Goal: Task Accomplishment & Management: Manage account settings

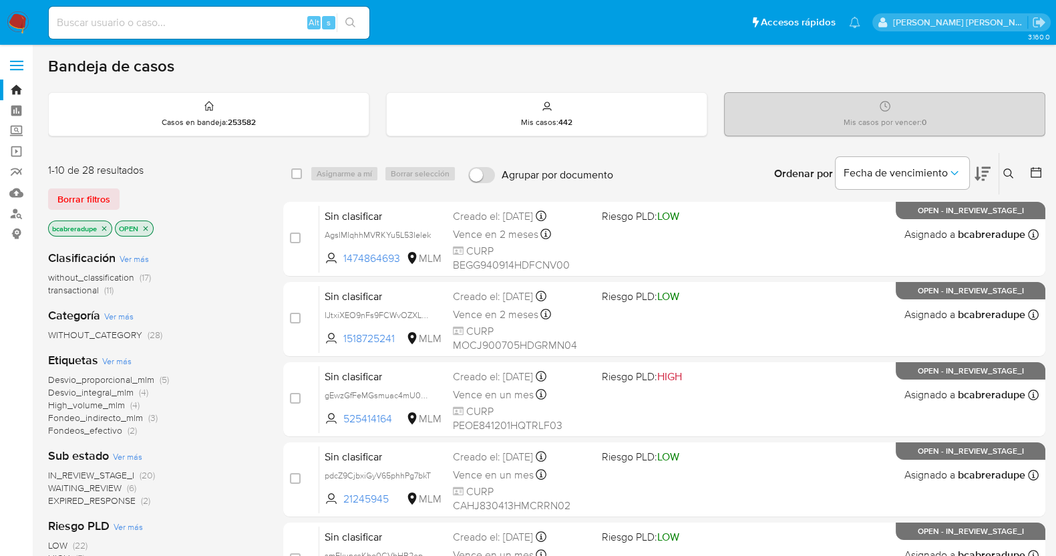
click at [119, 499] on span "EXPIRED_RESPONSE" at bounding box center [91, 499] width 87 height 13
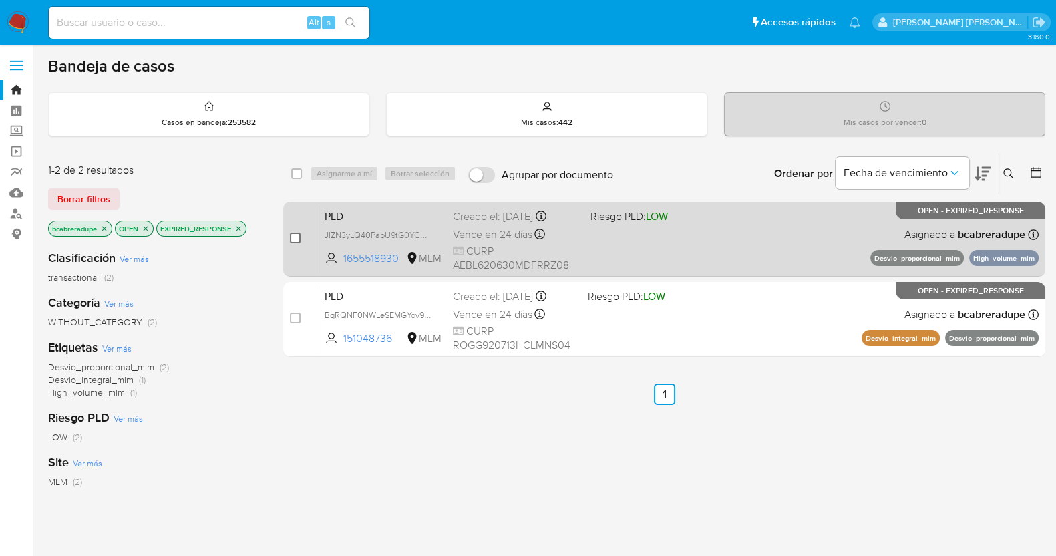
click at [300, 232] on input "checkbox" at bounding box center [295, 237] width 11 height 11
checkbox input "true"
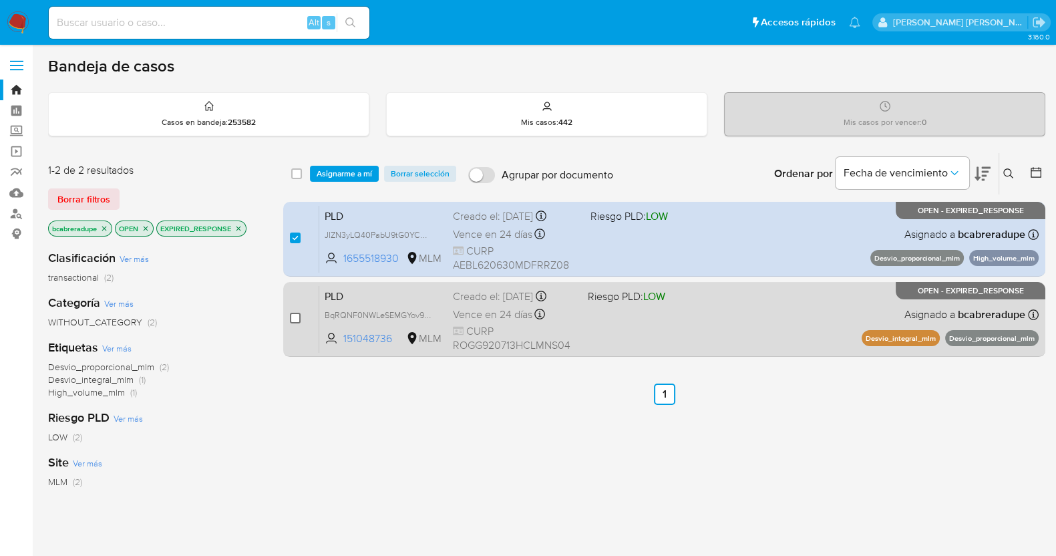
click at [297, 312] on input "checkbox" at bounding box center [295, 317] width 11 height 11
checkbox input "true"
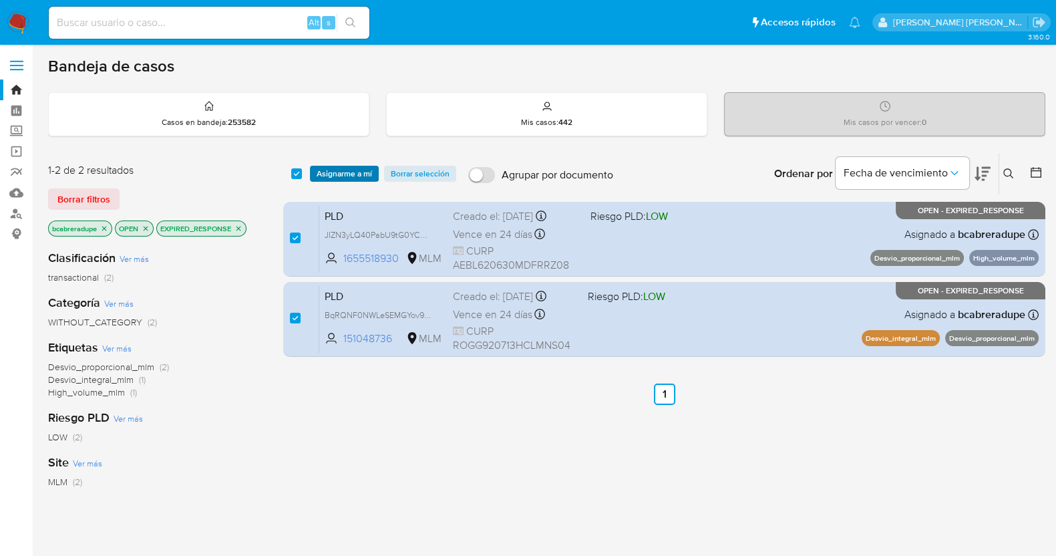
click at [357, 170] on span "Asignarme a mí" at bounding box center [344, 173] width 55 height 13
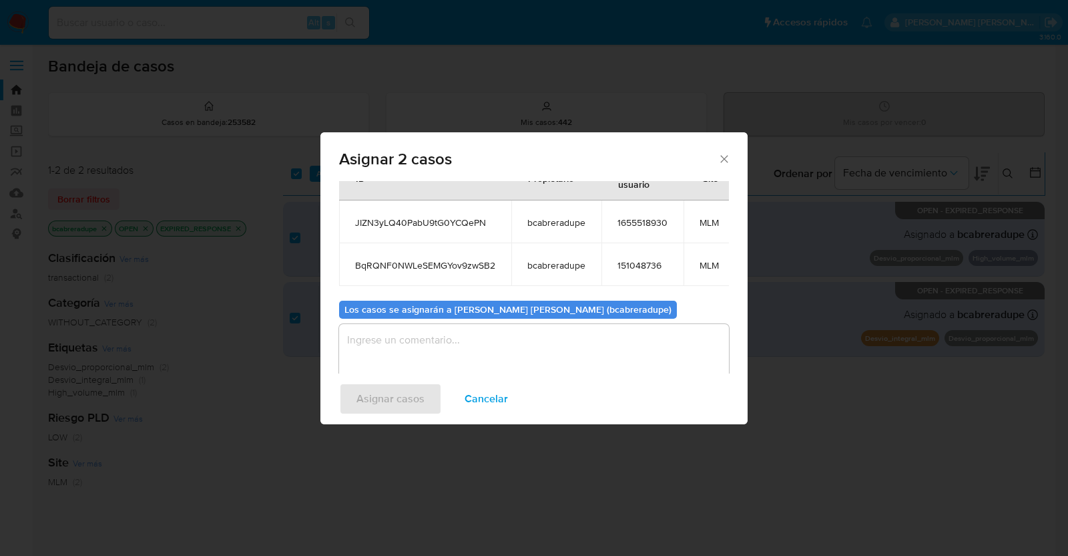
scroll to position [90, 0]
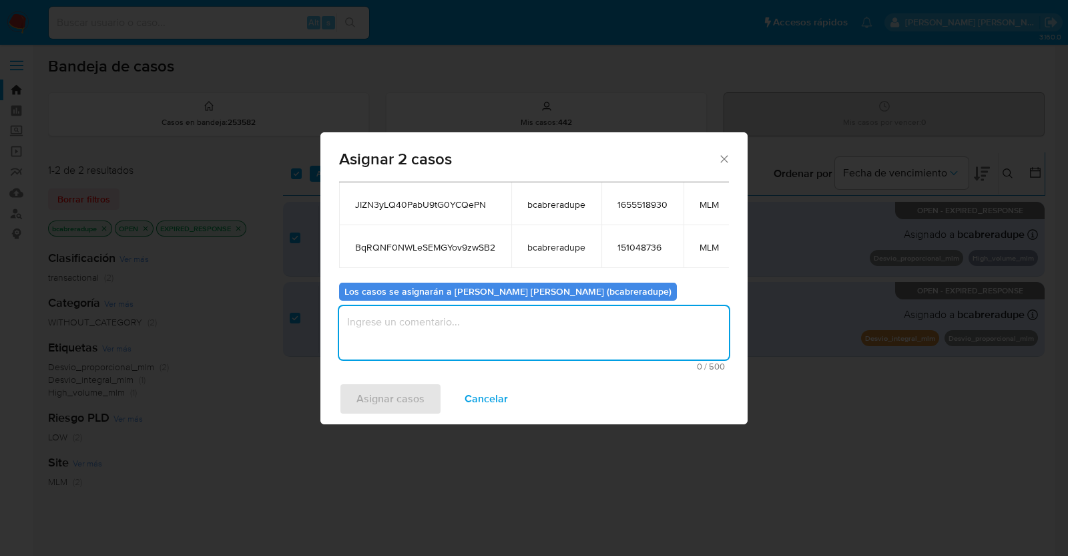
click at [497, 323] on textarea "assign-modal" at bounding box center [534, 332] width 390 height 53
type textarea "BJCD"
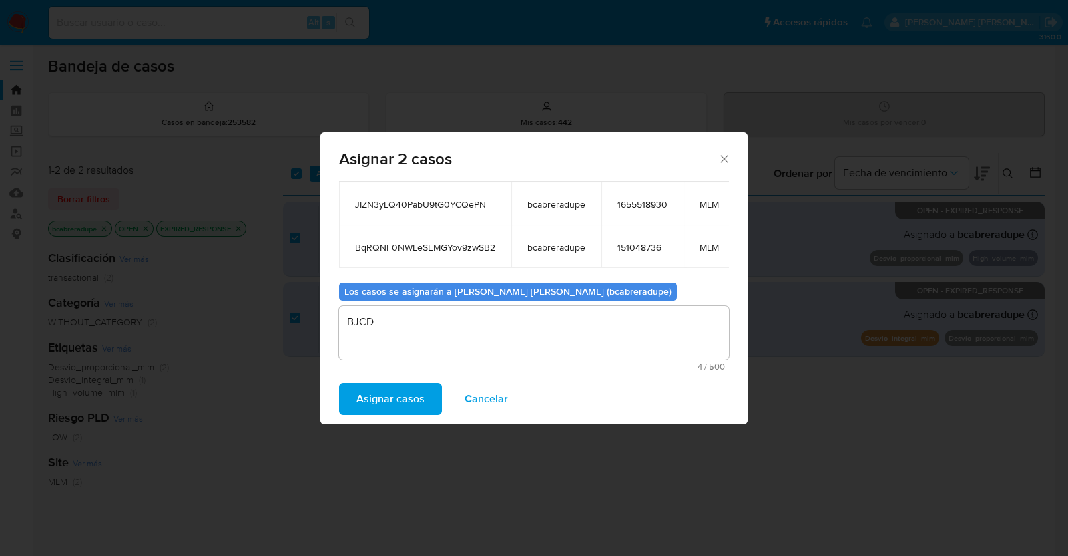
click at [391, 397] on span "Asignar casos" at bounding box center [391, 398] width 68 height 29
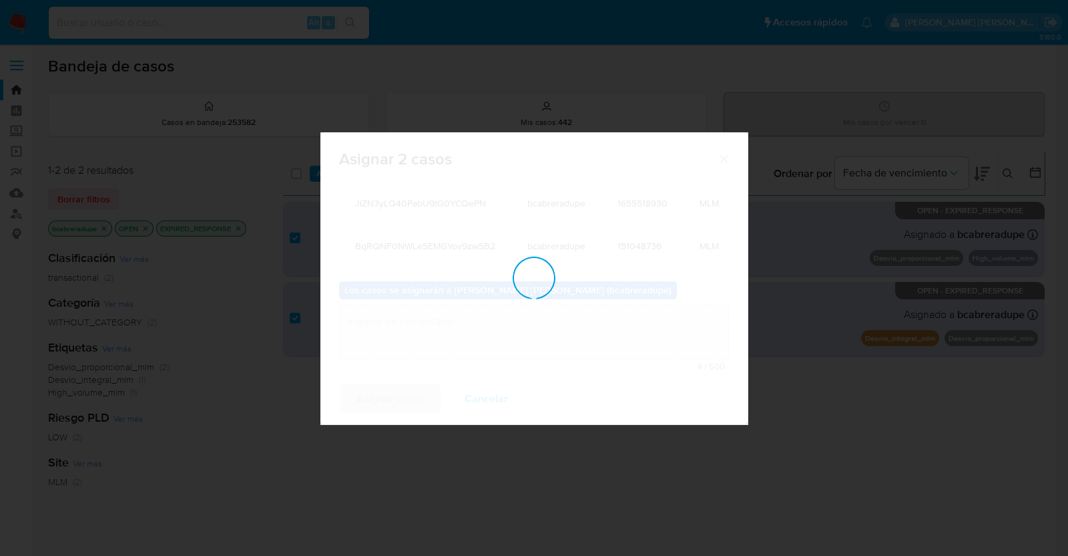
scroll to position [79, 0]
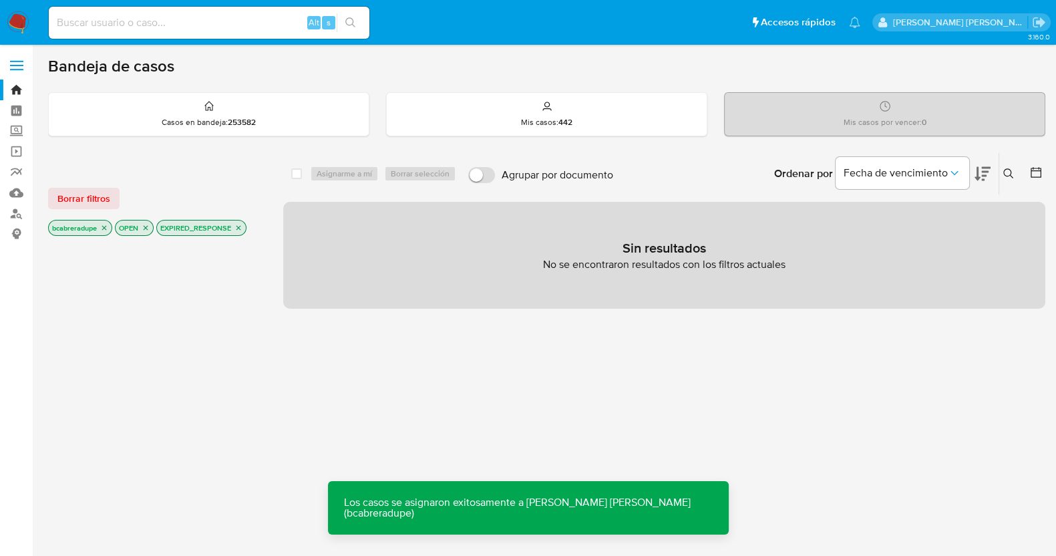
click at [240, 224] on icon "close-filter" at bounding box center [238, 228] width 8 height 8
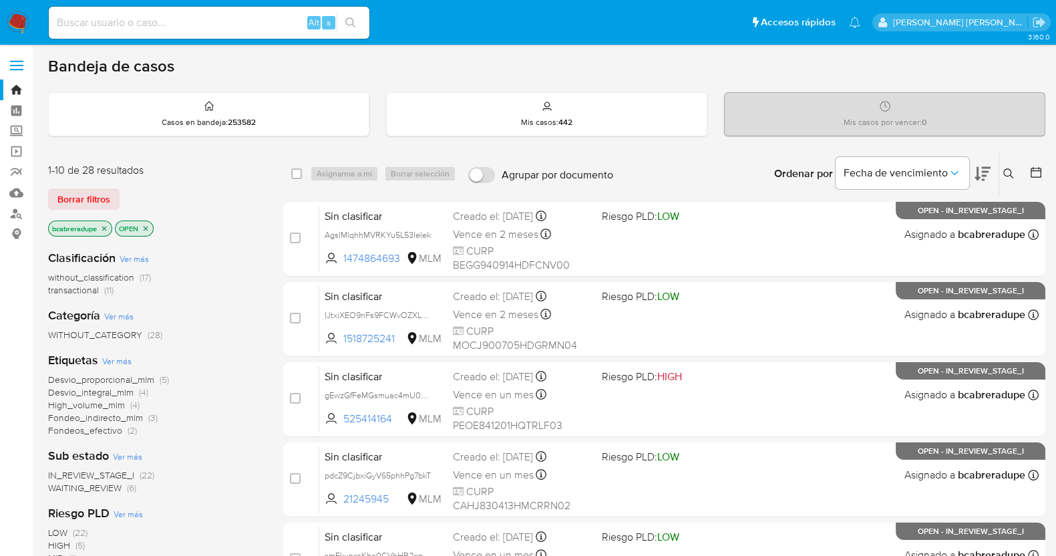
click at [109, 486] on span "WAITING_REVIEW" at bounding box center [84, 487] width 73 height 13
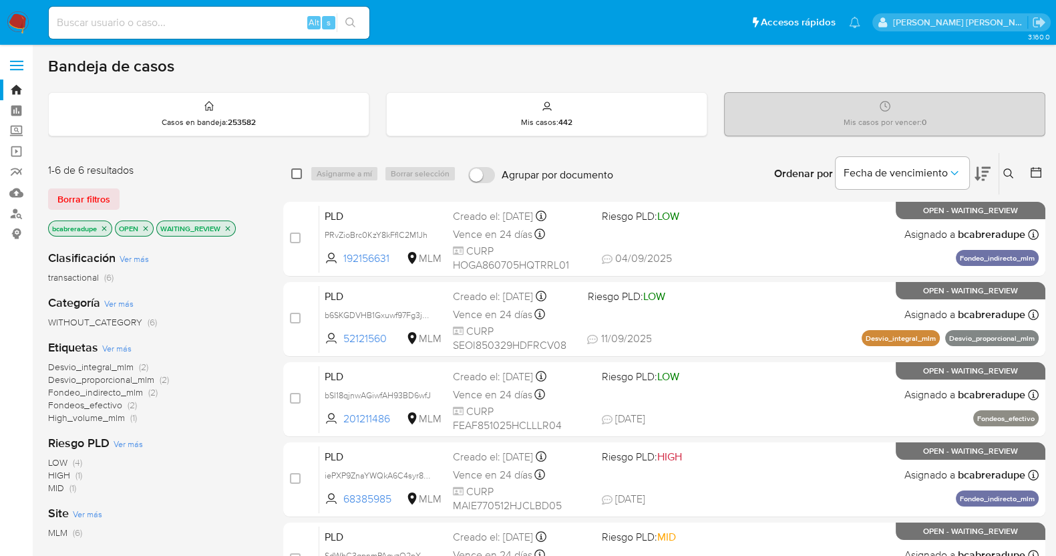
click at [294, 174] on input "checkbox" at bounding box center [296, 173] width 11 height 11
checkbox input "true"
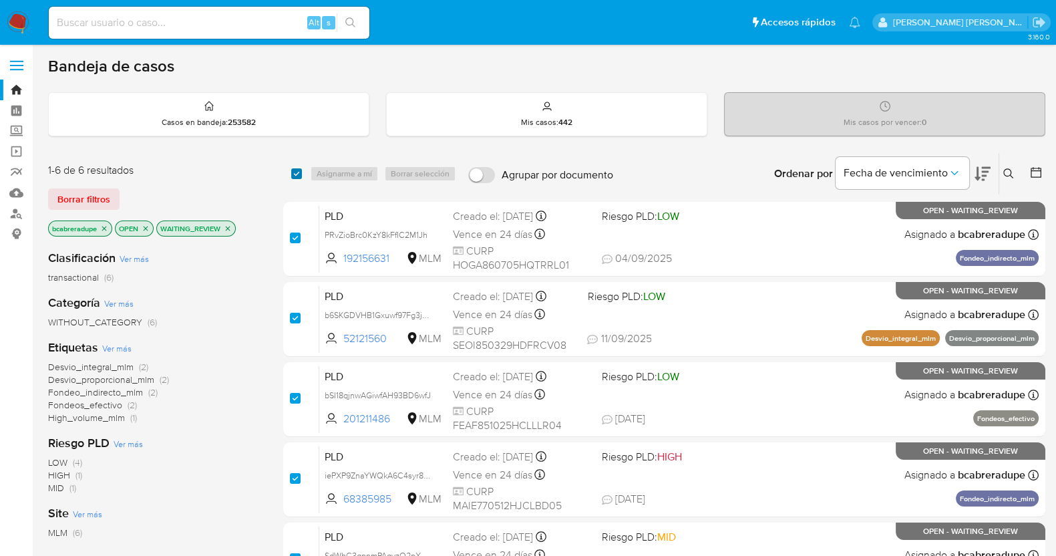
checkbox input "true"
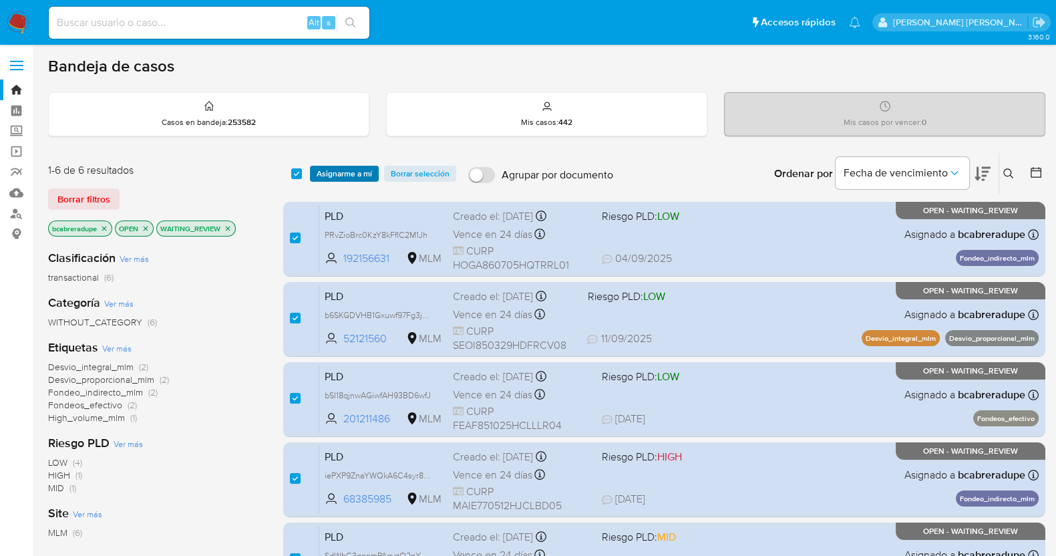
click at [329, 173] on span "Asignarme a mí" at bounding box center [344, 173] width 55 height 13
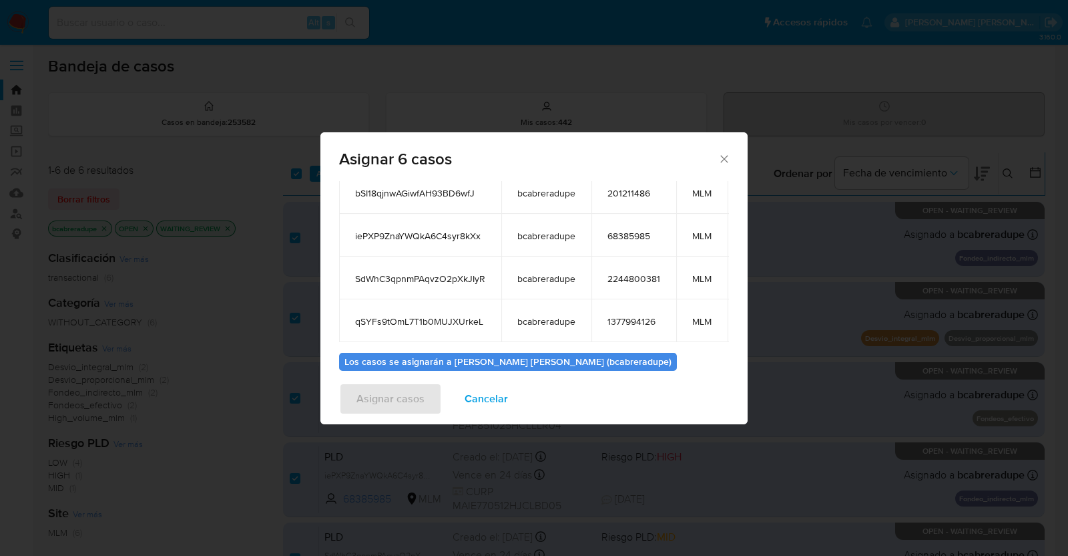
scroll to position [248, 0]
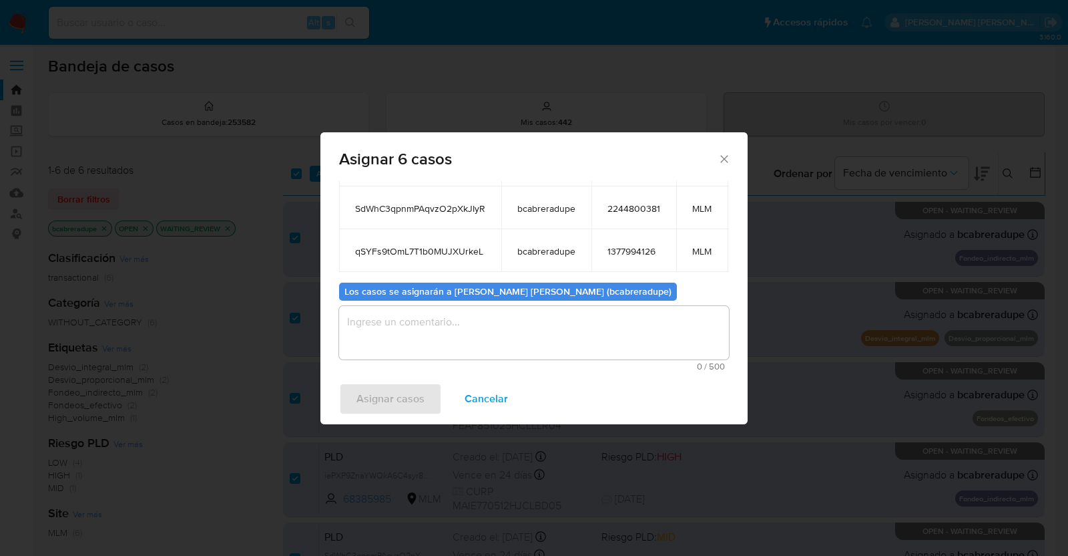
click at [548, 337] on textarea "assign-modal" at bounding box center [534, 332] width 390 height 53
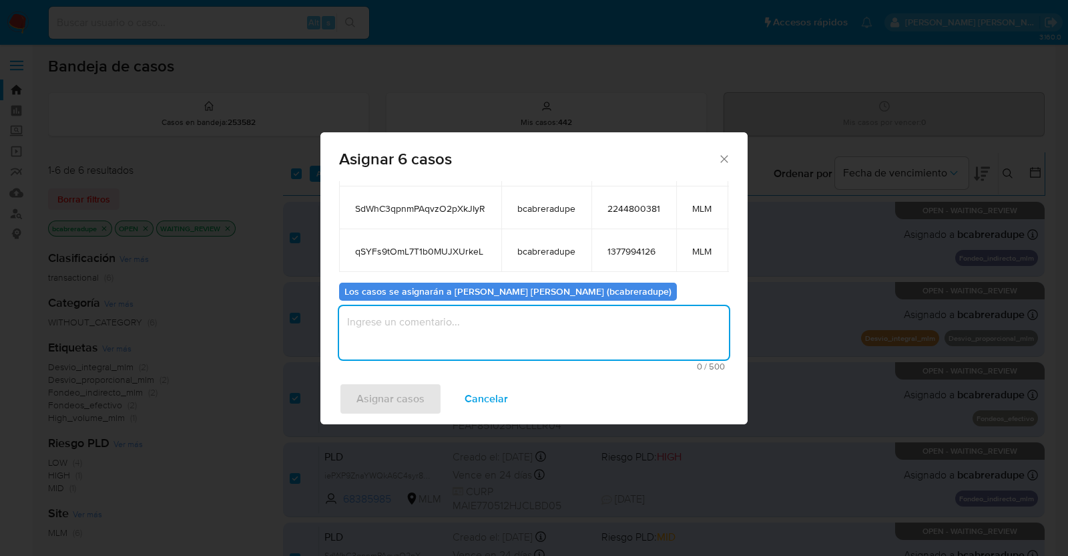
click at [551, 332] on textarea "assign-modal" at bounding box center [534, 332] width 390 height 53
type textarea "BJCD"
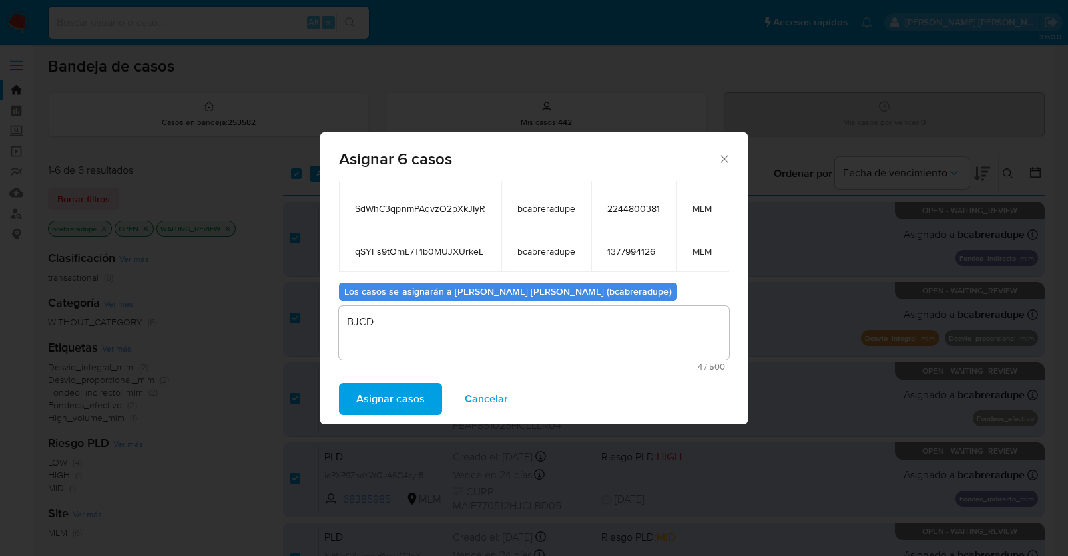
click at [386, 403] on span "Asignar casos" at bounding box center [391, 398] width 68 height 29
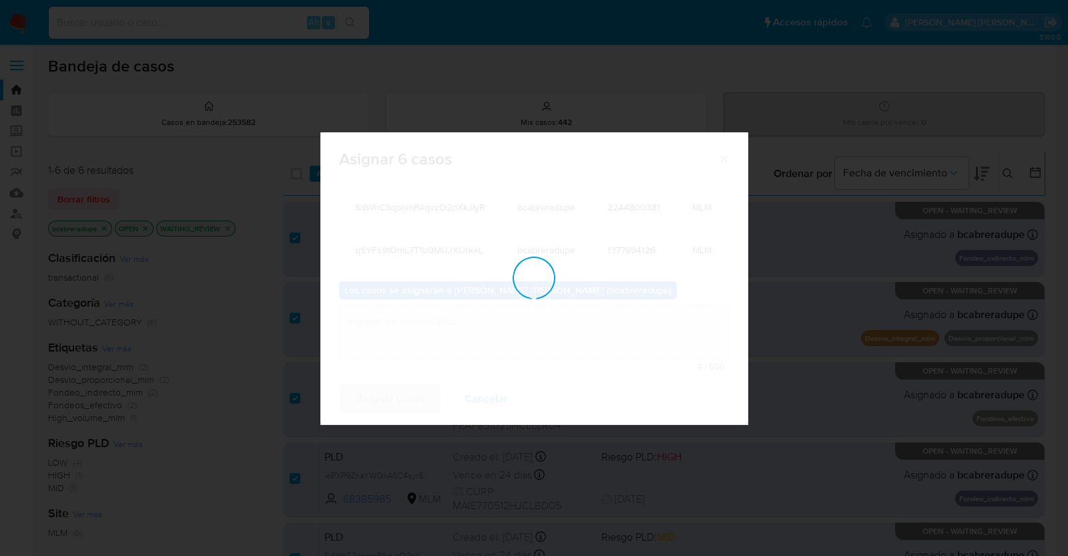
checkbox input "false"
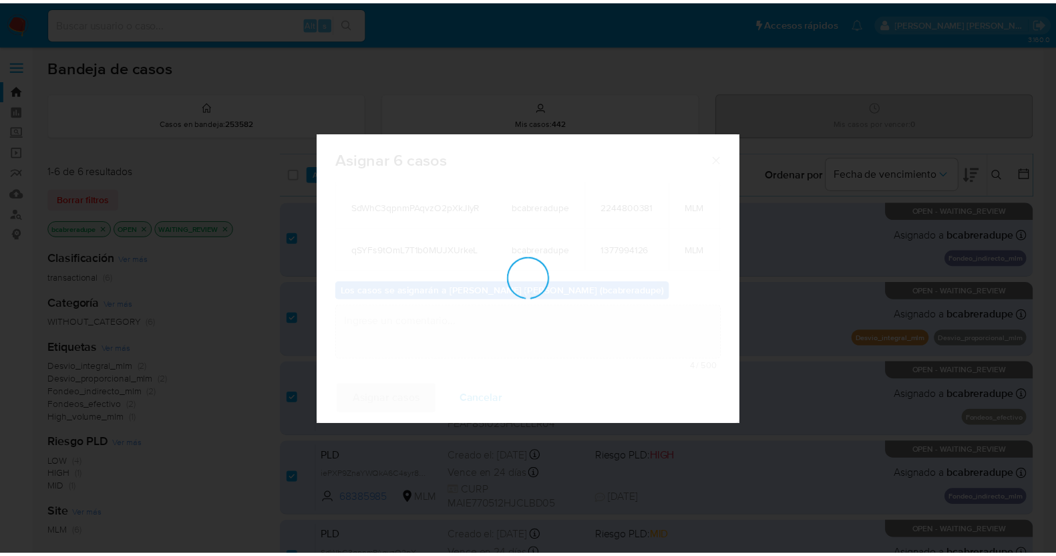
scroll to position [79, 0]
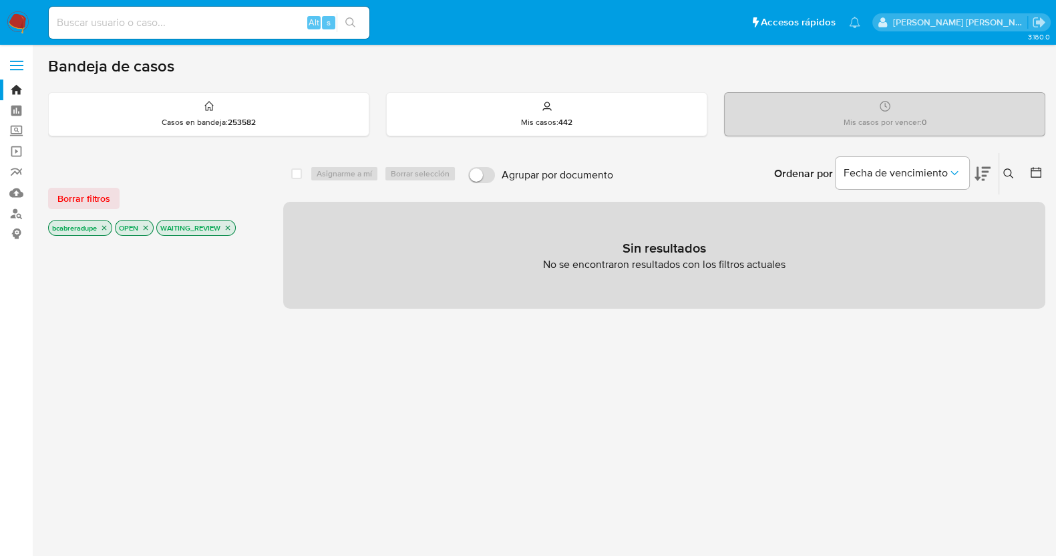
click at [230, 226] on icon "close-filter" at bounding box center [228, 228] width 8 height 8
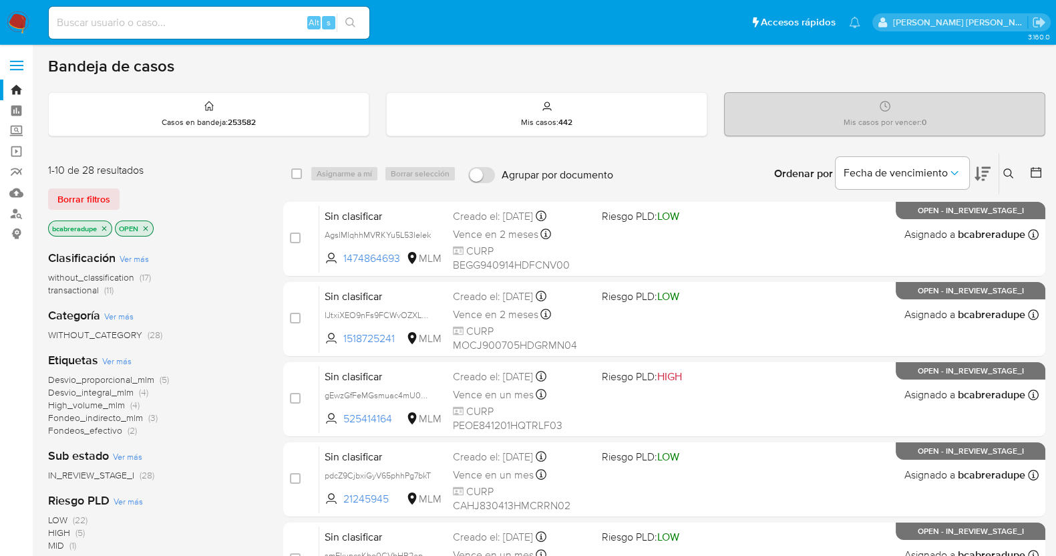
click at [75, 284] on span "transactional" at bounding box center [73, 289] width 51 height 13
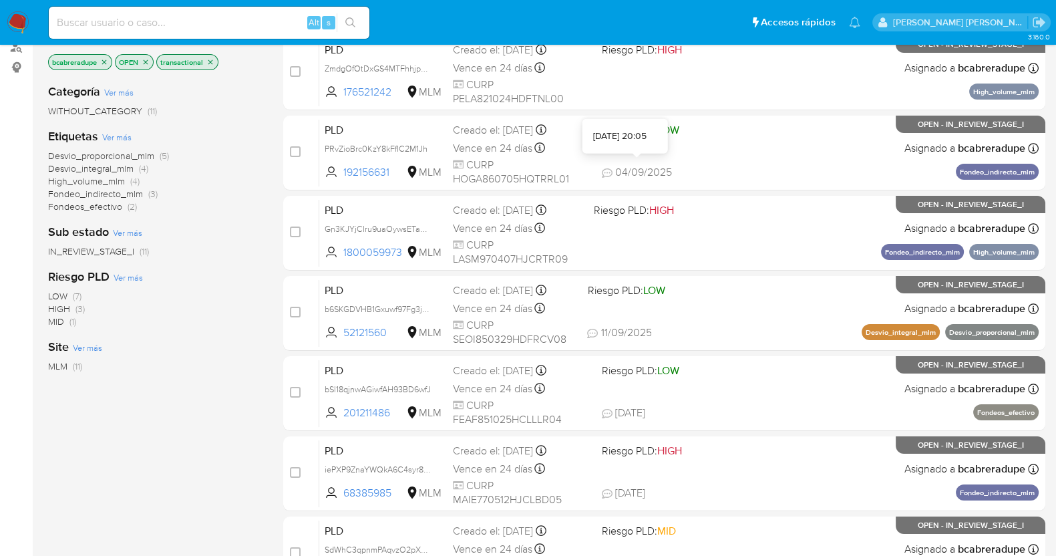
scroll to position [546, 0]
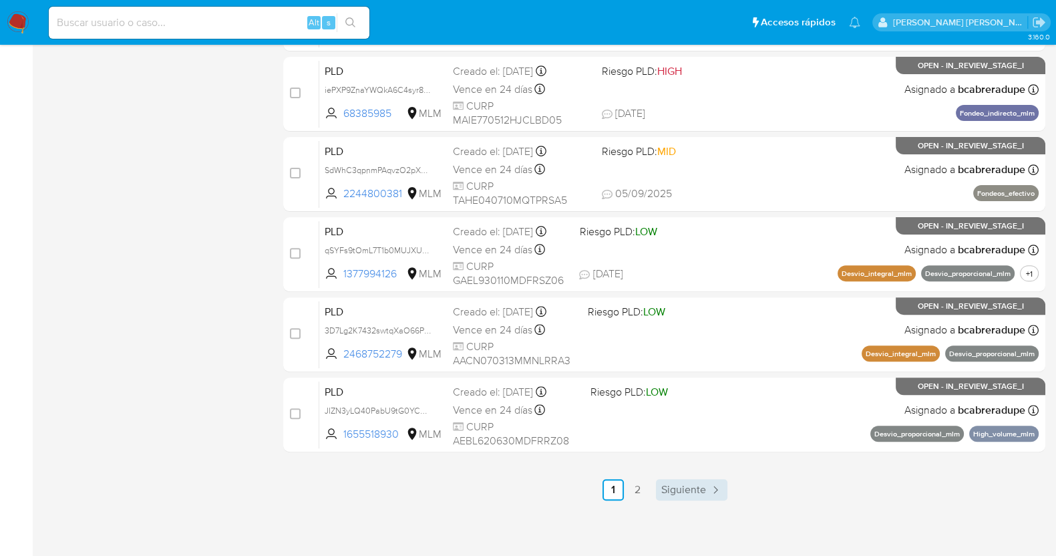
click at [698, 484] on span "Siguiente" at bounding box center [683, 489] width 45 height 11
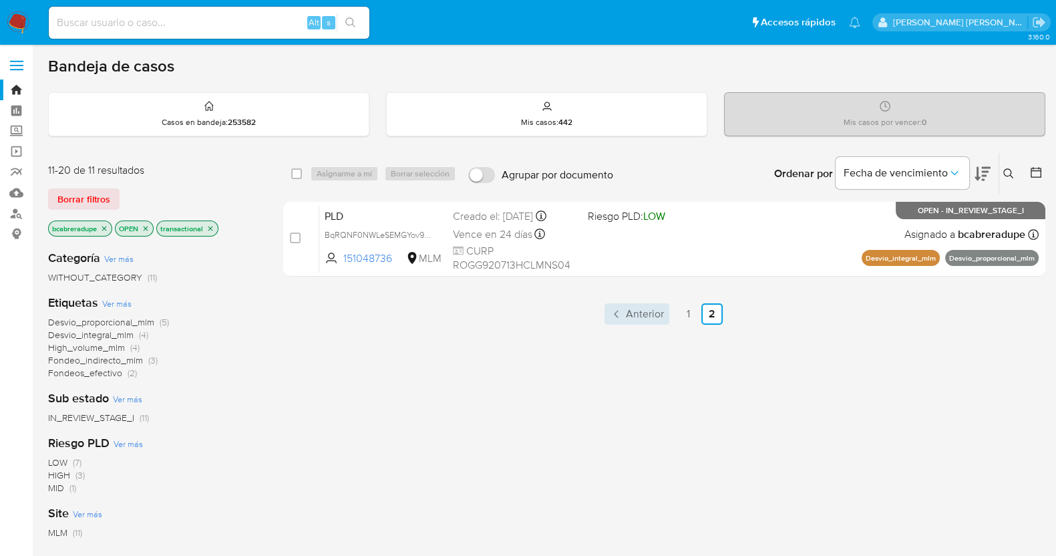
click at [630, 313] on span "Anterior" at bounding box center [645, 313] width 38 height 11
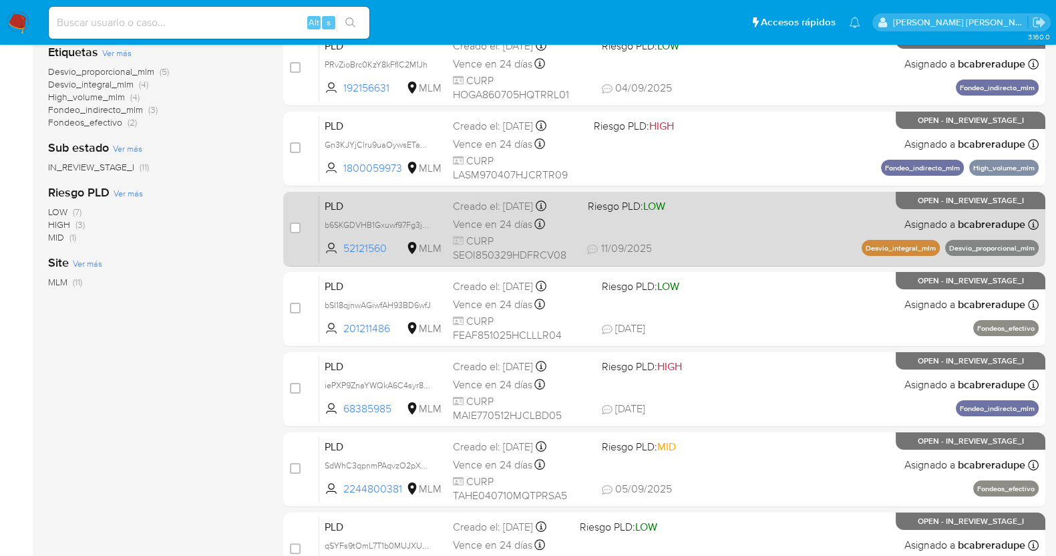
scroll to position [417, 0]
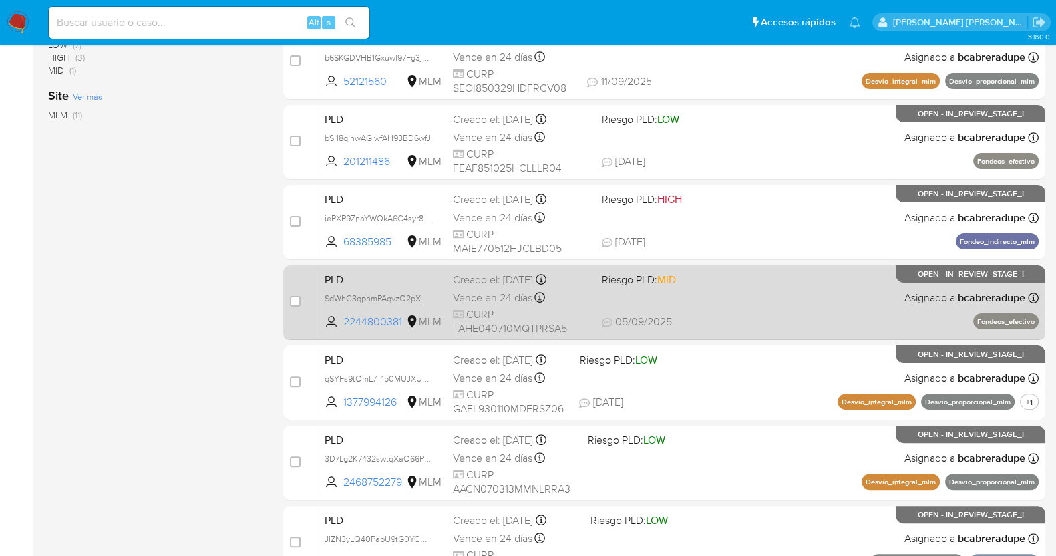
click at [469, 273] on div "Creado el: 12/08/2025 Creado el: 12/08/2025 02:04:56" at bounding box center [522, 279] width 138 height 15
click at [294, 300] on input "checkbox" at bounding box center [295, 301] width 11 height 11
checkbox input "true"
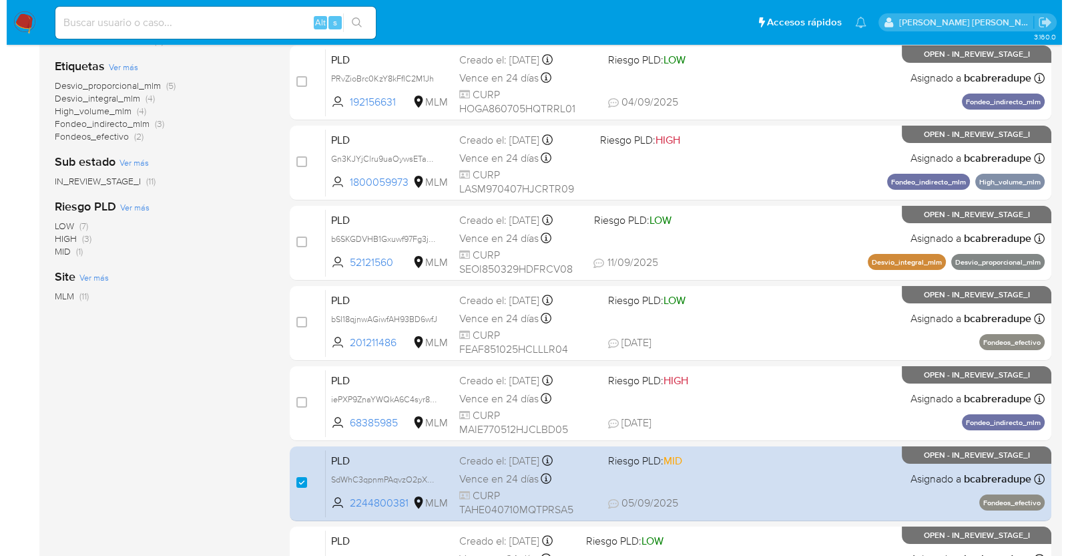
scroll to position [0, 0]
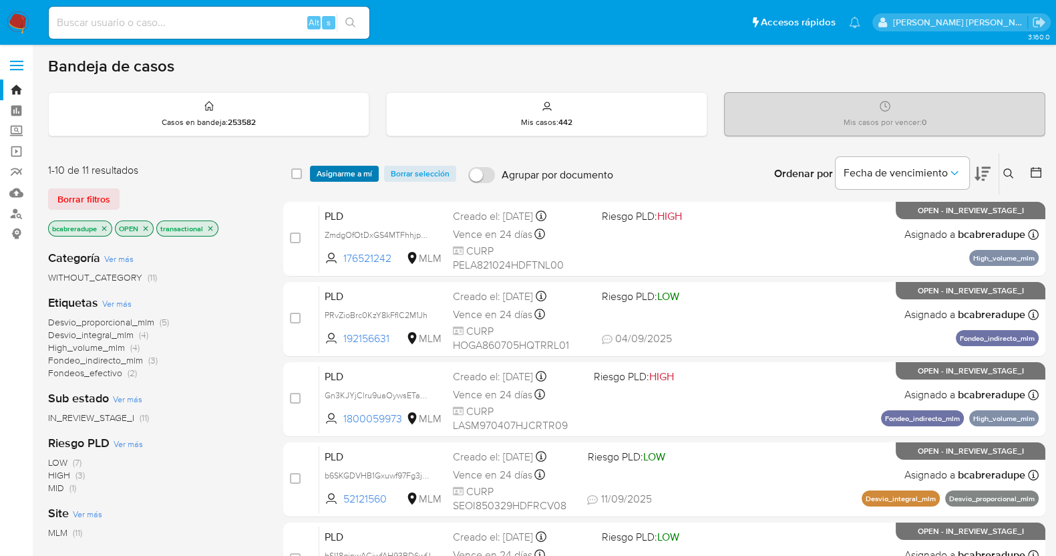
drag, startPoint x: 341, startPoint y: 170, endPoint x: 348, endPoint y: 172, distance: 7.6
click at [344, 171] on span "Asignarme a mí" at bounding box center [344, 173] width 55 height 13
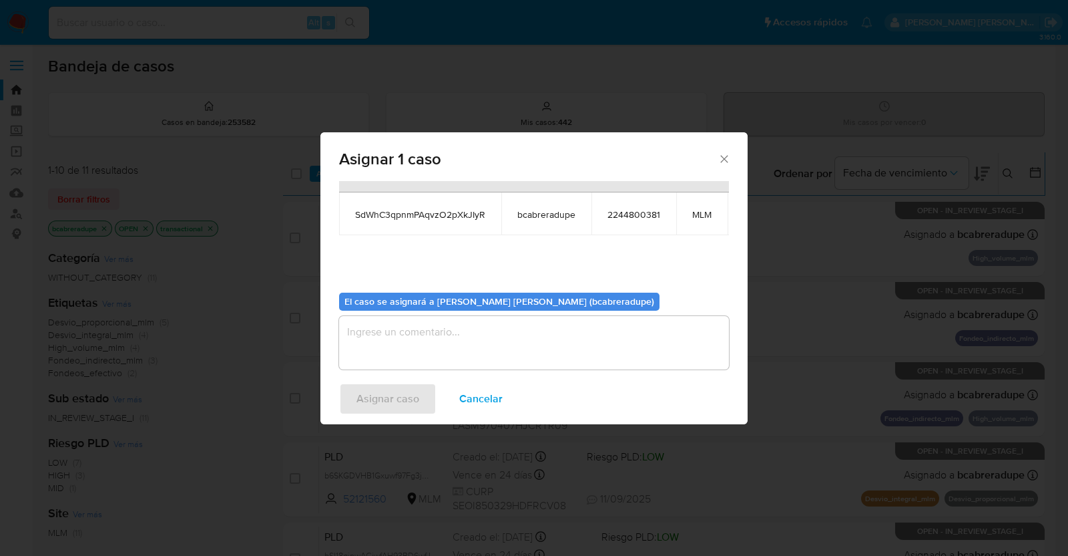
scroll to position [81, 0]
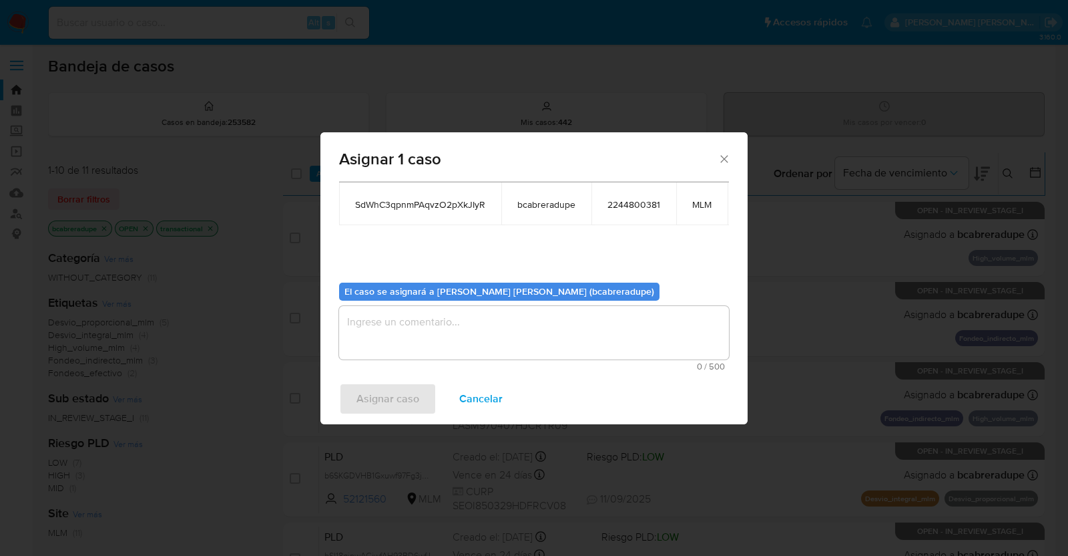
click at [555, 325] on textarea "assign-modal" at bounding box center [534, 332] width 390 height 53
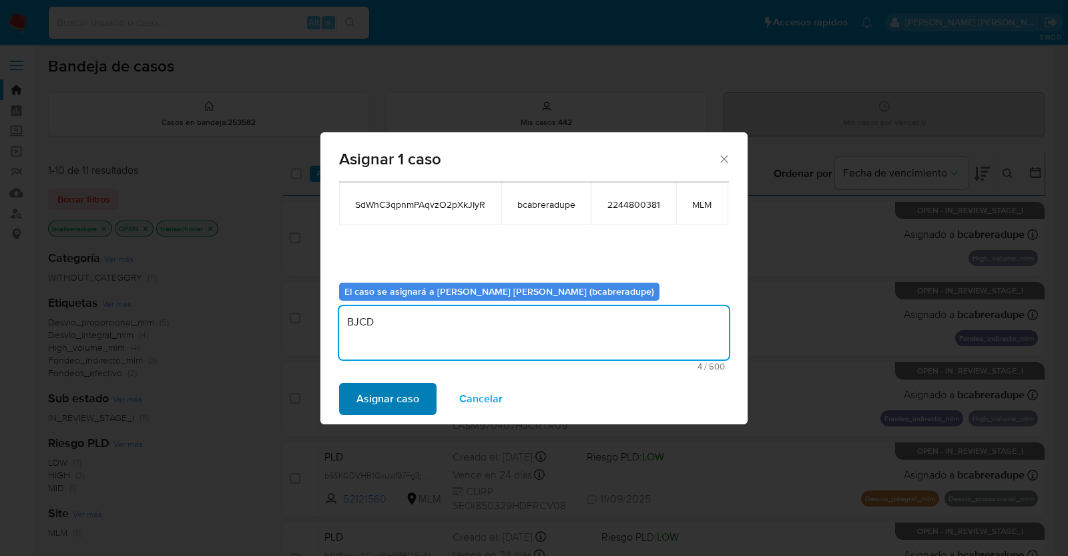
type textarea "BJCD"
click at [392, 402] on span "Asignar caso" at bounding box center [388, 398] width 63 height 29
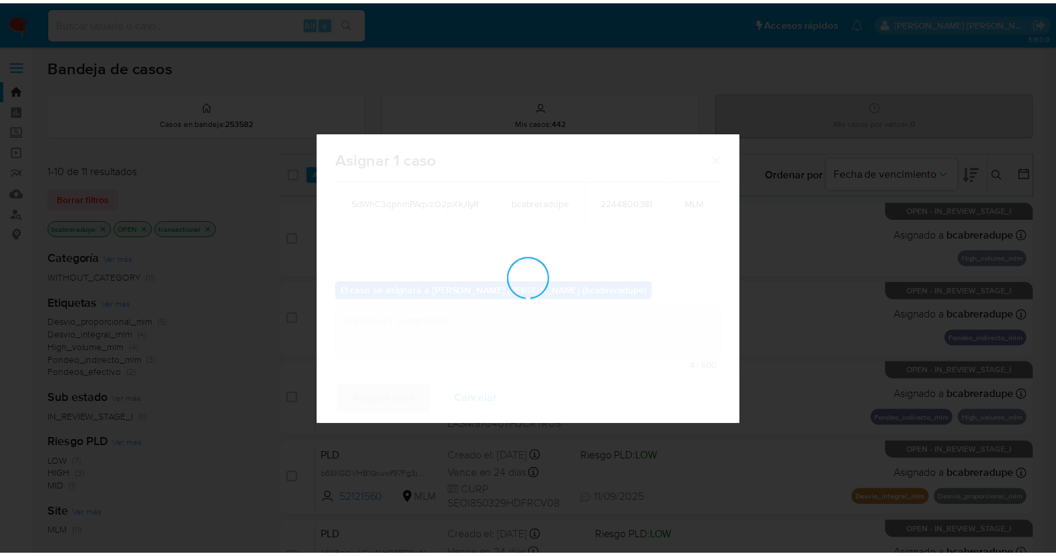
scroll to position [79, 0]
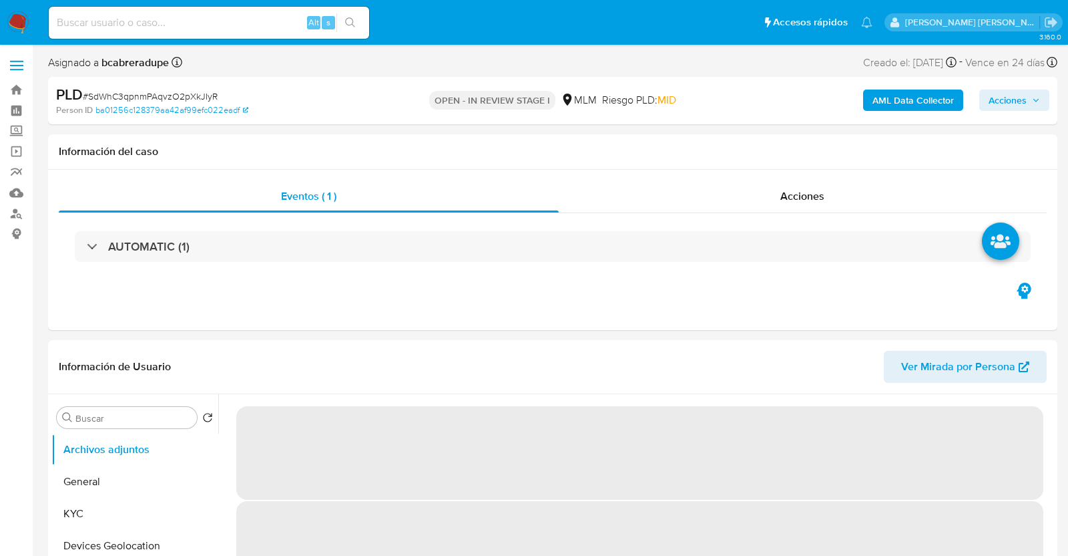
select select "10"
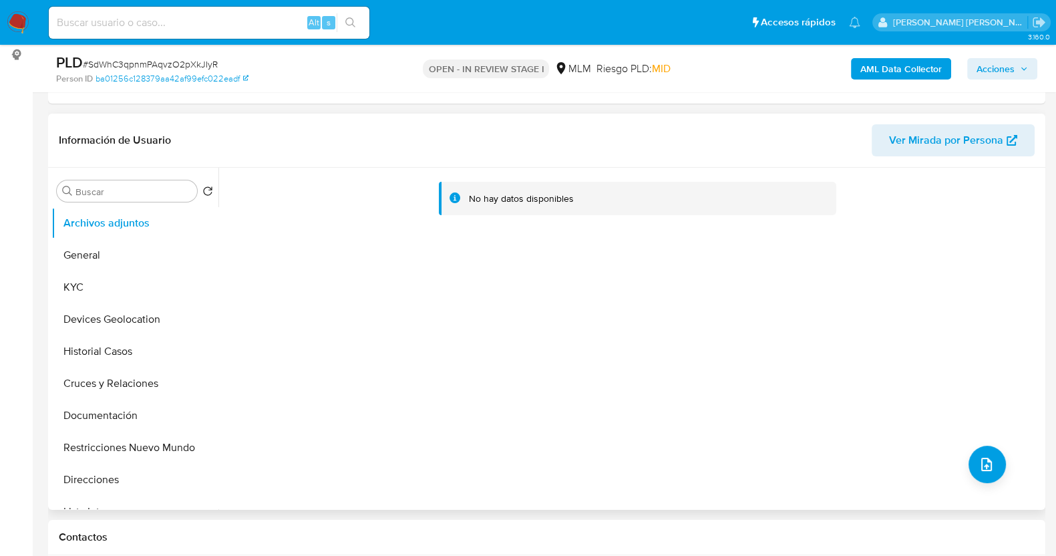
scroll to position [250, 0]
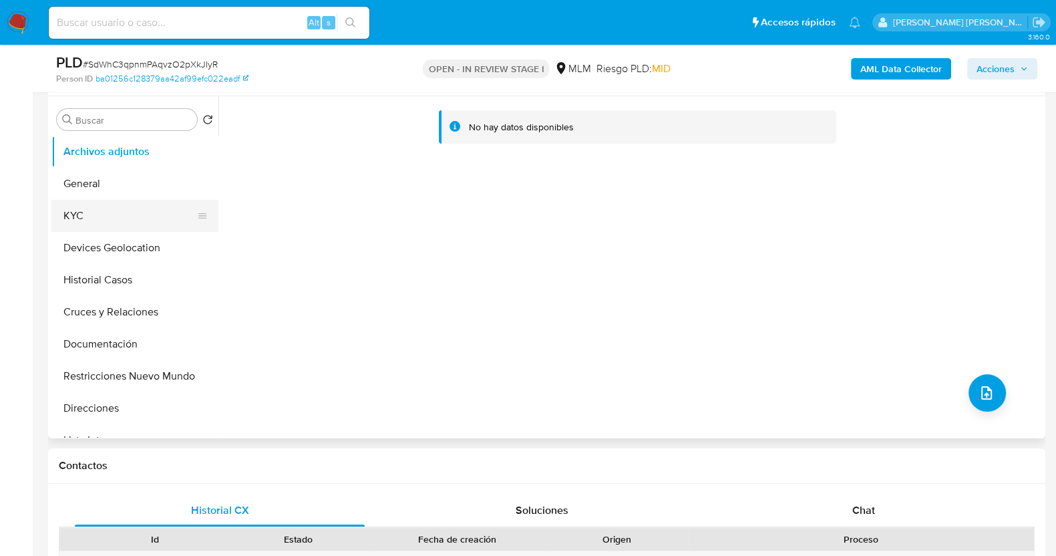
click at [87, 218] on button "KYC" at bounding box center [129, 216] width 156 height 32
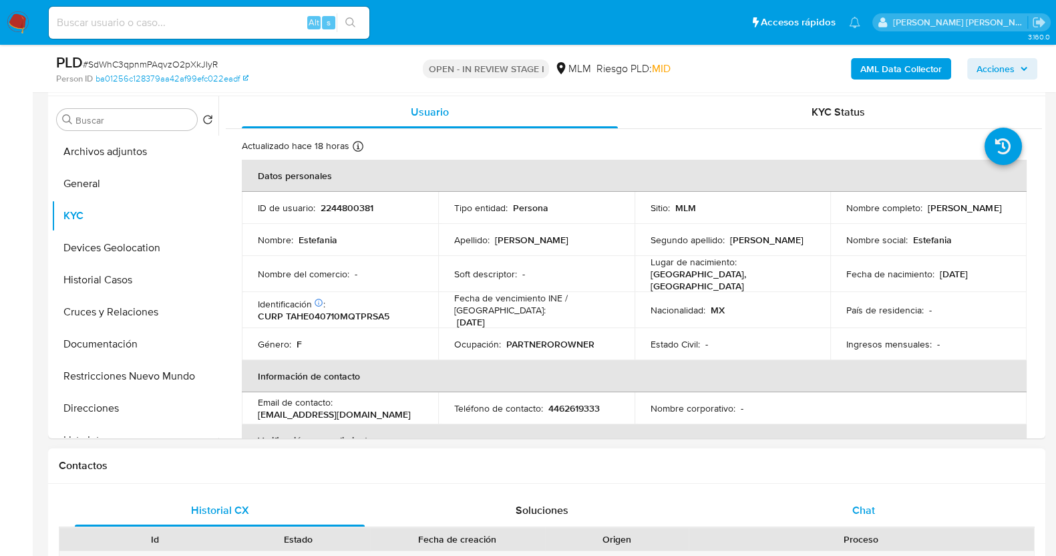
click at [858, 519] on div "Chat" at bounding box center [863, 510] width 290 height 32
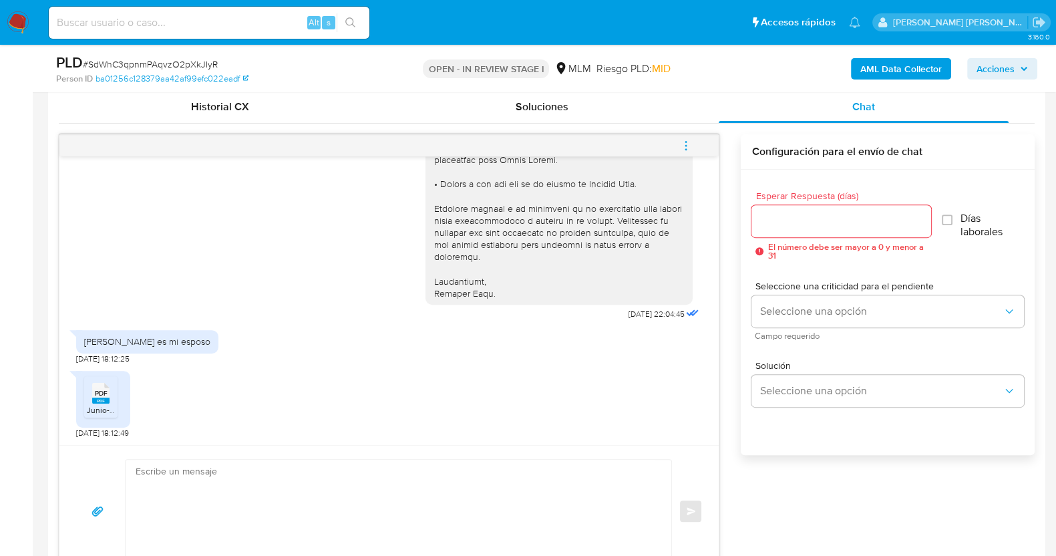
scroll to position [667, 0]
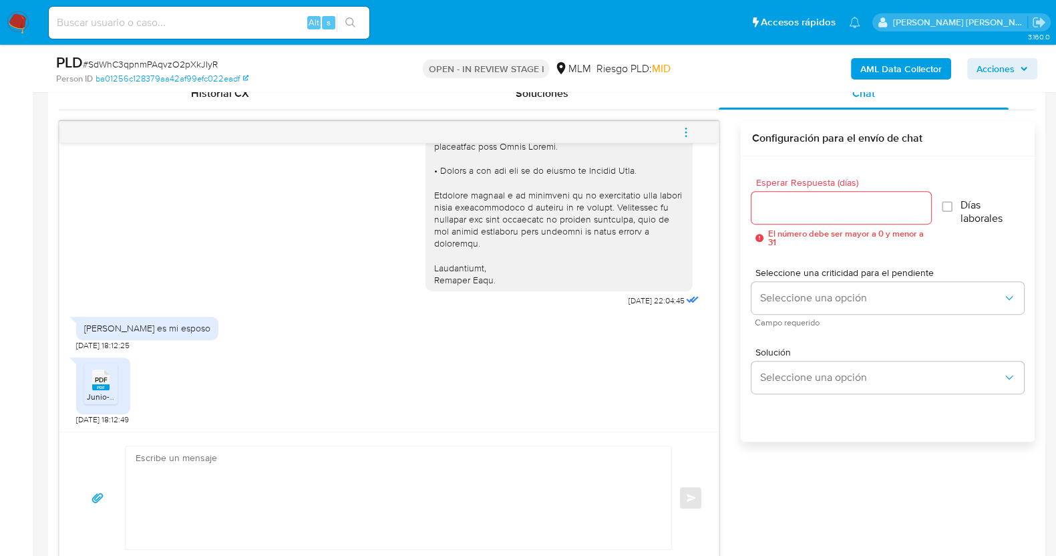
click at [89, 380] on div "PDF PDF" at bounding box center [101, 378] width 28 height 26
click at [815, 202] on input "Esperar Respuesta (días)" at bounding box center [840, 207] width 179 height 17
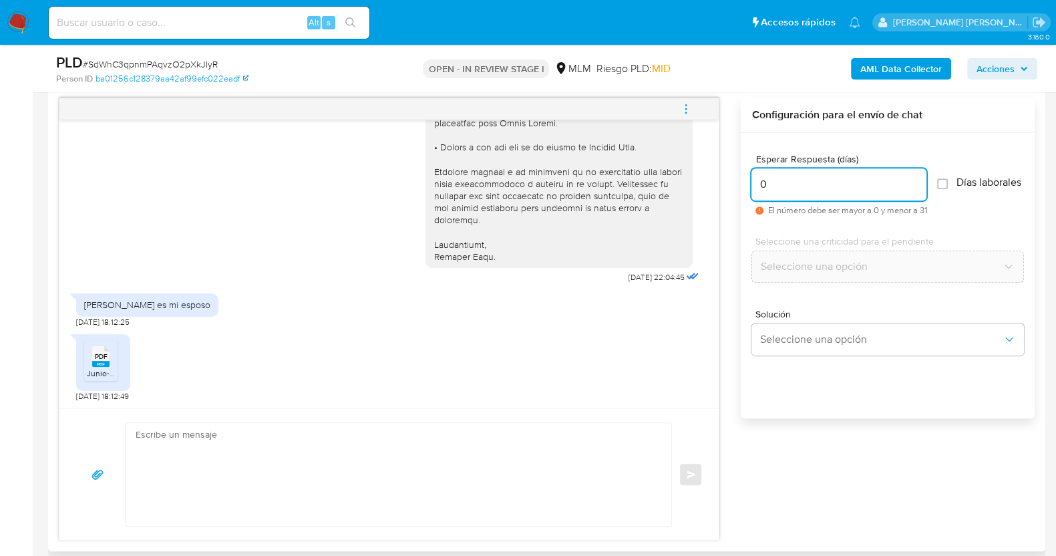
scroll to position [751, 0]
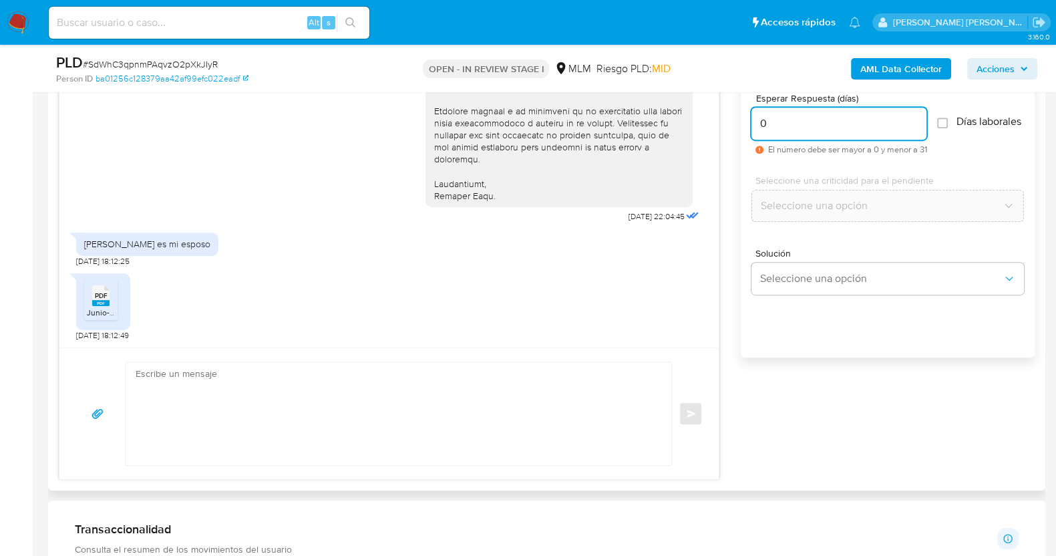
type input "0"
click at [440, 417] on textarea at bounding box center [395, 413] width 519 height 103
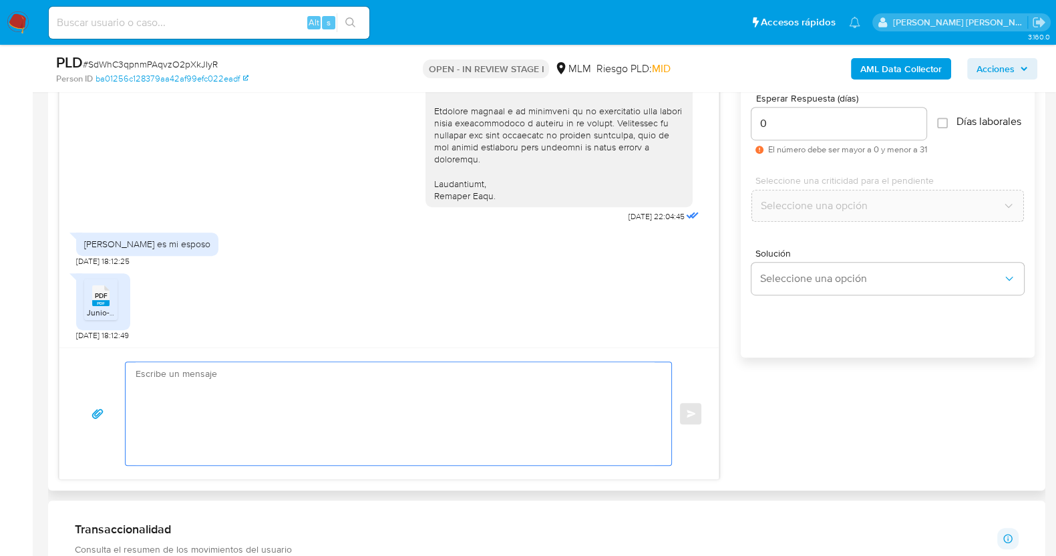
click at [459, 399] on textarea at bounding box center [395, 413] width 519 height 103
paste textarea "Estimado XXX, Agradecemos su pronta respuesta y colaboración. Toda su informaci…"
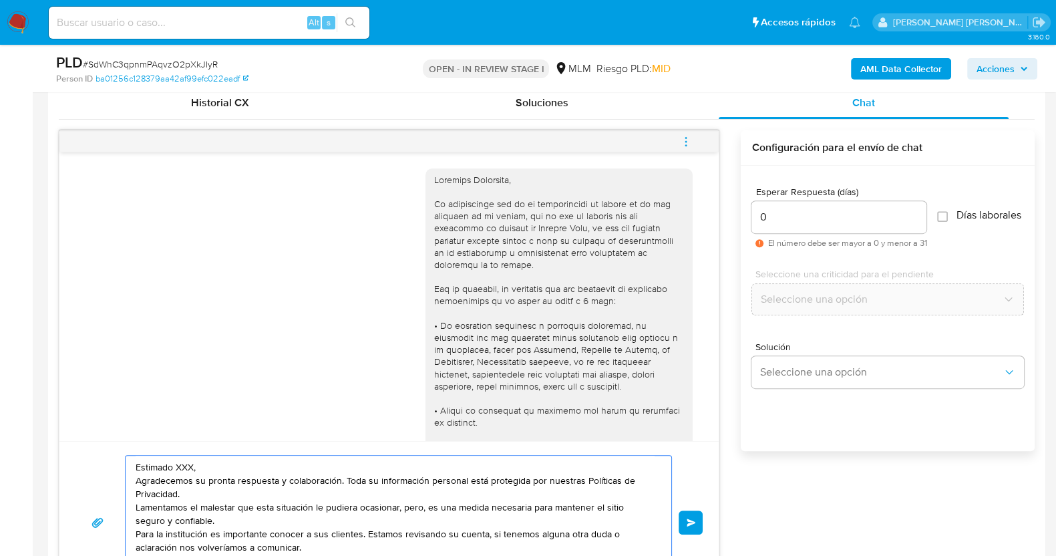
scroll to position [584, 0]
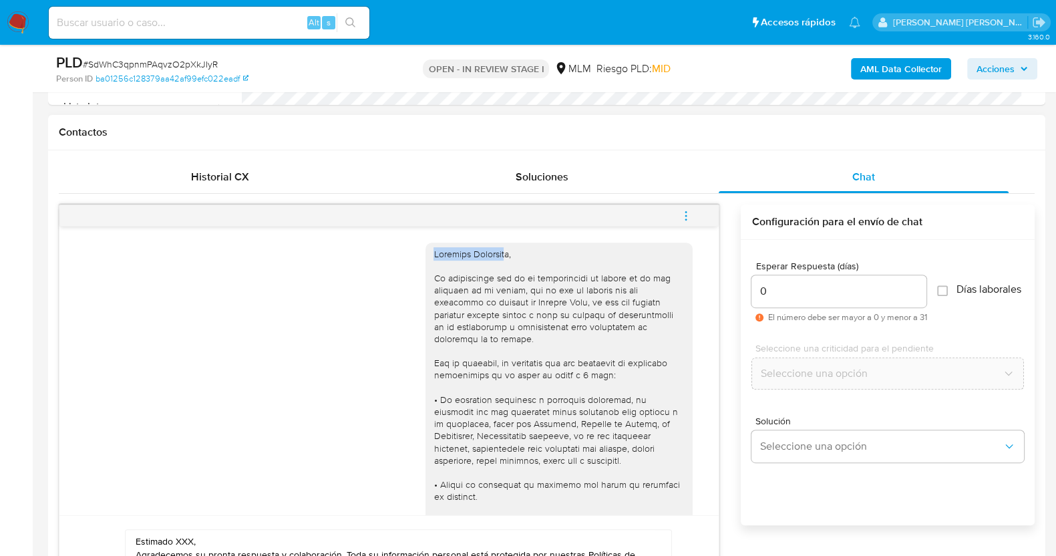
drag, startPoint x: 454, startPoint y: 248, endPoint x: 417, endPoint y: 248, distance: 37.4
click at [425, 248] on div at bounding box center [558, 460] width 267 height 436
drag, startPoint x: 405, startPoint y: 248, endPoint x: 357, endPoint y: 248, distance: 47.4
click at [357, 248] on div "03/09/2025 22:04:45" at bounding box center [389, 465] width 626 height 464
copy div "Estimada Estefanía,"
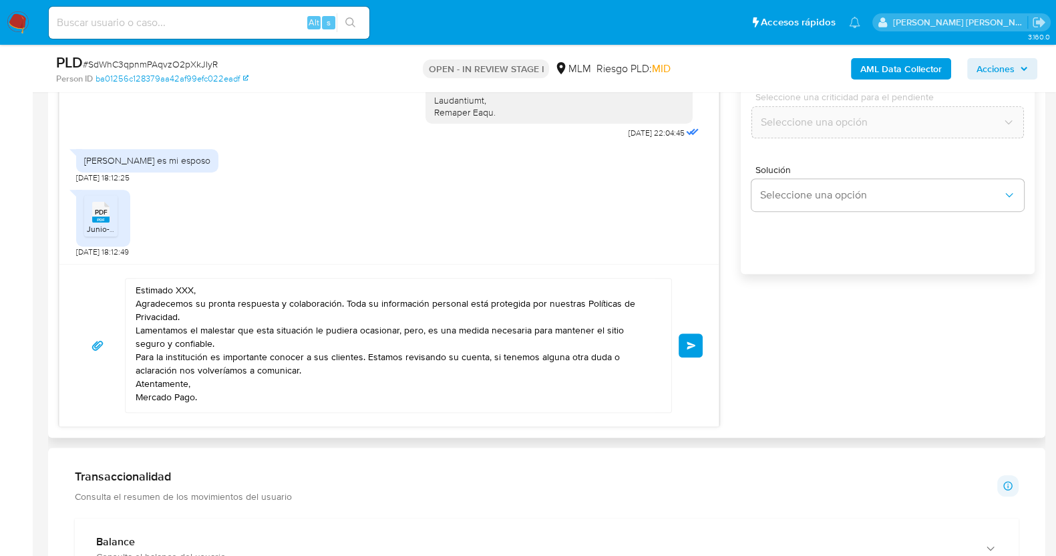
scroll to position [0, 0]
drag, startPoint x: 191, startPoint y: 288, endPoint x: 99, endPoint y: 304, distance: 92.9
click at [99, 304] on div "Estimado XXX, Agradecemos su pronta respuesta y colaboración. Toda su informaci…" at bounding box center [388, 345] width 627 height 135
click at [180, 288] on textarea "Estimado XXX, Agradecemos su pronta respuesta y colaboración. Toda su informaci…" at bounding box center [395, 345] width 519 height 134
drag, startPoint x: 194, startPoint y: 287, endPoint x: 118, endPoint y: 285, distance: 76.8
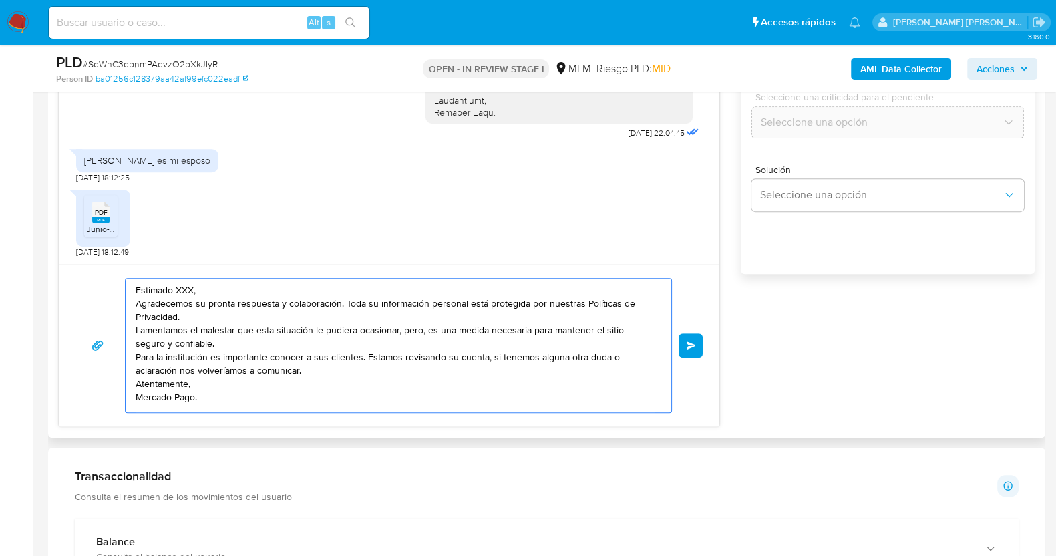
click at [118, 285] on div "Estimado XXX, Agradecemos su pronta respuesta y colaboración. Toda su informaci…" at bounding box center [388, 345] width 627 height 135
paste textarea "a Estefanía,"
click at [220, 307] on textarea "Estimada Estefanía,, Agradecemos su pronta respuesta y colaboración. Toda su in…" at bounding box center [395, 345] width 519 height 134
click at [313, 308] on textarea "Estimada Estefanía,, Agradecemos su pronta respuesta y colaboración. Toda su in…" at bounding box center [395, 345] width 519 height 134
drag, startPoint x: 313, startPoint y: 308, endPoint x: 322, endPoint y: 311, distance: 9.3
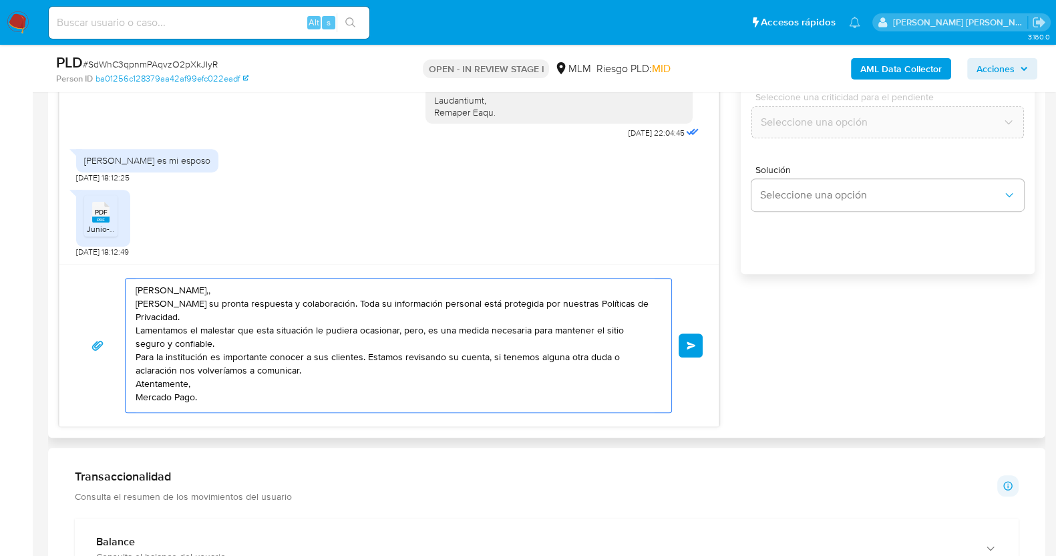
click at [315, 308] on textarea "Estimada Estefanía,, Agradecemos su pronta respuesta y colaboración. Toda su in…" at bounding box center [395, 345] width 519 height 134
click at [331, 312] on textarea "Estimada Estefanía,, Agradecemos su pronta respuesta y colaboración. Toda su in…" at bounding box center [395, 345] width 519 height 134
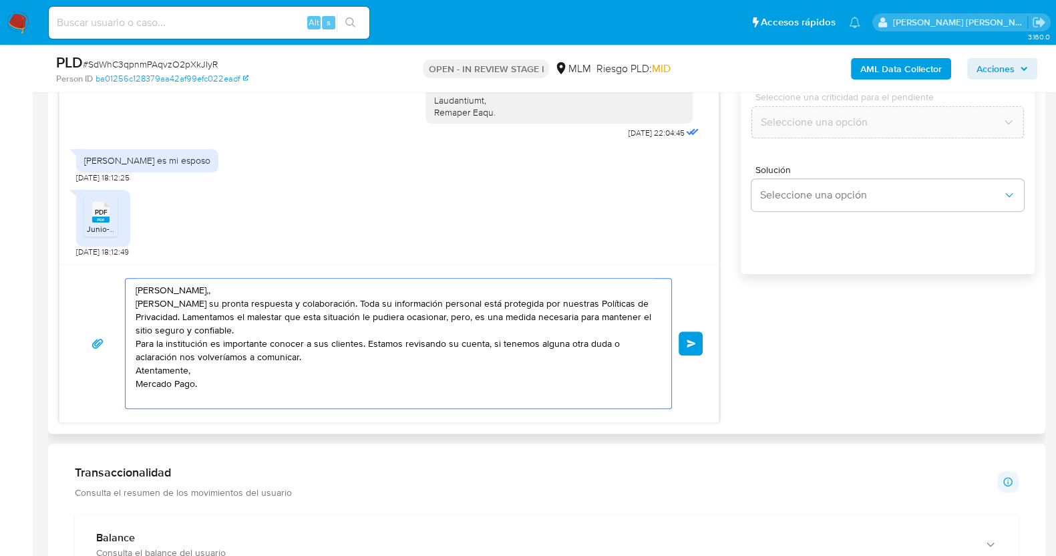
click at [270, 329] on textarea "Estimada Estefanía,, Agradecemos su pronta respuesta y colaboración. Toda su in…" at bounding box center [395, 343] width 519 height 130
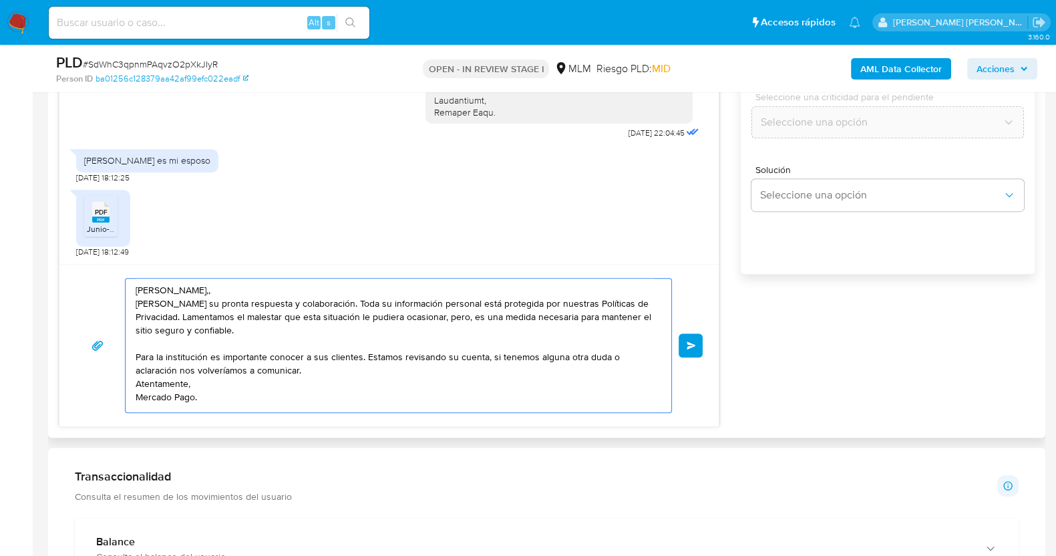
click at [305, 367] on textarea "Estimada Estefanía,, Agradecemos su pronta respuesta y colaboración. Toda su in…" at bounding box center [395, 345] width 519 height 134
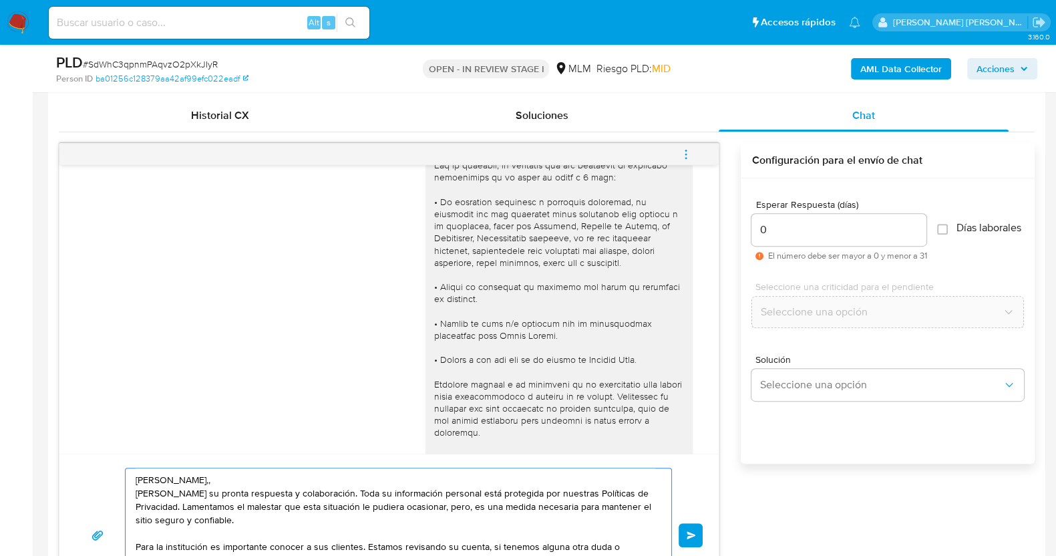
scroll to position [667, 0]
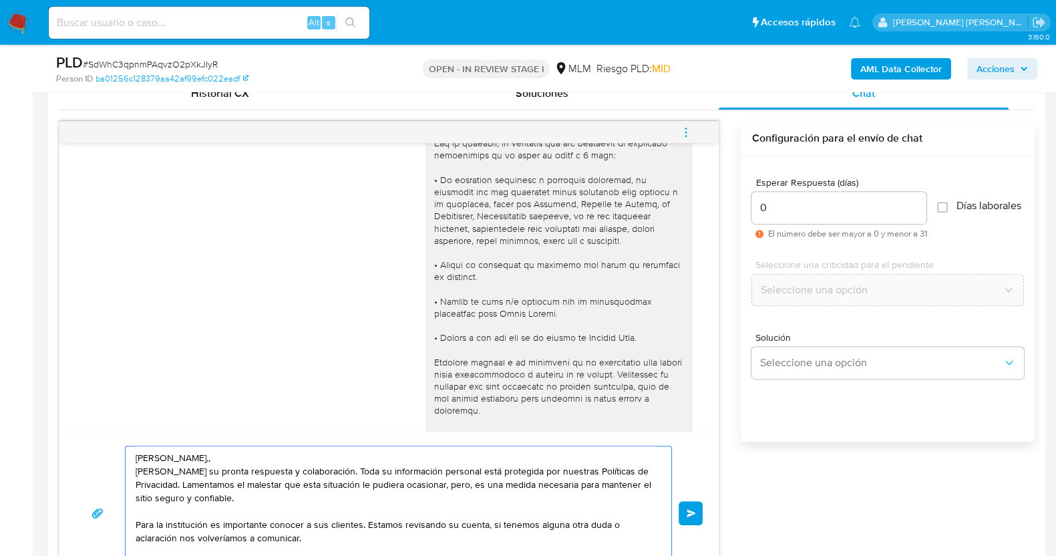
click at [221, 451] on textarea "Estimada Estefanía,, Agradecemos su pronta respuesta y colaboración. Toda su in…" at bounding box center [395, 513] width 519 height 134
click at [263, 464] on textarea "Estimada Estefanía, Agradecemos su pronta respuesta y colaboración. Toda su inf…" at bounding box center [395, 513] width 519 height 134
click at [264, 455] on textarea "Estimada Estefanía, Agradecemos su pronta respuesta y colaboración. Toda su inf…" at bounding box center [395, 513] width 519 height 134
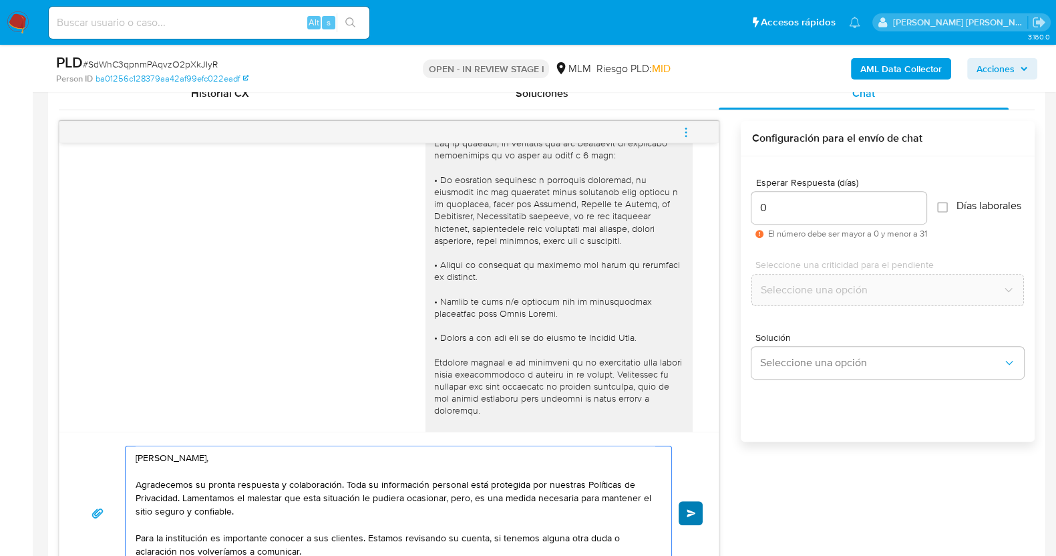
type textarea "Estimada Estefanía, Agradecemos su pronta respuesta y colaboración. Toda su inf…"
click at [688, 509] on span "Enviar" at bounding box center [690, 513] width 9 height 8
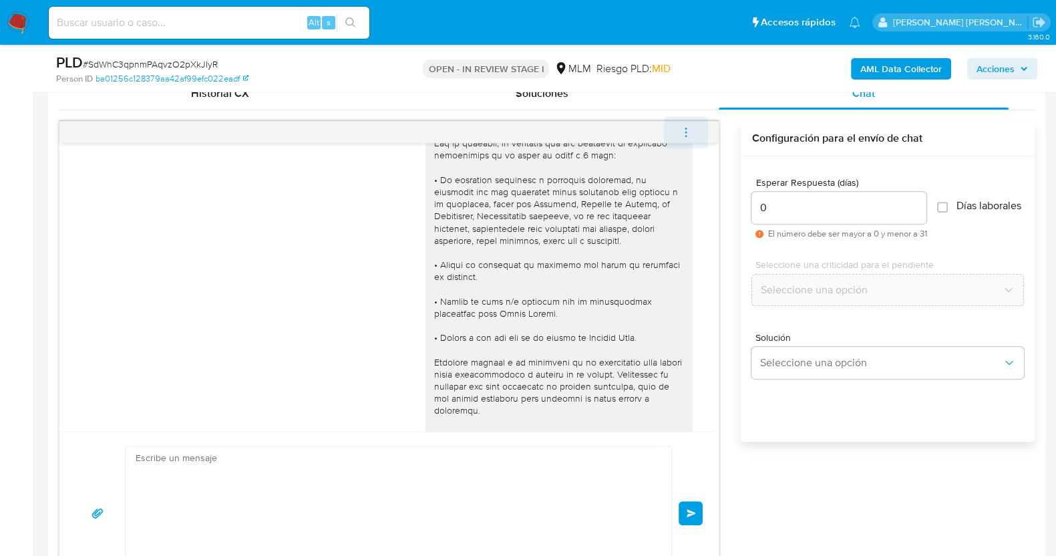
scroll to position [511, 0]
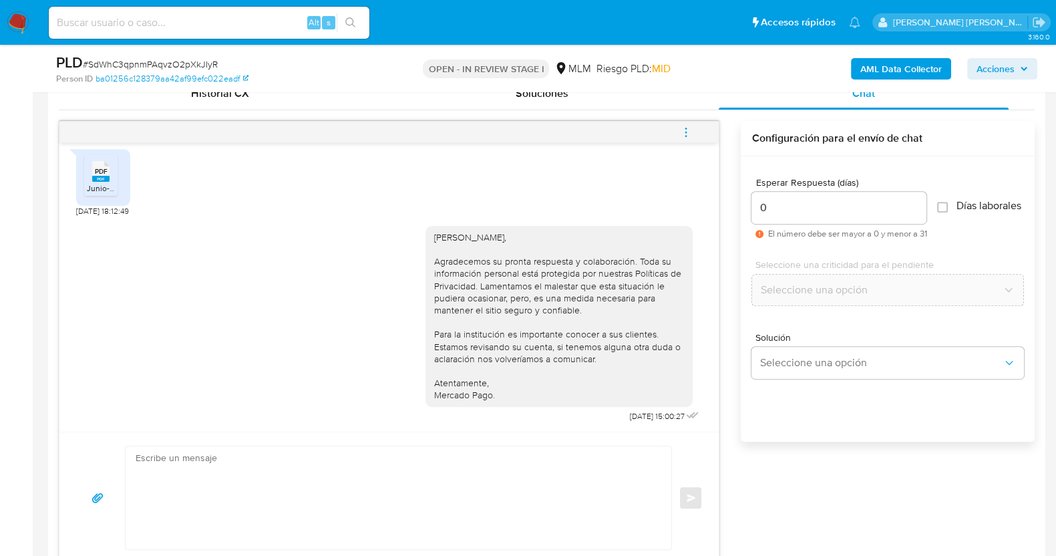
click at [686, 132] on icon "menu-action" at bounding box center [686, 132] width 12 height 12
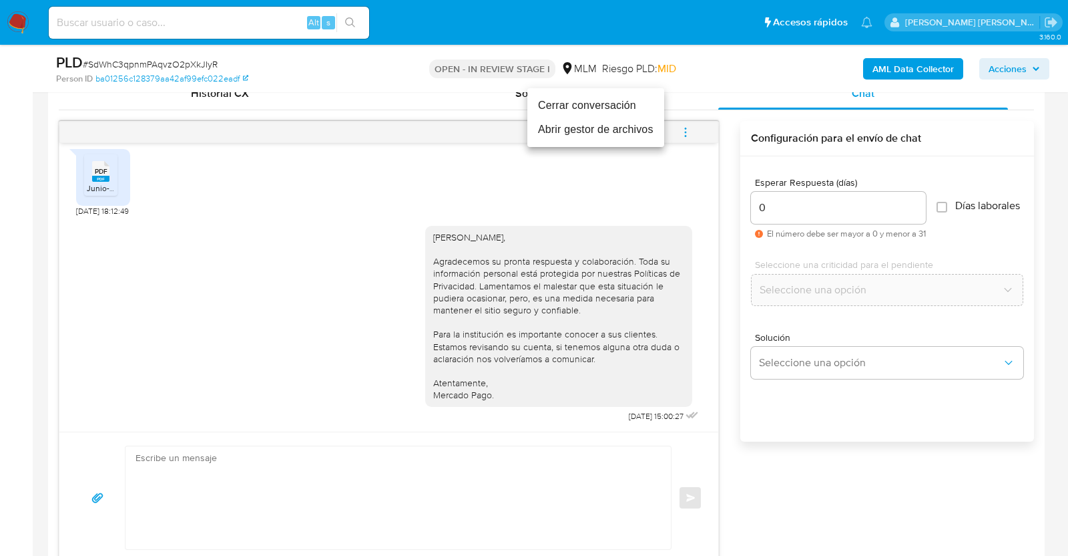
click at [608, 106] on li "Cerrar conversación" at bounding box center [596, 105] width 137 height 24
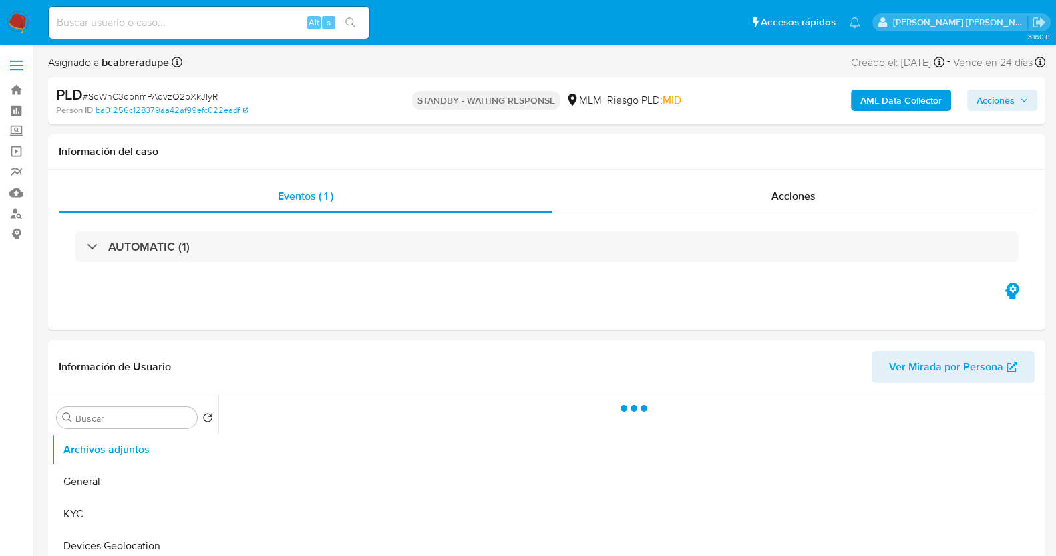
select select "10"
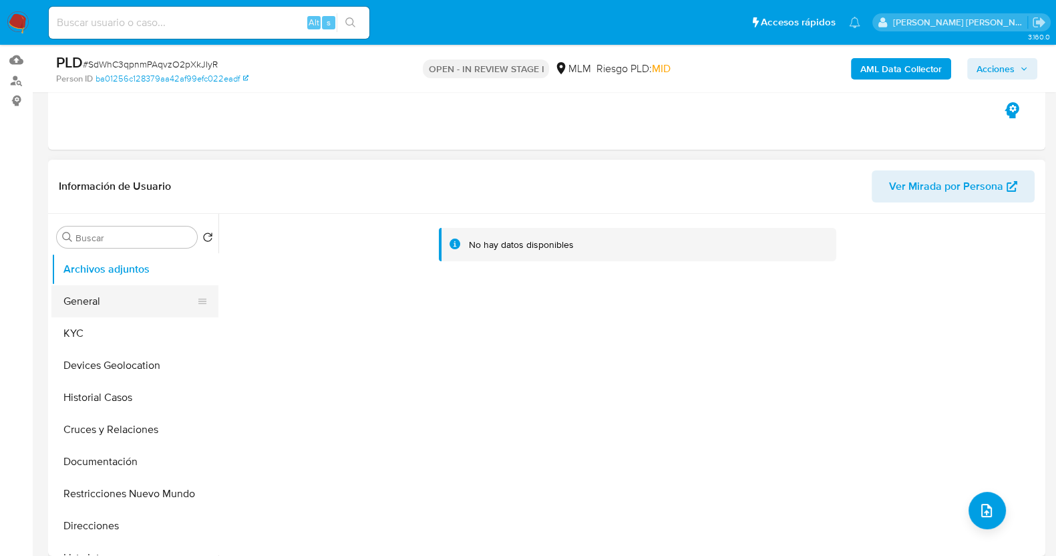
scroll to position [166, 0]
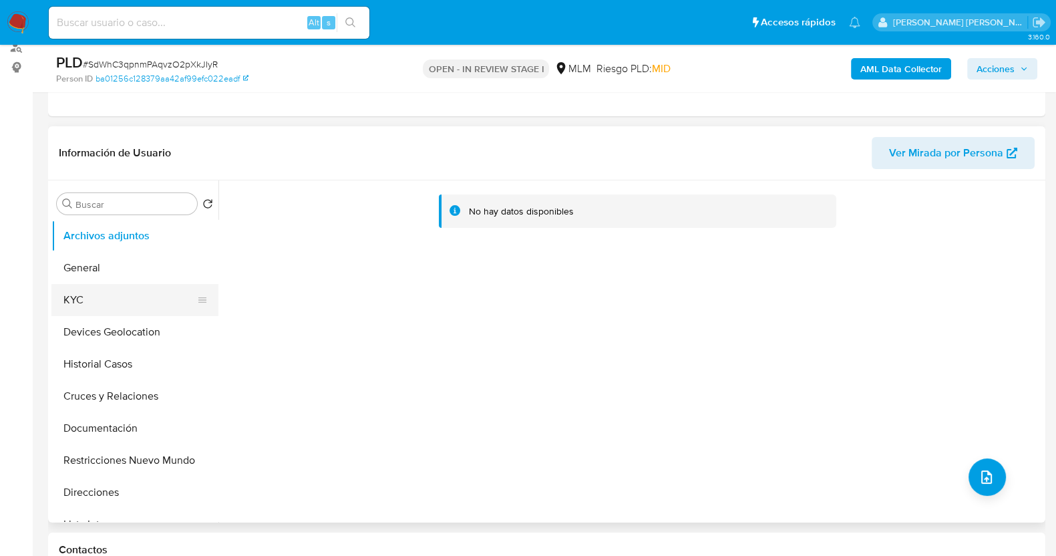
click at [106, 292] on button "KYC" at bounding box center [129, 300] width 156 height 32
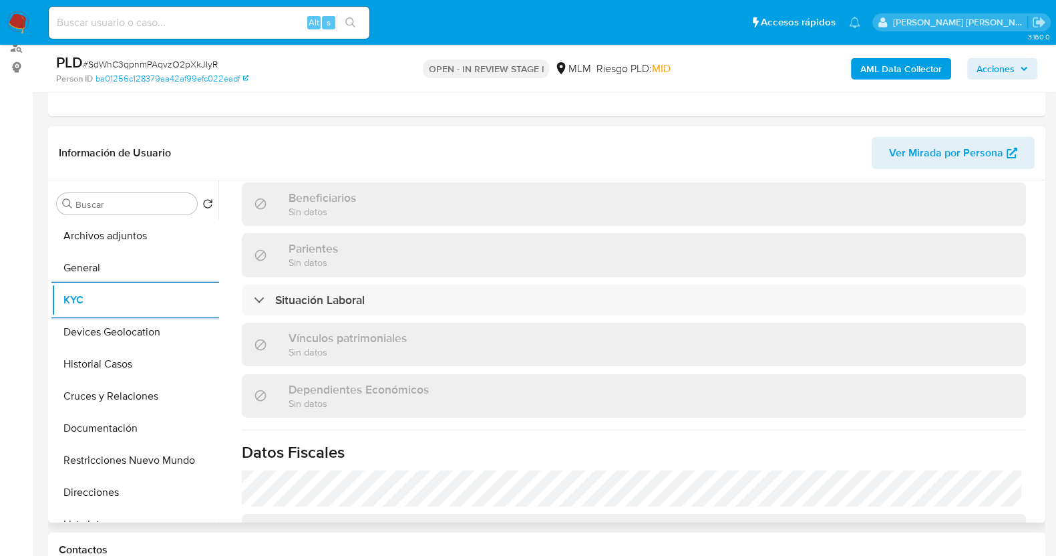
scroll to position [659, 0]
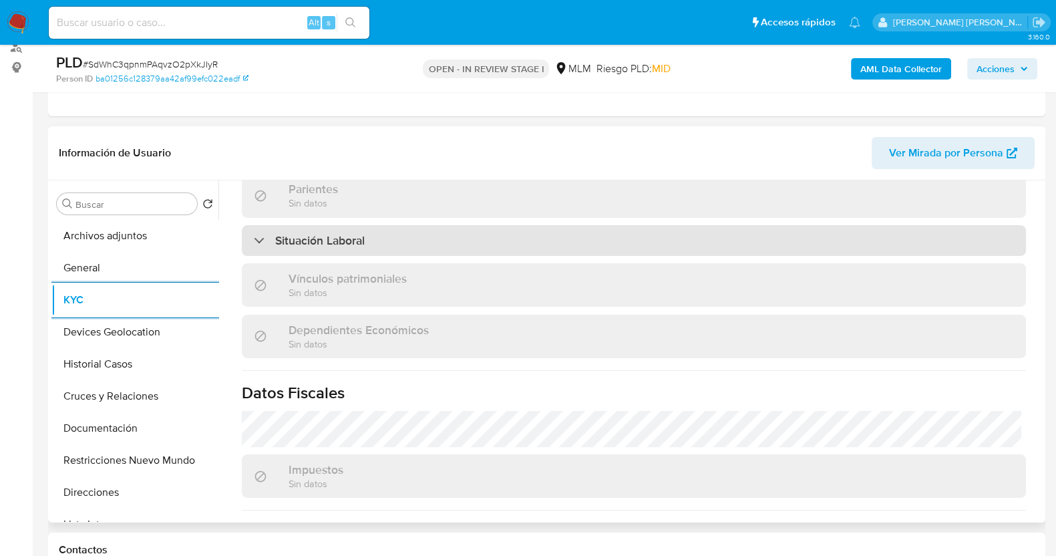
click at [421, 242] on div "Situación Laboral" at bounding box center [634, 240] width 784 height 31
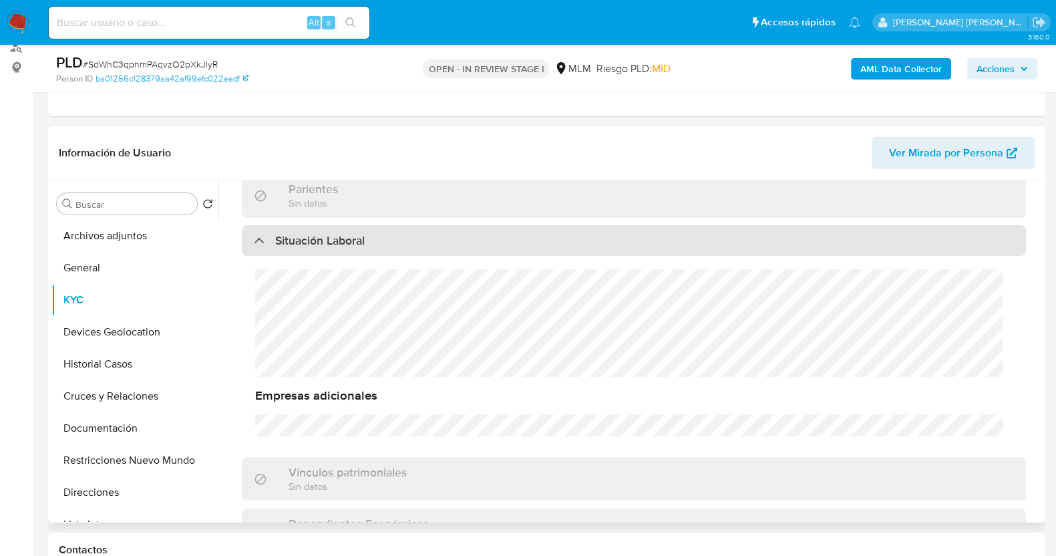
click at [421, 242] on div "Situación Laboral" at bounding box center [634, 240] width 784 height 31
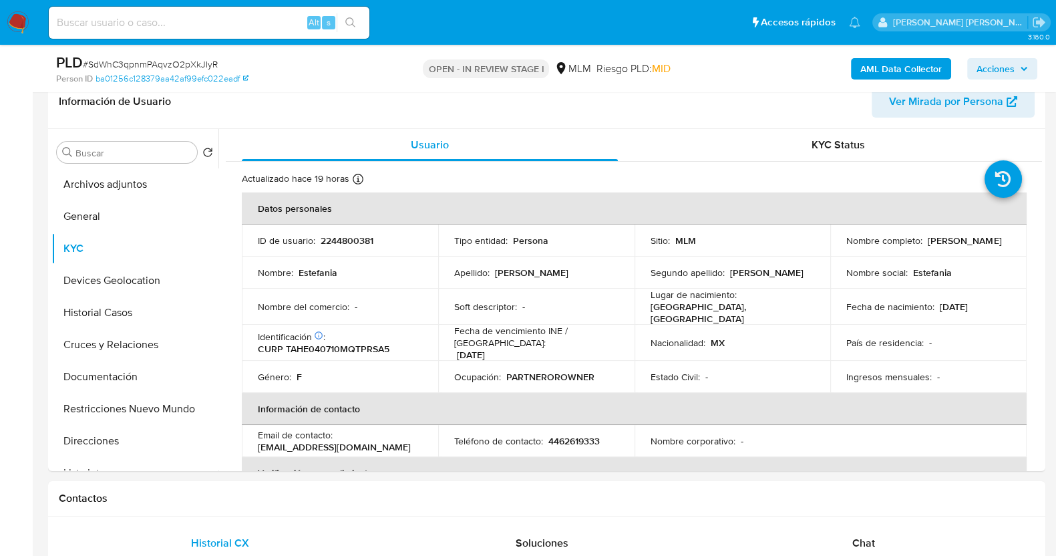
scroll to position [250, 0]
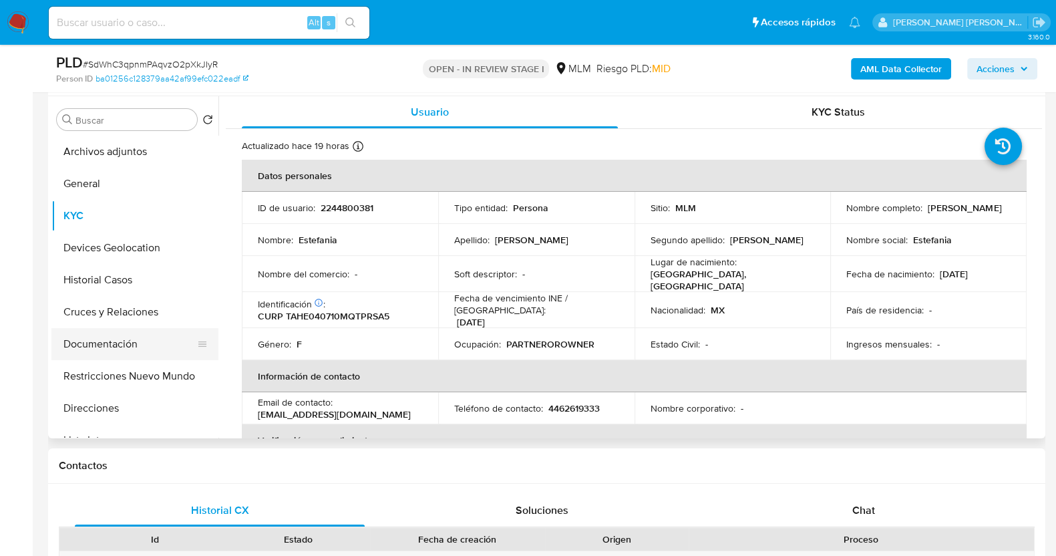
click at [136, 341] on button "Documentación" at bounding box center [129, 344] width 156 height 32
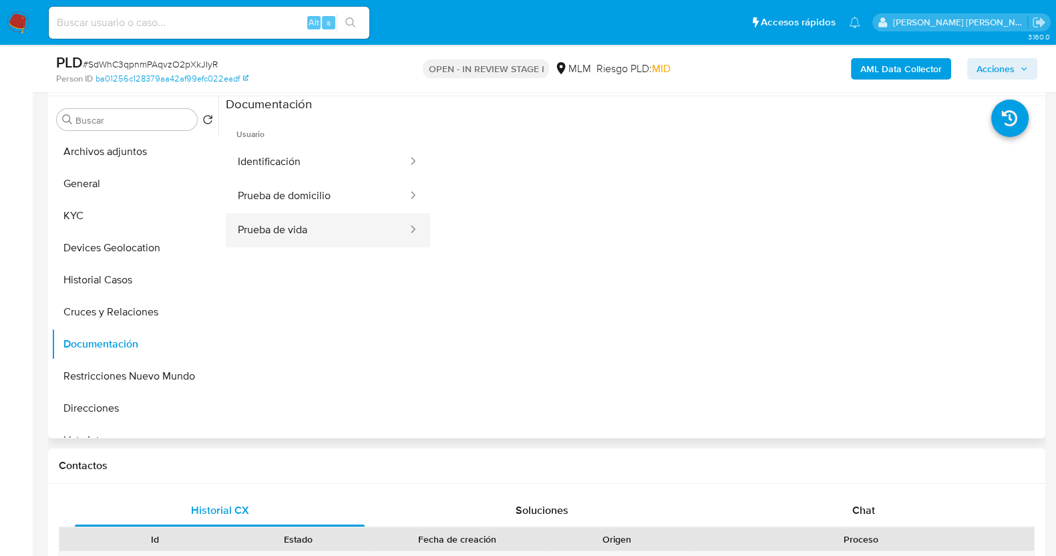
click at [354, 236] on button "Prueba de vida" at bounding box center [317, 230] width 183 height 34
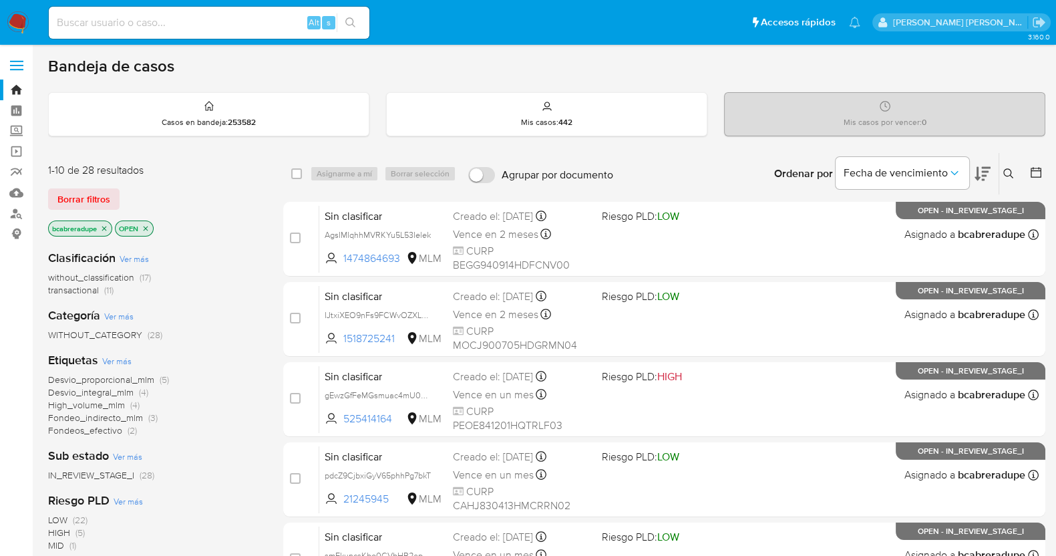
click at [161, 20] on input at bounding box center [209, 22] width 321 height 17
paste input "604737156"
click at [161, 20] on input "604737156" at bounding box center [209, 22] width 321 height 17
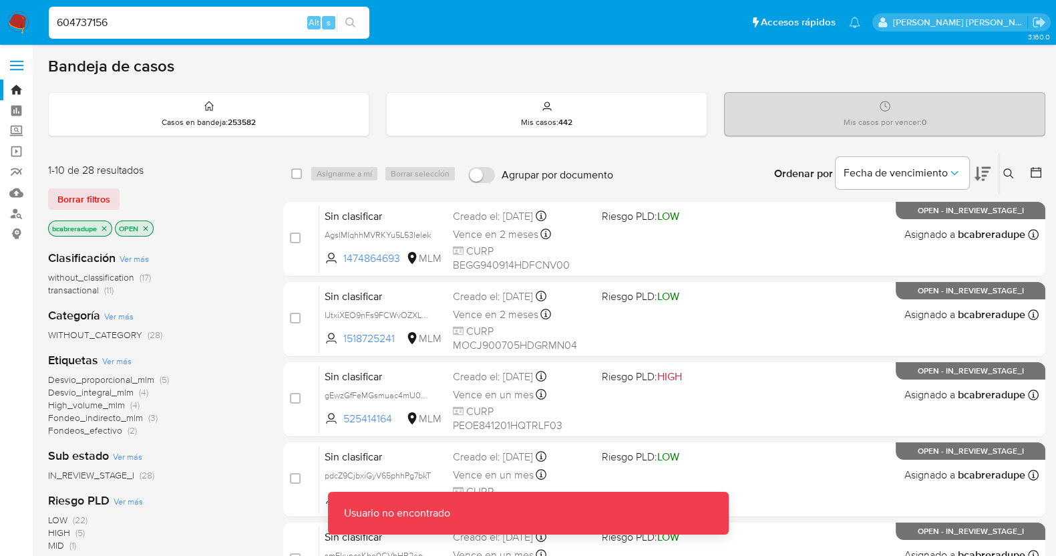
click at [161, 19] on input "604737156" at bounding box center [209, 22] width 321 height 17
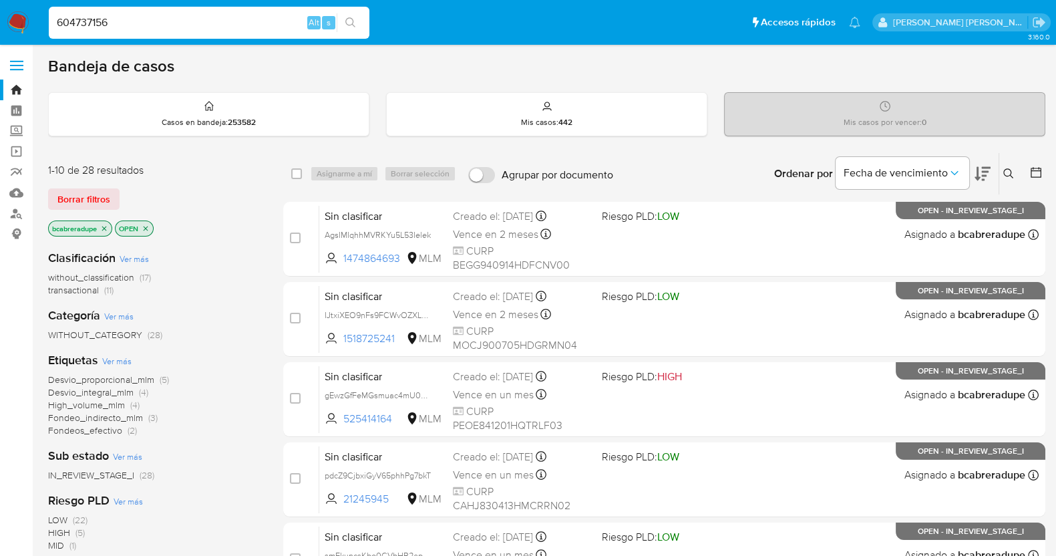
type input "604737156"
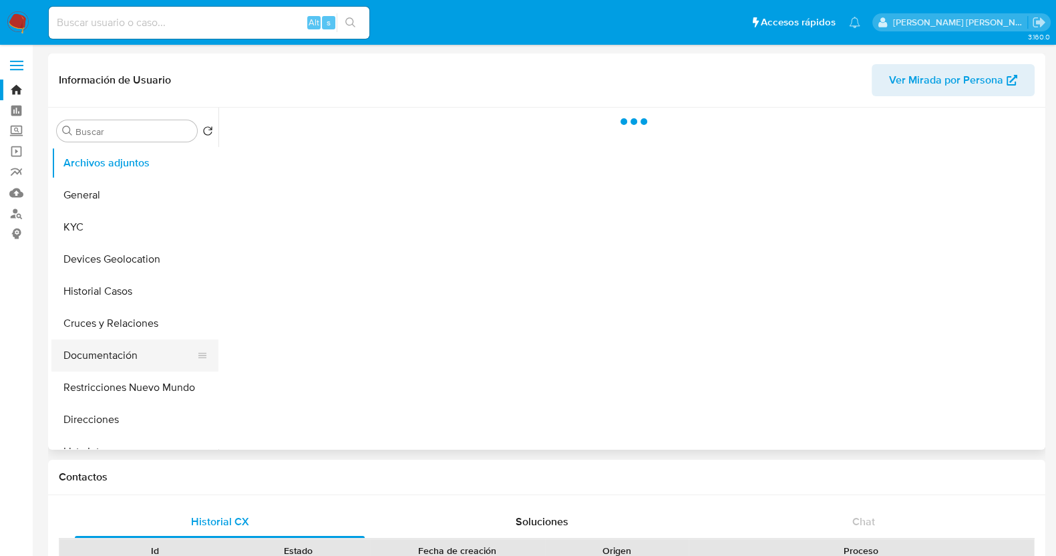
click at [114, 352] on button "Documentación" at bounding box center [129, 355] width 156 height 32
select select "10"
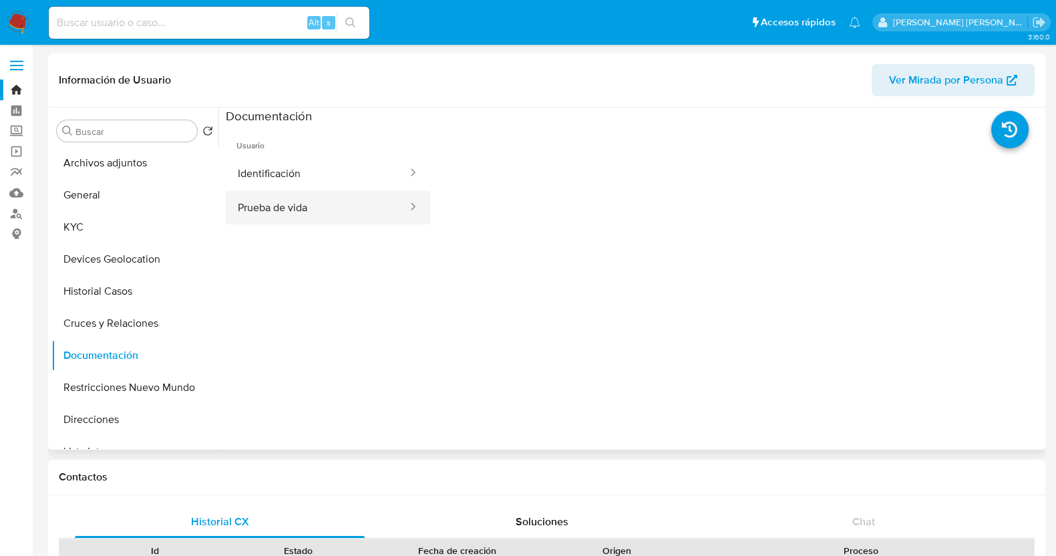
click at [324, 205] on button "Prueba de vida" at bounding box center [317, 207] width 183 height 34
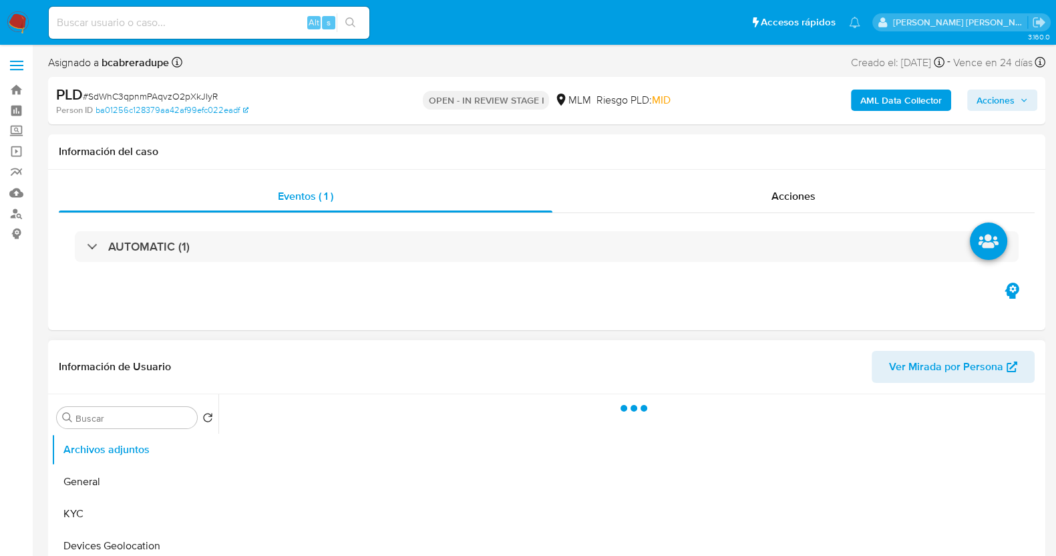
select select "10"
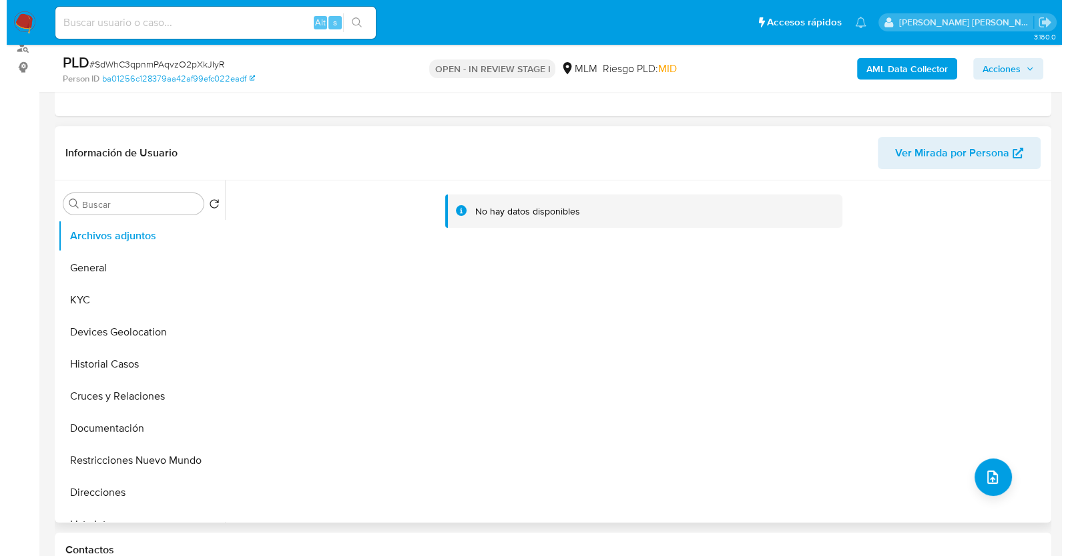
scroll to position [250, 0]
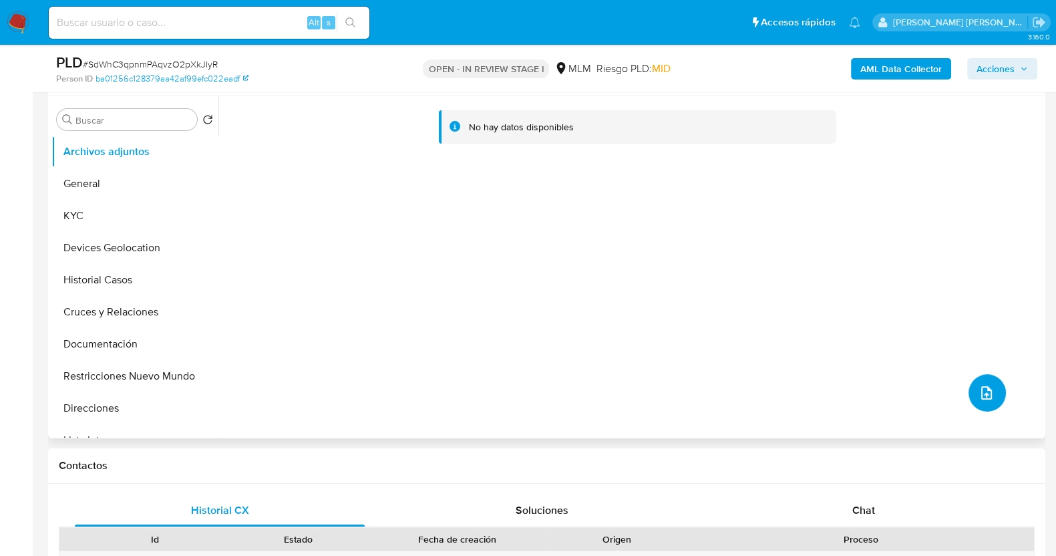
click at [982, 387] on icon "upload-file" at bounding box center [986, 392] width 11 height 13
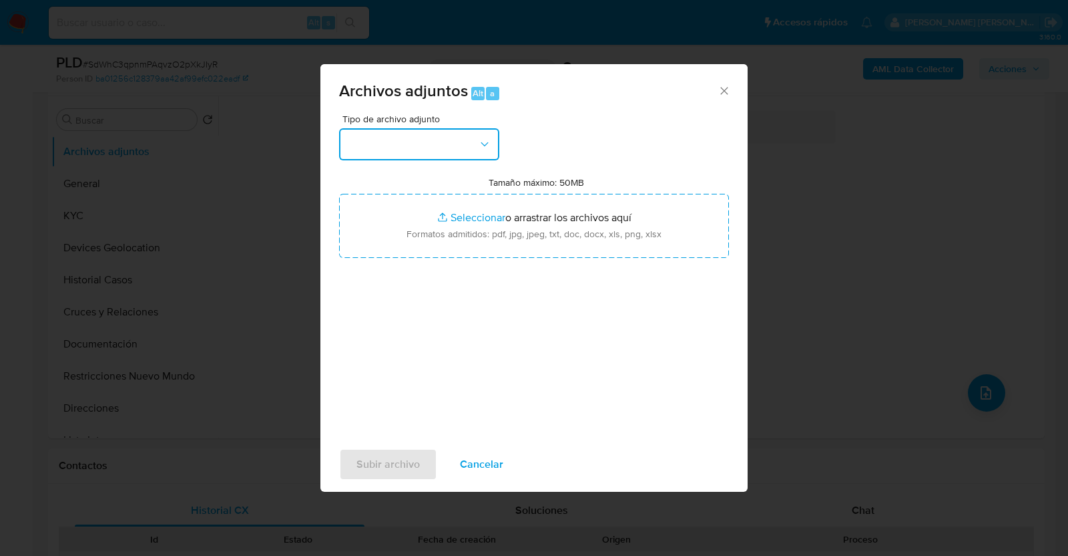
click at [482, 138] on icon "button" at bounding box center [484, 144] width 13 height 13
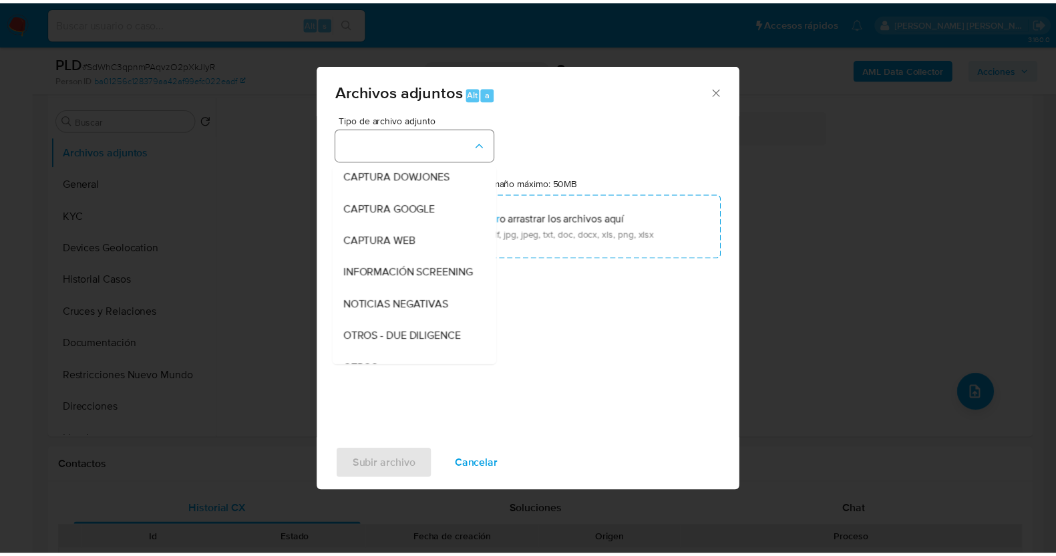
scroll to position [69, 0]
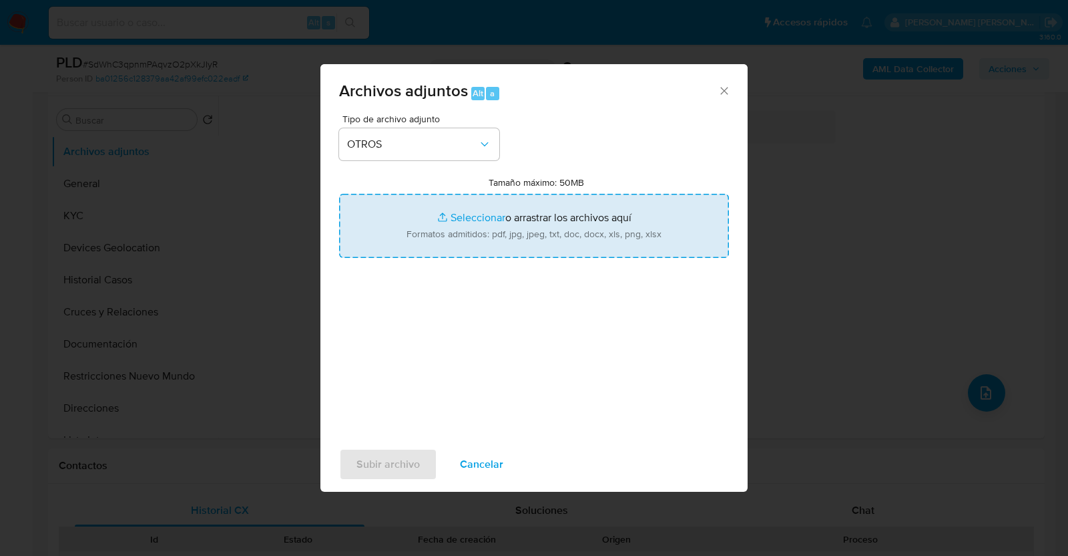
type input "C:\fakepath\2244800381_ESTEFANIA TAPIA_AGO2025.pdf"
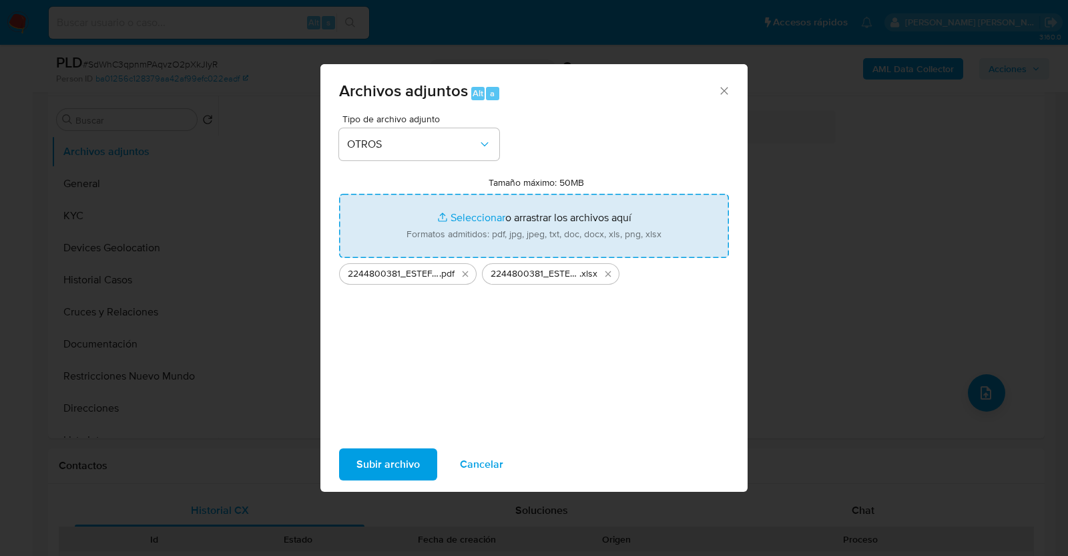
click at [385, 469] on span "Subir archivo" at bounding box center [388, 463] width 63 height 29
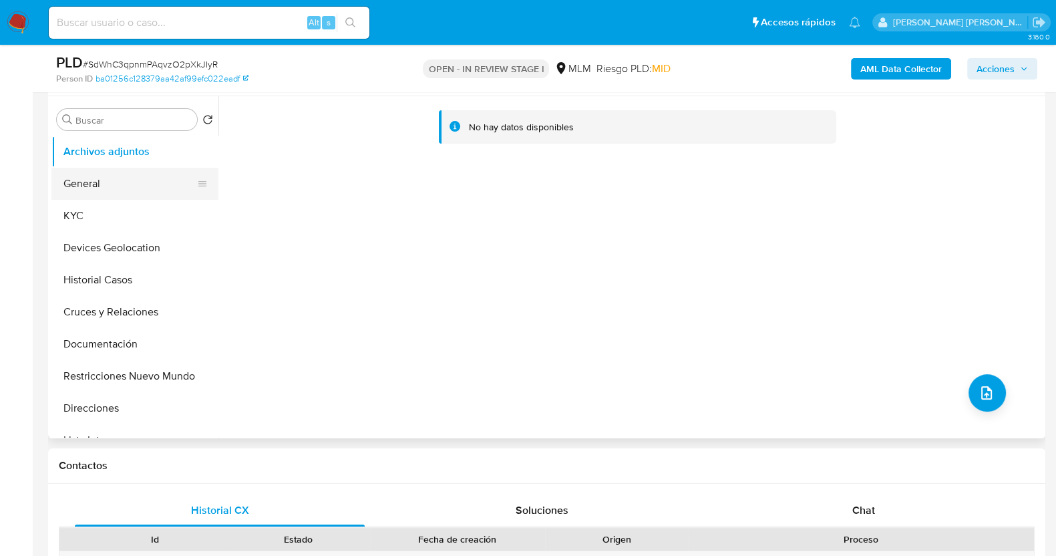
click at [98, 182] on button "General" at bounding box center [129, 184] width 156 height 32
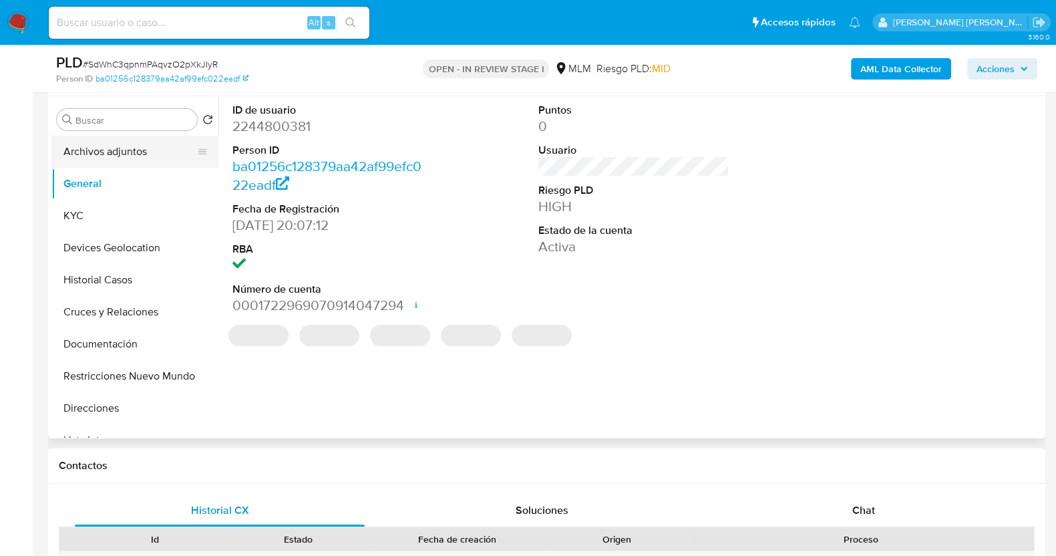
click at [107, 157] on button "Archivos adjuntos" at bounding box center [129, 152] width 156 height 32
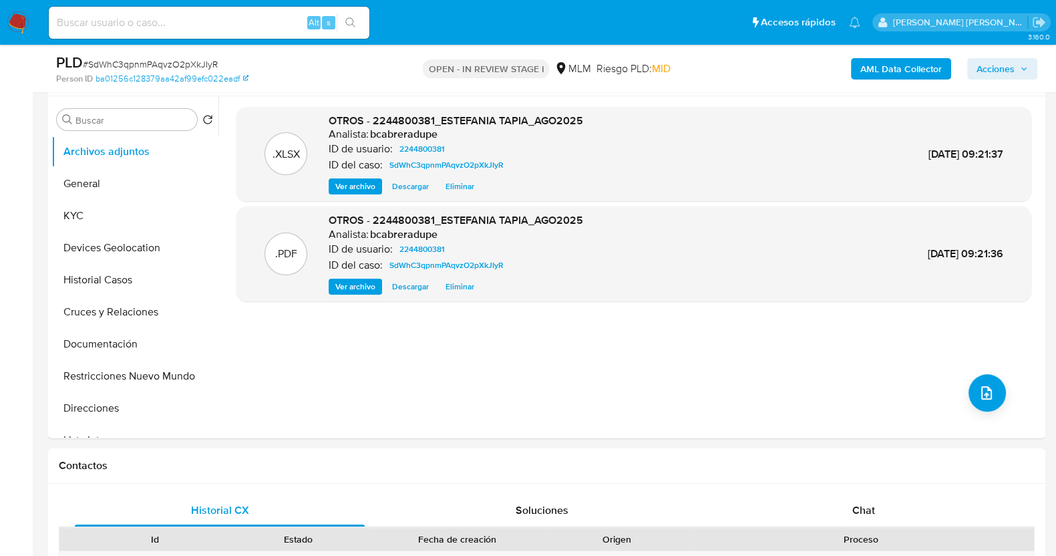
click at [1008, 71] on span "Acciones" at bounding box center [995, 68] width 38 height 21
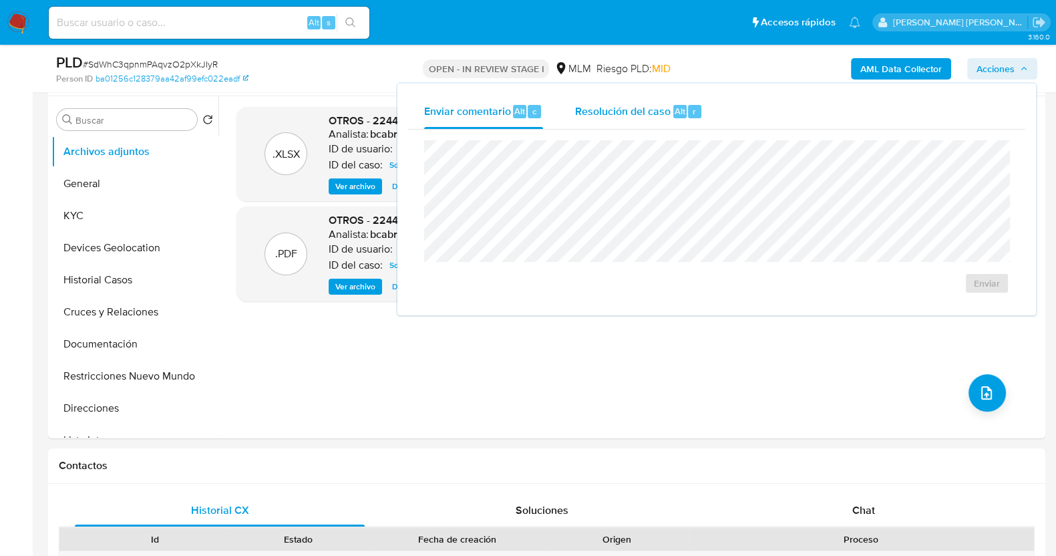
click at [654, 112] on span "Resolución del caso" at bounding box center [622, 110] width 95 height 15
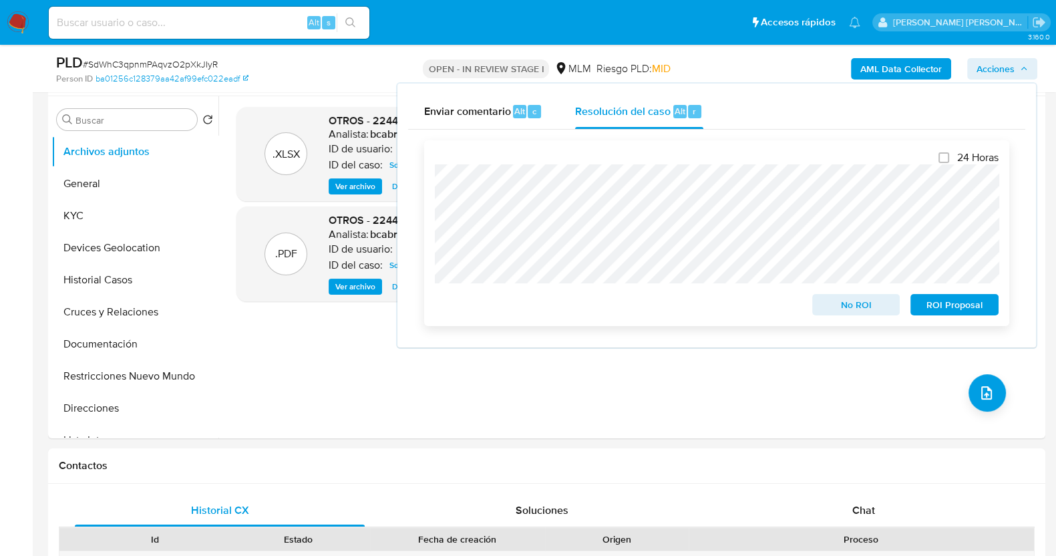
click at [867, 304] on span "No ROI" at bounding box center [855, 304] width 69 height 19
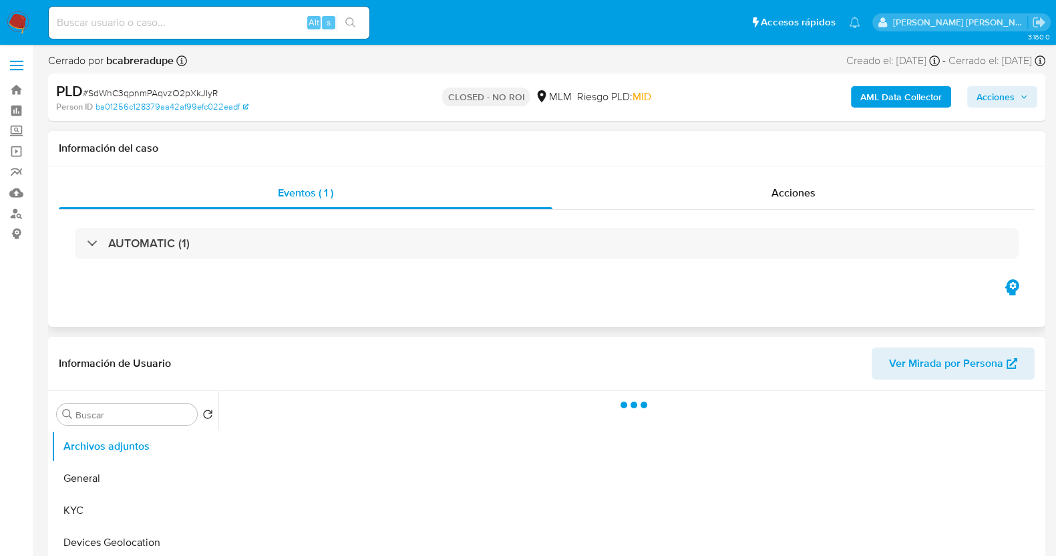
select select "10"
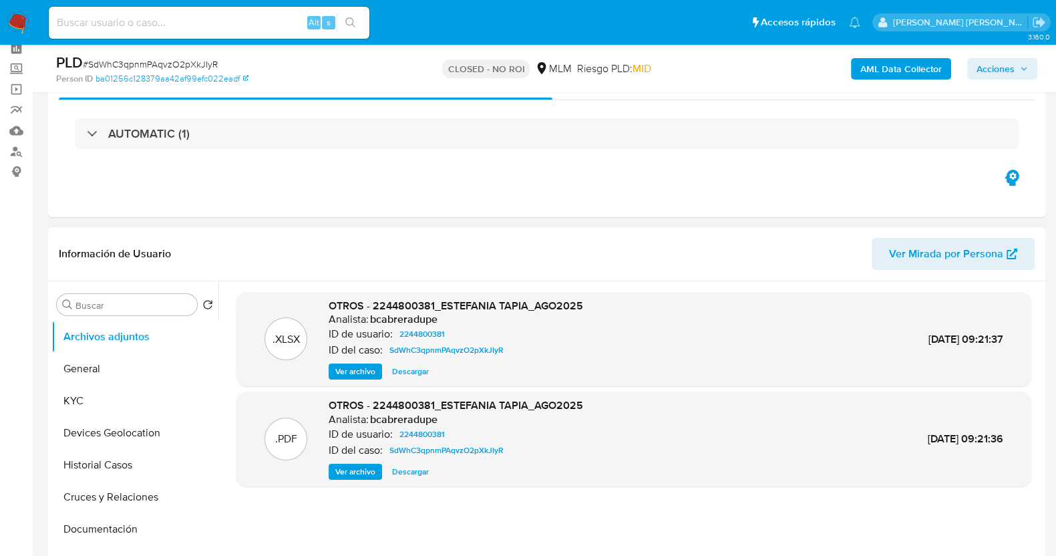
scroll to position [83, 0]
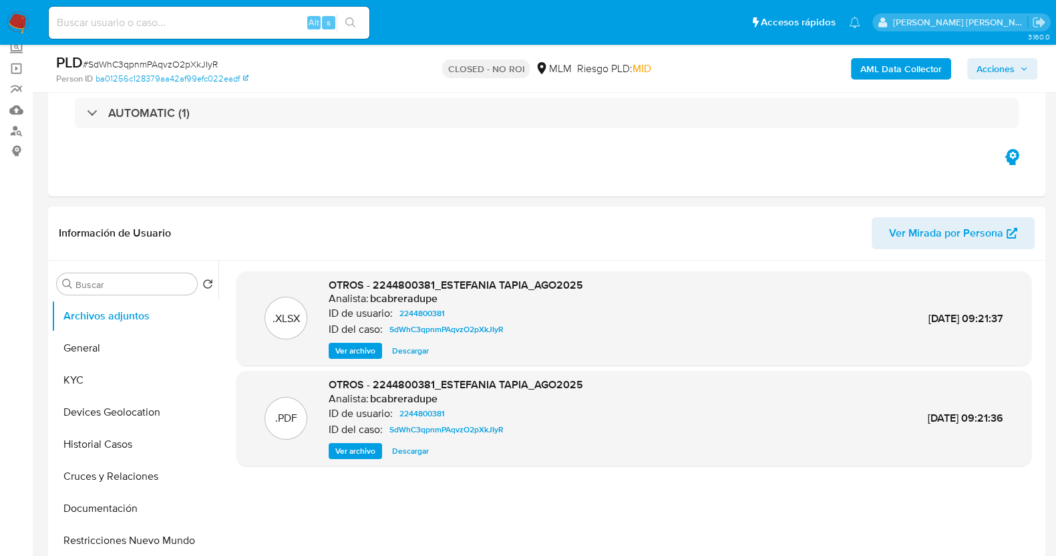
click at [172, 62] on span "# SdWhC3qpnmPAqvzO2pXkJIyR" at bounding box center [150, 63] width 135 height 13
copy span "SdWhC3qpnmPAqvzO2pXkJIyR"
click at [197, 18] on input at bounding box center [209, 22] width 321 height 17
paste input "775025874"
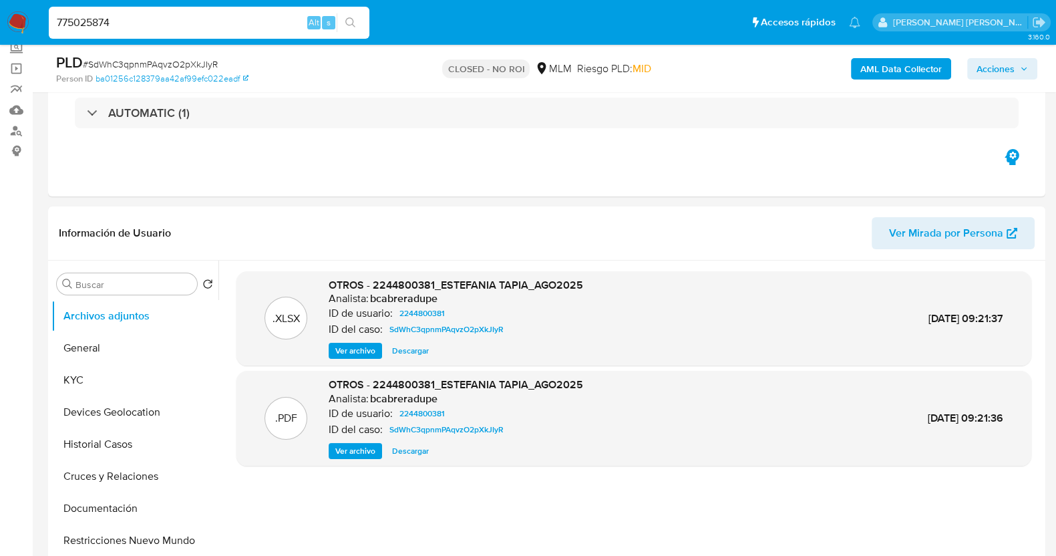
type input "775025874"
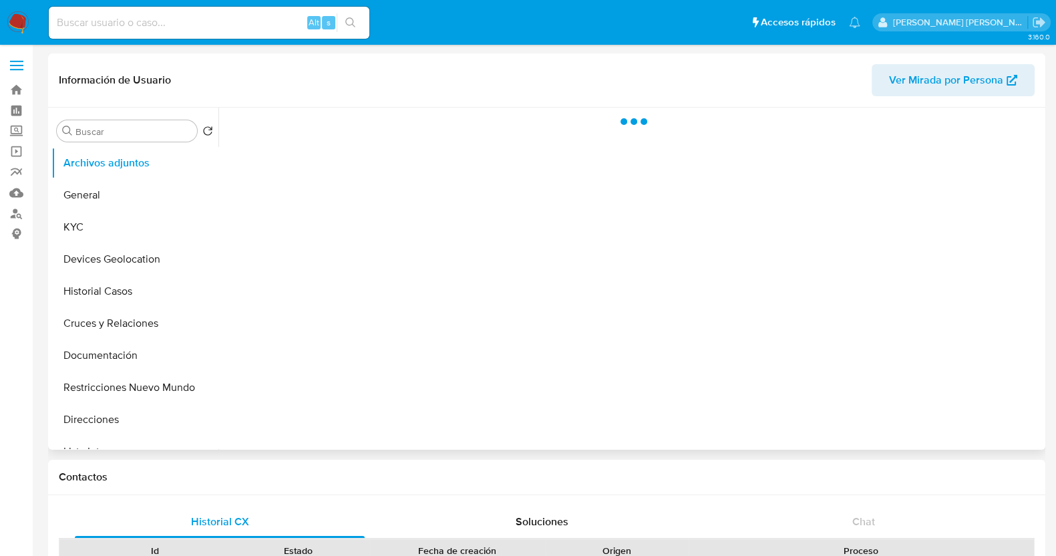
select select "10"
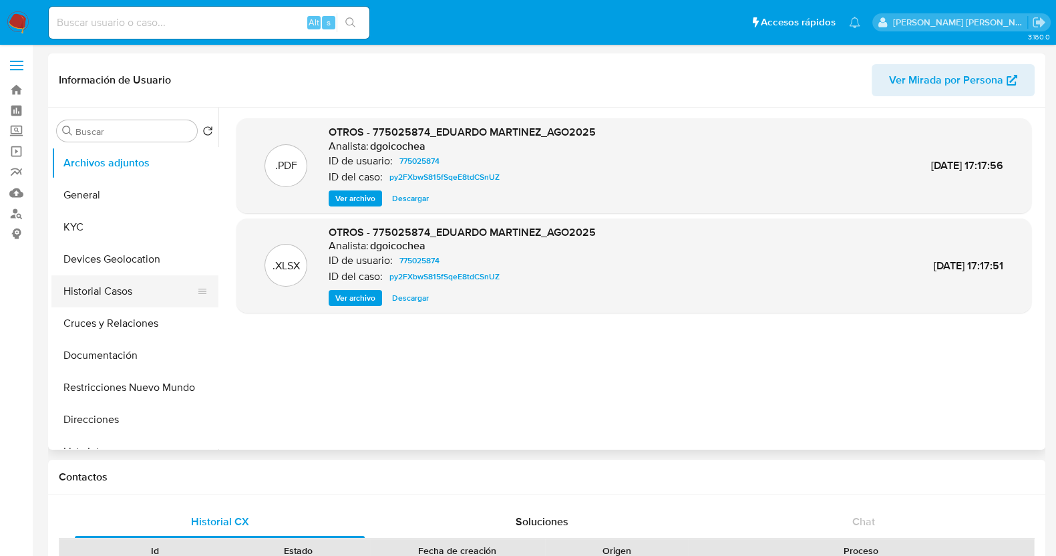
click at [121, 288] on button "Historial Casos" at bounding box center [129, 291] width 156 height 32
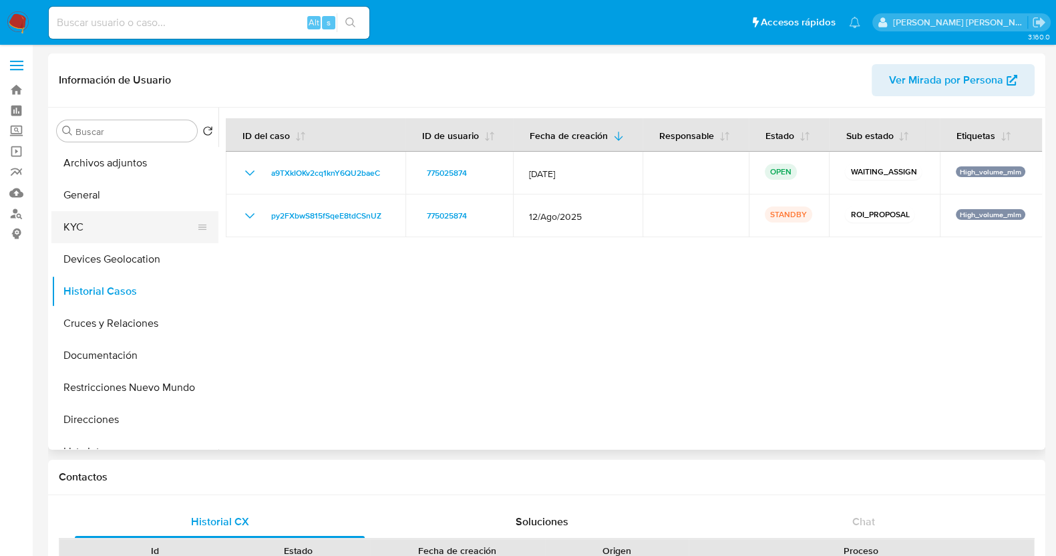
click at [110, 228] on button "KYC" at bounding box center [129, 227] width 156 height 32
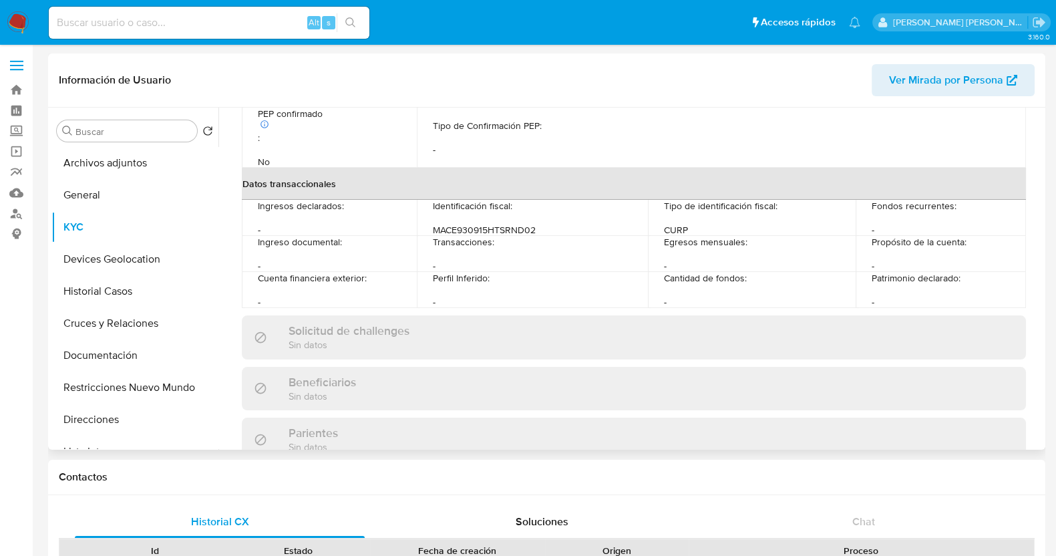
scroll to position [501, 0]
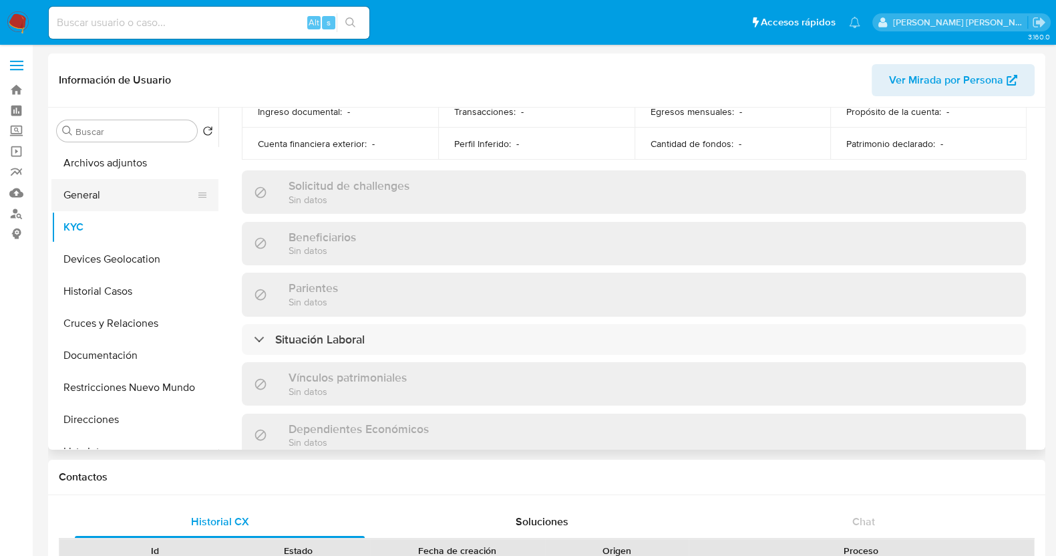
click at [100, 186] on button "General" at bounding box center [129, 195] width 156 height 32
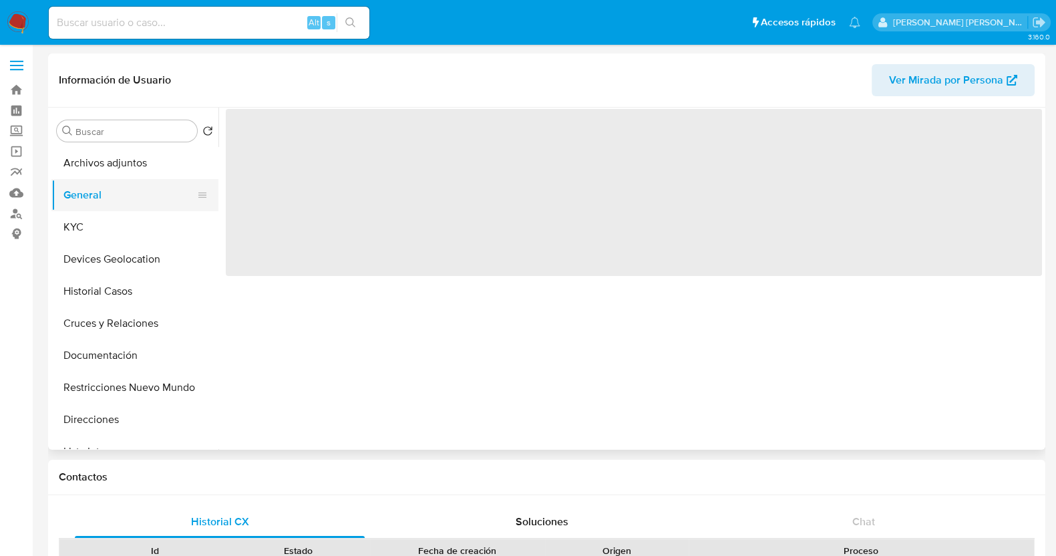
scroll to position [0, 0]
click at [140, 165] on button "Archivos adjuntos" at bounding box center [129, 163] width 156 height 32
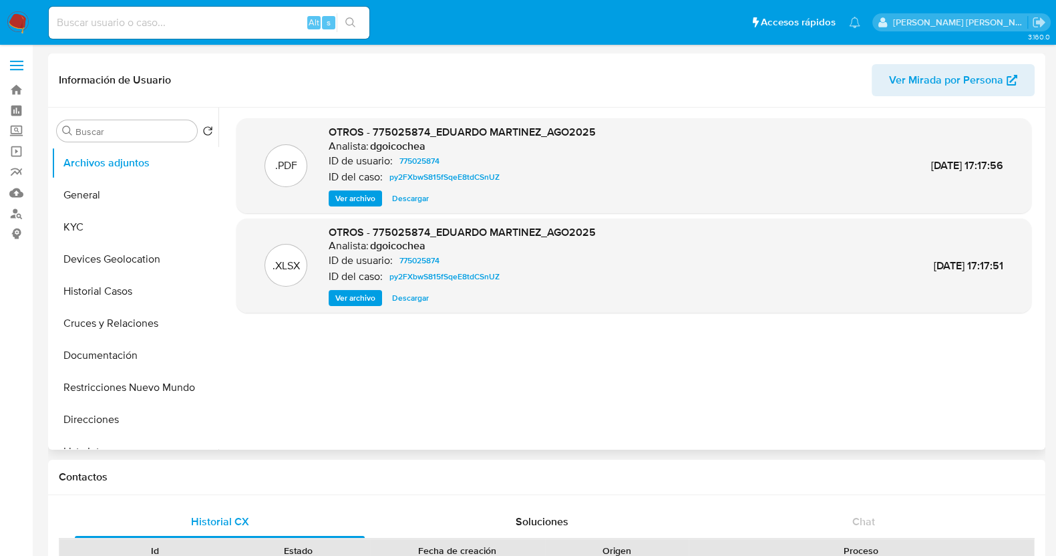
click at [361, 198] on span "Ver archivo" at bounding box center [355, 198] width 40 height 13
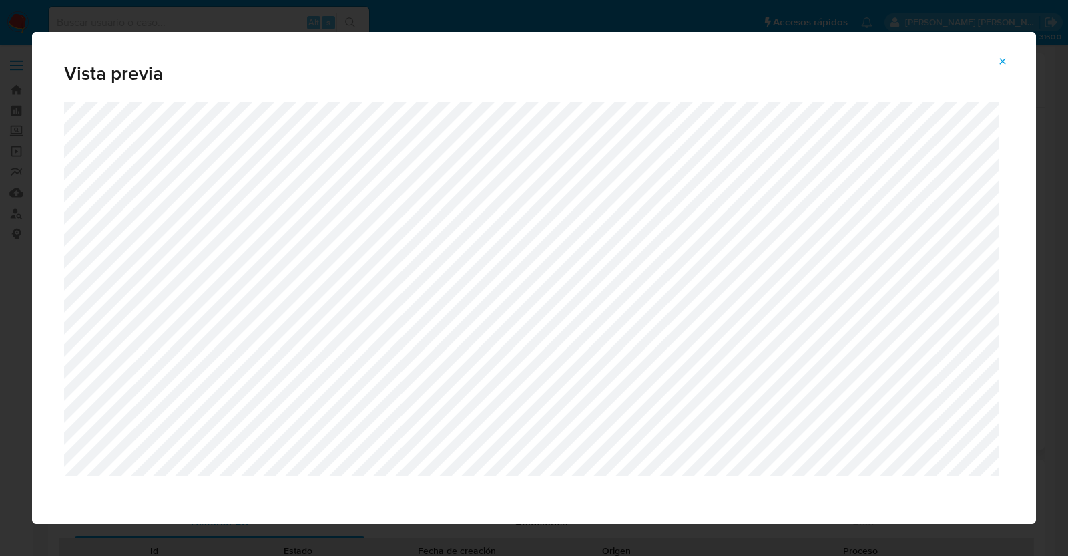
click at [1008, 56] on icon "Attachment preview" at bounding box center [1003, 61] width 11 height 11
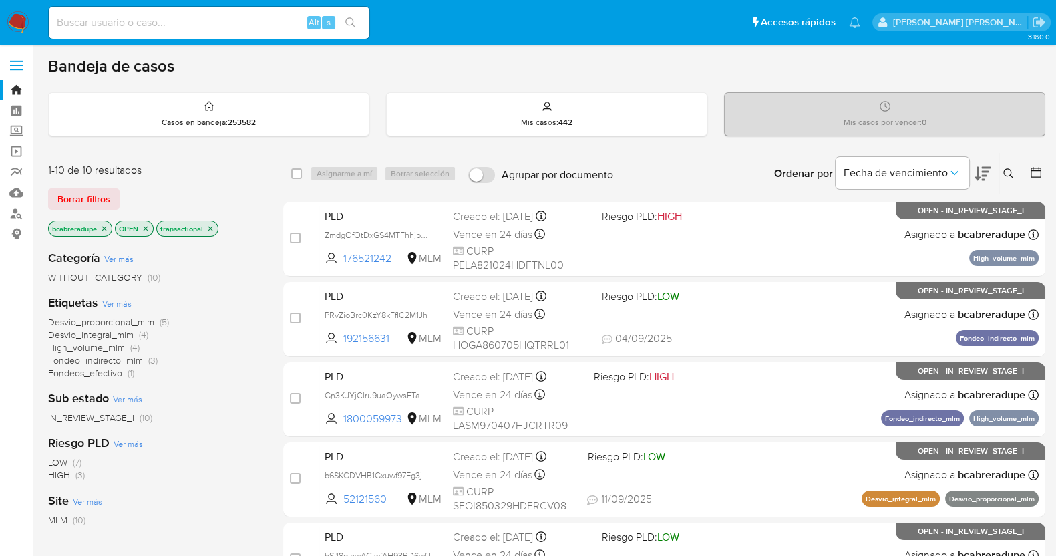
click at [210, 224] on icon "close-filter" at bounding box center [210, 228] width 8 height 8
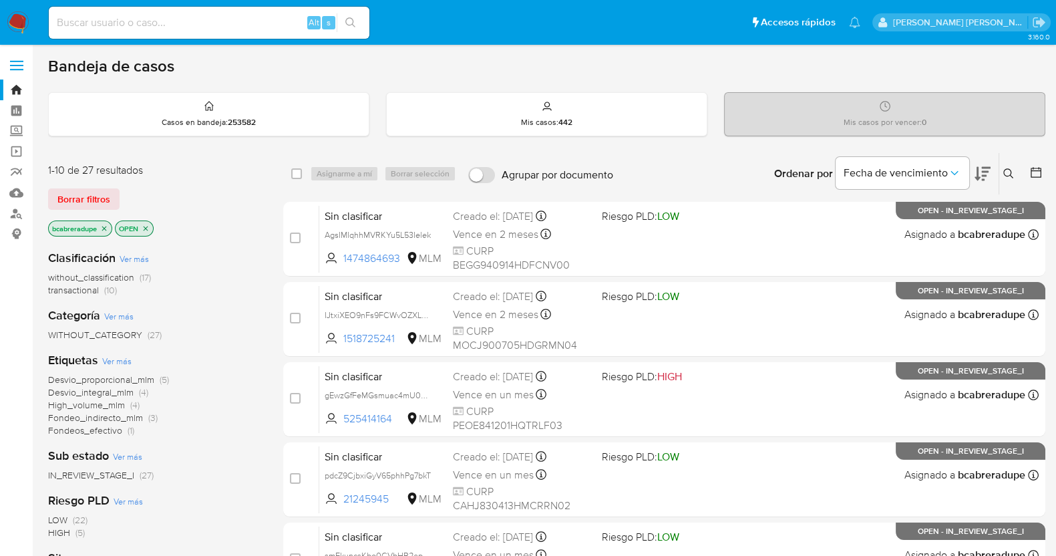
click at [90, 276] on span "without_classification" at bounding box center [91, 276] width 86 height 13
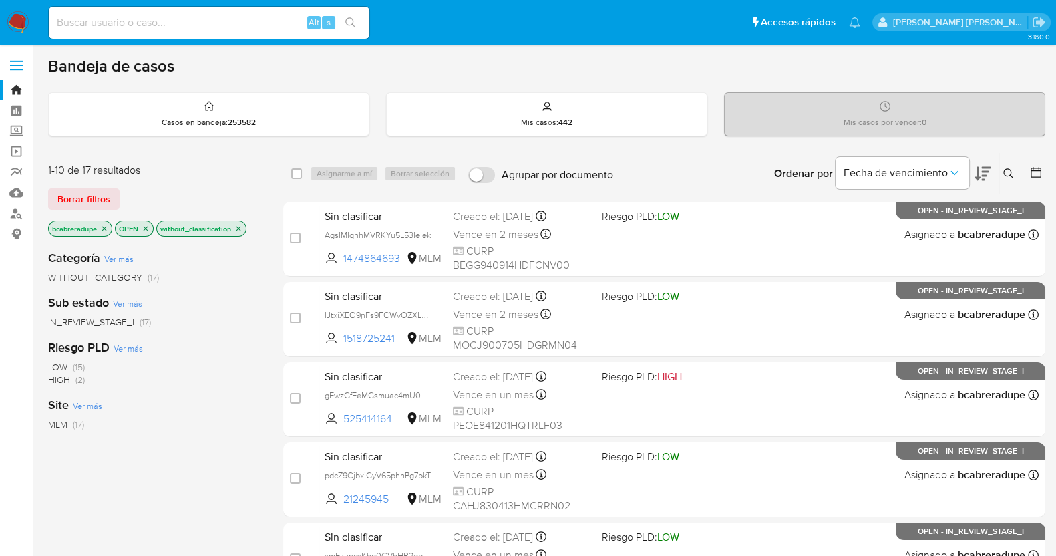
click at [103, 227] on icon "close-filter" at bounding box center [104, 228] width 8 height 8
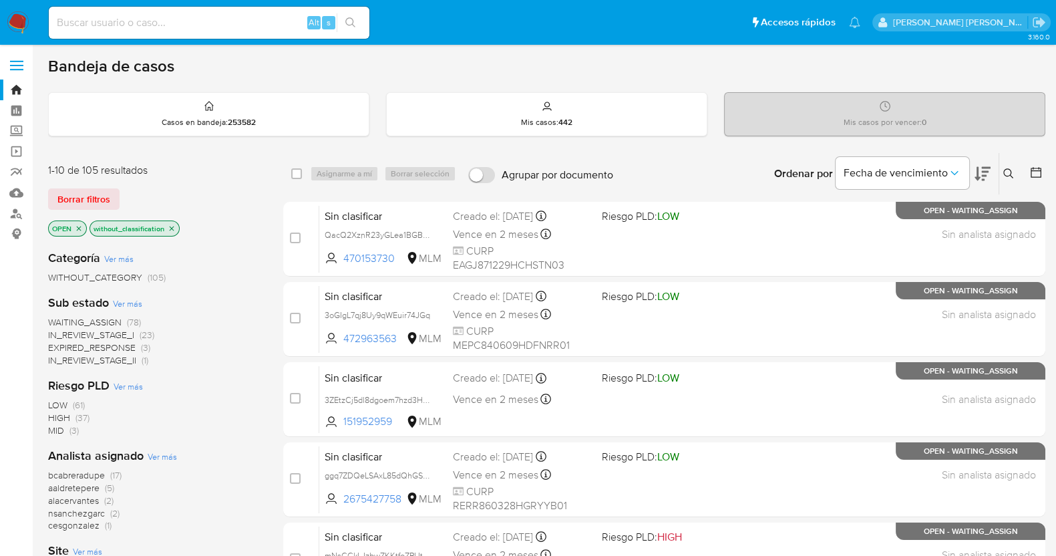
click at [1009, 171] on icon at bounding box center [1008, 173] width 11 height 11
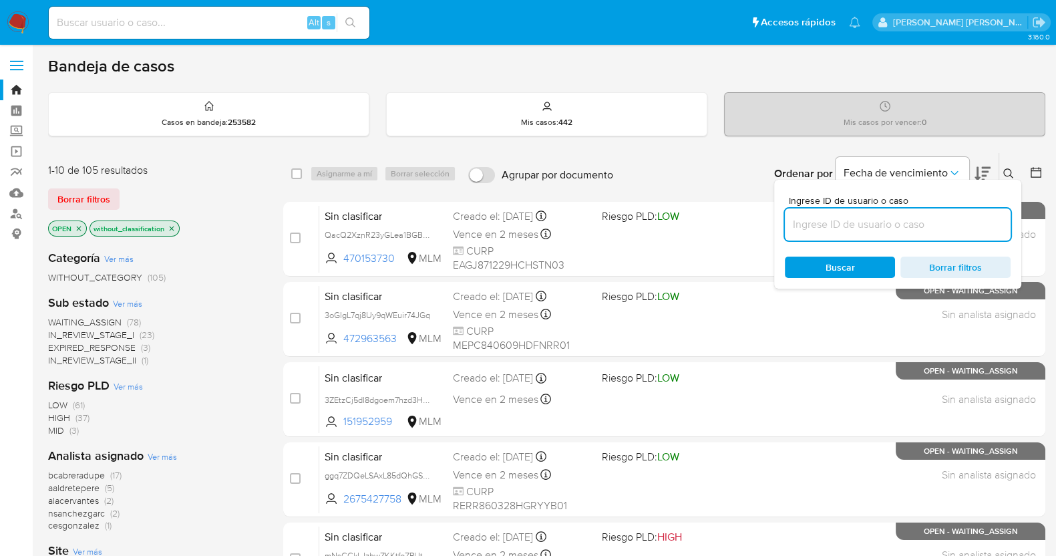
click at [845, 217] on input at bounding box center [898, 224] width 226 height 17
type input "Uuk4RXhb0rXOsRcWfepJkHPL"
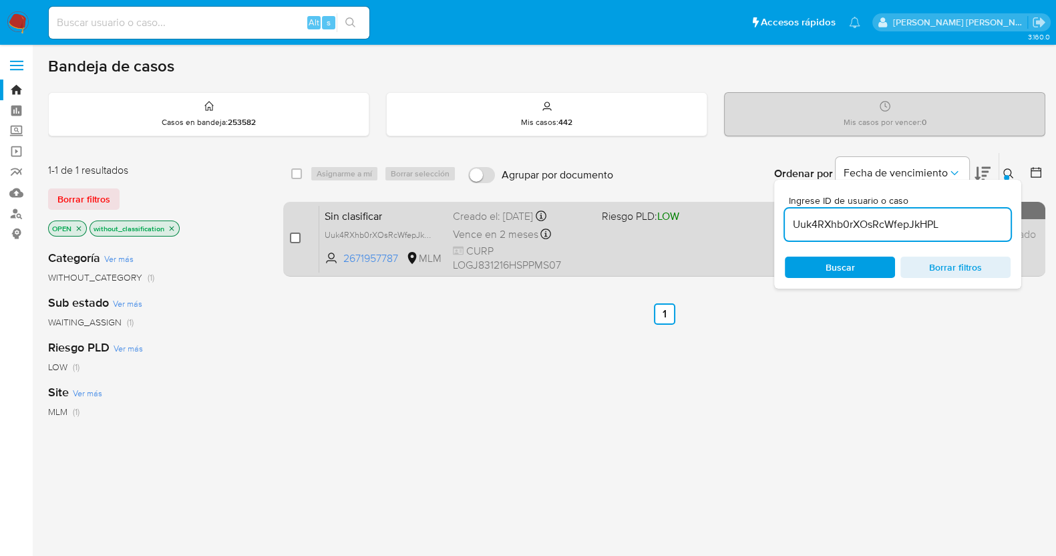
click at [292, 236] on input "checkbox" at bounding box center [295, 237] width 11 height 11
checkbox input "true"
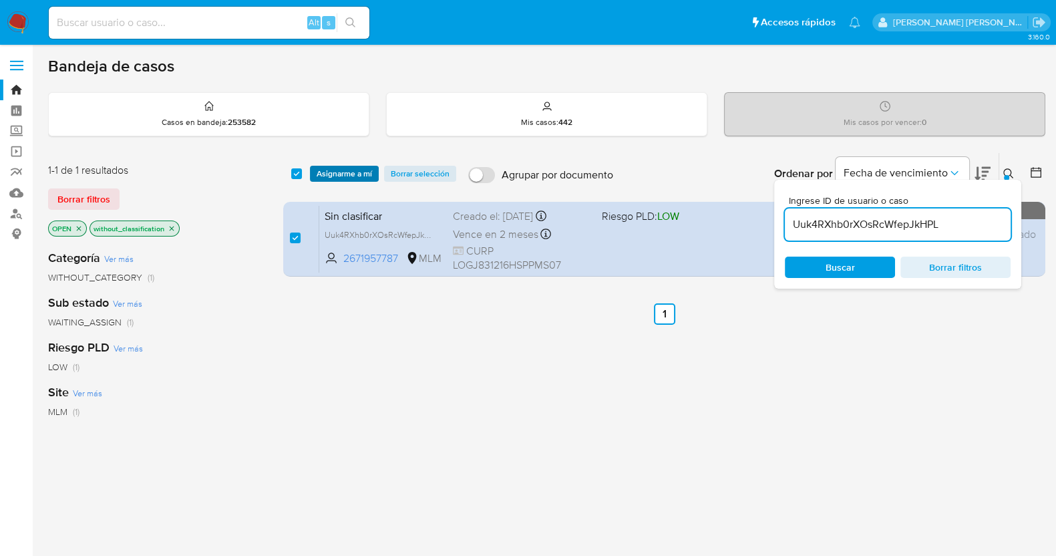
click at [353, 174] on span "Asignarme a mí" at bounding box center [344, 173] width 55 height 13
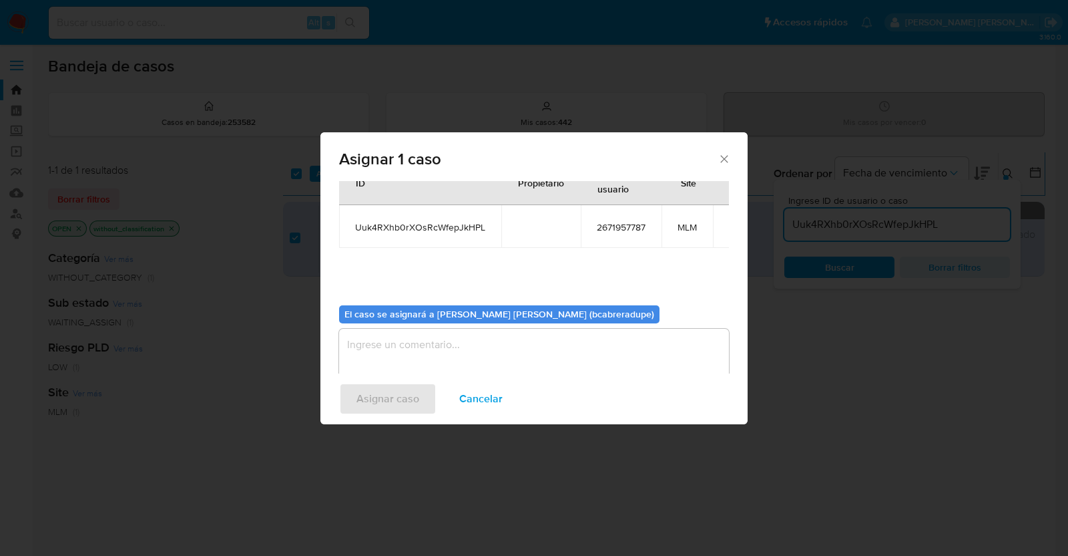
scroll to position [69, 0]
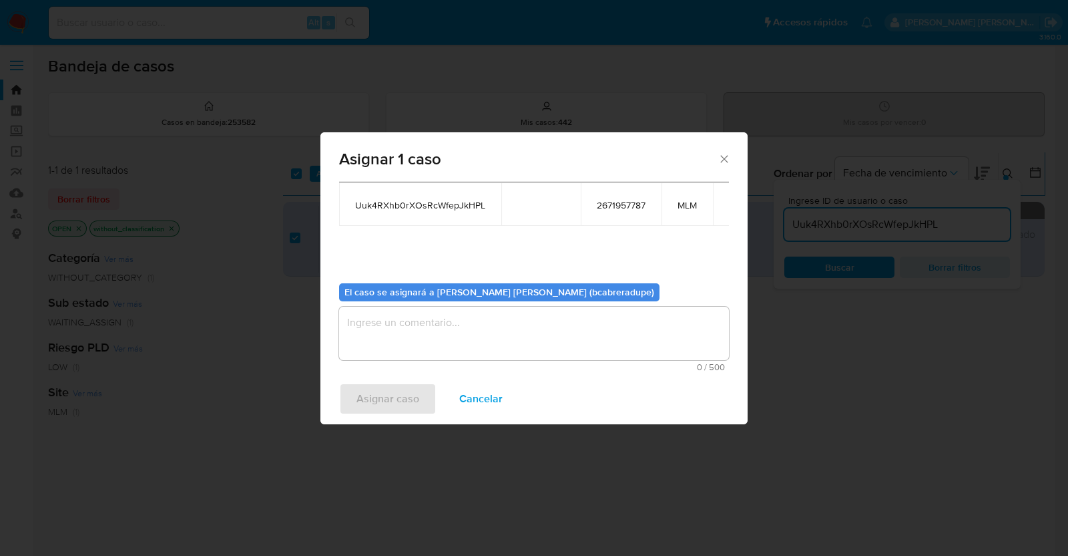
click at [541, 339] on textarea "assign-modal" at bounding box center [534, 332] width 390 height 53
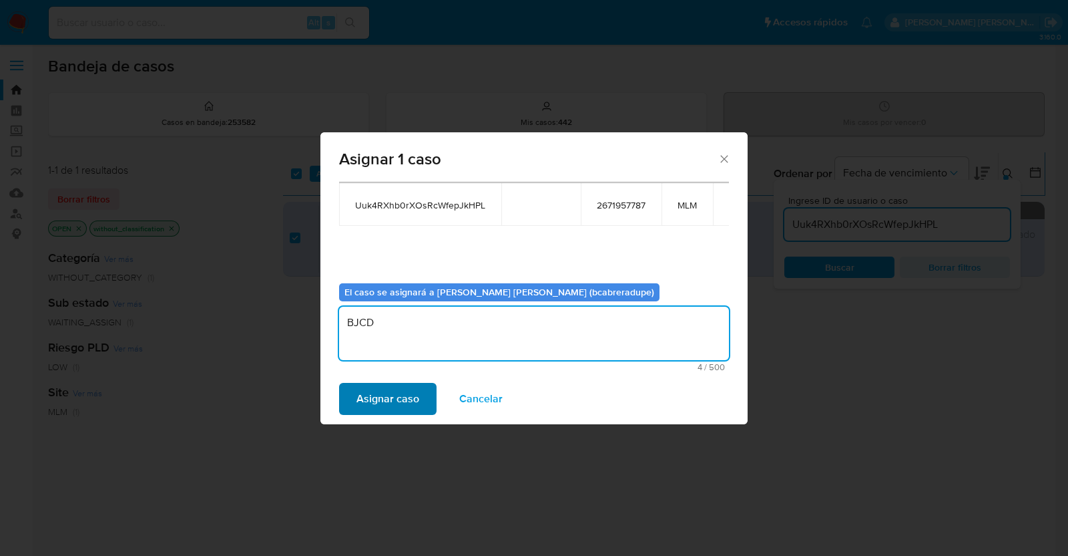
type textarea "BJCD"
click at [414, 390] on span "Asignar caso" at bounding box center [388, 398] width 63 height 29
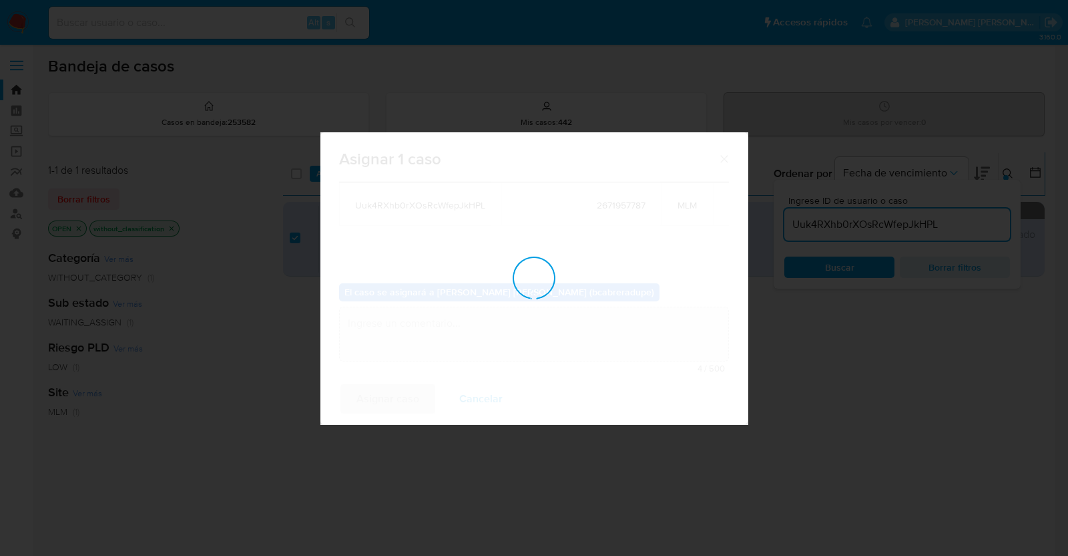
checkbox input "false"
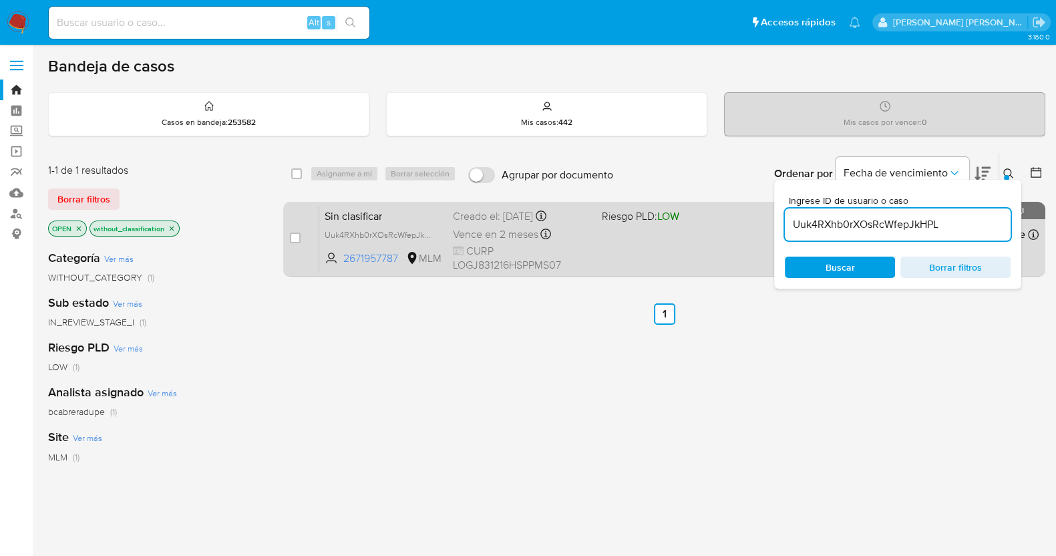
click at [401, 210] on span "Sin clasificar" at bounding box center [384, 214] width 118 height 17
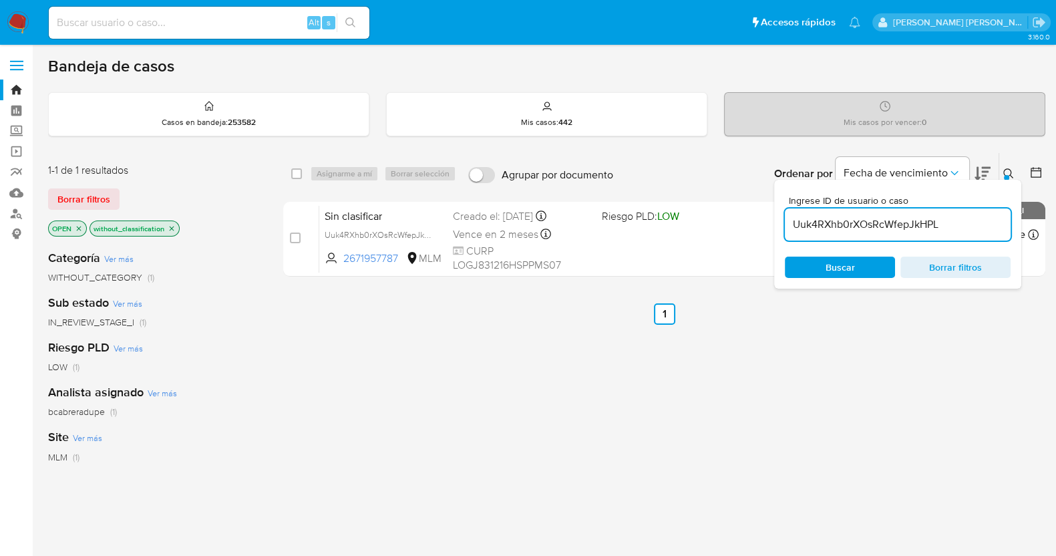
click at [863, 218] on input "Uuk4RXhb0rXOsRcWfepJkHPL" at bounding box center [898, 224] width 226 height 17
paste input "gfjzaAJBMfAZp79XEMd3WbpV"
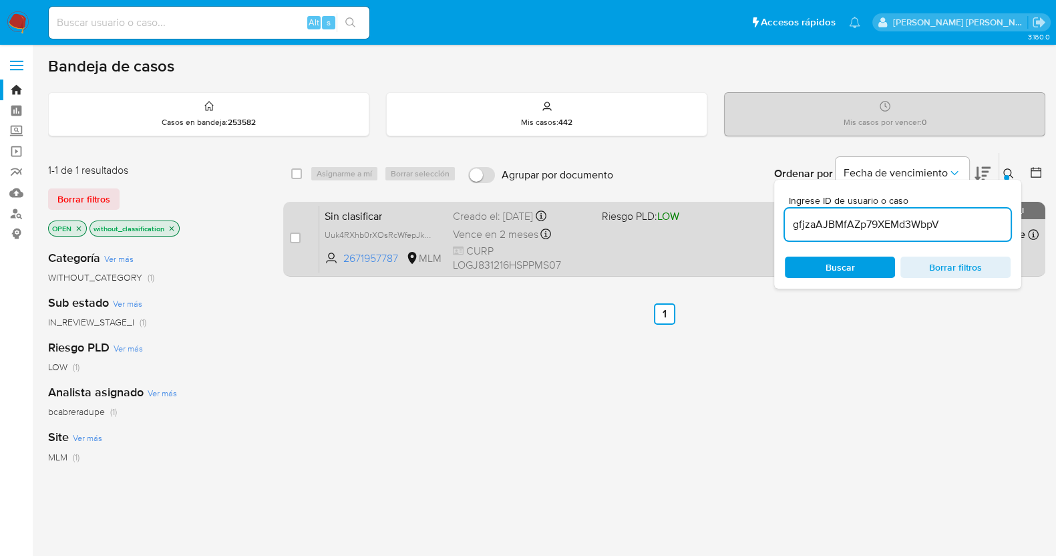
type input "gfjzaAJBMfAZp79XEMd3WbpV"
click at [292, 239] on input "checkbox" at bounding box center [295, 237] width 11 height 11
checkbox input "true"
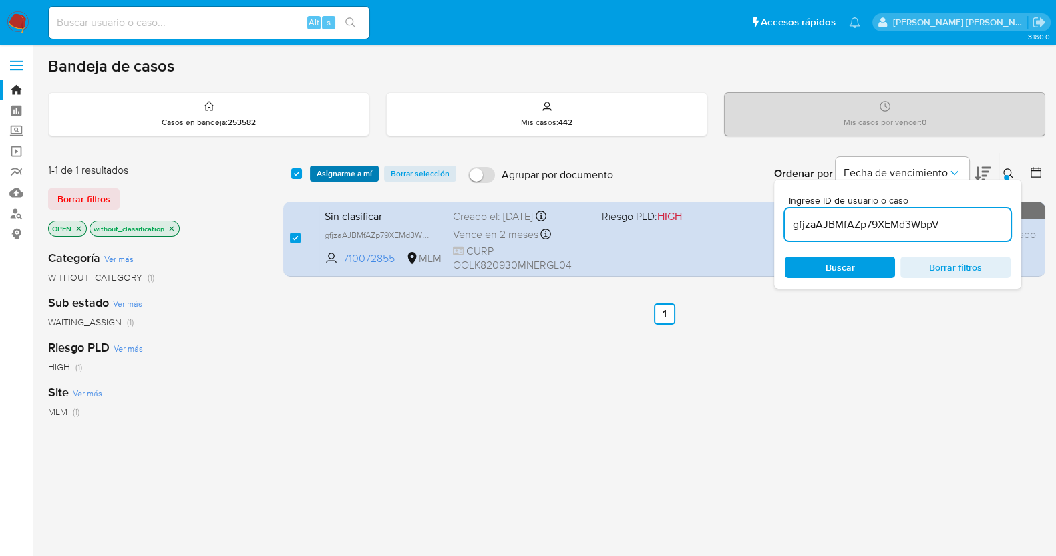
click at [335, 176] on span "Asignarme a mí" at bounding box center [344, 173] width 55 height 13
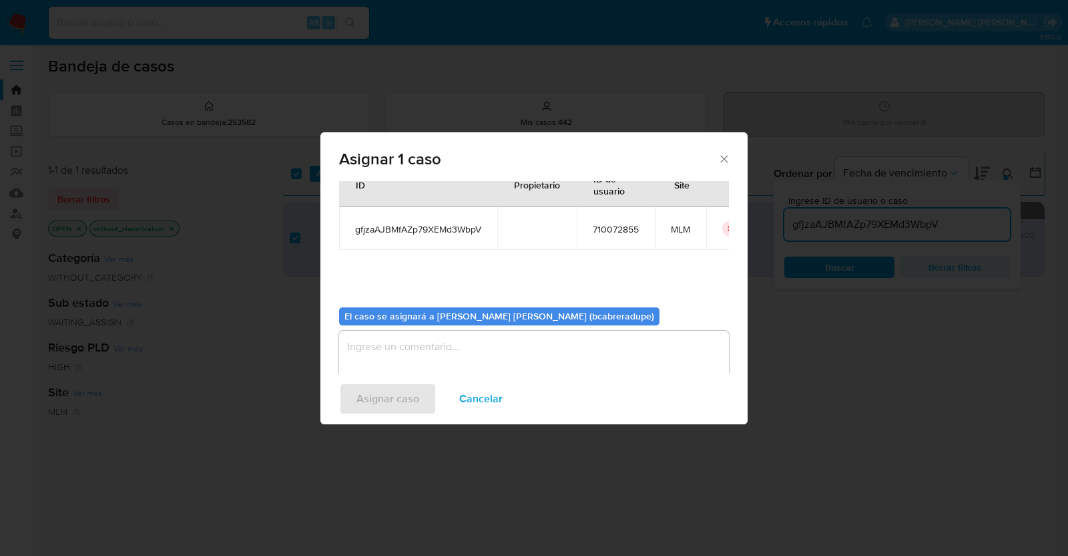
scroll to position [69, 0]
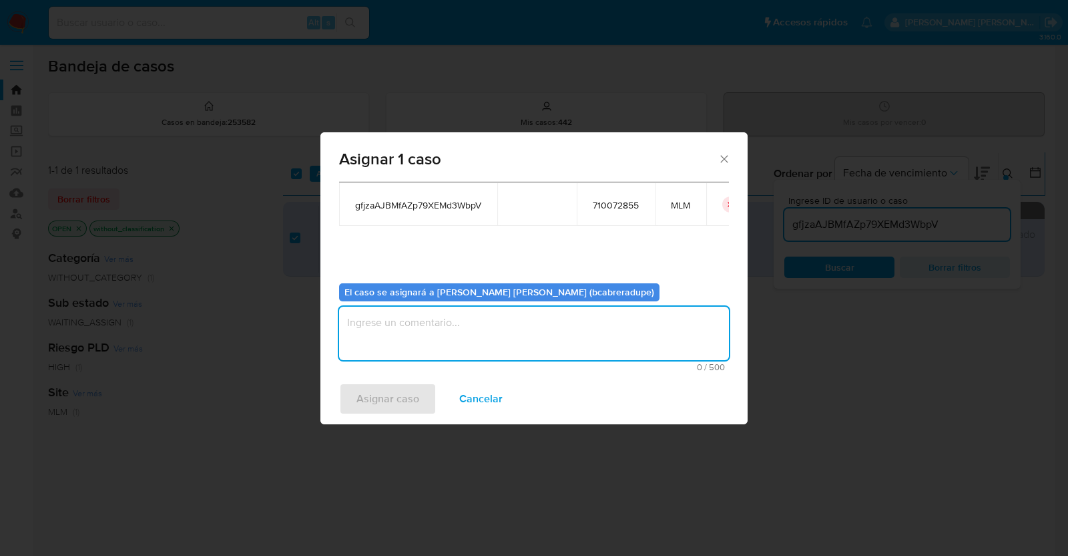
click at [510, 335] on textarea "assign-modal" at bounding box center [534, 332] width 390 height 53
type textarea "b"
type textarea "BJCD"
click at [421, 394] on button "Asignar caso" at bounding box center [387, 399] width 97 height 32
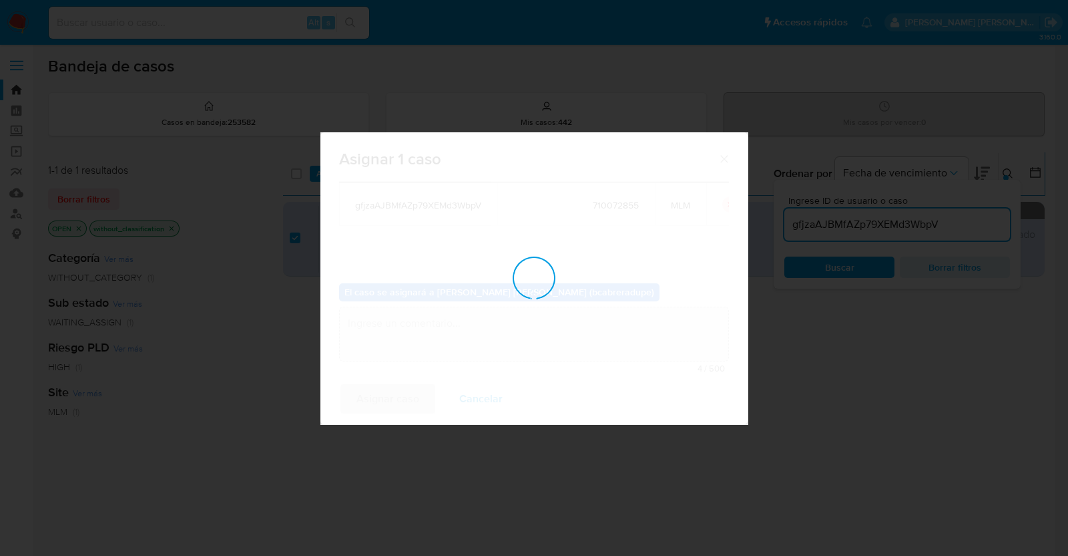
checkbox input "false"
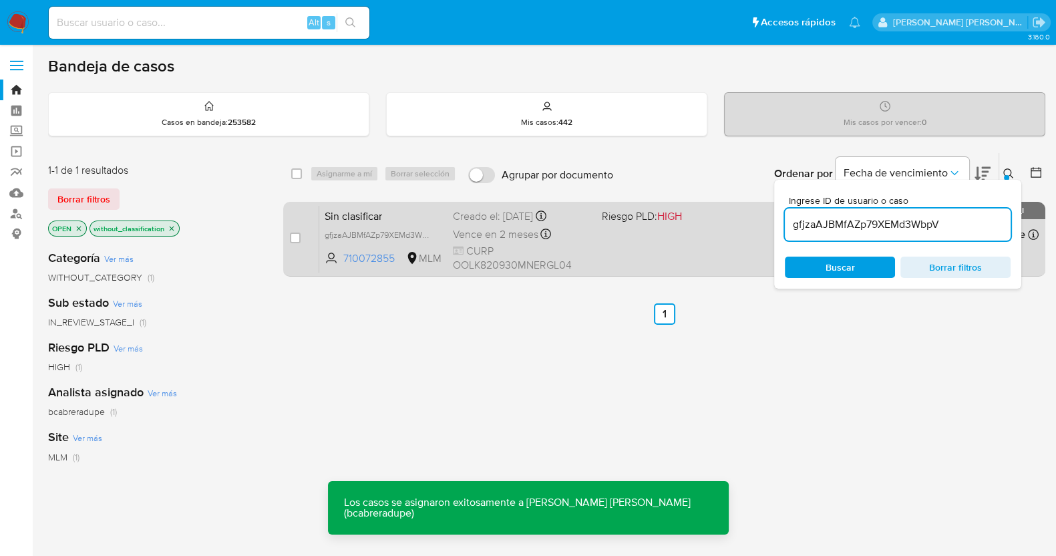
click at [475, 218] on div "Creado el: 10/09/2025 Creado el: 10/09/2025 18:18:11" at bounding box center [522, 216] width 138 height 15
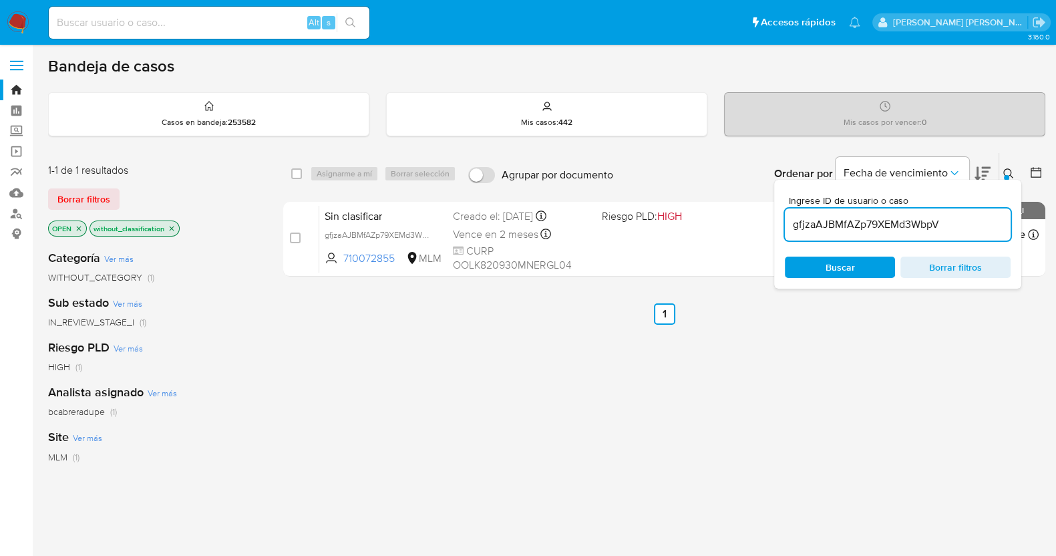
click at [839, 225] on input "gfjzaAJBMfAZp79XEMd3WbpV" at bounding box center [898, 224] width 226 height 17
paste input "lDb5pVJx33KJO9QWXaUDDf9l"
type input "lDb5pVJx33KJO9QWXaUDDf9l"
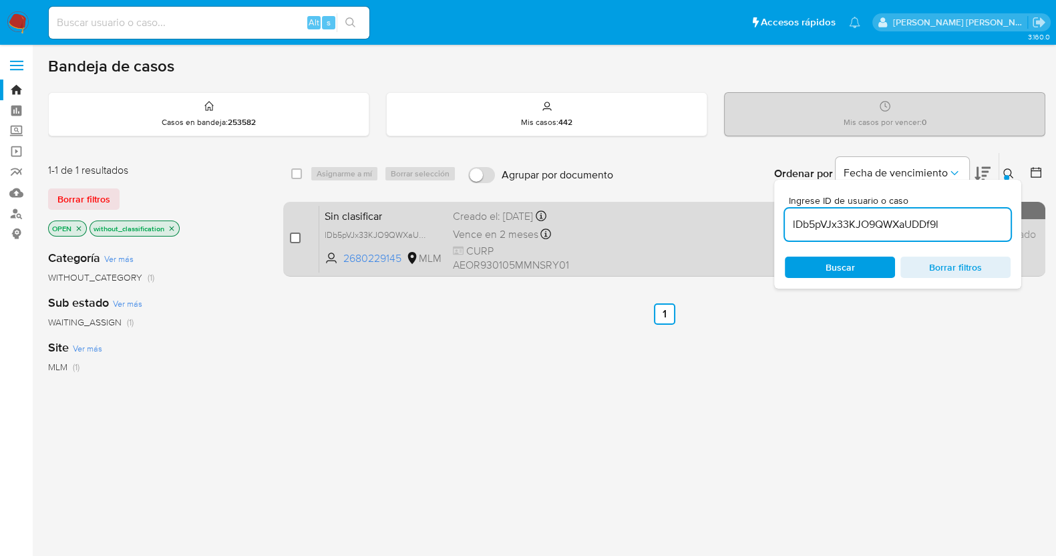
click at [293, 236] on input "checkbox" at bounding box center [295, 237] width 11 height 11
checkbox input "true"
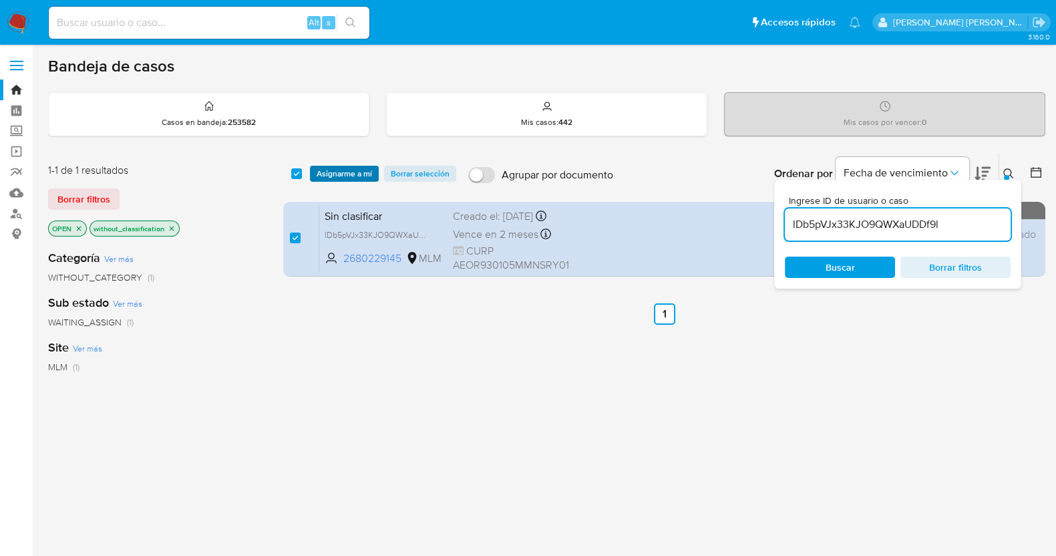
click at [350, 168] on span "Asignarme a mí" at bounding box center [344, 173] width 55 height 13
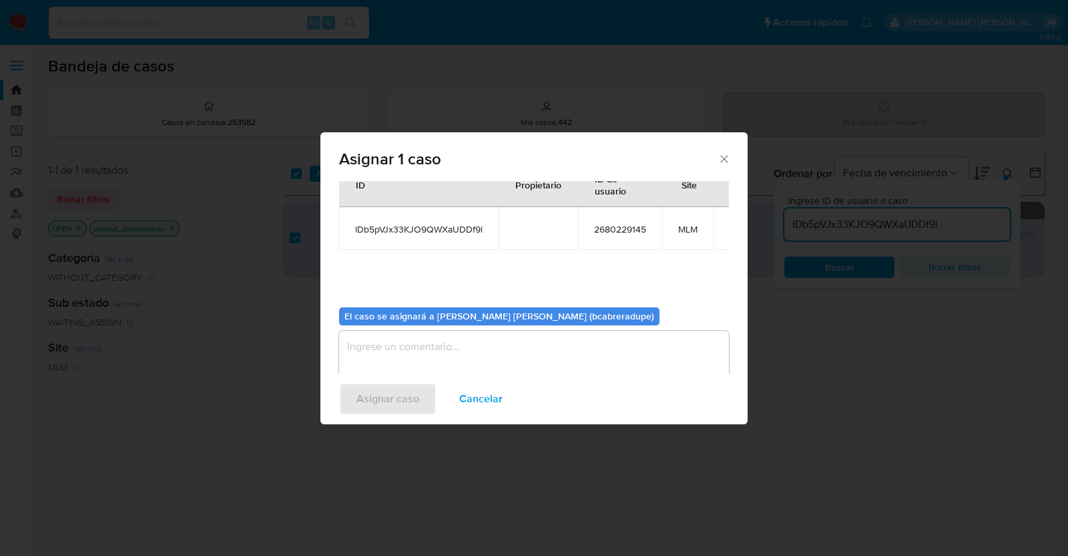
scroll to position [69, 0]
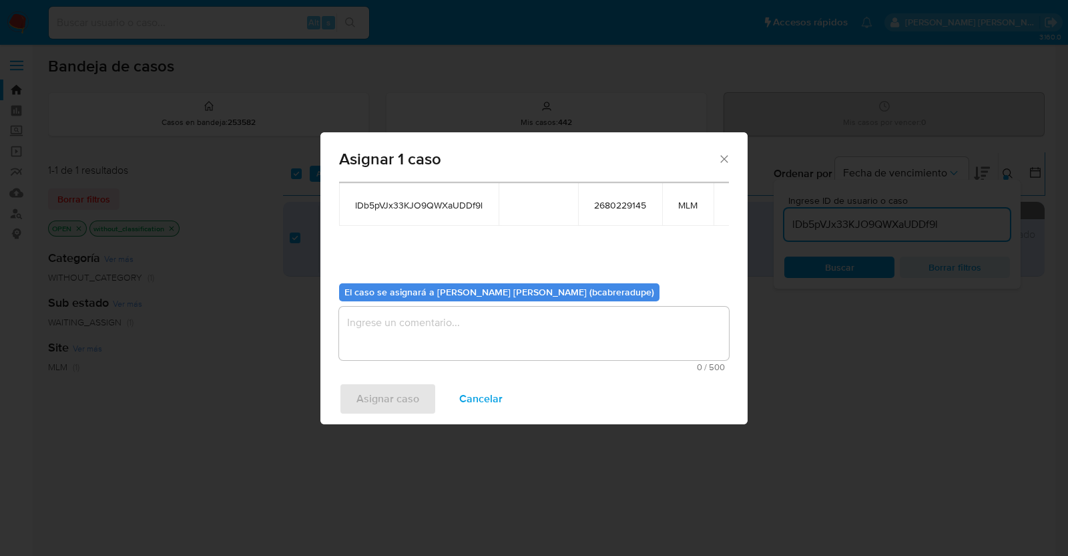
click at [533, 327] on textarea "assign-modal" at bounding box center [534, 332] width 390 height 53
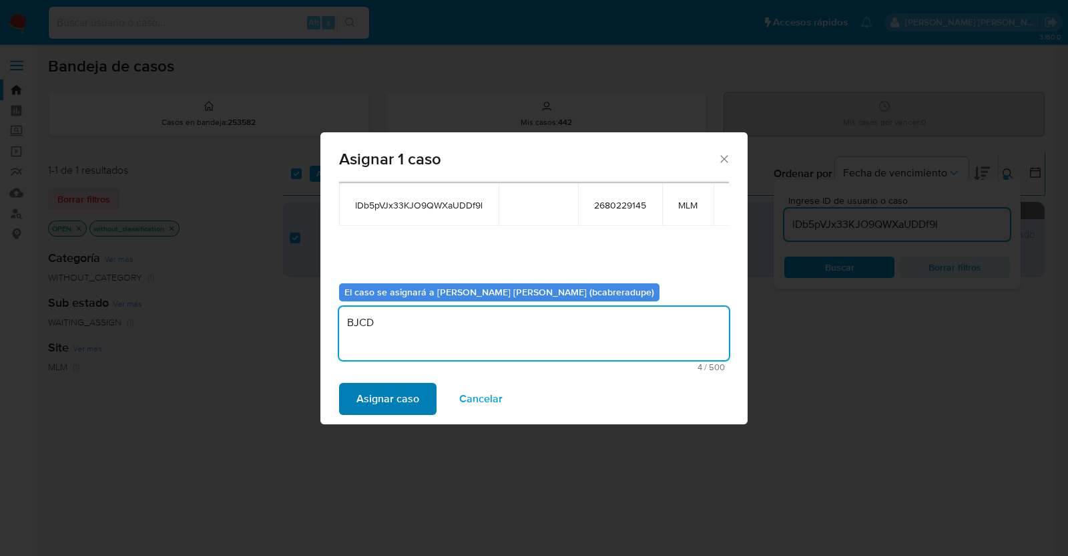
type textarea "BJCD"
click at [399, 395] on span "Asignar caso" at bounding box center [388, 398] width 63 height 29
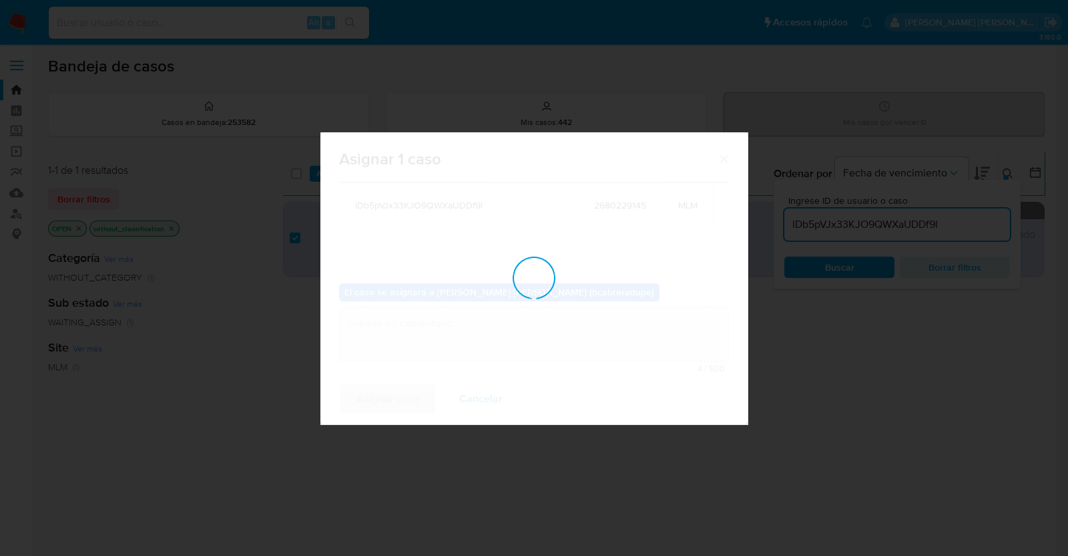
checkbox input "false"
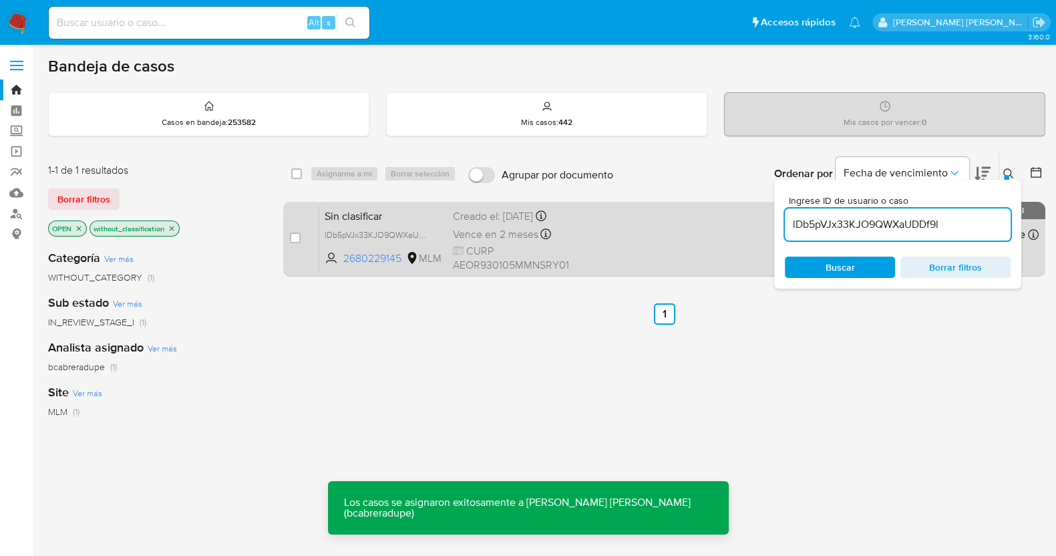
click at [479, 209] on div "Creado el: 10/09/2025 Creado el: 10/09/2025 17:52:38" at bounding box center [522, 216] width 138 height 15
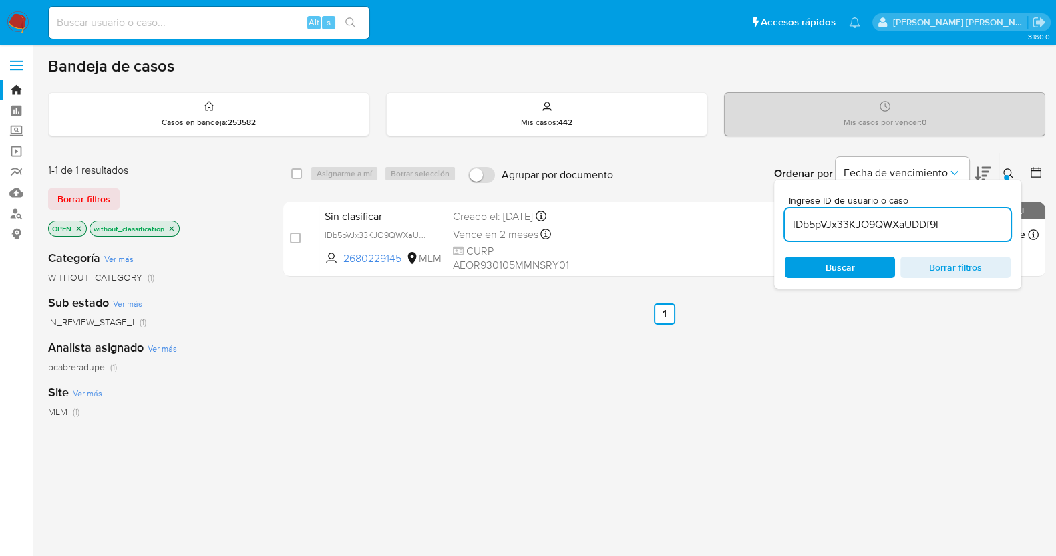
click at [868, 219] on input "lDb5pVJx33KJO9QWXaUDDf9l" at bounding box center [898, 224] width 226 height 17
paste input "4OJK1zhp1IpxJrKzHdBi0KCt"
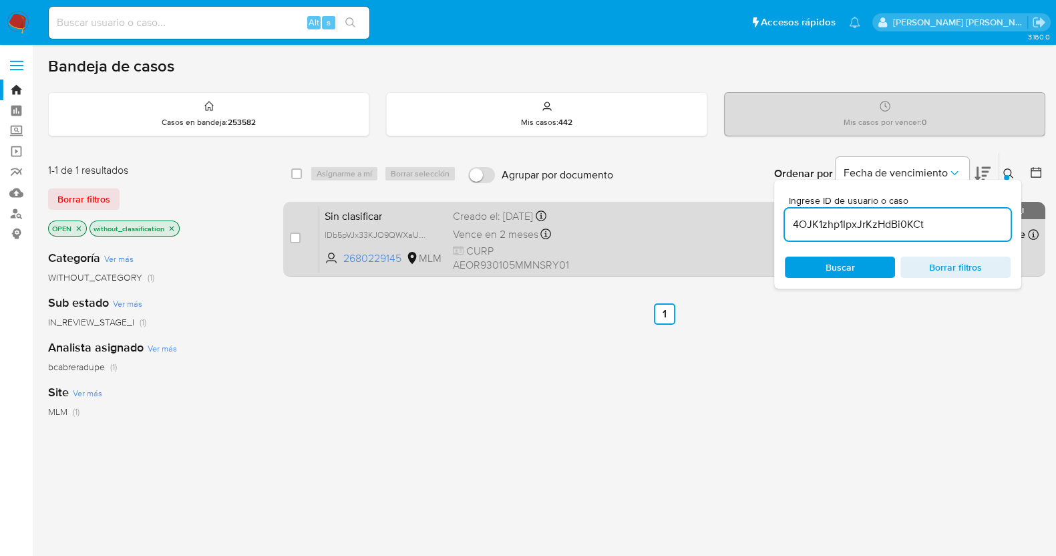
type input "4OJK1zhp1IpxJrKzHdBi0KCt"
click at [294, 238] on input "checkbox" at bounding box center [295, 237] width 11 height 11
checkbox input "true"
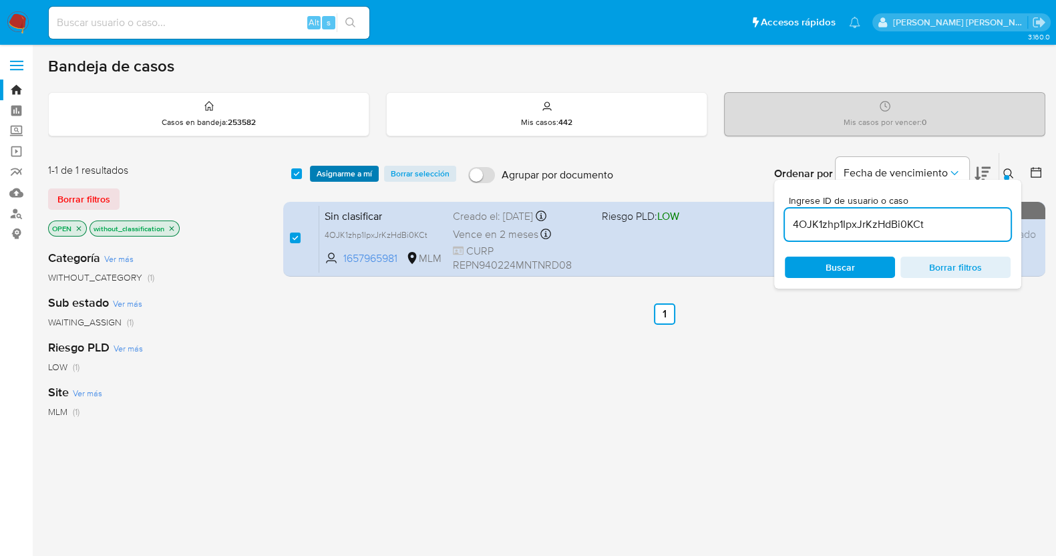
click at [348, 172] on span "Asignarme a mí" at bounding box center [344, 173] width 55 height 13
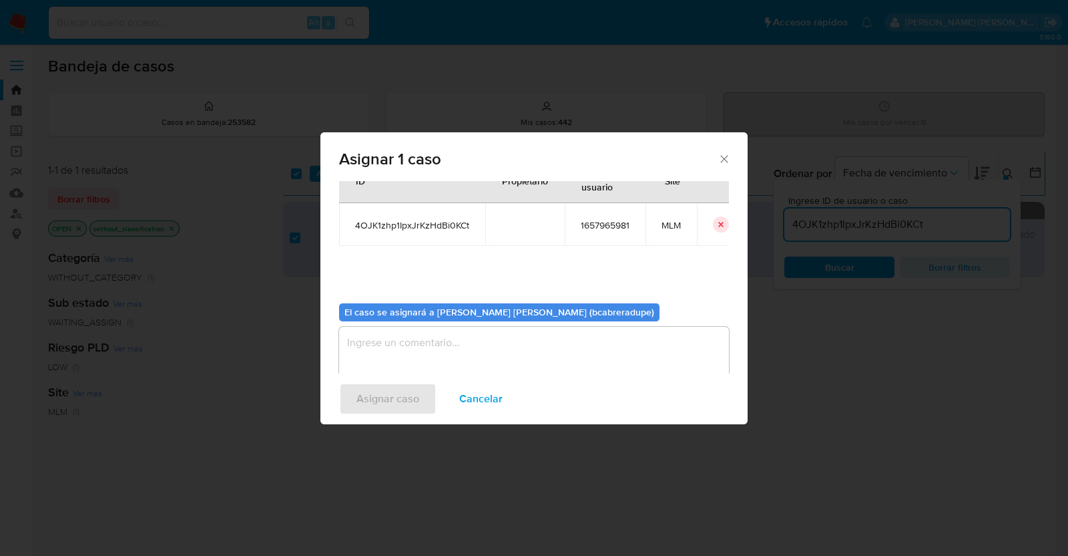
scroll to position [69, 0]
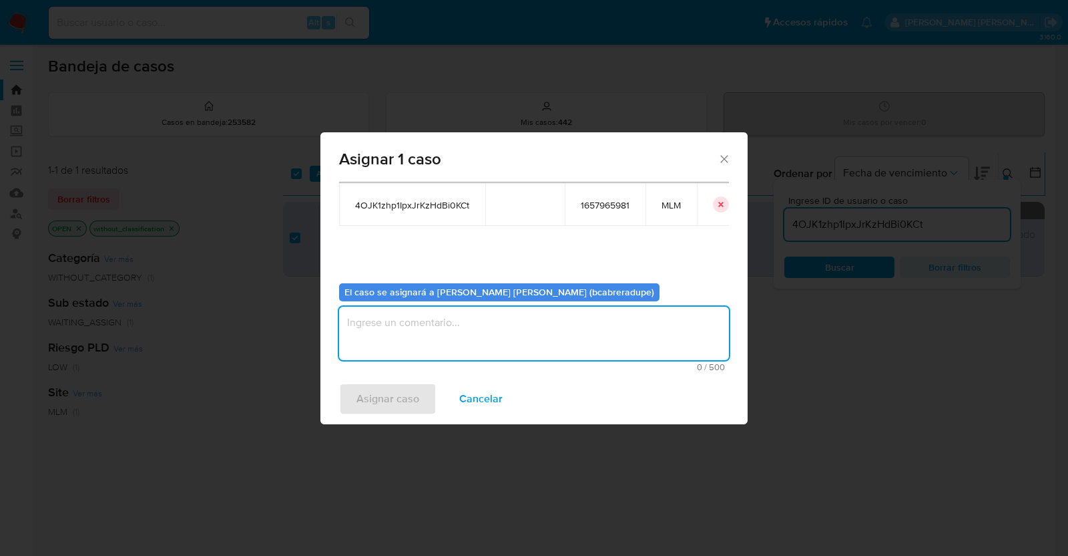
click at [499, 327] on textarea "assign-modal" at bounding box center [534, 332] width 390 height 53
type textarea "b"
type textarea "BJCD"
click at [398, 405] on span "Asignar caso" at bounding box center [388, 398] width 63 height 29
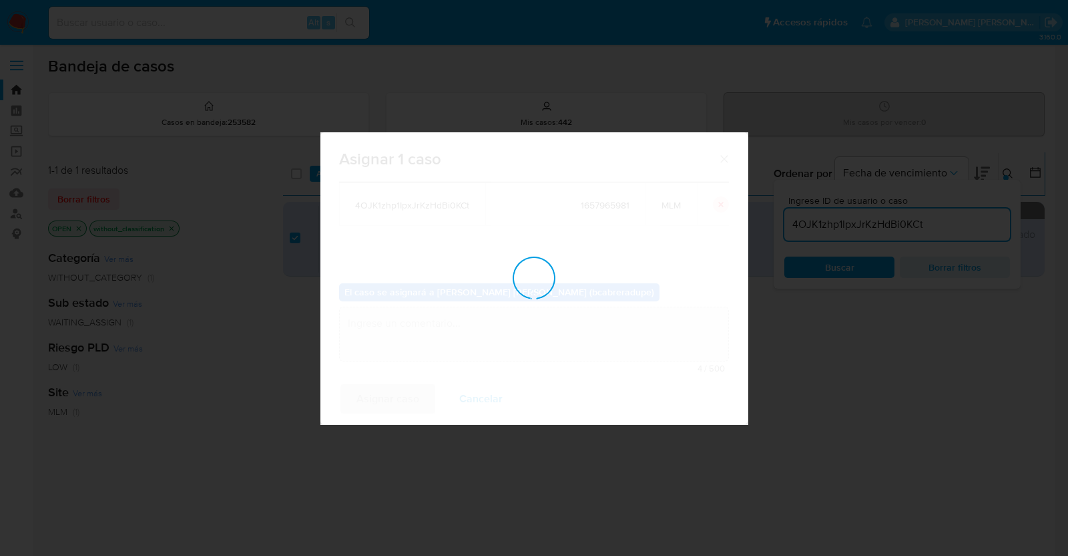
checkbox input "false"
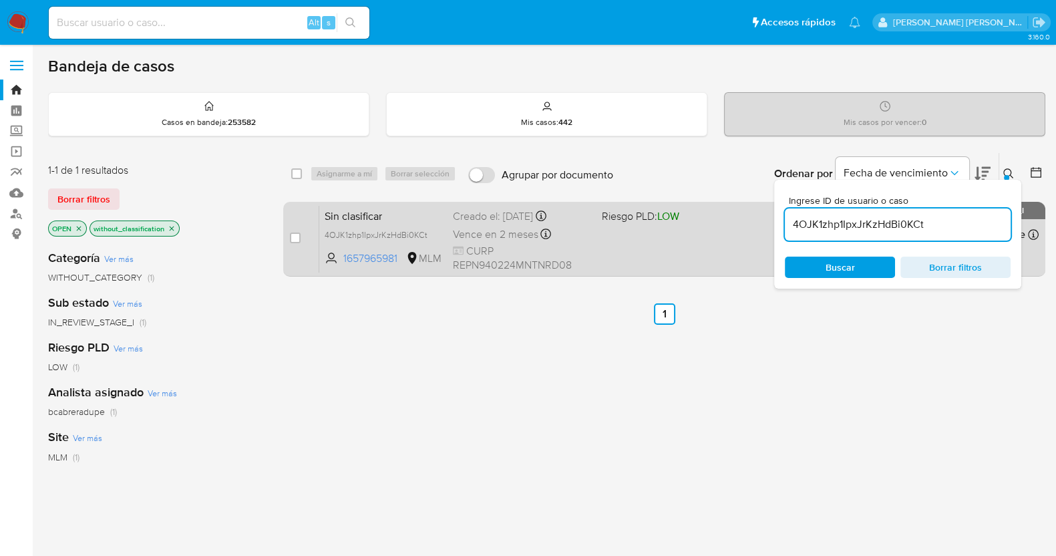
click at [482, 228] on span "Vence en 2 meses" at bounding box center [495, 234] width 85 height 15
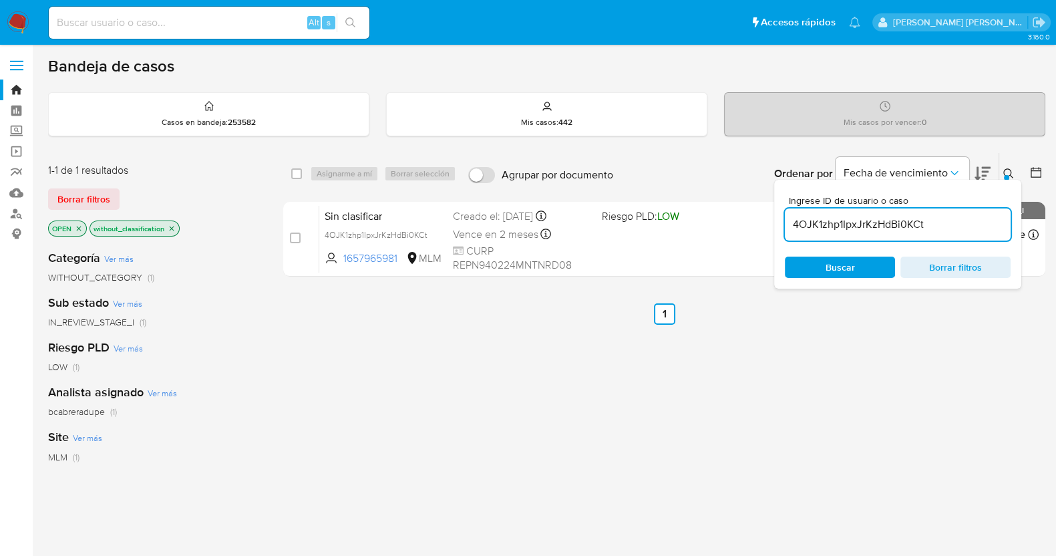
click at [863, 226] on input "4OJK1zhp1IpxJrKzHdBi0KCt" at bounding box center [898, 224] width 226 height 17
paste input "dUKwuAJ6ZbpgO0BKAmqRu0Ob"
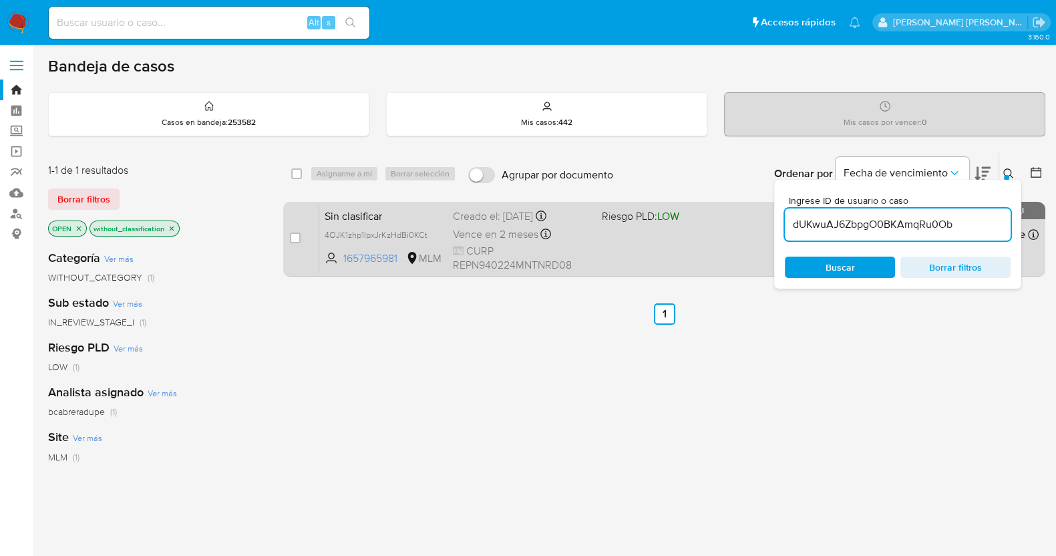
type input "dUKwuAJ6ZbpgO0BKAmqRu0Ob"
click at [294, 238] on input "checkbox" at bounding box center [295, 237] width 11 height 11
checkbox input "true"
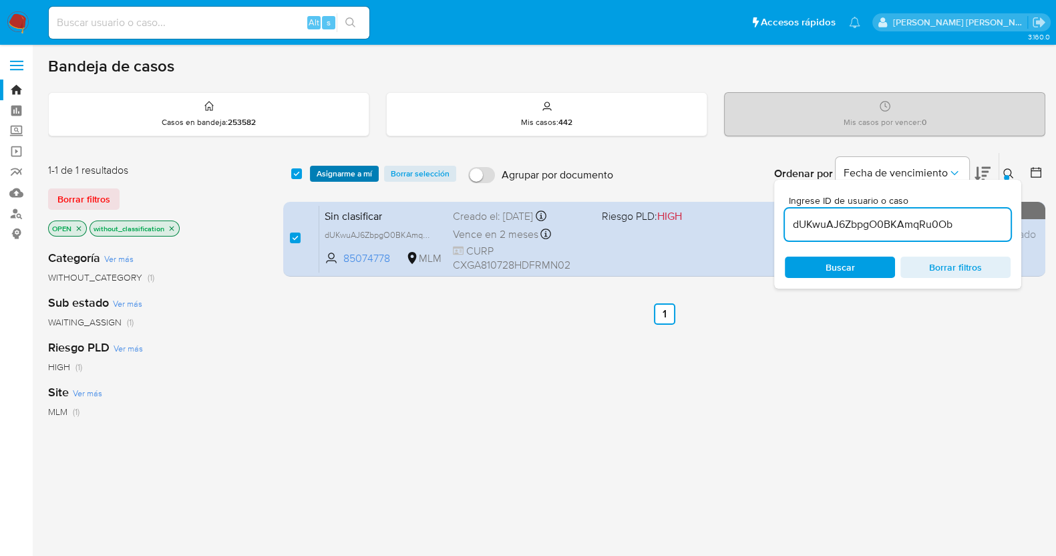
click at [354, 167] on span "Asignarme a mí" at bounding box center [344, 173] width 55 height 13
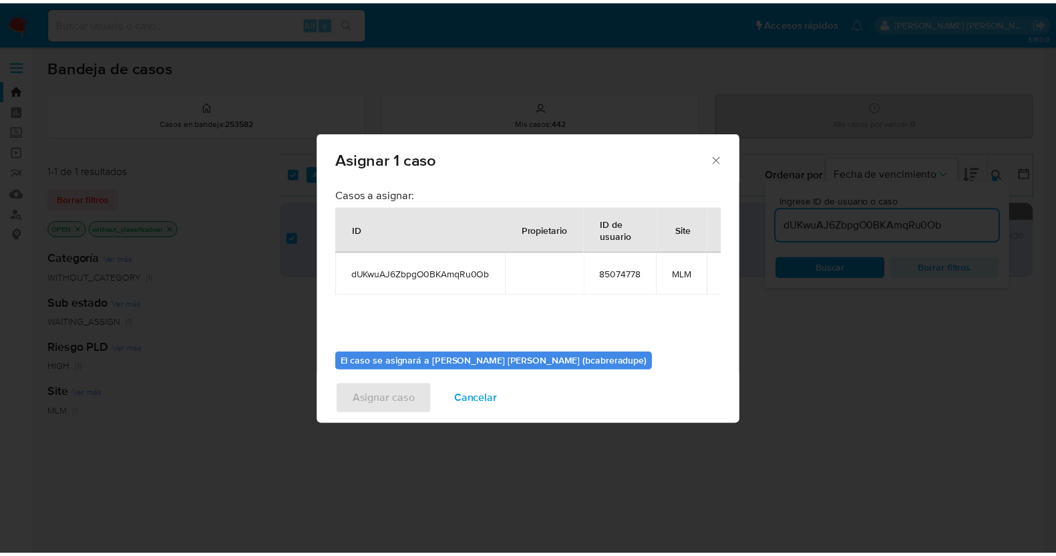
scroll to position [69, 0]
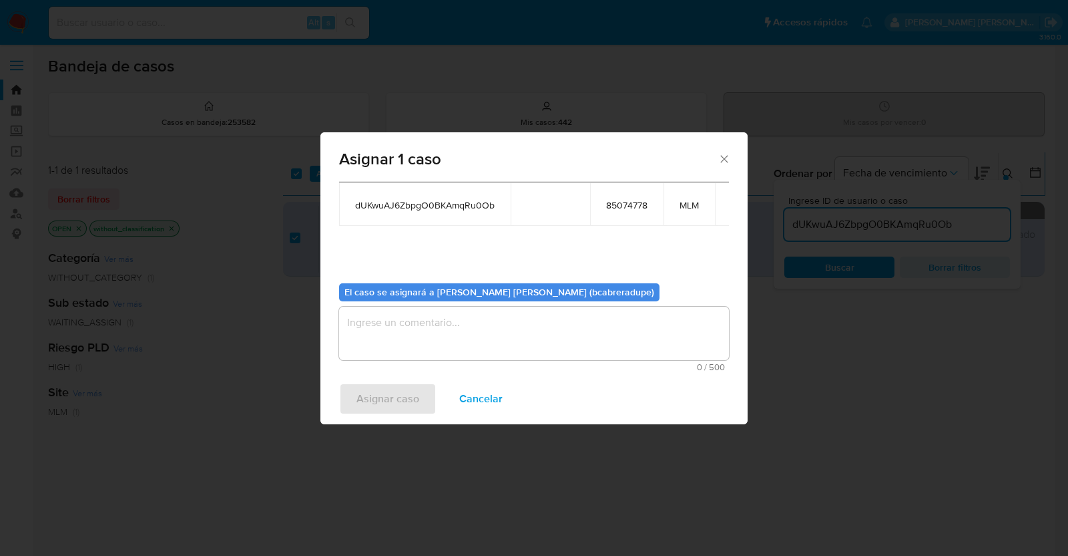
click at [572, 334] on textarea "assign-modal" at bounding box center [534, 332] width 390 height 53
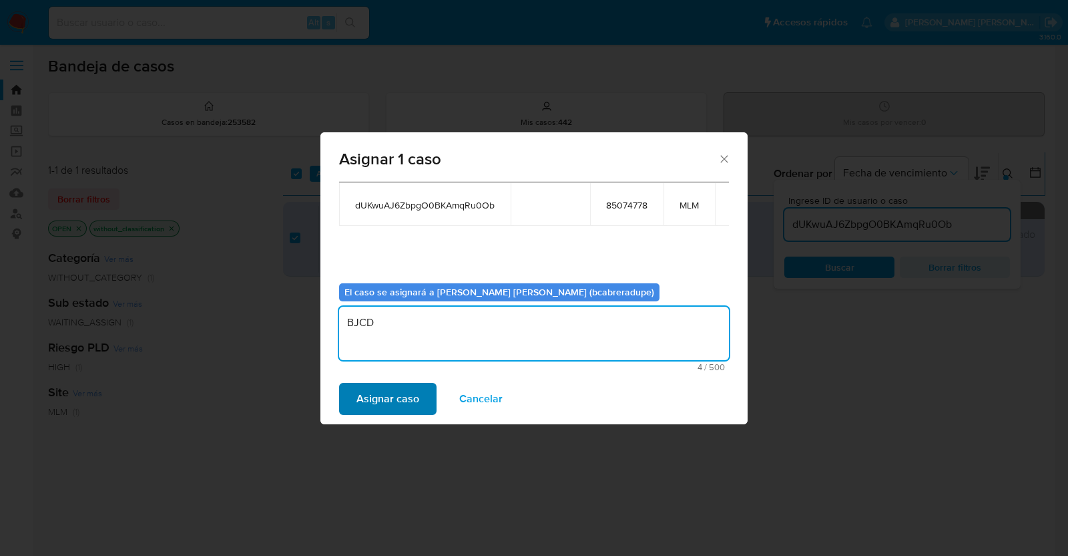
type textarea "BJCD"
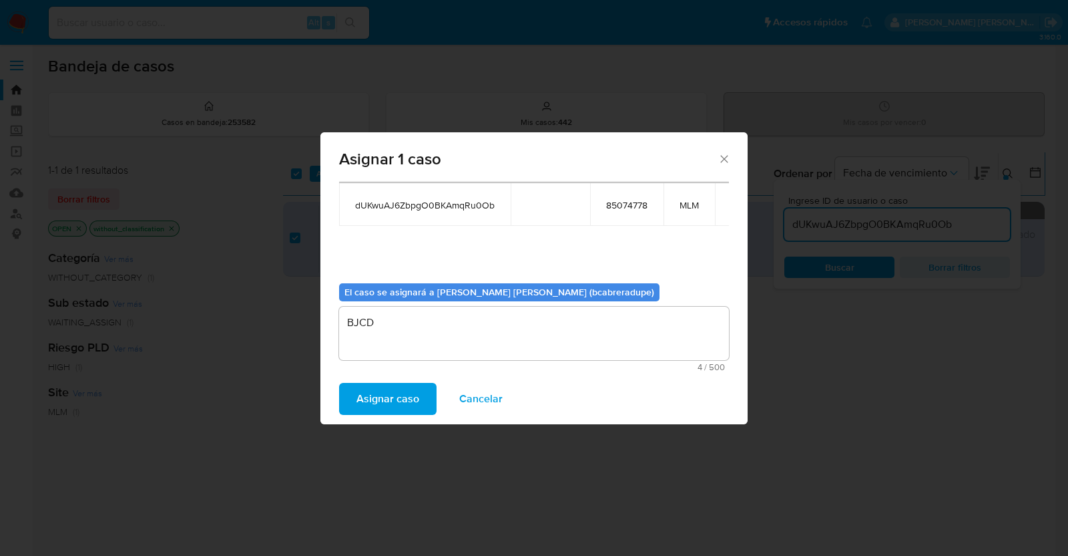
click at [393, 405] on span "Asignar caso" at bounding box center [388, 398] width 63 height 29
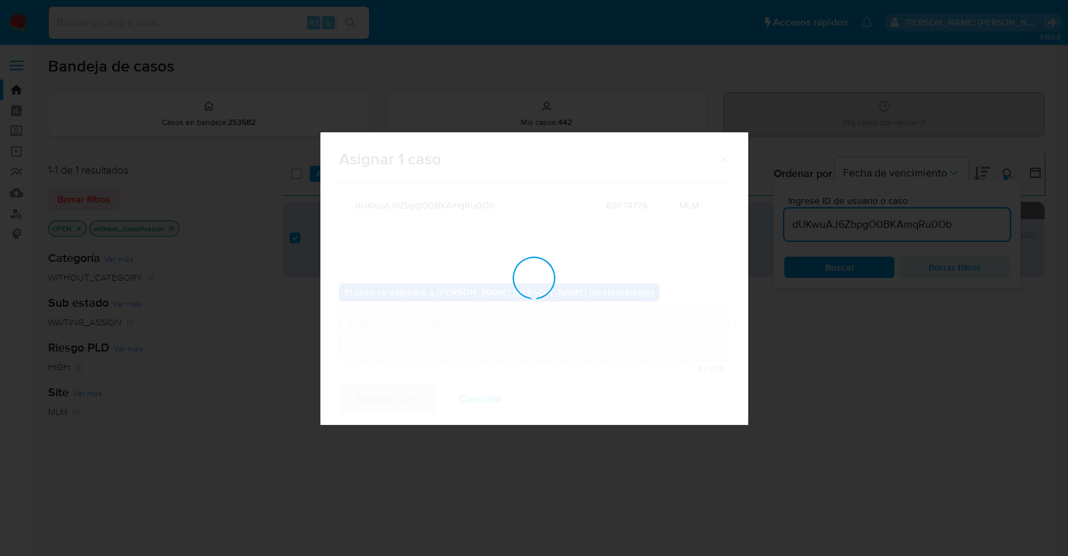
checkbox input "false"
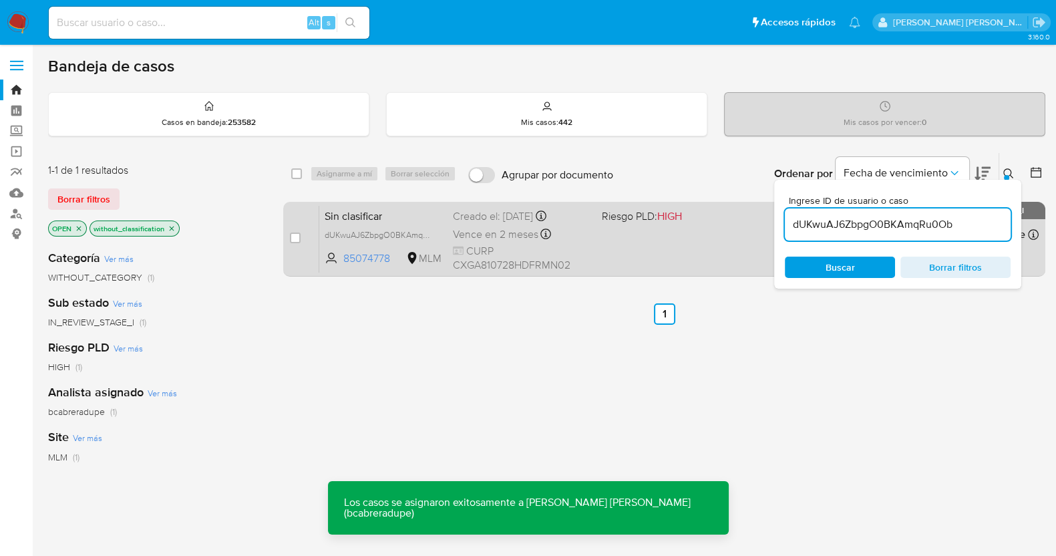
click at [434, 223] on div "Sin clasificar dUKwuAJ6ZbpgO0BKAmqRu0Ob 85074778 MLM Riesgo PLD: HIGH Creado el…" at bounding box center [678, 238] width 719 height 67
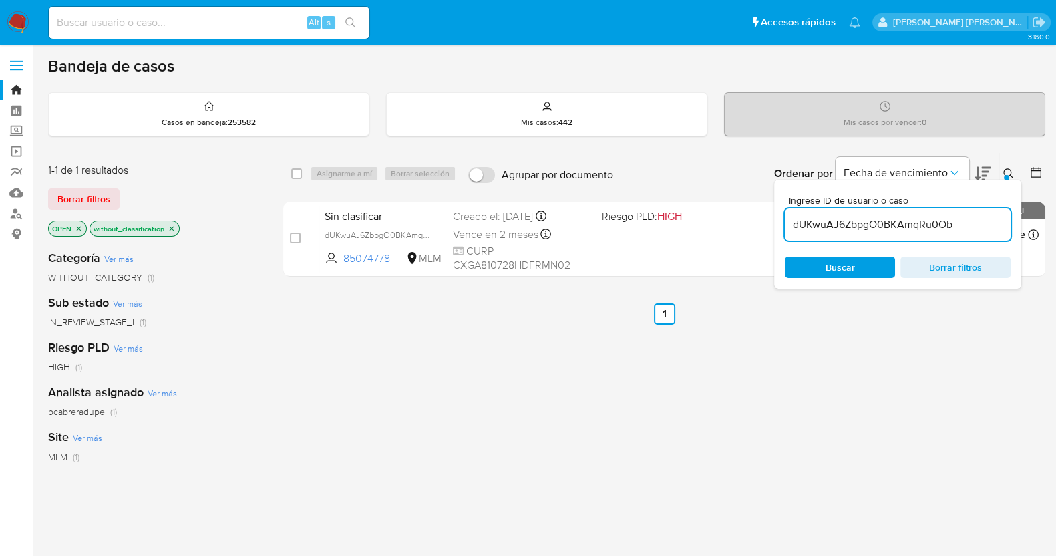
click at [170, 227] on icon "close-filter" at bounding box center [172, 228] width 8 height 8
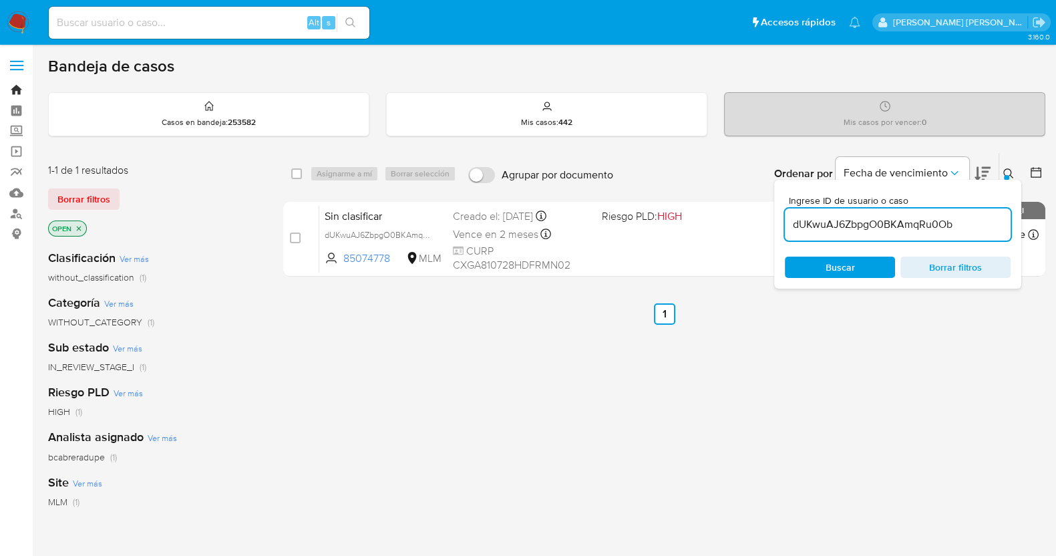
click at [18, 85] on link "Bandeja" at bounding box center [79, 89] width 159 height 21
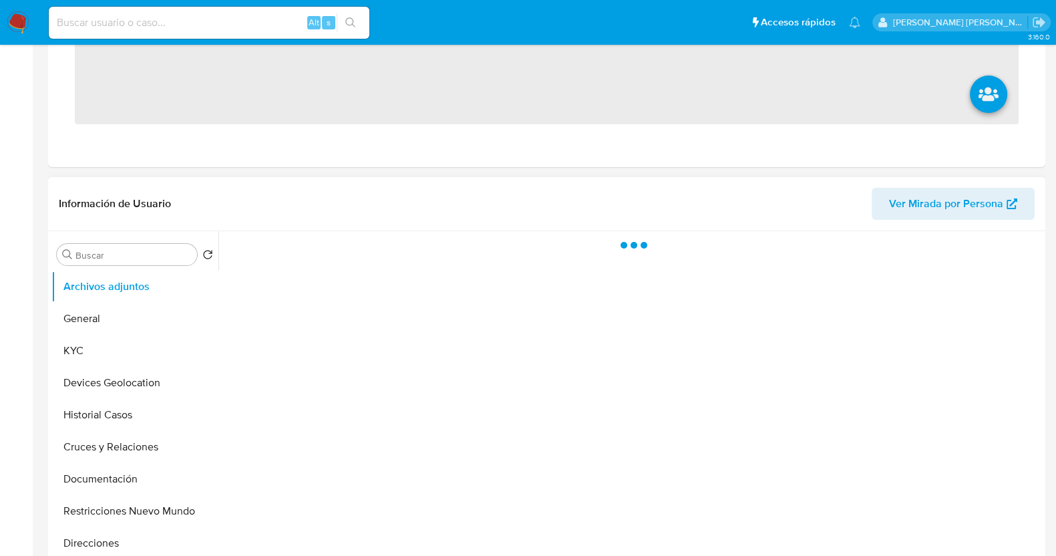
scroll to position [333, 0]
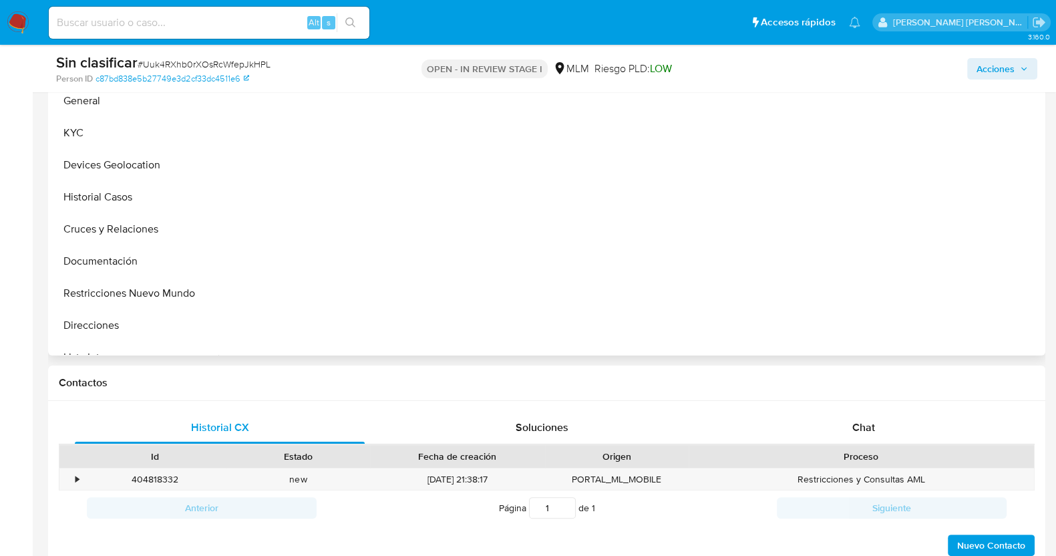
select select "10"
drag, startPoint x: 80, startPoint y: 475, endPoint x: 73, endPoint y: 469, distance: 8.6
click at [79, 475] on div "•" at bounding box center [70, 479] width 23 height 22
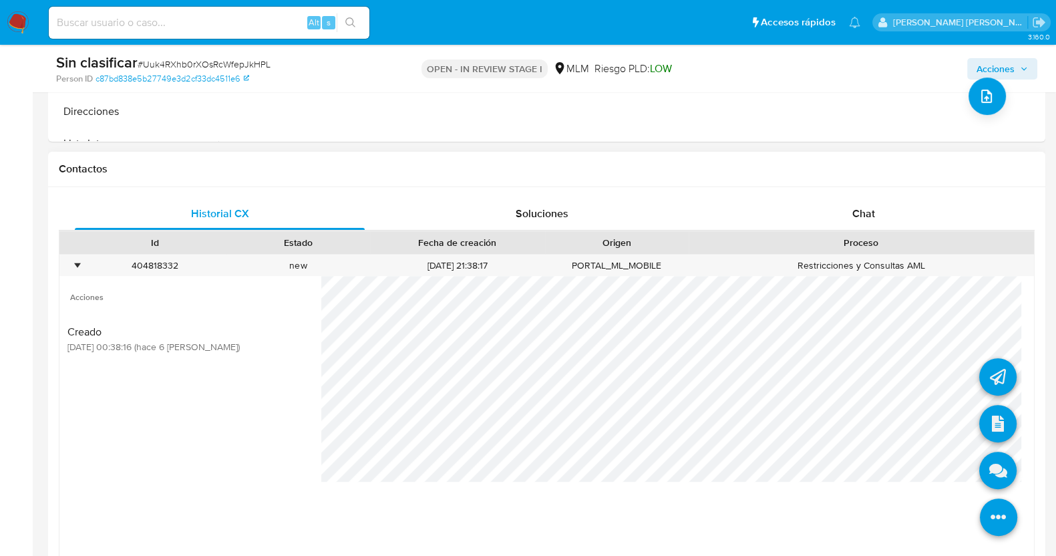
scroll to position [584, 0]
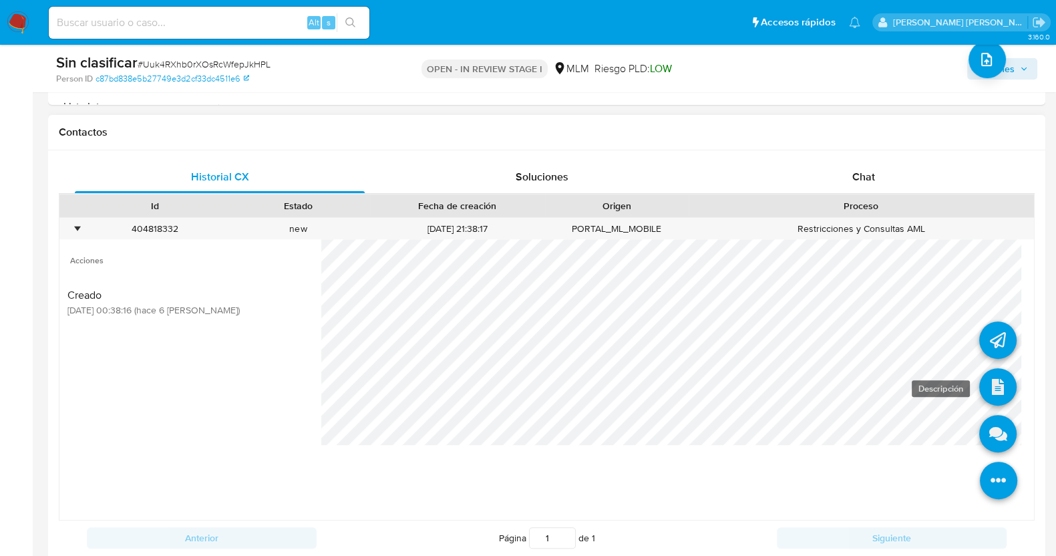
click at [989, 374] on icon at bounding box center [997, 386] width 37 height 37
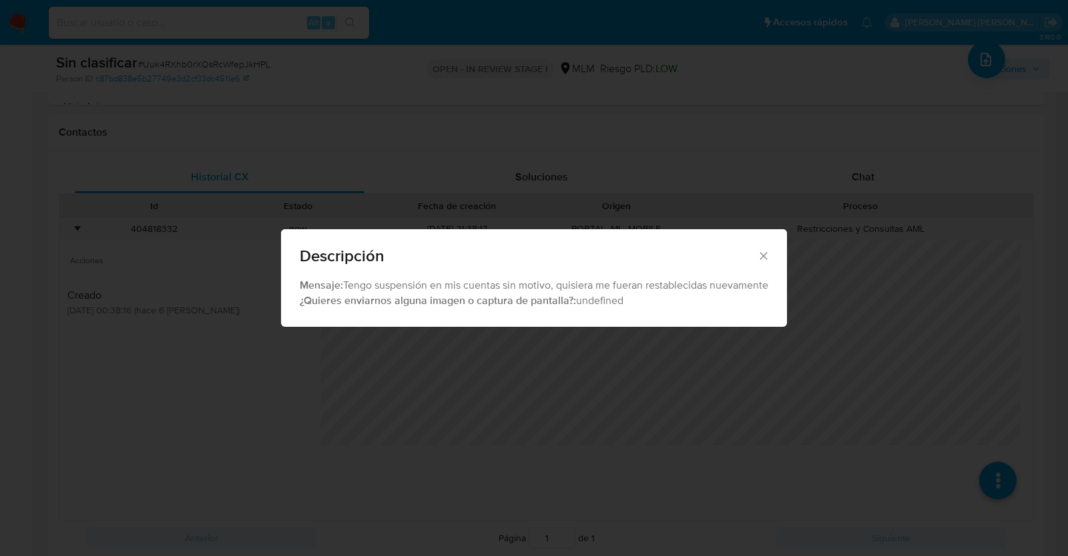
click at [763, 252] on icon "Cerrar" at bounding box center [763, 255] width 13 height 13
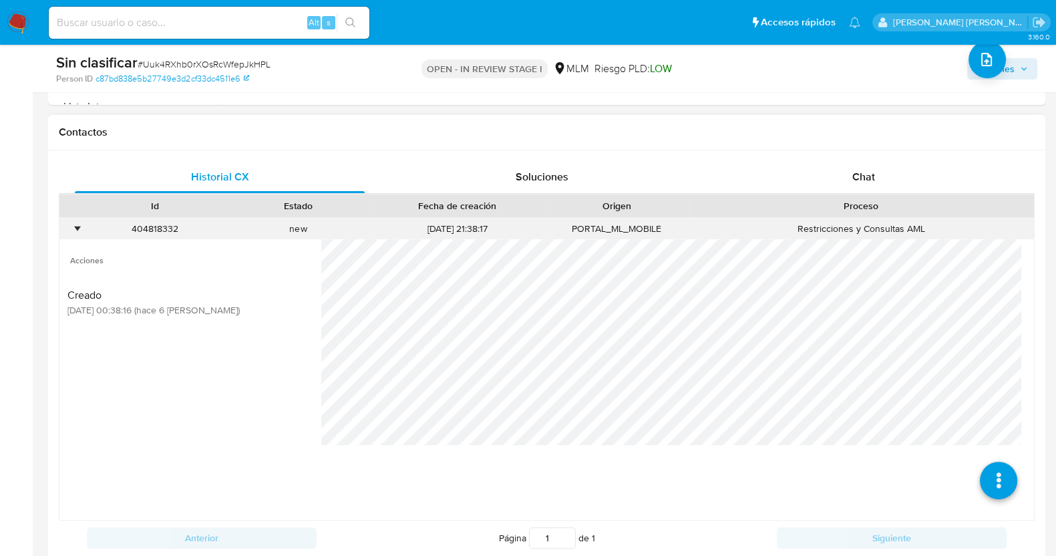
click at [79, 226] on div "•" at bounding box center [76, 228] width 3 height 13
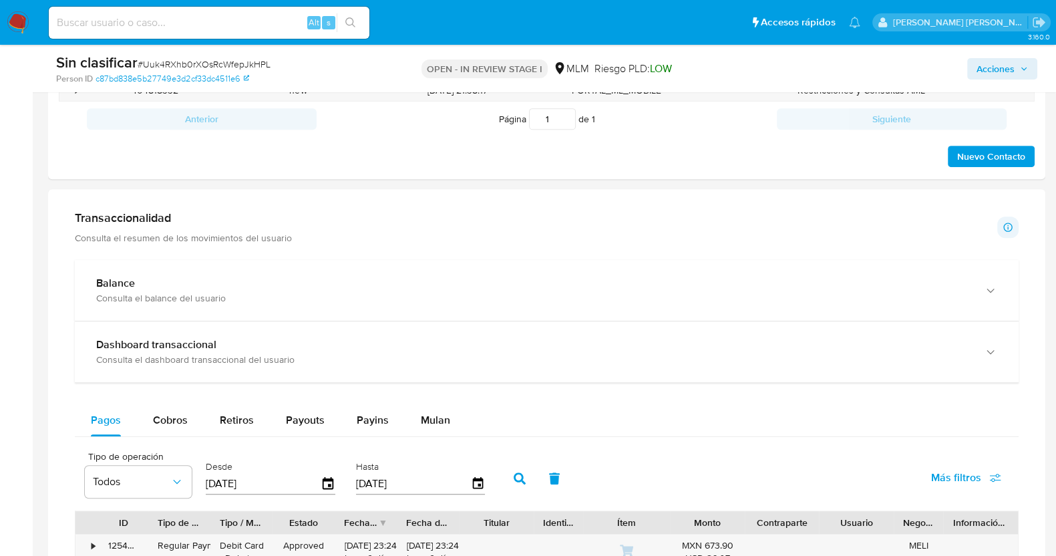
scroll to position [751, 0]
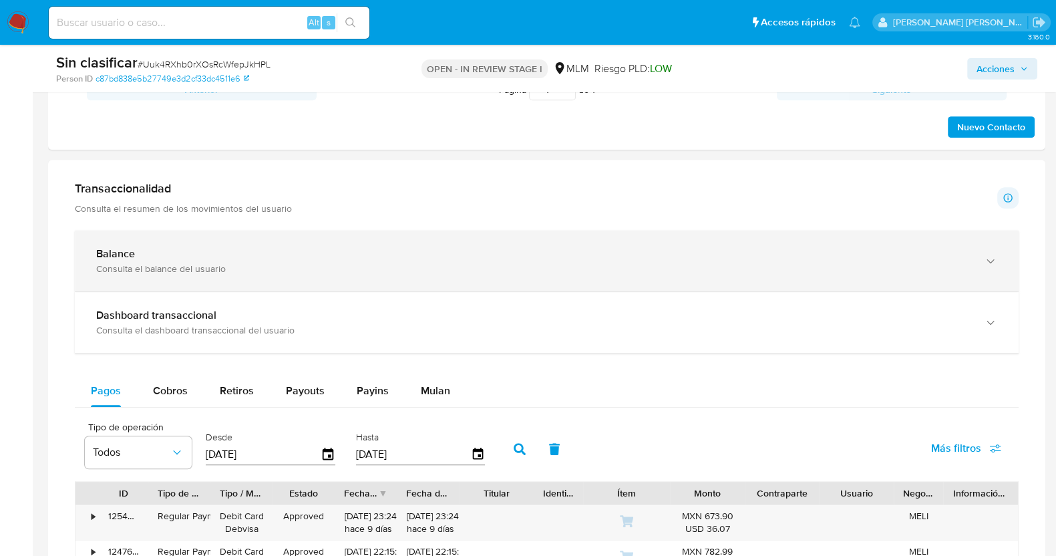
click at [137, 262] on div "Consulta el balance del usuario" at bounding box center [533, 268] width 874 height 12
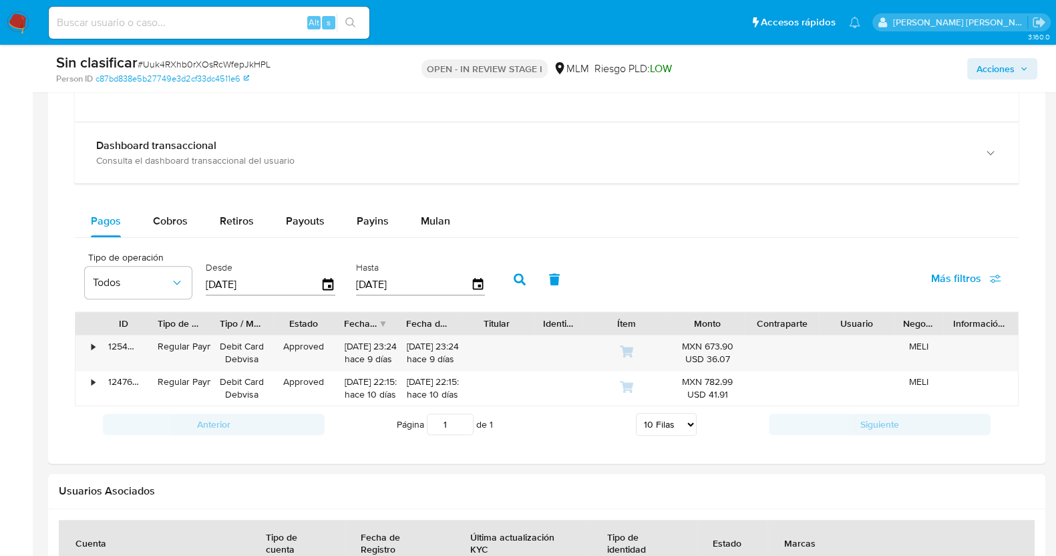
scroll to position [1084, 0]
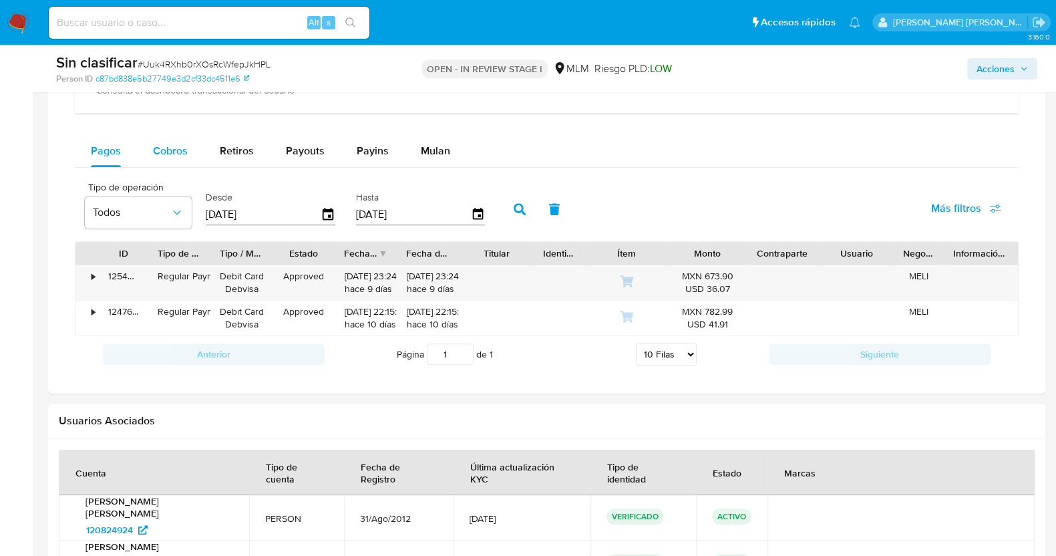
click at [172, 145] on span "Cobros" at bounding box center [170, 150] width 35 height 15
select select "10"
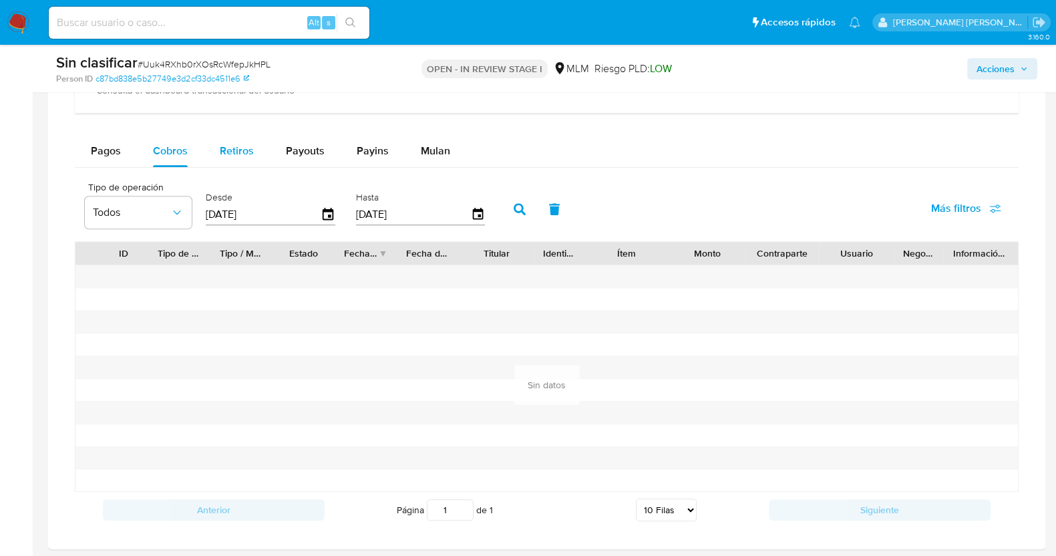
click at [250, 152] on span "Retiros" at bounding box center [237, 150] width 34 height 15
select select "10"
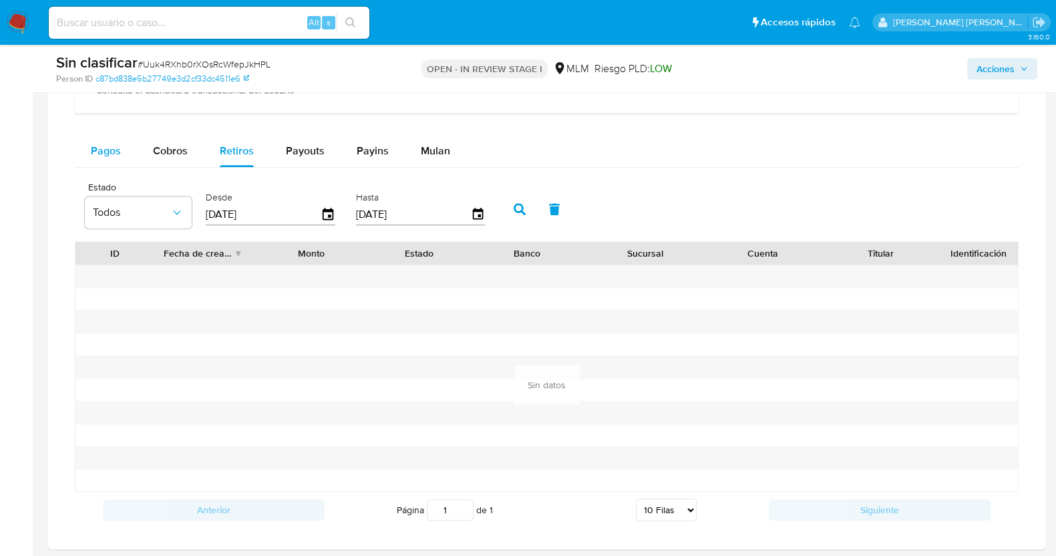
click at [106, 151] on span "Pagos" at bounding box center [106, 150] width 30 height 15
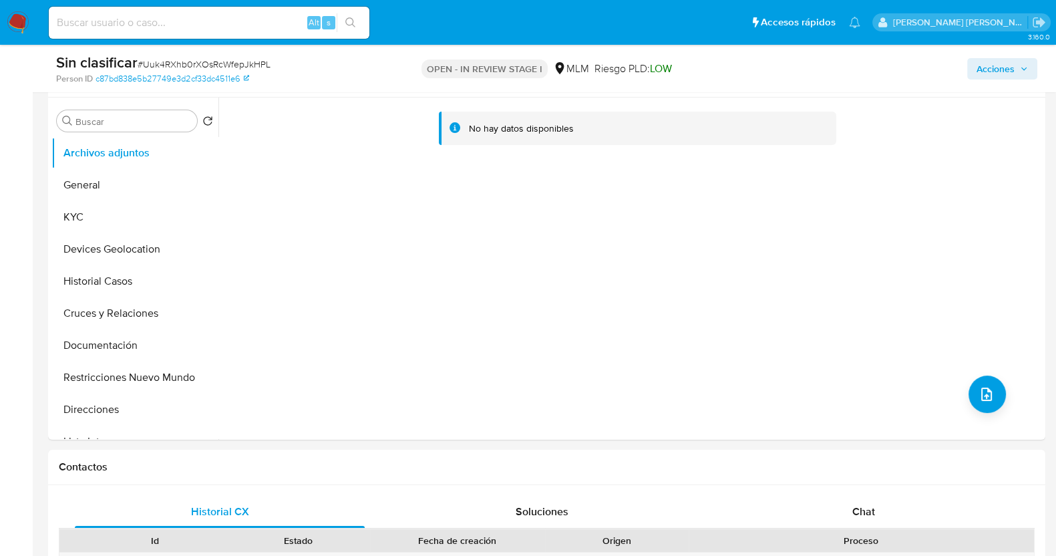
scroll to position [166, 0]
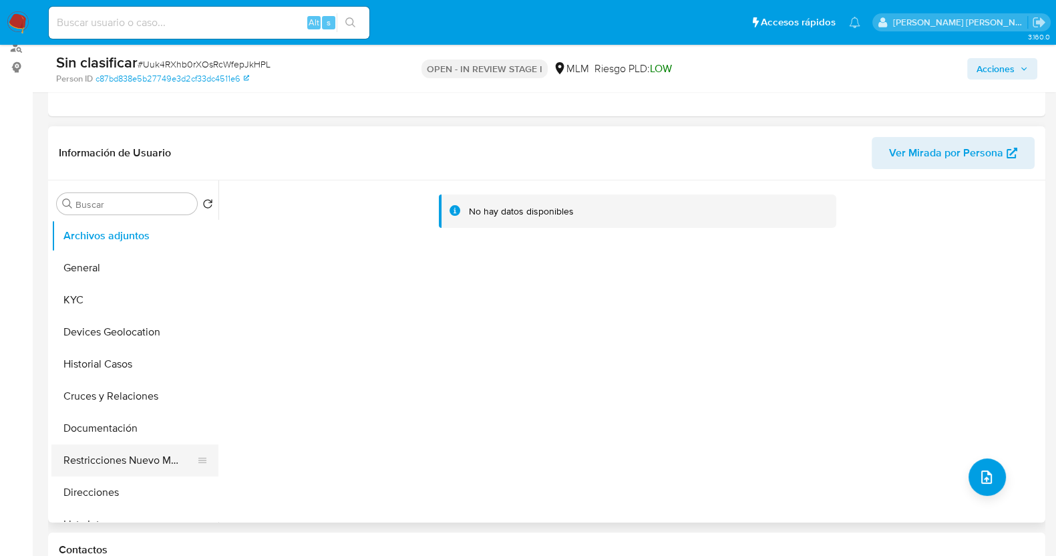
click at [128, 464] on button "Restricciones Nuevo Mundo" at bounding box center [129, 460] width 156 height 32
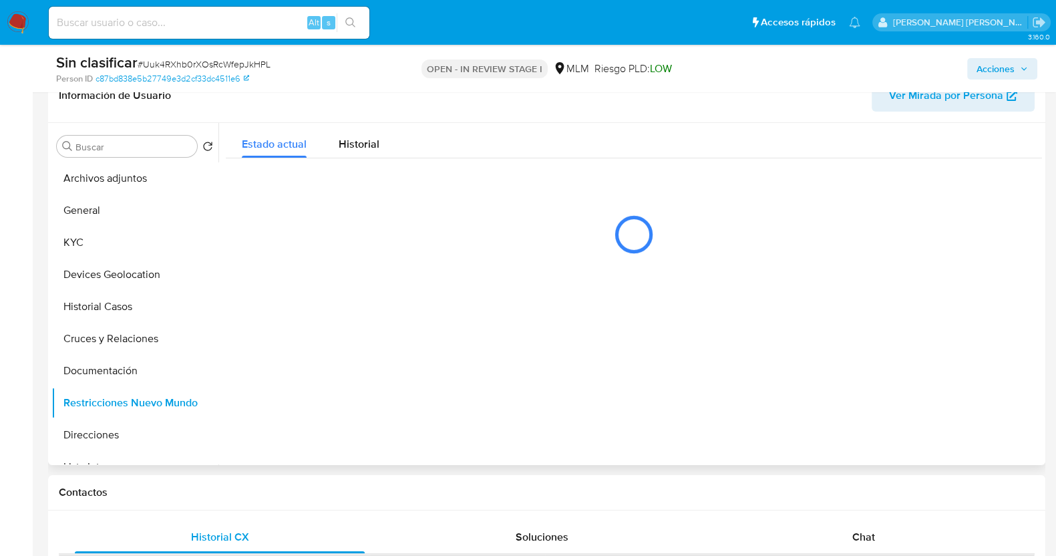
scroll to position [250, 0]
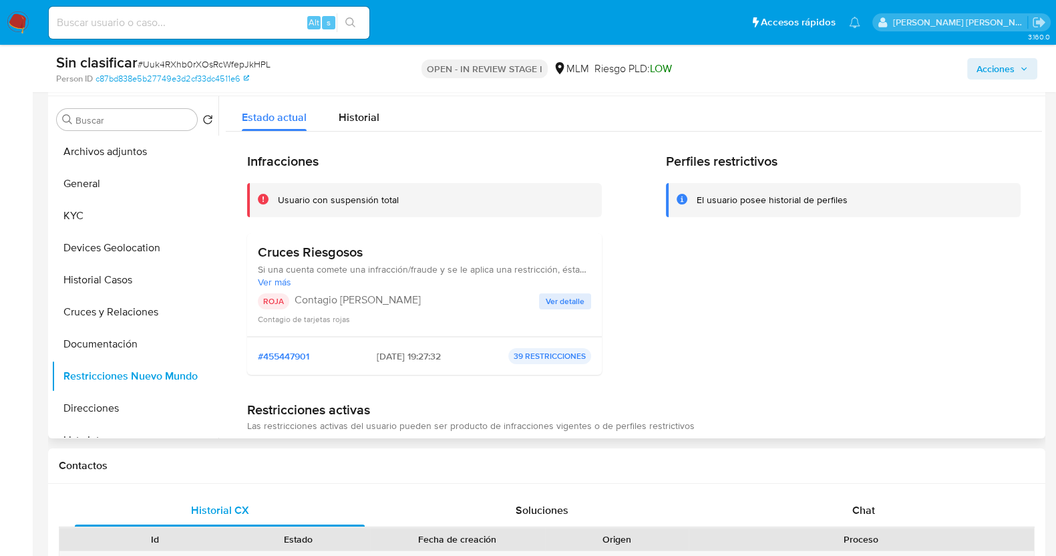
click at [566, 298] on span "Ver detalle" at bounding box center [565, 300] width 39 height 13
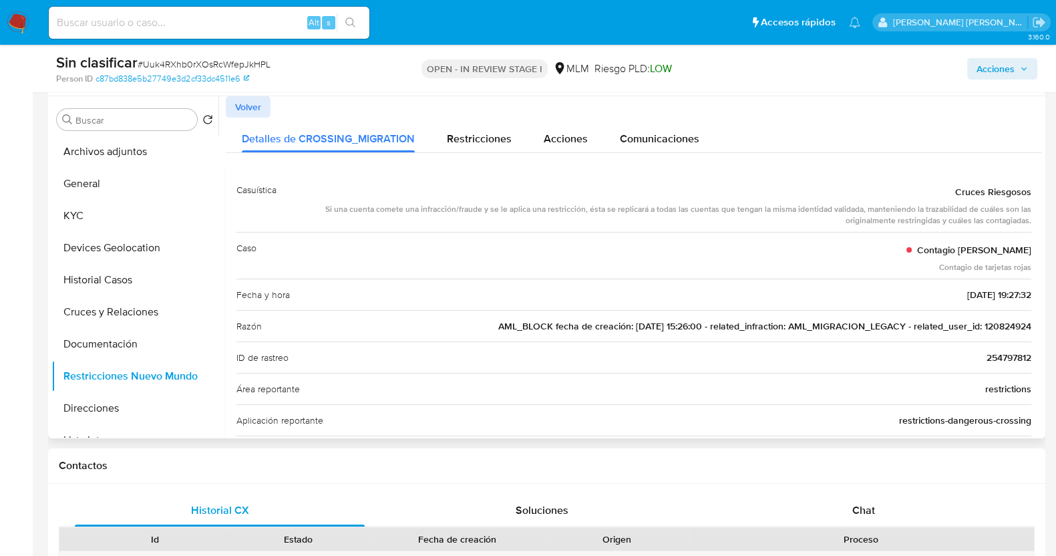
click at [1016, 323] on span "AML_BLOCK fecha de creación: 08/11/2019 15:26:00 - related_infraction: AML_MIGR…" at bounding box center [764, 325] width 533 height 13
click at [1012, 67] on span "Acciones" at bounding box center [995, 68] width 38 height 21
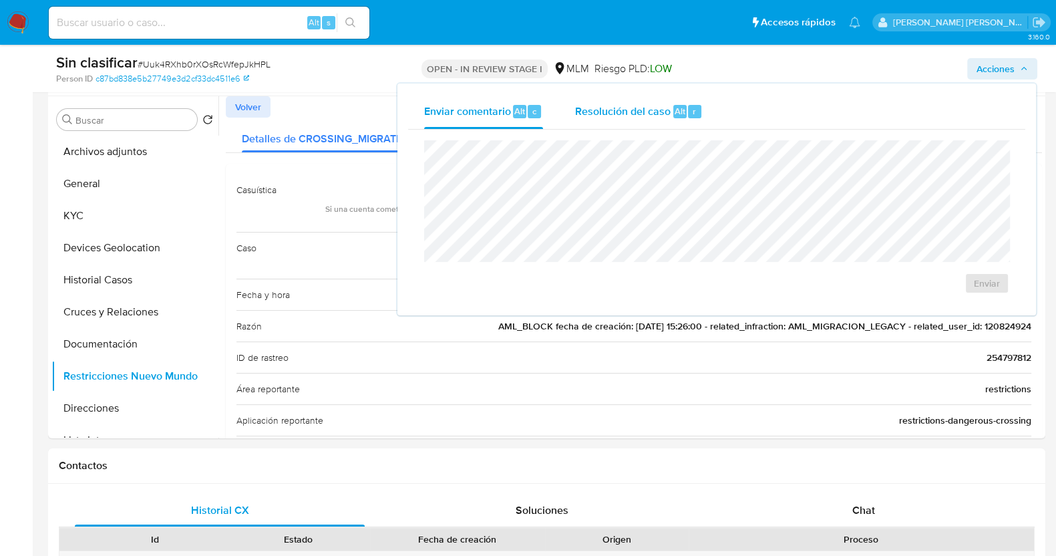
click at [584, 106] on span "Resolución del caso" at bounding box center [622, 110] width 95 height 15
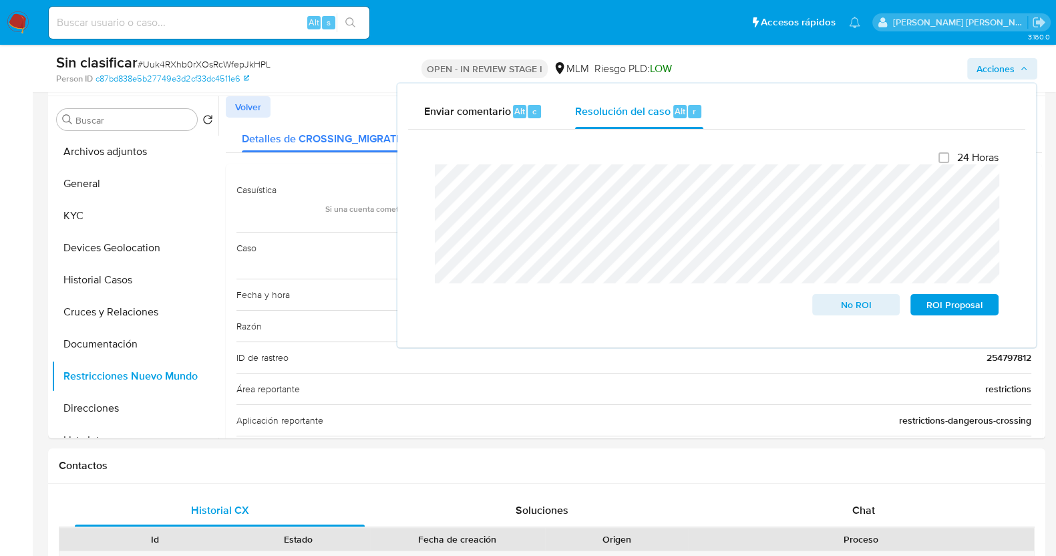
click at [421, 186] on div "Cierre de caso 24 Horas No ROI ROI Proposal" at bounding box center [716, 233] width 617 height 207
click at [858, 307] on span "No ROI" at bounding box center [855, 304] width 69 height 19
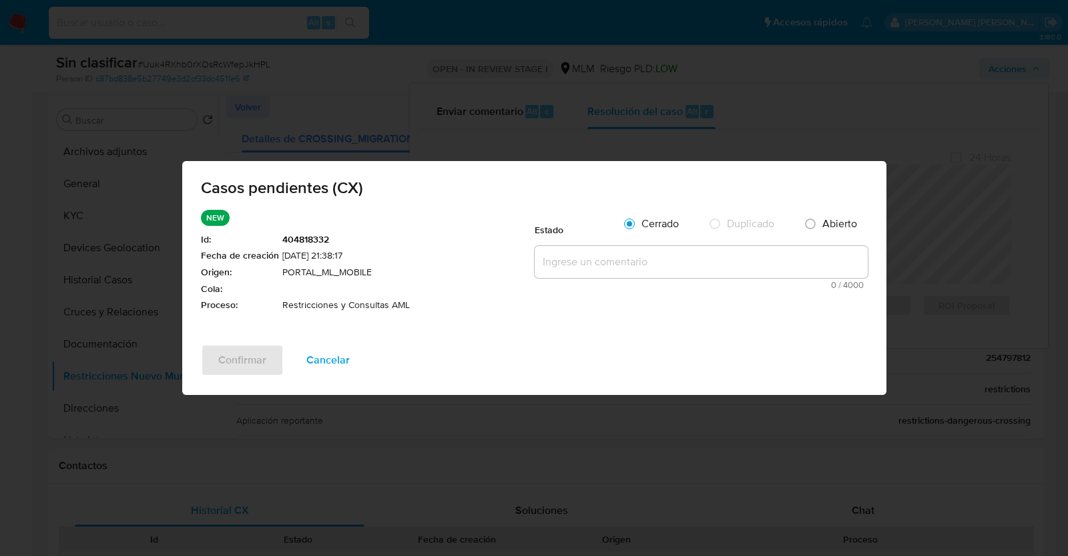
click at [558, 262] on textarea at bounding box center [701, 262] width 333 height 32
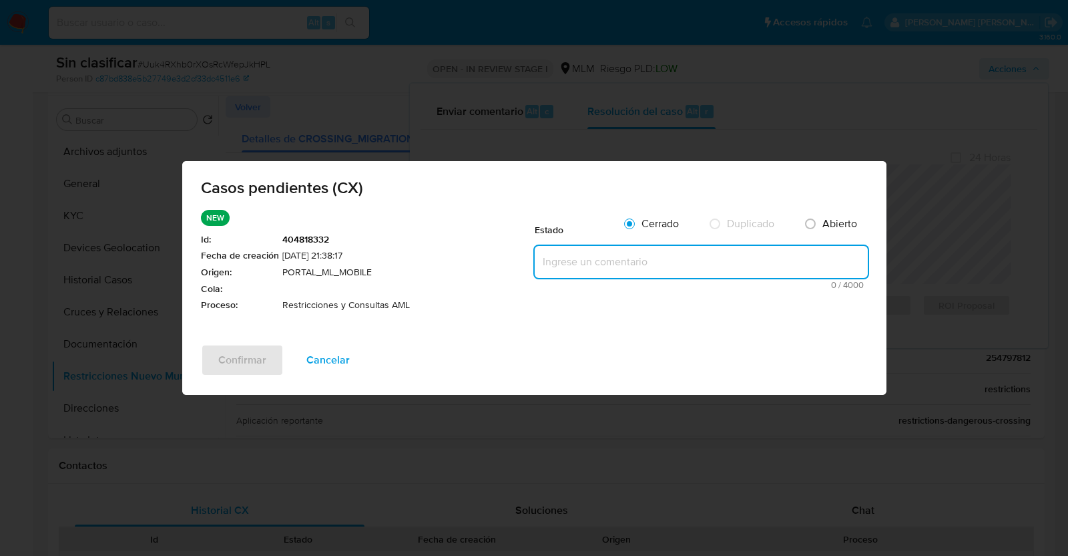
paste textarea "Se valida caos CX cliente cuenta con restricción, la cual se mantiene"
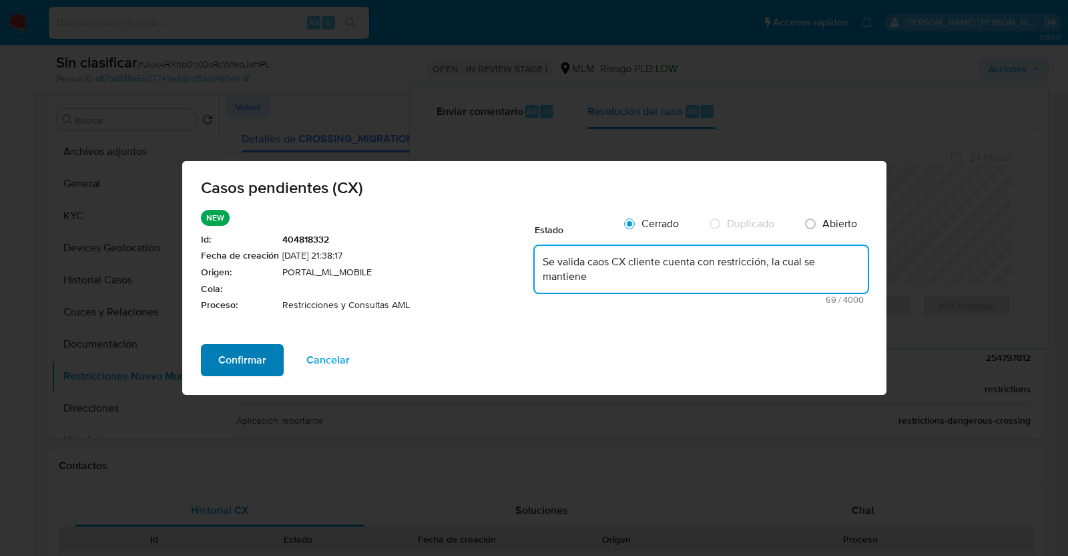
type textarea "Se valida caos CX cliente cuenta con restricción, la cual se mantiene"
click at [237, 363] on span "Confirmar" at bounding box center [242, 359] width 48 height 29
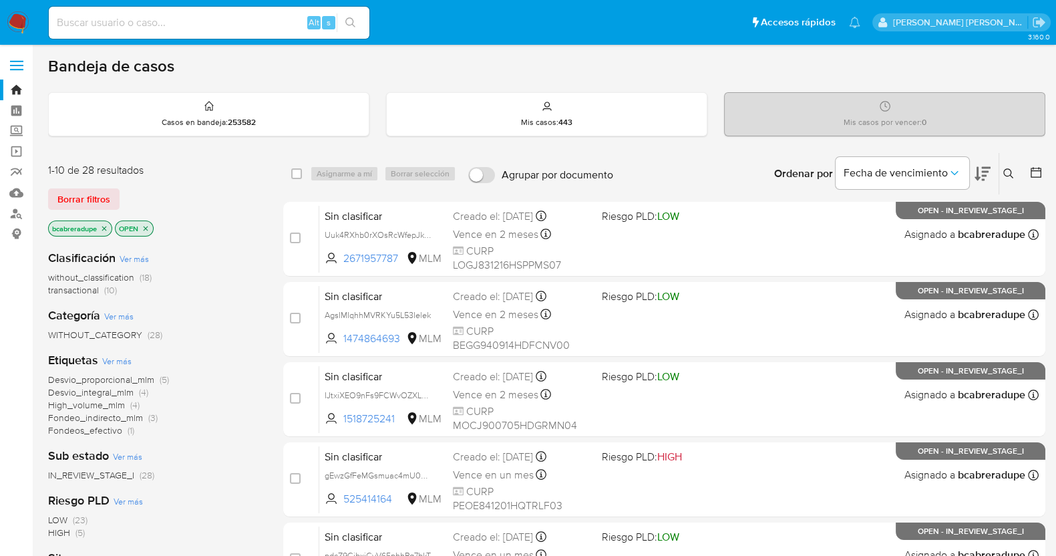
click at [212, 24] on input at bounding box center [209, 22] width 321 height 17
paste input "120824924"
type input "120824924"
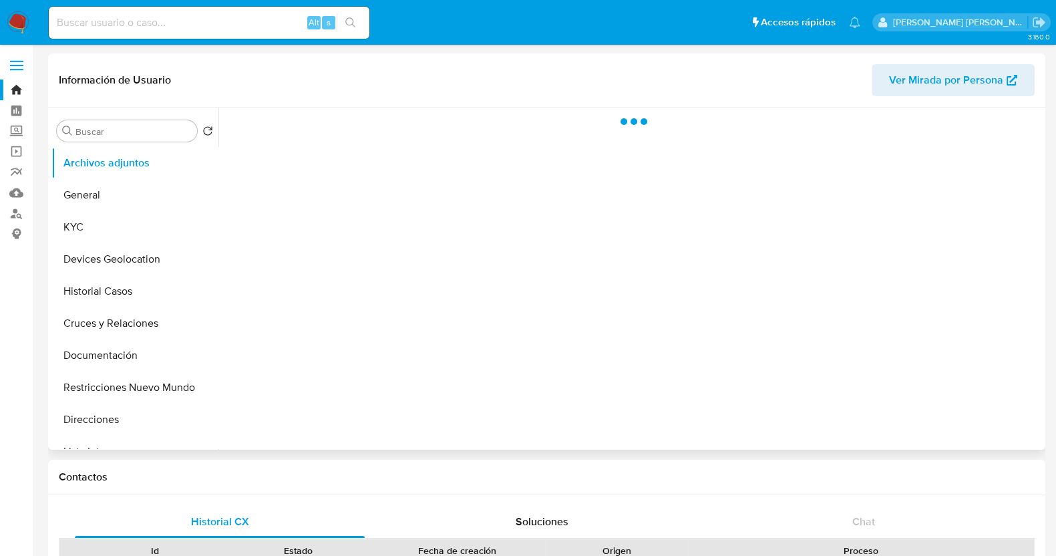
select select "10"
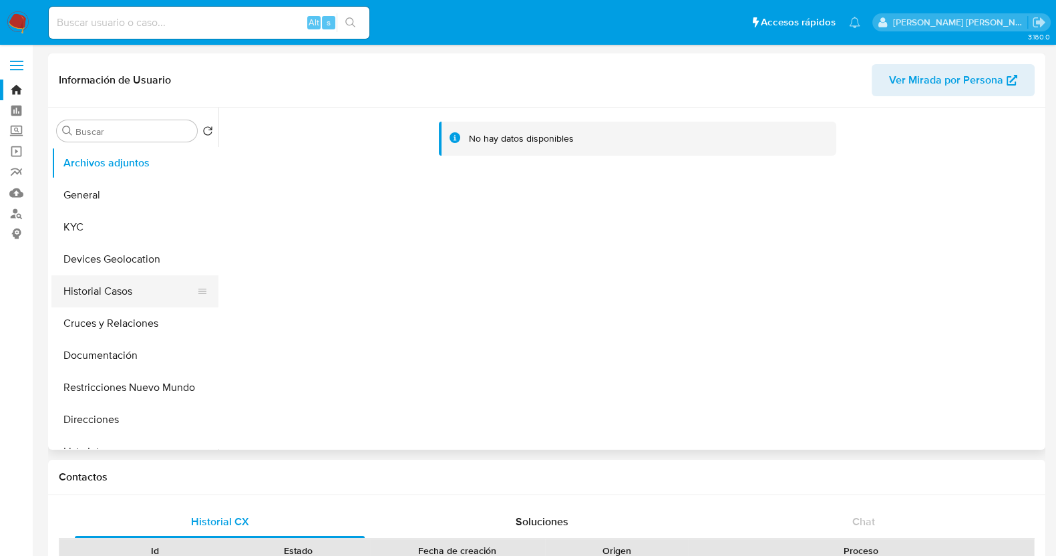
click at [129, 294] on button "Historial Casos" at bounding box center [129, 291] width 156 height 32
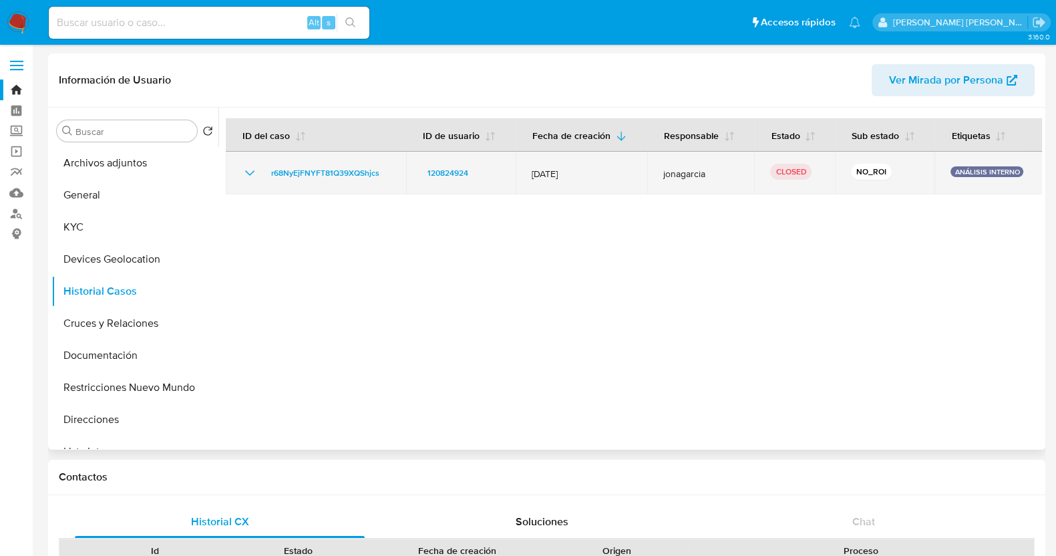
click at [253, 169] on icon "Mostrar/Ocultar" at bounding box center [250, 173] width 16 height 16
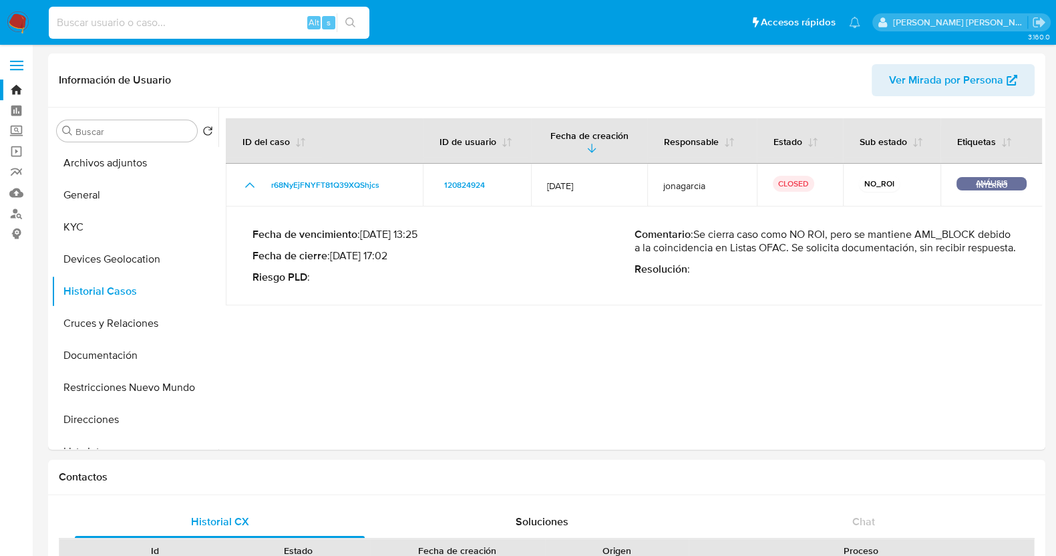
click at [200, 25] on input at bounding box center [209, 22] width 321 height 17
paste input "592714290"
type input "592714290"
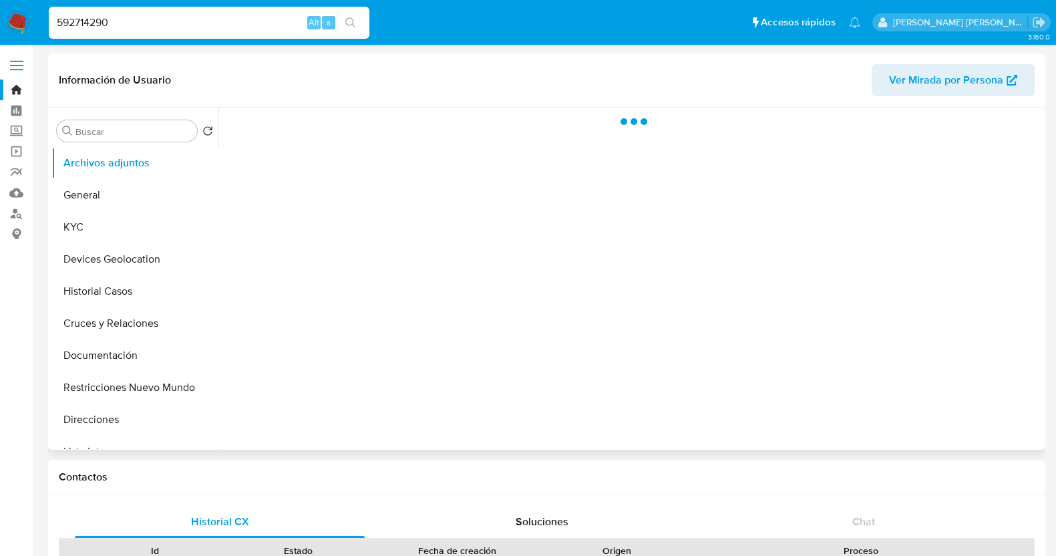
select select "10"
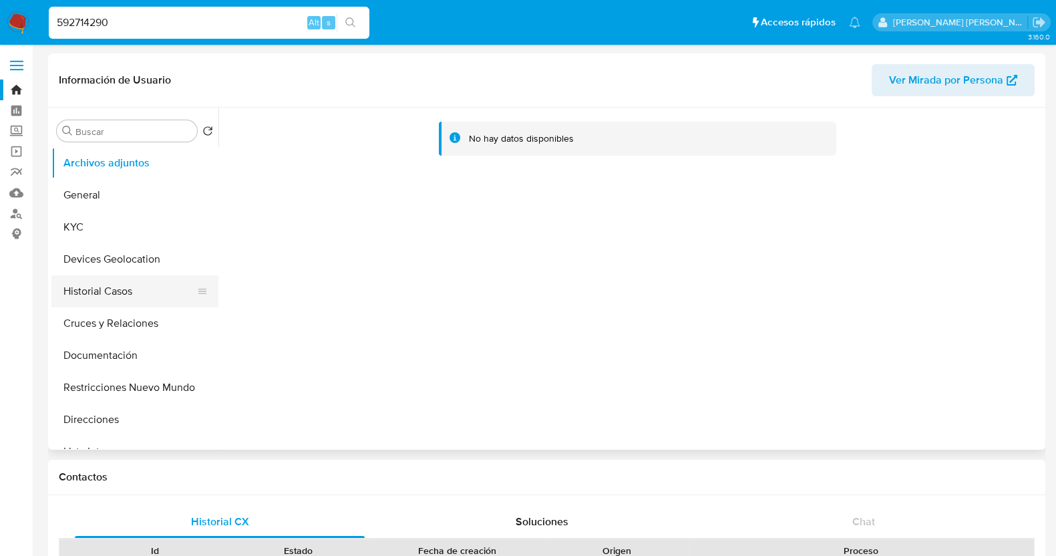
click at [128, 304] on button "Historial Casos" at bounding box center [129, 291] width 156 height 32
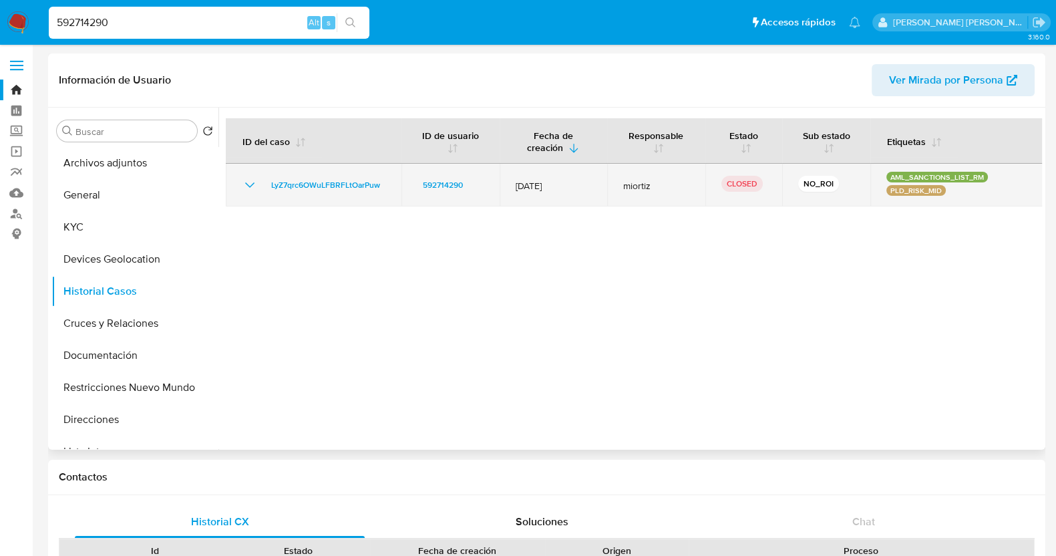
click at [249, 182] on icon "Mostrar/Ocultar" at bounding box center [250, 185] width 16 height 16
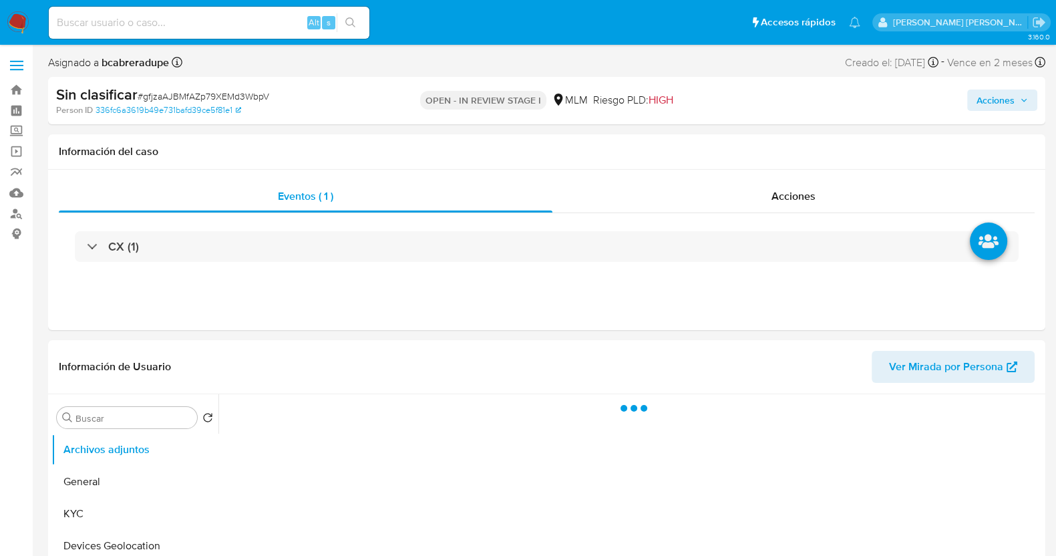
select select "10"
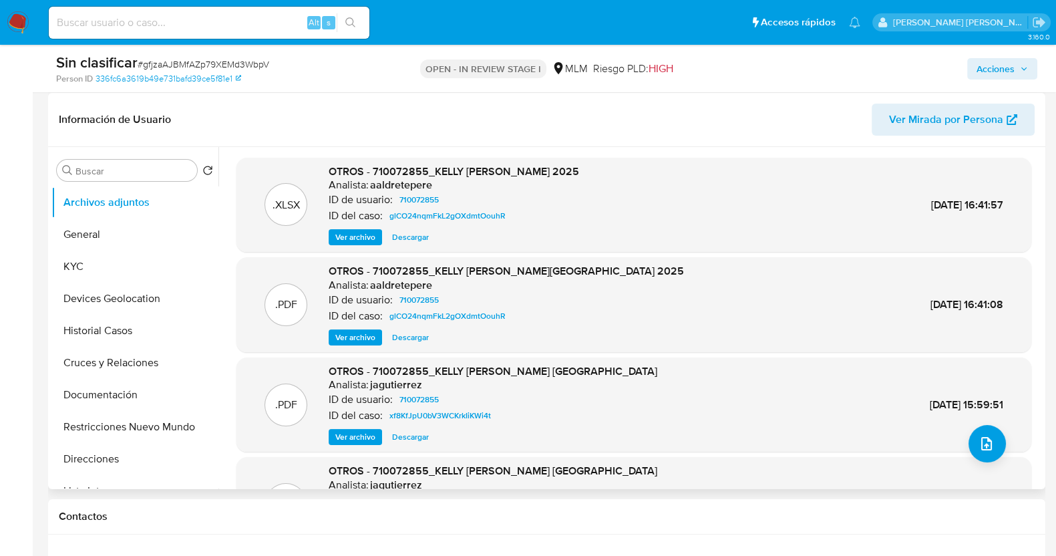
scroll to position [250, 0]
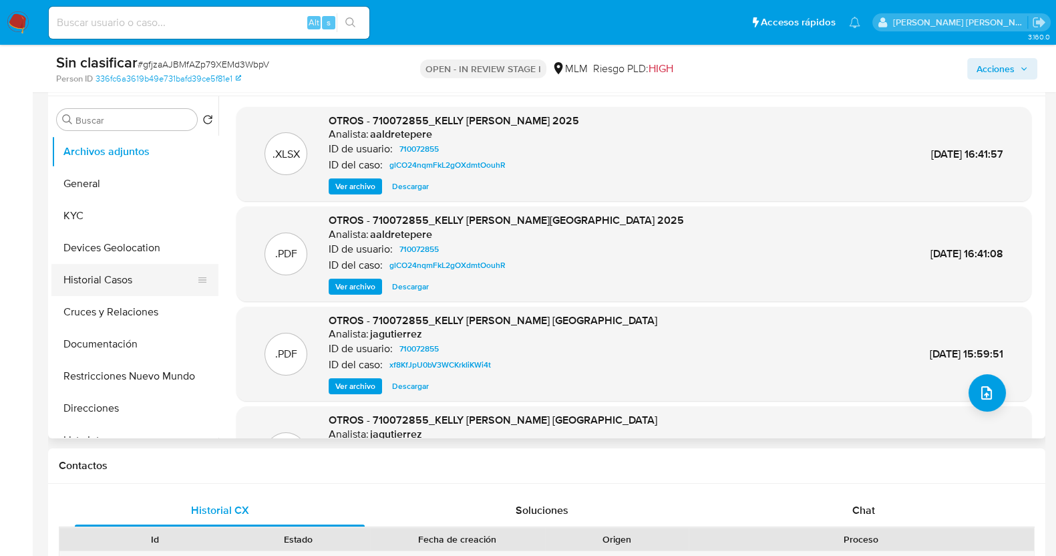
click at [146, 282] on button "Historial Casos" at bounding box center [129, 280] width 156 height 32
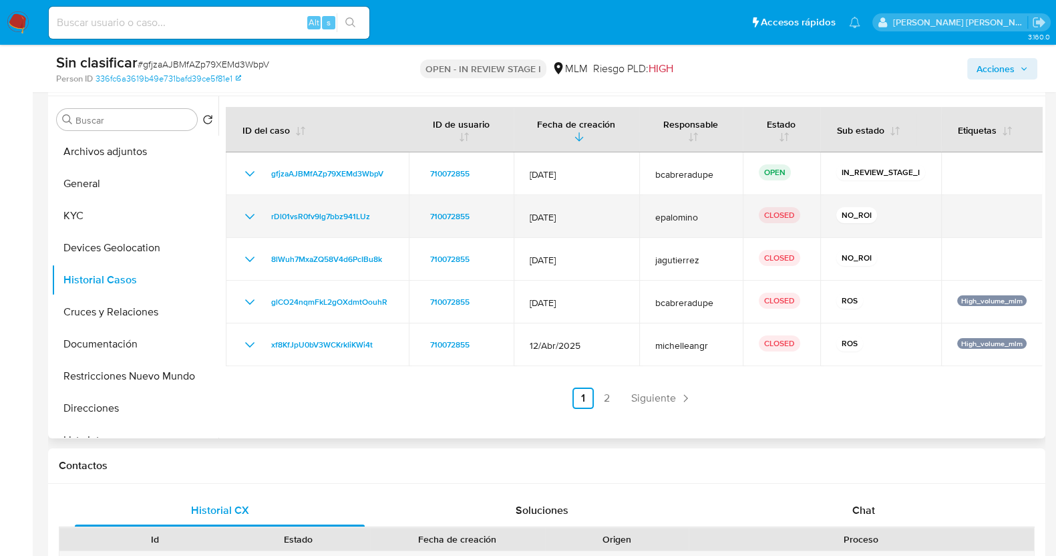
click at [250, 215] on icon "Mostrar/Ocultar" at bounding box center [250, 216] width 16 height 16
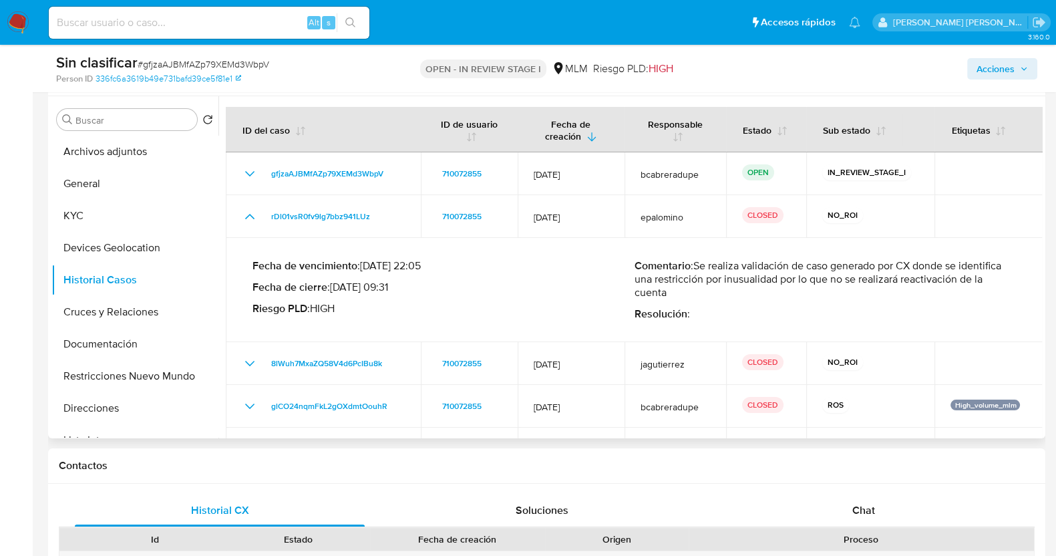
drag, startPoint x: 694, startPoint y: 264, endPoint x: 721, endPoint y: 288, distance: 36.4
click at [721, 288] on p "Comentario : Se realiza validación de caso generado por CX donde se identifica …" at bounding box center [825, 279] width 382 height 40
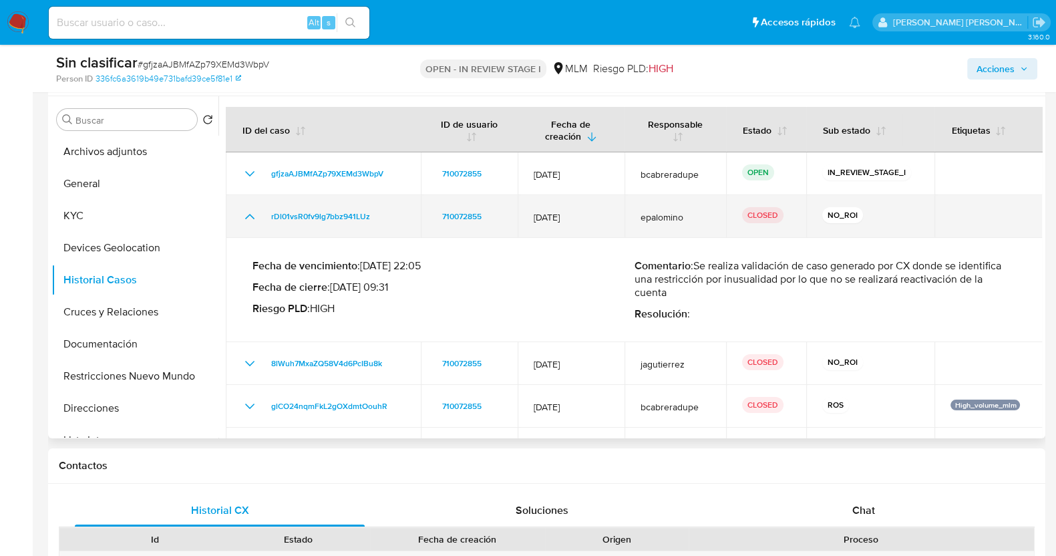
click at [251, 214] on icon "Mostrar/Ocultar" at bounding box center [250, 216] width 16 height 16
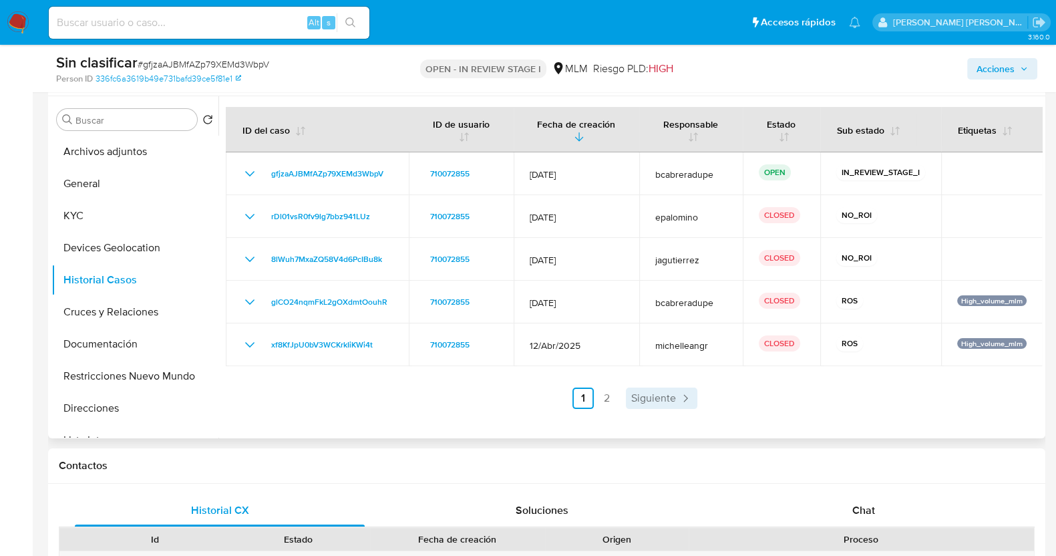
click at [668, 399] on span "Siguiente" at bounding box center [653, 398] width 45 height 11
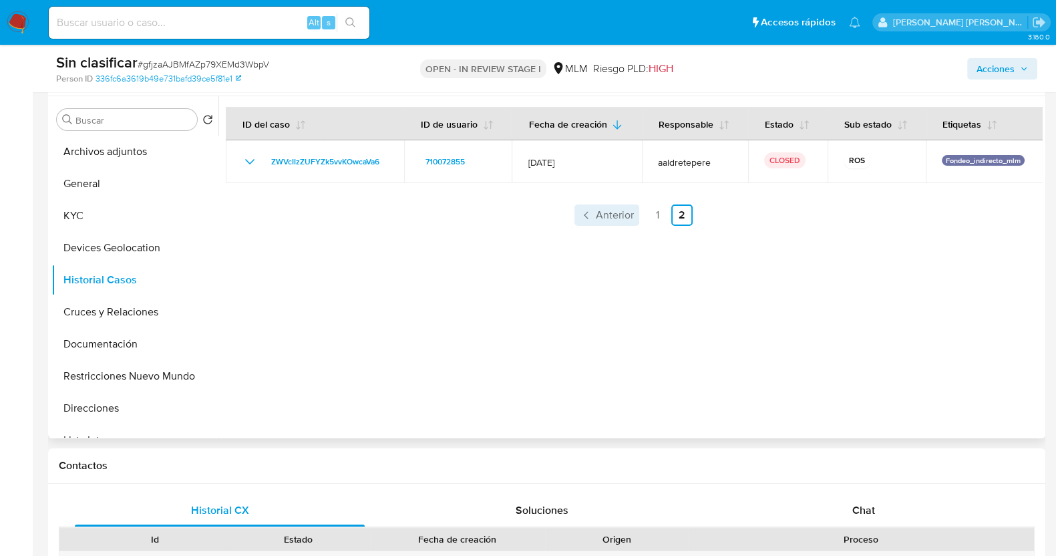
click at [608, 212] on span "Anterior" at bounding box center [615, 215] width 38 height 11
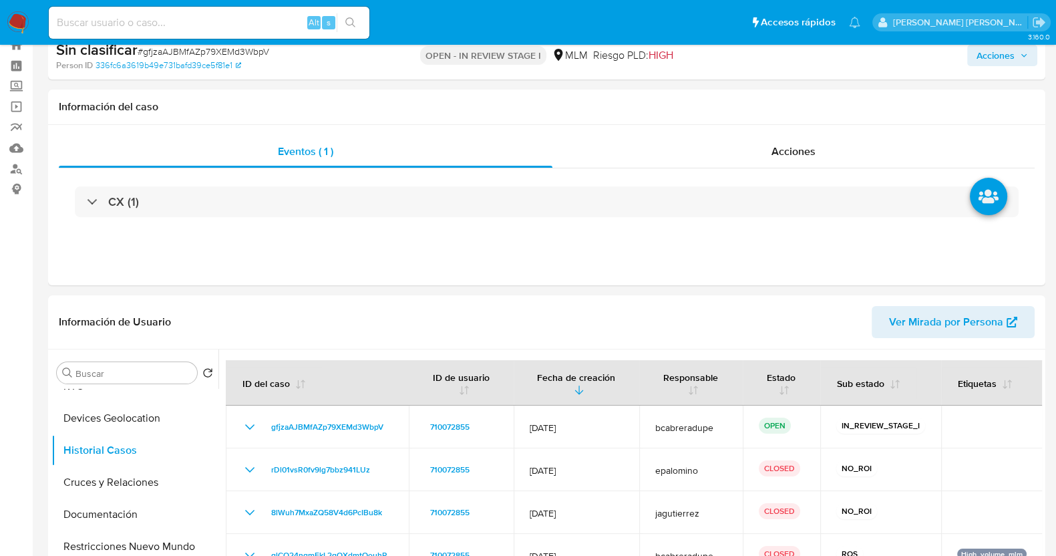
scroll to position [0, 0]
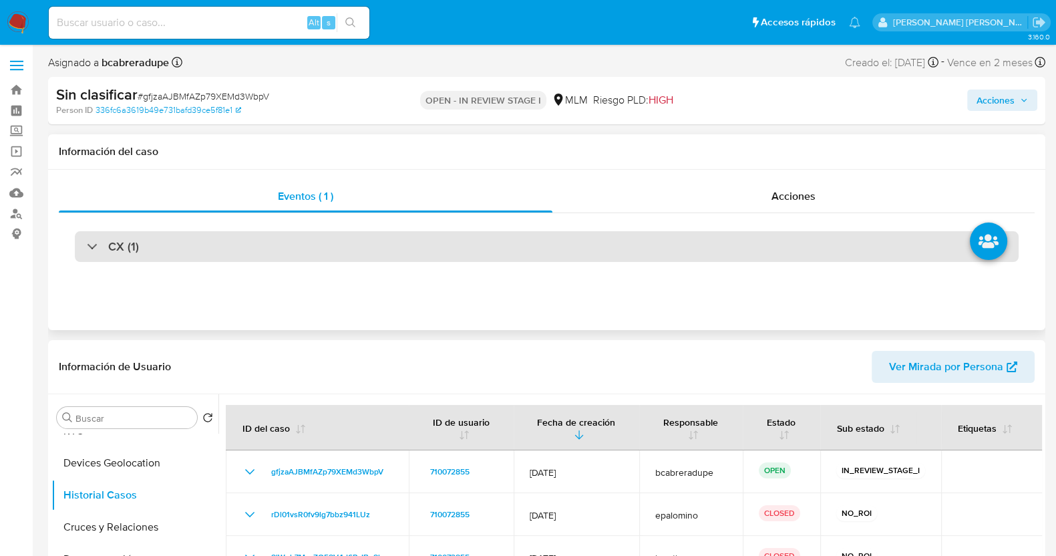
click at [103, 246] on div "CX (1)" at bounding box center [113, 246] width 52 height 15
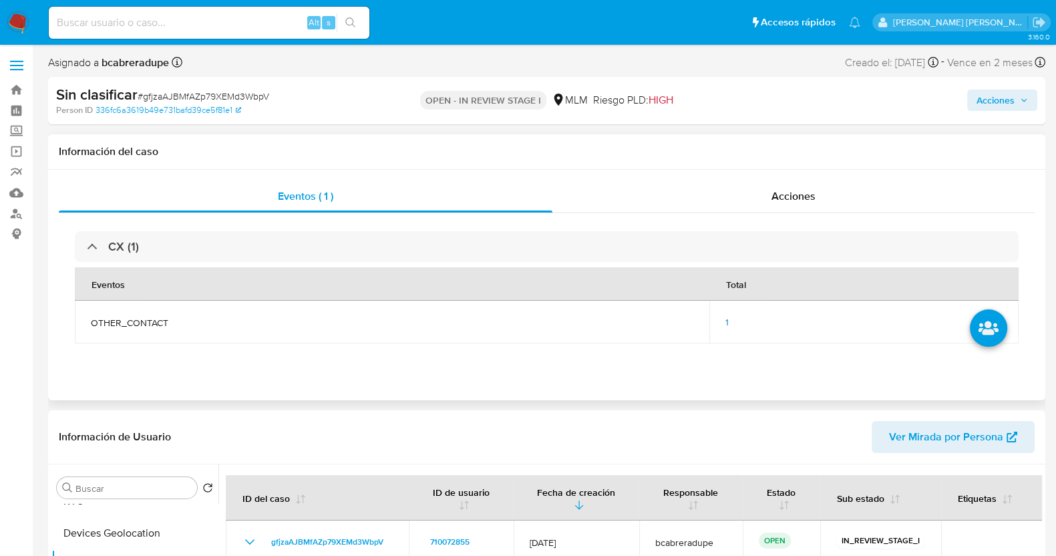
click at [727, 324] on span "1" at bounding box center [726, 321] width 3 height 13
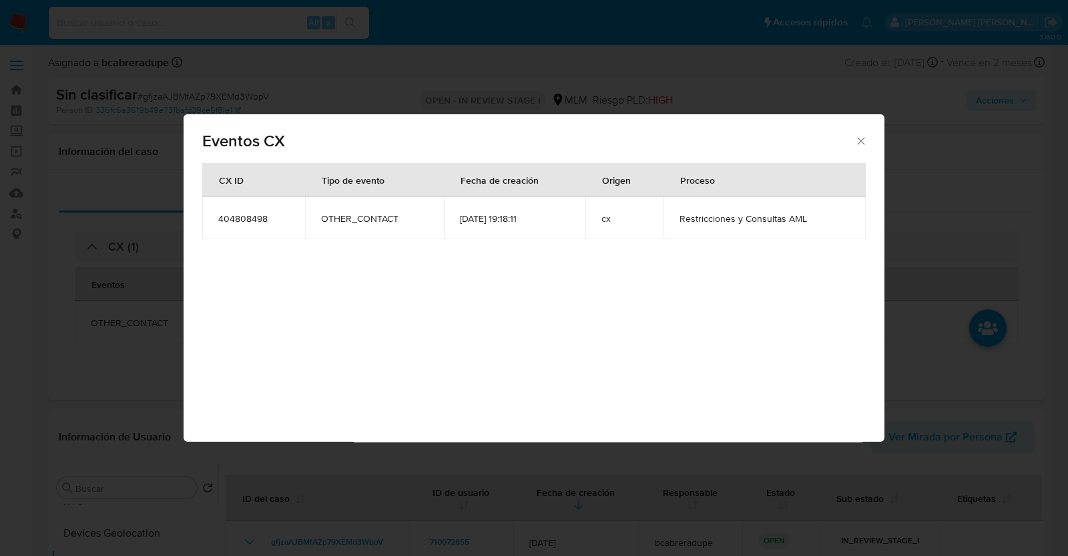
click at [861, 138] on icon "Cerrar" at bounding box center [861, 140] width 13 height 13
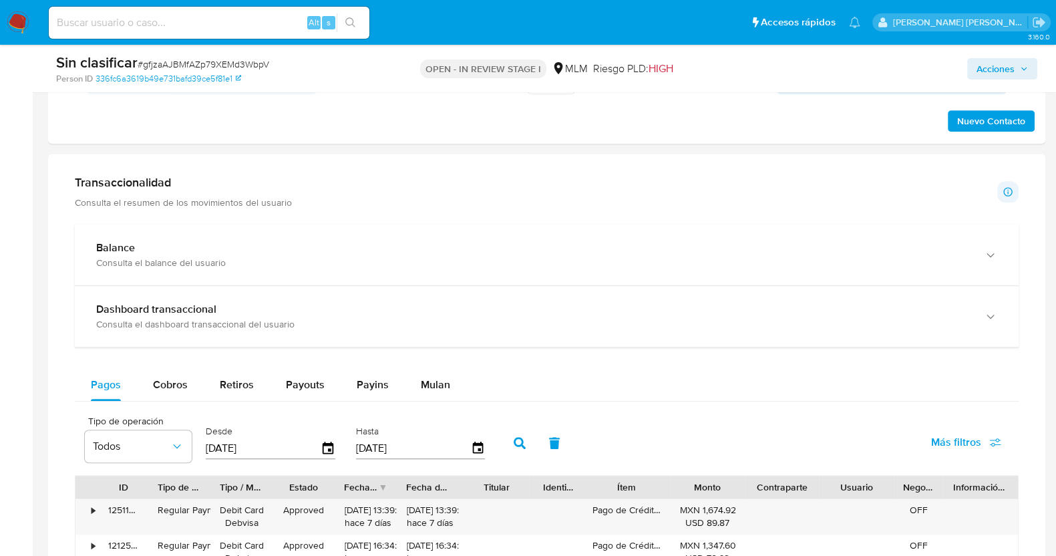
scroll to position [667, 0]
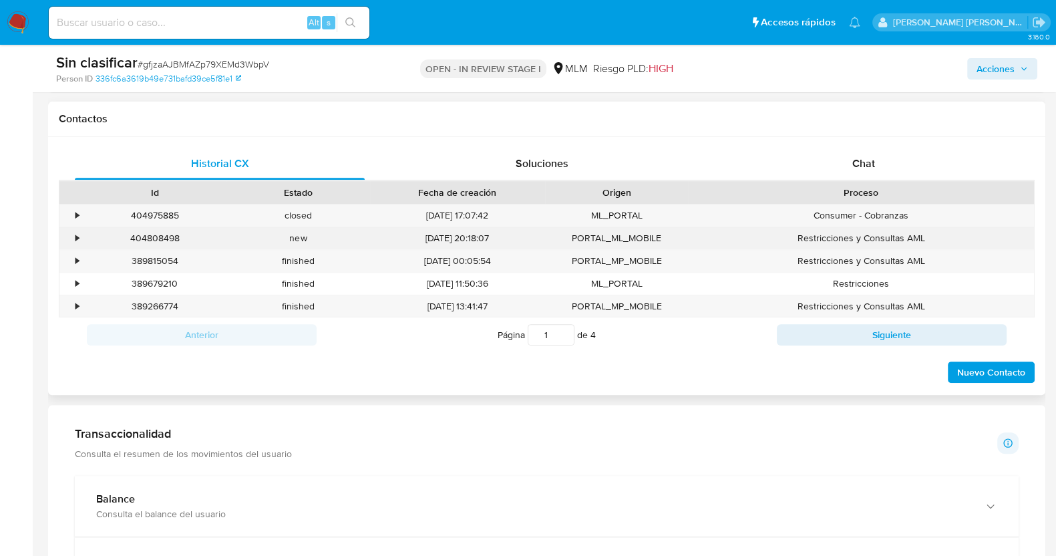
drag, startPoint x: 74, startPoint y: 236, endPoint x: 89, endPoint y: 240, distance: 16.1
click at [75, 236] on div "•" at bounding box center [76, 238] width 3 height 13
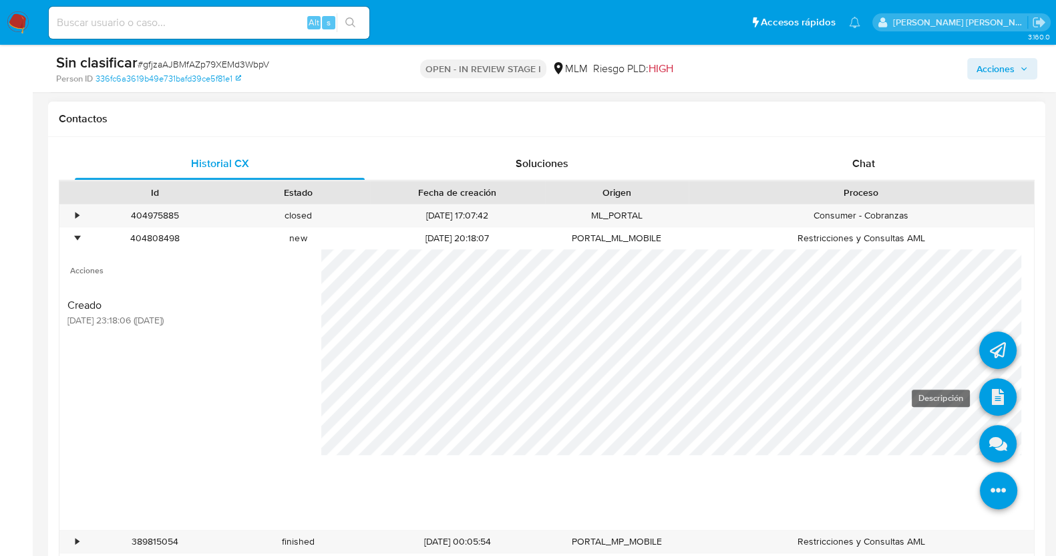
click at [982, 387] on icon at bounding box center [997, 396] width 37 height 37
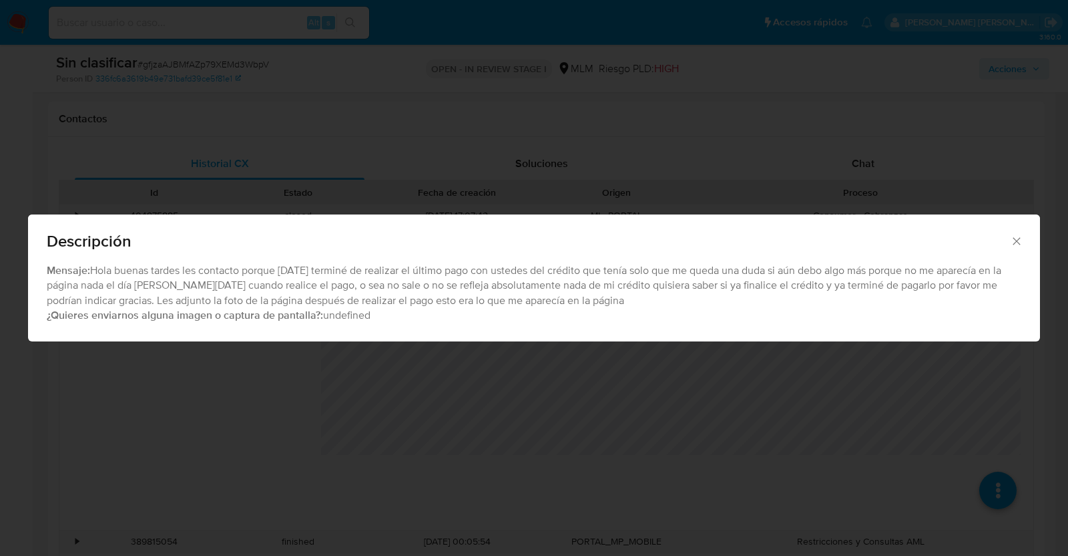
click at [1016, 241] on icon "Cerrar" at bounding box center [1016, 240] width 7 height 7
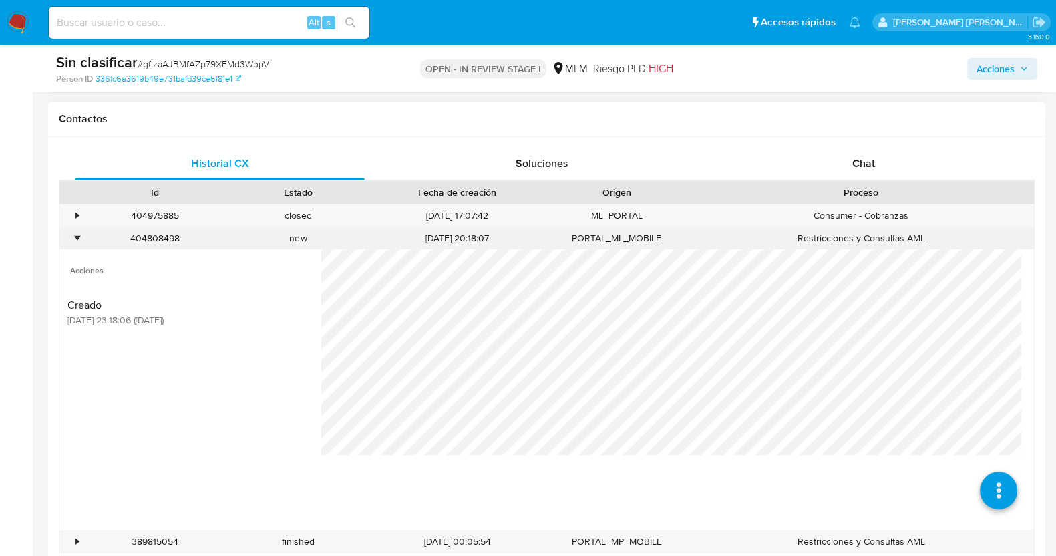
click at [72, 234] on div "•" at bounding box center [70, 238] width 23 height 22
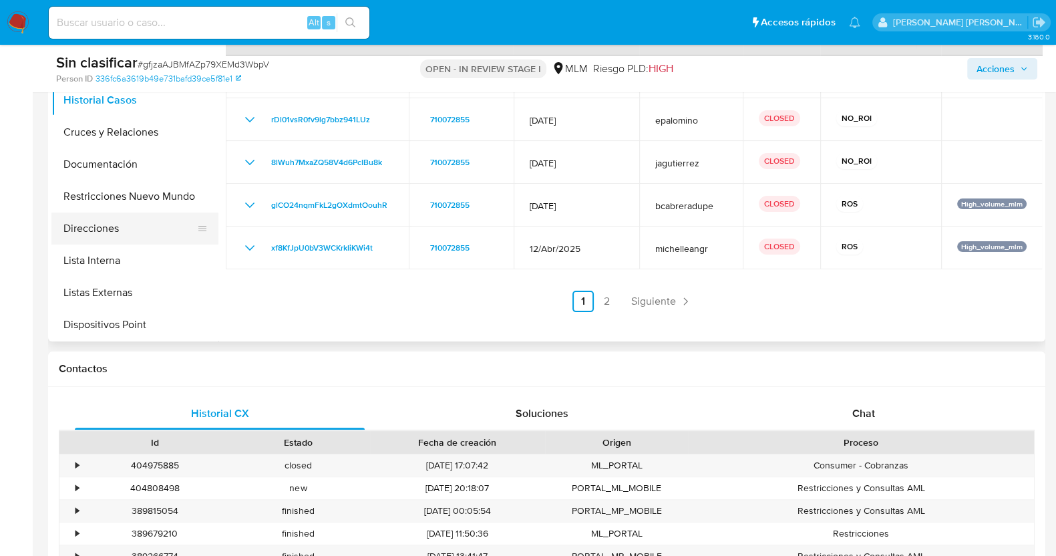
scroll to position [166, 0]
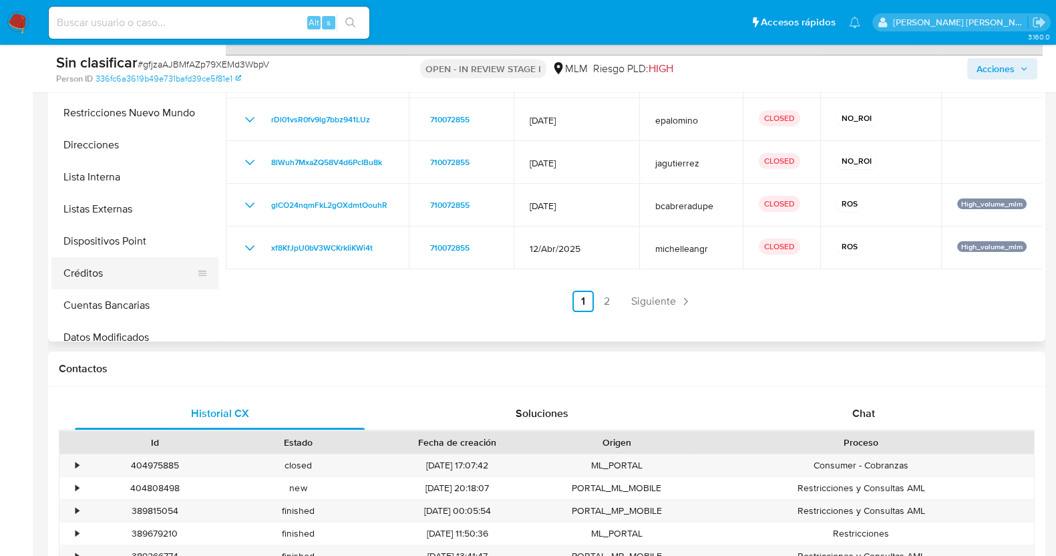
click at [107, 268] on button "Créditos" at bounding box center [129, 273] width 156 height 32
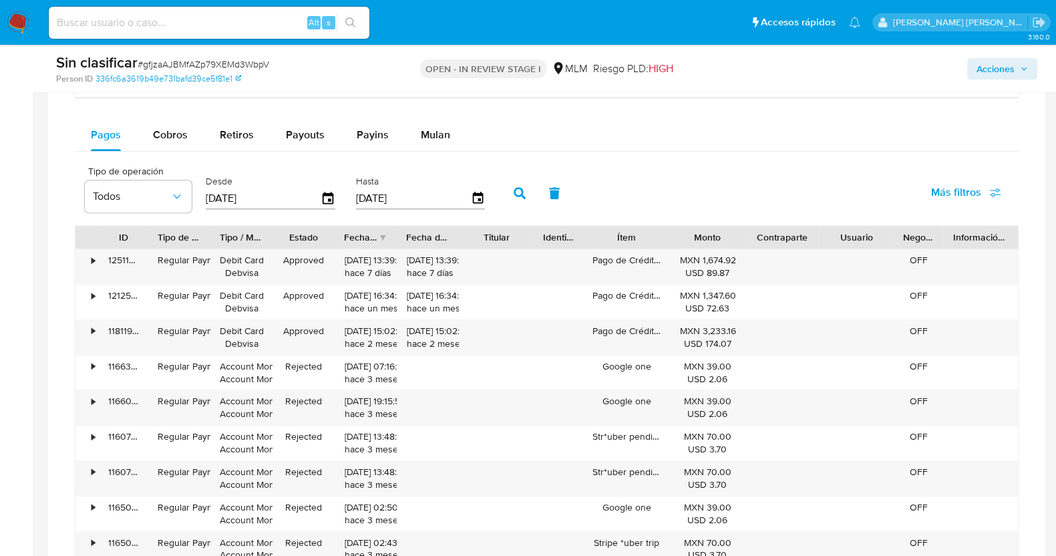
scroll to position [1084, 0]
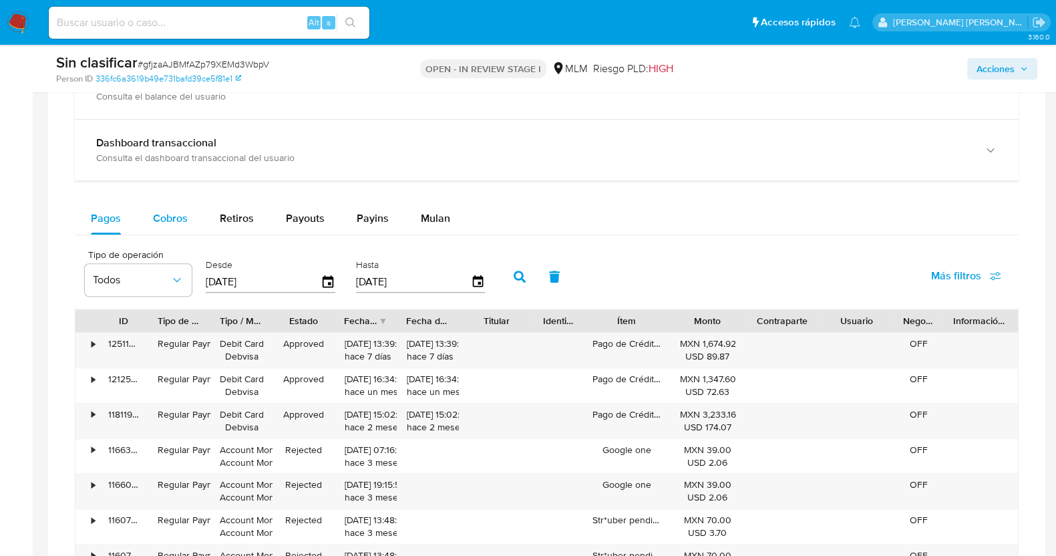
click at [174, 218] on span "Cobros" at bounding box center [170, 217] width 35 height 15
select select "10"
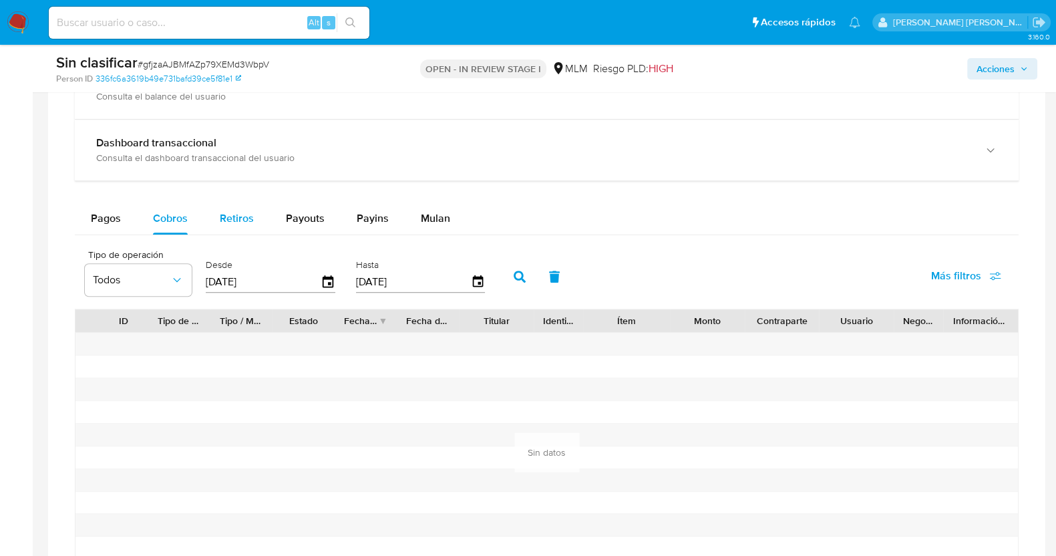
click at [210, 217] on button "Retiros" at bounding box center [237, 218] width 66 height 32
select select "10"
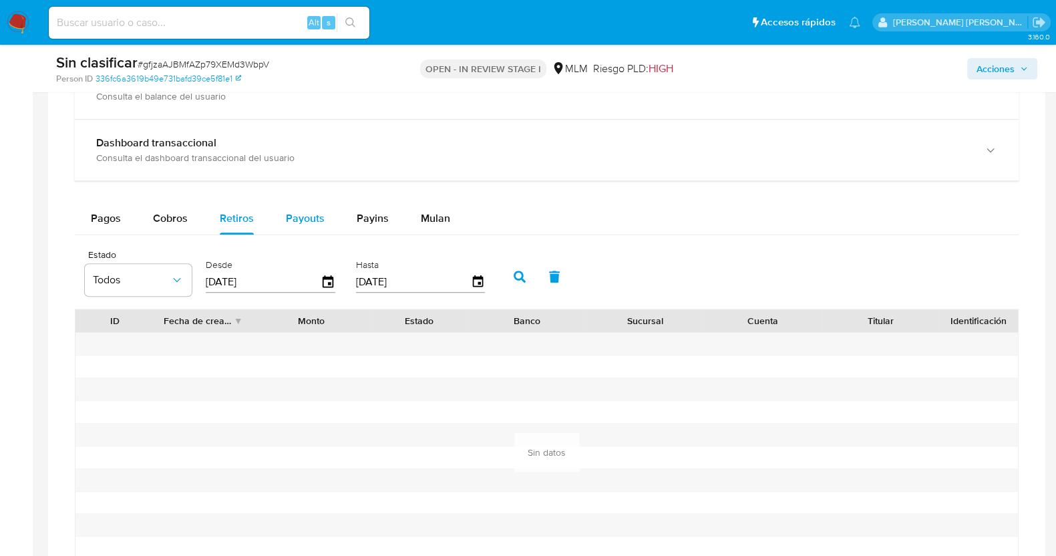
click at [304, 218] on span "Payouts" at bounding box center [305, 217] width 39 height 15
select select "10"
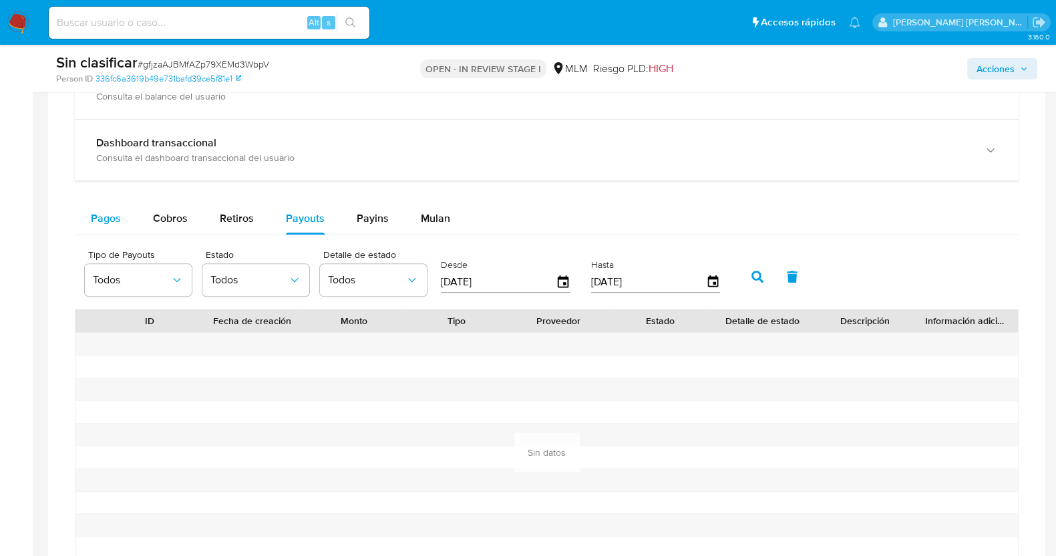
click at [95, 226] on div "Pagos" at bounding box center [106, 218] width 30 height 32
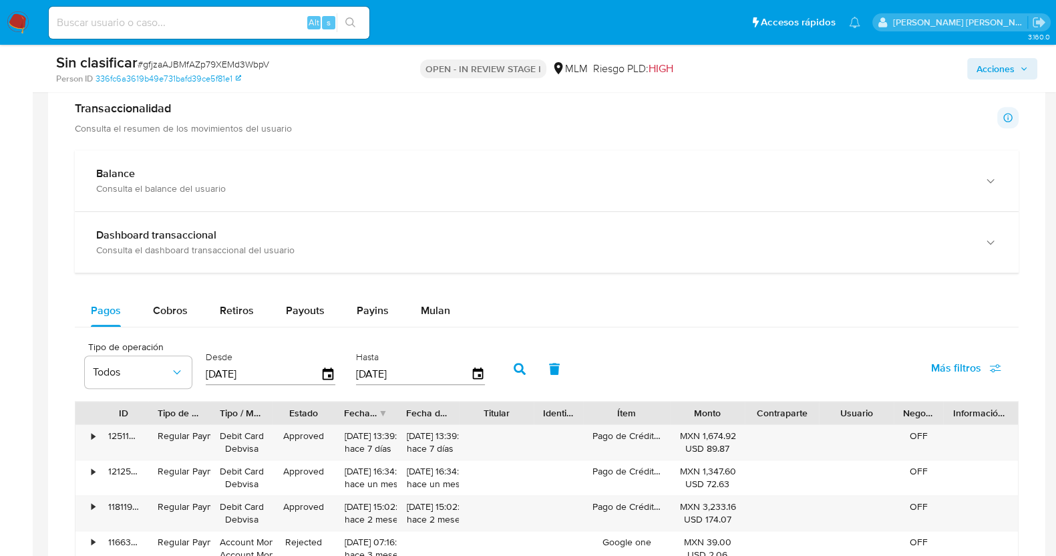
scroll to position [918, 0]
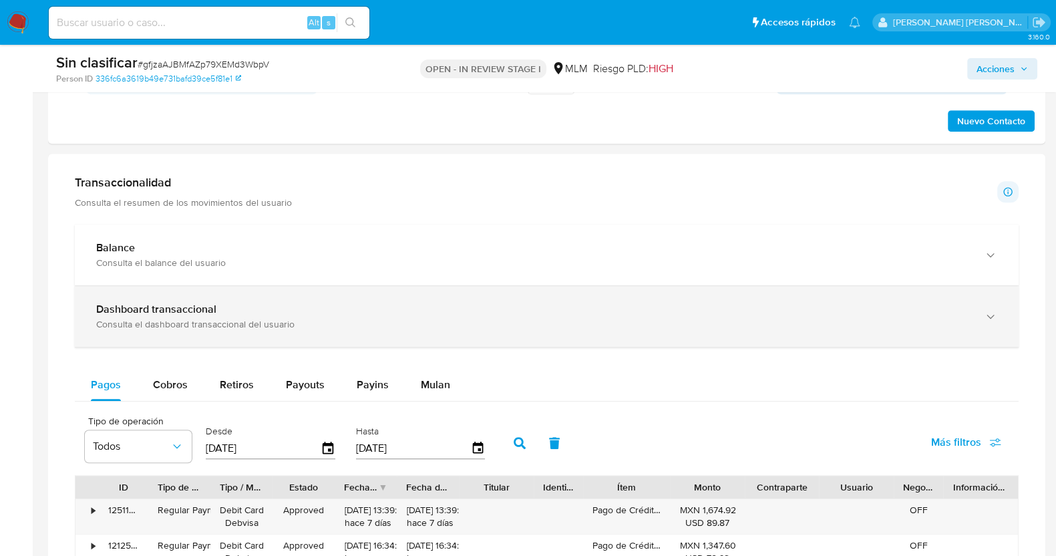
click at [990, 312] on icon "button" at bounding box center [990, 316] width 13 height 13
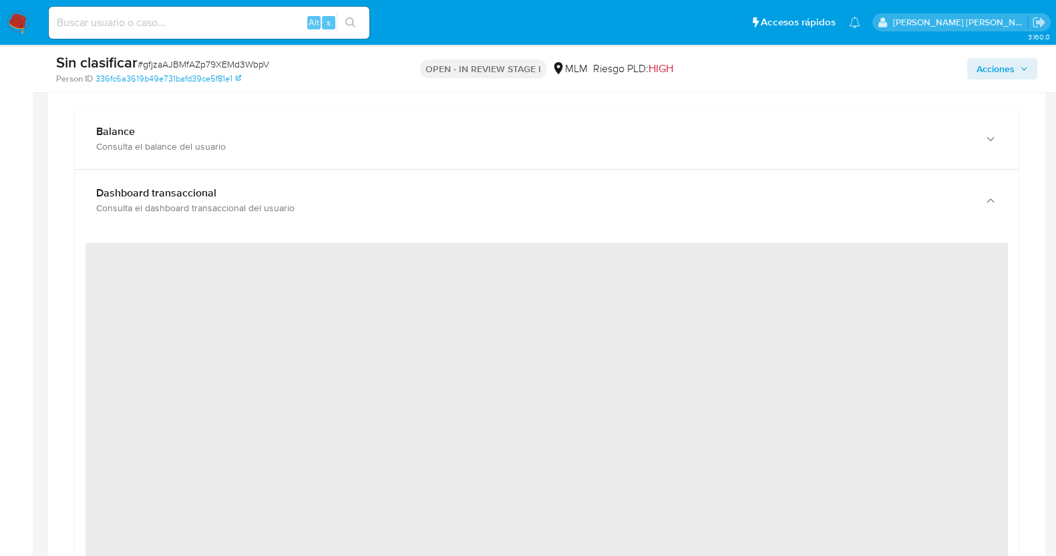
scroll to position [835, 0]
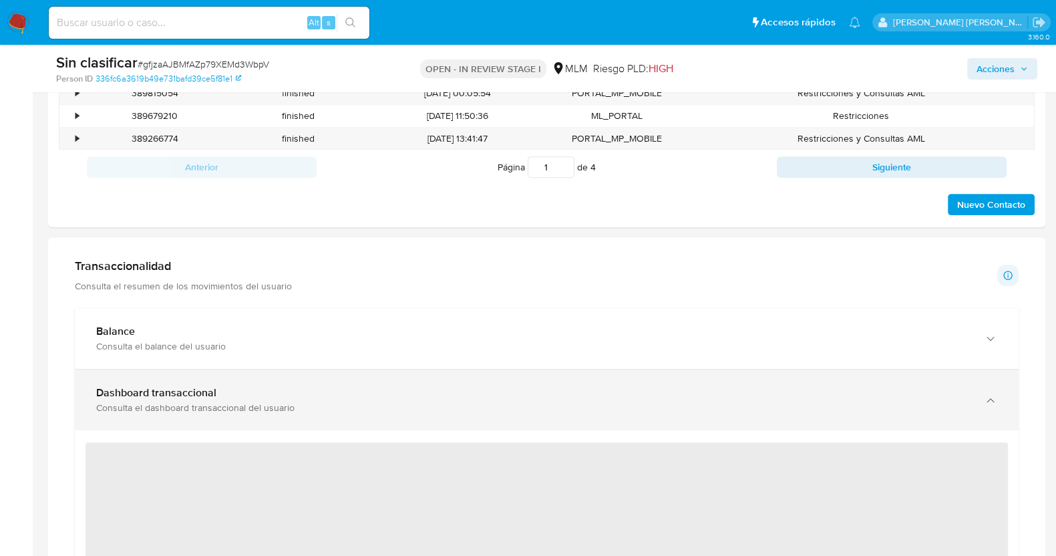
click at [996, 399] on div "button" at bounding box center [989, 399] width 16 height 27
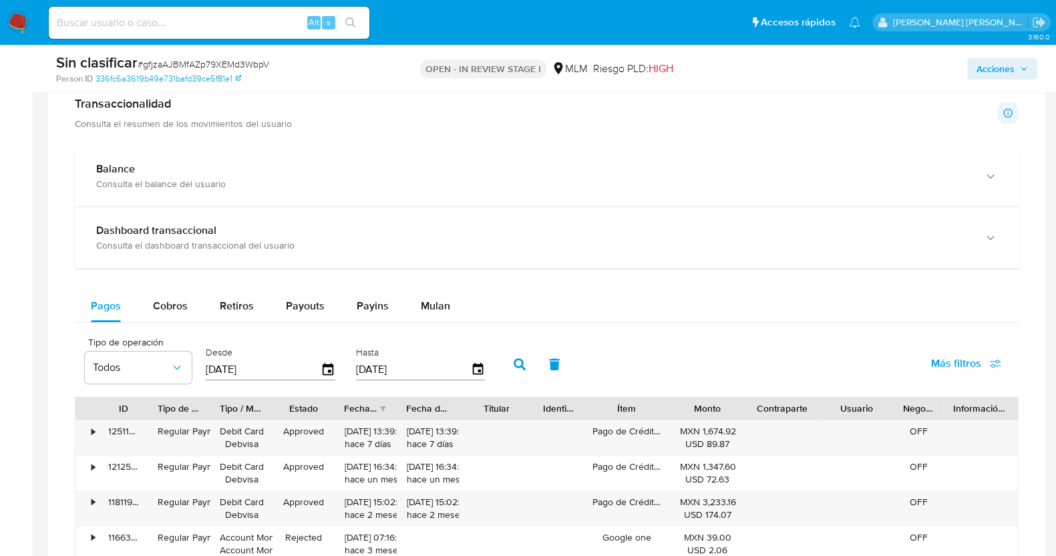
scroll to position [1002, 0]
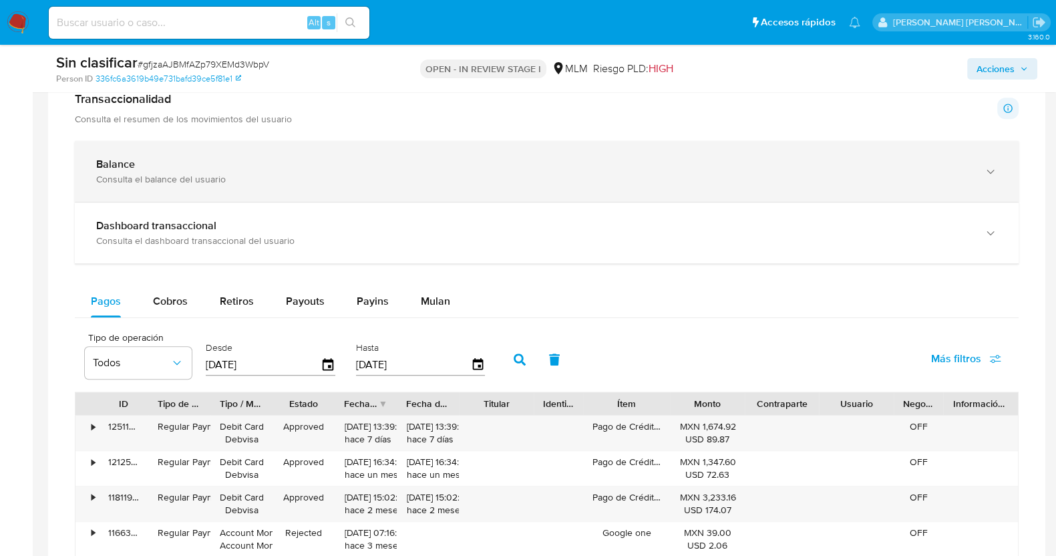
click at [996, 168] on icon "button" at bounding box center [990, 171] width 13 height 13
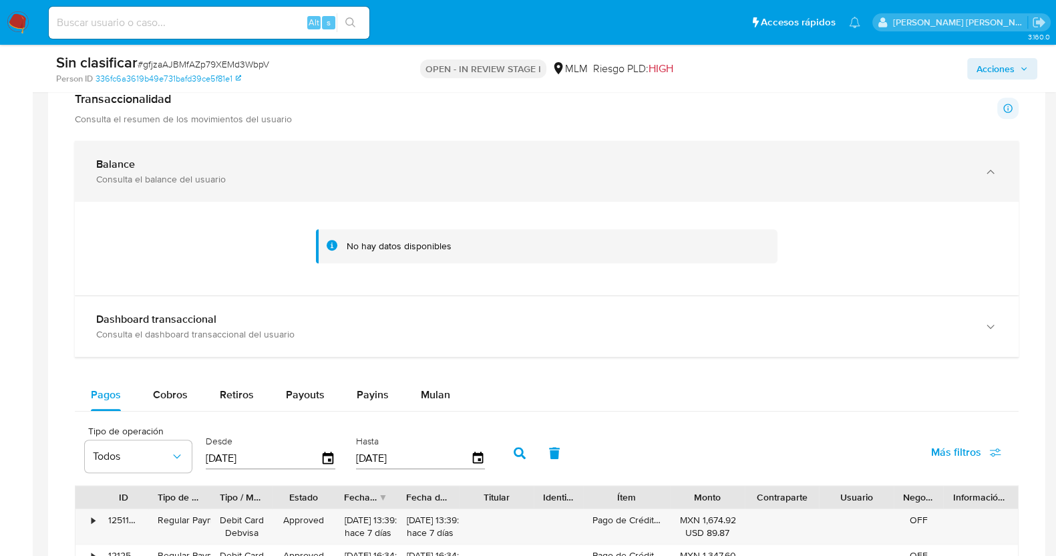
click at [996, 168] on icon "button" at bounding box center [990, 171] width 13 height 13
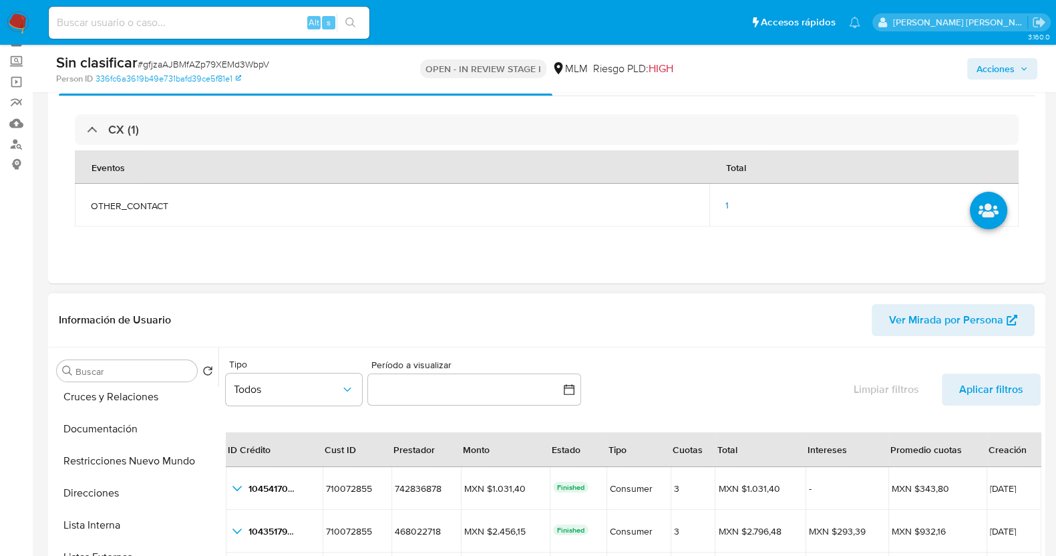
scroll to position [0, 0]
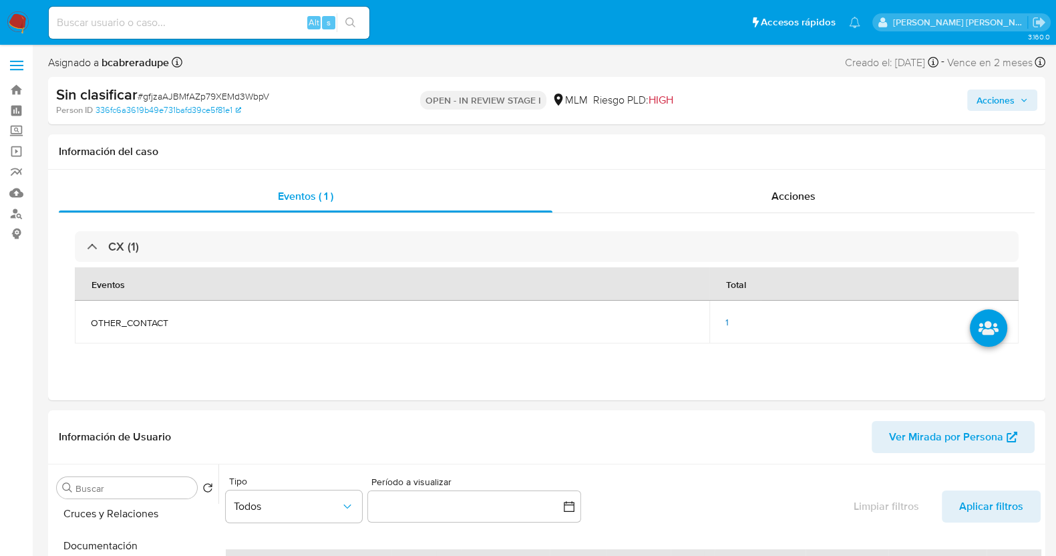
click at [1002, 101] on span "Acciones" at bounding box center [995, 99] width 38 height 21
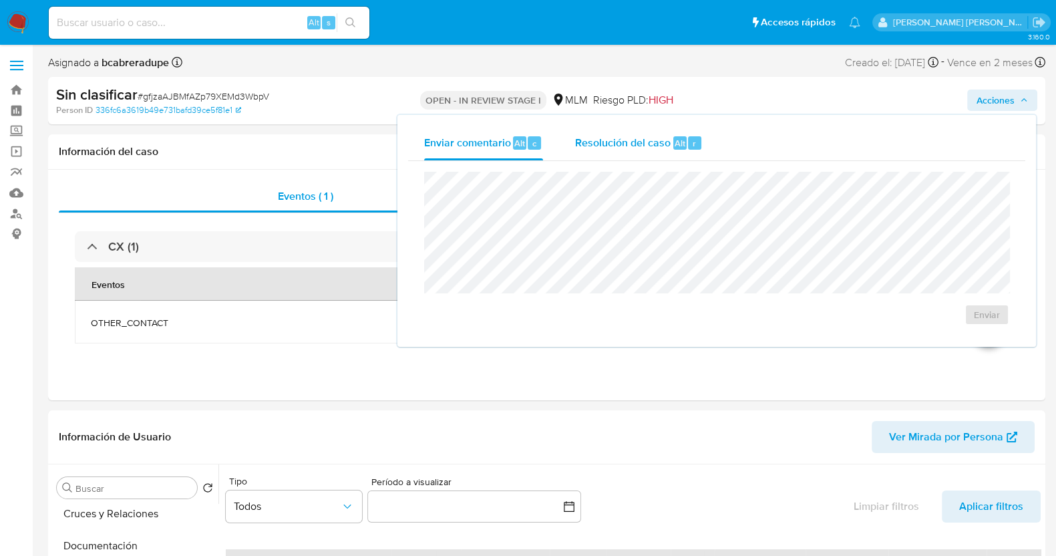
click at [637, 145] on span "Resolución del caso" at bounding box center [622, 142] width 95 height 15
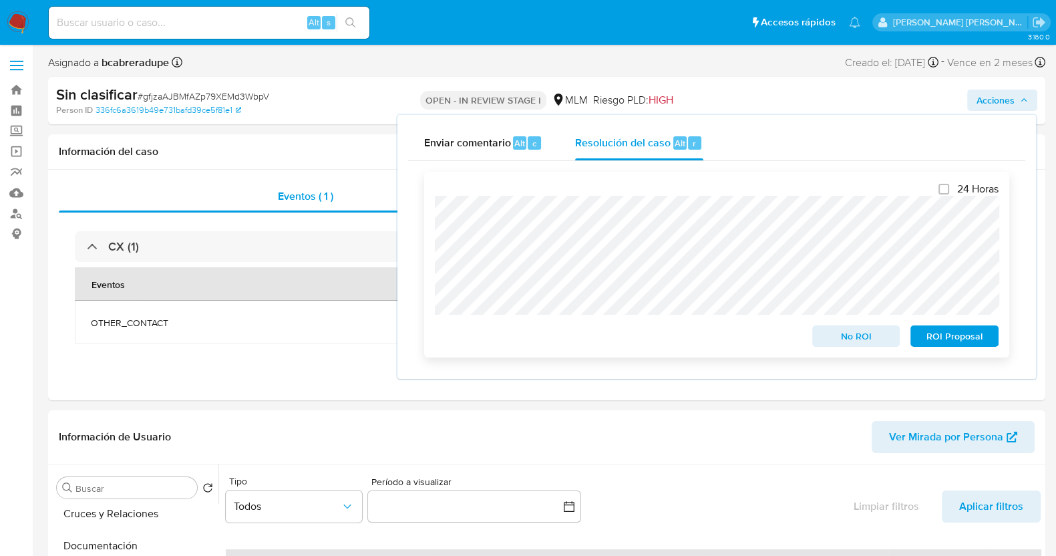
click at [845, 334] on span "No ROI" at bounding box center [855, 336] width 69 height 19
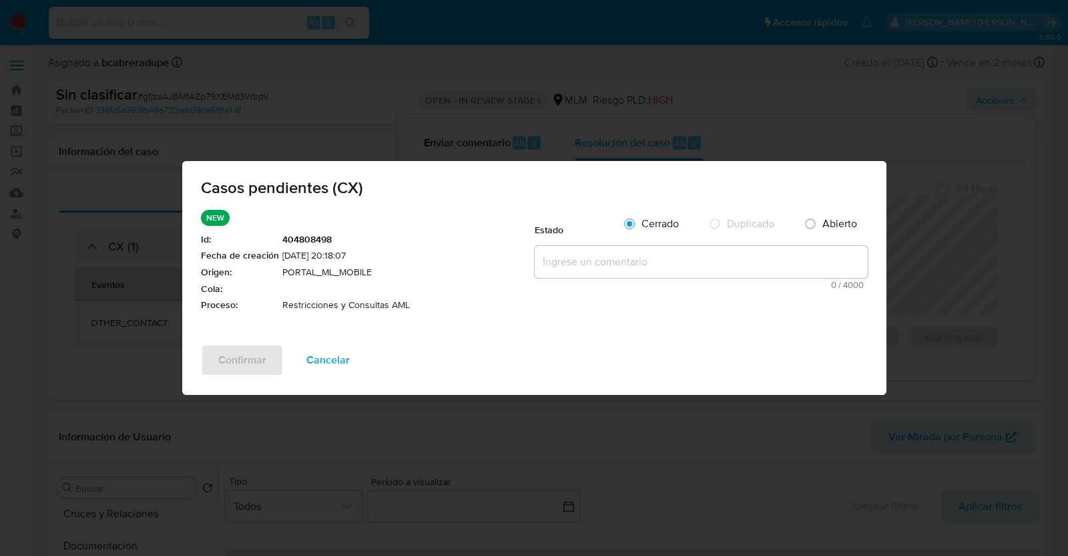
click at [592, 258] on textarea at bounding box center [701, 262] width 333 height 32
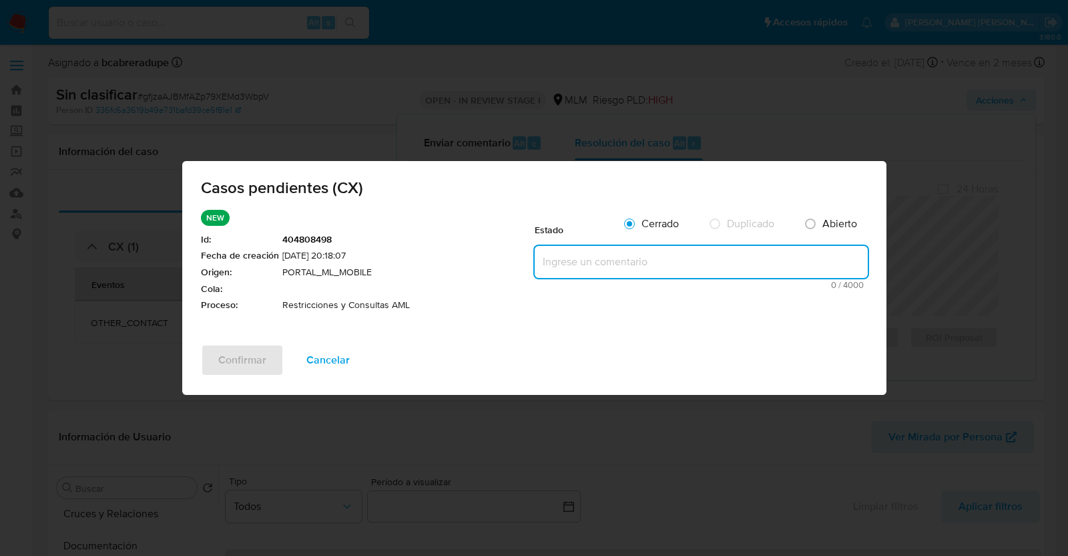
paste textarea "Se realiza validación de caso generado por CX donde cliente consulta el estatus…"
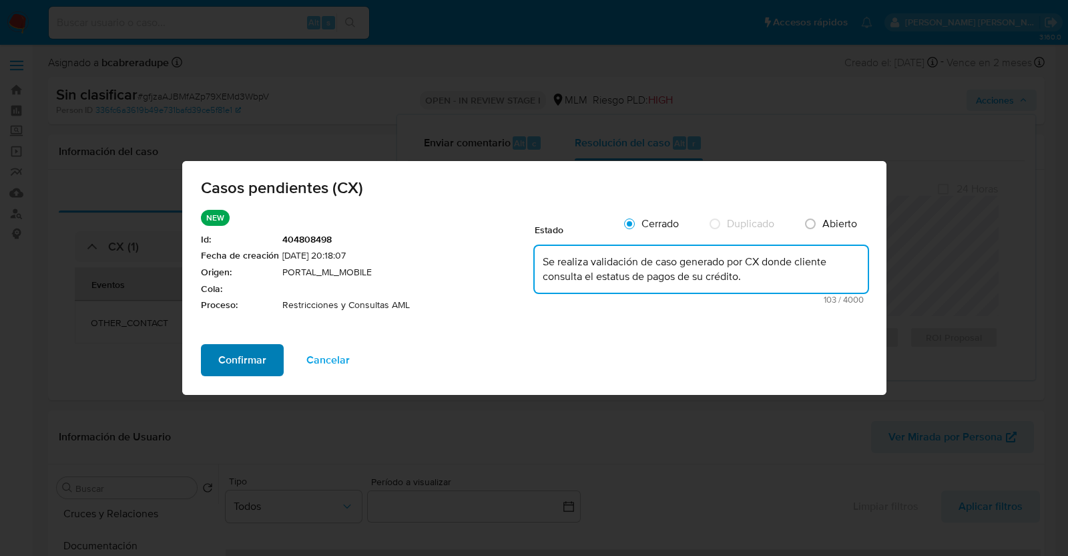
type textarea "Se realiza validación de caso generado por CX donde cliente consulta el estatus…"
click at [232, 354] on span "Confirmar" at bounding box center [242, 359] width 48 height 29
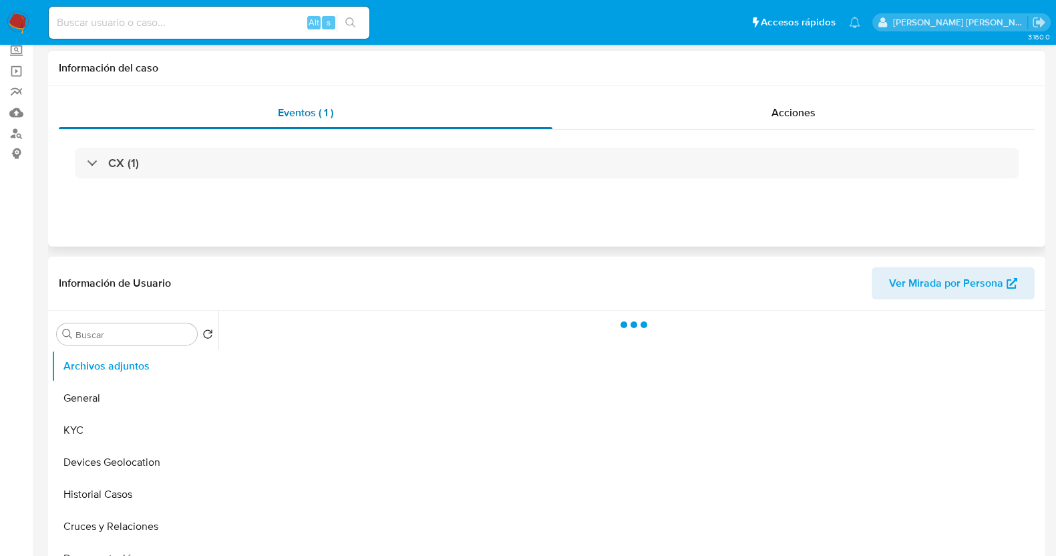
select select "10"
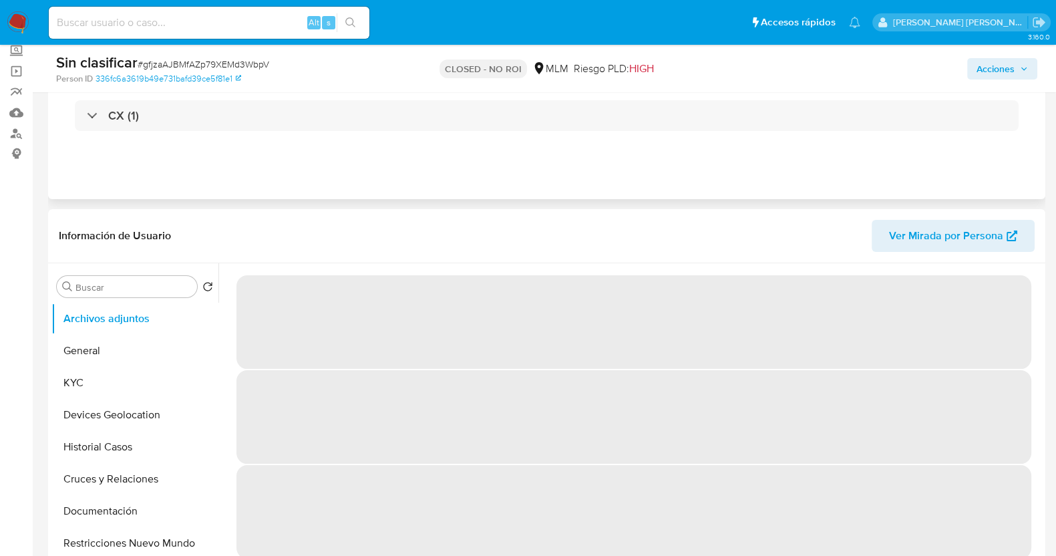
scroll to position [83, 0]
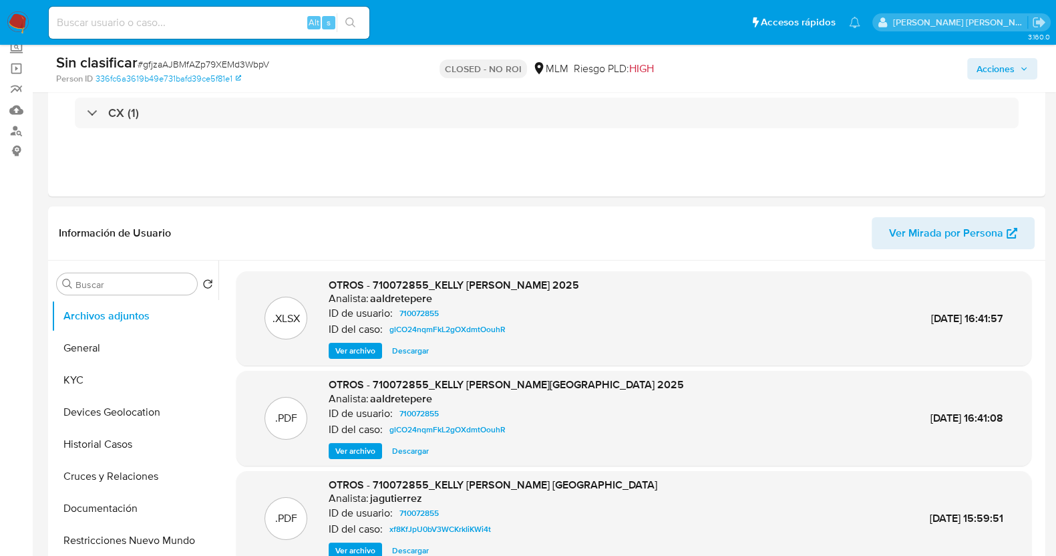
click at [212, 21] on input at bounding box center [209, 22] width 321 height 17
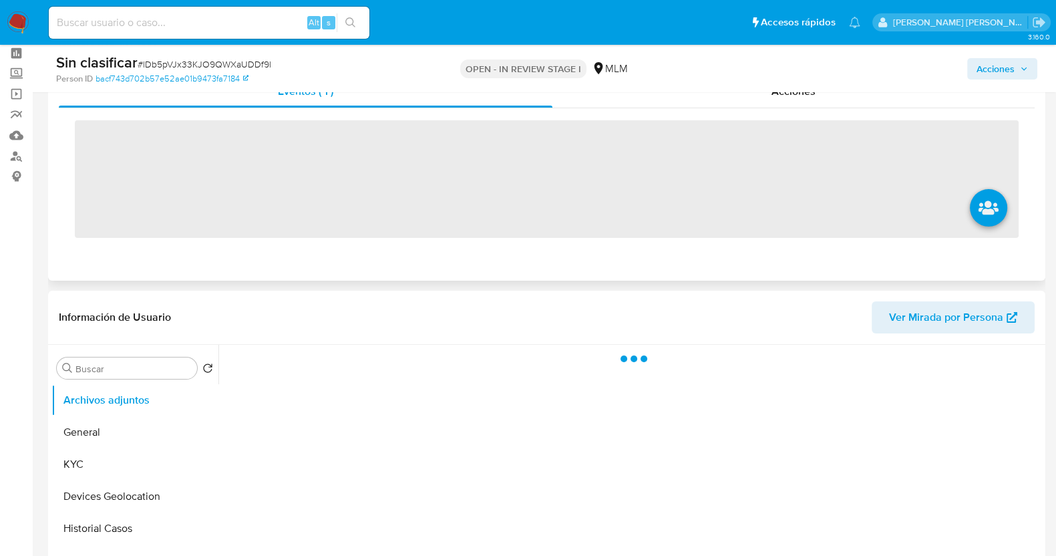
scroll to position [83, 0]
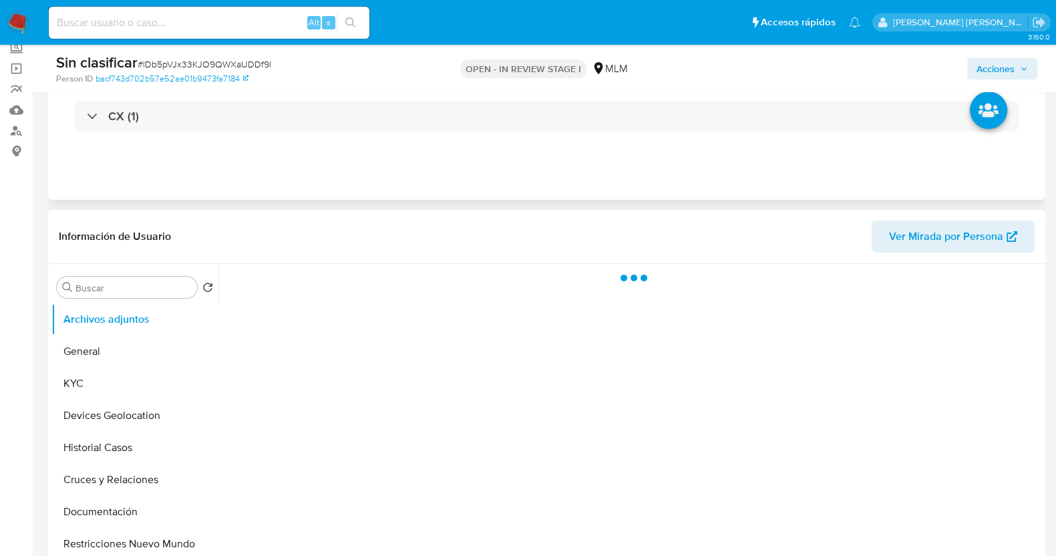
select select "10"
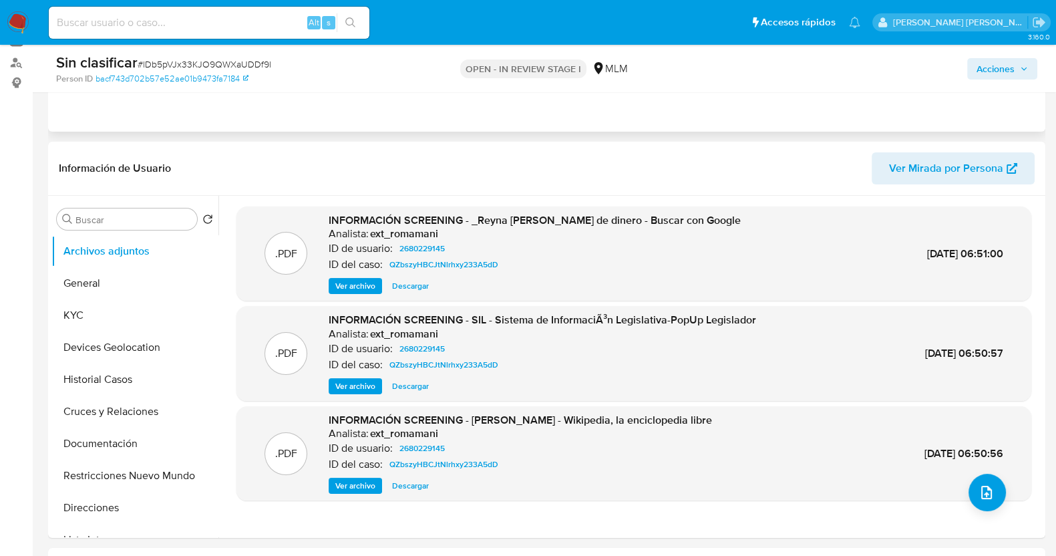
scroll to position [166, 0]
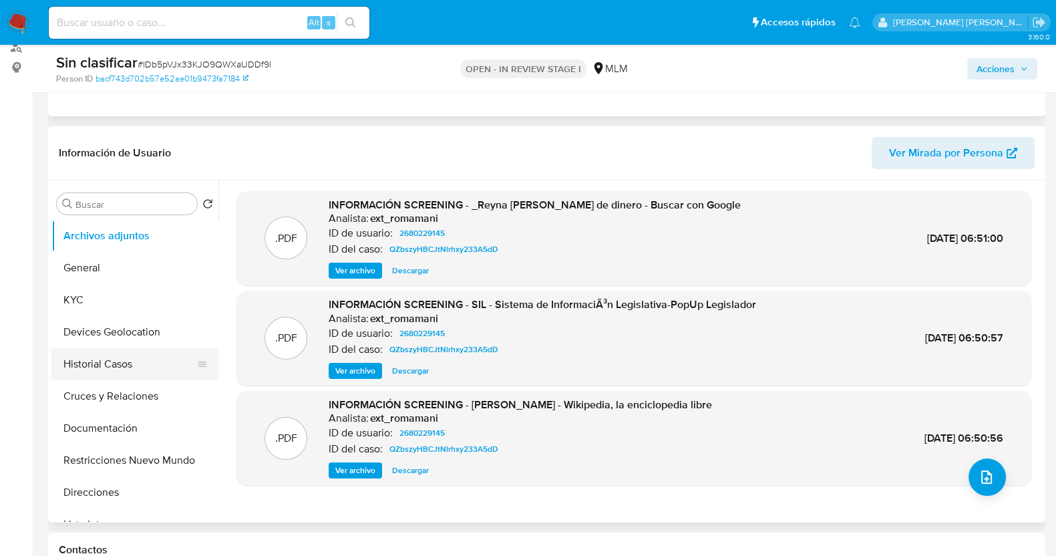
click at [112, 369] on button "Historial Casos" at bounding box center [129, 364] width 156 height 32
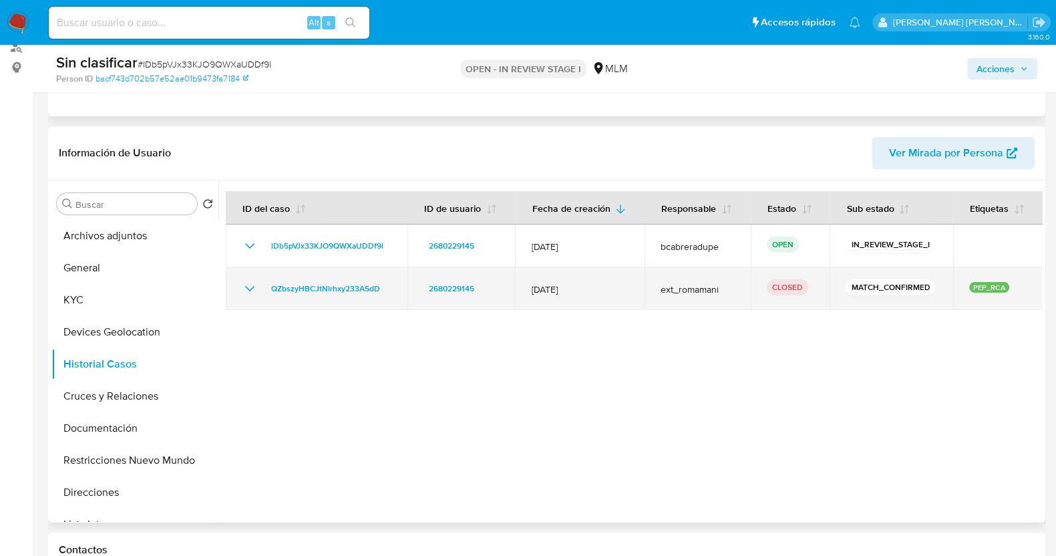
click at [254, 287] on icon "Mostrar/Ocultar" at bounding box center [250, 288] width 16 height 16
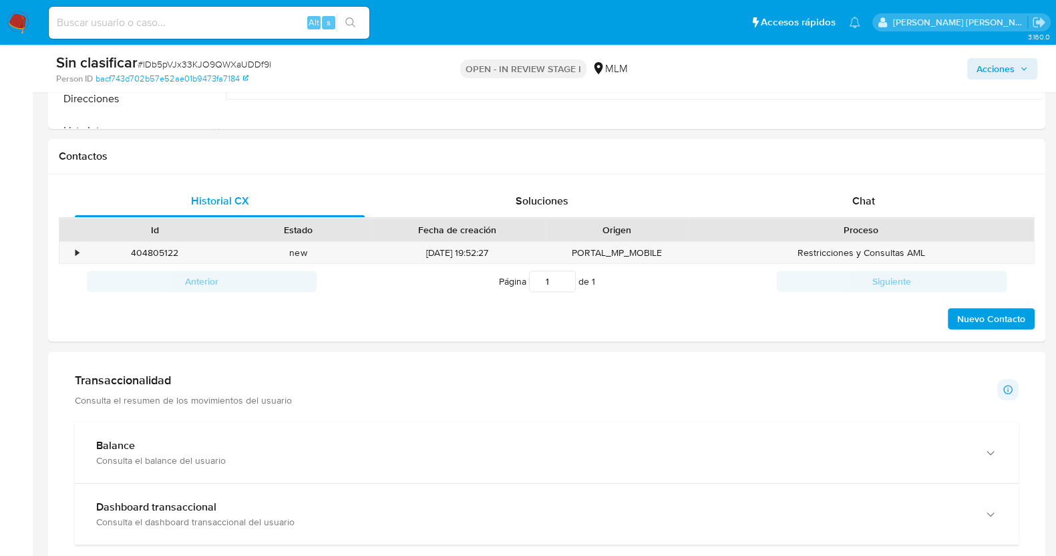
scroll to position [584, 0]
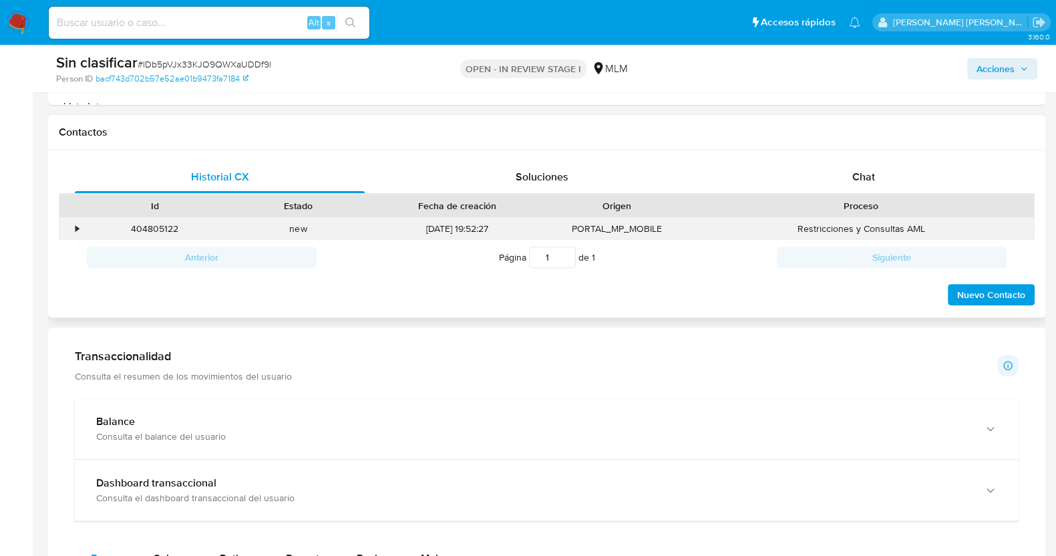
click at [75, 227] on div "•" at bounding box center [76, 228] width 3 height 13
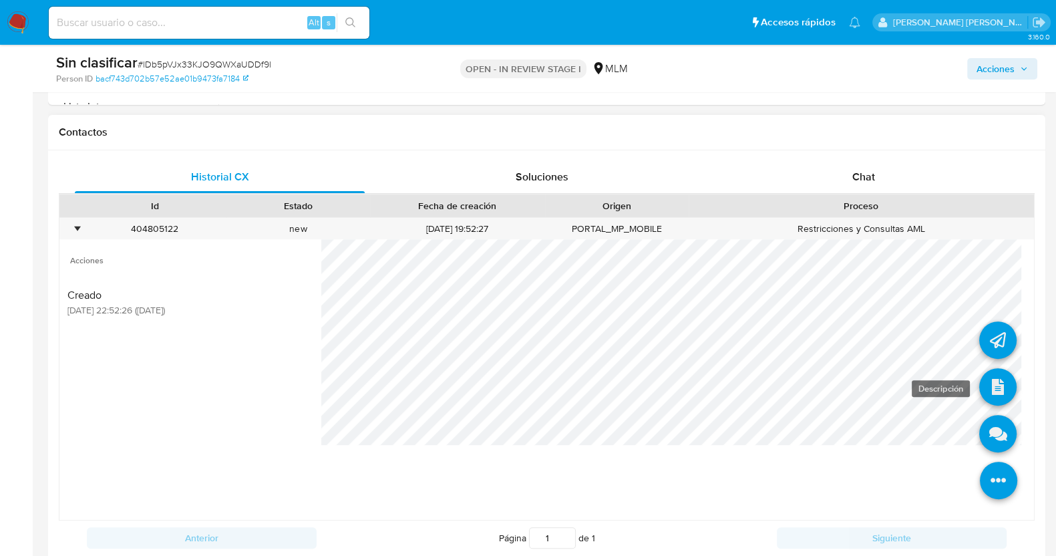
click at [984, 384] on icon at bounding box center [997, 386] width 37 height 37
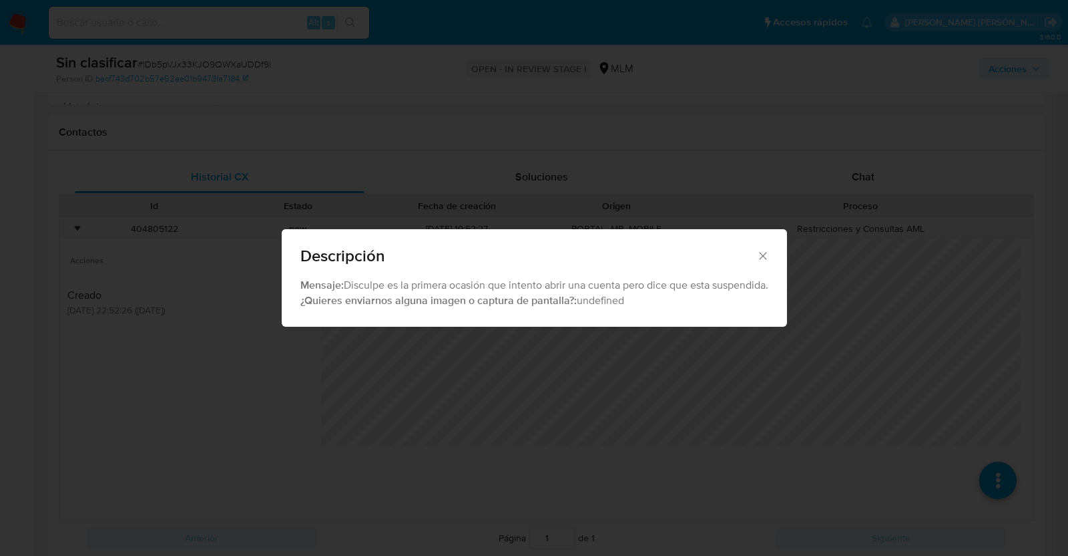
click at [765, 252] on icon "Cerrar" at bounding box center [763, 255] width 13 height 13
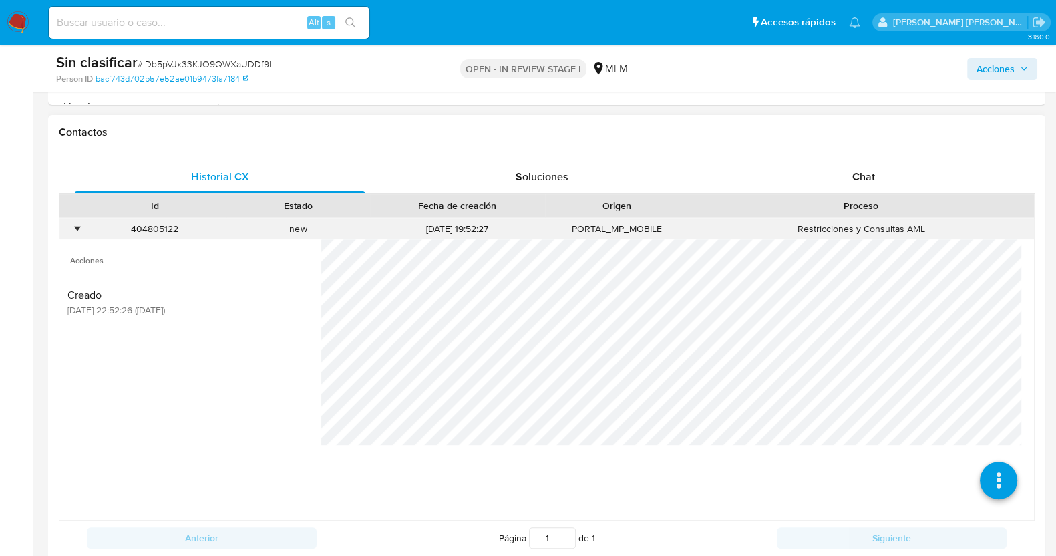
click at [77, 225] on div "•" at bounding box center [76, 228] width 3 height 13
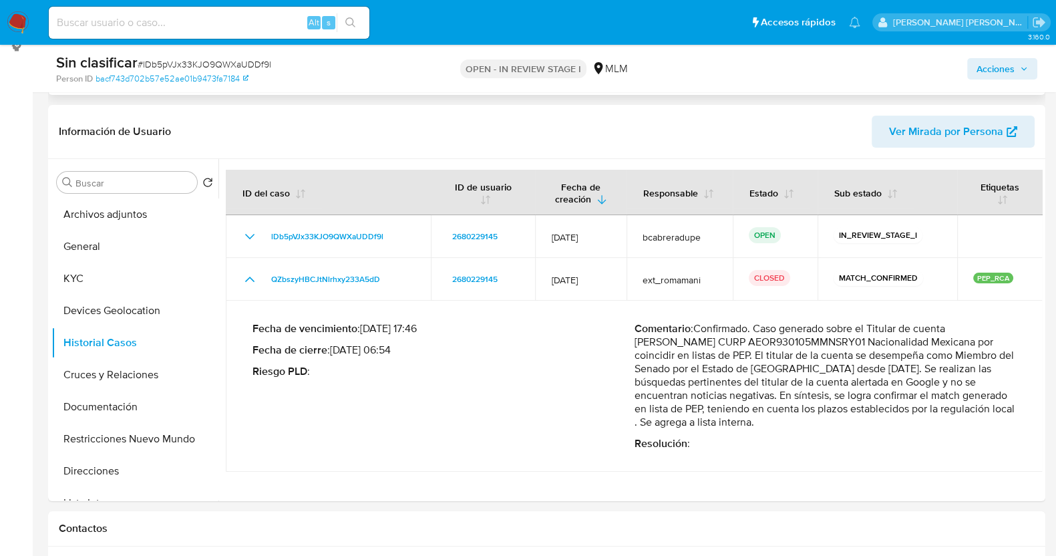
scroll to position [166, 0]
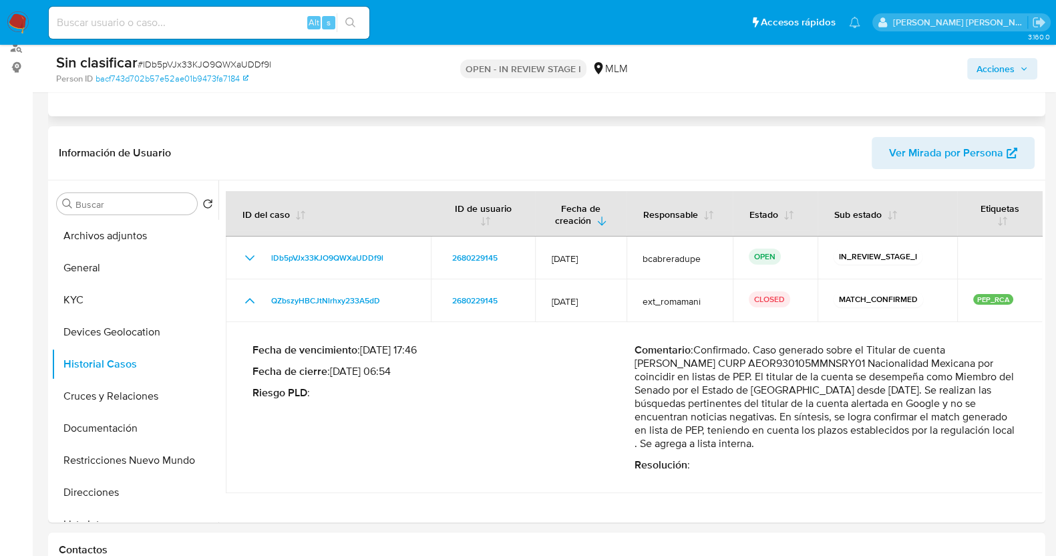
click at [1012, 63] on span "Acciones" at bounding box center [995, 68] width 38 height 21
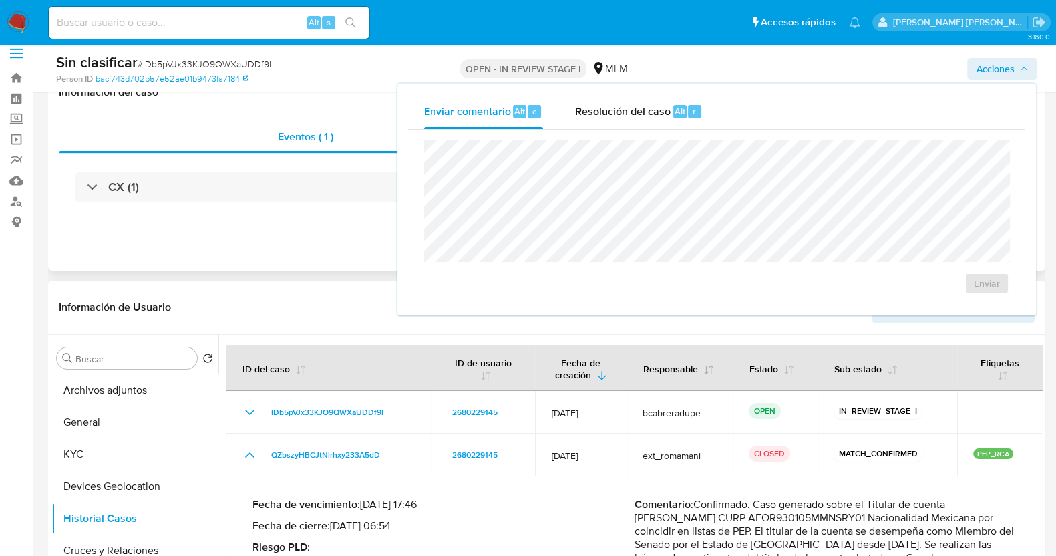
scroll to position [0, 0]
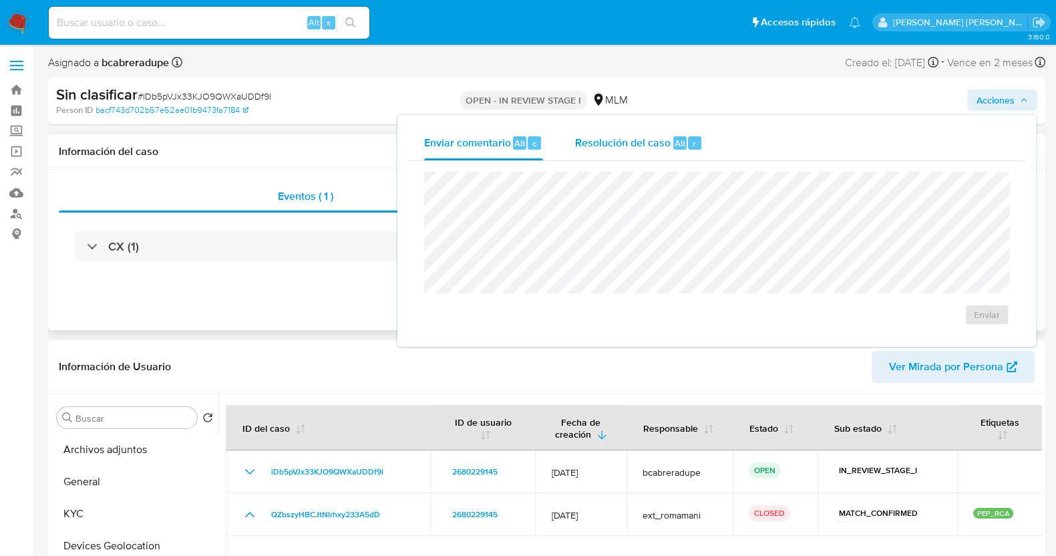
click at [653, 142] on span "Resolución del caso" at bounding box center [622, 142] width 95 height 15
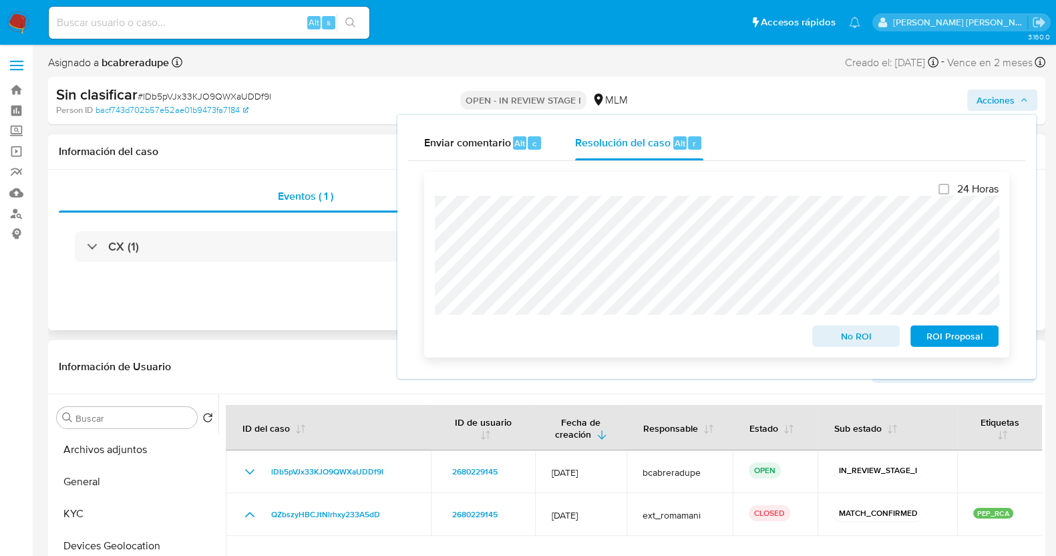
click at [861, 337] on span "No ROI" at bounding box center [855, 336] width 69 height 19
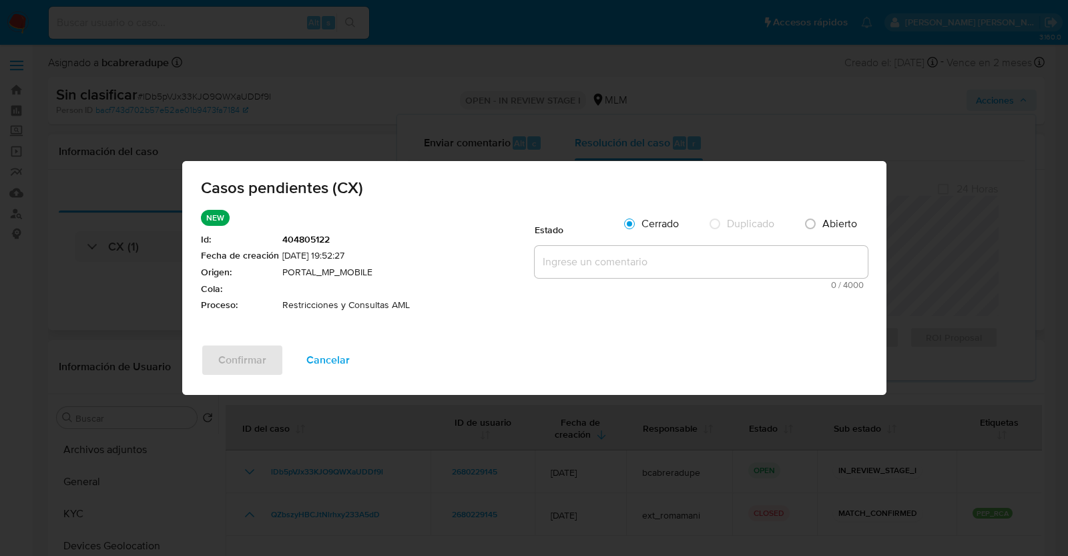
click at [582, 266] on textarea at bounding box center [701, 262] width 333 height 32
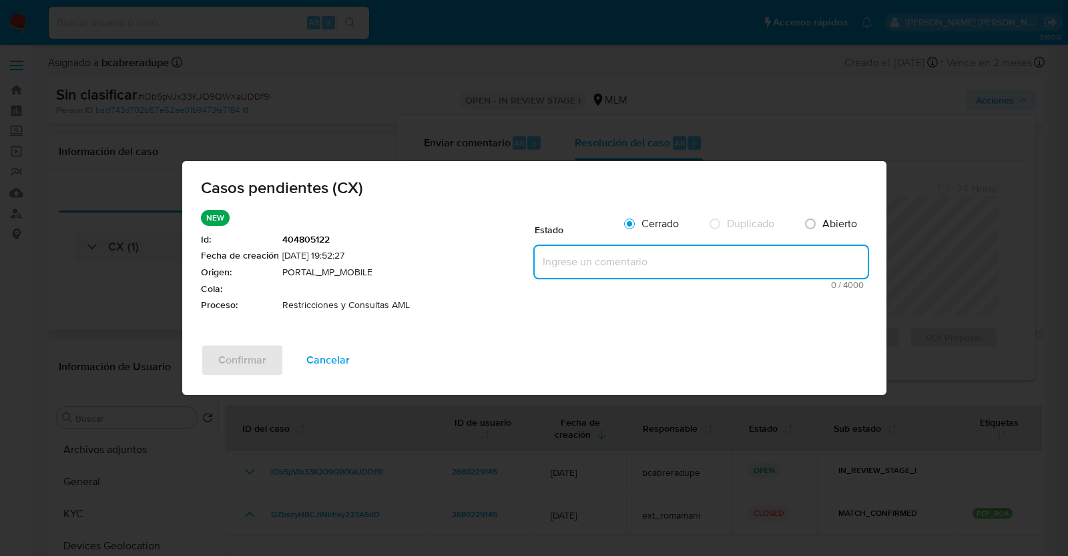
paste textarea "Se valida caso CX, cliente es un PEP con actividad reciente en 2024 por lo que …"
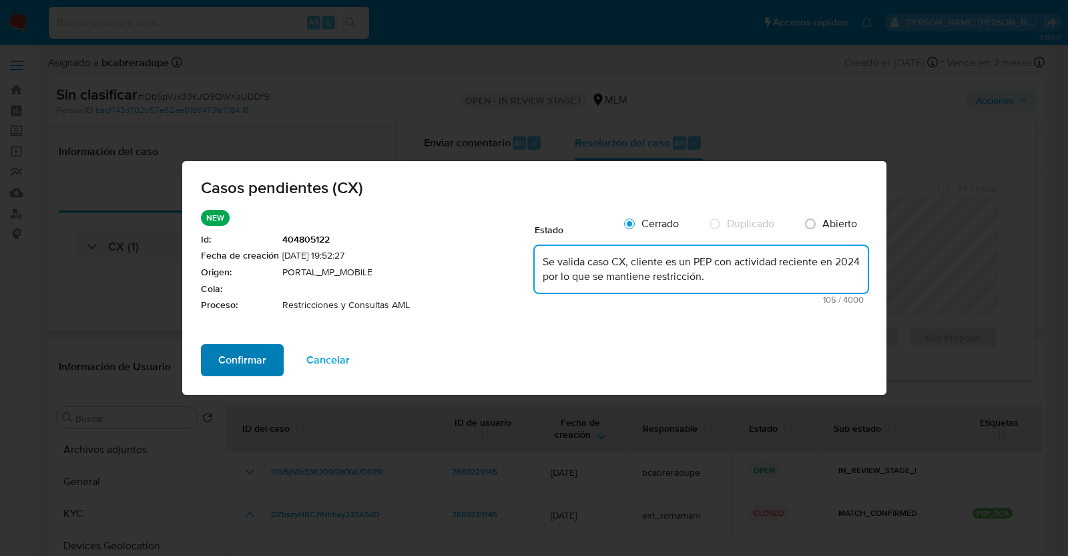
type textarea "Se valida caso CX, cliente es un PEP con actividad reciente en 2024 por lo que …"
click at [254, 361] on span "Confirmar" at bounding box center [242, 359] width 48 height 29
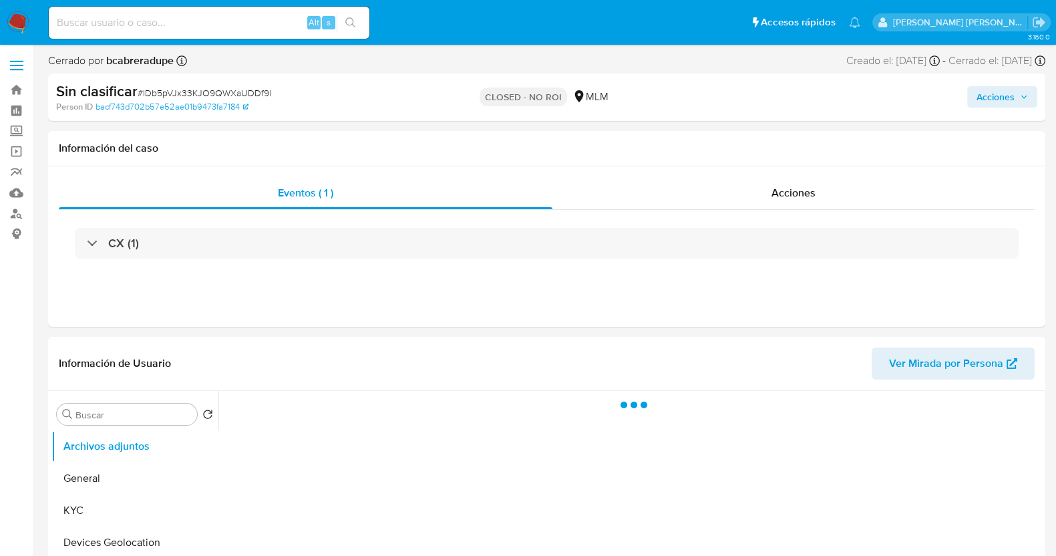
select select "10"
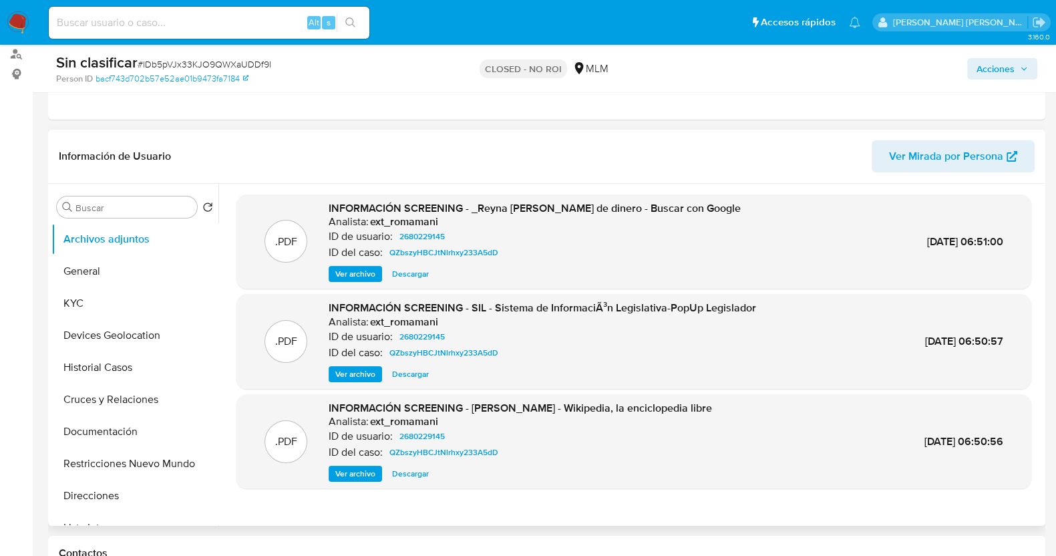
scroll to position [166, 0]
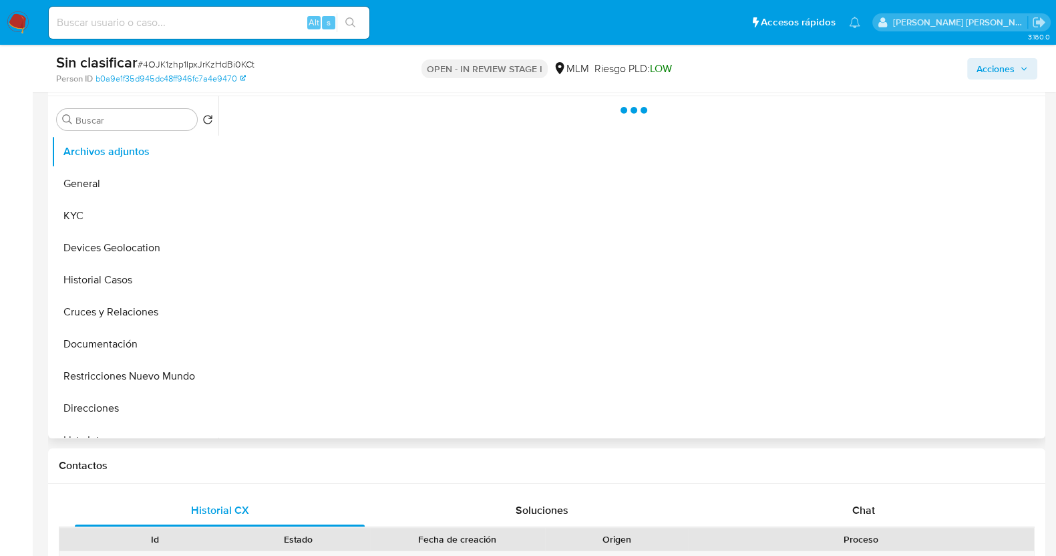
select select "10"
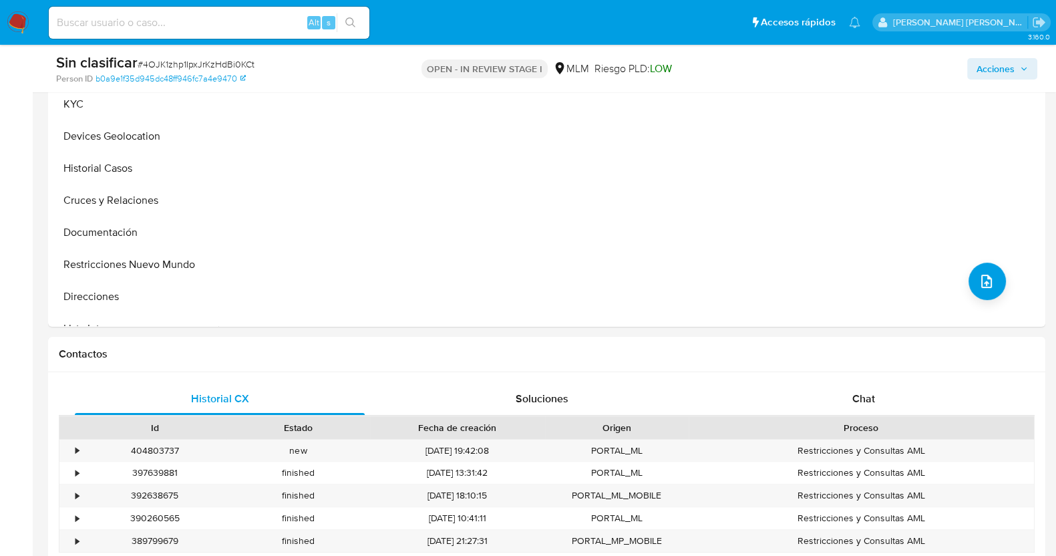
scroll to position [417, 0]
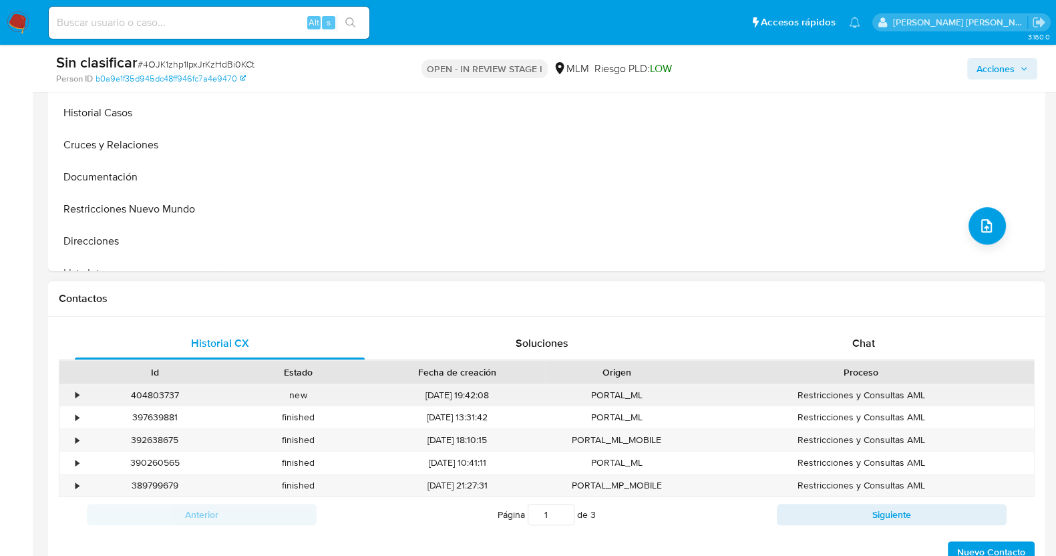
click at [75, 391] on div "•" at bounding box center [76, 395] width 3 height 13
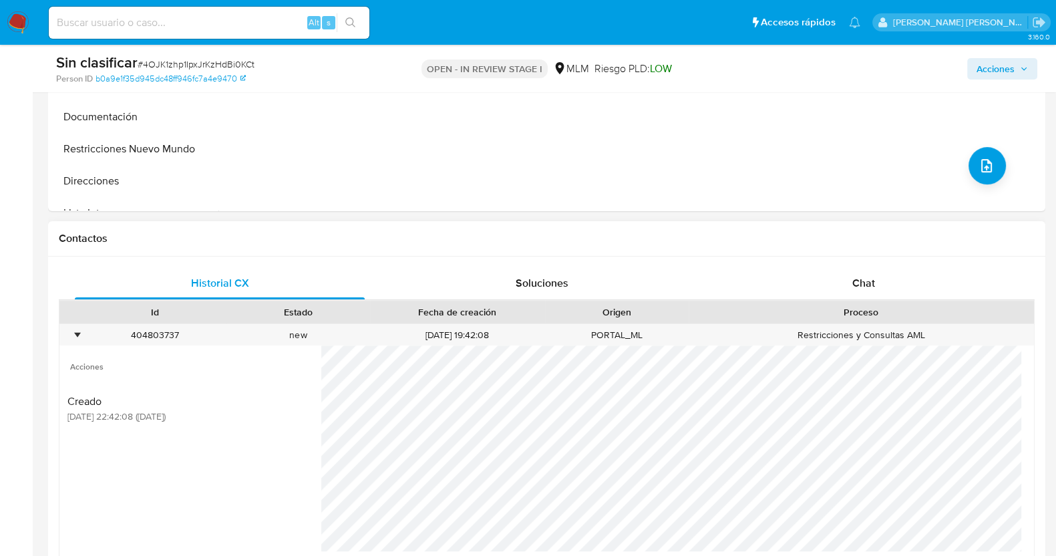
scroll to position [501, 0]
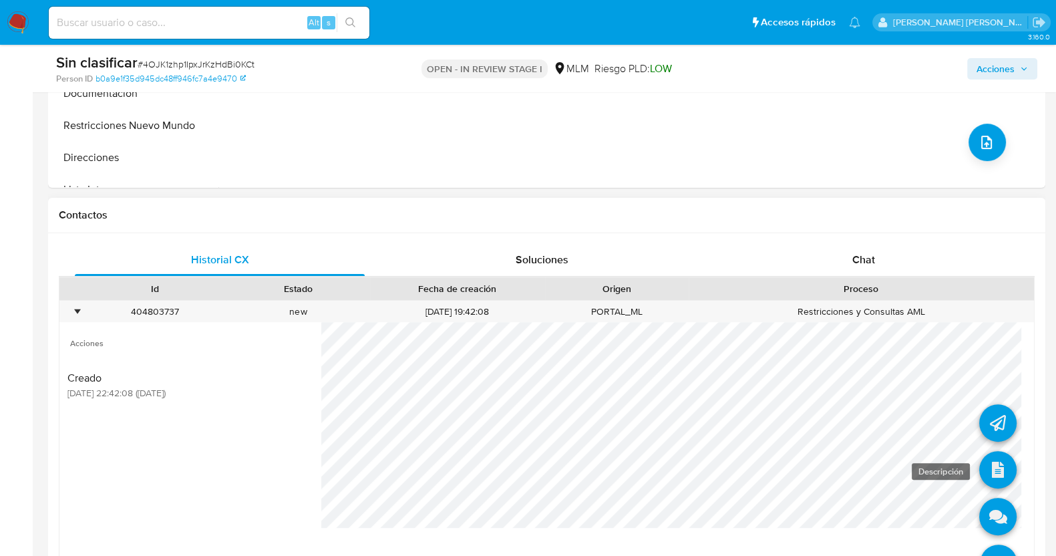
click at [979, 472] on icon at bounding box center [997, 469] width 37 height 37
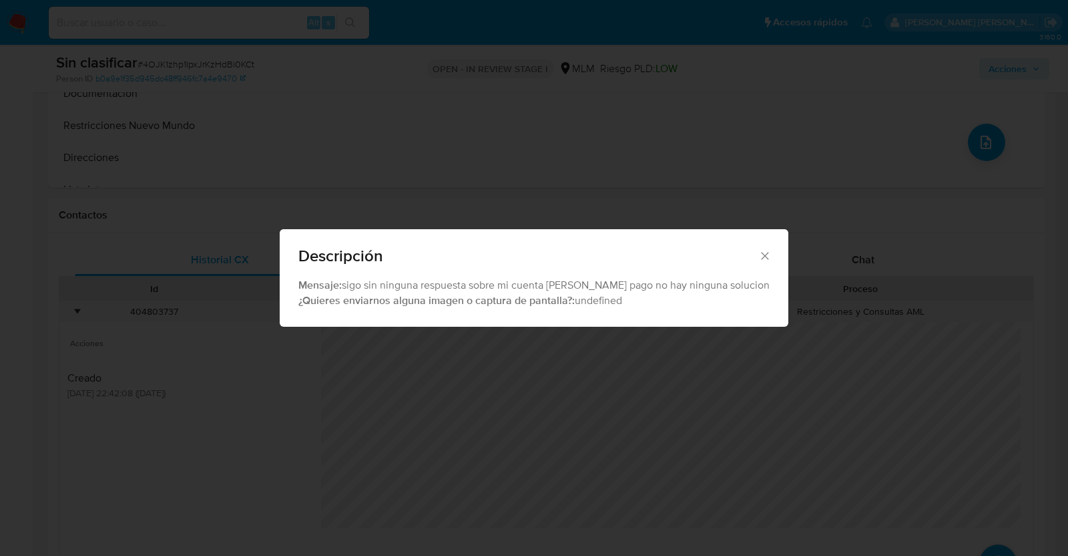
click at [759, 250] on icon "Cerrar" at bounding box center [765, 255] width 13 height 13
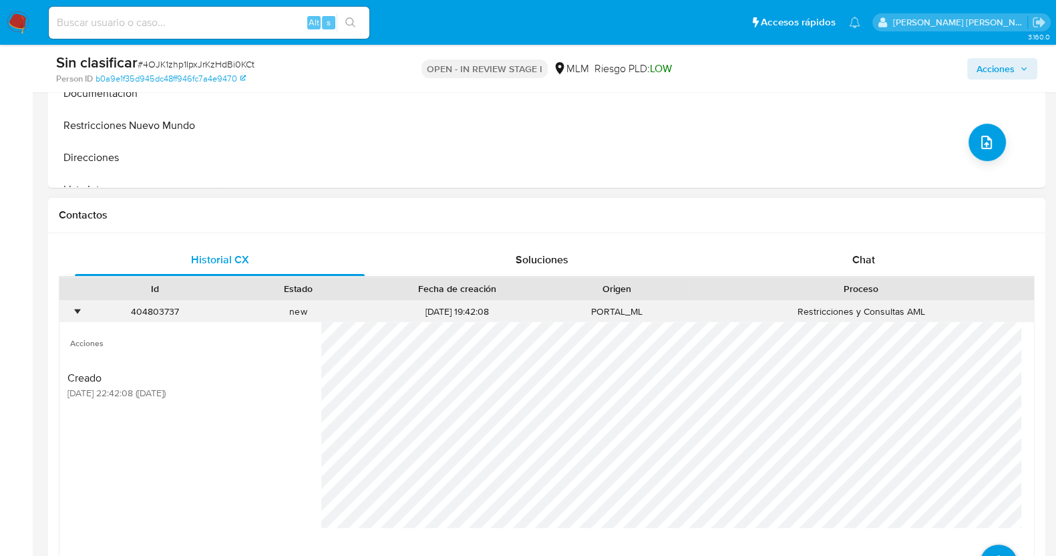
click at [75, 312] on div "•" at bounding box center [76, 311] width 3 height 13
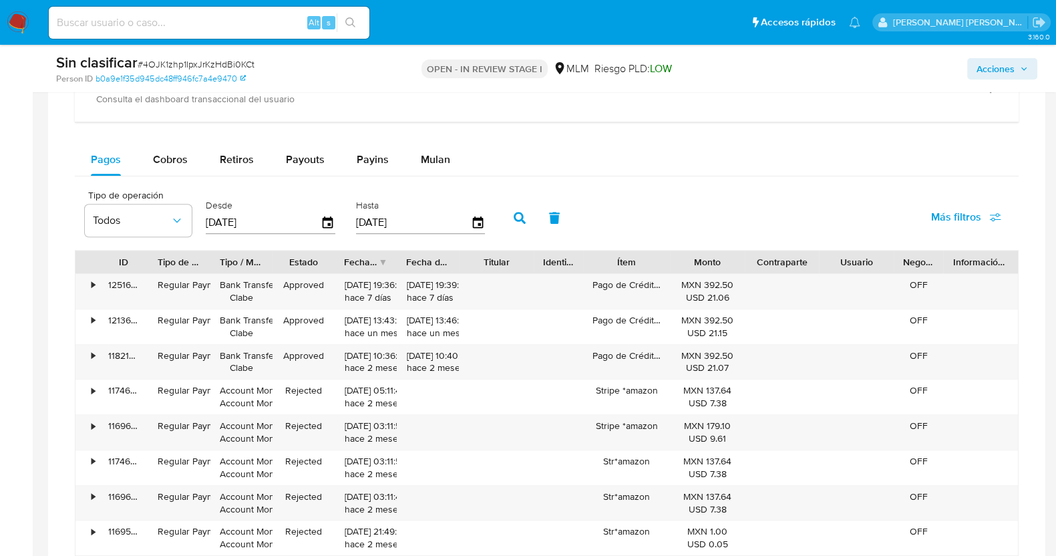
scroll to position [1002, 0]
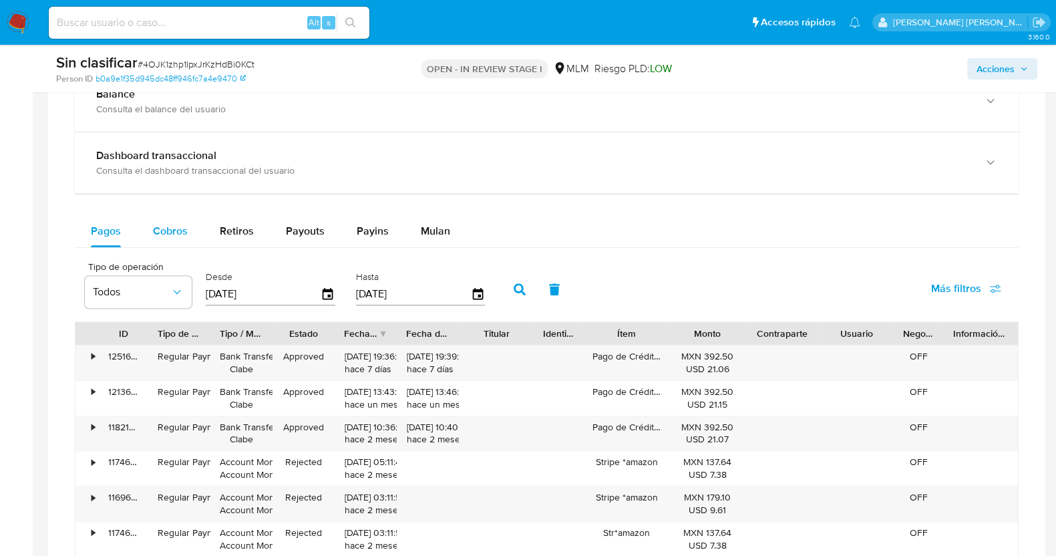
click at [181, 236] on span "Cobros" at bounding box center [170, 230] width 35 height 15
select select "10"
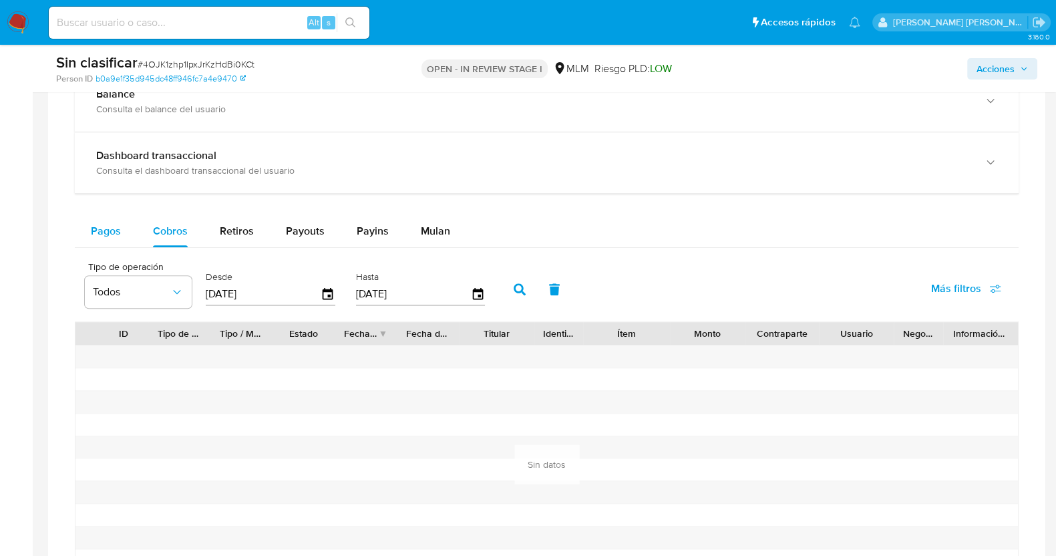
click at [111, 229] on span "Pagos" at bounding box center [106, 230] width 30 height 15
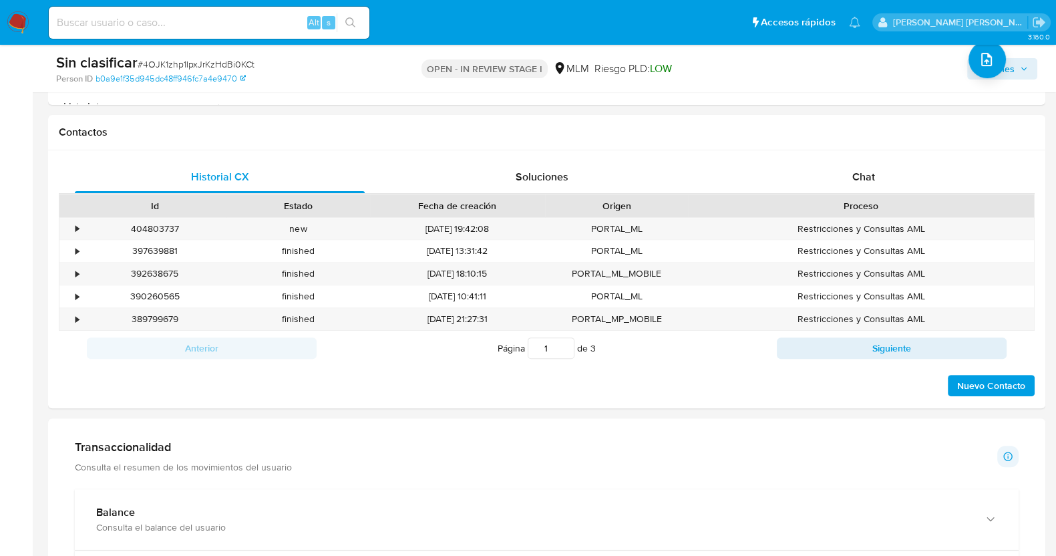
scroll to position [333, 0]
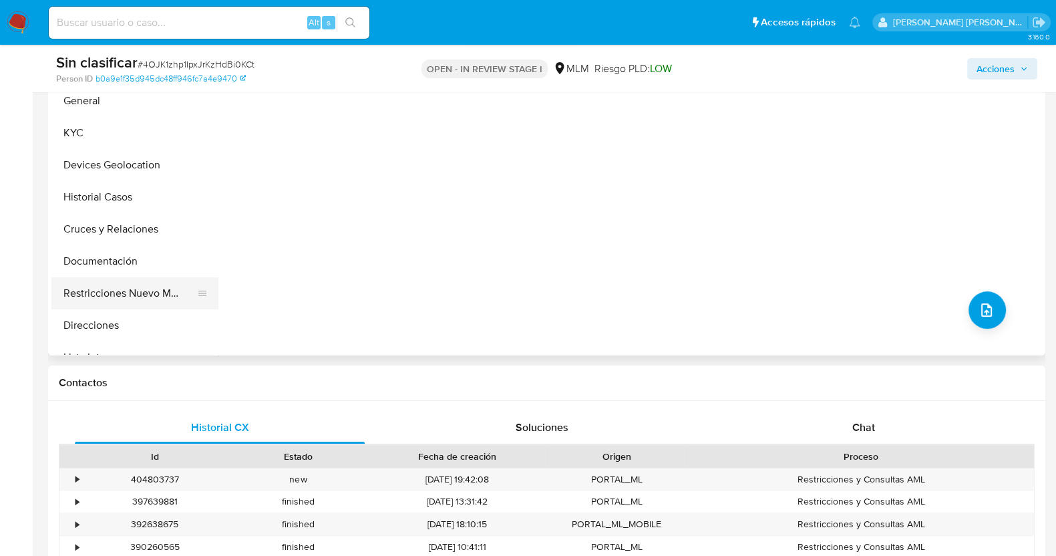
click at [148, 291] on button "Restricciones Nuevo Mundo" at bounding box center [129, 293] width 156 height 32
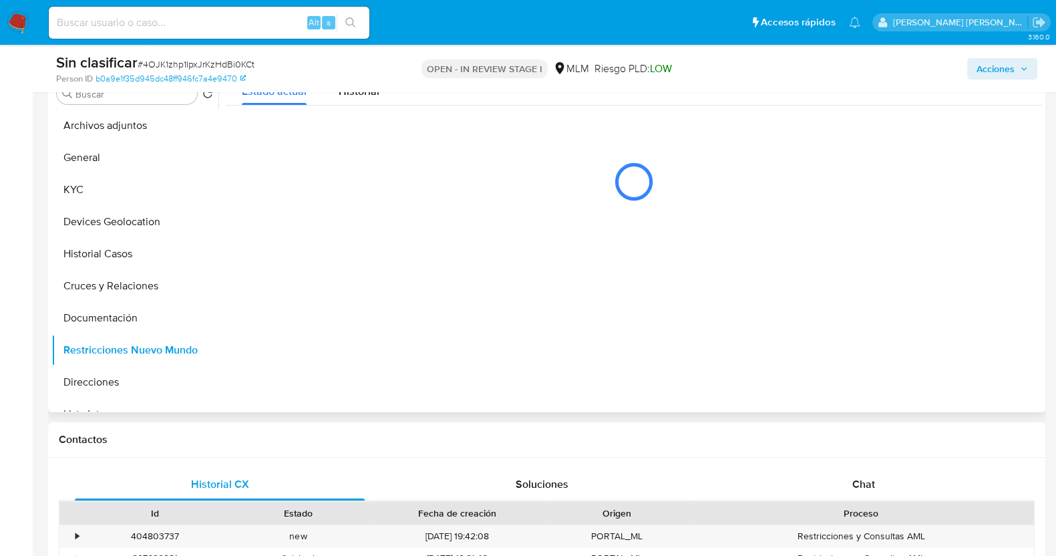
scroll to position [250, 0]
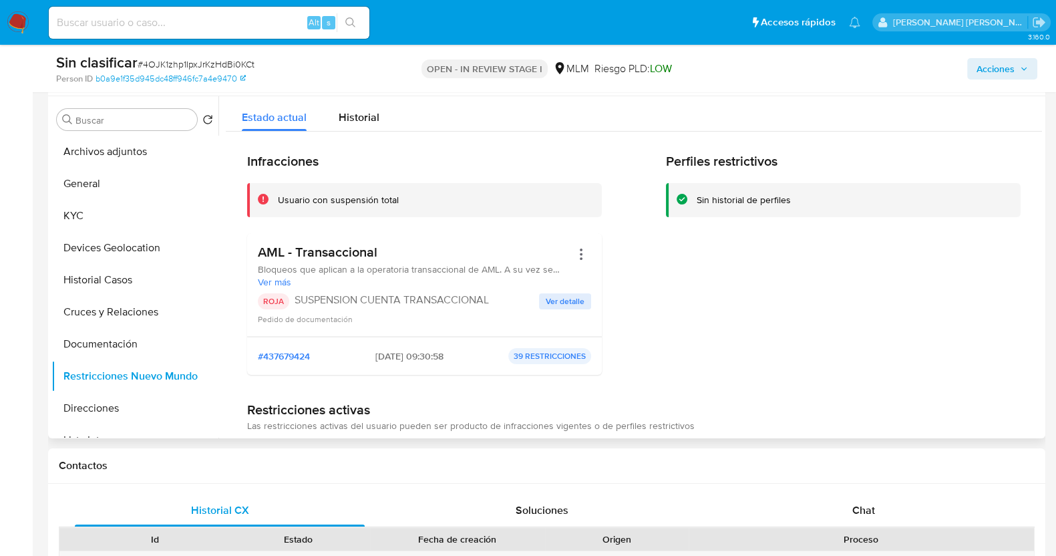
click at [572, 295] on span "Ver detalle" at bounding box center [565, 300] width 39 height 13
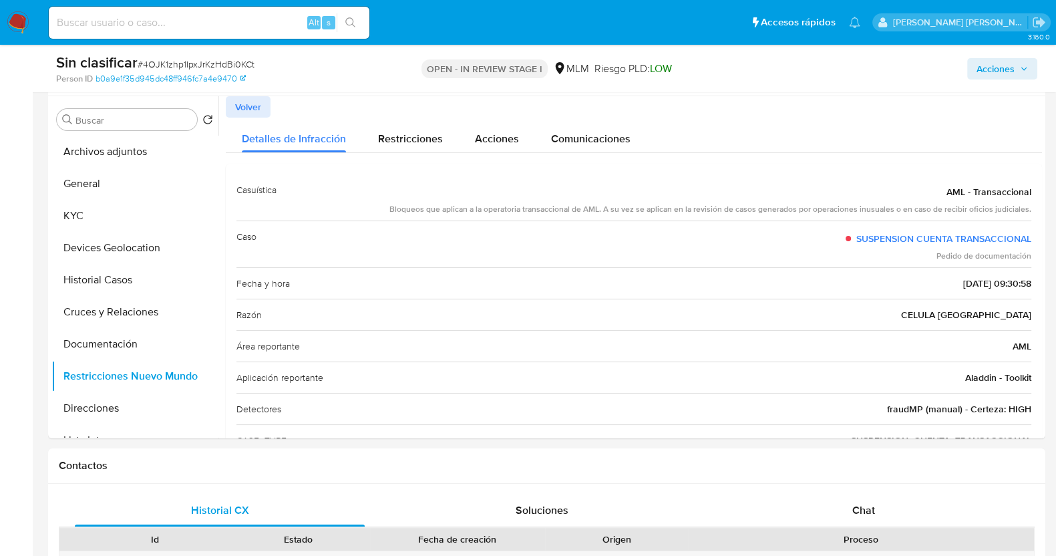
click at [995, 61] on span "Acciones" at bounding box center [995, 68] width 38 height 21
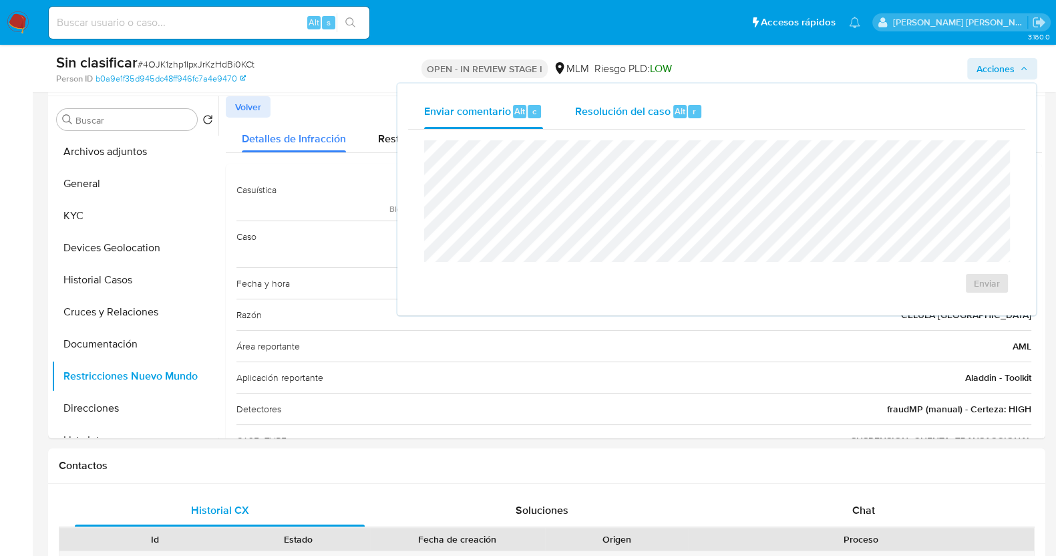
click at [602, 118] on div "Resolución del caso Alt r" at bounding box center [639, 111] width 128 height 35
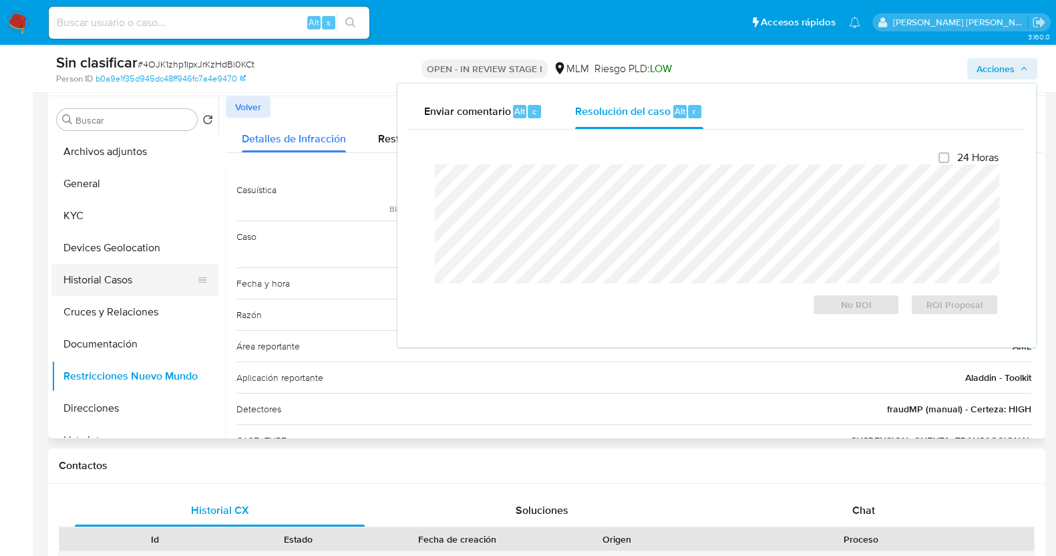
click at [83, 290] on button "Historial Casos" at bounding box center [129, 280] width 156 height 32
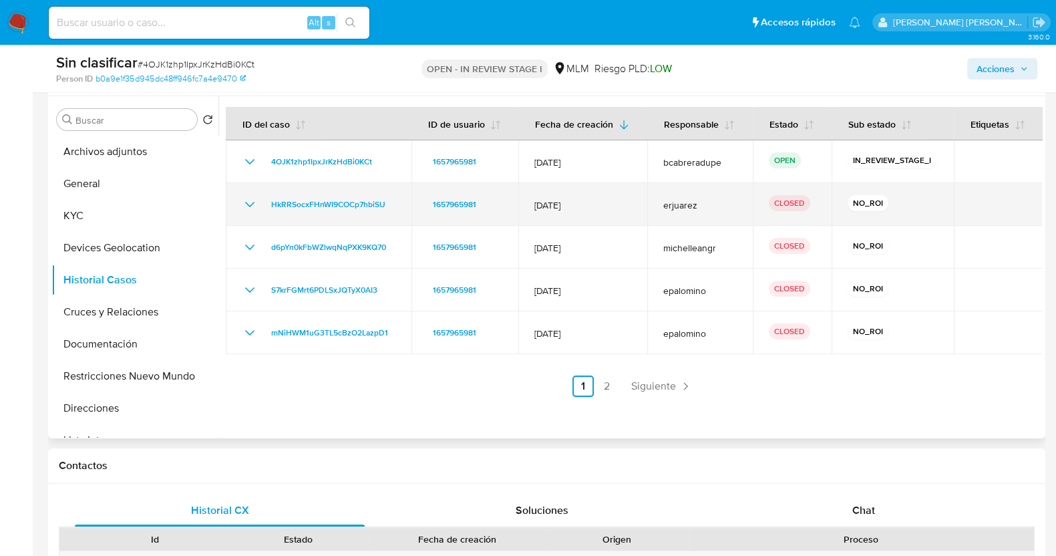
click at [248, 204] on icon "Mostrar/Ocultar" at bounding box center [249, 204] width 9 height 5
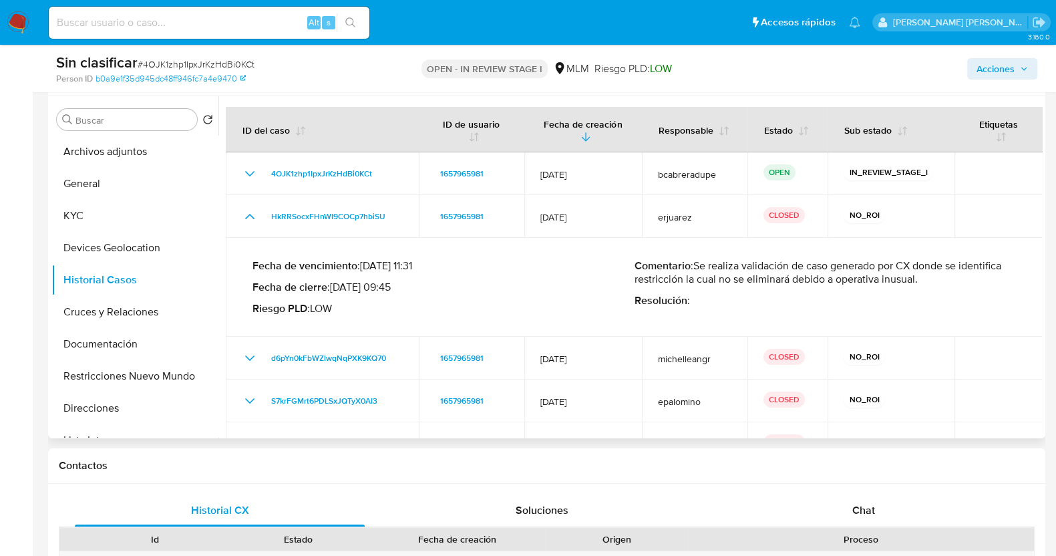
drag, startPoint x: 703, startPoint y: 266, endPoint x: 919, endPoint y: 282, distance: 216.3
click at [919, 282] on p "Comentario : Se realiza validación de caso generado por CX donde se identifica …" at bounding box center [825, 272] width 382 height 27
click at [1018, 68] on span "Acciones" at bounding box center [1001, 68] width 51 height 19
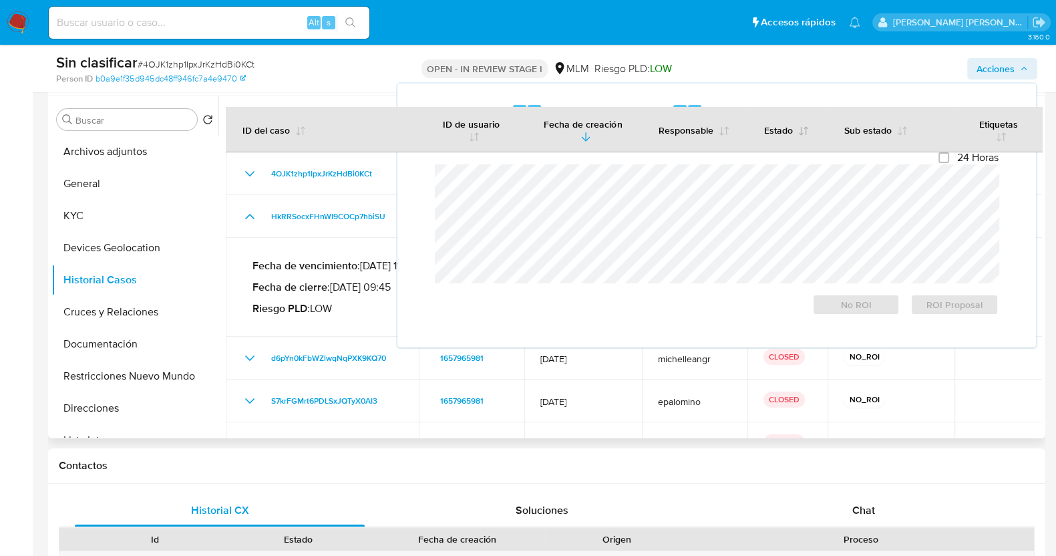
scroll to position [333, 0]
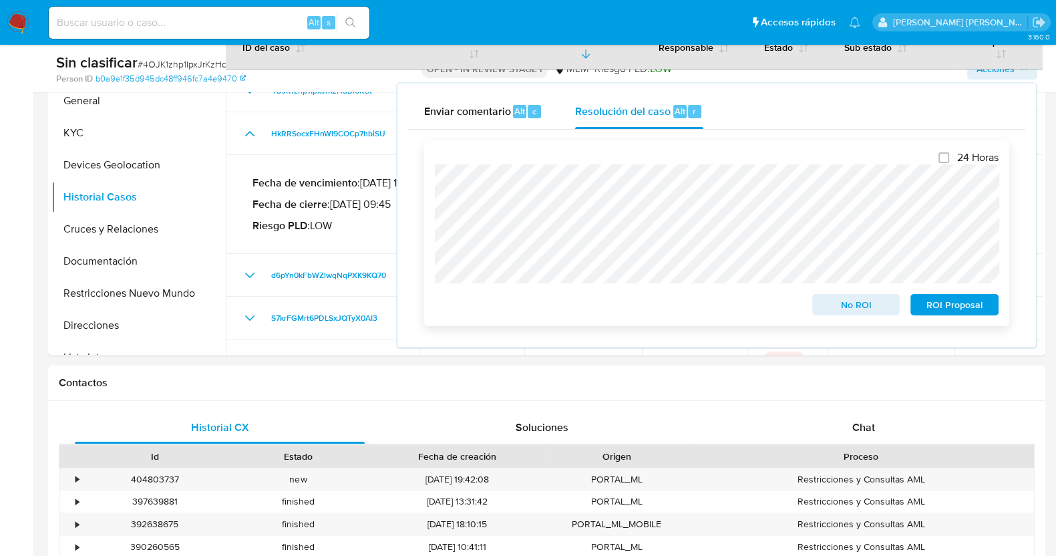
click at [855, 305] on span "No ROI" at bounding box center [855, 304] width 69 height 19
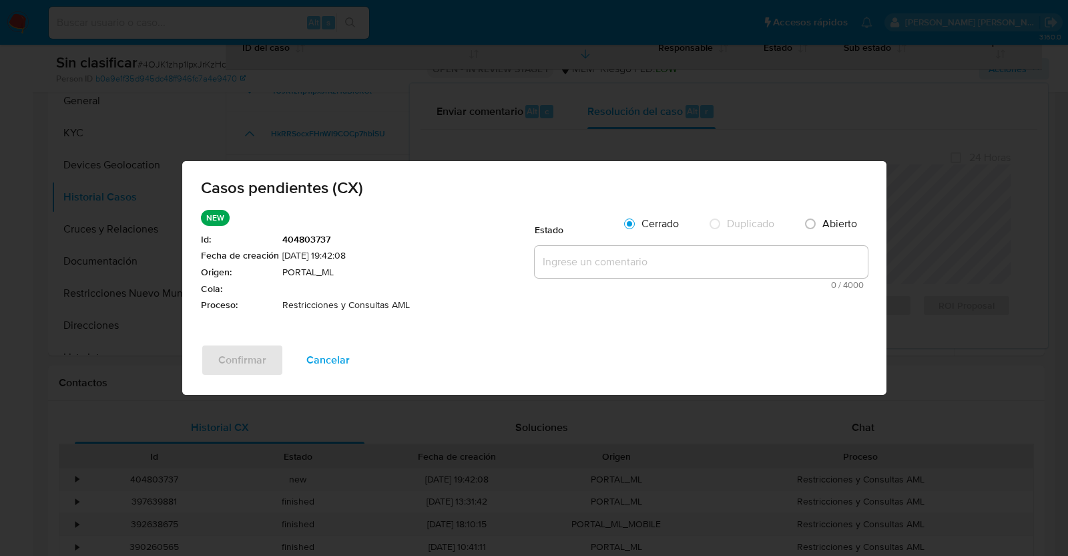
click at [592, 264] on textarea at bounding box center [701, 262] width 333 height 32
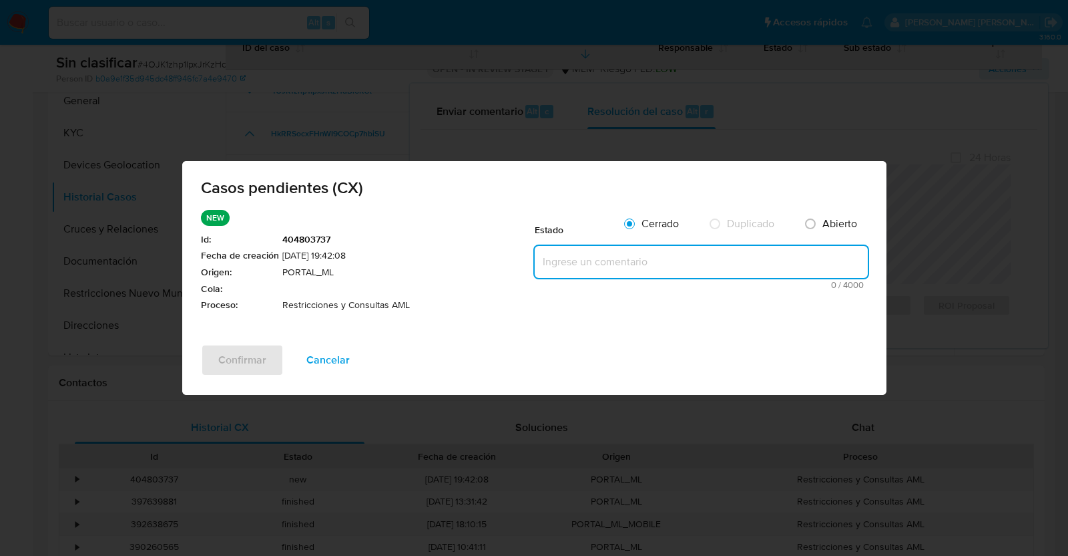
paste textarea "Se realiza validación de caso generado por CX donde se identifica restricción l…"
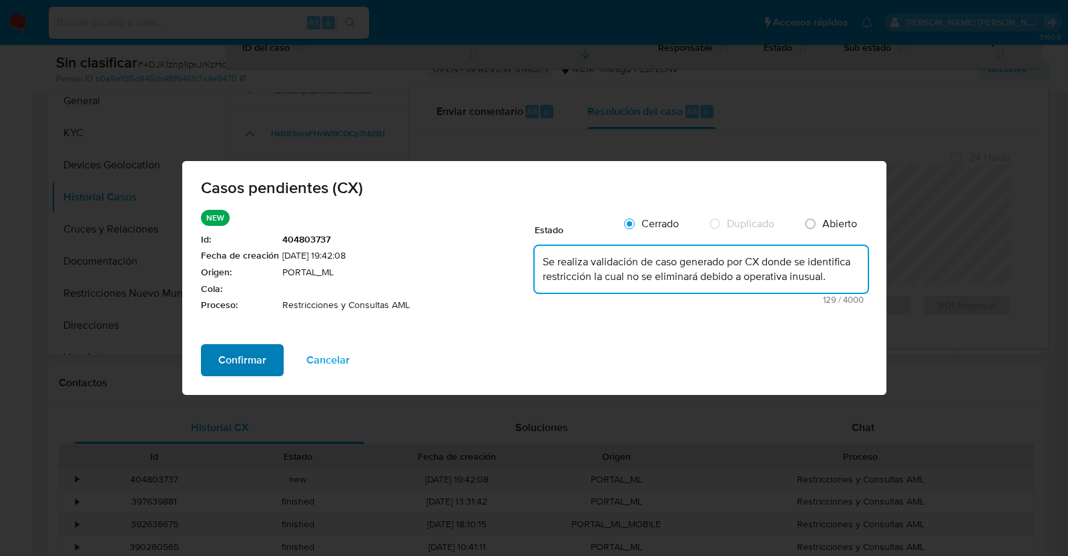
type textarea "Se realiza validación de caso generado por CX donde se identifica restricción l…"
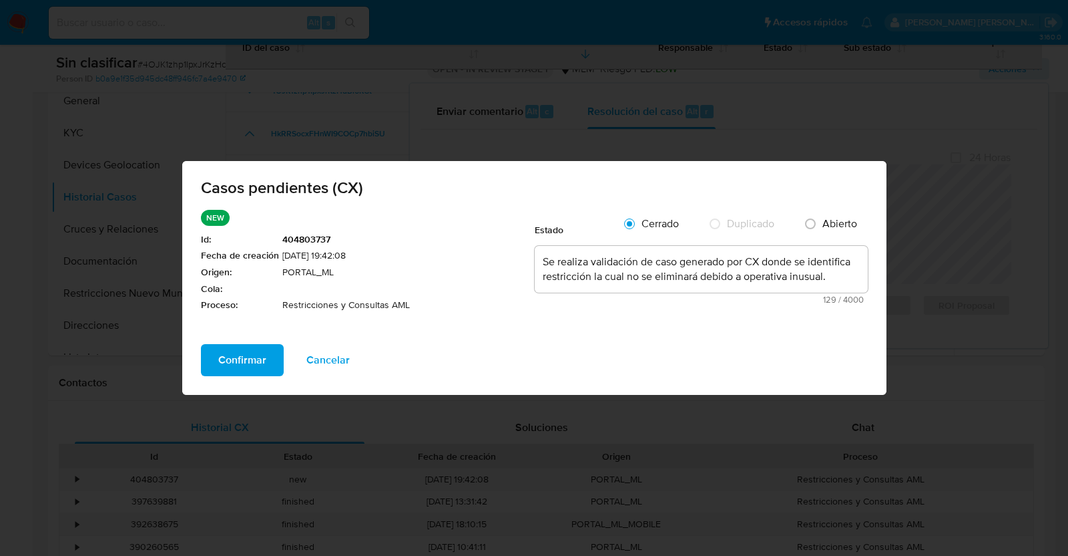
click at [234, 358] on span "Confirmar" at bounding box center [242, 359] width 48 height 29
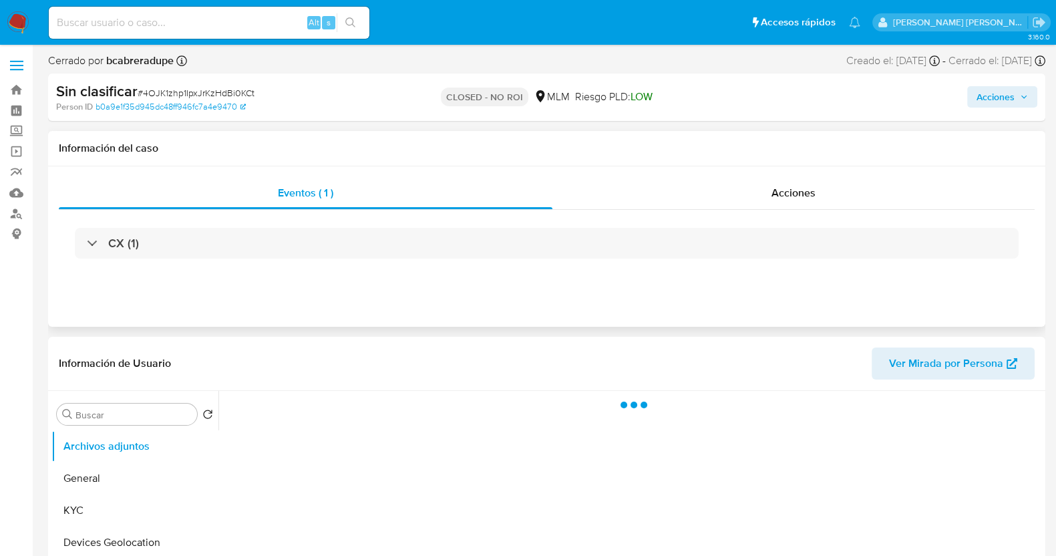
select select "10"
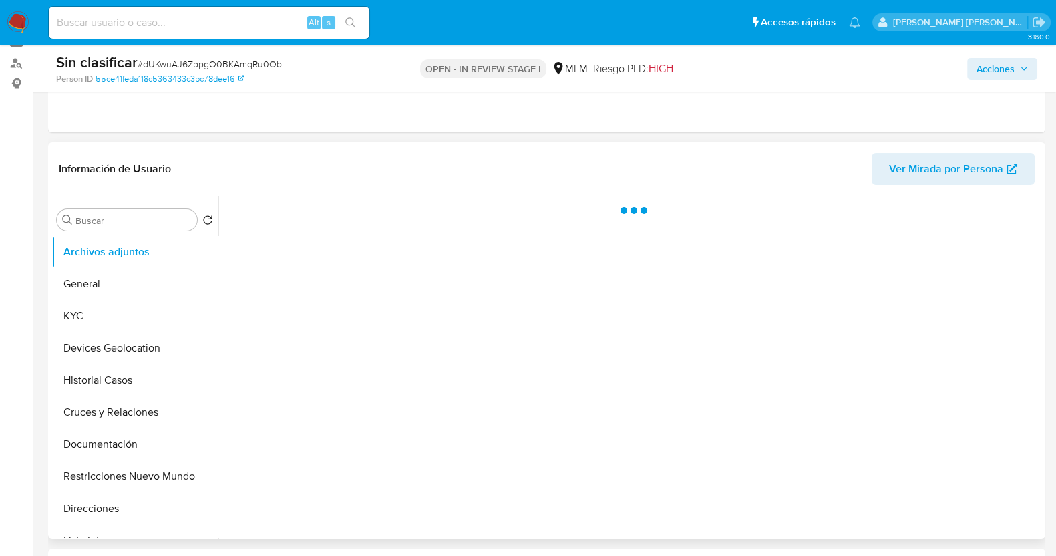
scroll to position [166, 0]
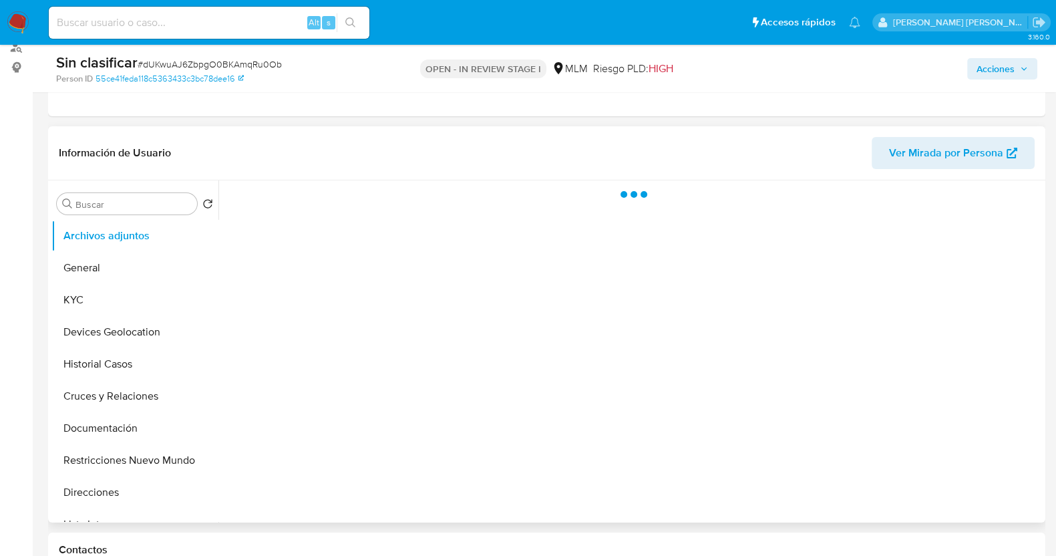
select select "10"
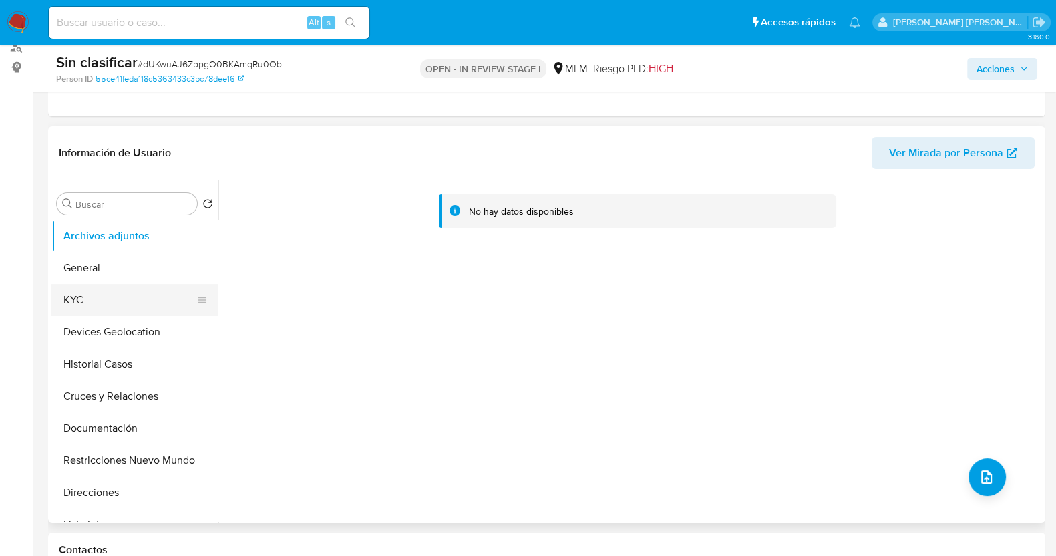
click at [103, 294] on button "KYC" at bounding box center [129, 300] width 156 height 32
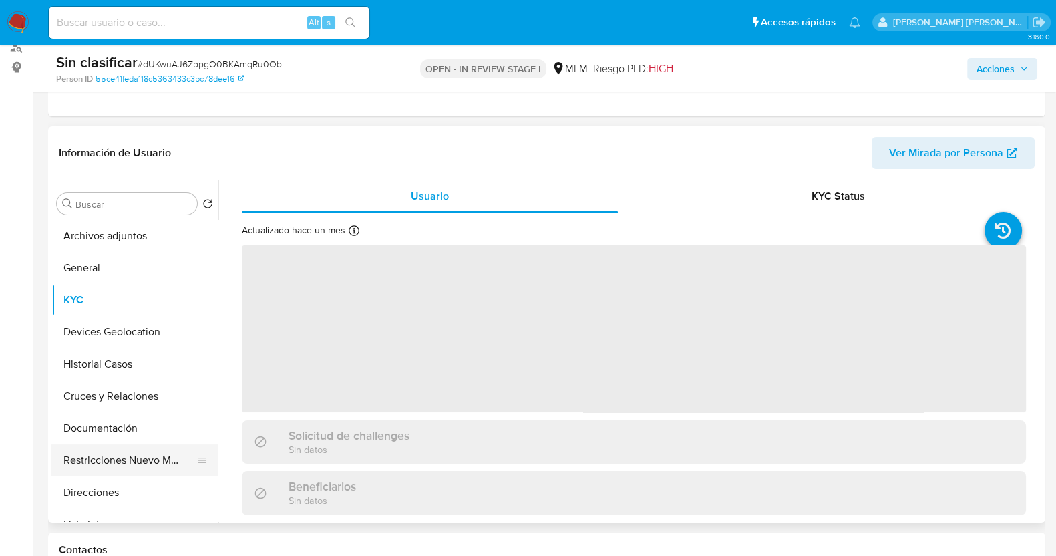
click at [142, 453] on button "Restricciones Nuevo Mundo" at bounding box center [129, 460] width 156 height 32
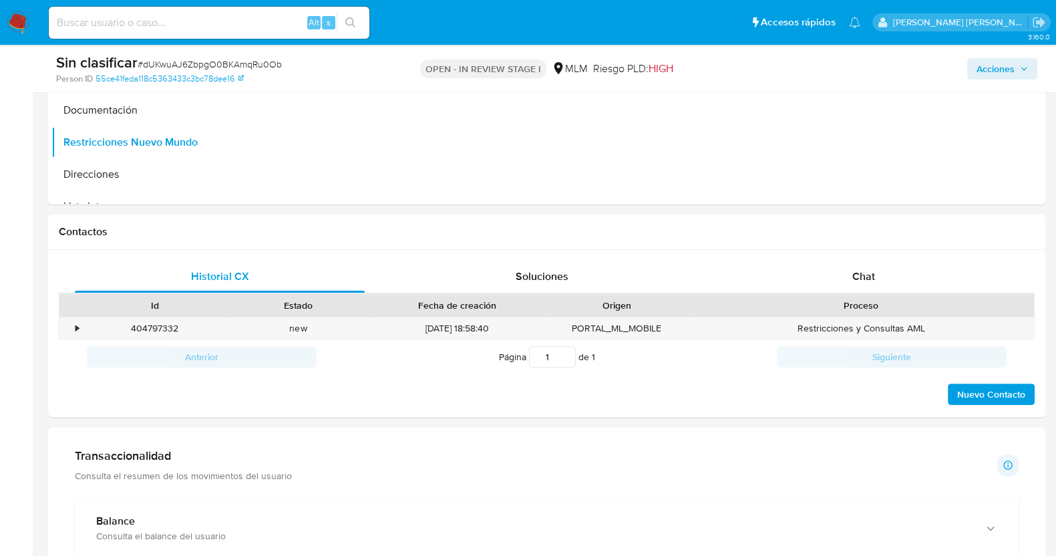
scroll to position [584, 0]
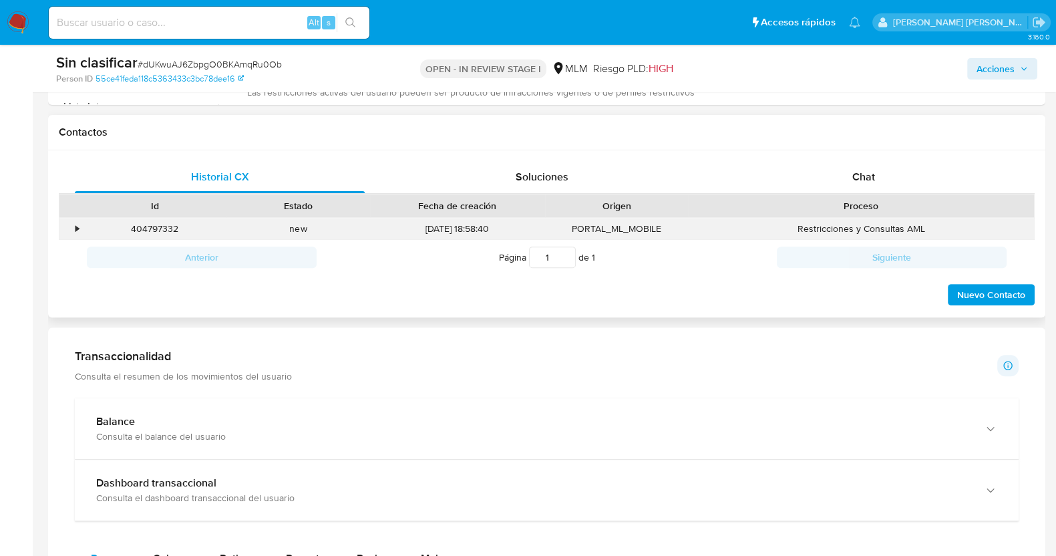
click at [80, 225] on div "•" at bounding box center [70, 229] width 23 height 22
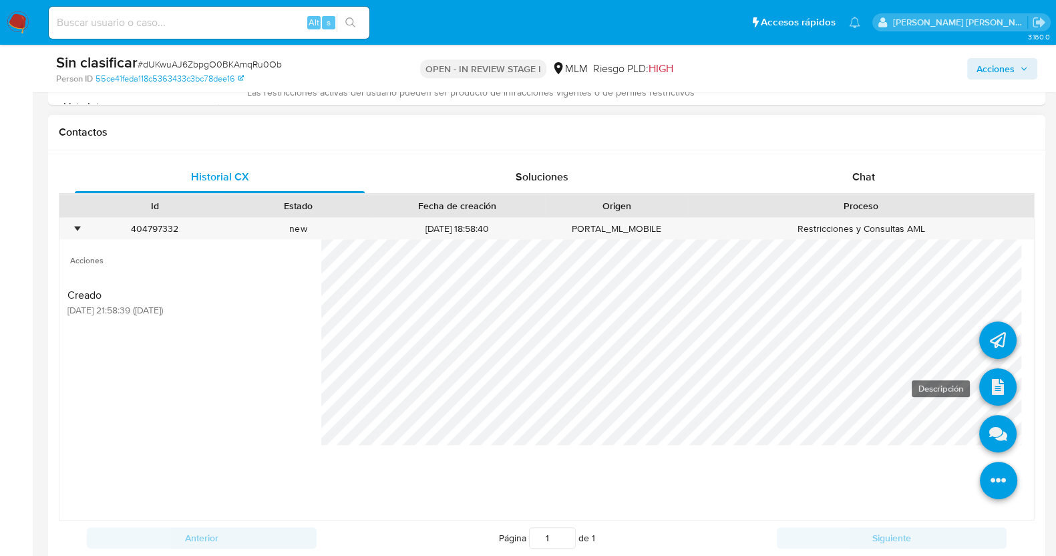
click at [994, 385] on icon at bounding box center [997, 386] width 37 height 37
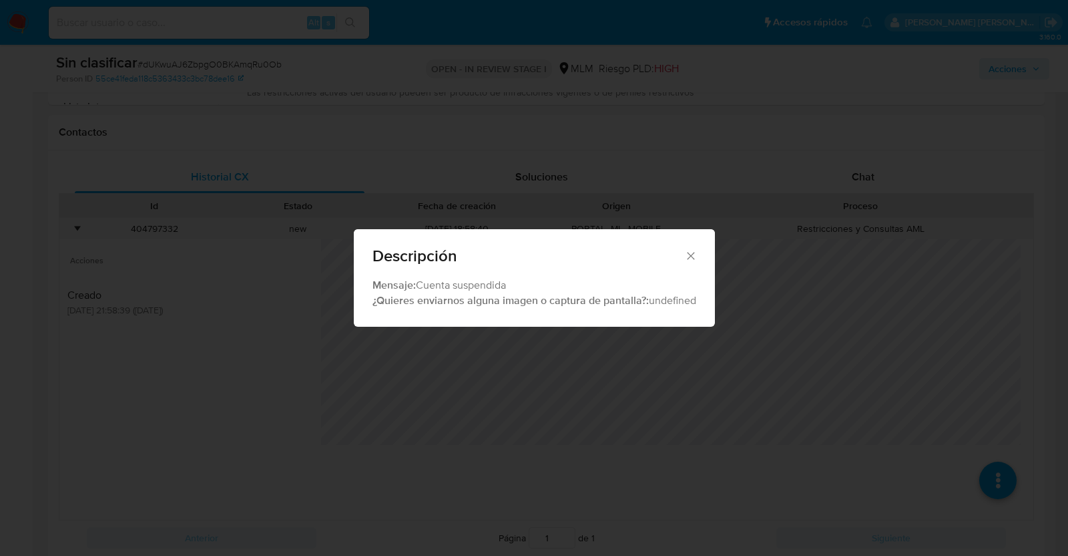
click at [694, 252] on icon "Cerrar" at bounding box center [690, 255] width 13 height 13
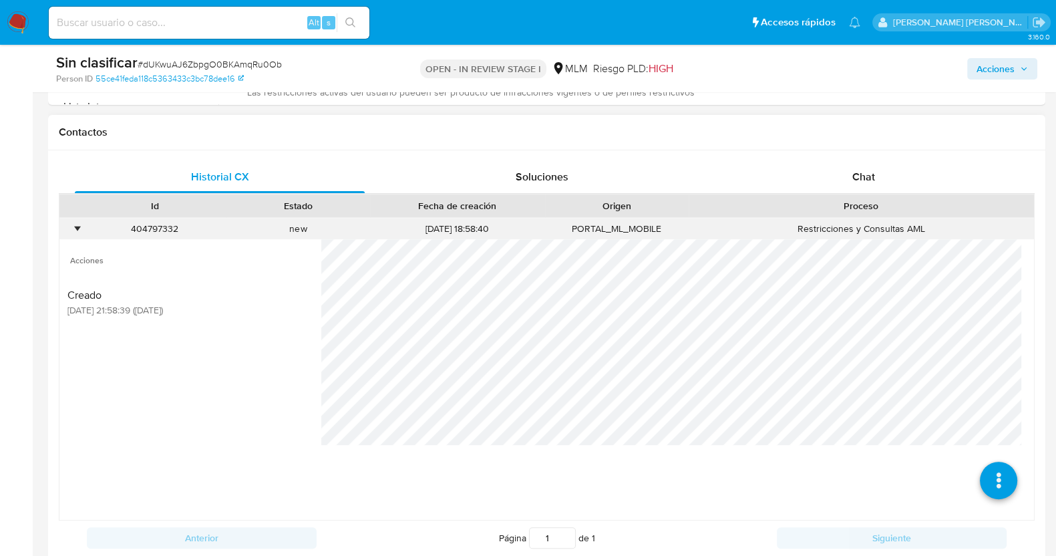
click at [75, 226] on div "•" at bounding box center [76, 228] width 3 height 13
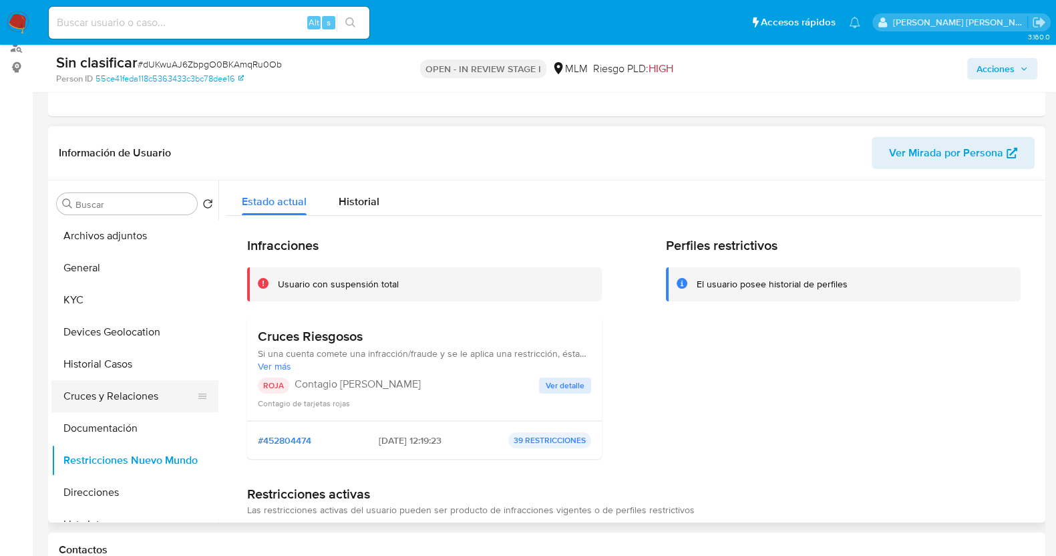
scroll to position [83, 0]
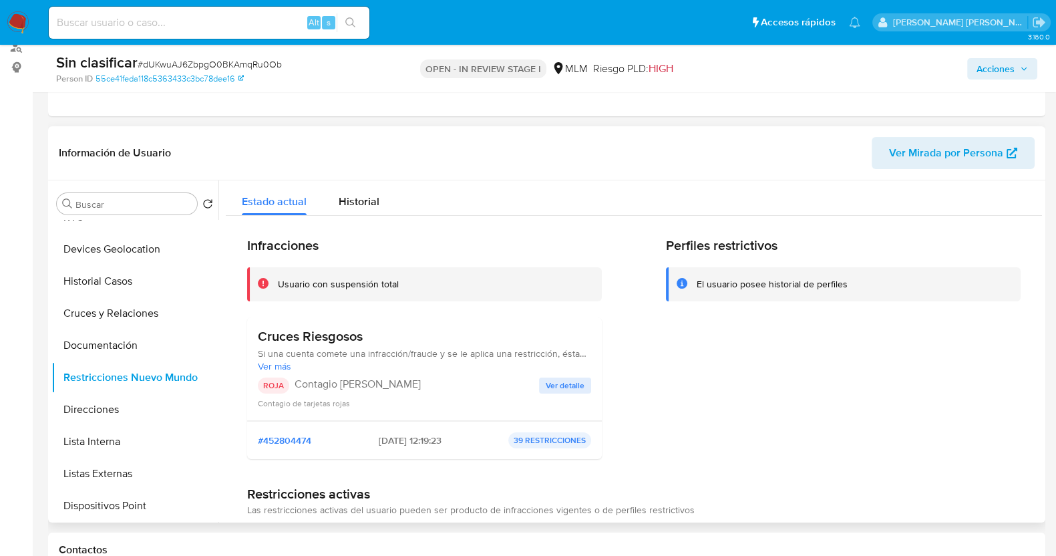
click at [550, 385] on span "Ver detalle" at bounding box center [565, 385] width 39 height 13
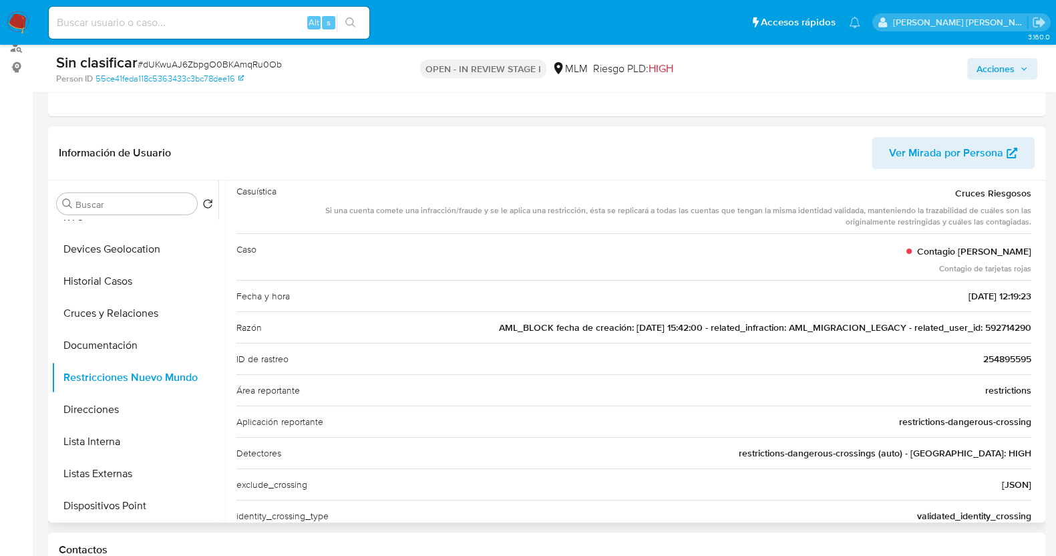
click at [1008, 326] on span "AML_BLOCK fecha de creación: 25/06/2020 15:42:00 - related_infraction: AML_MIGR…" at bounding box center [765, 327] width 532 height 13
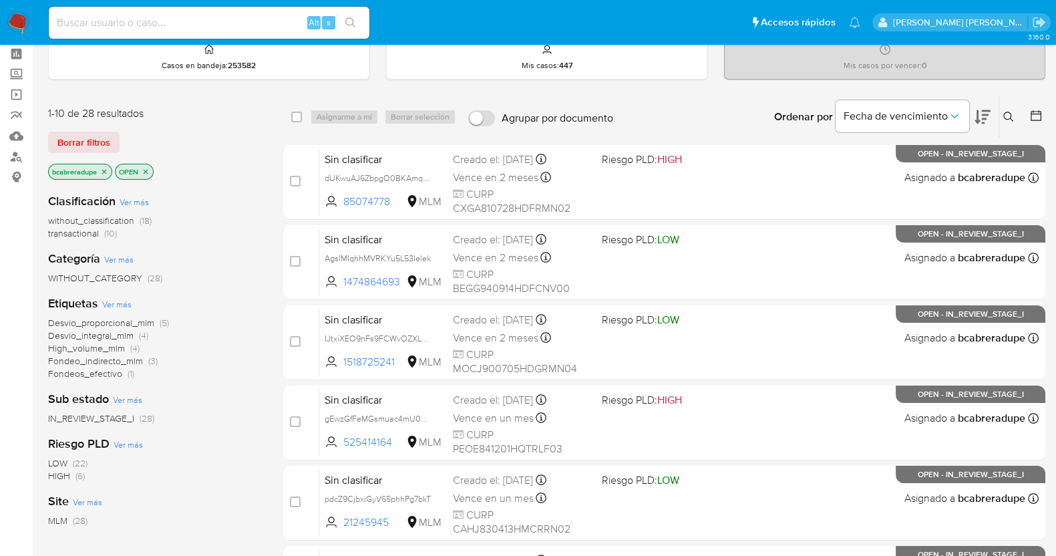
scroll to position [83, 0]
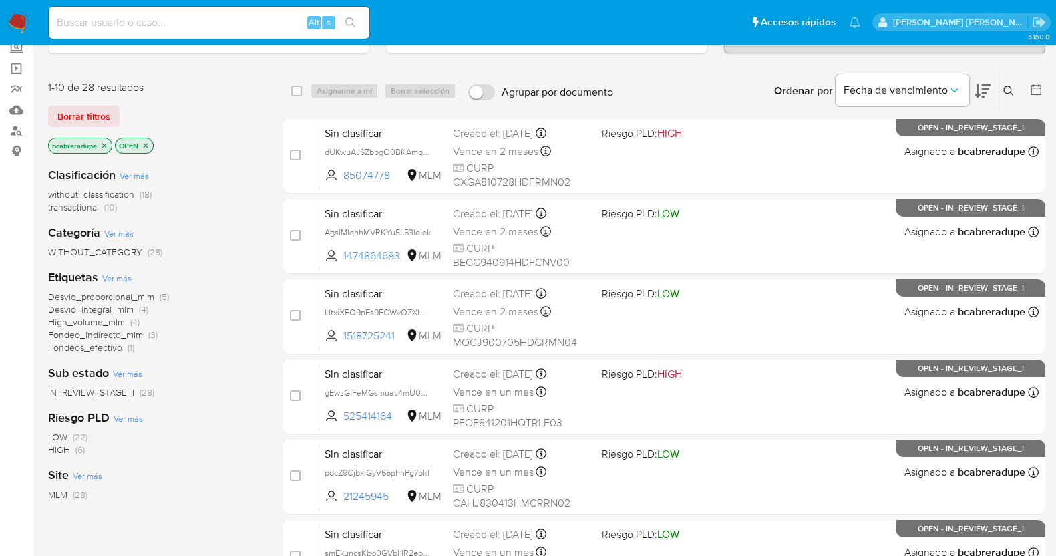
click at [84, 211] on span "transactional" at bounding box center [73, 206] width 51 height 13
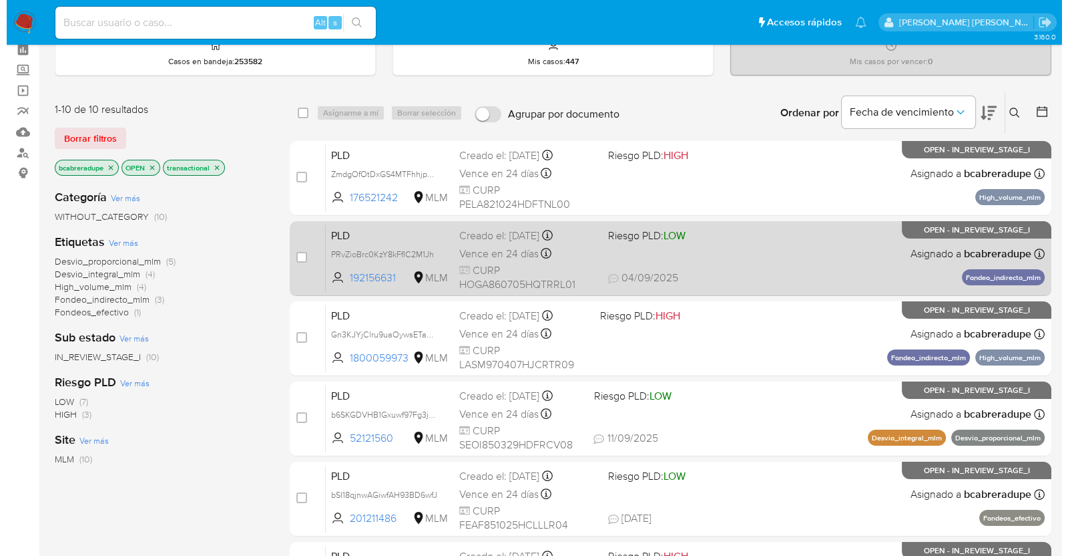
scroll to position [83, 0]
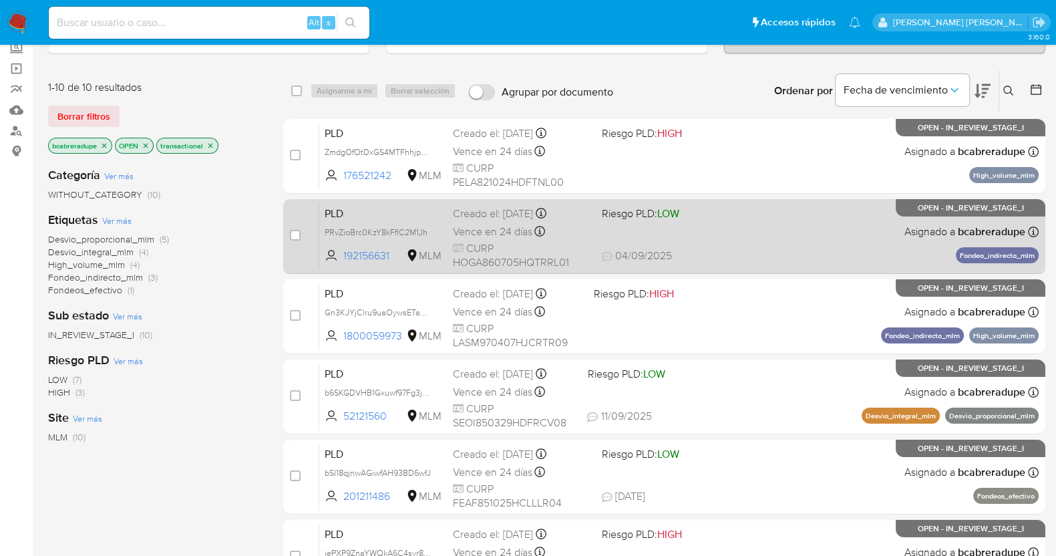
click at [744, 236] on div "PLD PRvZioBrc0KzY8kFfIC2M1Jh 192156631 MLM Riesgo PLD: LOW Creado el: 12/08/202…" at bounding box center [678, 235] width 719 height 67
click at [297, 234] on input "checkbox" at bounding box center [295, 235] width 11 height 11
checkbox input "true"
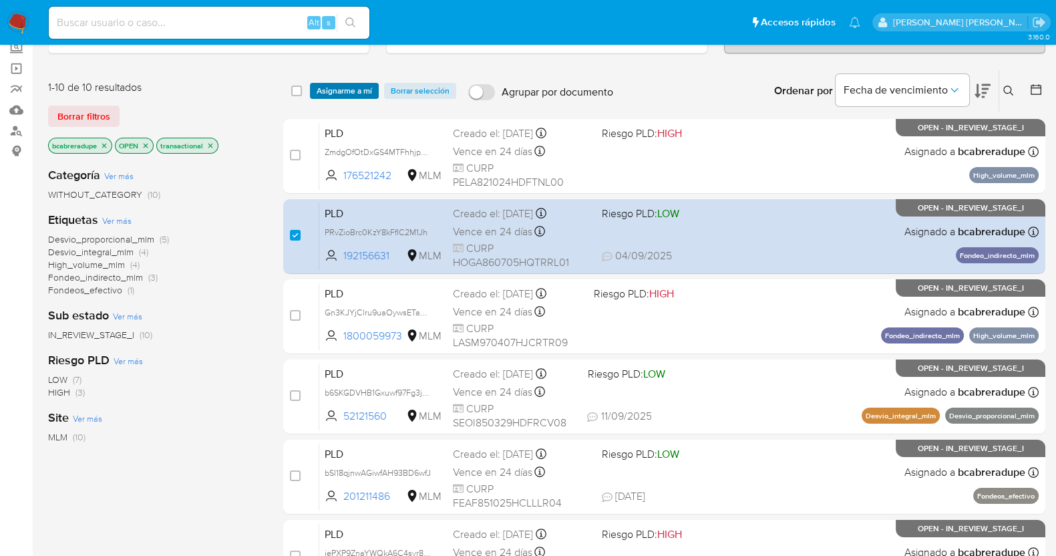
click at [344, 90] on span "Asignarme a mí" at bounding box center [344, 90] width 55 height 13
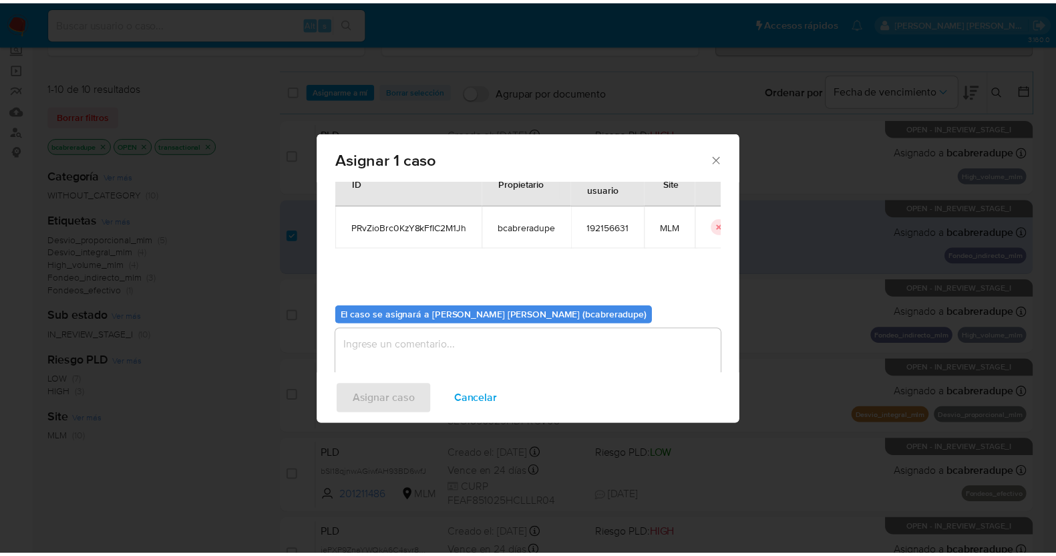
scroll to position [69, 0]
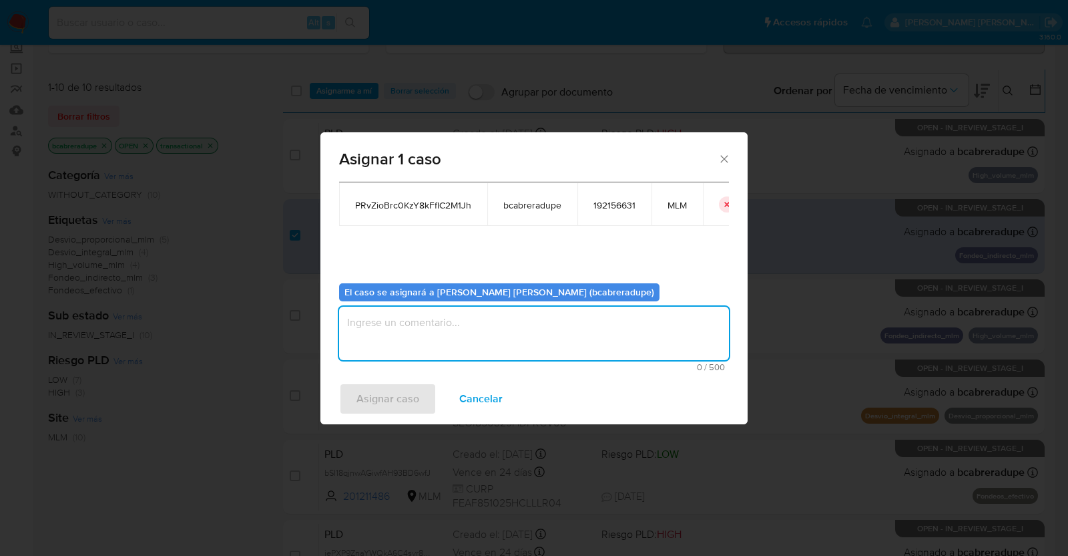
click at [552, 336] on textarea "assign-modal" at bounding box center [534, 332] width 390 height 53
type textarea "BJCD"
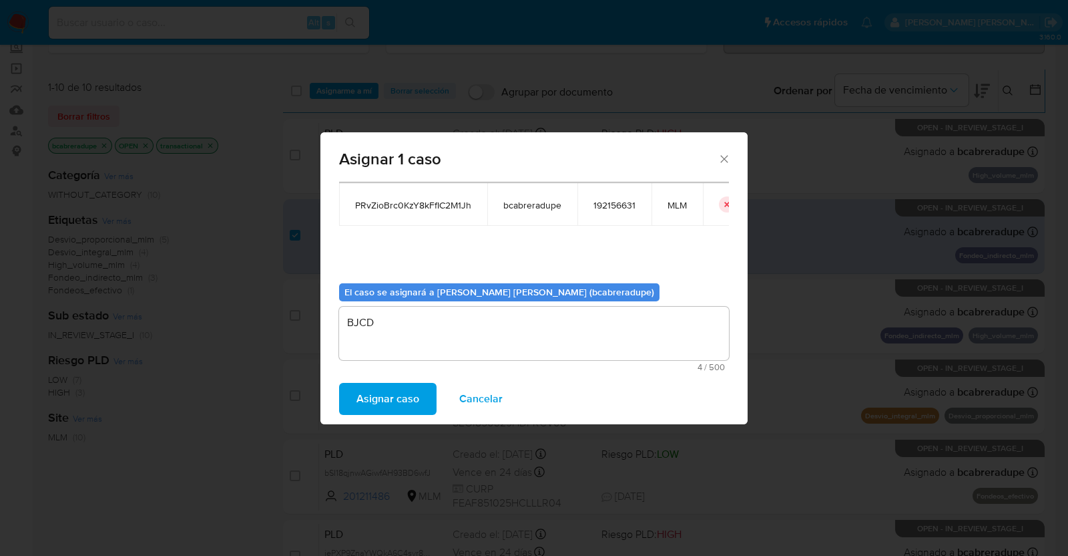
click span "Asignar caso"
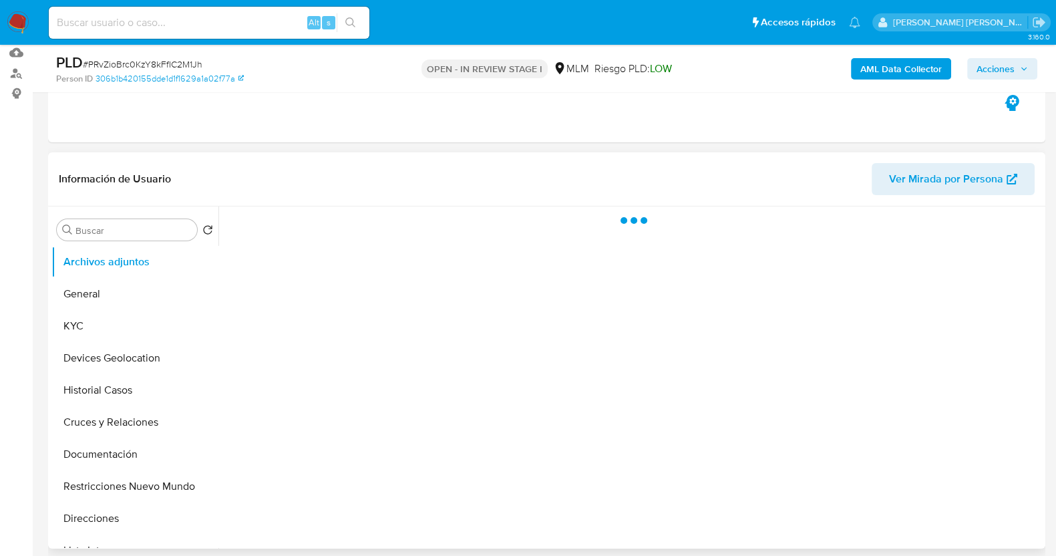
scroll to position [166, 0]
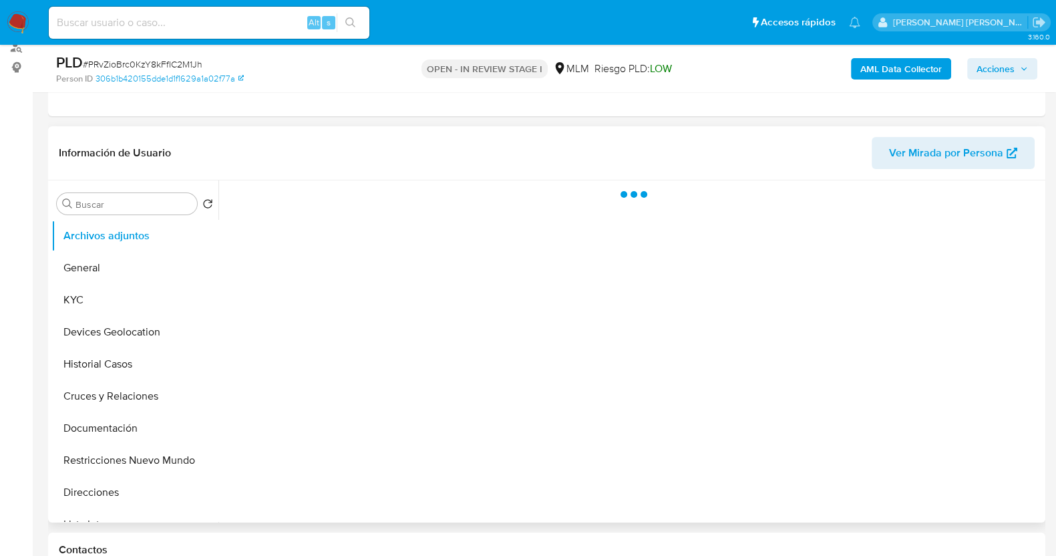
select select "10"
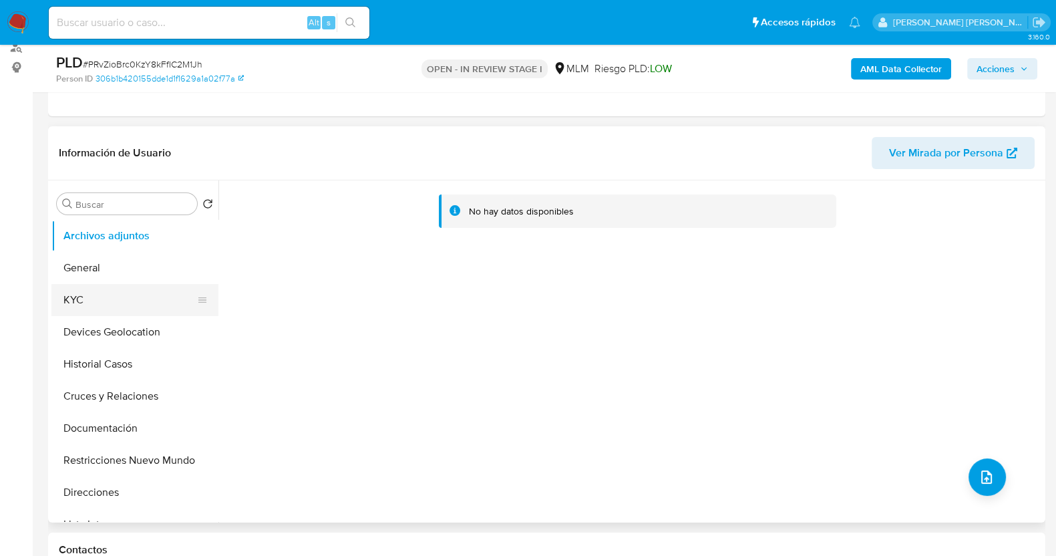
click at [69, 301] on button "KYC" at bounding box center [129, 300] width 156 height 32
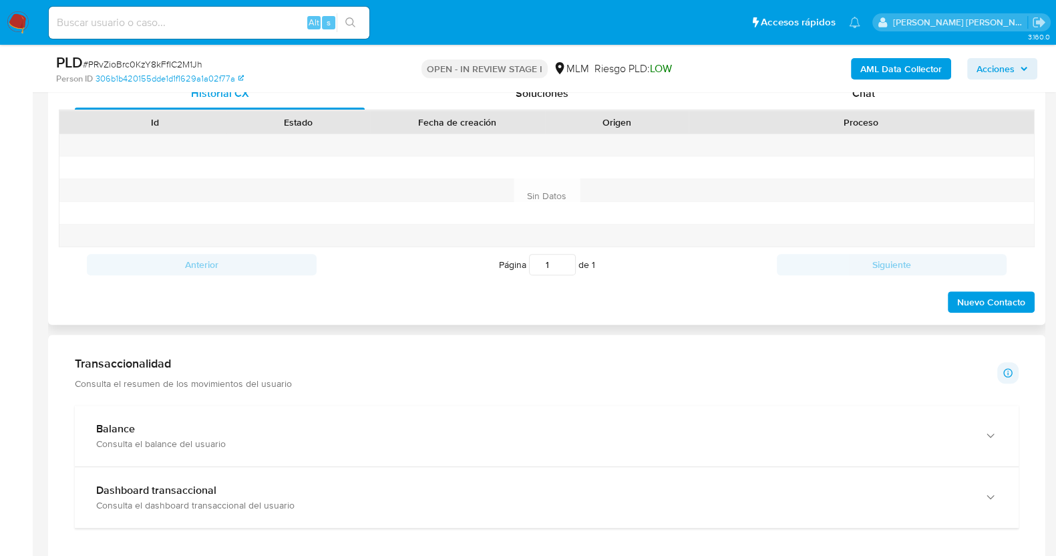
scroll to position [417, 0]
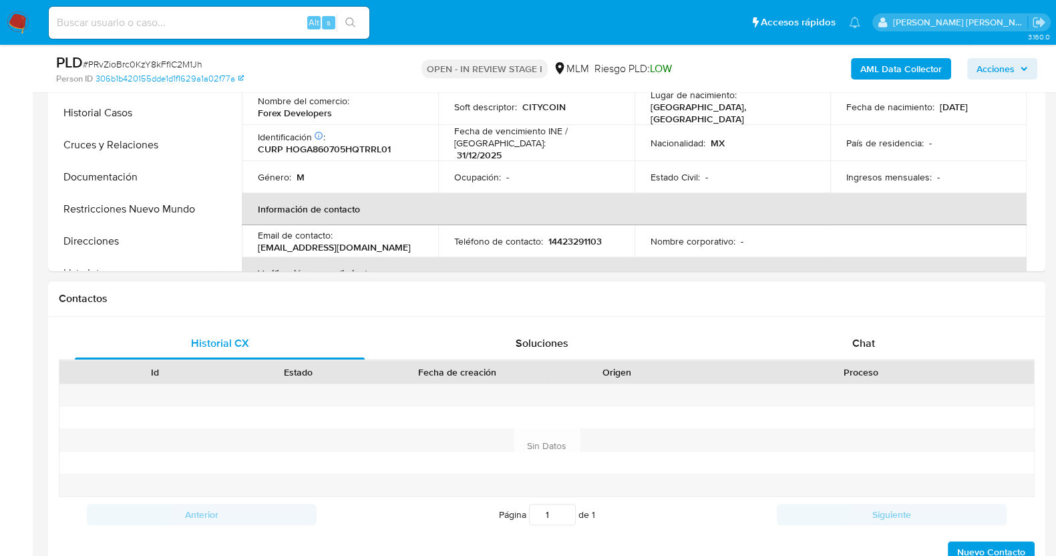
drag, startPoint x: 876, startPoint y: 333, endPoint x: 882, endPoint y: 321, distance: 13.4
click at [877, 333] on div "Chat" at bounding box center [863, 343] width 290 height 32
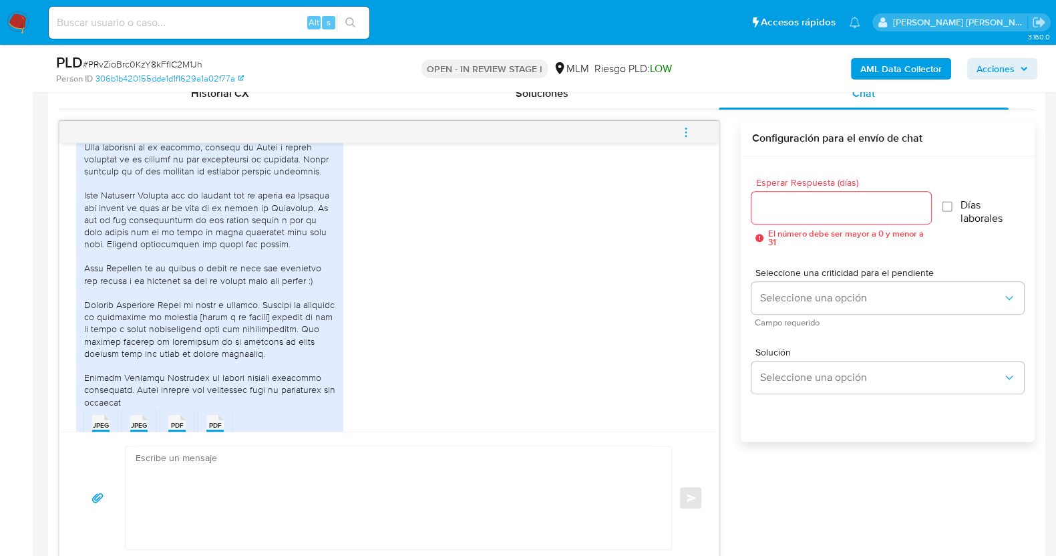
scroll to position [712, 0]
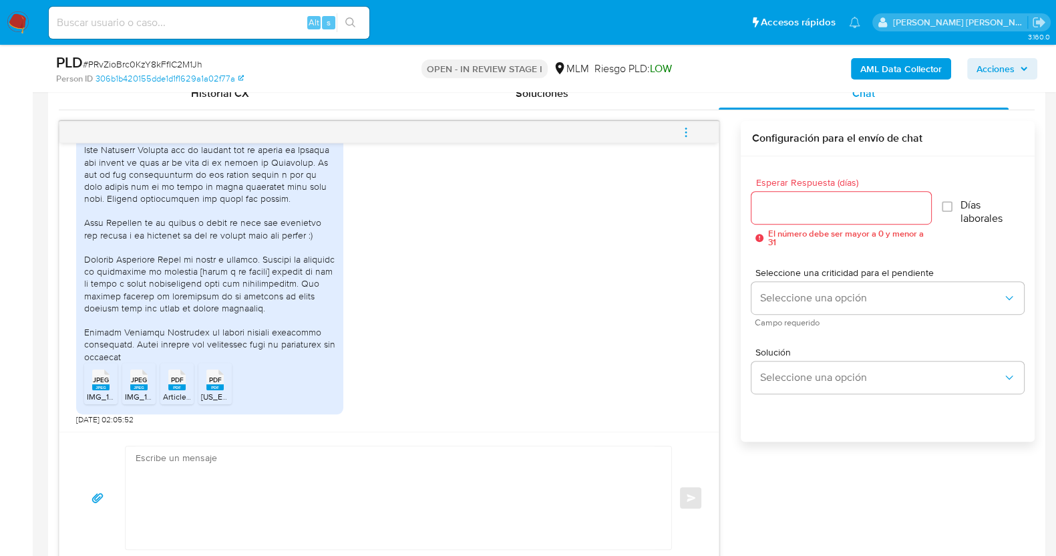
drag, startPoint x: 323, startPoint y: 478, endPoint x: 333, endPoint y: 482, distance: 10.8
click at [324, 479] on textarea at bounding box center [395, 497] width 519 height 103
paste textarea "Estimado XXX, Agradecemos su pronta respuesta y colaboración. Toda su informaci…"
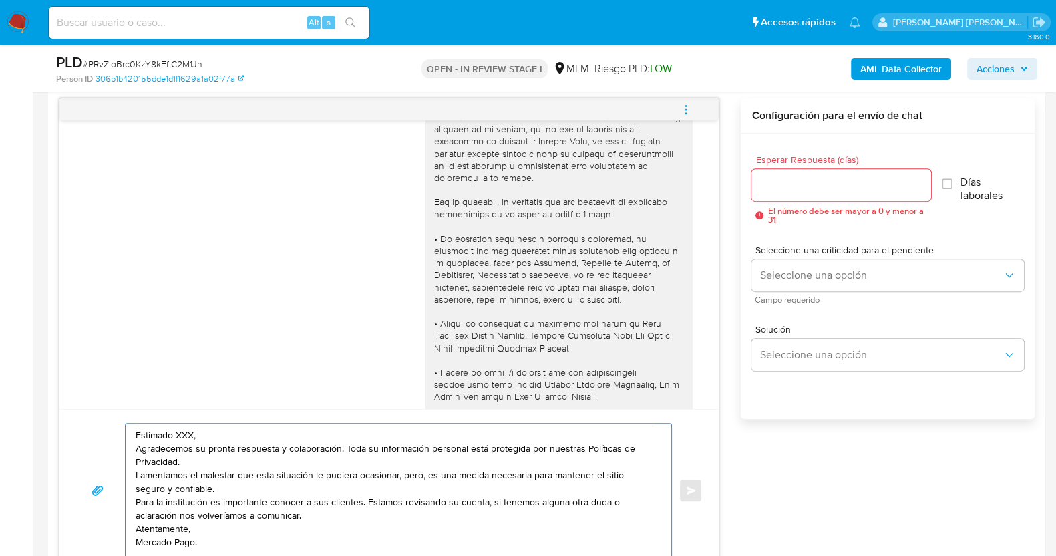
scroll to position [0, 0]
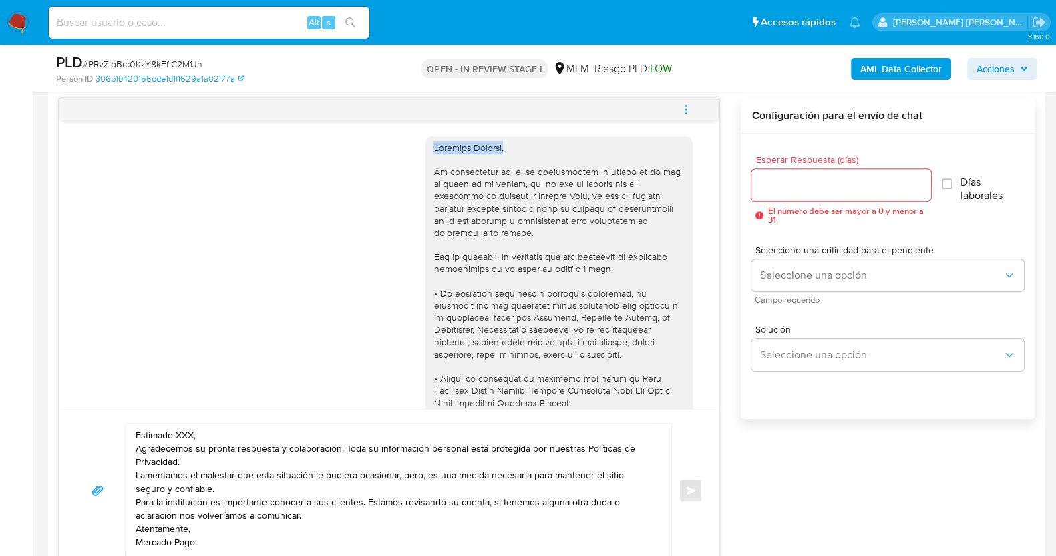
drag, startPoint x: 498, startPoint y: 146, endPoint x: 397, endPoint y: 143, distance: 100.9
click at [397, 143] on div "05/09/2025 00:02:26" at bounding box center [389, 365] width 626 height 476
copy div "Estimado Alberto,"
drag, startPoint x: 194, startPoint y: 423, endPoint x: 93, endPoint y: 425, distance: 100.2
click at [93, 425] on div "Estimado XXX, Agradecemos su pronta respuesta y colaboración. Toda su informaci…" at bounding box center [388, 490] width 627 height 135
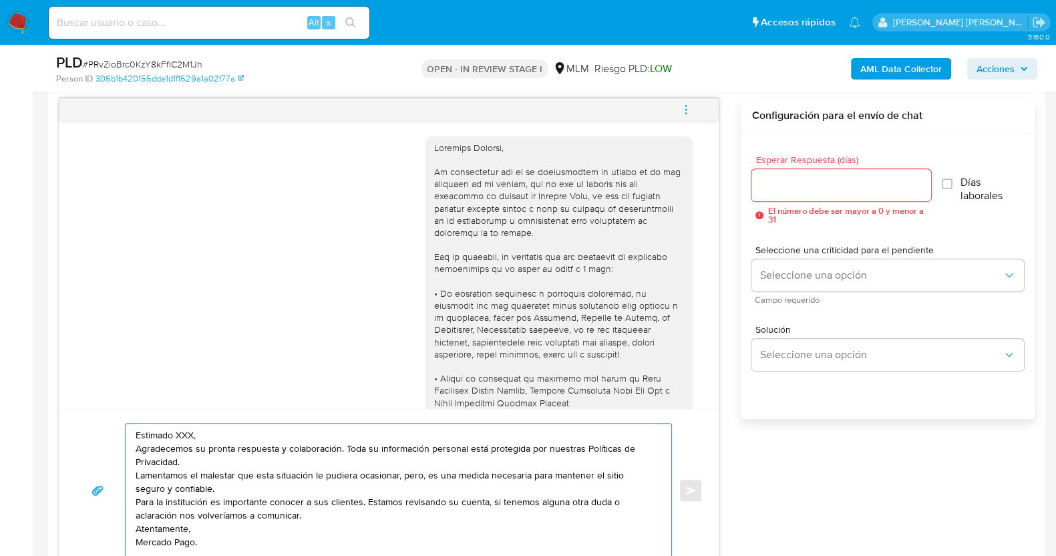
paste textarea "Alberto,"
click at [284, 434] on textarea "Estimado Alberto, Agradecemos su pronta respuesta y colaboración. Toda su infor…" at bounding box center [395, 490] width 519 height 134
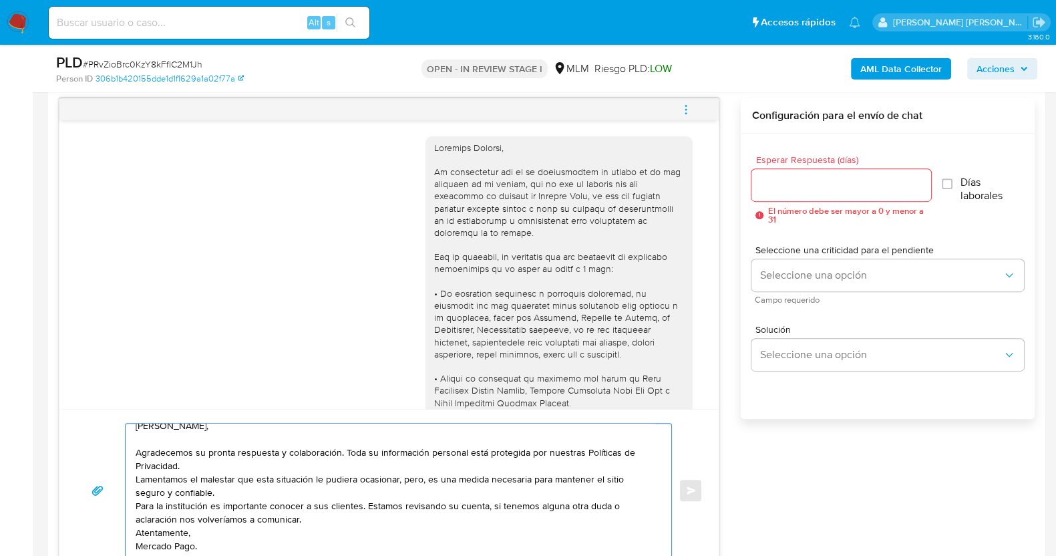
scroll to position [23, 0]
click at [266, 449] on textarea "Estimado Alberto, Agradecemos su pronta respuesta y colaboración. Toda su infor…" at bounding box center [395, 490] width 519 height 134
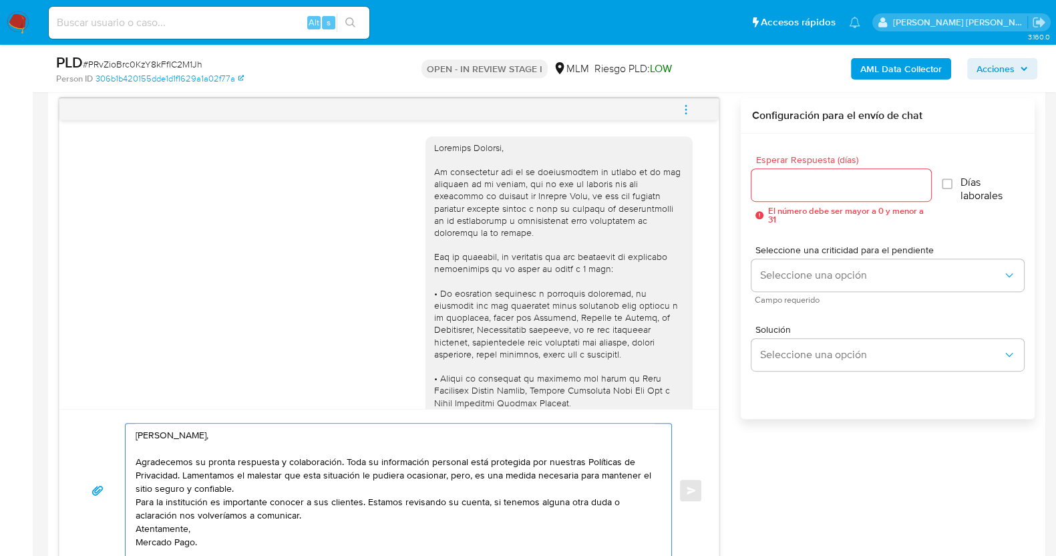
scroll to position [9, 0]
click at [266, 473] on textarea "Estimado Alberto, Agradecemos su pronta respuesta y colaboración. Toda su infor…" at bounding box center [395, 490] width 519 height 134
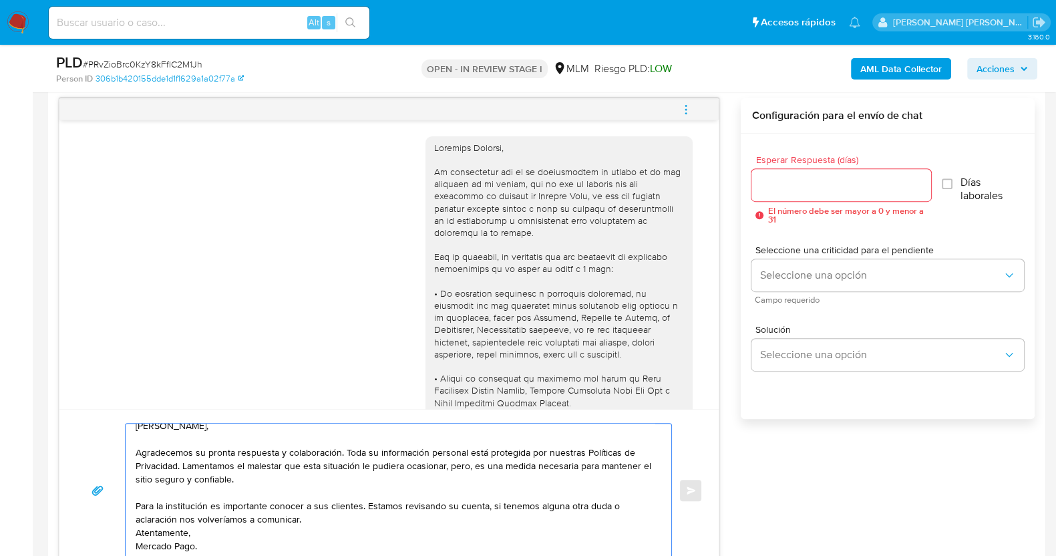
scroll to position [23, 0]
click at [347, 512] on textarea "Estimado Alberto, Agradecemos su pronta respuesta y colaboración. Toda su infor…" at bounding box center [395, 490] width 519 height 134
click at [375, 503] on textarea "Estimado Alberto, Agradecemos su pronta respuesta y colaboración. Toda su infor…" at bounding box center [395, 490] width 519 height 134
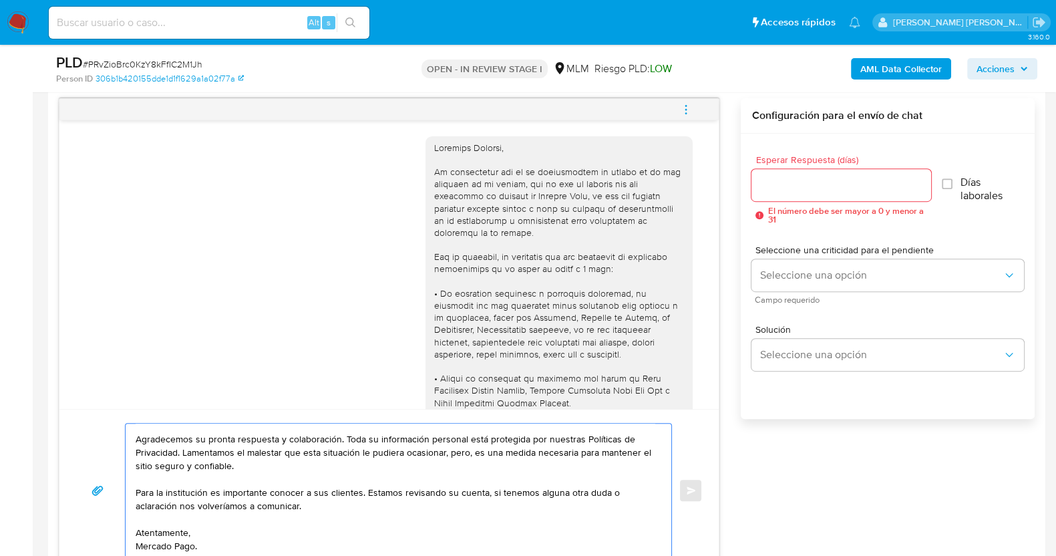
drag, startPoint x: 481, startPoint y: 493, endPoint x: 364, endPoint y: 496, distance: 116.9
click at [364, 496] on textarea "Estimado Alberto, Agradecemos su pronta respuesta y colaboración. Toda su infor…" at bounding box center [395, 490] width 519 height 134
type textarea "Estimado Alberto, Agradecemos su pronta respuesta y colaboración. Toda su infor…"
click at [811, 189] on input "Esperar Respuesta (días)" at bounding box center [840, 184] width 179 height 17
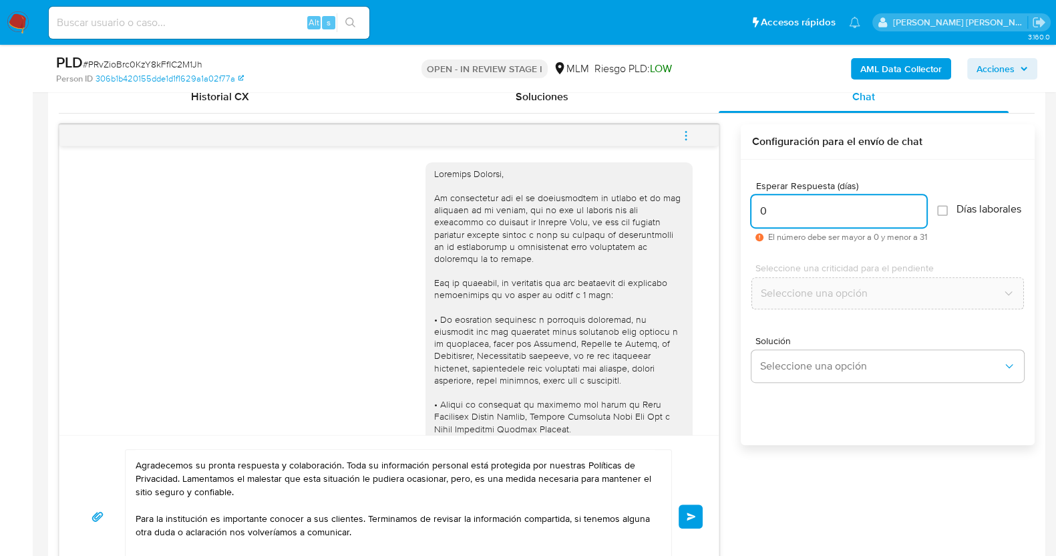
scroll to position [690, 0]
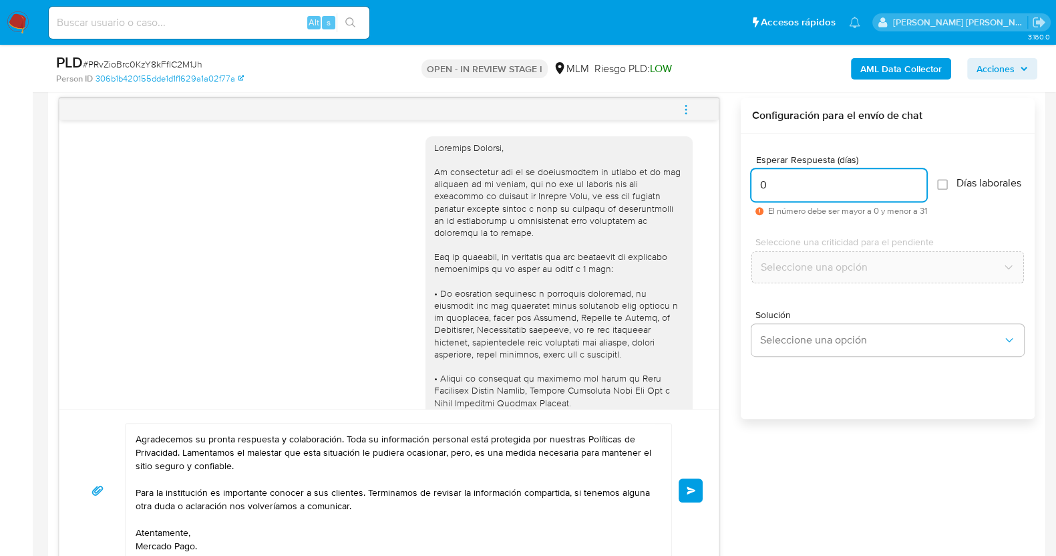
type input "0"
drag, startPoint x: 455, startPoint y: 490, endPoint x: 365, endPoint y: 489, distance: 90.1
click at [365, 489] on textarea "Estimado Alberto, Agradecemos su pronta respuesta y colaboración. Toda su infor…" at bounding box center [395, 490] width 519 height 134
type textarea "Estimado Alberto, Agradecemos su pronta respuesta y colaboración. Toda su infor…"
click at [701, 482] on button "Enviar" at bounding box center [690, 490] width 24 height 24
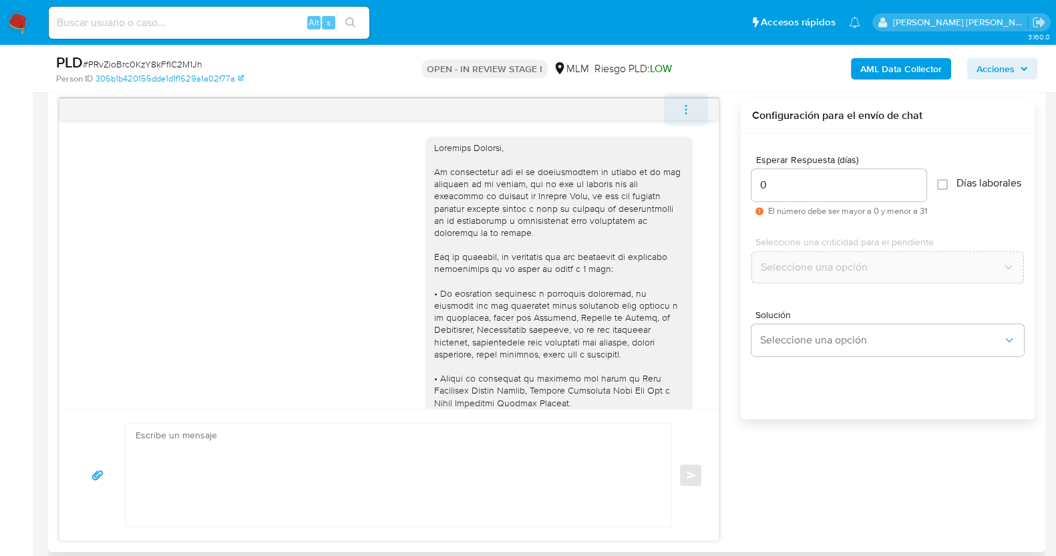
scroll to position [933, 0]
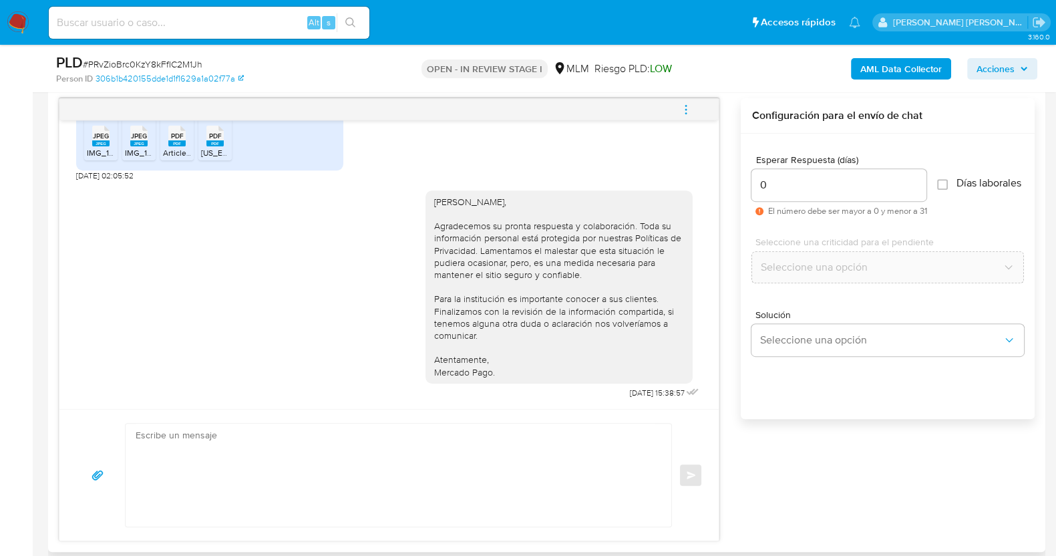
click at [684, 101] on span "menu-action" at bounding box center [686, 109] width 12 height 32
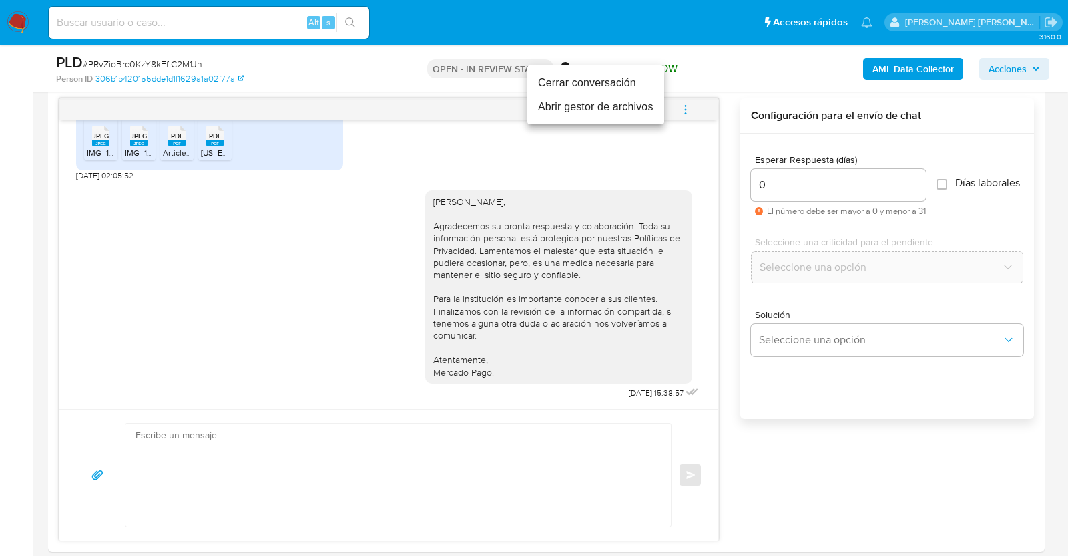
click at [571, 84] on li "Cerrar conversación" at bounding box center [596, 83] width 137 height 24
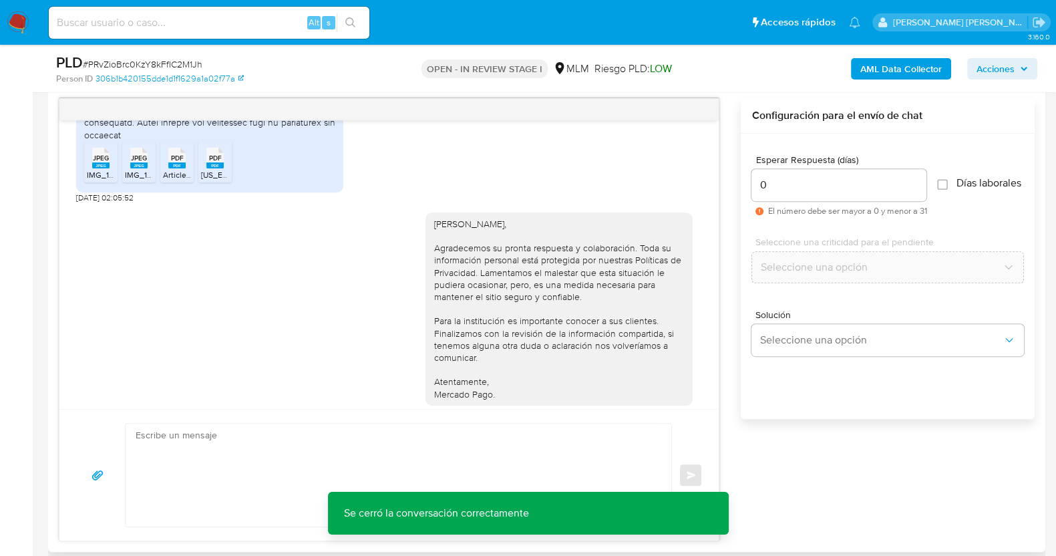
scroll to position [849, 0]
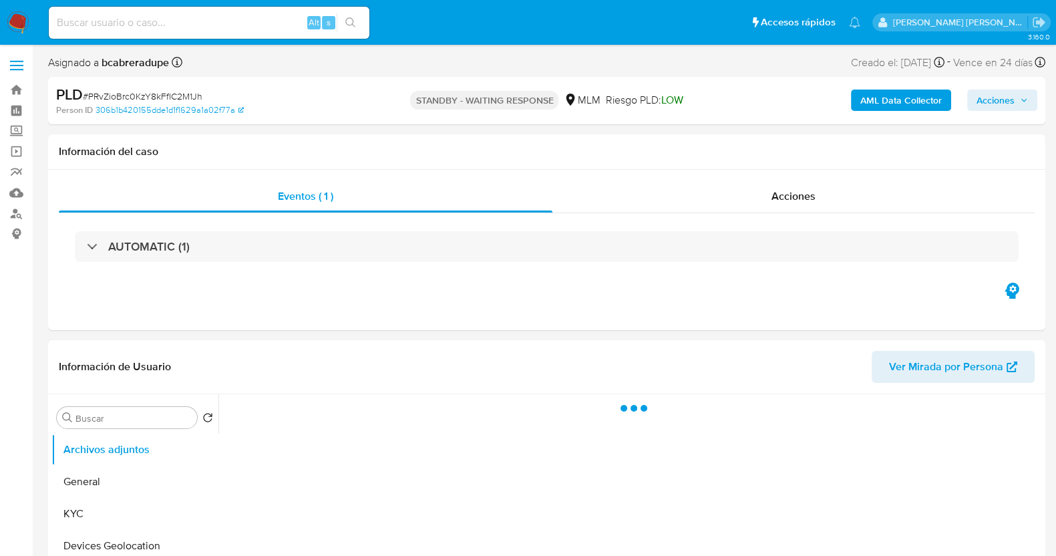
select select "10"
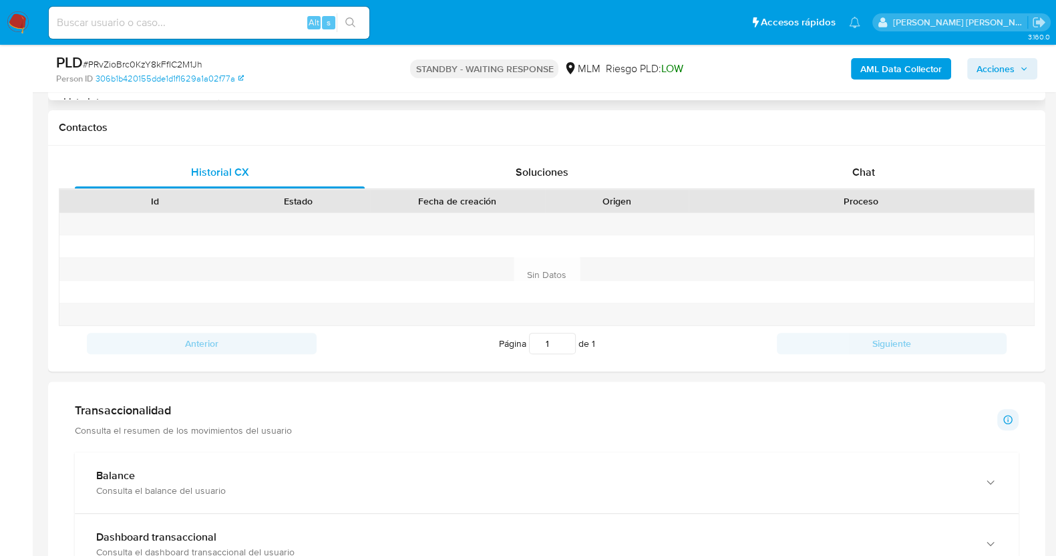
scroll to position [417, 0]
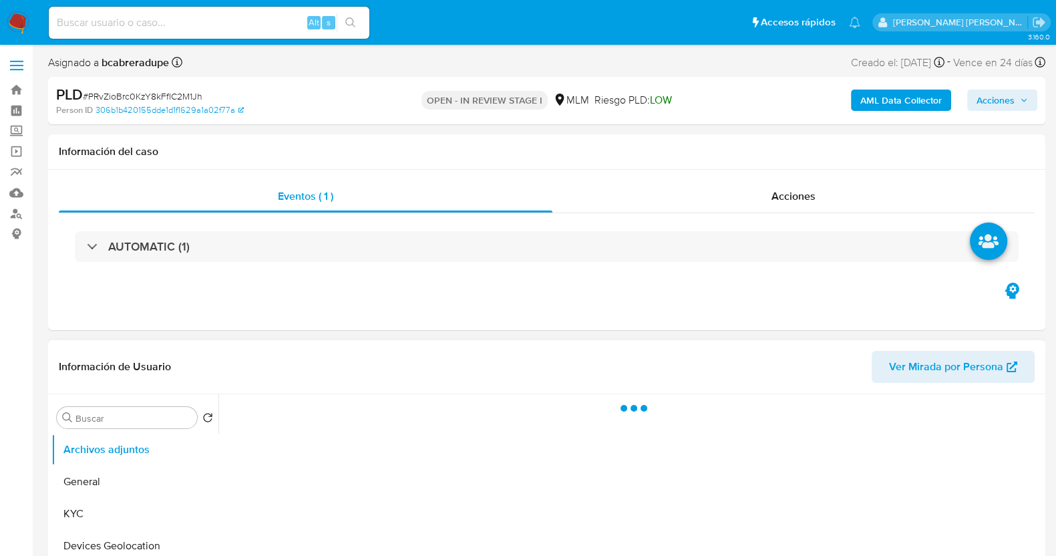
select select "10"
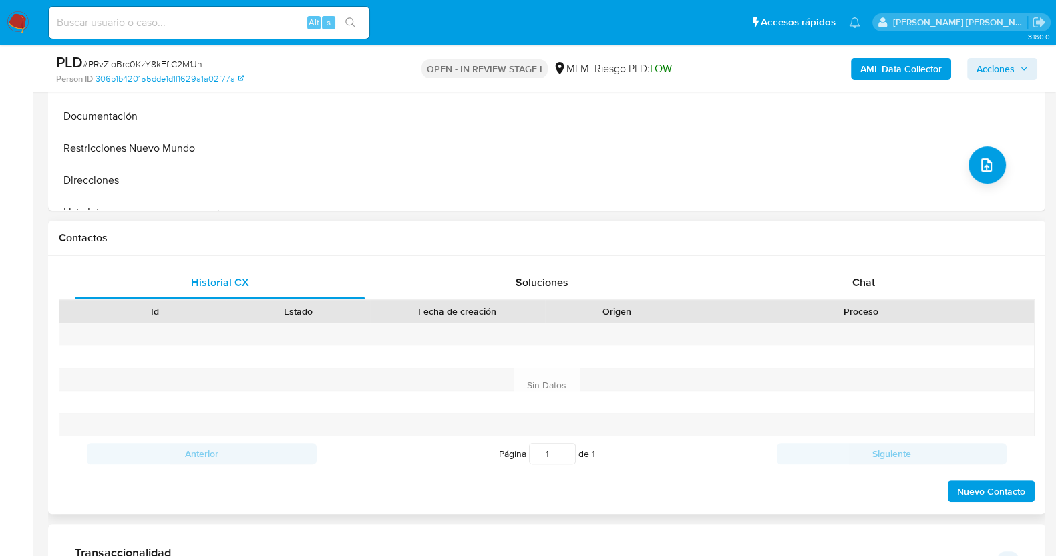
scroll to position [584, 0]
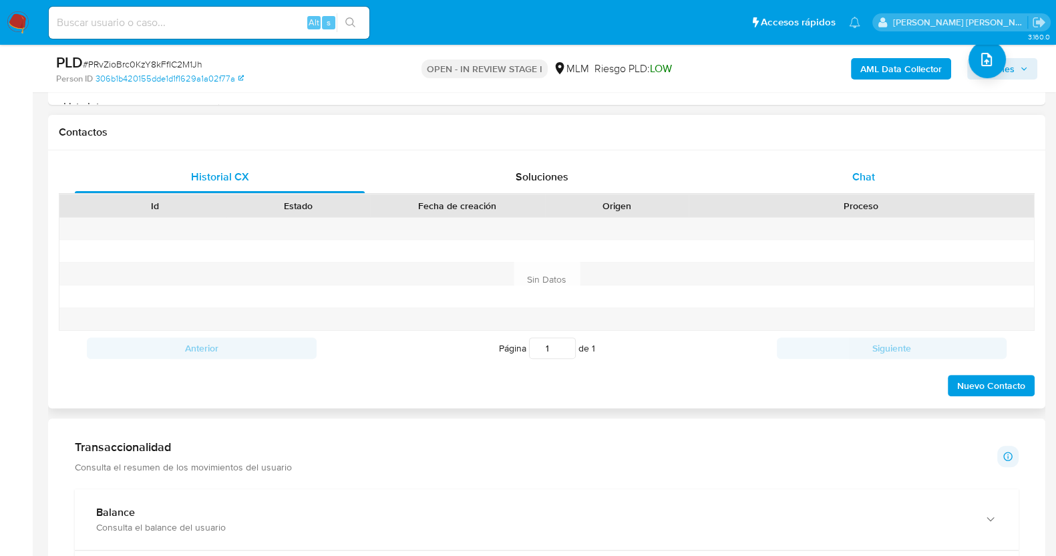
click at [881, 174] on div "Chat" at bounding box center [863, 177] width 290 height 32
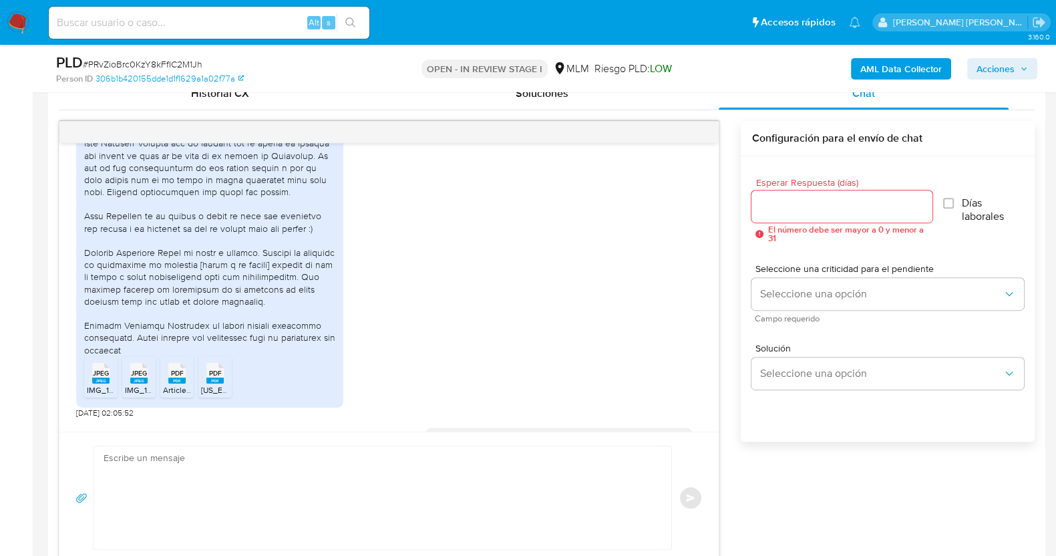
scroll to position [766, 0]
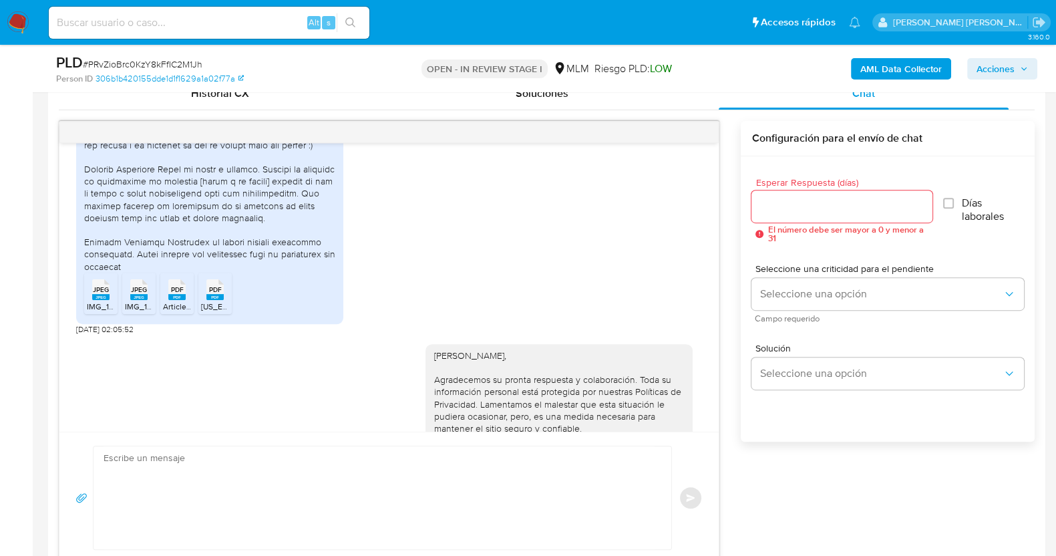
click at [97, 312] on span "IMG_1423.jpeg" at bounding box center [114, 305] width 54 height 11
click at [140, 301] on icon "JPEG" at bounding box center [138, 289] width 17 height 23
click at [176, 300] on rect at bounding box center [176, 297] width 17 height 6
click at [222, 300] on rect at bounding box center [214, 297] width 17 height 6
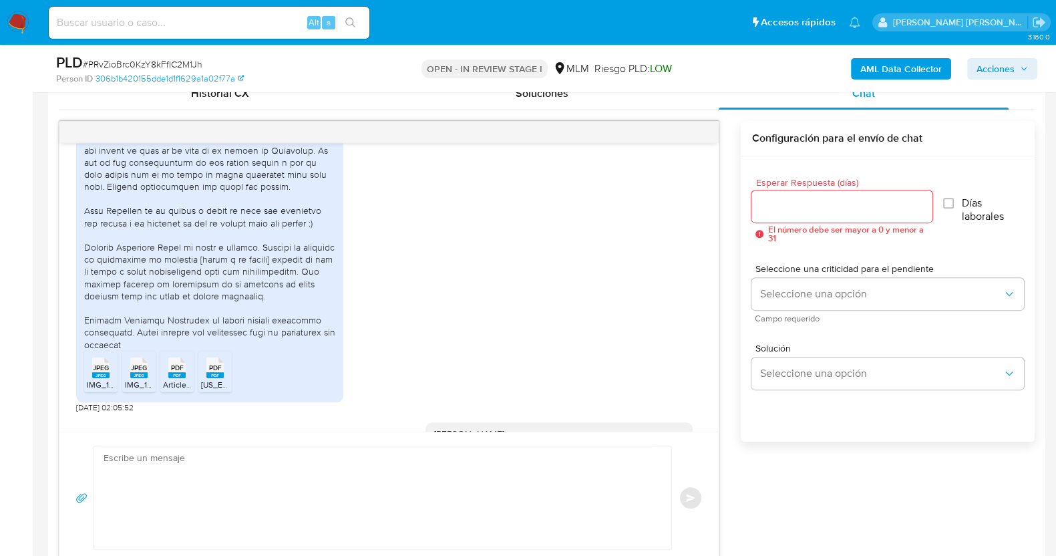
scroll to position [667, 0]
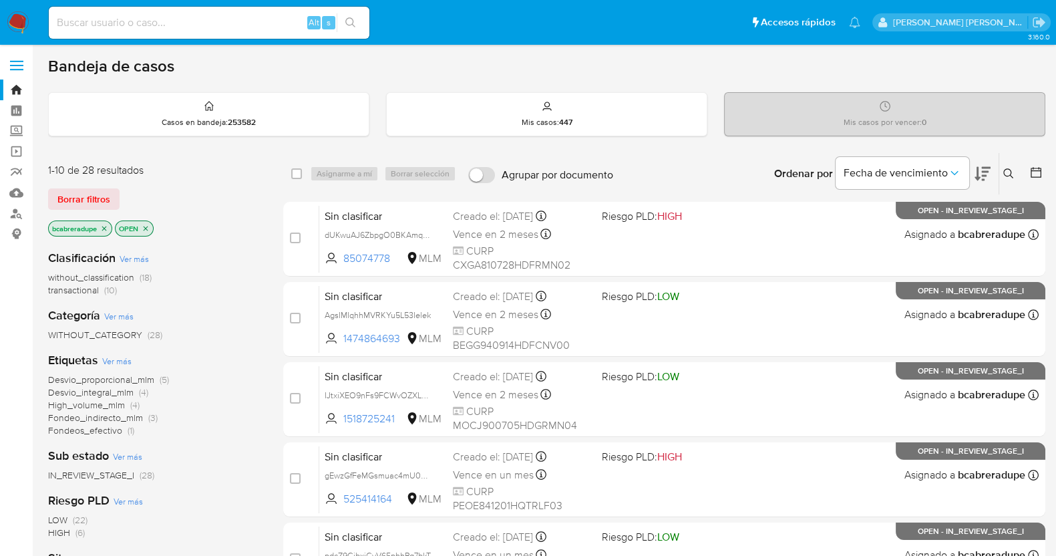
click at [104, 227] on icon "close-filter" at bounding box center [104, 228] width 5 height 5
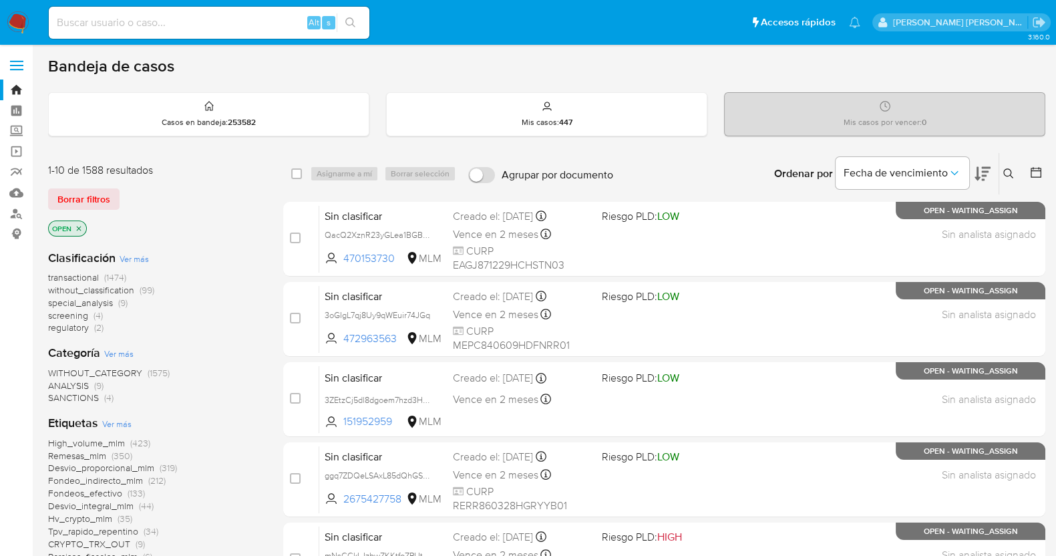
click at [1004, 172] on icon at bounding box center [1008, 173] width 11 height 11
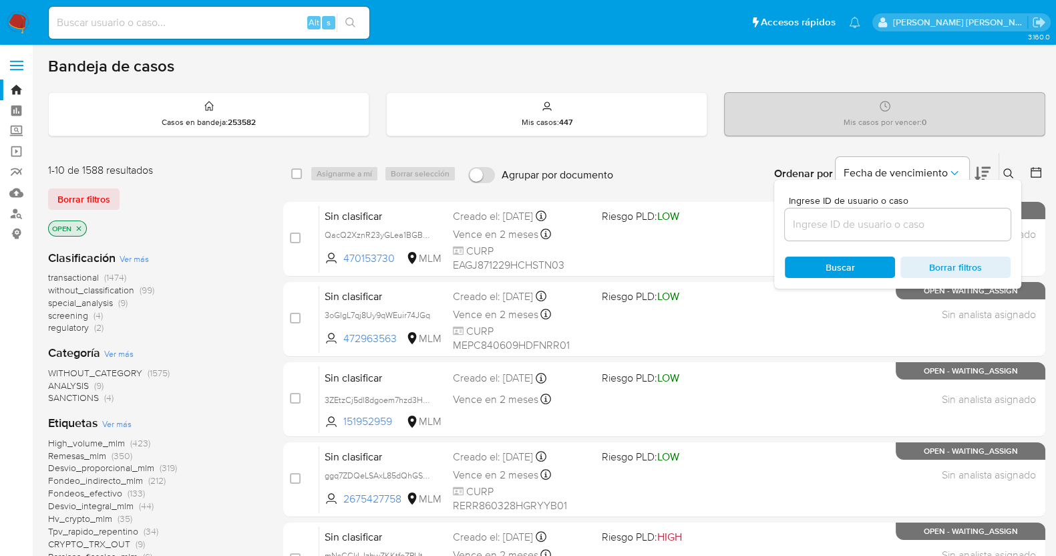
click at [809, 225] on input at bounding box center [898, 224] width 226 height 17
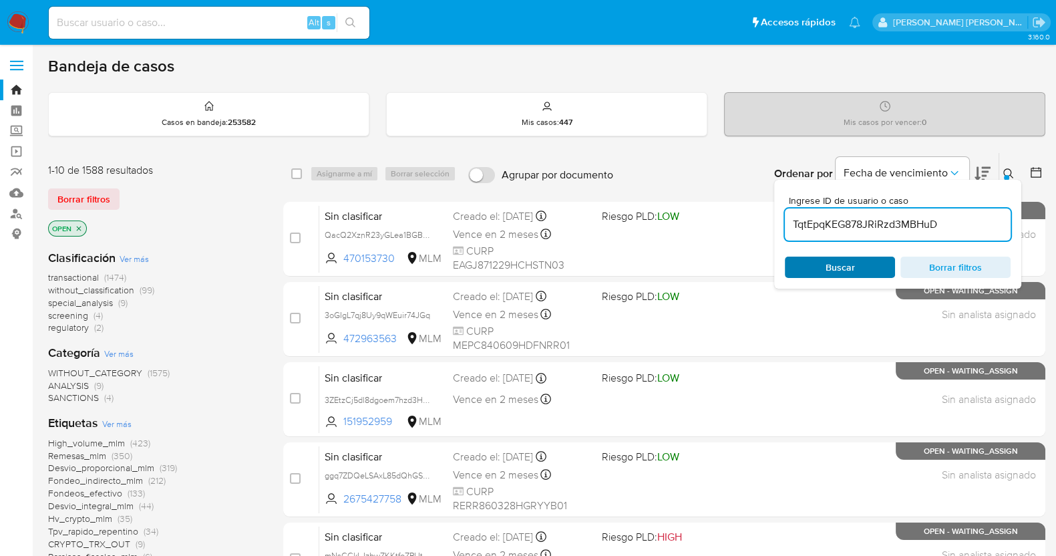
type input "TqtEpqKEG878JRiRzd3MBHuD"
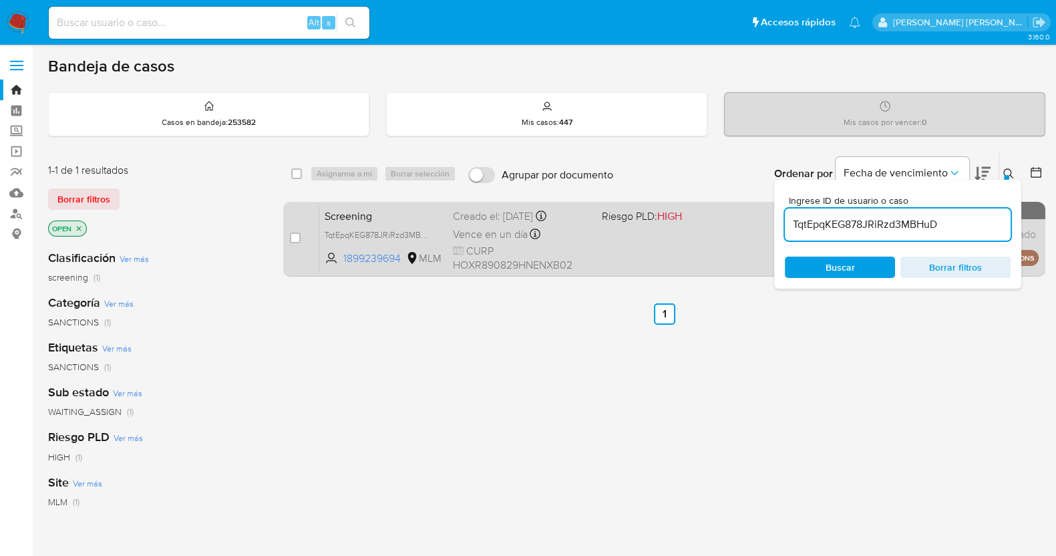
click at [294, 231] on div "case-item-checkbox" at bounding box center [295, 237] width 11 height 13
click at [290, 241] on input "checkbox" at bounding box center [295, 237] width 11 height 11
checkbox input "true"
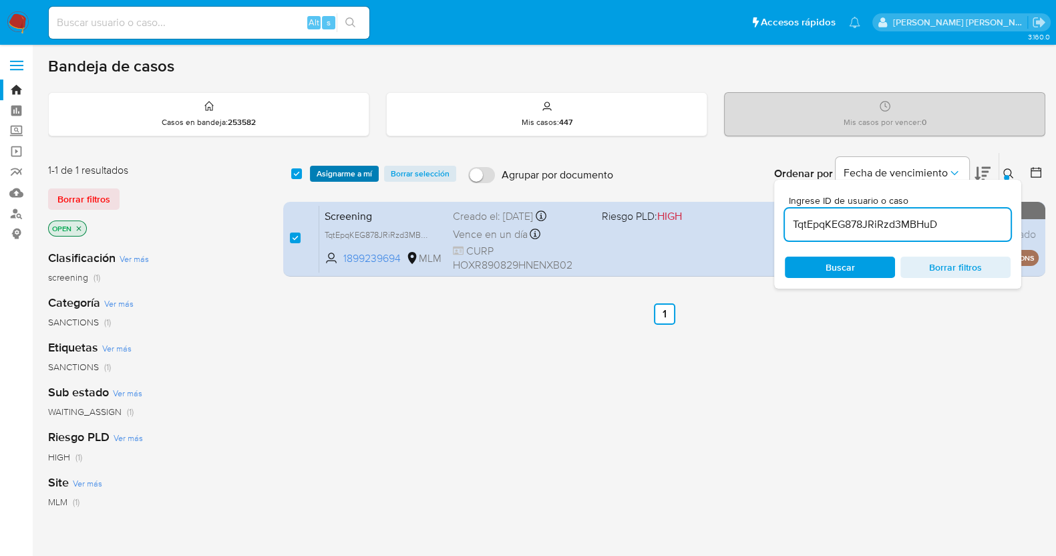
click at [364, 167] on span "Asignarme a mí" at bounding box center [344, 173] width 55 height 13
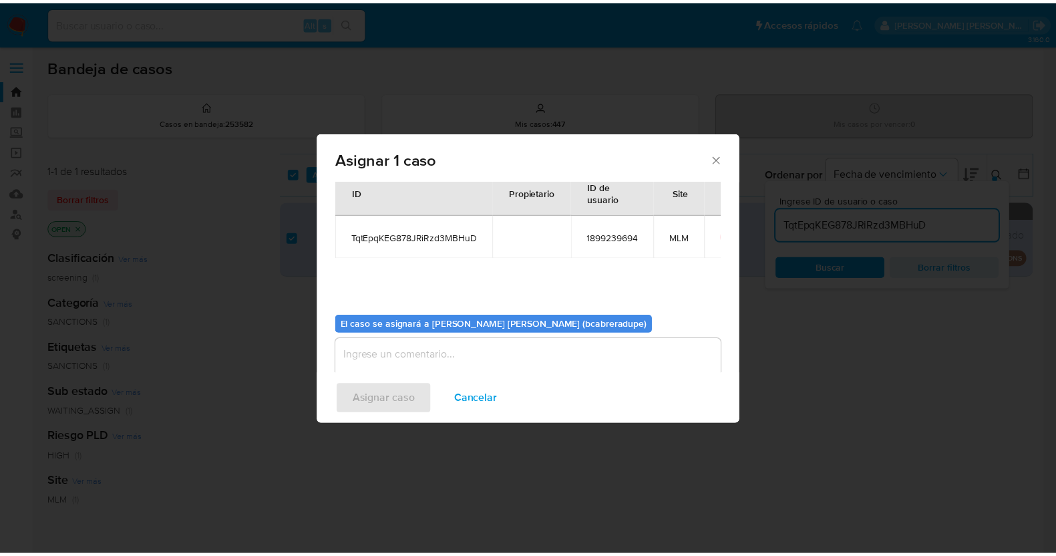
scroll to position [69, 0]
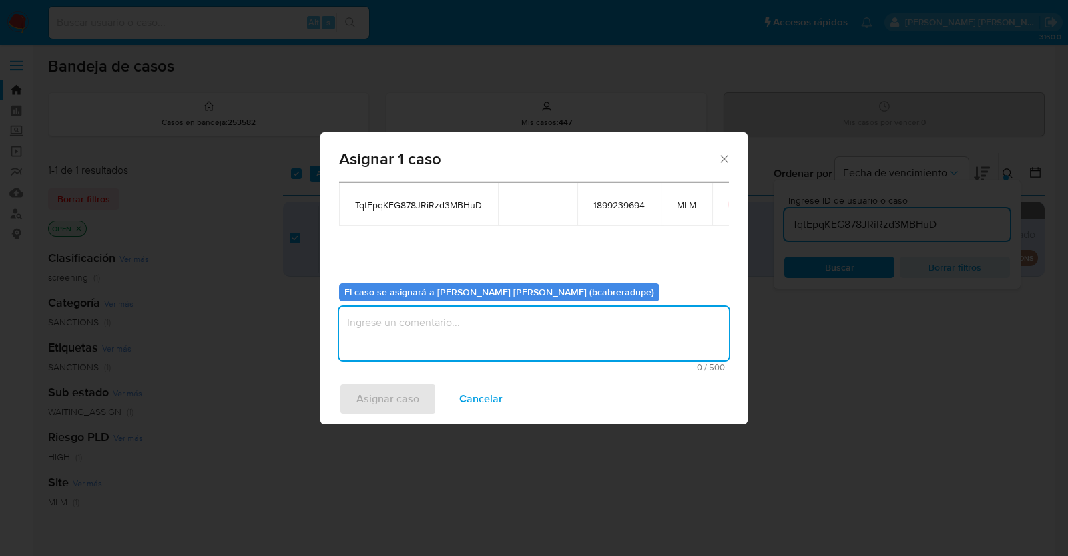
click at [497, 326] on textarea "assign-modal" at bounding box center [534, 332] width 390 height 53
type textarea "BJCD"
click at [387, 407] on span "Asignar caso" at bounding box center [388, 398] width 63 height 29
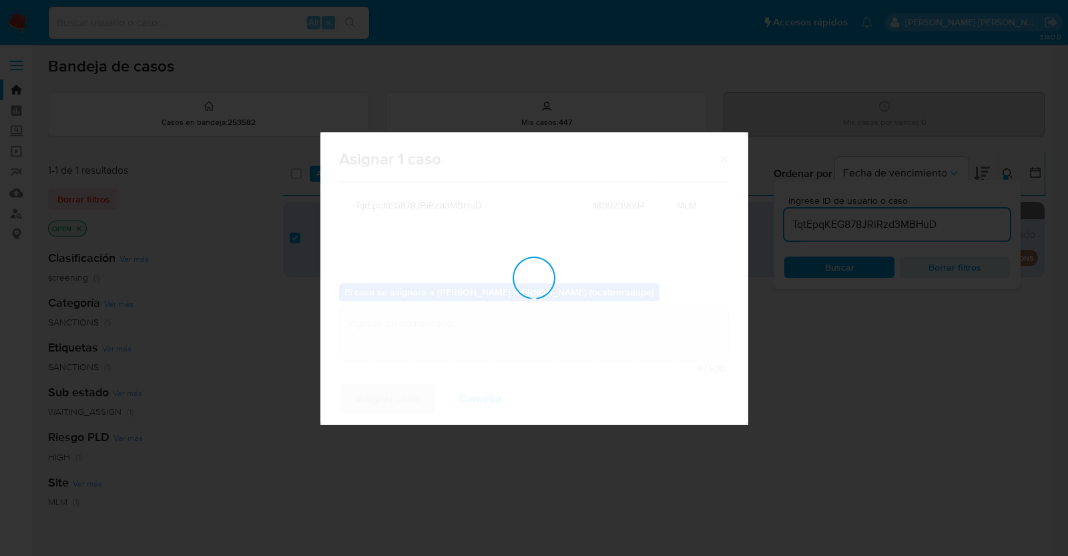
checkbox input "false"
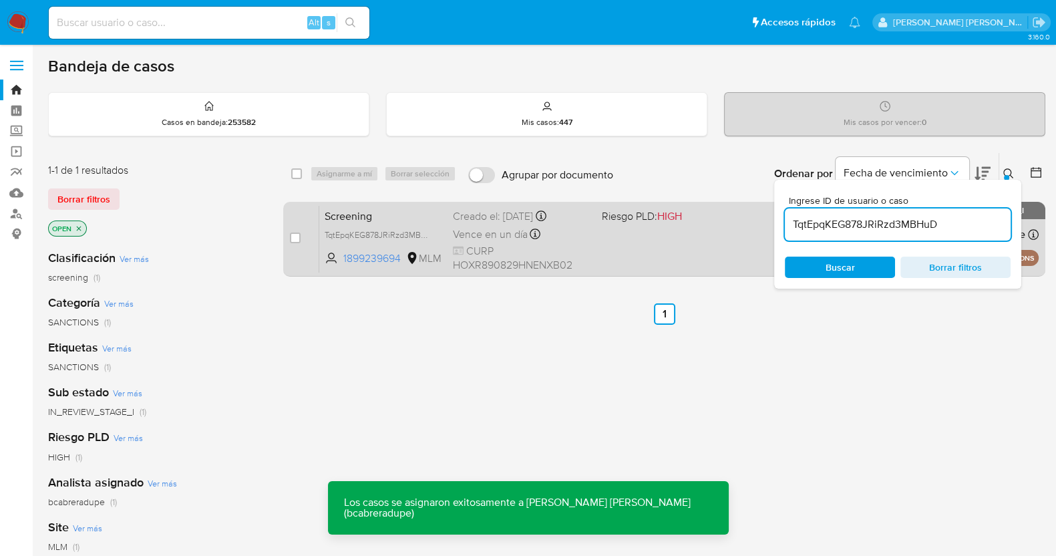
click at [451, 217] on div "Screening TqtEpqKEG878JRiRzd3MBHuD 1899239694 MLM Riesgo PLD: HIGH Creado el: 1…" at bounding box center [678, 238] width 719 height 67
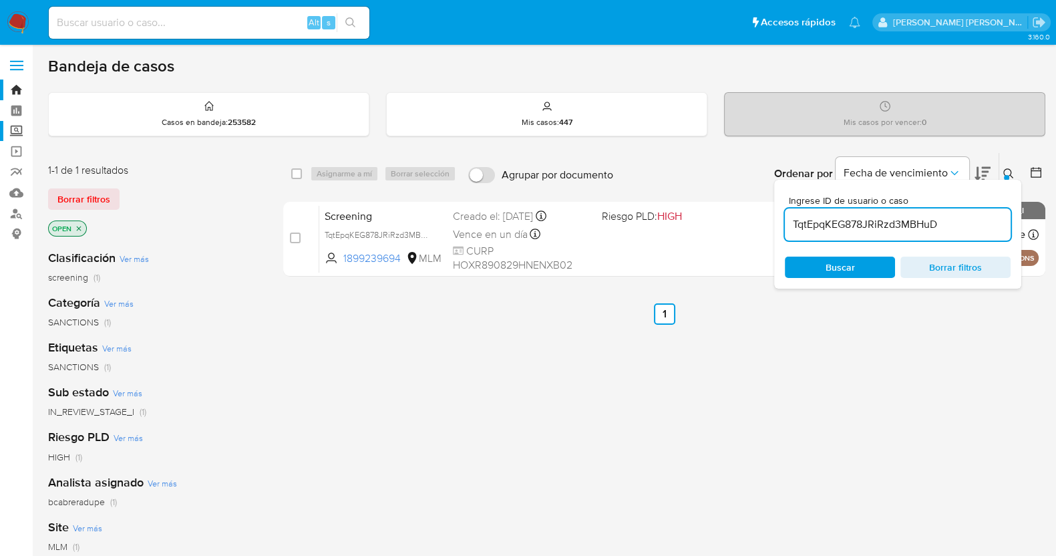
click at [17, 130] on label "Screening" at bounding box center [79, 131] width 159 height 21
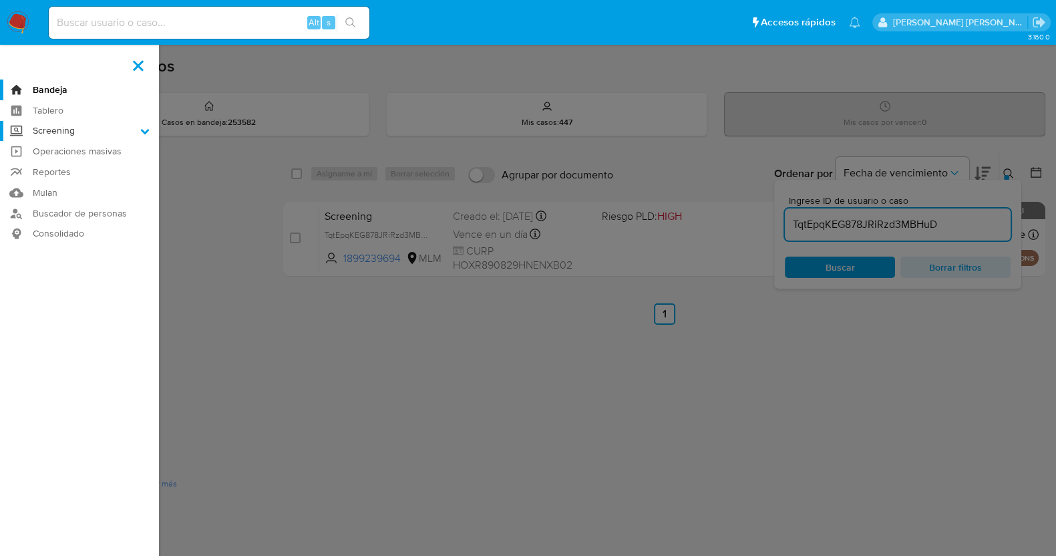
click at [0, 0] on input "Screening" at bounding box center [0, 0] width 0 height 0
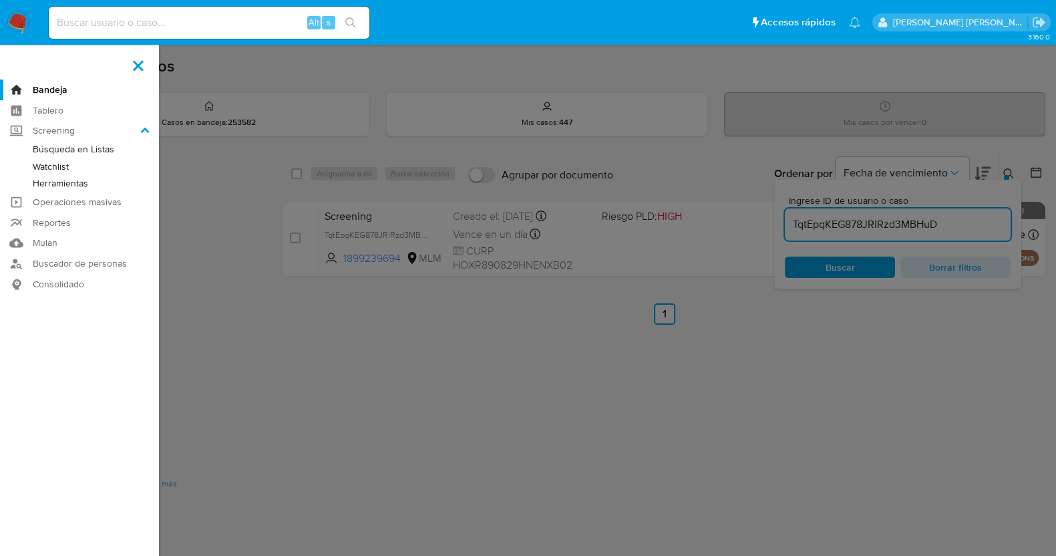
click at [67, 184] on link "Herramientas" at bounding box center [79, 183] width 159 height 17
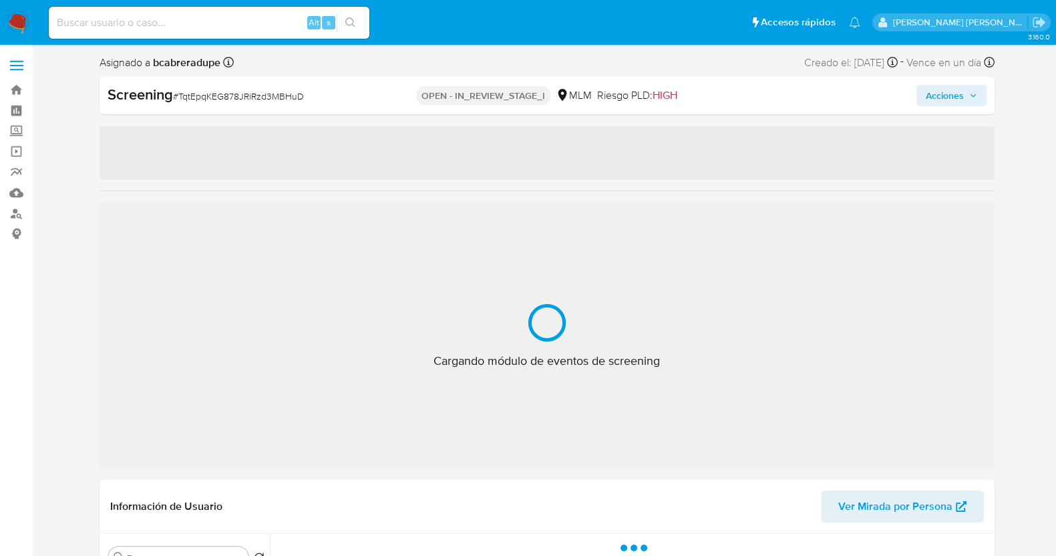
select select "10"
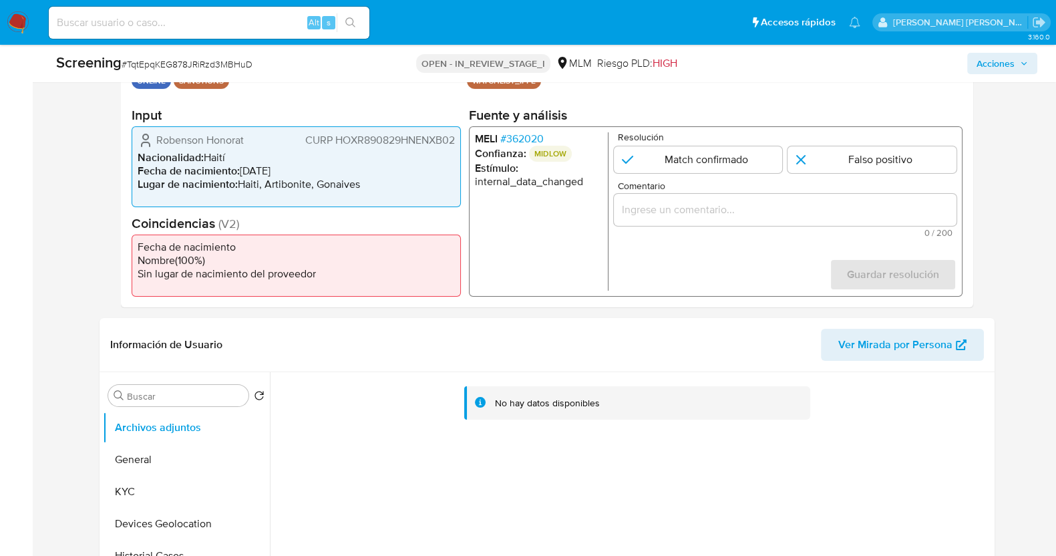
scroll to position [333, 0]
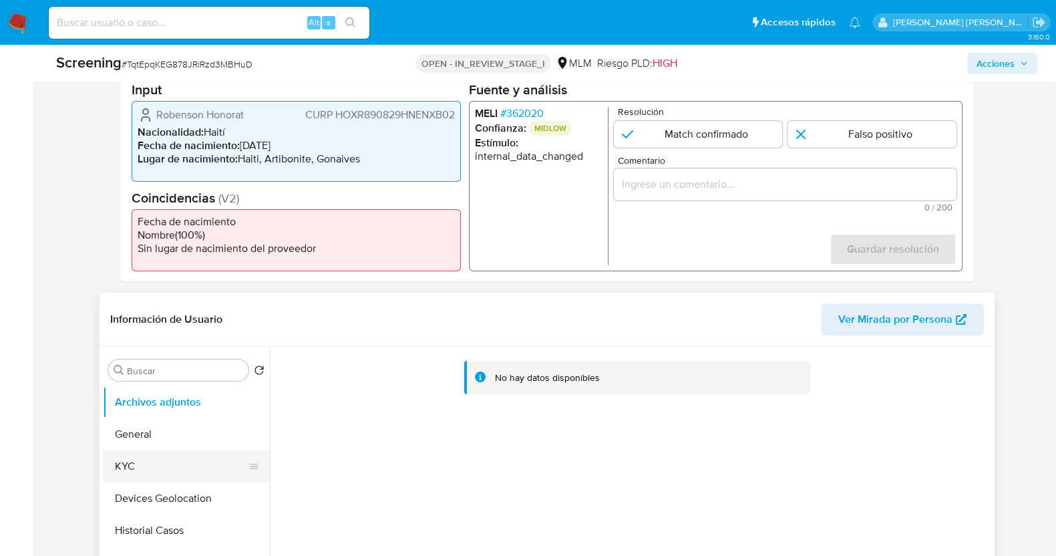
click at [130, 463] on button "KYC" at bounding box center [181, 466] width 156 height 32
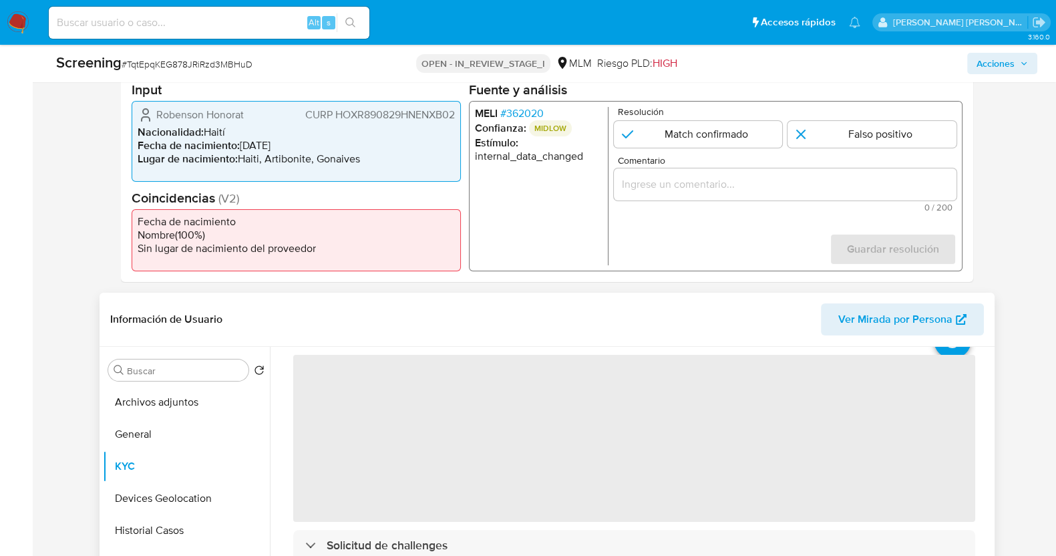
scroll to position [83, 0]
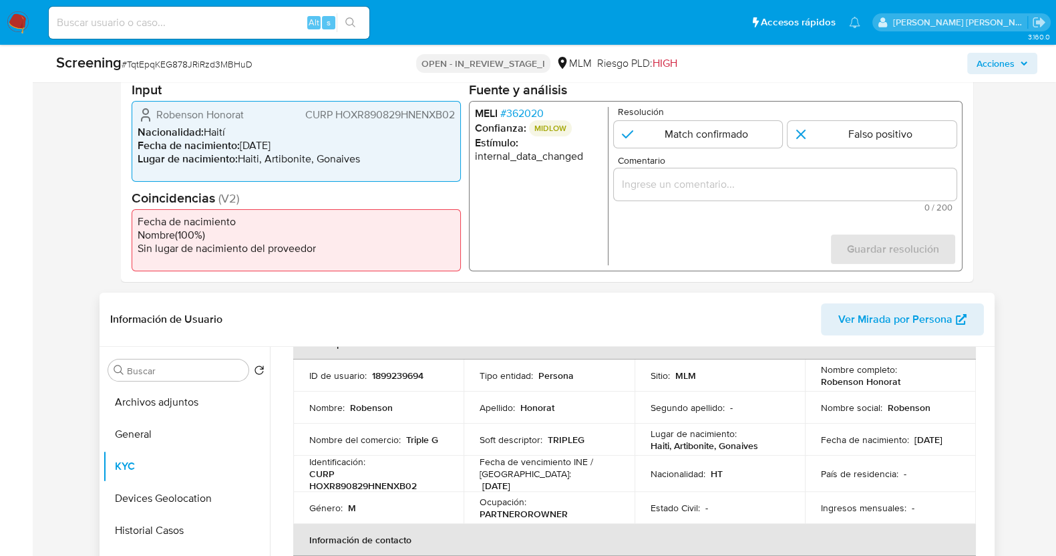
click at [394, 373] on p "1899239694" at bounding box center [397, 375] width 51 height 12
copy p "1899239694"
drag, startPoint x: 836, startPoint y: 383, endPoint x: 897, endPoint y: 384, distance: 61.4
click at [897, 384] on td "Nombre completo : [PERSON_NAME]" at bounding box center [890, 375] width 171 height 32
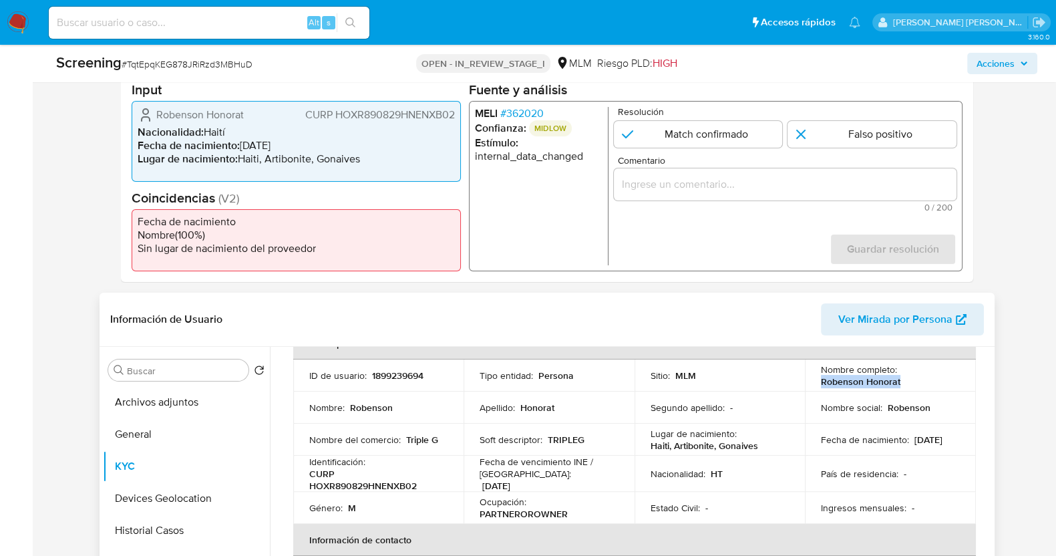
copy p "Robenson Honorat"
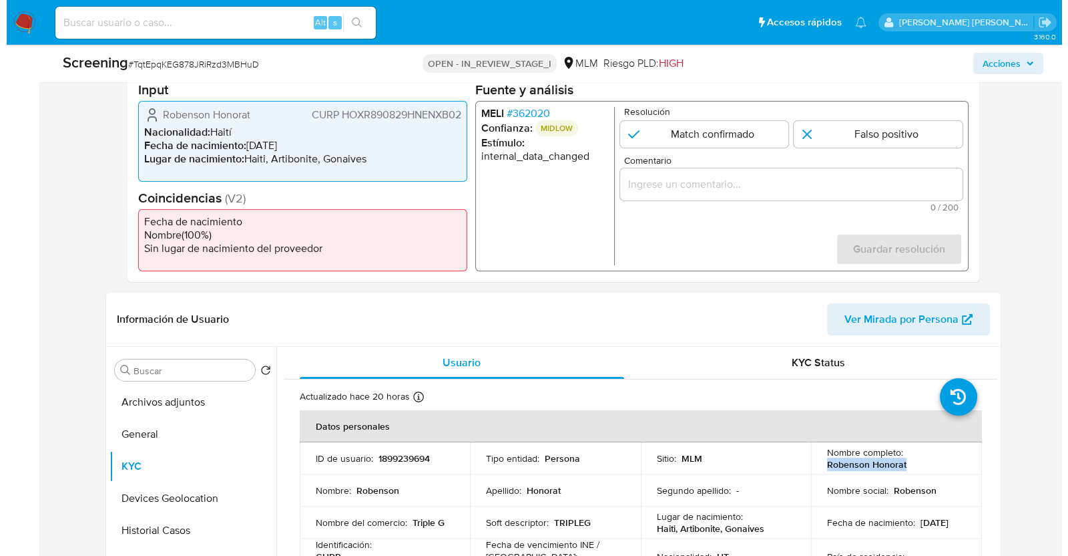
scroll to position [250, 0]
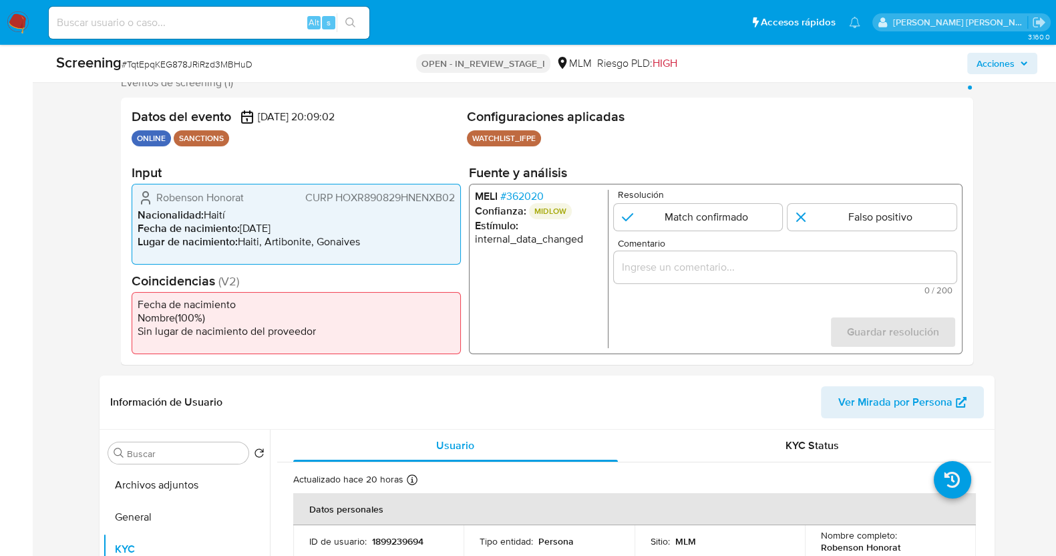
click at [520, 196] on span "# 362020" at bounding box center [520, 196] width 43 height 13
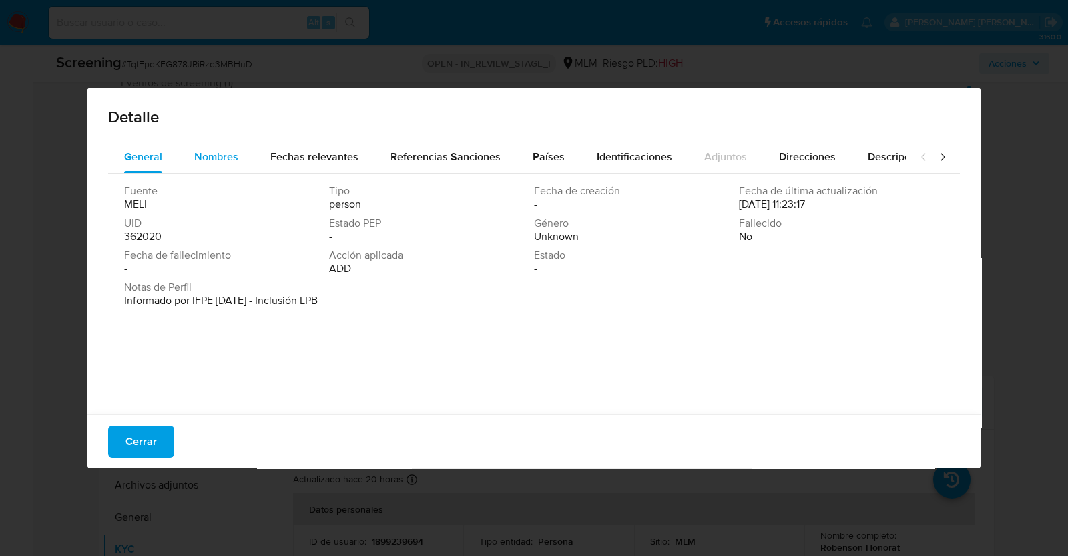
click at [209, 156] on span "Nombres" at bounding box center [216, 156] width 44 height 15
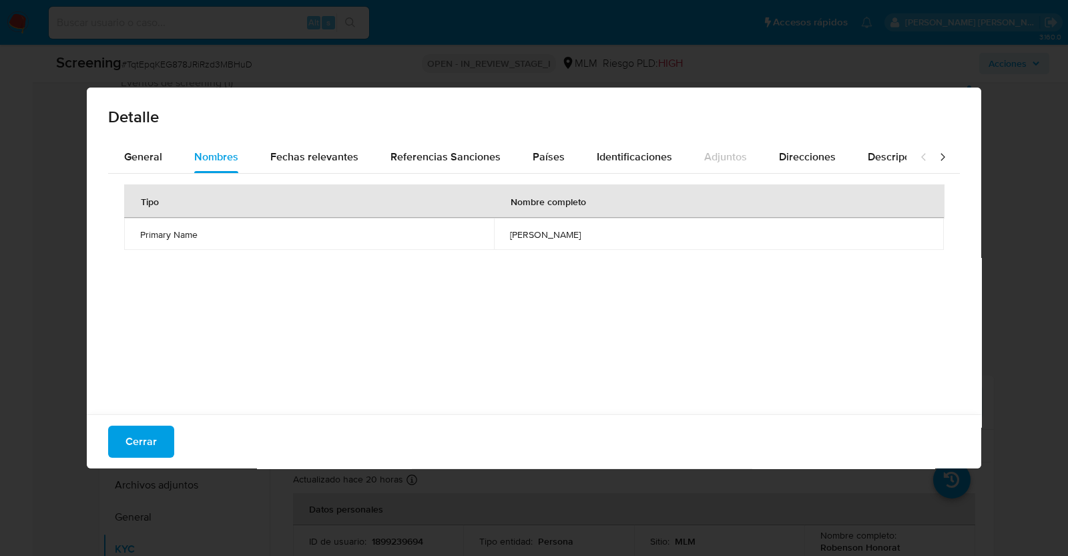
drag, startPoint x: 591, startPoint y: 238, endPoint x: 474, endPoint y: 238, distance: 116.9
click at [474, 238] on tr "Primary Name [PERSON_NAME]" at bounding box center [534, 234] width 820 height 32
click at [332, 151] on span "Fechas relevantes" at bounding box center [314, 156] width 88 height 15
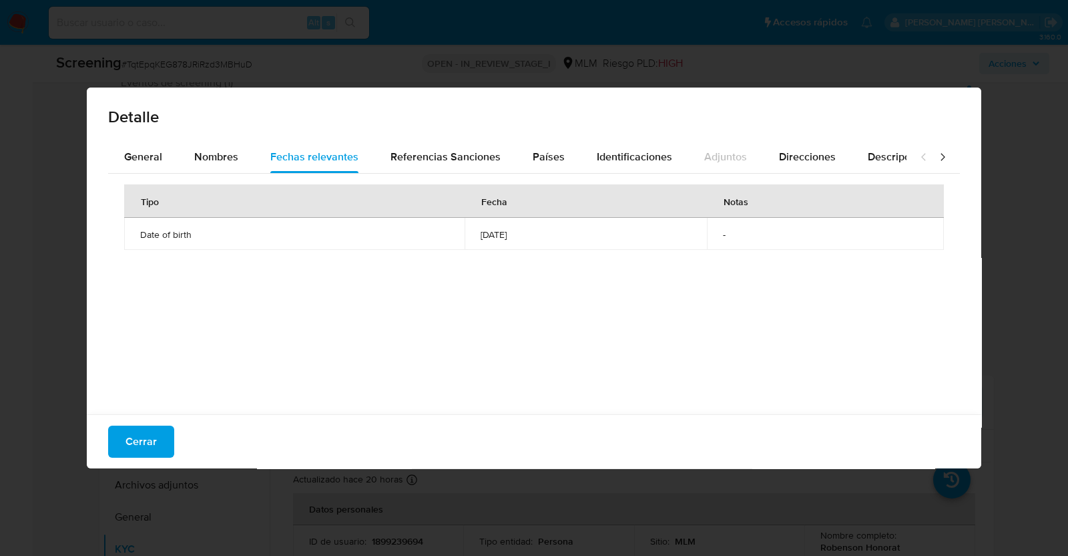
drag, startPoint x: 511, startPoint y: 238, endPoint x: 434, endPoint y: 235, distance: 76.8
click at [465, 235] on td "1989-08-29" at bounding box center [586, 234] width 242 height 32
click at [481, 154] on span "Referencias Sanciones" at bounding box center [446, 156] width 110 height 15
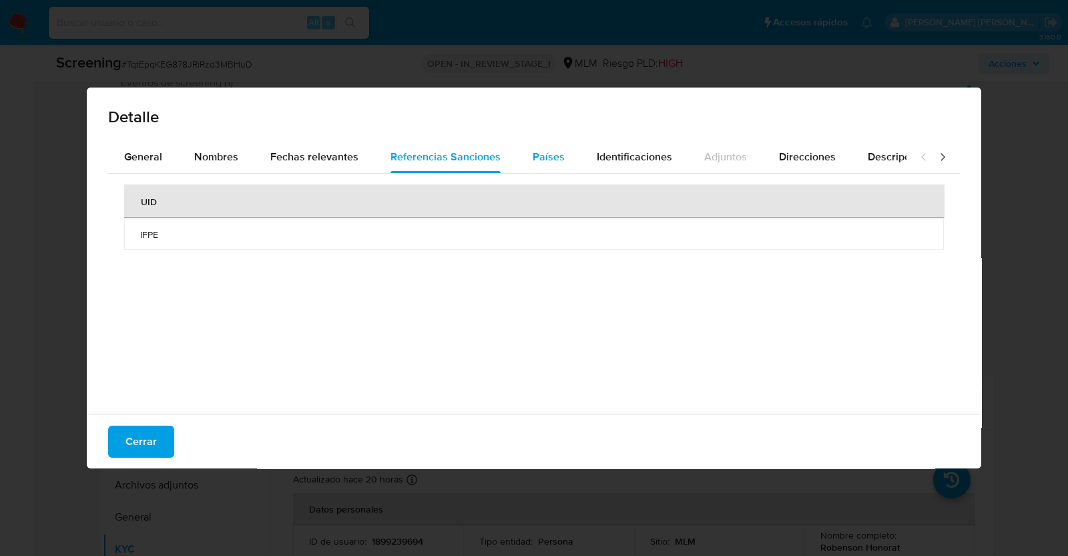
click at [543, 156] on span "Países" at bounding box center [549, 156] width 32 height 15
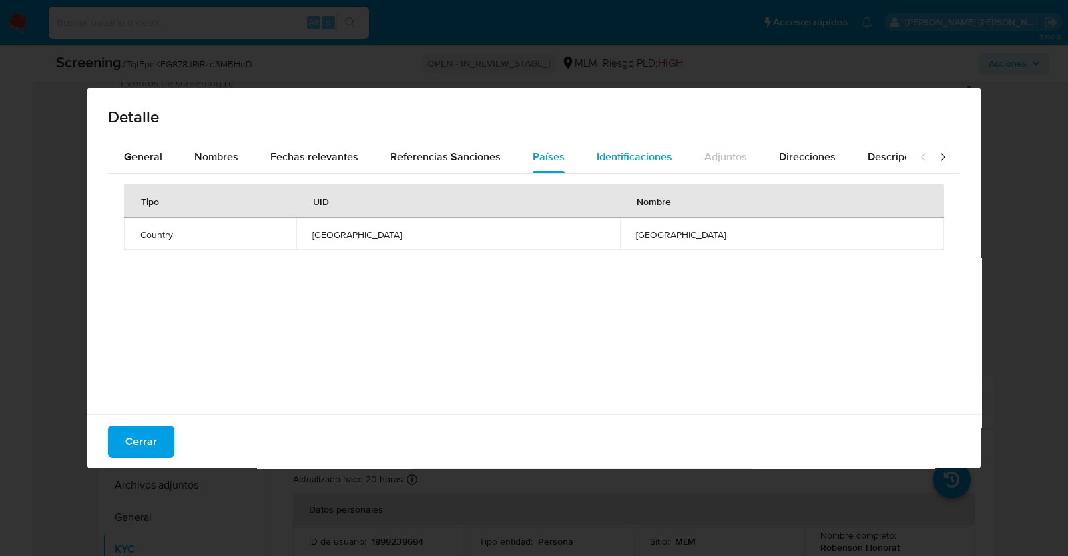
click at [636, 158] on span "Identificaciones" at bounding box center [634, 156] width 75 height 15
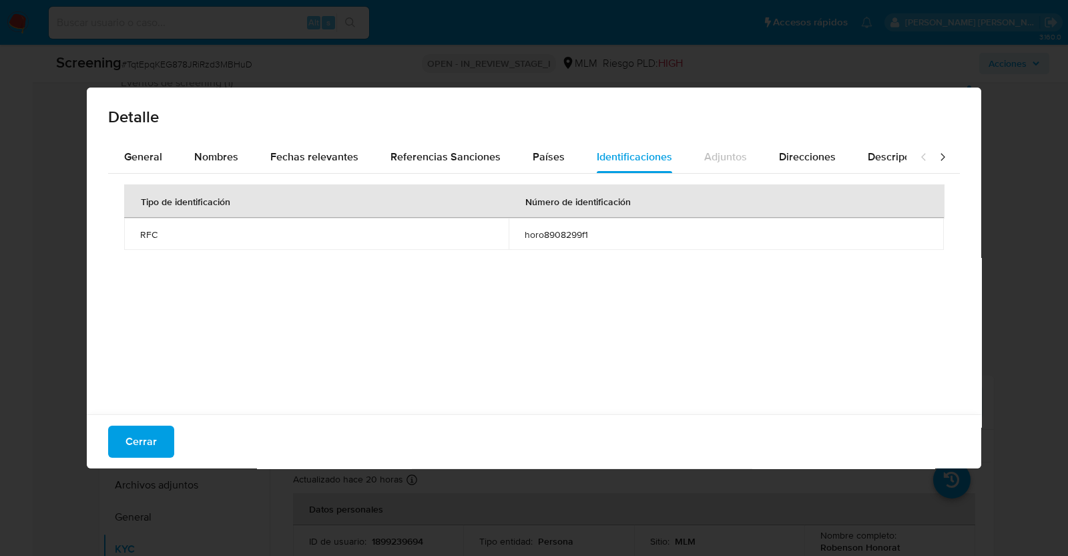
click at [558, 232] on span "horo8908299f1" at bounding box center [726, 234] width 403 height 12
click at [815, 157] on span "Direcciones" at bounding box center [807, 156] width 57 height 15
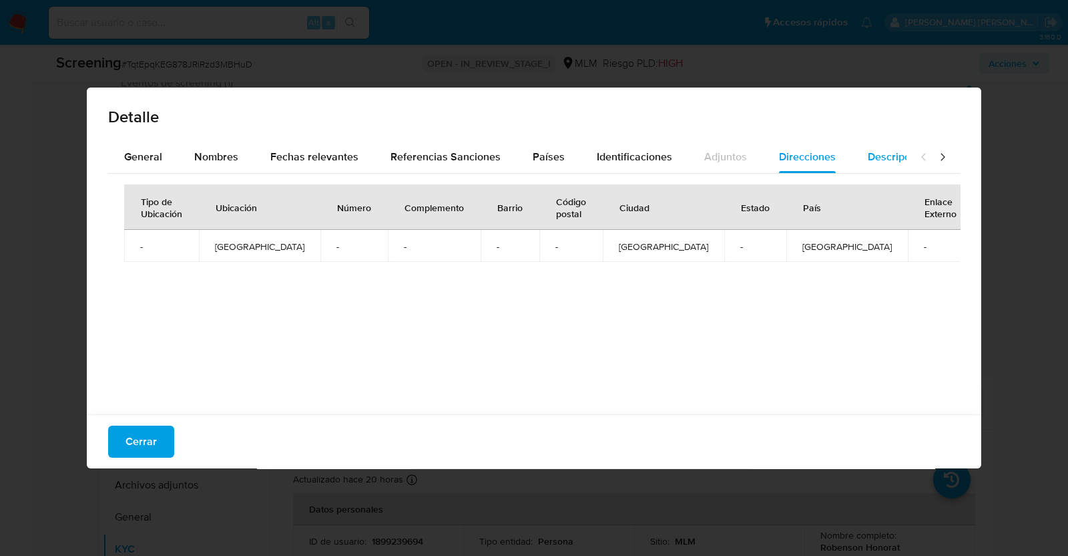
click at [868, 160] on span "Descripciones" at bounding box center [902, 156] width 68 height 15
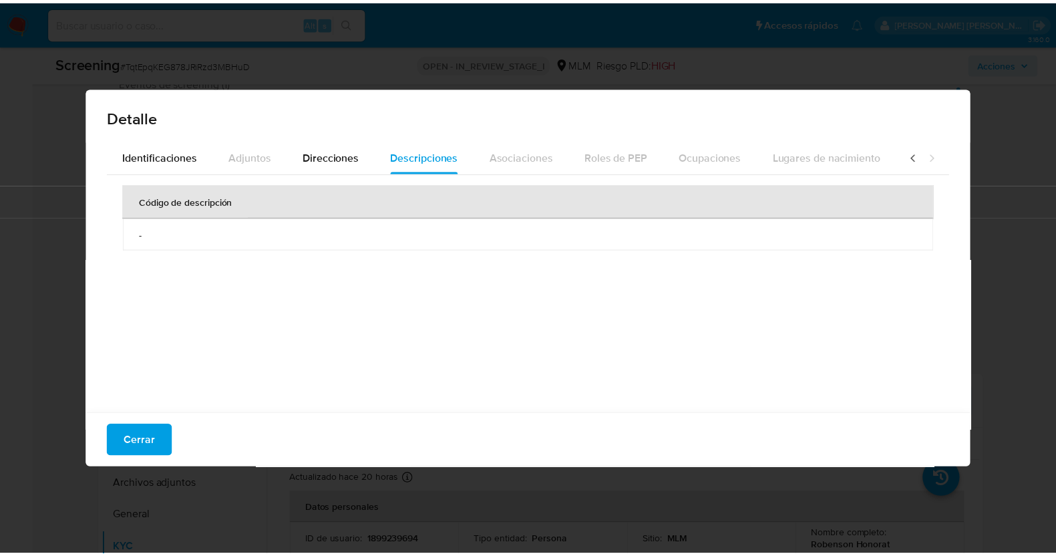
scroll to position [0, 475]
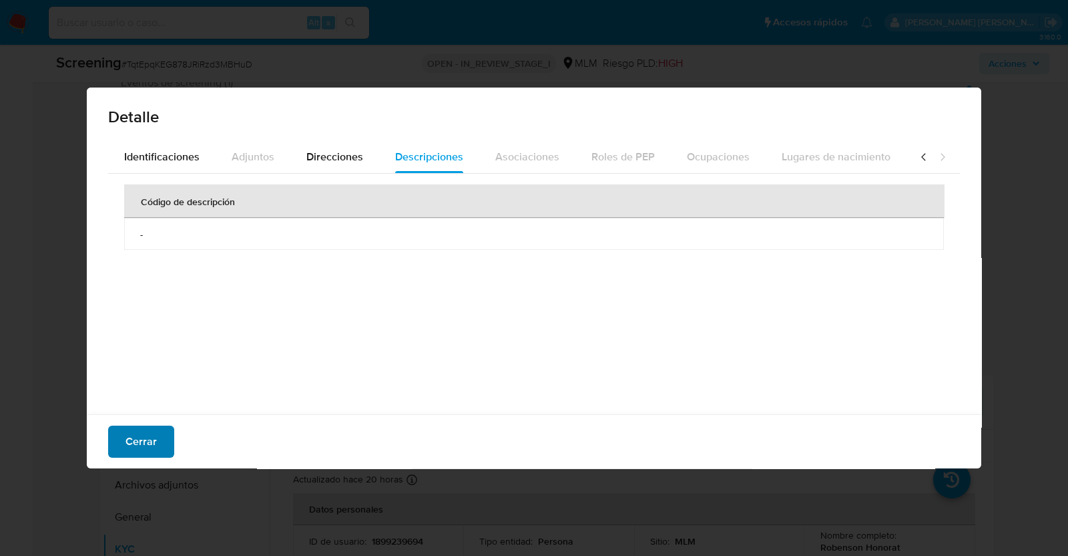
click at [155, 436] on span "Cerrar" at bounding box center [141, 441] width 31 height 29
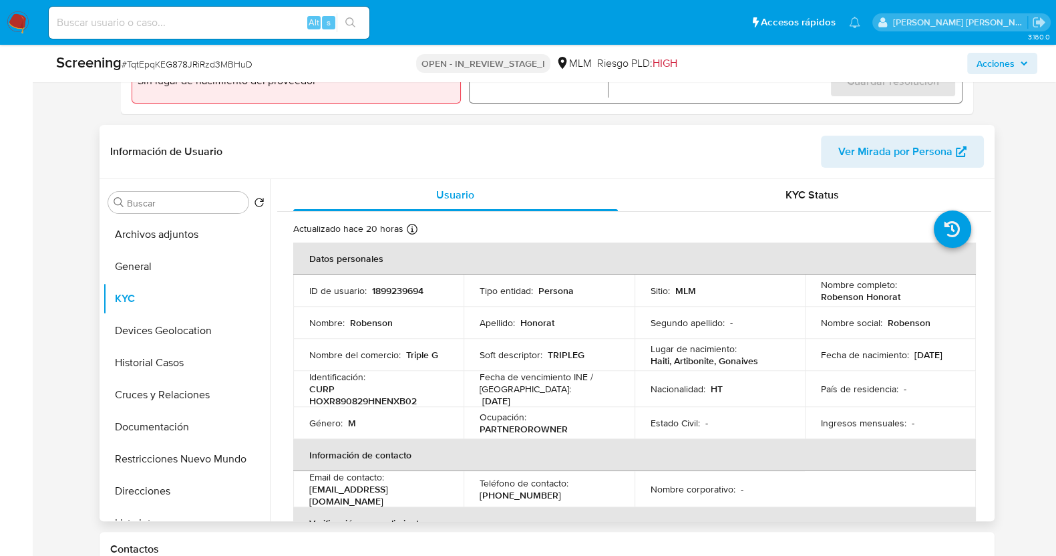
scroll to position [83, 0]
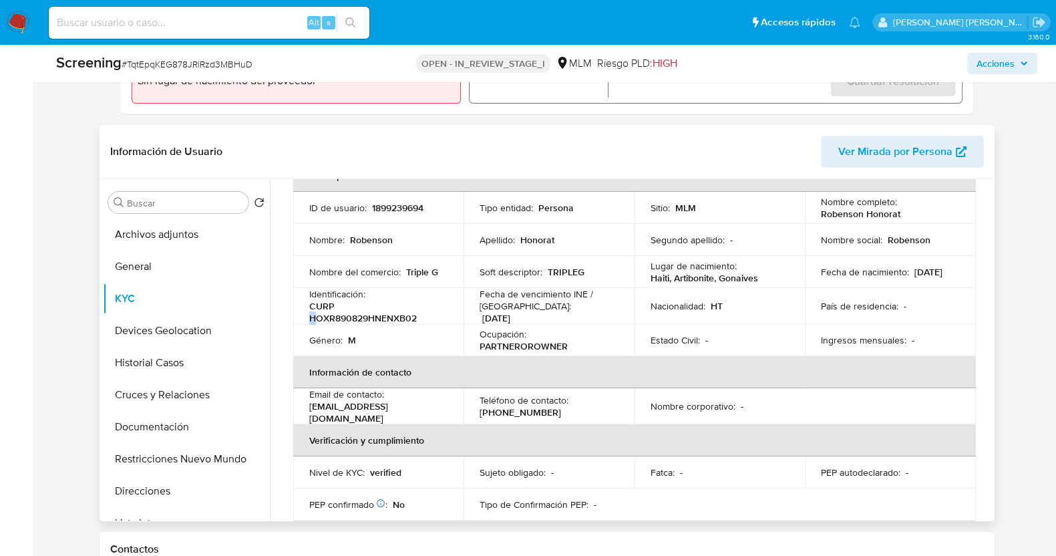
drag, startPoint x: 308, startPoint y: 317, endPoint x: 320, endPoint y: 315, distance: 11.4
click at [320, 315] on p "CURP HOXR890829HNENXB02" at bounding box center [376, 312] width 134 height 24
drag, startPoint x: 817, startPoint y: 211, endPoint x: 925, endPoint y: 212, distance: 107.5
click at [929, 212] on div "Nombre completo : Robenson Honorat" at bounding box center [890, 208] width 139 height 24
copy p "Robenson Honorat"
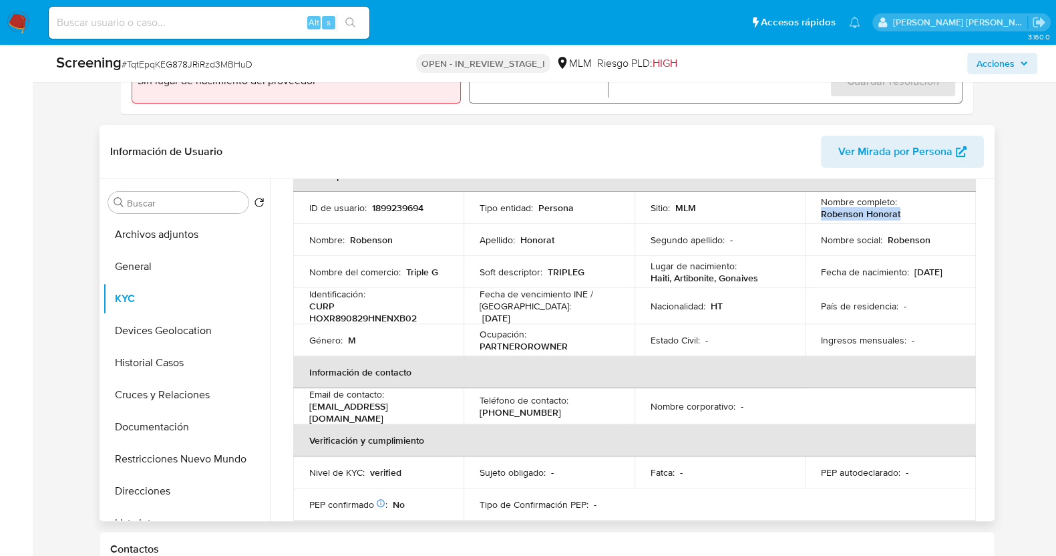
drag, startPoint x: 815, startPoint y: 280, endPoint x: 866, endPoint y: 280, distance: 50.7
click at [866, 280] on td "Fecha de nacimiento : 29/08/1989" at bounding box center [890, 272] width 171 height 32
copy p "29/08/1989"
drag, startPoint x: 310, startPoint y: 315, endPoint x: 367, endPoint y: 319, distance: 56.9
click at [367, 319] on p "CURP HOXR890829HNENXB02" at bounding box center [376, 312] width 134 height 24
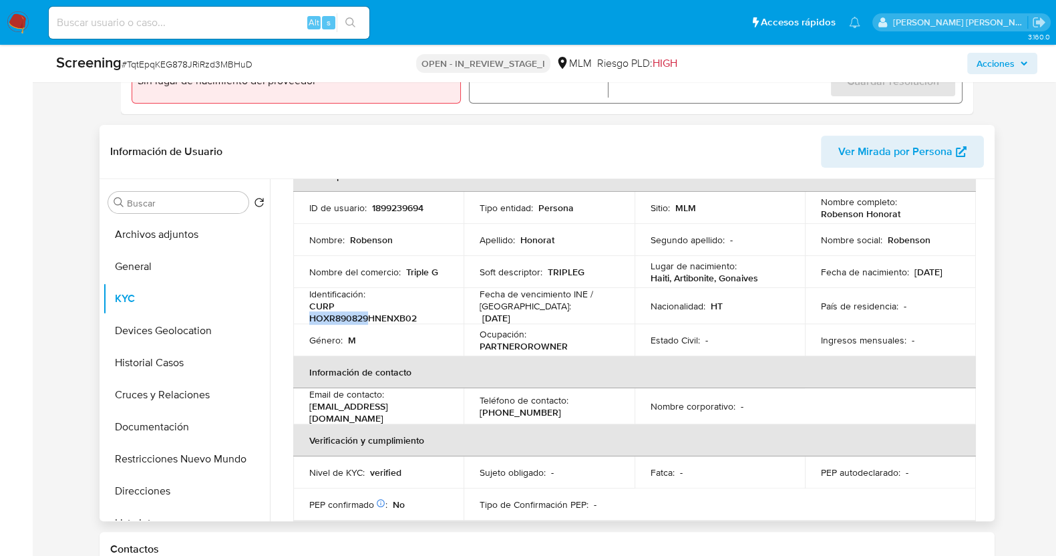
copy p "HOXR890829"
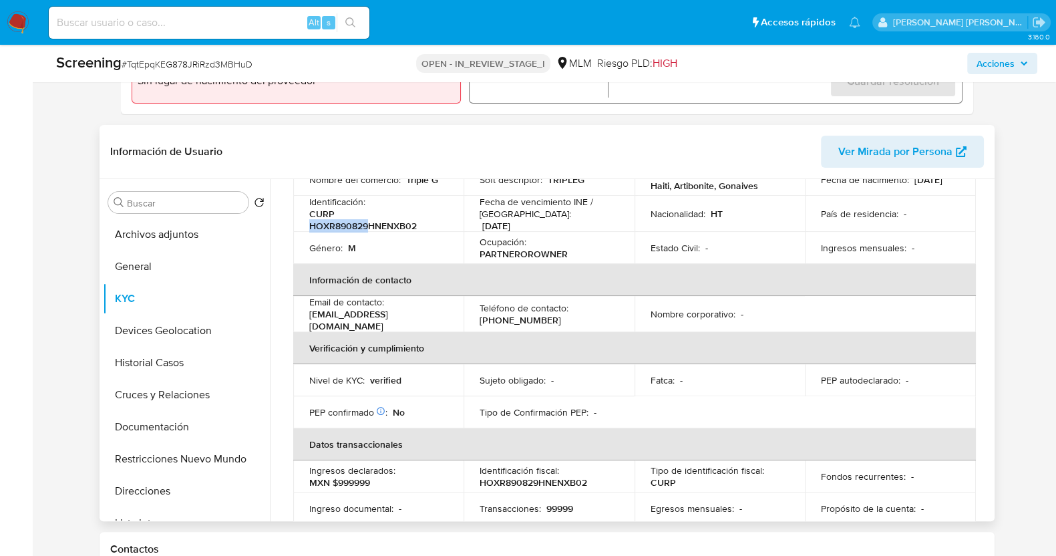
scroll to position [0, 0]
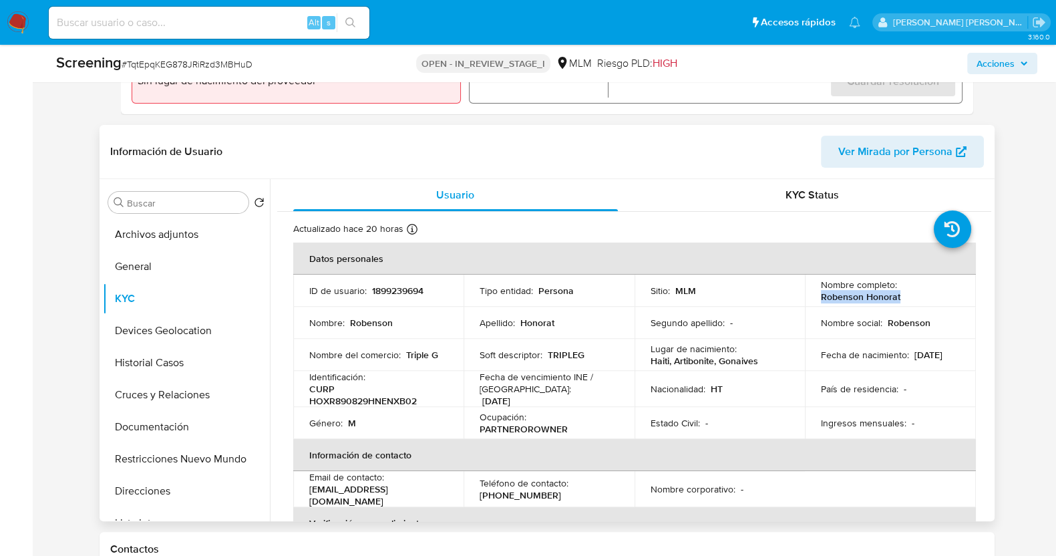
drag, startPoint x: 834, startPoint y: 298, endPoint x: 899, endPoint y: 300, distance: 64.8
click at [899, 300] on div "Nombre completo : Robenson Honorat" at bounding box center [890, 290] width 139 height 24
copy p "Robenson Honorat"
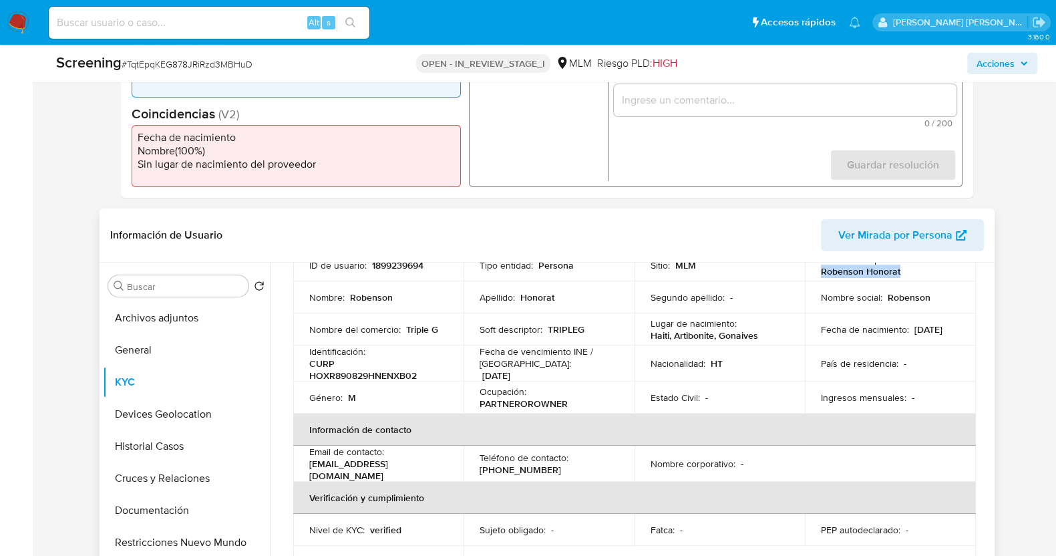
scroll to position [83, 0]
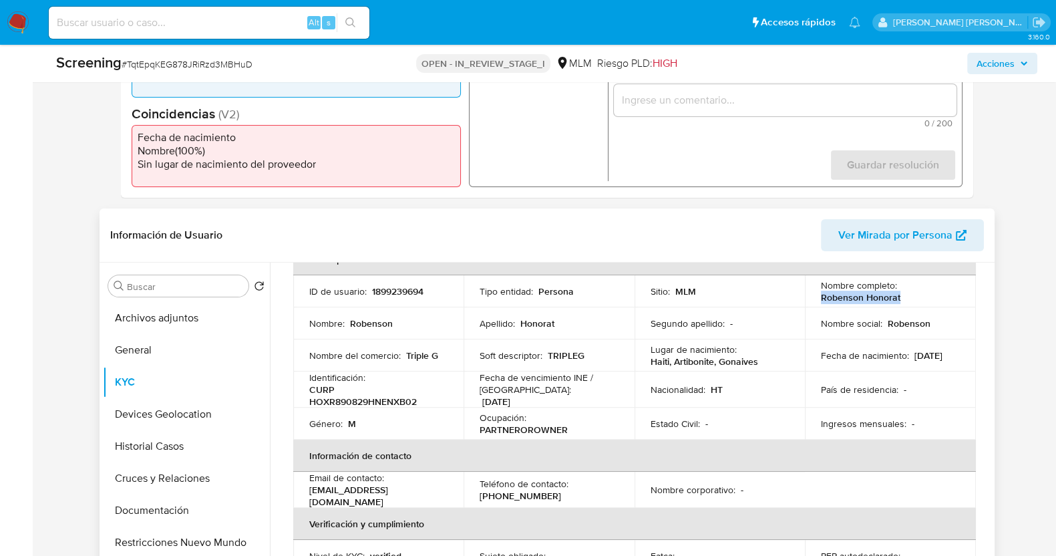
copy p "Robenson Honorat"
click at [603, 400] on div "Fecha de vencimiento INE / Pasaporte : 29/01/2030" at bounding box center [548, 389] width 139 height 36
drag, startPoint x: 306, startPoint y: 402, endPoint x: 421, endPoint y: 399, distance: 114.9
click at [421, 399] on td "Identificación : CURP HOXR890829HNENXB02" at bounding box center [378, 389] width 171 height 36
copy p "CURP HOXR890829HNENXB02"
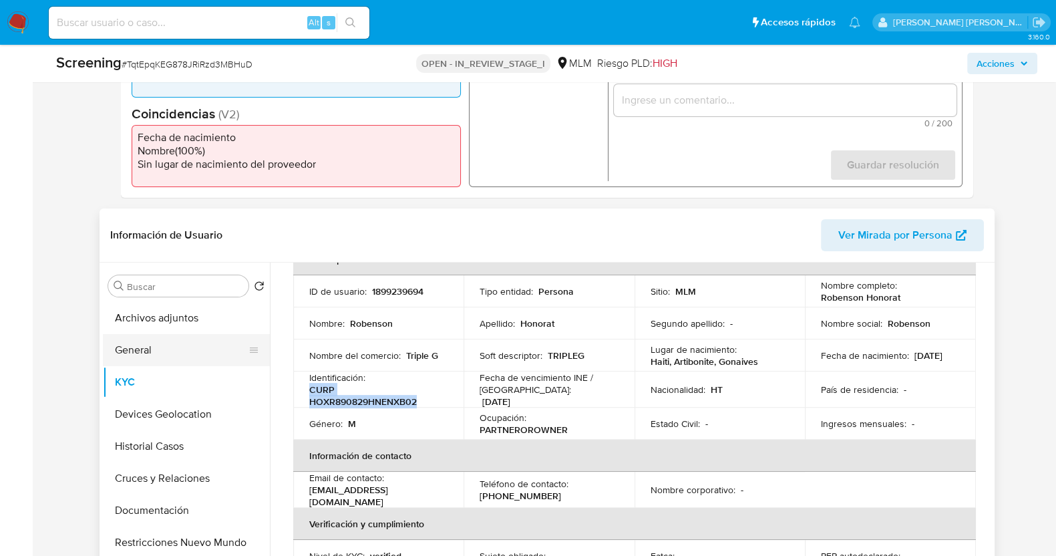
click at [169, 352] on button "General" at bounding box center [181, 350] width 156 height 32
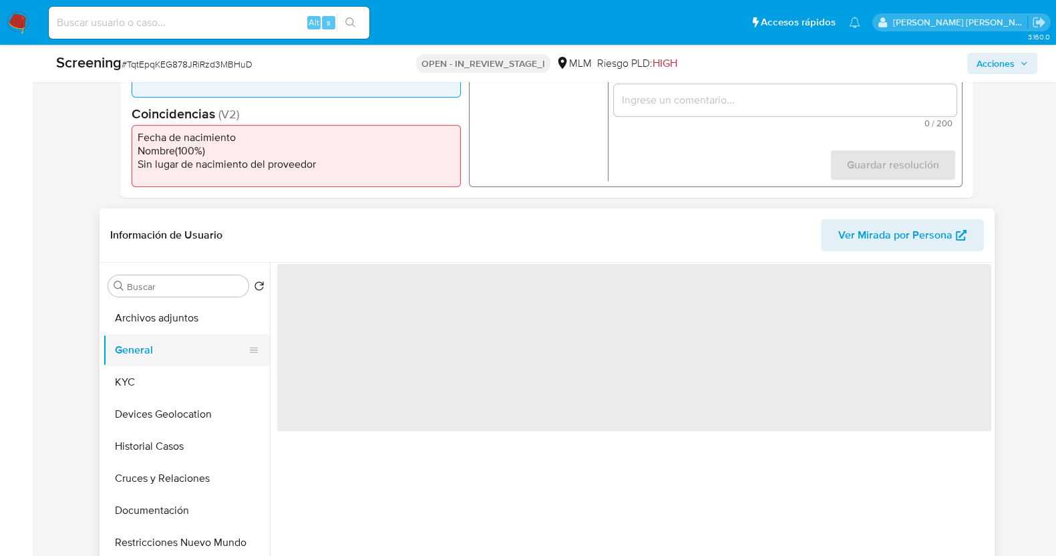
scroll to position [0, 0]
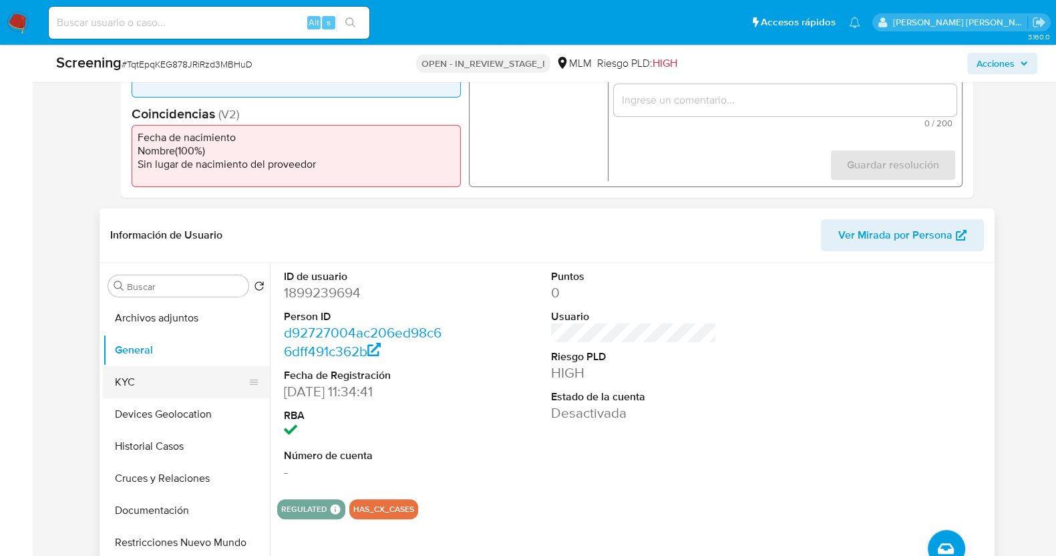
click at [123, 378] on button "KYC" at bounding box center [181, 382] width 156 height 32
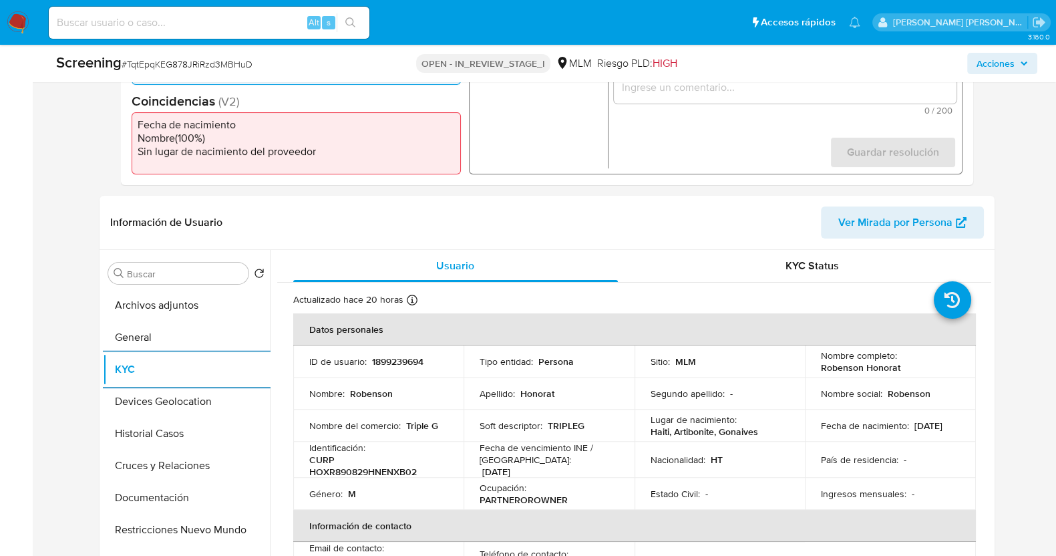
scroll to position [501, 0]
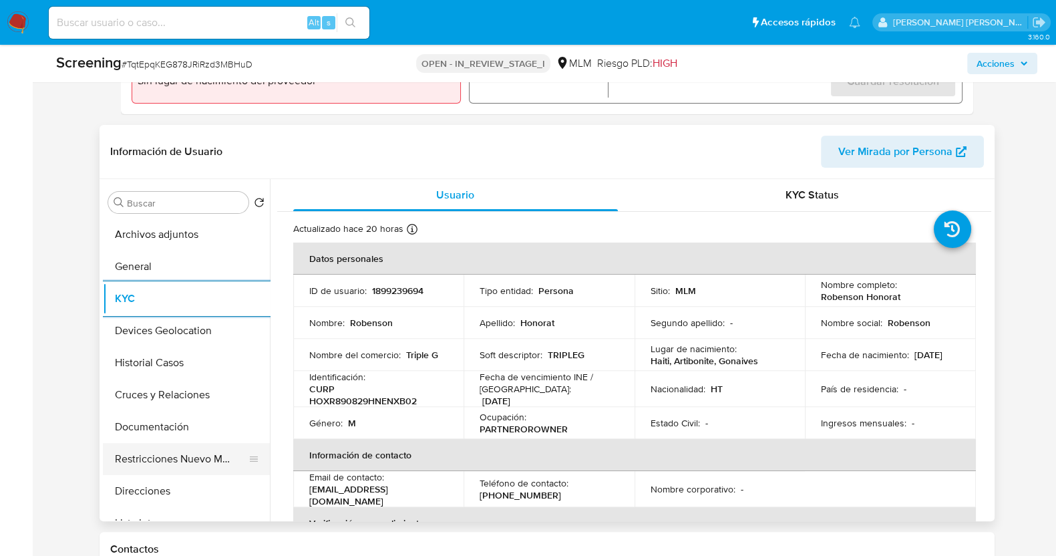
click at [162, 459] on button "Restricciones Nuevo Mundo" at bounding box center [181, 459] width 156 height 32
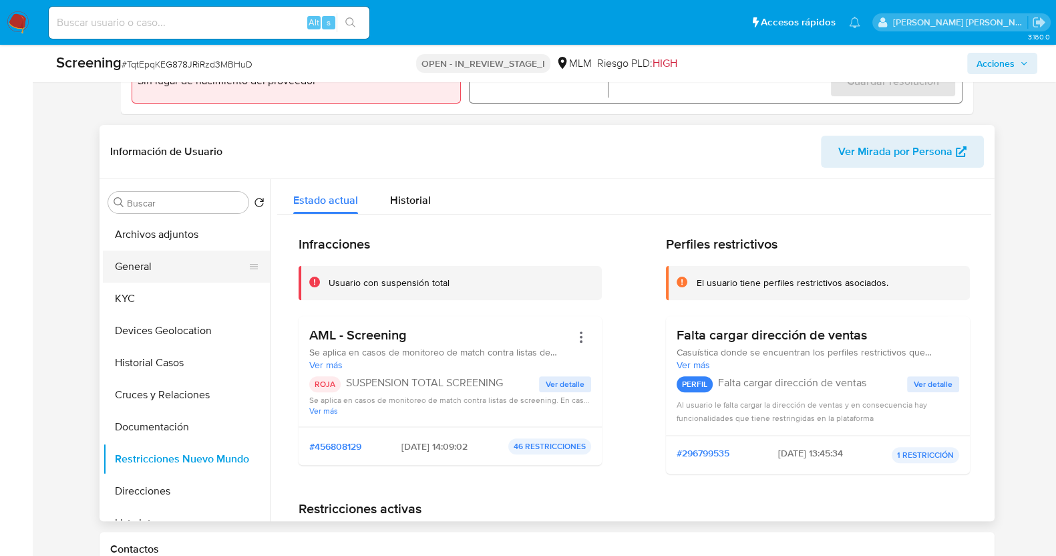
click at [156, 264] on button "General" at bounding box center [181, 266] width 156 height 32
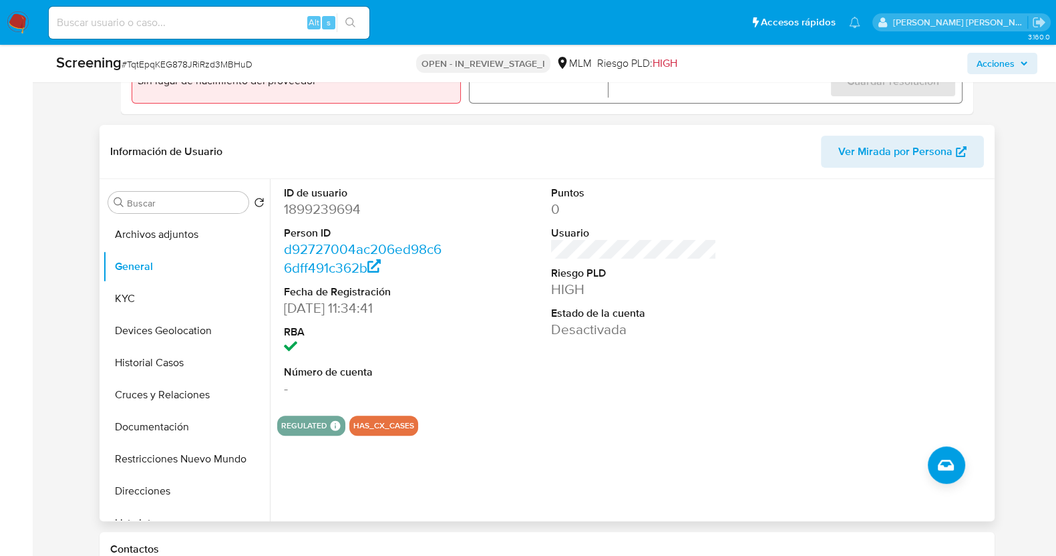
scroll to position [584, 0]
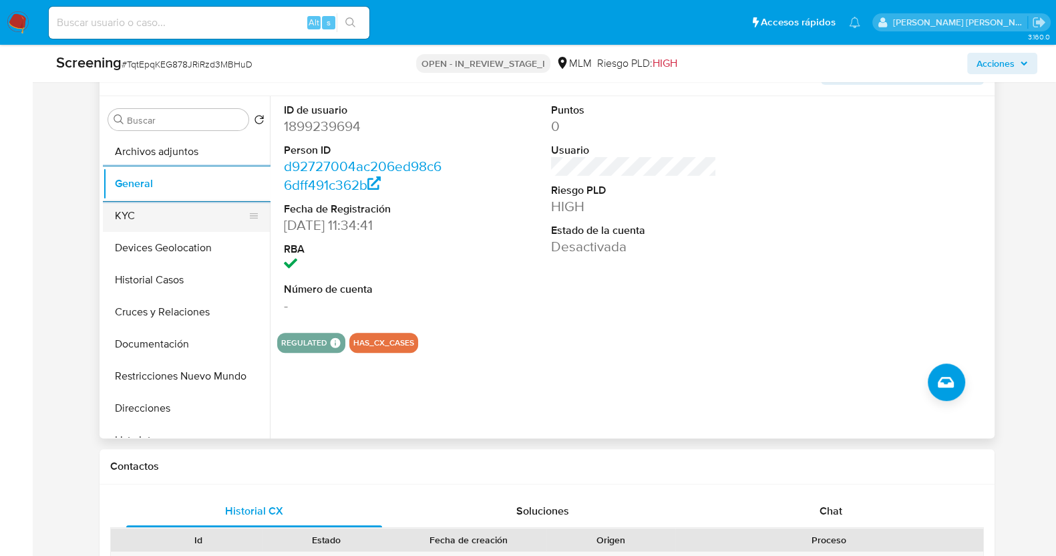
click at [160, 219] on button "KYC" at bounding box center [181, 216] width 156 height 32
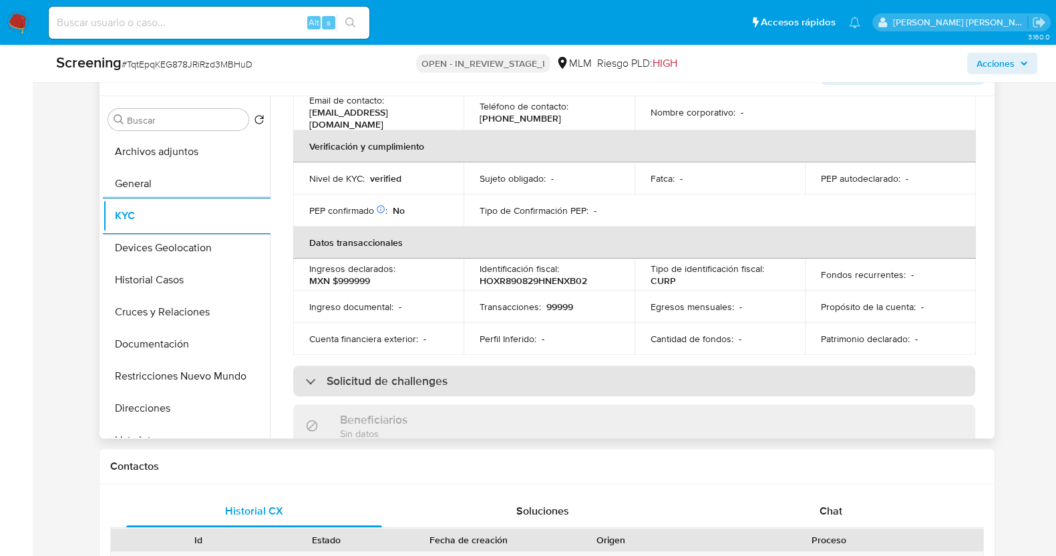
scroll to position [0, 0]
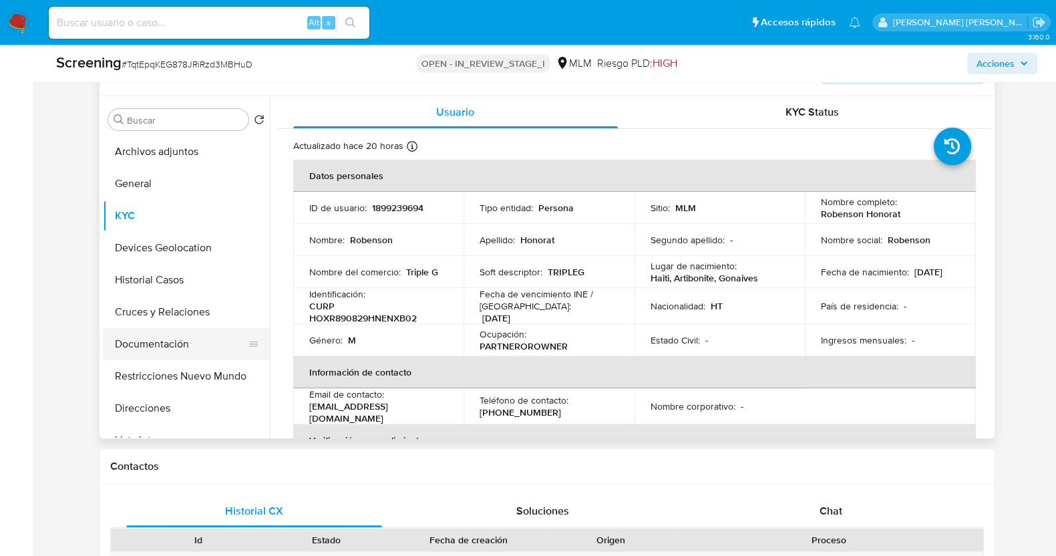
click at [162, 333] on button "Documentación" at bounding box center [181, 344] width 156 height 32
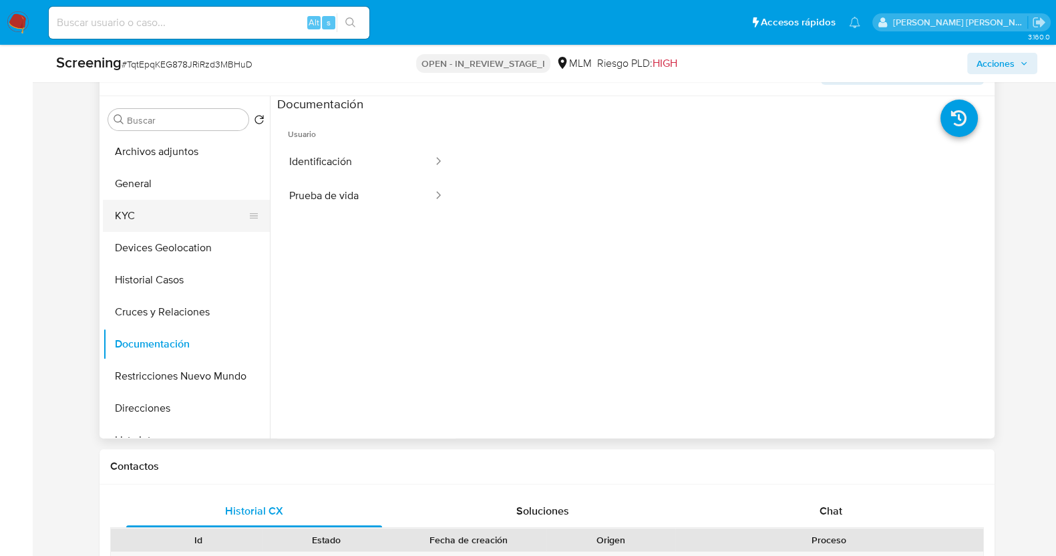
click at [137, 220] on button "KYC" at bounding box center [181, 216] width 156 height 32
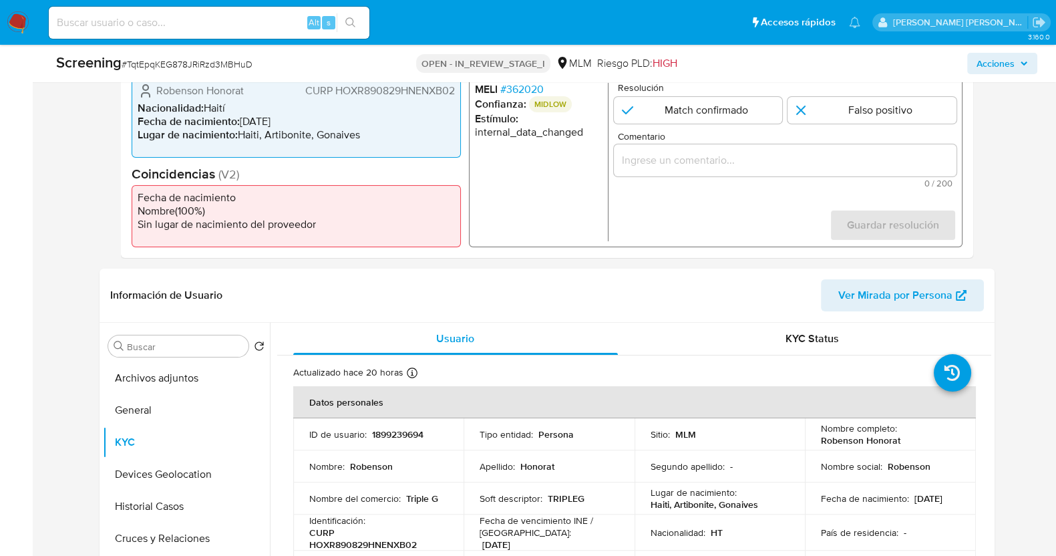
scroll to position [333, 0]
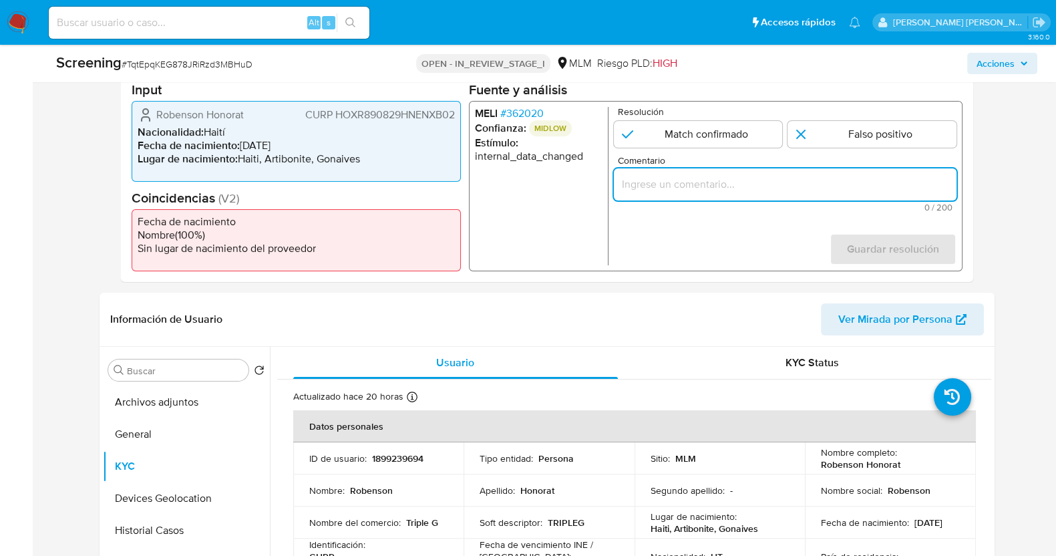
click at [728, 181] on input "Comentario" at bounding box center [784, 184] width 343 height 17
paste input "SE CONFIRMA POR NOMBRE, FECHA DE NACIMIENTO Y NACIONALIDAD A ROBENSON HONORAT, …"
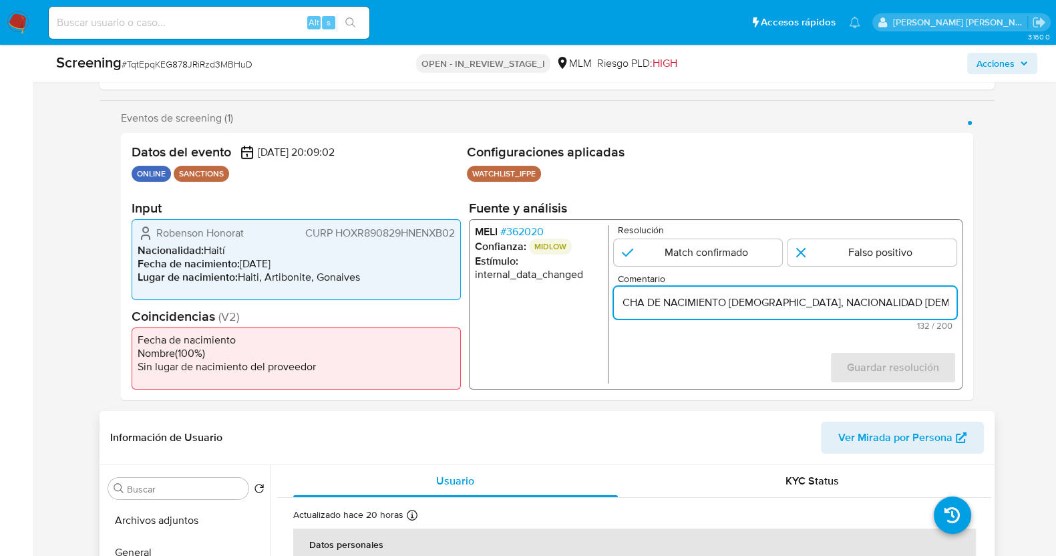
scroll to position [250, 0]
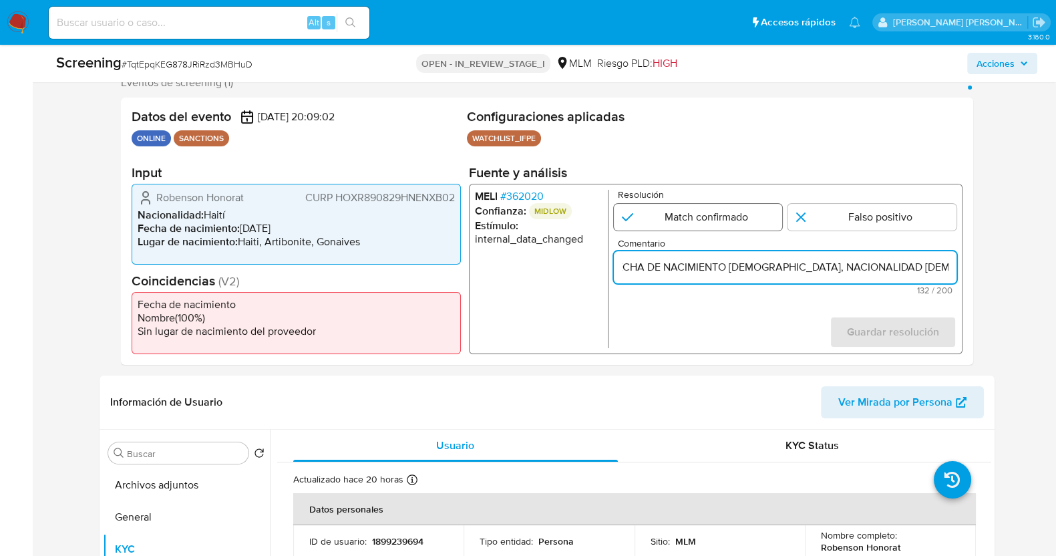
type input "SE CONFIRMA POR NOMBRE, FECHA DE NACIMIENTO Y NACIONALIDAD A ROBENSON HONORAT, …"
click at [698, 218] on input "1 de 1" at bounding box center [697, 217] width 169 height 27
radio input "true"
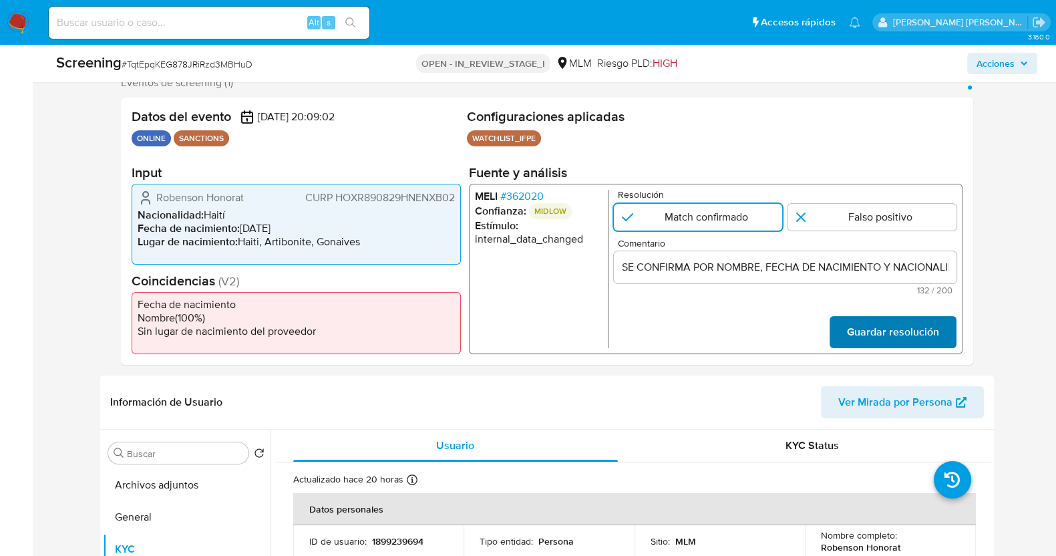
click at [865, 339] on span "Guardar resolución" at bounding box center [892, 331] width 92 height 29
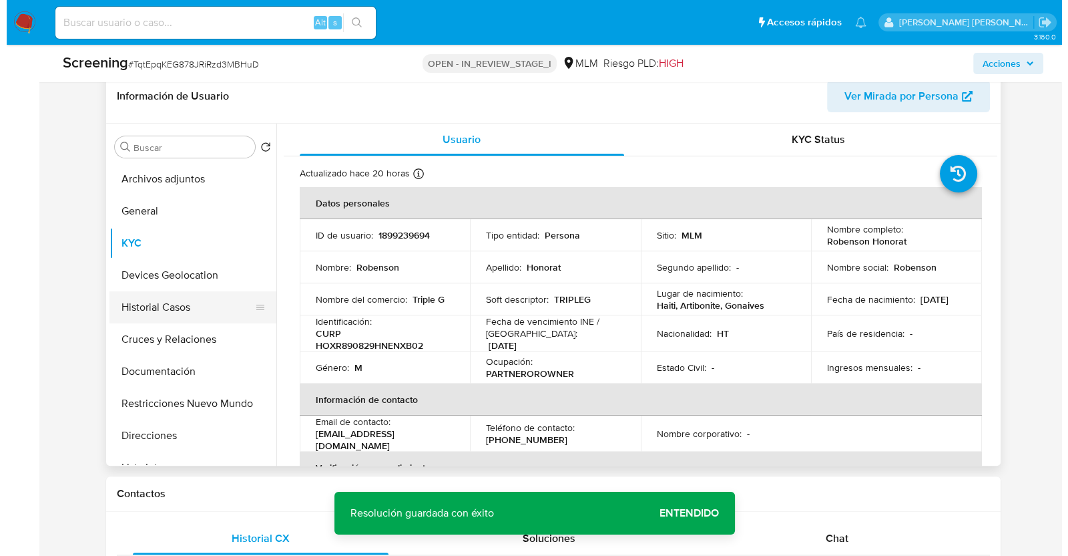
scroll to position [584, 0]
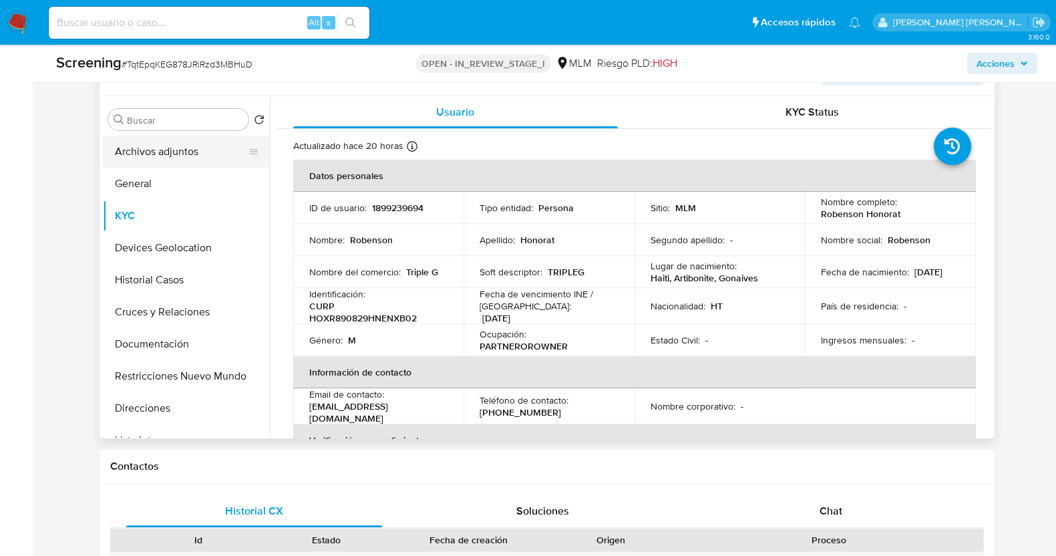
click at [176, 148] on button "Archivos adjuntos" at bounding box center [181, 152] width 156 height 32
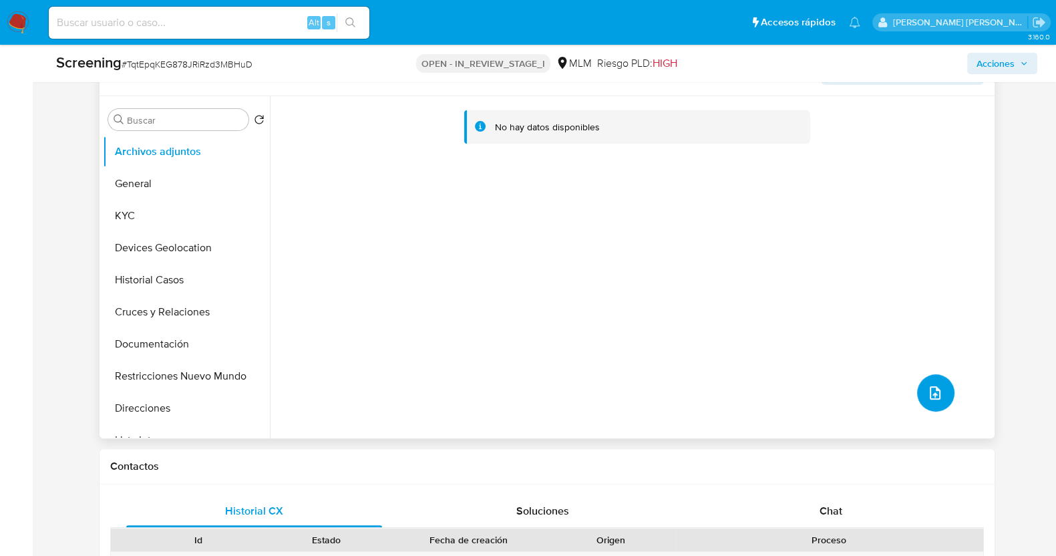
click at [937, 387] on icon "upload-file" at bounding box center [935, 393] width 16 height 16
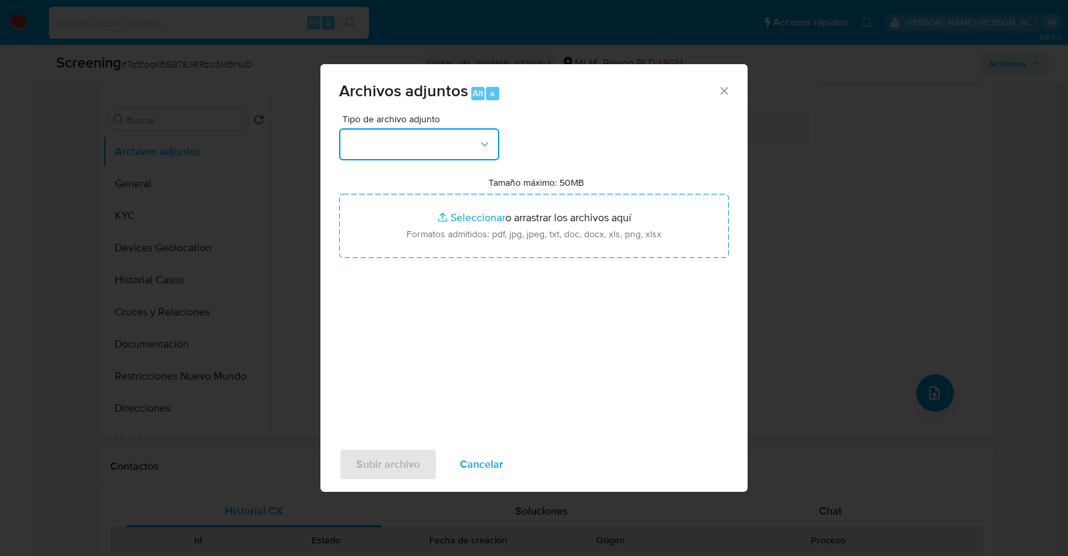
click at [454, 153] on button "button" at bounding box center [419, 144] width 160 height 32
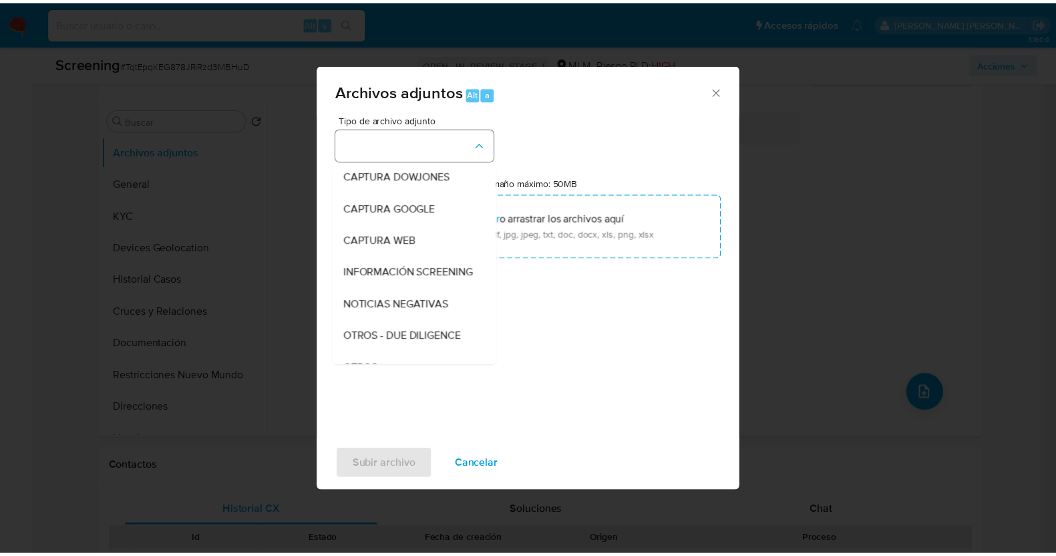
scroll to position [69, 0]
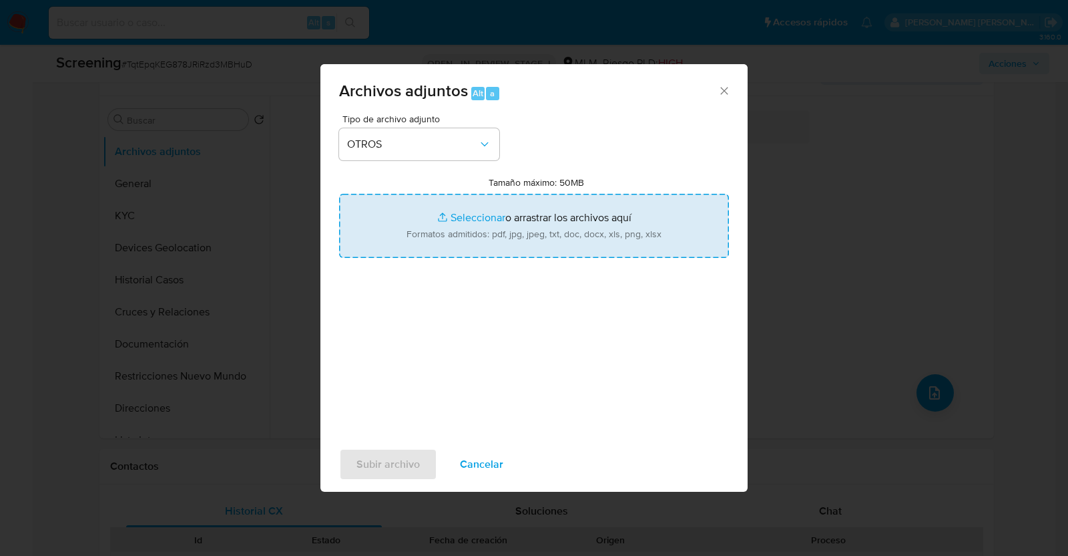
type input "C:\fakepath\1899239694_Robenson Honorat_SEP2025.pdf"
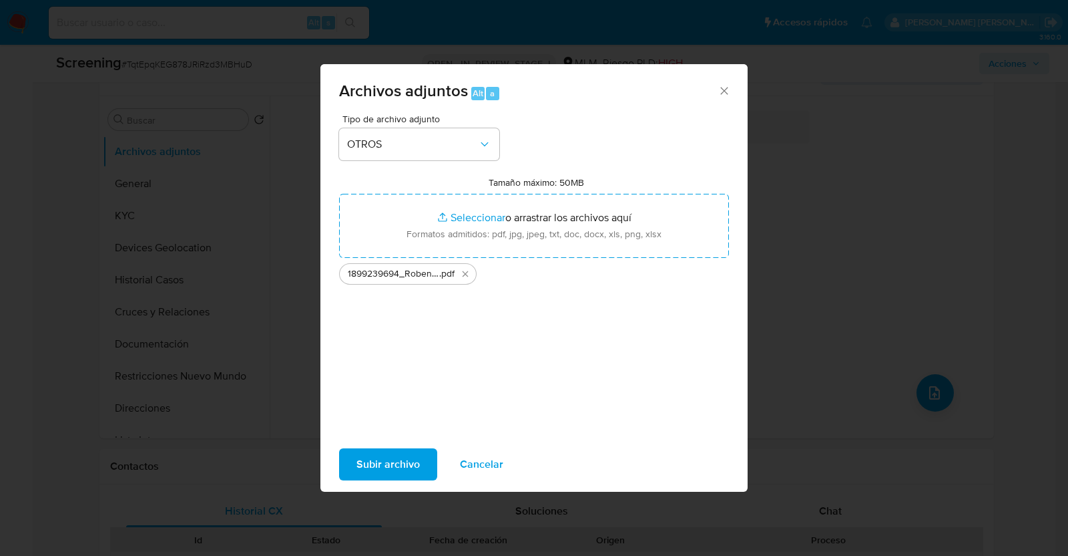
click at [414, 457] on span "Subir archivo" at bounding box center [388, 463] width 63 height 29
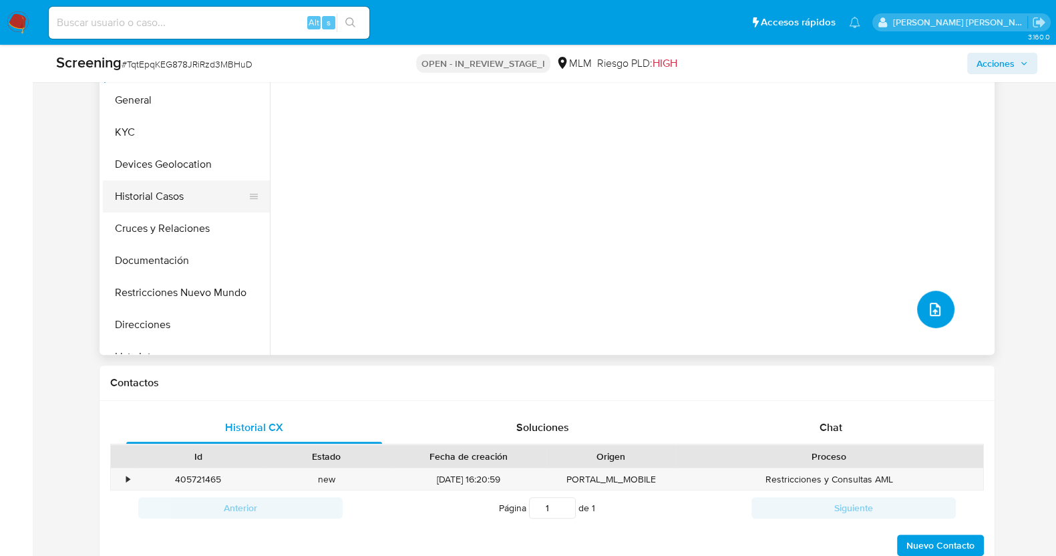
scroll to position [83, 0]
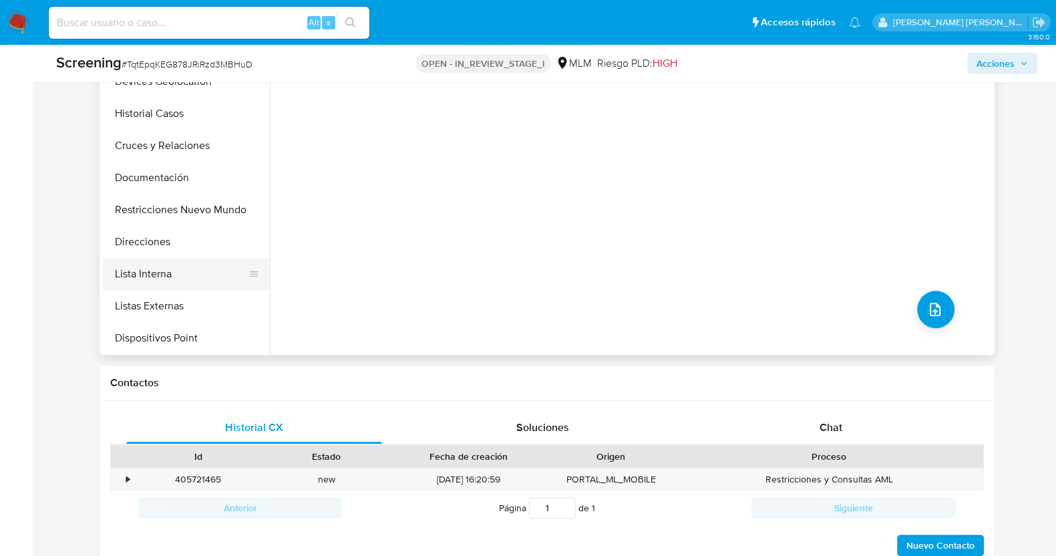
click at [176, 265] on button "Lista Interna" at bounding box center [181, 274] width 156 height 32
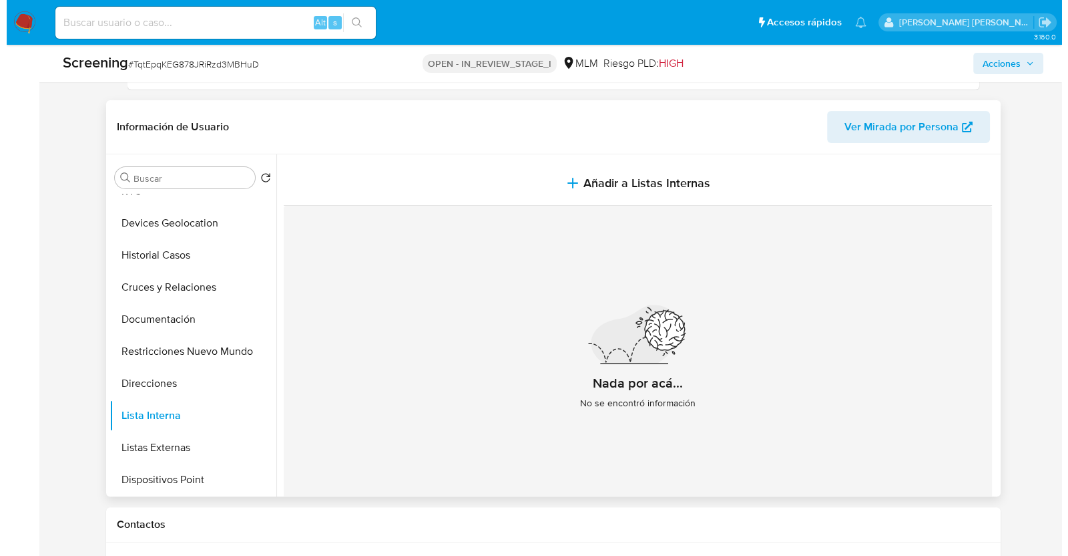
scroll to position [501, 0]
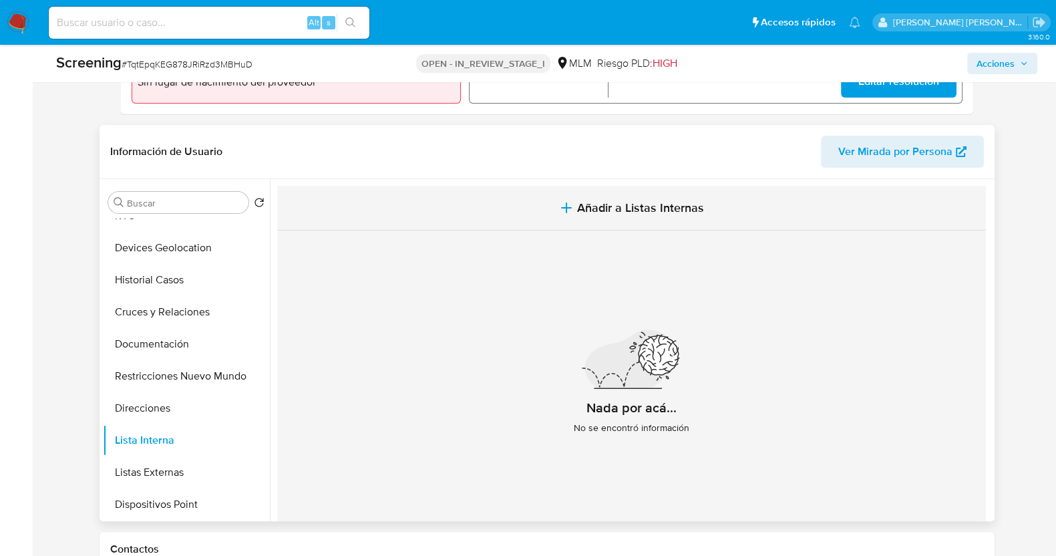
click at [628, 200] on span "Añadir a Listas Internas" at bounding box center [640, 207] width 127 height 15
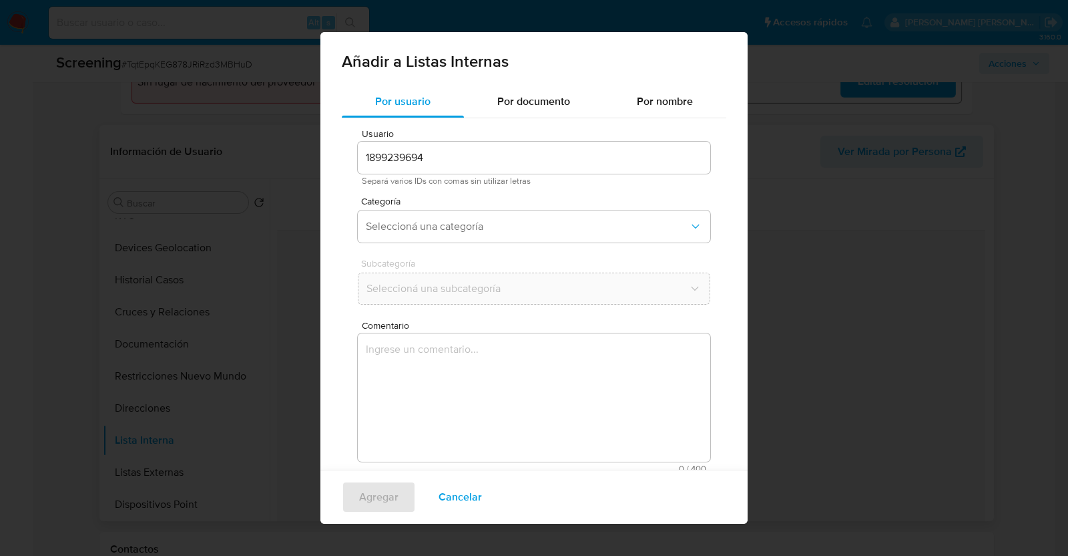
click at [461, 165] on input "1899239694" at bounding box center [534, 157] width 353 height 17
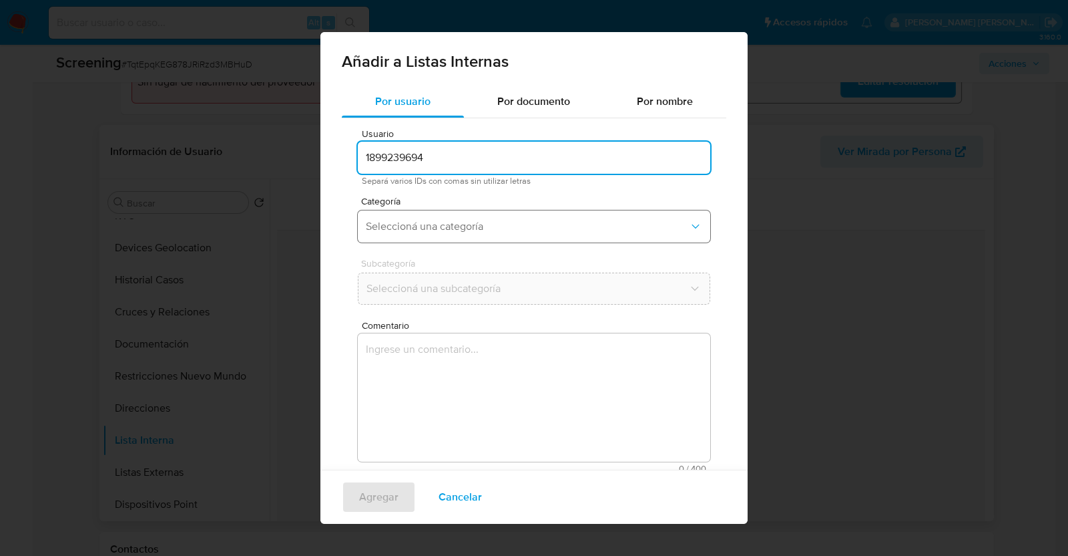
click at [504, 234] on button "Seleccioná una categoría" at bounding box center [534, 226] width 353 height 32
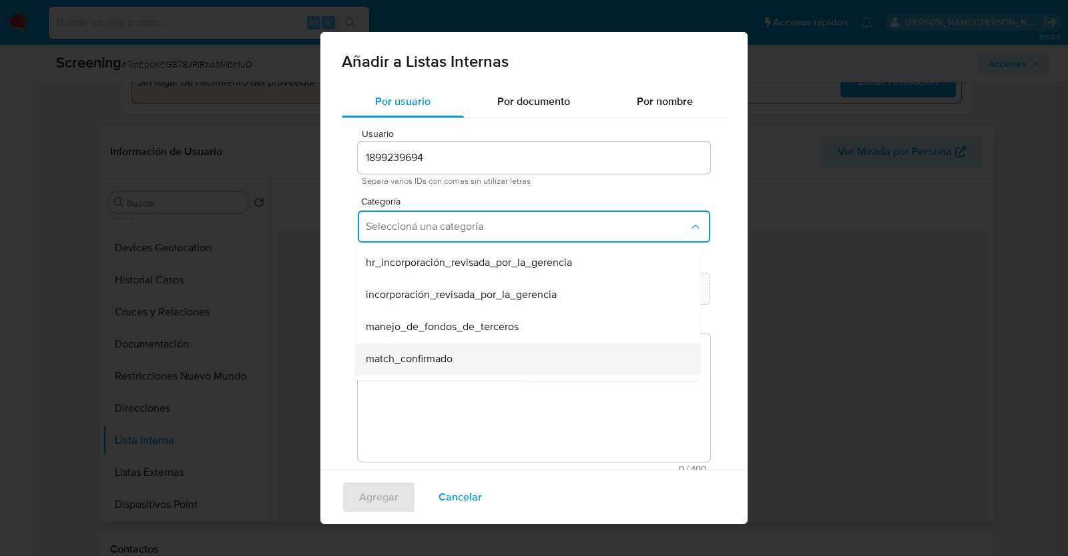
click at [494, 359] on div "match_confirmado" at bounding box center [524, 359] width 316 height 32
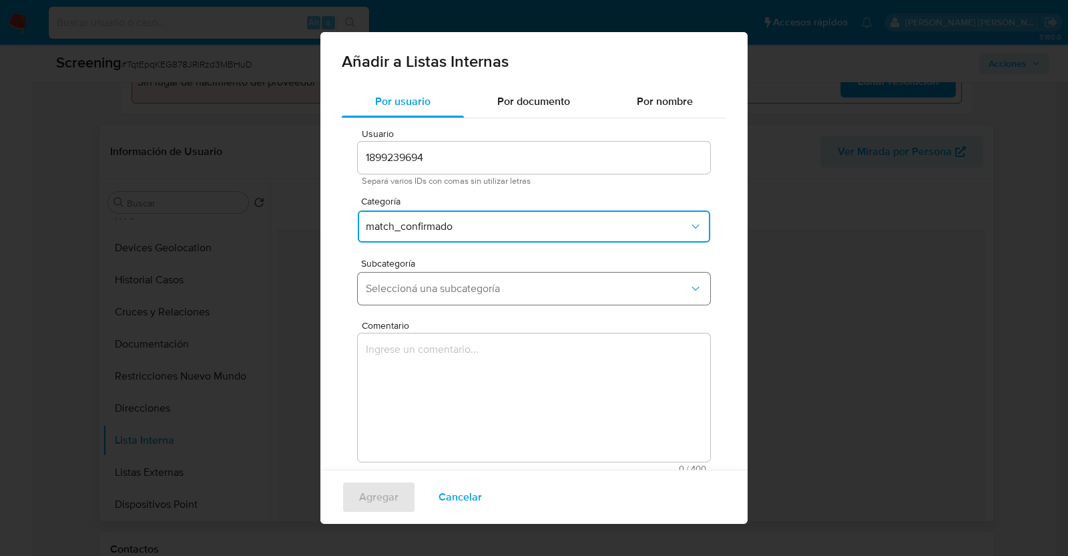
click at [517, 286] on span "Seleccioná una subcategoría" at bounding box center [527, 288] width 323 height 13
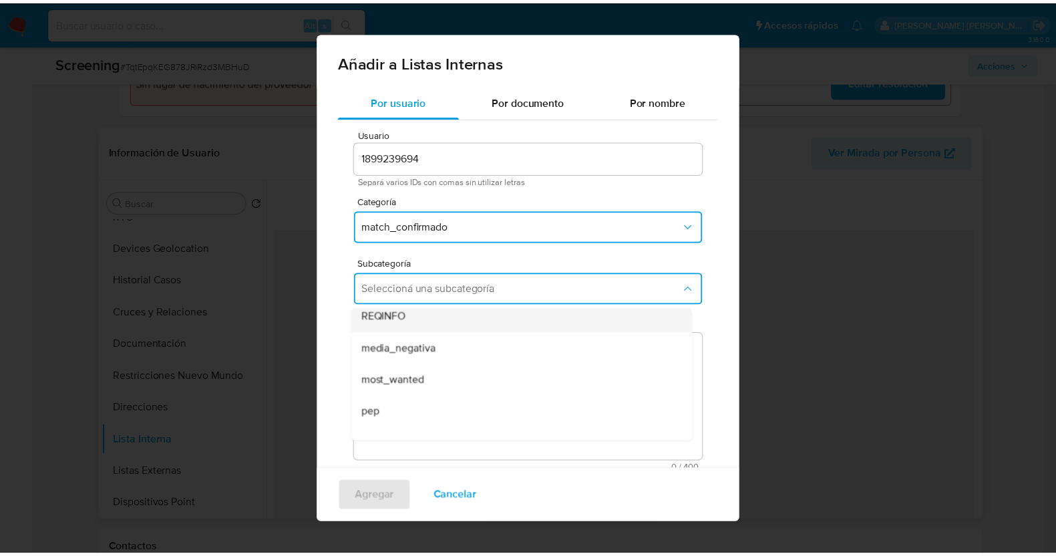
scroll to position [0, 0]
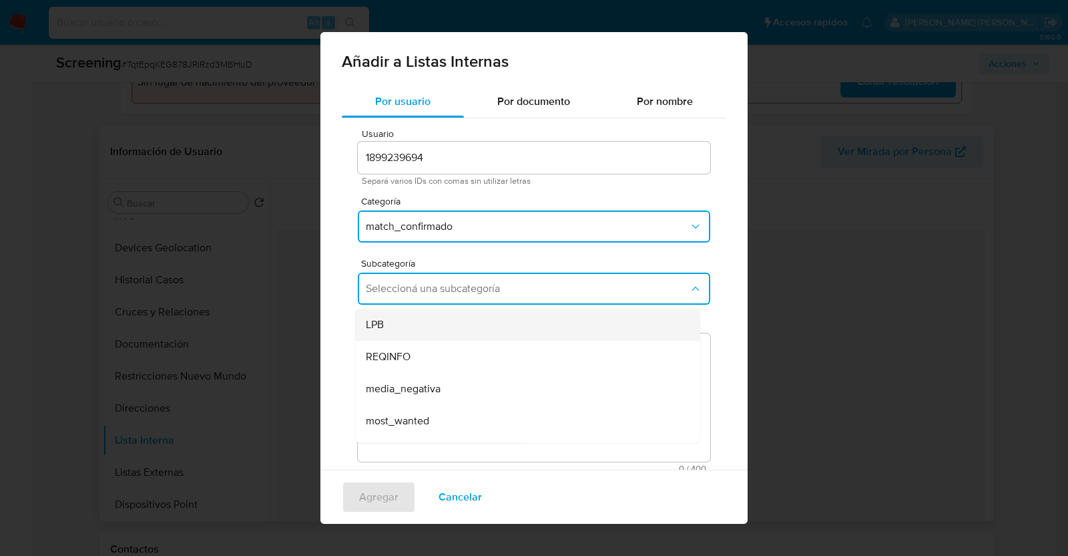
click at [397, 329] on div "LPB" at bounding box center [524, 324] width 316 height 32
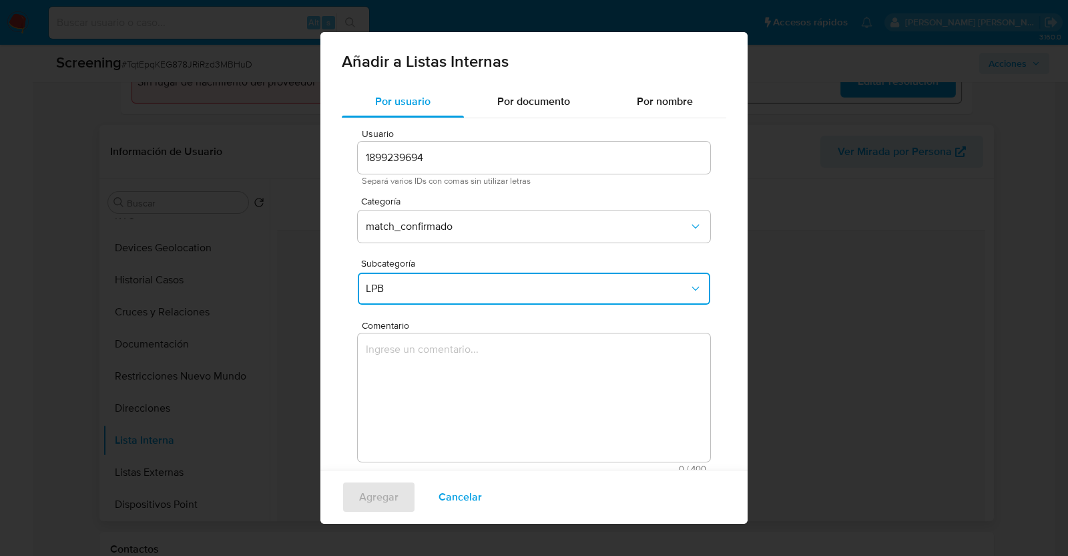
click at [497, 392] on textarea "Comentario" at bounding box center [534, 397] width 353 height 128
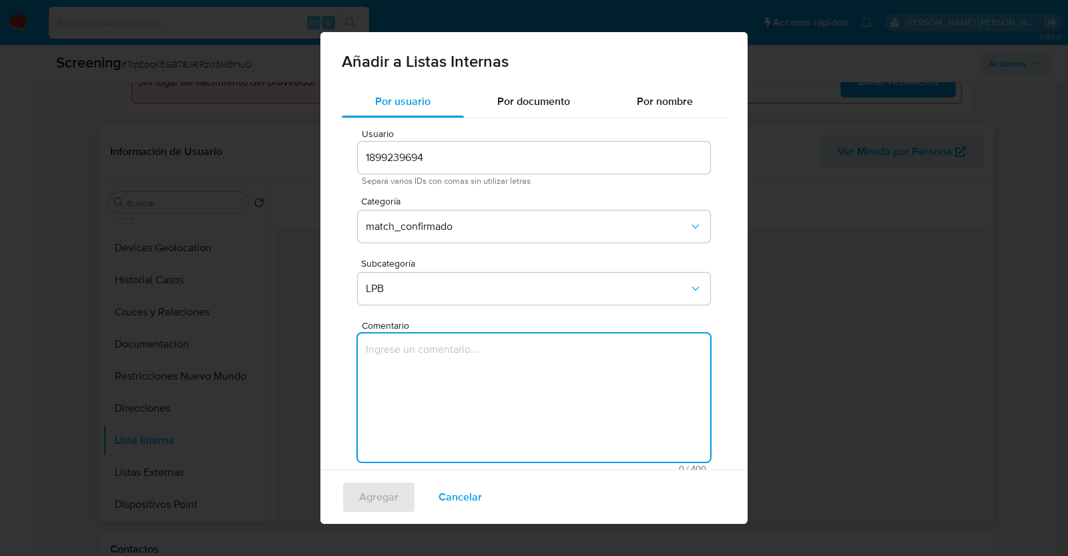
click at [482, 411] on textarea "Comentario" at bounding box center [534, 397] width 353 height 128
paste textarea "SE CONFIRMA POR NOMBRE, FECHA DE NACIMIENTO Y NACIONALIDAD A ROBENSON HONORAT, …"
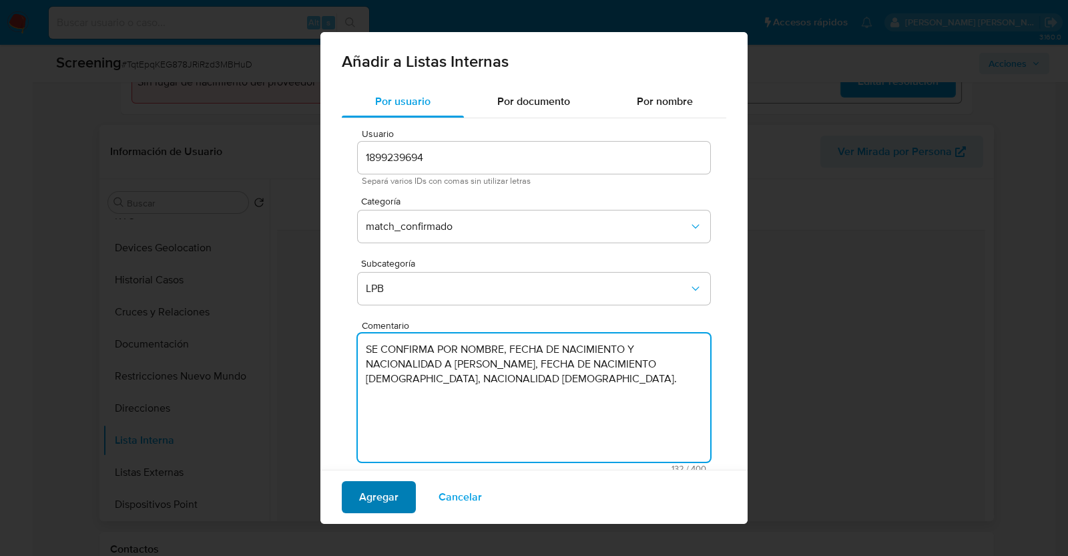
type textarea "SE CONFIRMA POR NOMBRE, FECHA DE NACIMIENTO Y NACIONALIDAD A ROBENSON HONORAT, …"
drag, startPoint x: 368, startPoint y: 496, endPoint x: 399, endPoint y: 469, distance: 41.6
click at [369, 496] on span "Agregar" at bounding box center [378, 496] width 39 height 29
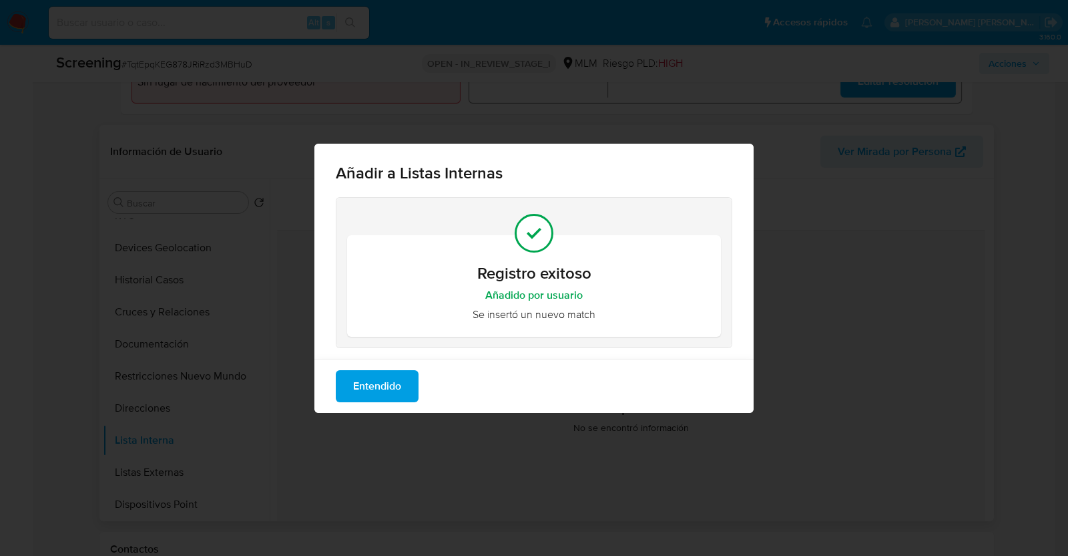
click at [386, 378] on span "Entendido" at bounding box center [377, 385] width 48 height 29
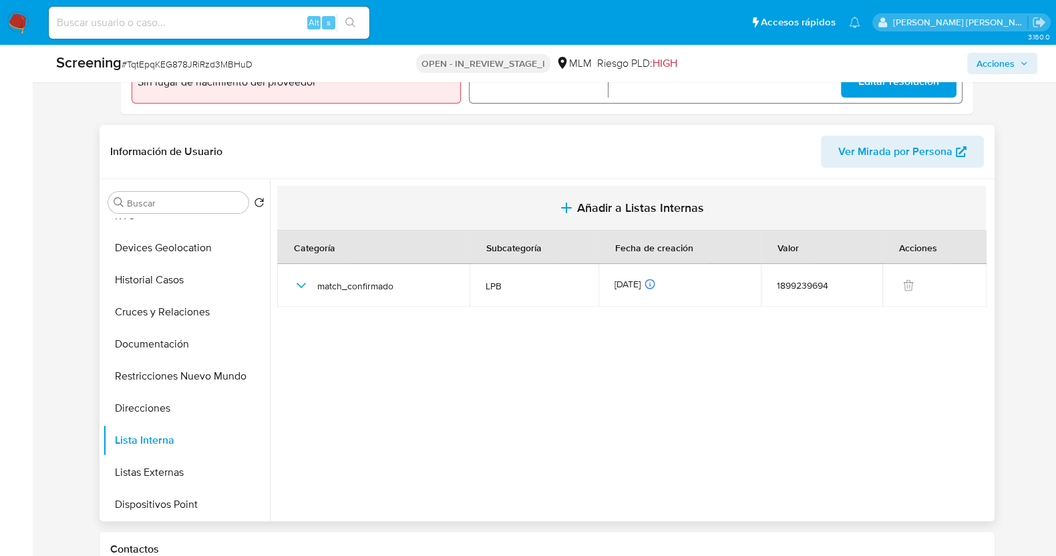
click at [577, 212] on span "Añadir a Listas Internas" at bounding box center [640, 207] width 127 height 15
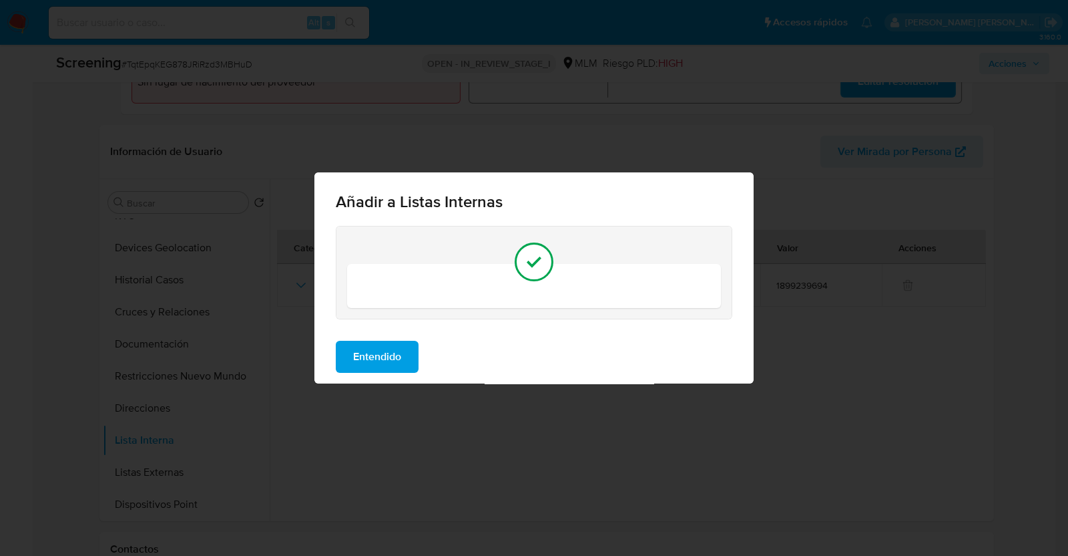
click at [483, 420] on div "Añadir a Listas Internas Entendido" at bounding box center [534, 278] width 1068 height 556
click at [397, 356] on span "Entendido" at bounding box center [377, 356] width 48 height 29
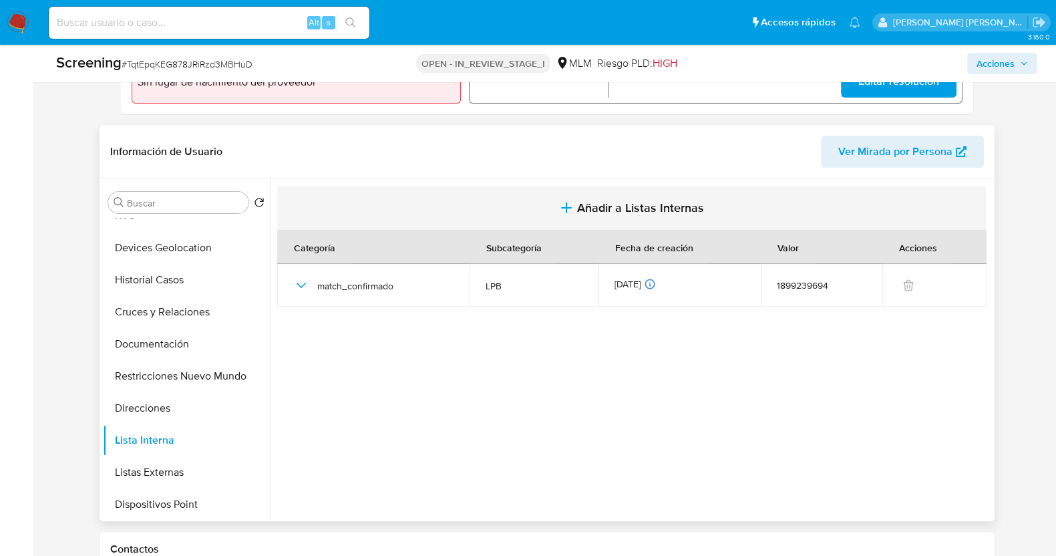
click at [568, 210] on icon "button" at bounding box center [566, 208] width 16 height 16
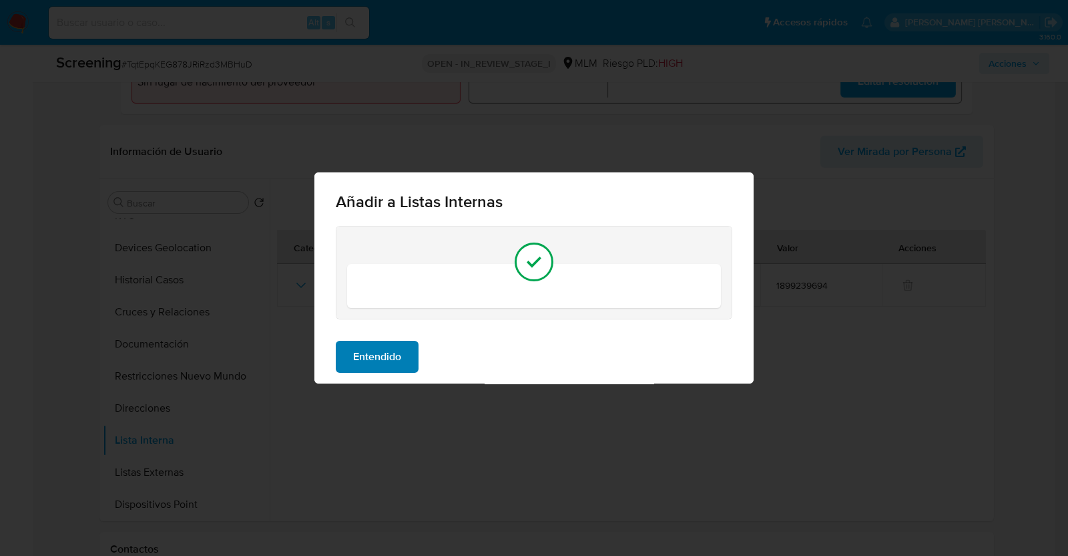
click at [379, 362] on span "Entendido" at bounding box center [377, 356] width 48 height 29
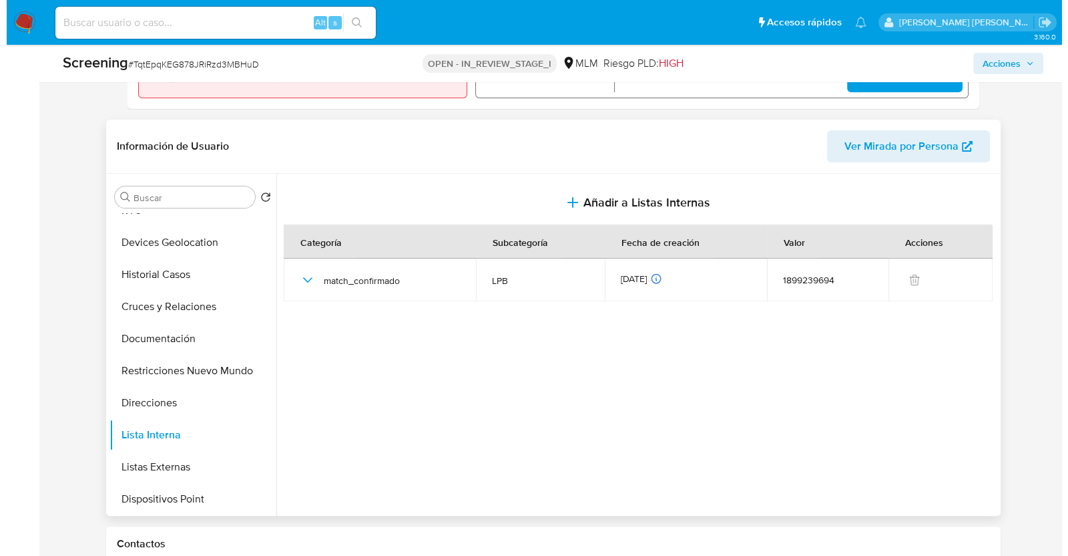
scroll to position [417, 0]
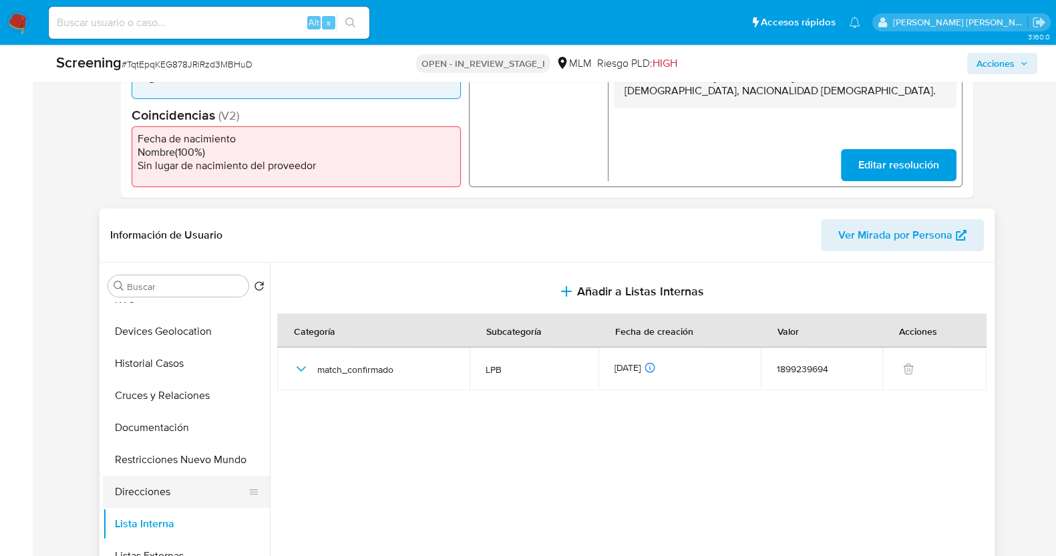
click at [166, 485] on button "Direcciones" at bounding box center [181, 491] width 156 height 32
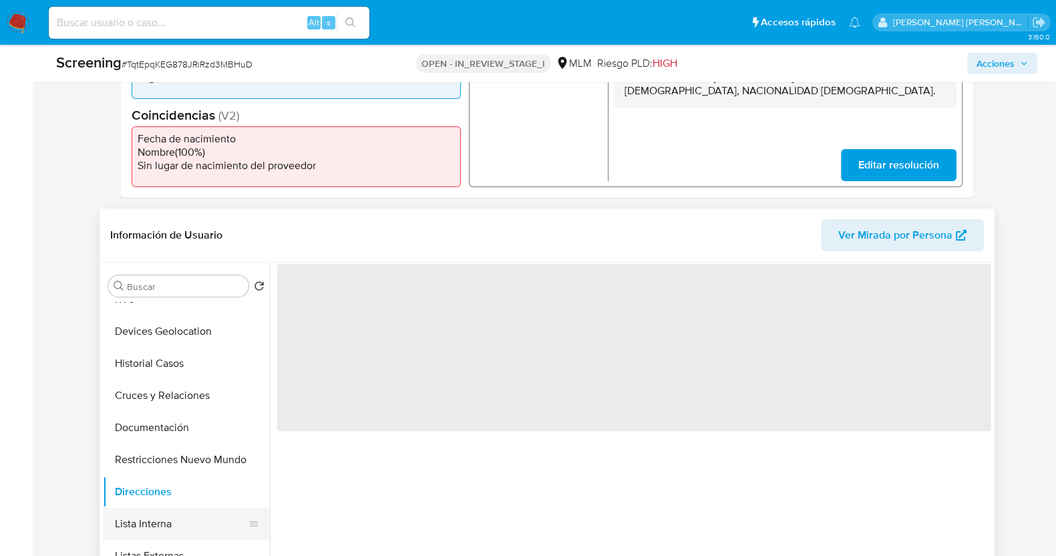
click at [166, 514] on button "Lista Interna" at bounding box center [181, 523] width 156 height 32
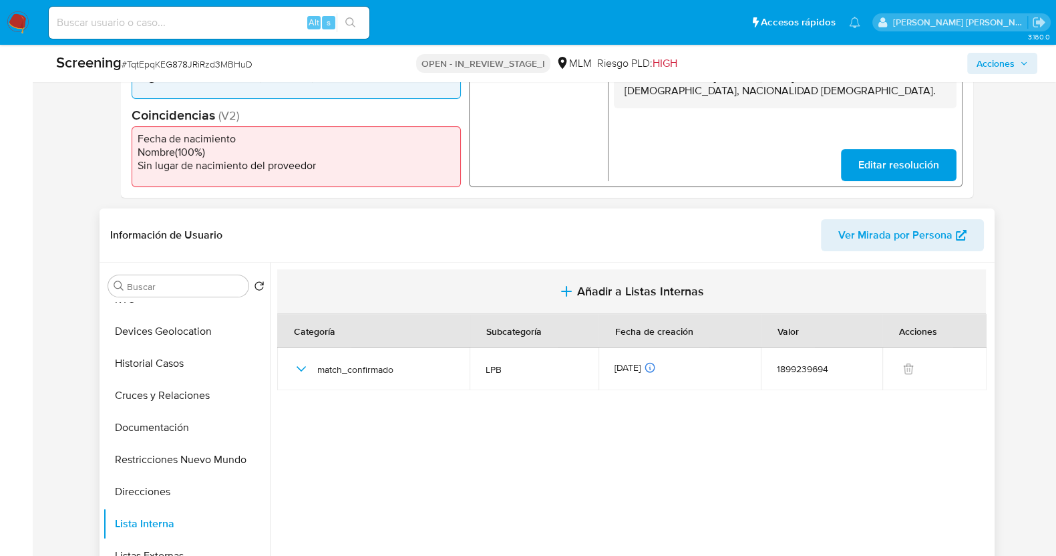
click at [578, 286] on span "Añadir a Listas Internas" at bounding box center [640, 291] width 127 height 15
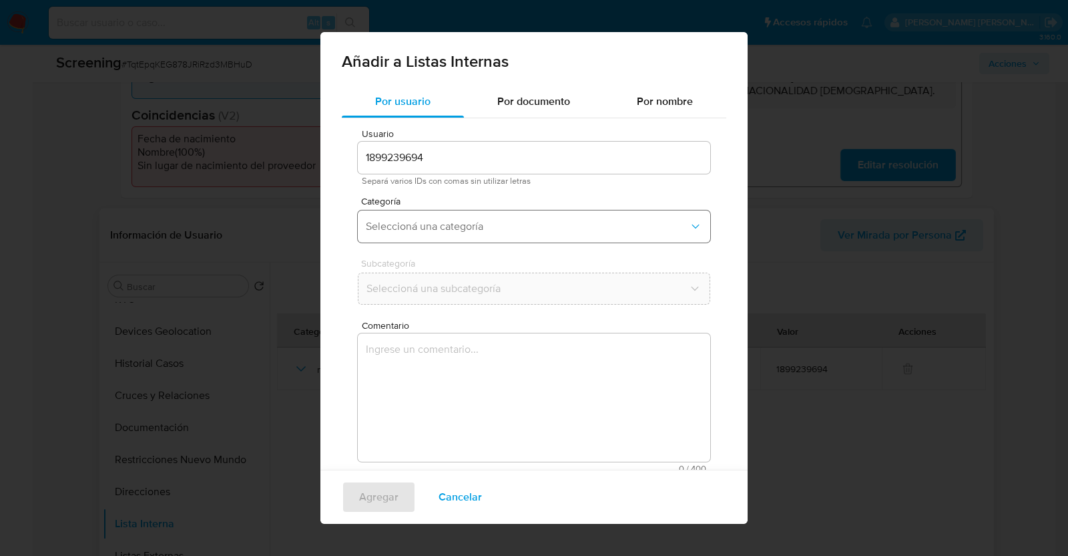
click at [544, 224] on span "Seleccioná una categoría" at bounding box center [527, 226] width 323 height 13
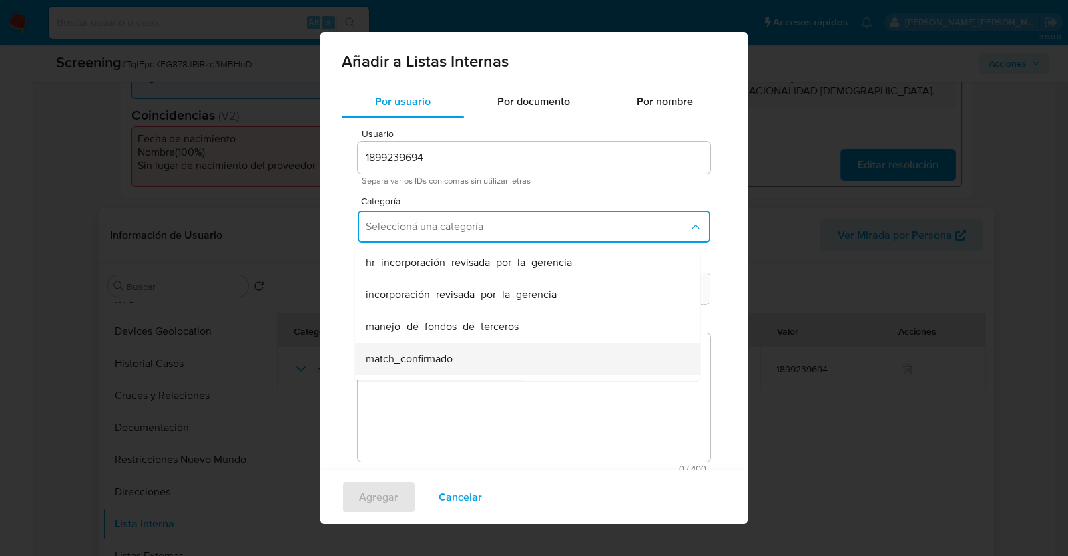
click at [505, 356] on div "match_confirmado" at bounding box center [524, 359] width 316 height 32
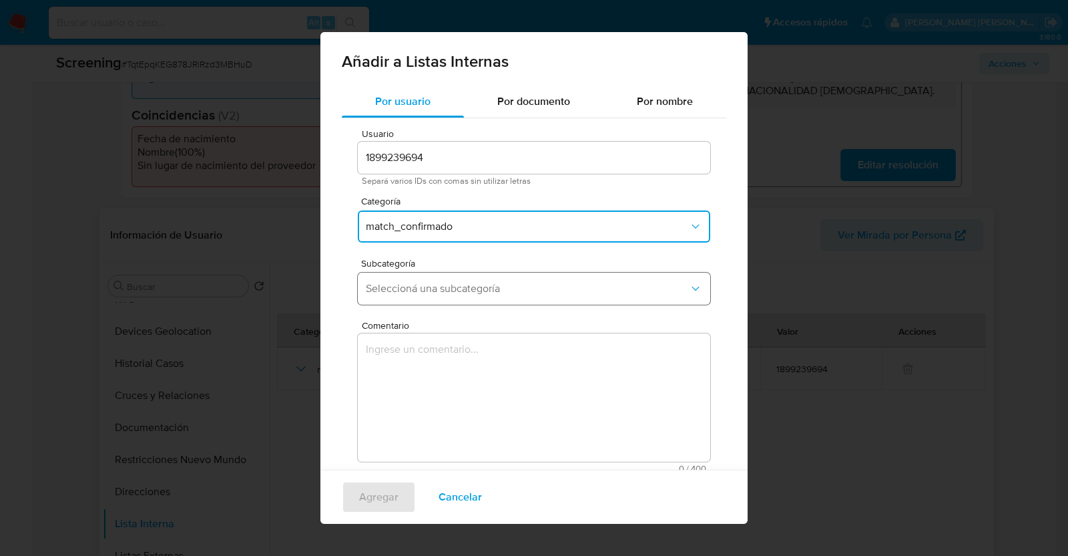
click at [557, 297] on button "Seleccioná una subcategoría" at bounding box center [534, 288] width 353 height 32
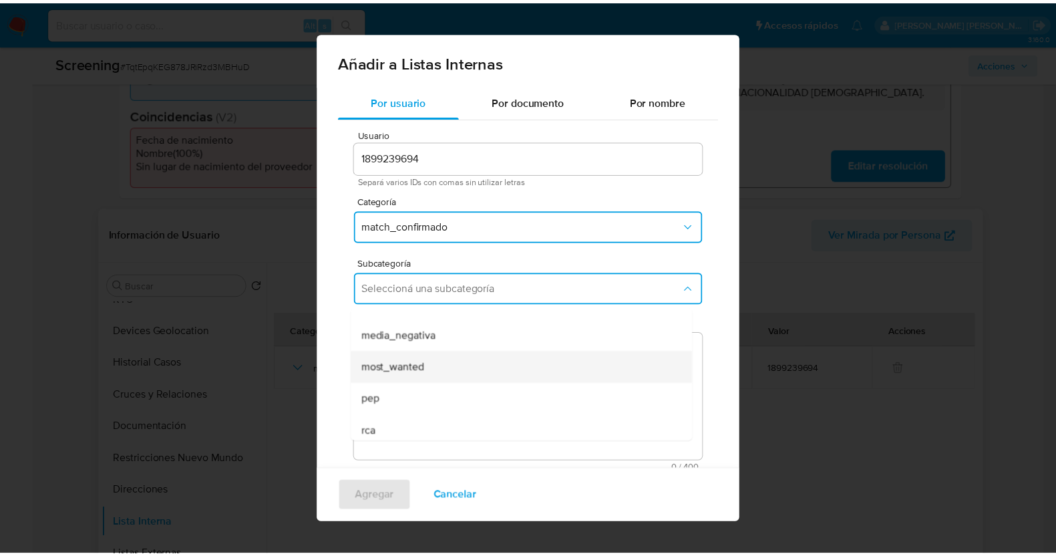
scroll to position [90, 0]
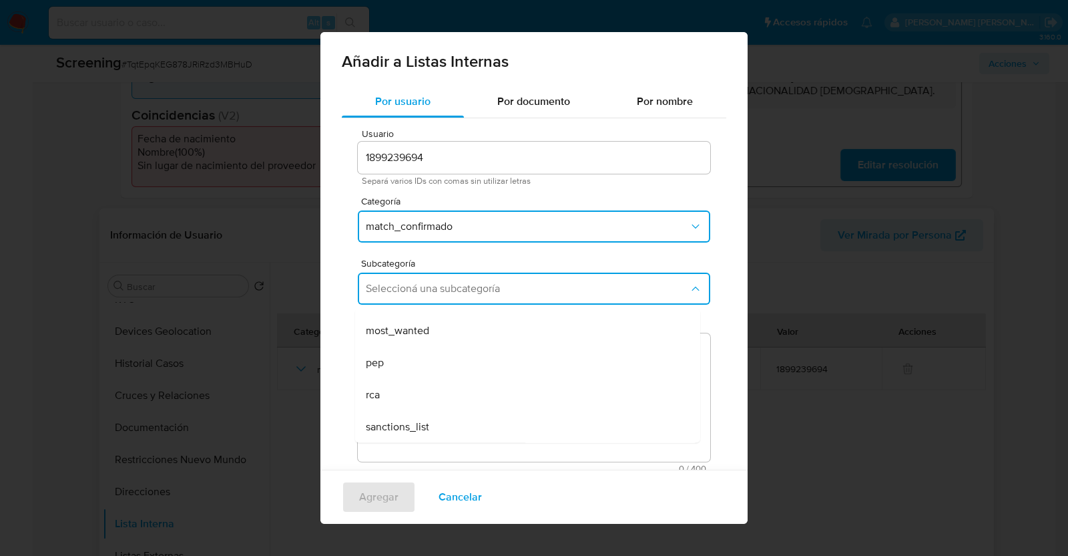
click at [487, 431] on div "sanctions_list" at bounding box center [524, 427] width 316 height 32
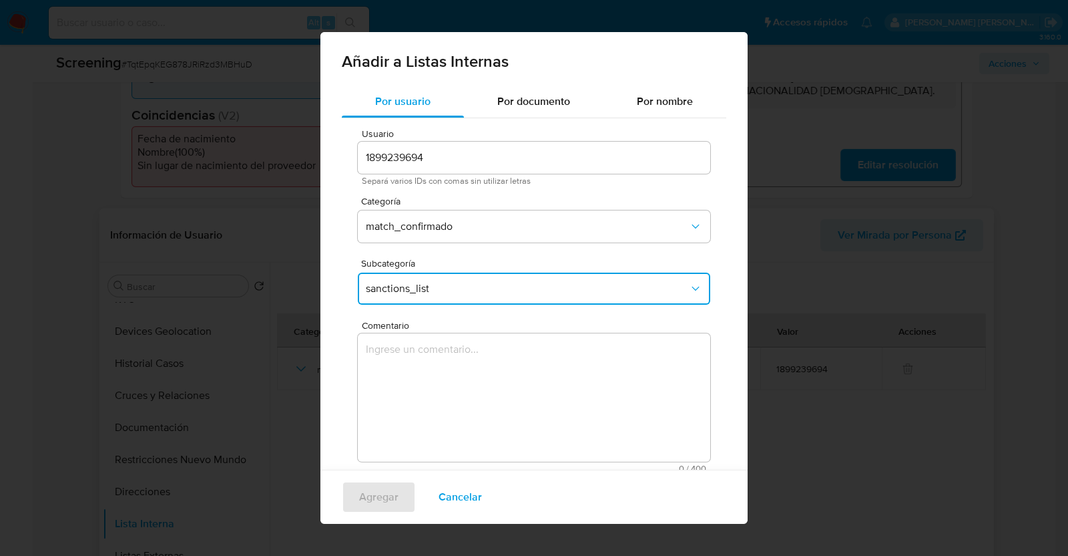
click at [509, 399] on textarea "Comentario" at bounding box center [534, 397] width 353 height 128
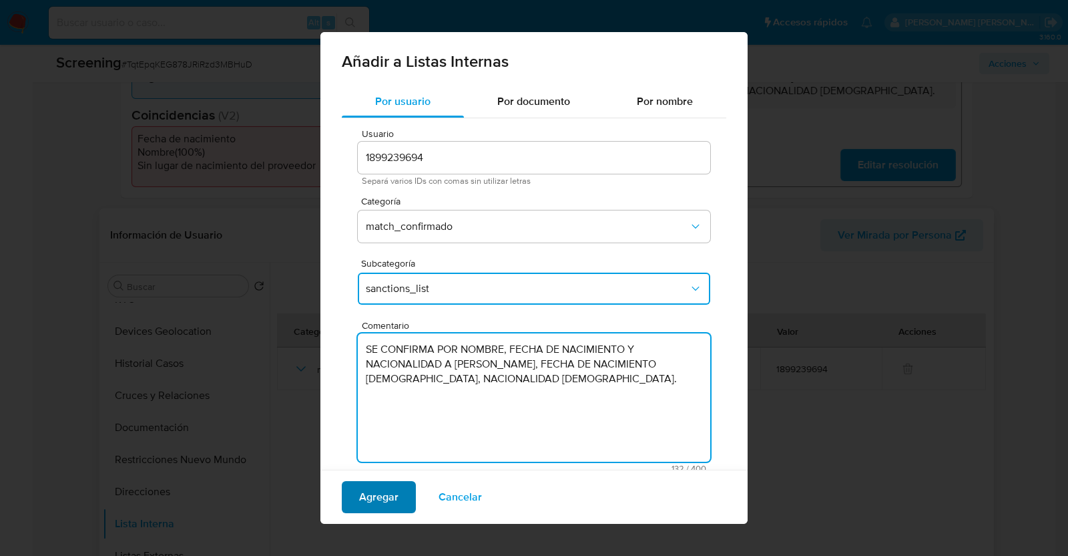
type textarea "SE CONFIRMA POR NOMBRE, FECHA DE NACIMIENTO Y NACIONALIDAD A ROBENSON HONORAT, …"
click at [389, 499] on span "Agregar" at bounding box center [378, 496] width 39 height 29
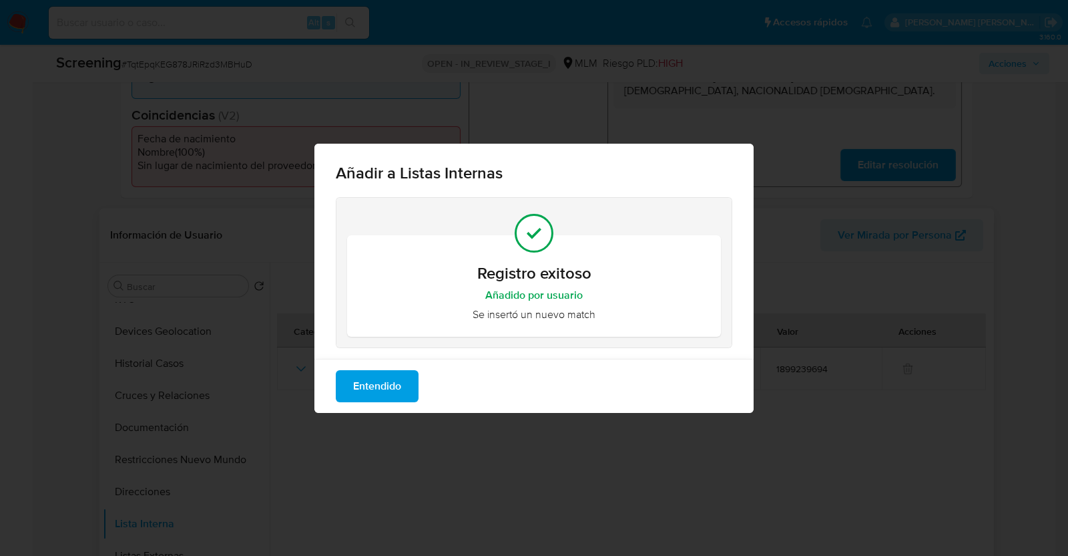
click at [404, 385] on button "Entendido" at bounding box center [377, 386] width 83 height 32
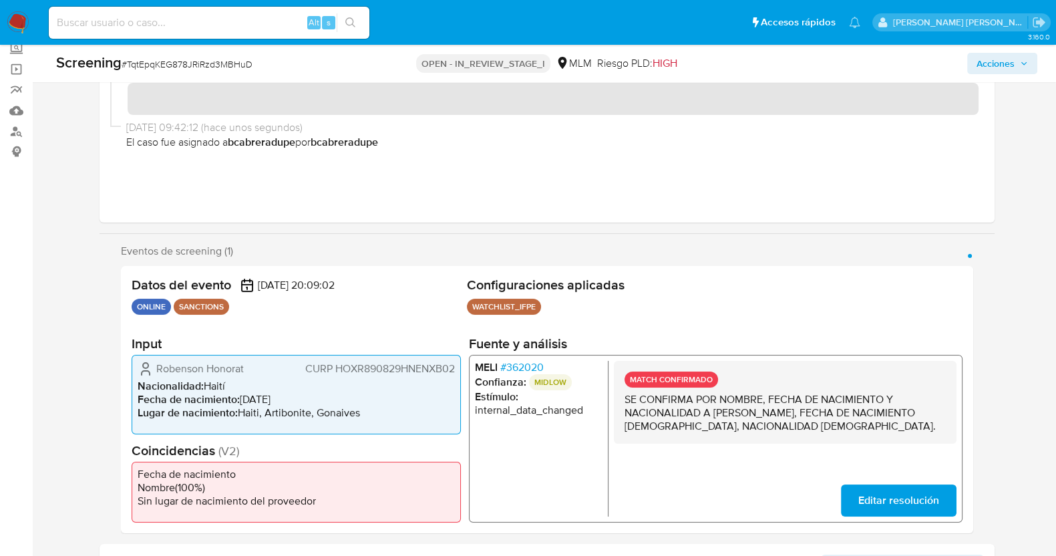
scroll to position [0, 0]
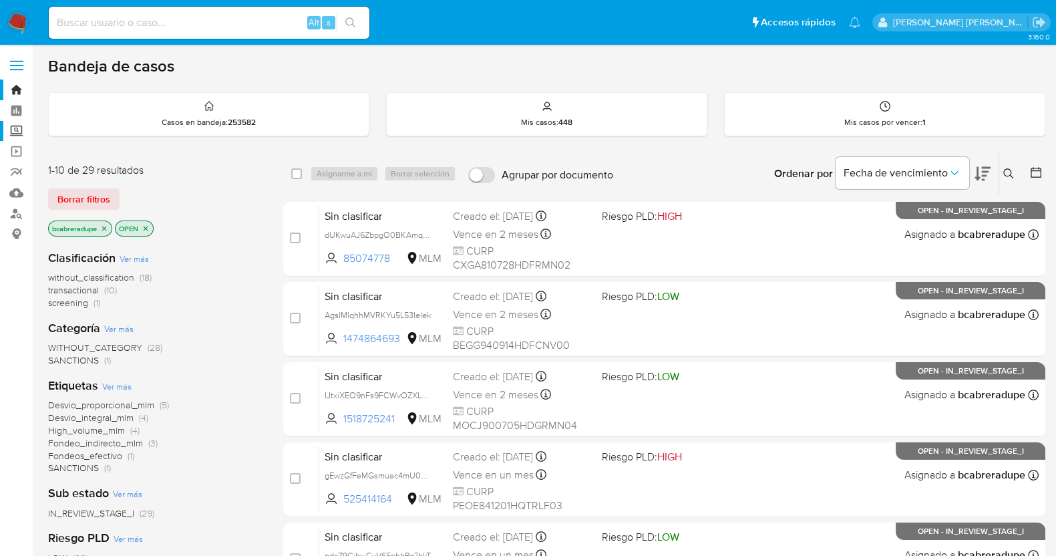
click at [17, 132] on label "Screening" at bounding box center [79, 131] width 159 height 21
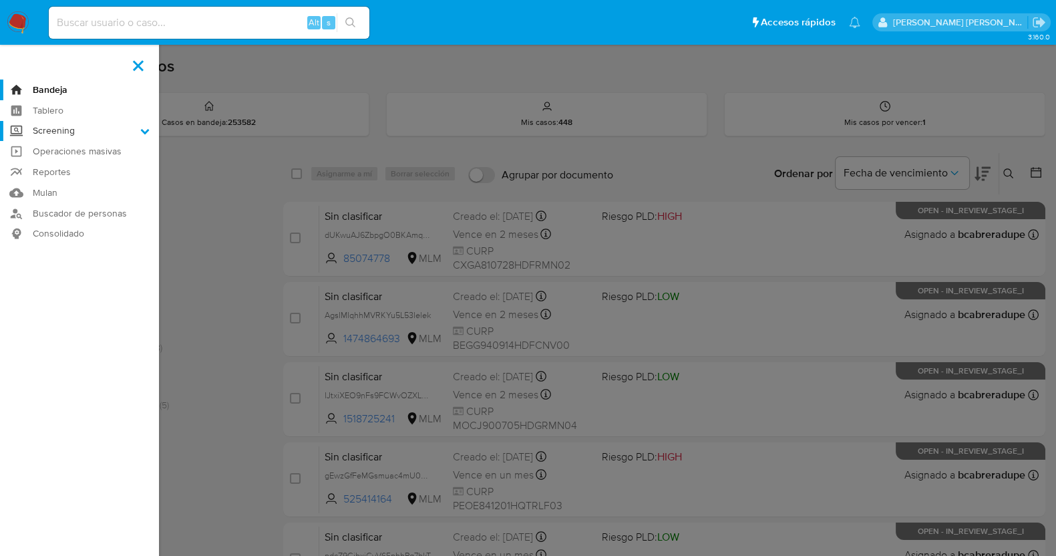
click at [0, 0] on input "Screening" at bounding box center [0, 0] width 0 height 0
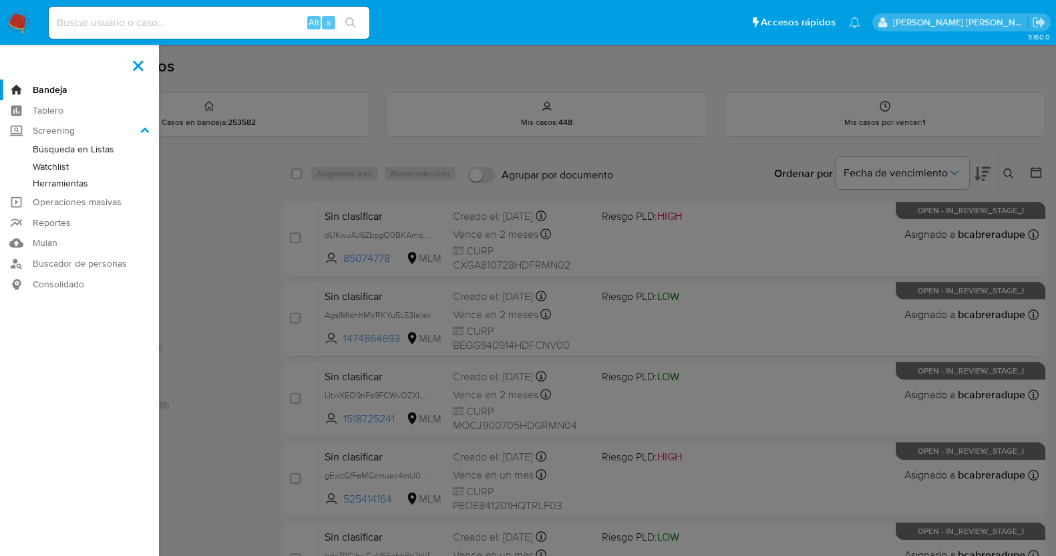
click at [71, 186] on link "Herramientas" at bounding box center [79, 183] width 159 height 17
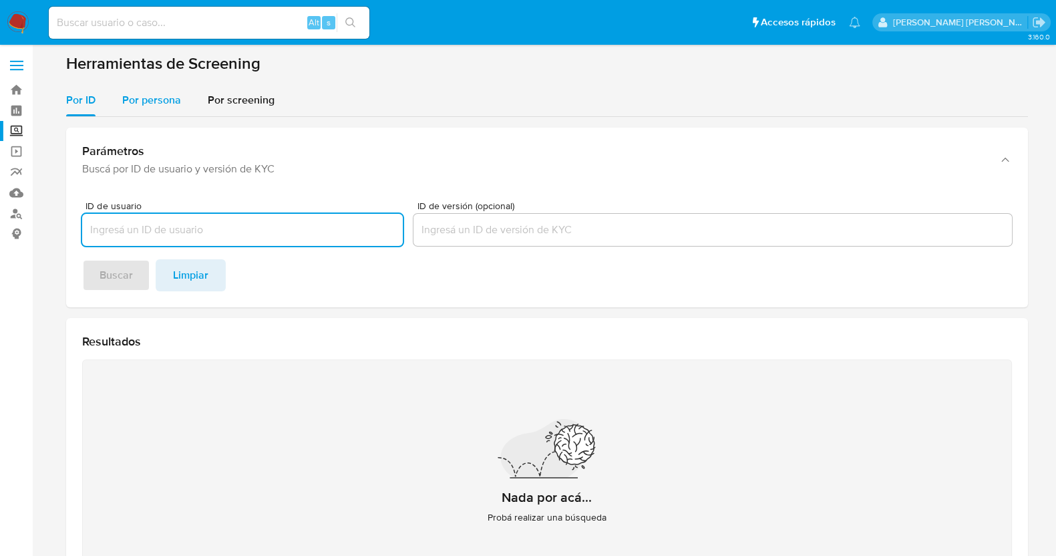
click at [159, 94] on span "Por persona" at bounding box center [151, 99] width 59 height 15
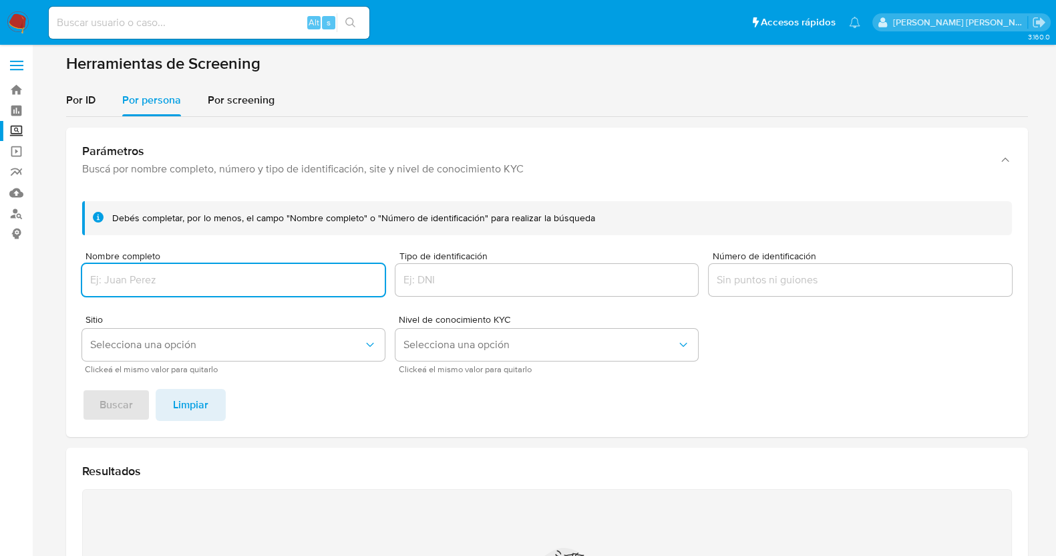
click at [188, 285] on input "Nombre completo" at bounding box center [233, 279] width 302 height 17
type input "Robenson Honorat"
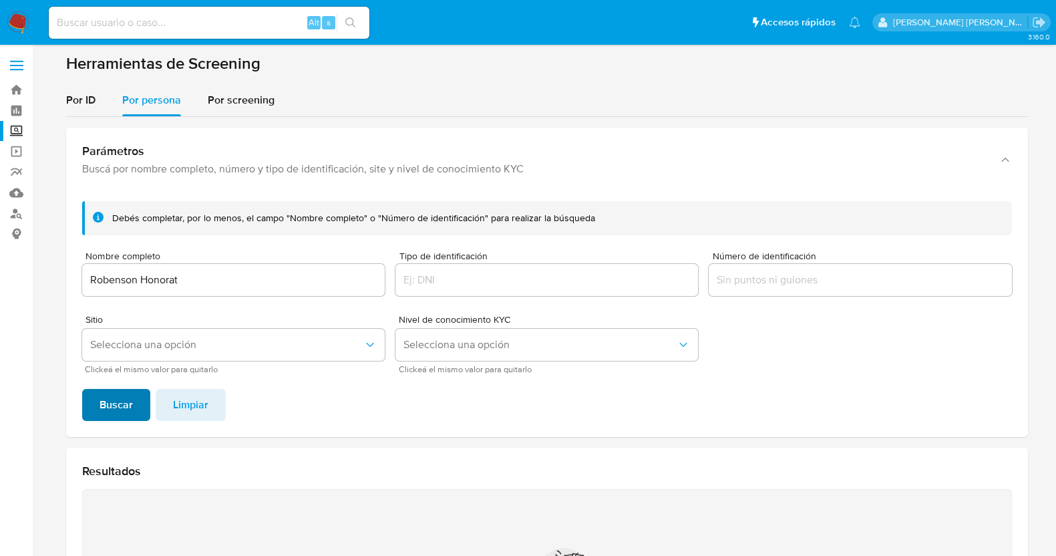
click at [122, 408] on span "Buscar" at bounding box center [115, 404] width 33 height 29
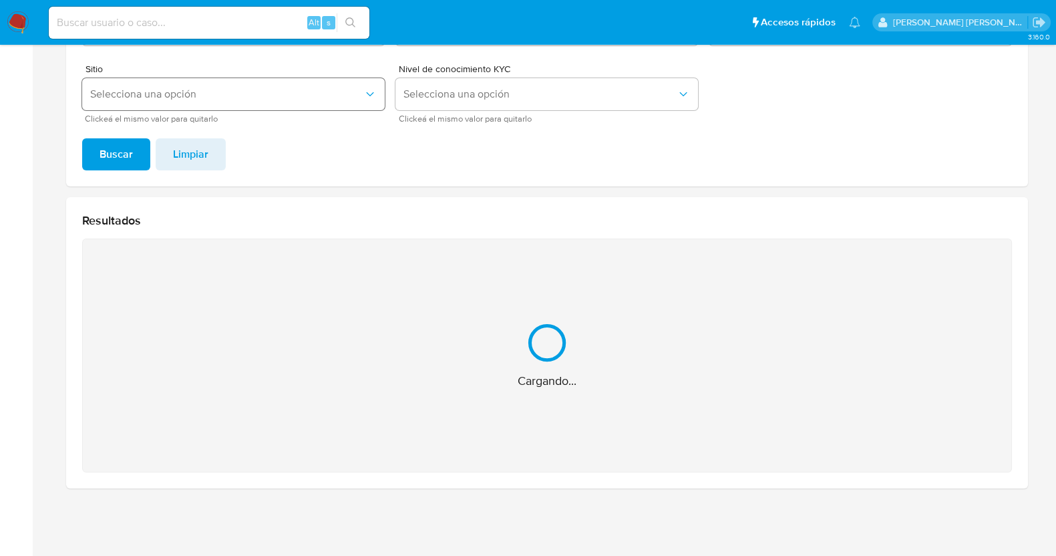
scroll to position [37, 0]
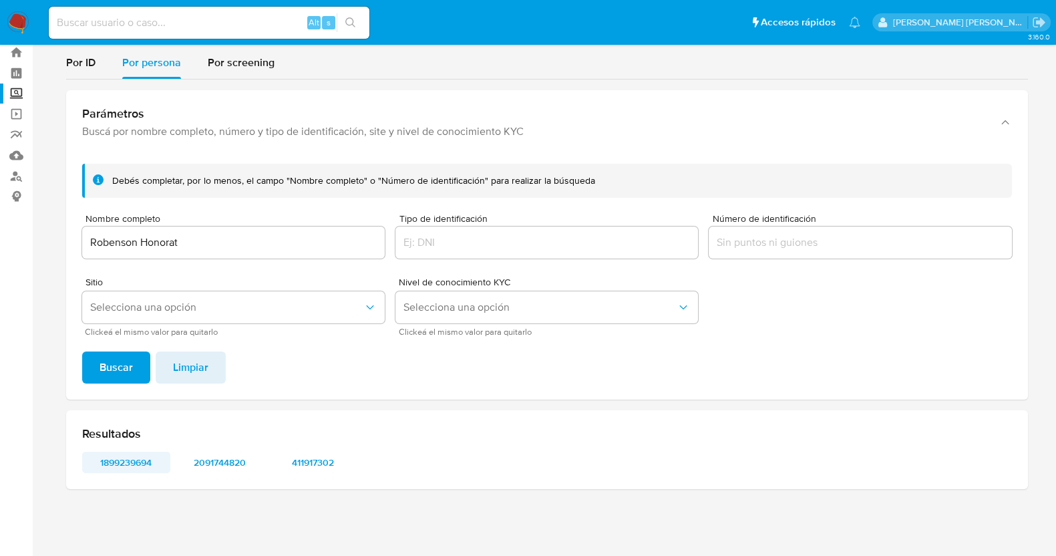
click at [109, 462] on span "1899239694" at bounding box center [125, 462] width 69 height 19
click at [237, 461] on span "2091744820" at bounding box center [219, 462] width 69 height 19
click at [317, 453] on span "411917302" at bounding box center [312, 462] width 69 height 19
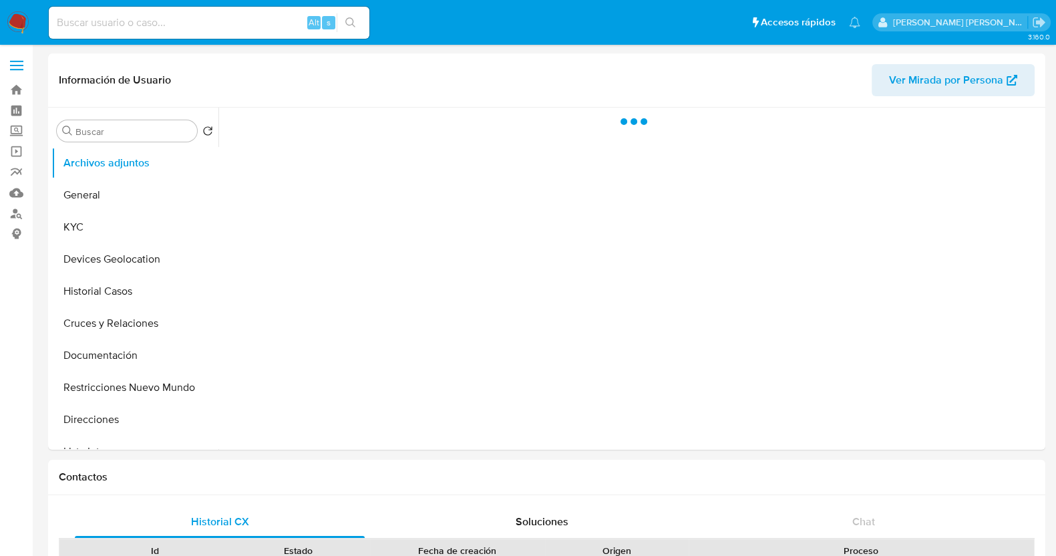
select select "10"
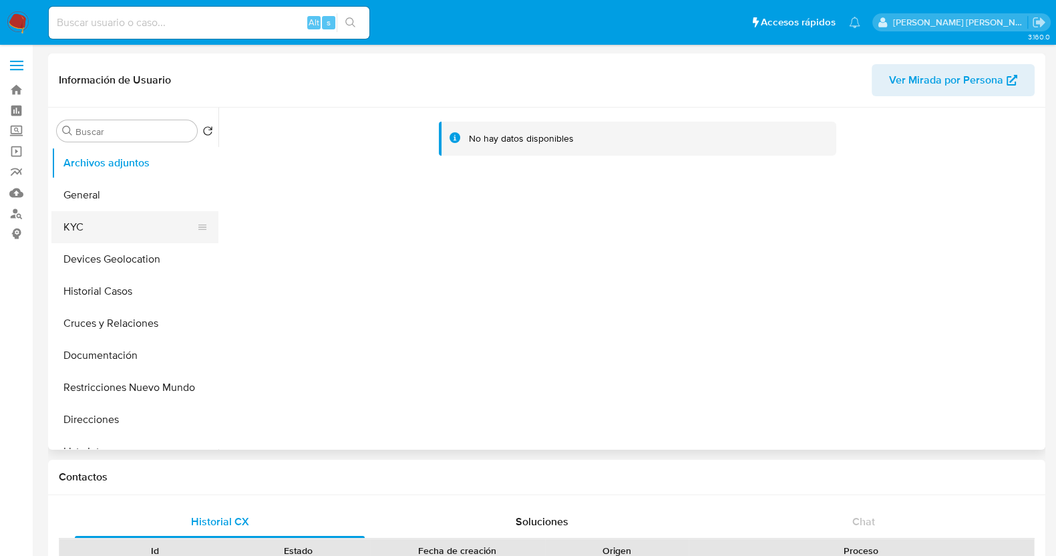
click at [97, 225] on button "KYC" at bounding box center [129, 227] width 156 height 32
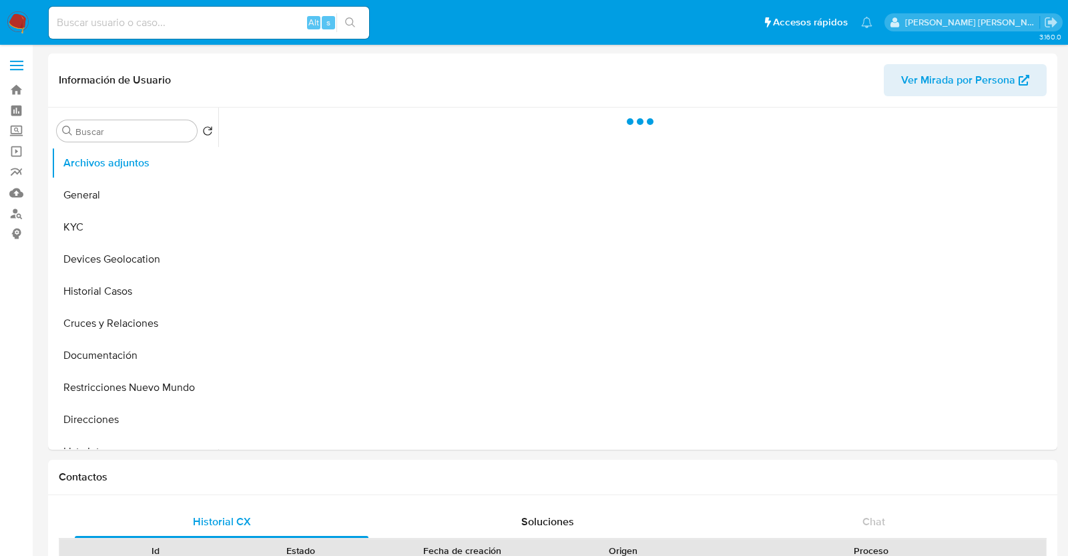
select select "10"
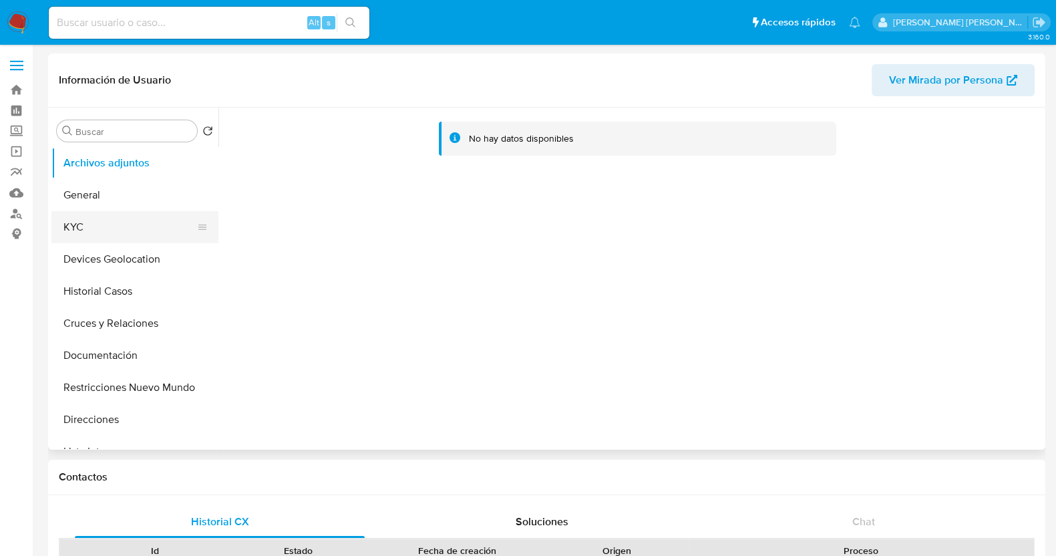
click at [114, 234] on button "KYC" at bounding box center [129, 227] width 156 height 32
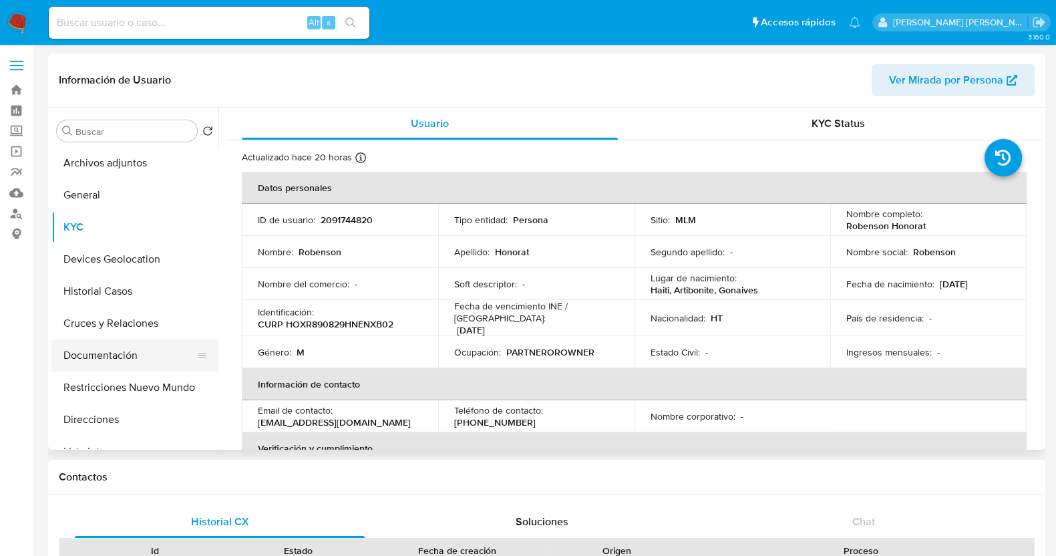
click at [110, 349] on button "Documentación" at bounding box center [129, 355] width 156 height 32
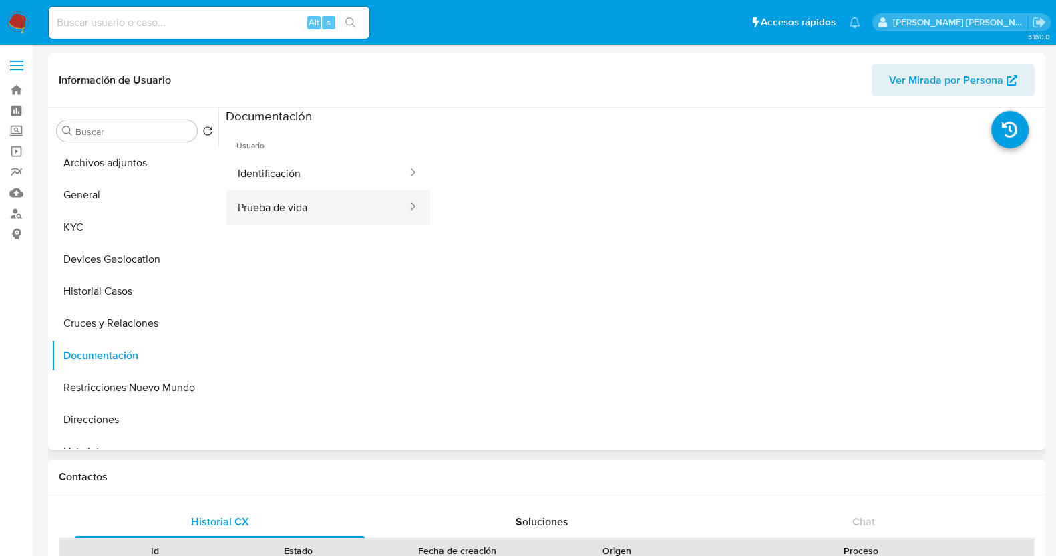
click at [341, 210] on button "Prueba de vida" at bounding box center [317, 207] width 183 height 34
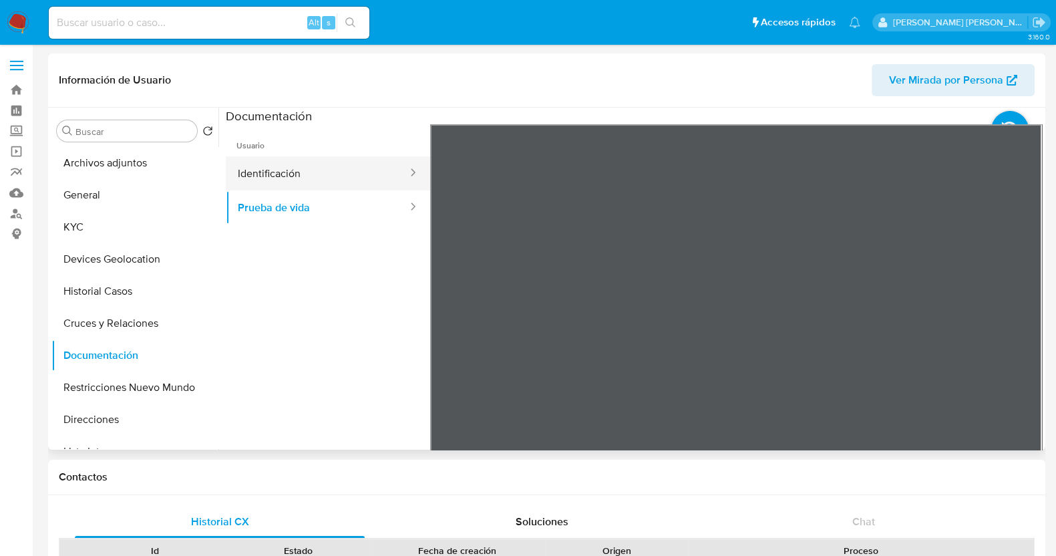
click at [381, 176] on button "Identificación" at bounding box center [317, 173] width 183 height 34
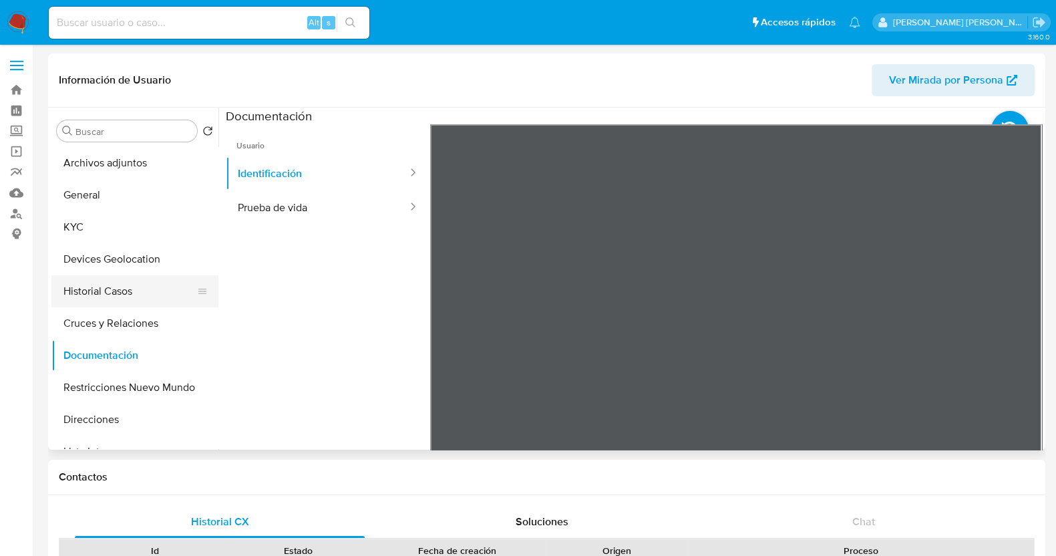
click at [123, 287] on button "Historial Casos" at bounding box center [129, 291] width 156 height 32
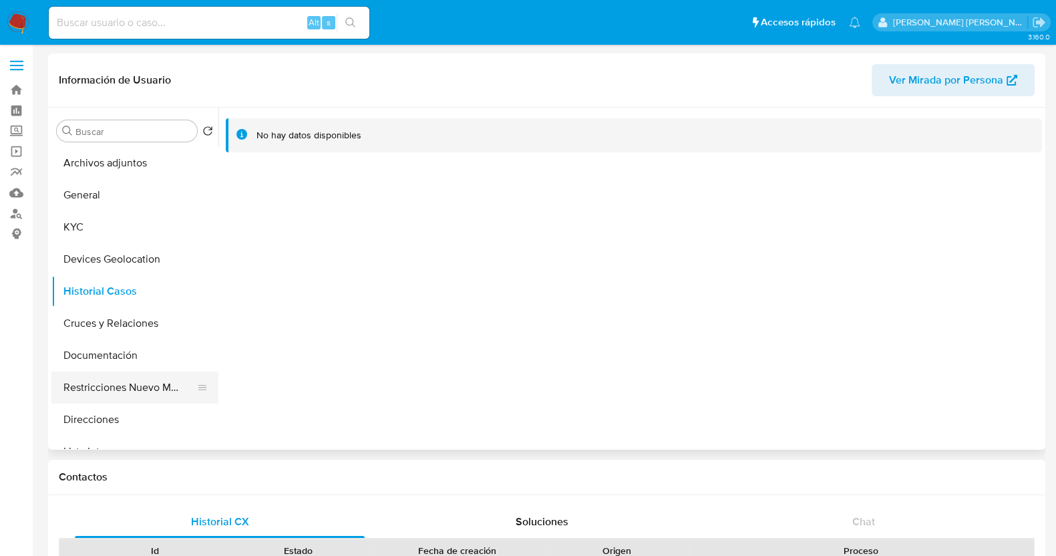
click at [158, 391] on button "Restricciones Nuevo Mundo" at bounding box center [129, 387] width 156 height 32
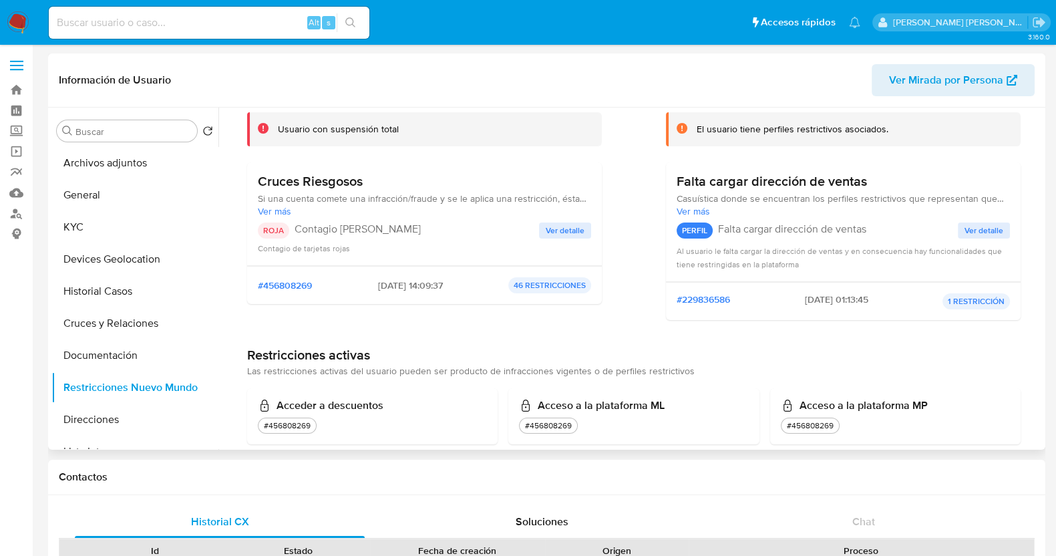
click at [551, 224] on span "Ver detalle" at bounding box center [565, 230] width 39 height 13
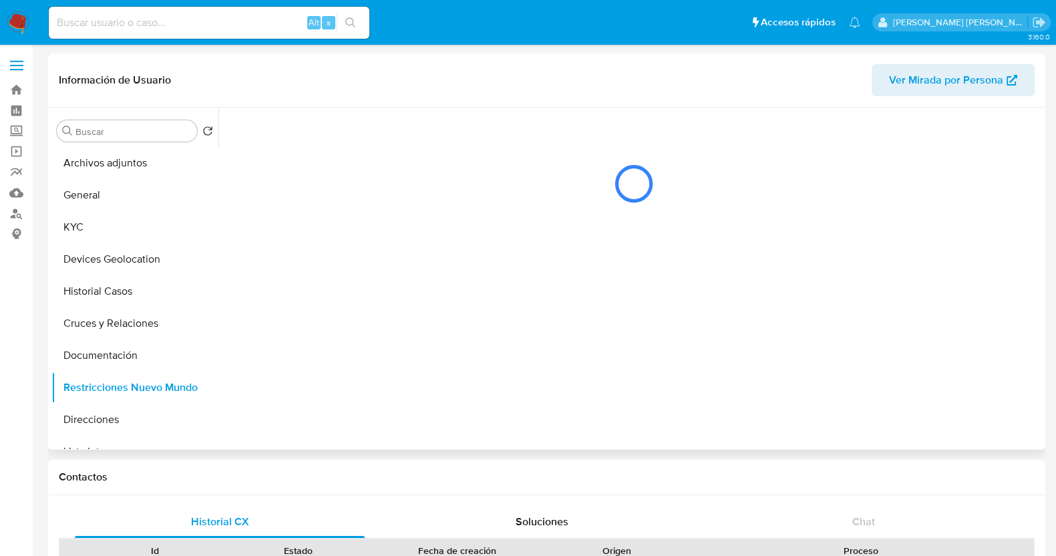
scroll to position [0, 0]
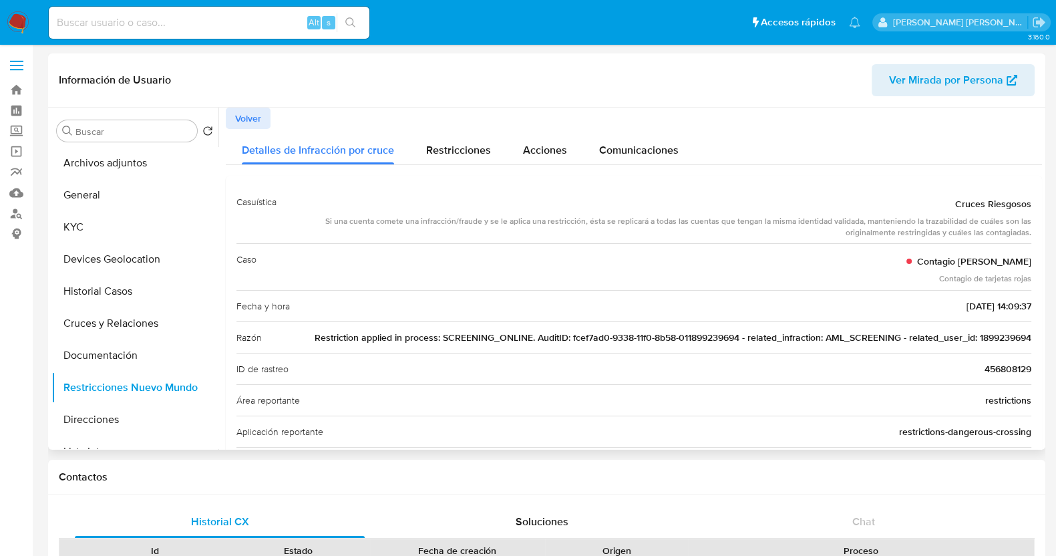
click at [1016, 337] on span "Restriction applied in process: SCREENING_ONLINE. AuditID: fcef7ad0-9338-11f0-8…" at bounding box center [673, 337] width 716 height 13
click at [240, 113] on span "Volver" at bounding box center [248, 118] width 26 height 19
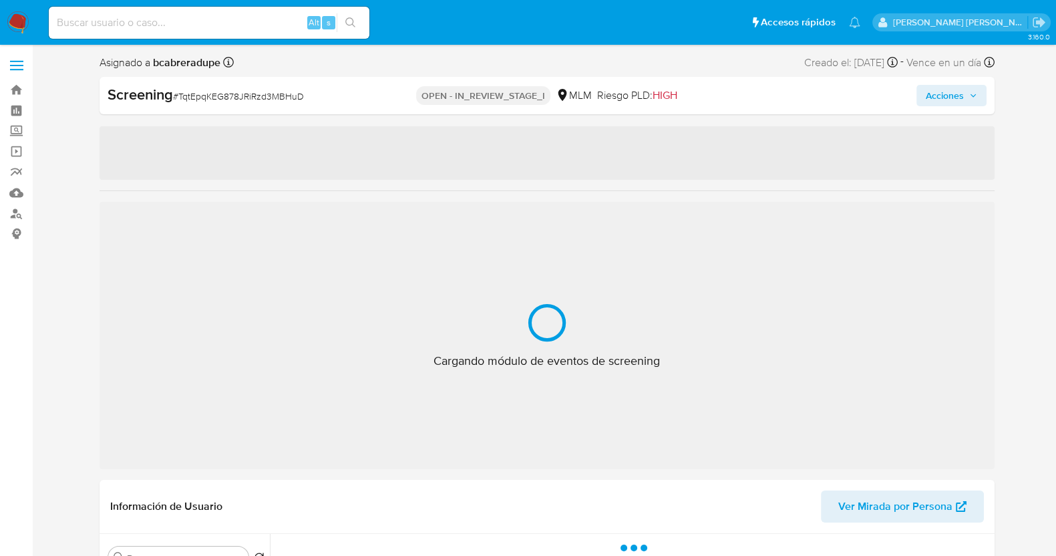
select select "10"
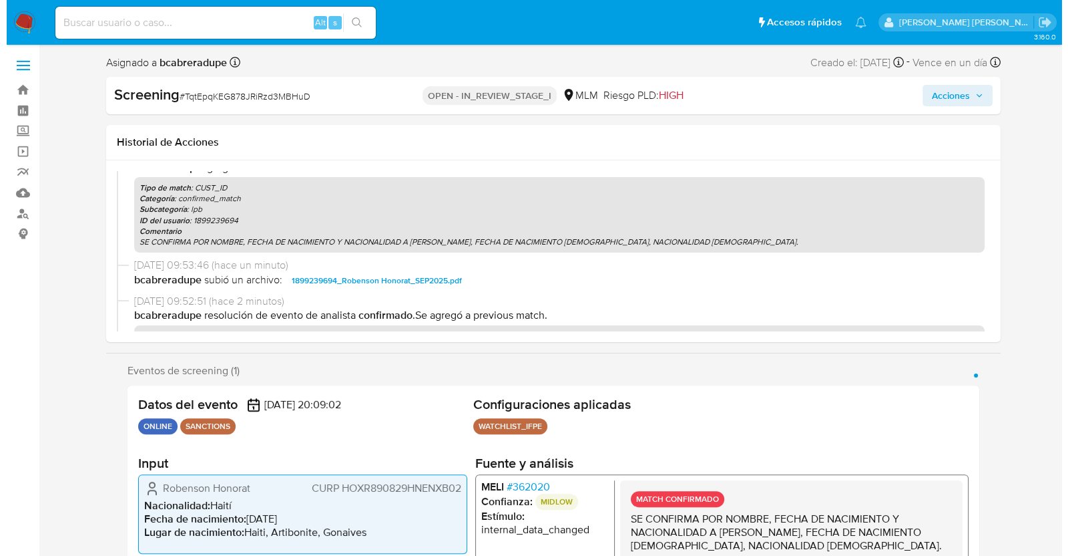
scroll to position [54, 0]
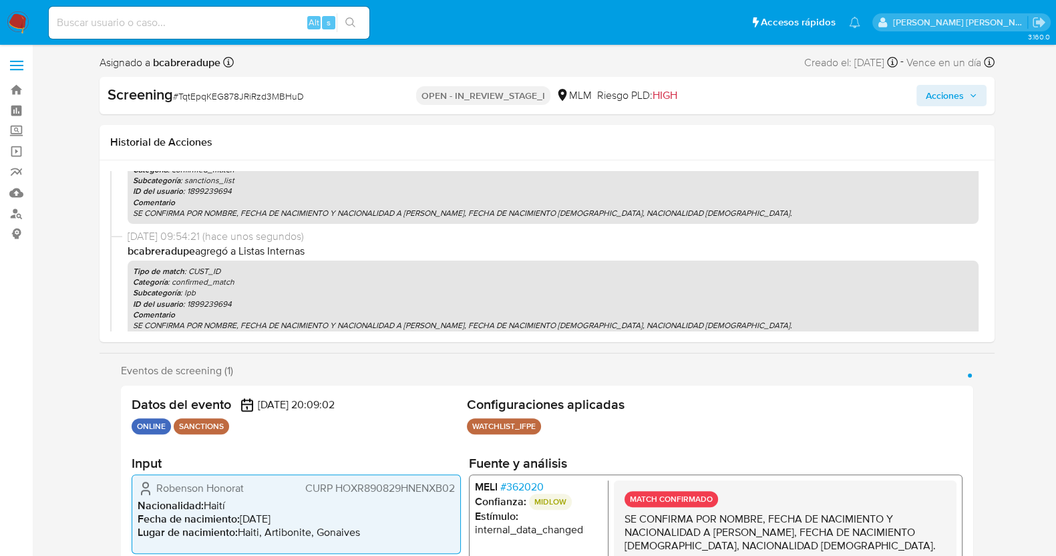
click at [969, 91] on icon "button" at bounding box center [973, 95] width 8 height 8
click at [935, 95] on span "Acciones" at bounding box center [944, 95] width 38 height 21
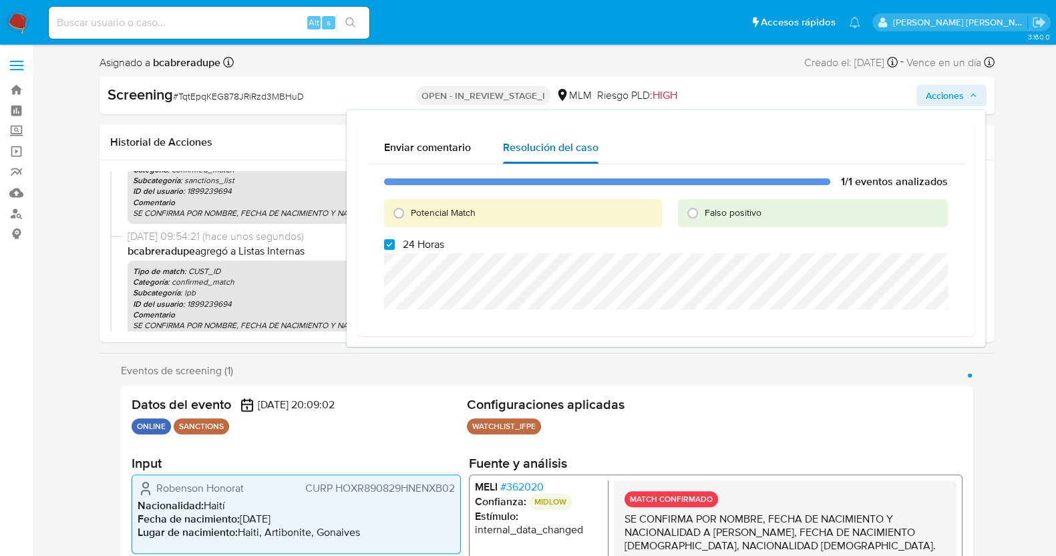
click at [559, 148] on span "Resolución del caso" at bounding box center [550, 147] width 95 height 15
click at [395, 211] on input "Potencial Match" at bounding box center [398, 212] width 21 height 21
radio input "true"
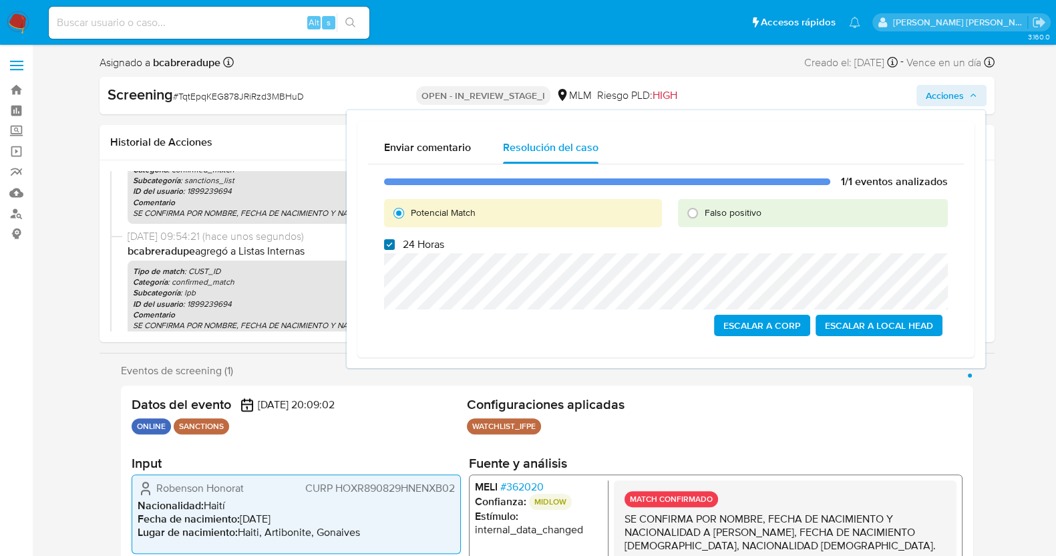
click at [386, 246] on input "24 Horas" at bounding box center [389, 244] width 11 height 11
checkbox input "false"
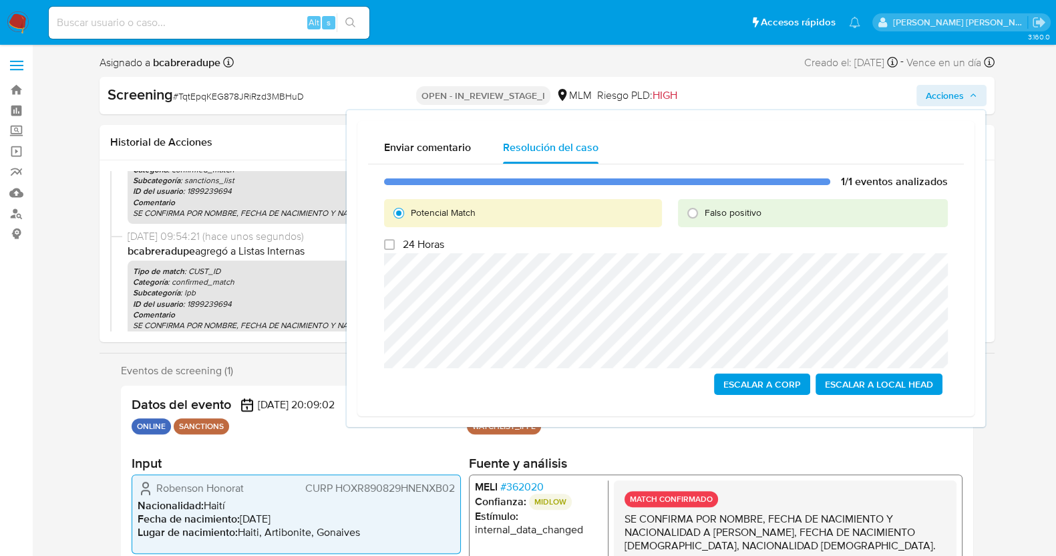
click at [903, 388] on span "Escalar a Local Head" at bounding box center [879, 384] width 108 height 19
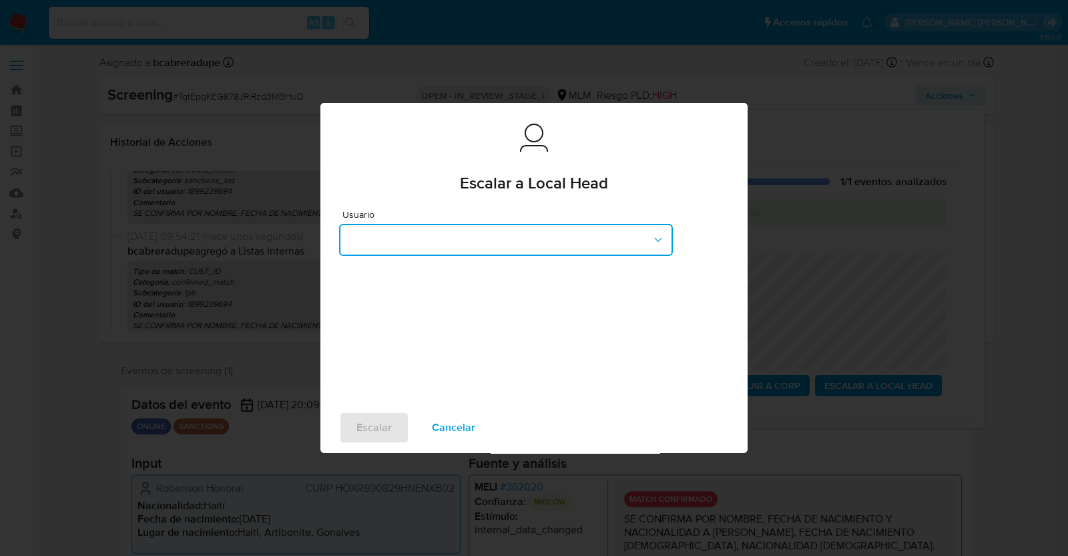
click at [459, 242] on button "button" at bounding box center [506, 240] width 334 height 32
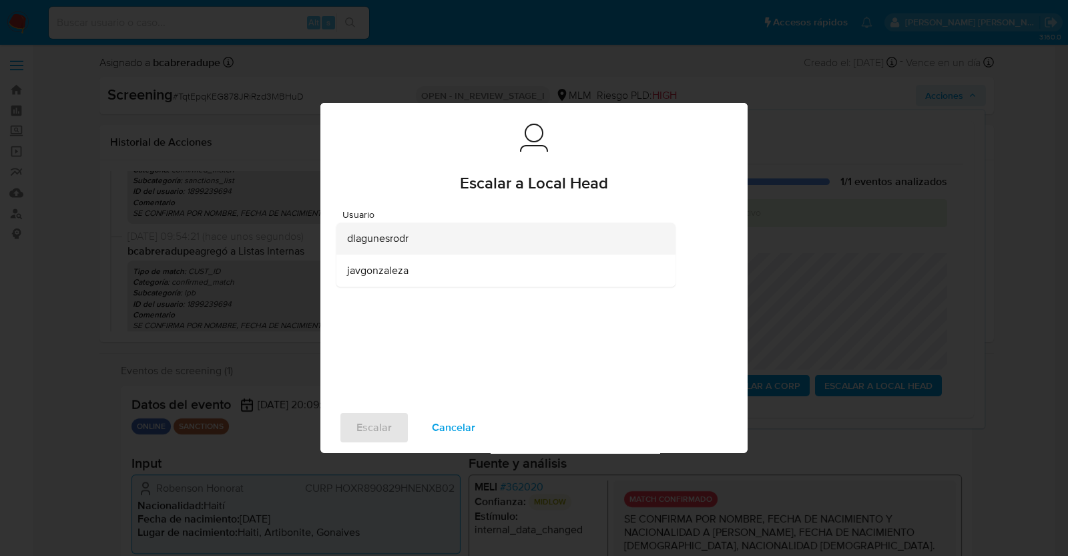
click at [411, 246] on div "dlagunesrodr" at bounding box center [502, 238] width 310 height 32
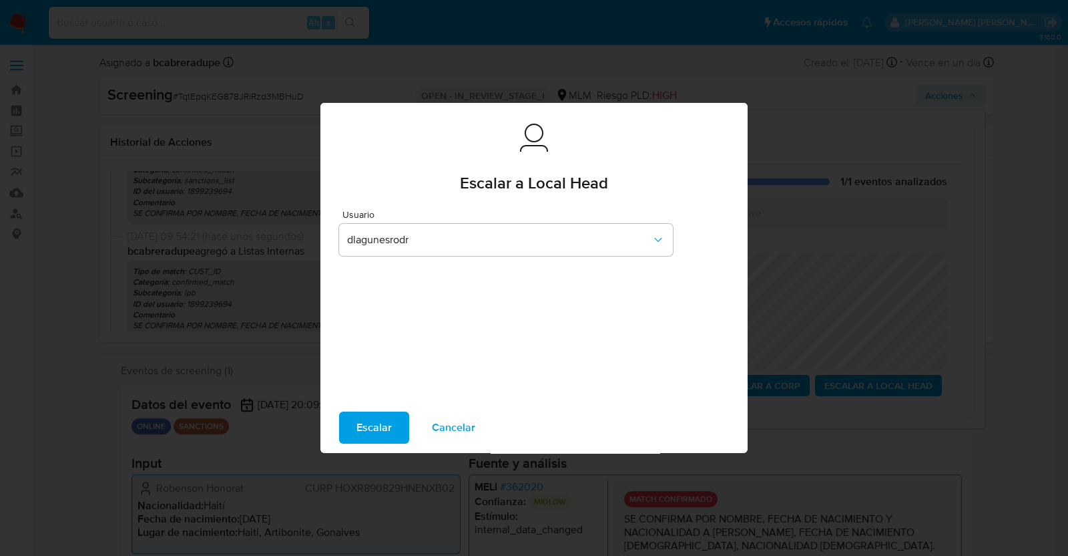
click at [377, 422] on span "Escalar" at bounding box center [374, 427] width 35 height 29
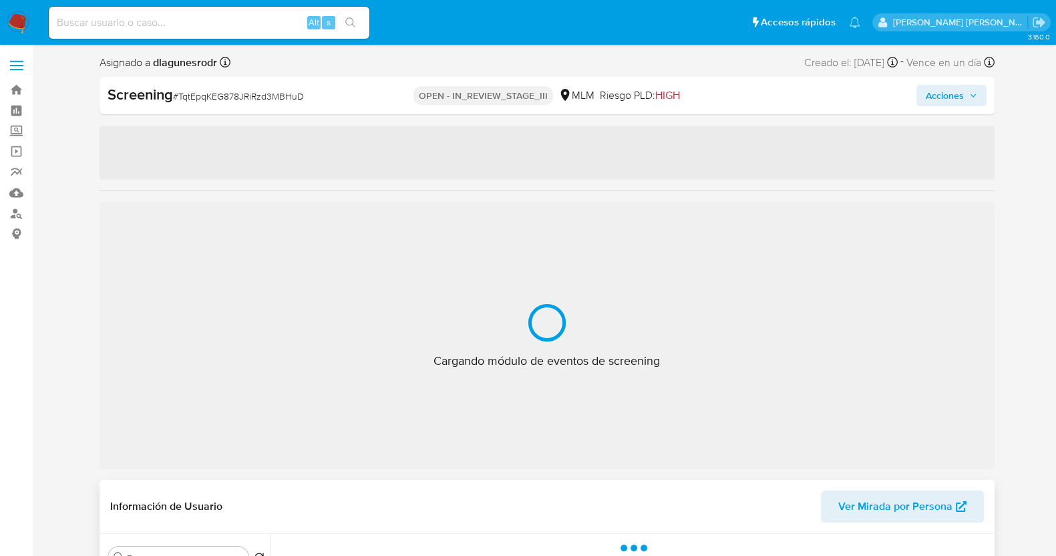
select select "10"
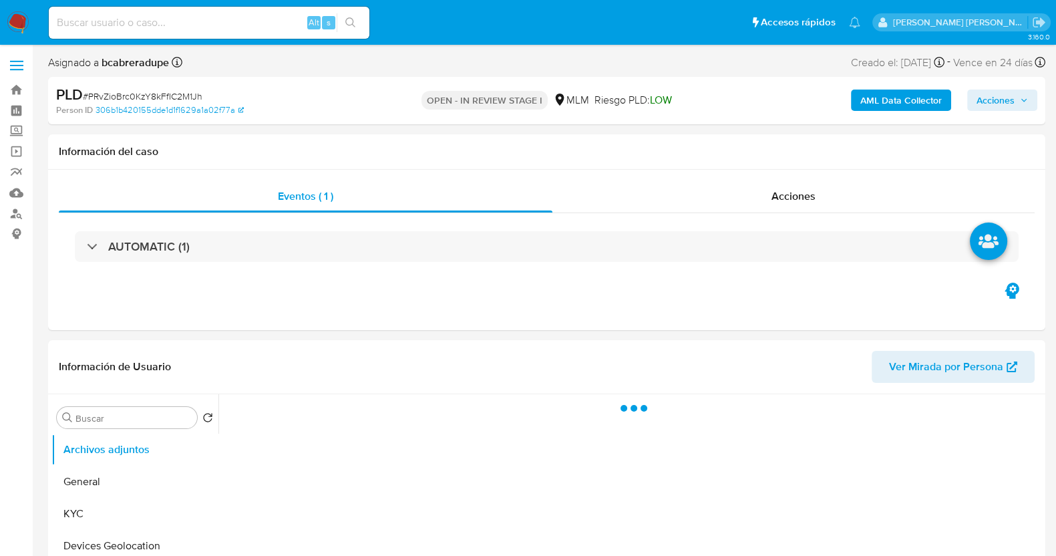
select select "10"
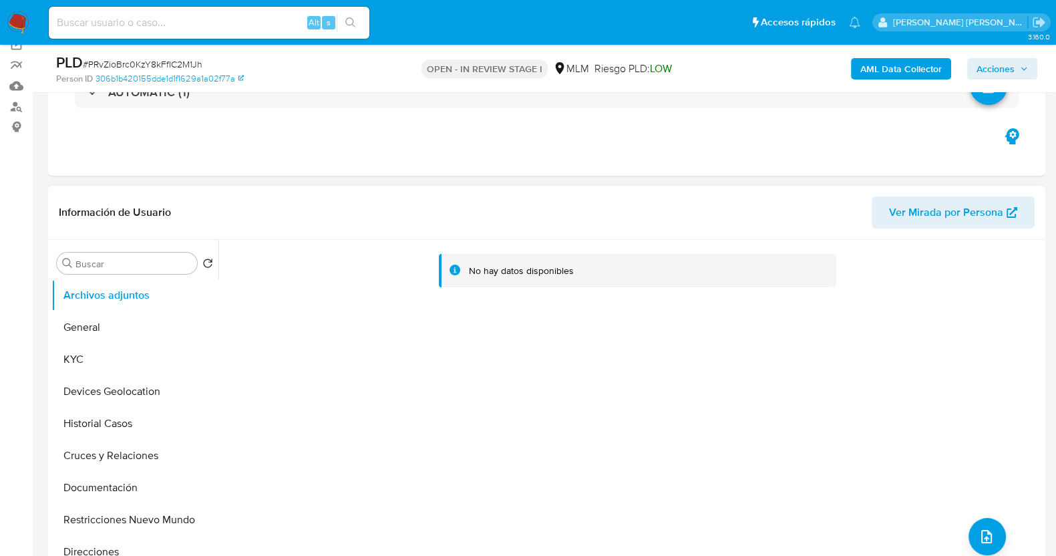
scroll to position [166, 0]
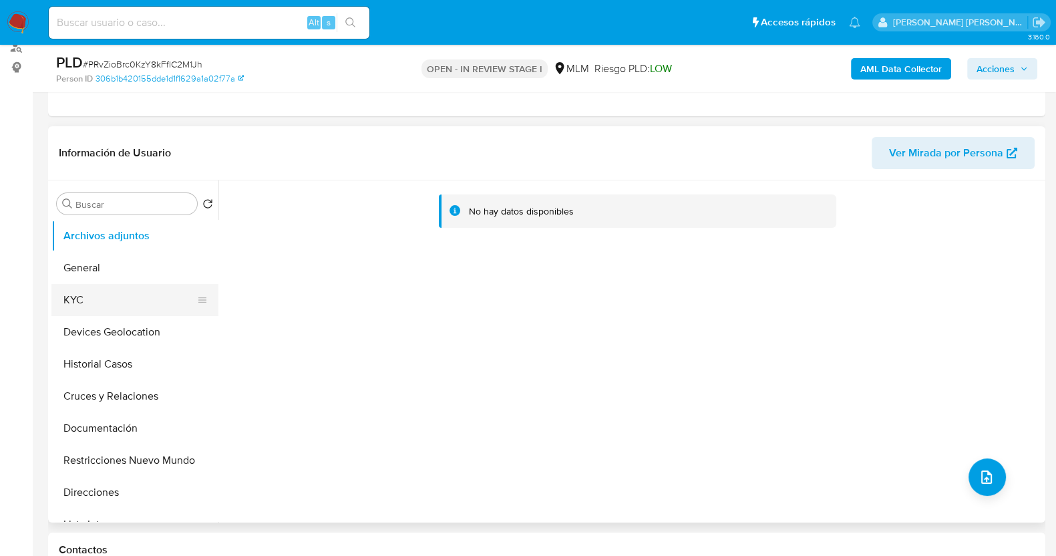
click at [124, 300] on button "KYC" at bounding box center [129, 300] width 156 height 32
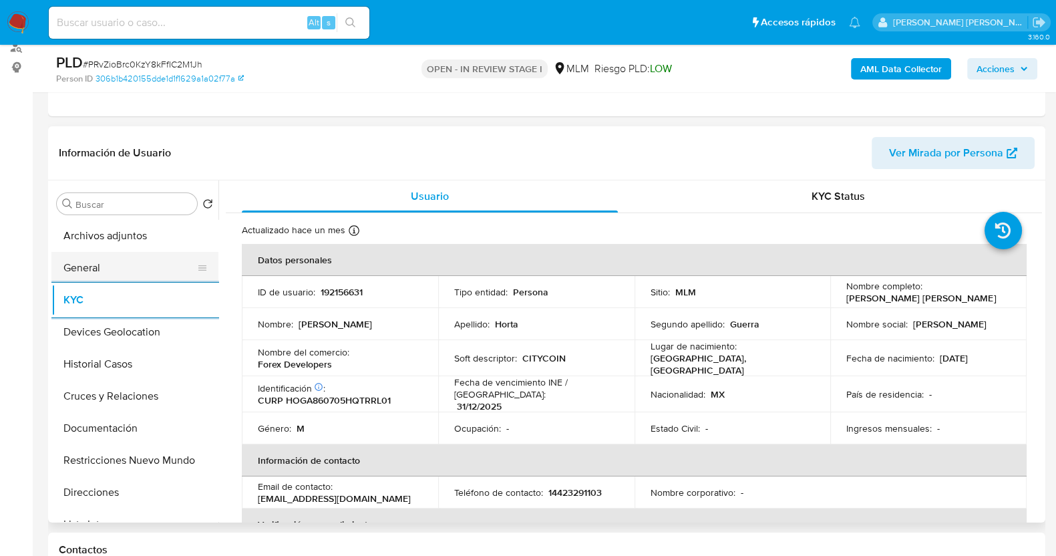
click at [101, 268] on button "General" at bounding box center [129, 268] width 156 height 32
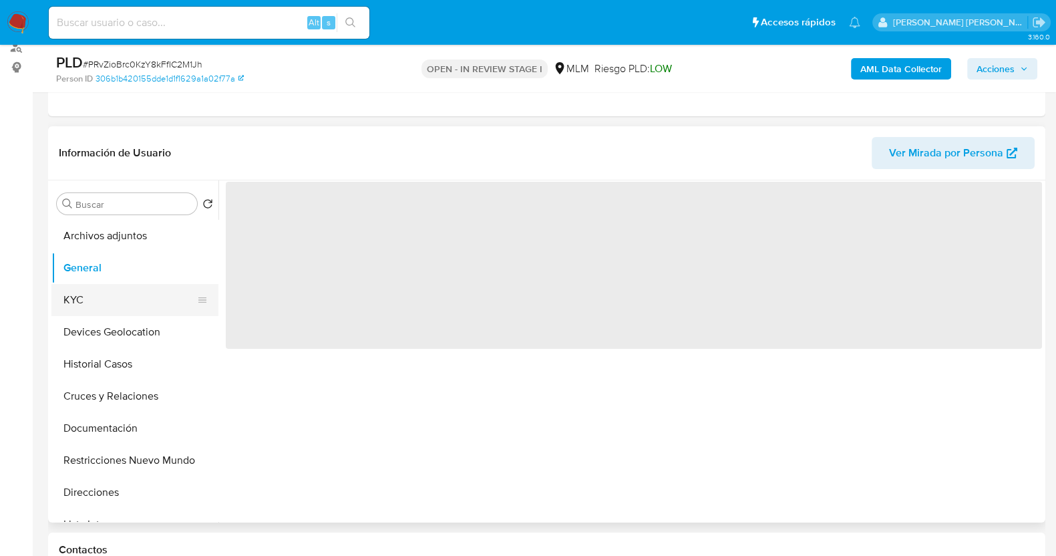
click at [97, 293] on button "KYC" at bounding box center [129, 300] width 156 height 32
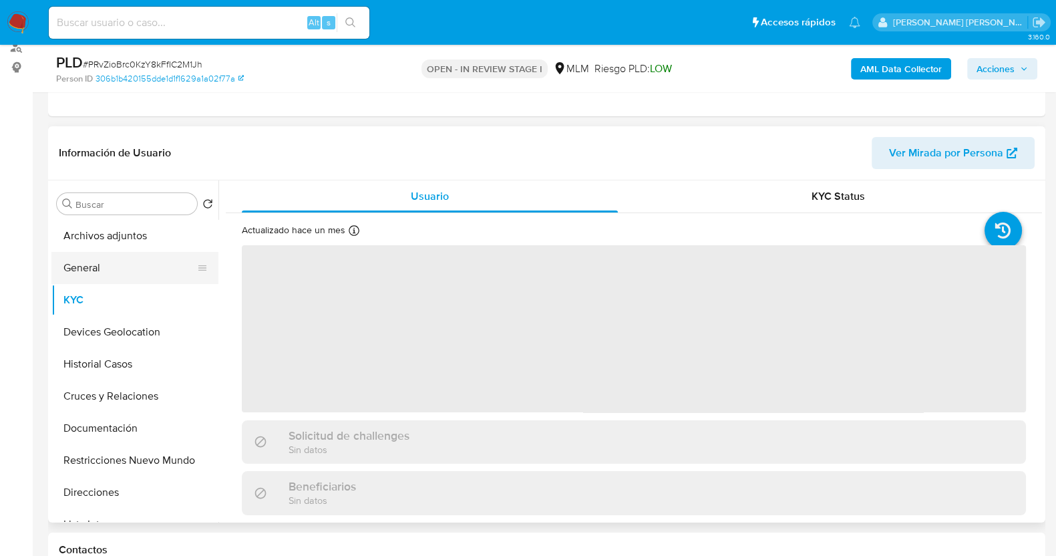
click at [103, 270] on button "General" at bounding box center [129, 268] width 156 height 32
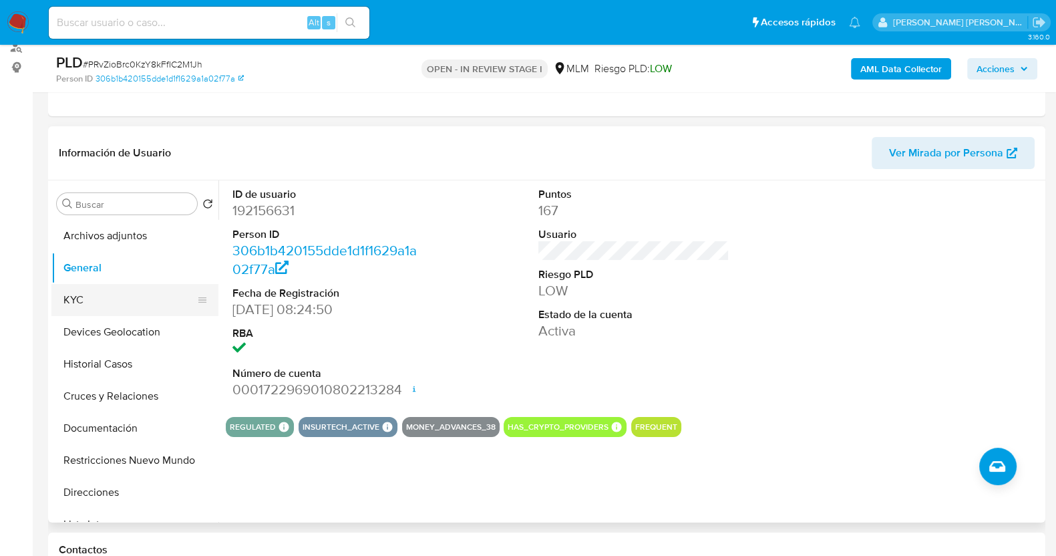
click at [118, 292] on button "KYC" at bounding box center [129, 300] width 156 height 32
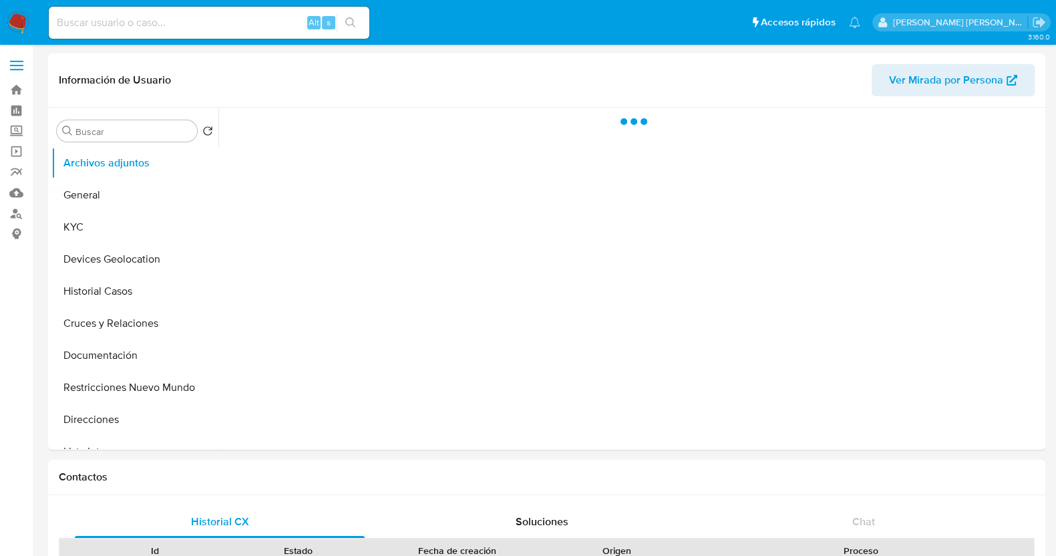
select select "10"
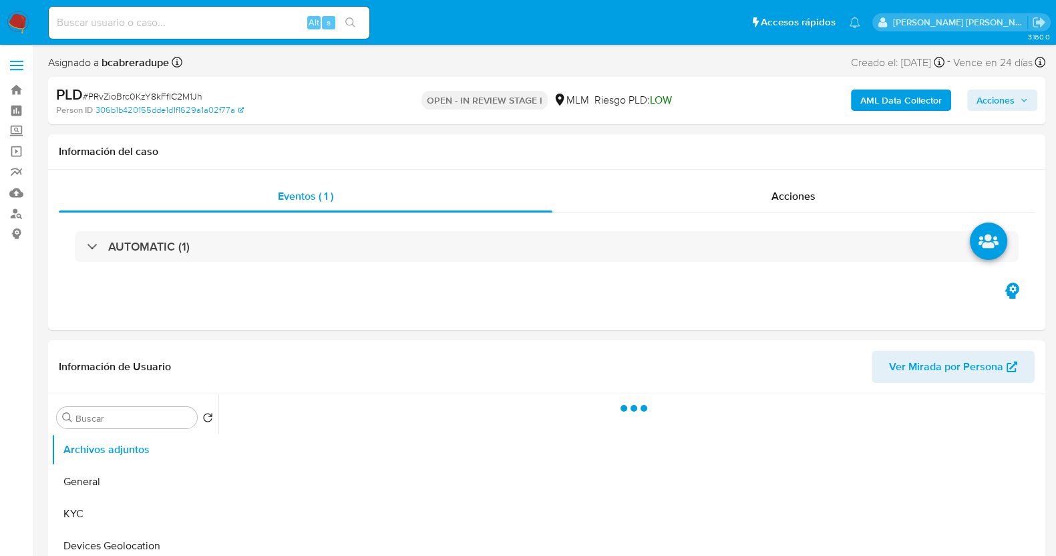
select select "10"
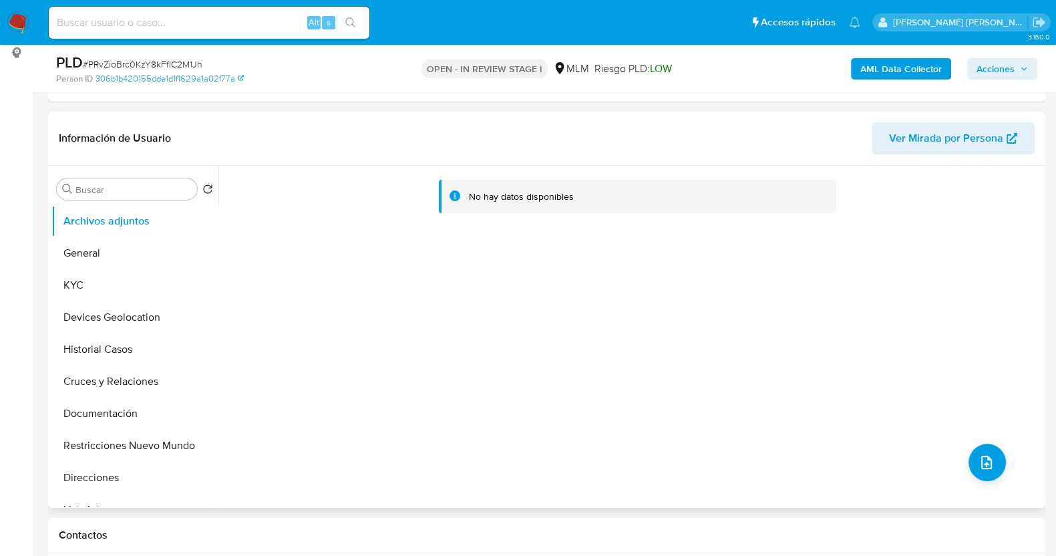
scroll to position [250, 0]
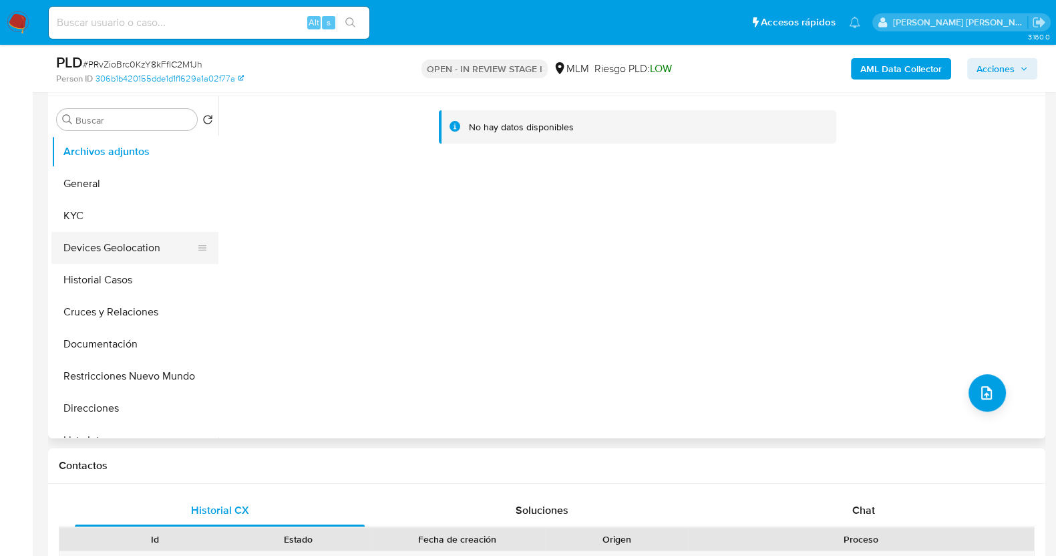
drag, startPoint x: 110, startPoint y: 218, endPoint x: 199, endPoint y: 238, distance: 90.9
click at [111, 218] on button "KYC" at bounding box center [134, 216] width 167 height 32
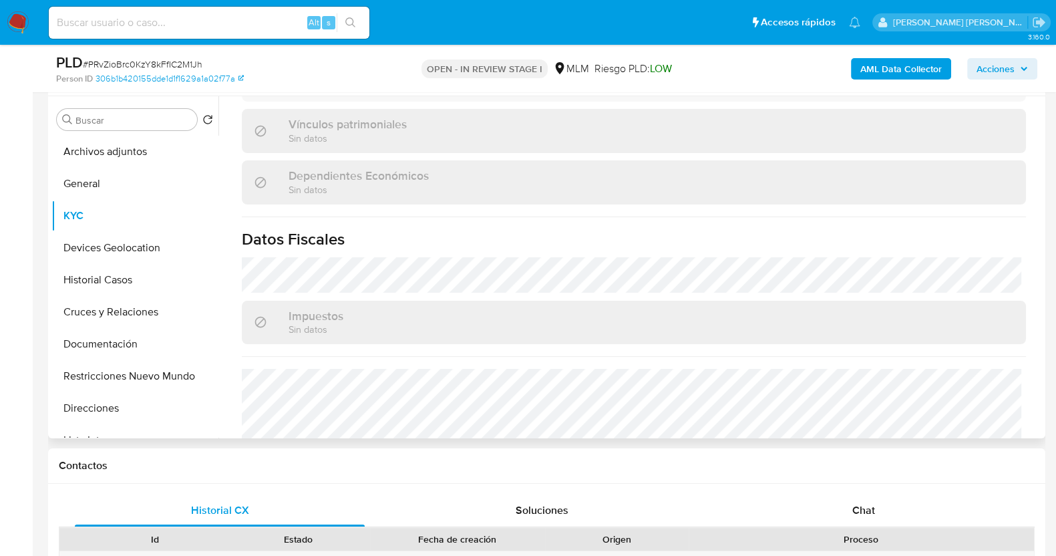
scroll to position [839, 0]
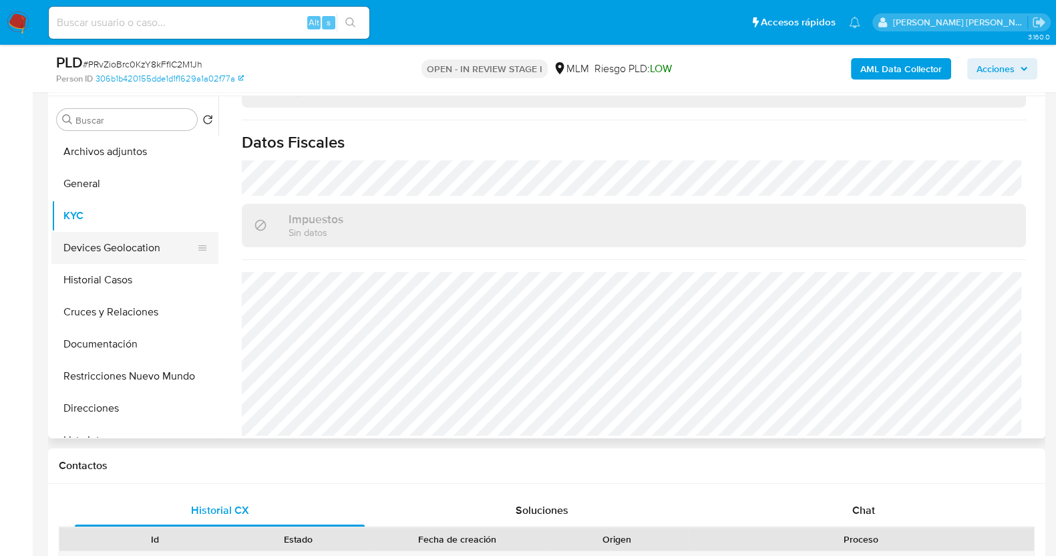
drag, startPoint x: 144, startPoint y: 245, endPoint x: 184, endPoint y: 244, distance: 40.1
click at [144, 245] on button "Devices Geolocation" at bounding box center [129, 248] width 156 height 32
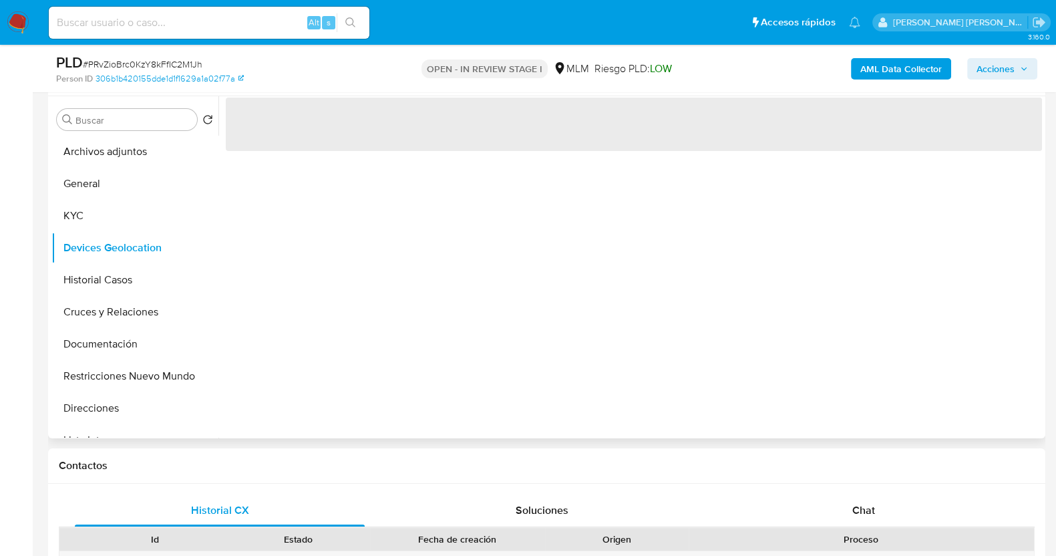
scroll to position [0, 0]
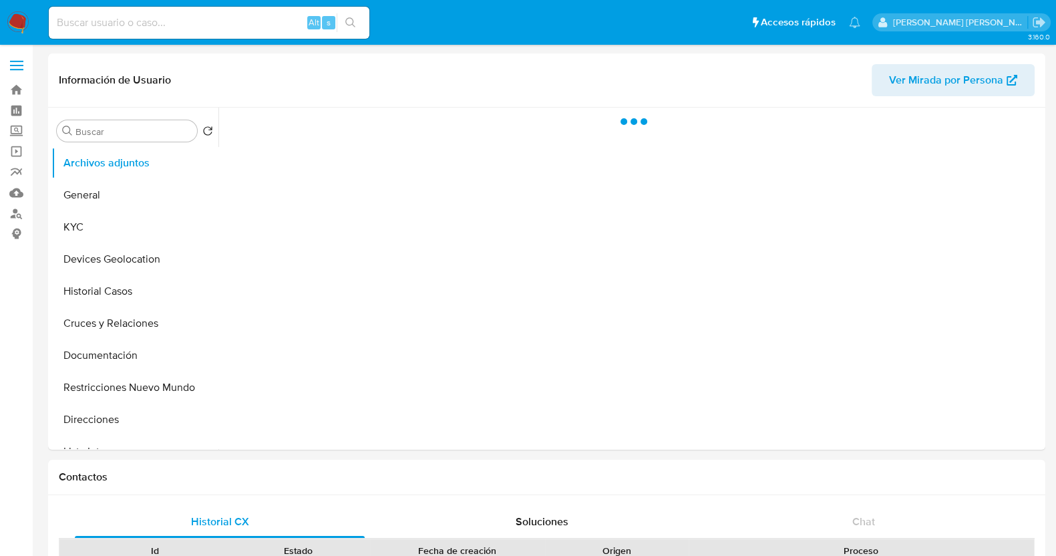
select select "10"
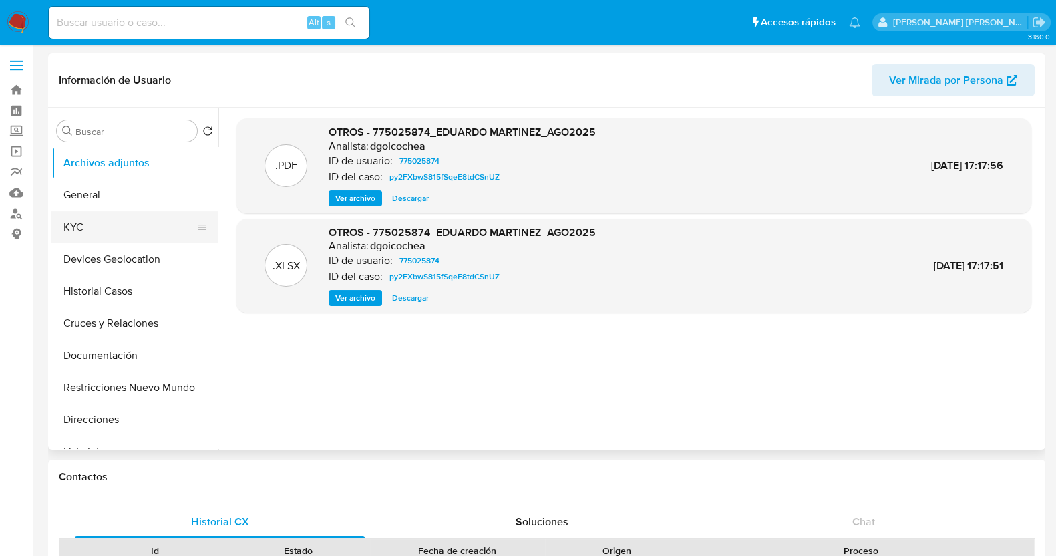
click at [91, 231] on button "KYC" at bounding box center [129, 227] width 156 height 32
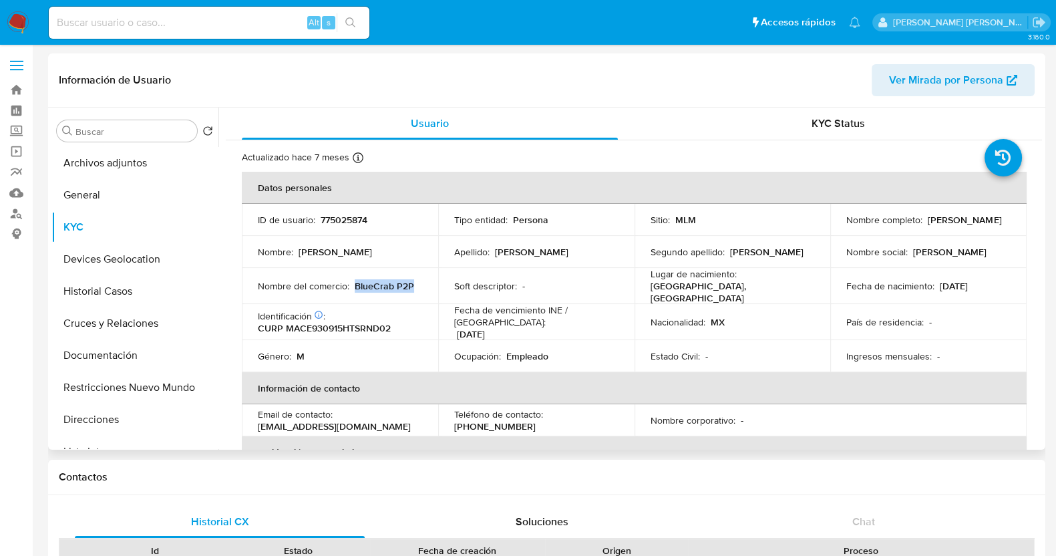
drag, startPoint x: 371, startPoint y: 287, endPoint x: 427, endPoint y: 288, distance: 56.1
click at [427, 288] on td "Nombre del comercio : BlueCrab P2P" at bounding box center [340, 286] width 196 height 36
copy p "BlueCrab P2P"
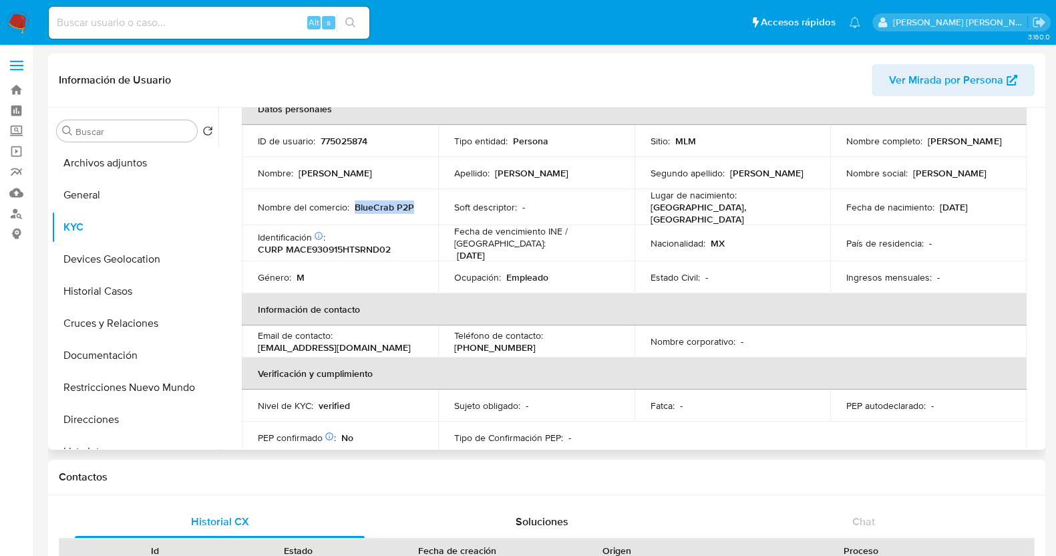
scroll to position [4, 0]
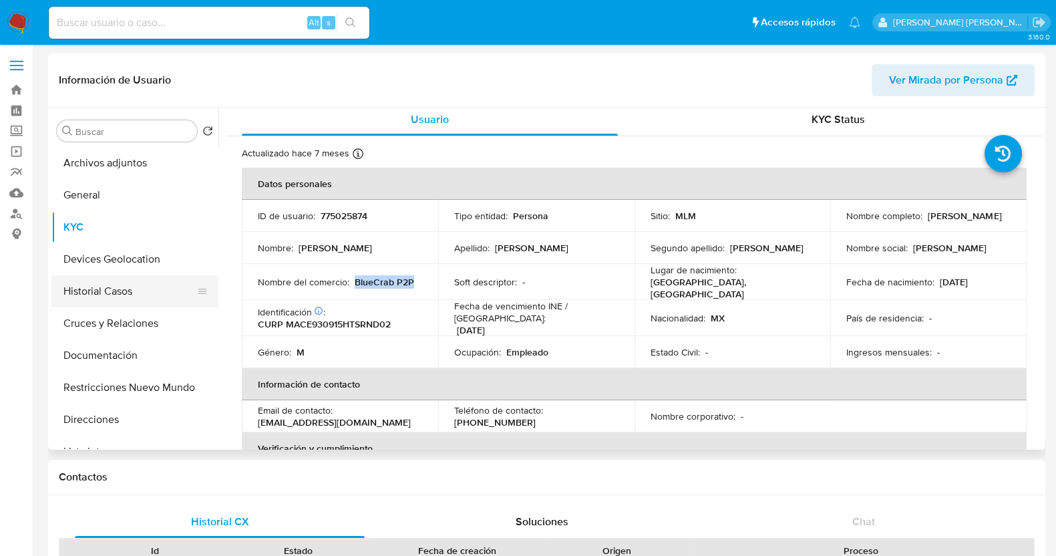
click at [136, 286] on button "Historial Casos" at bounding box center [129, 291] width 156 height 32
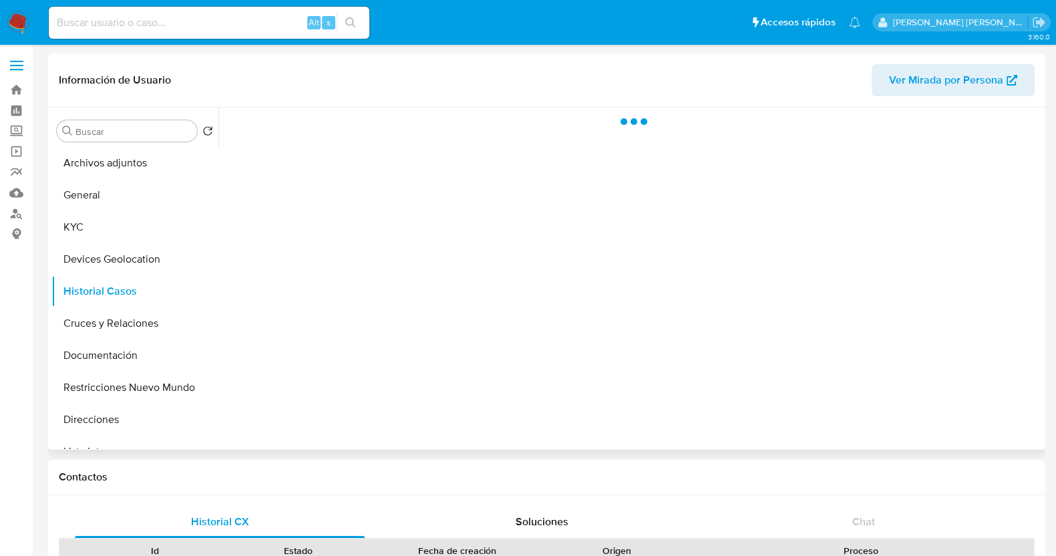
scroll to position [0, 0]
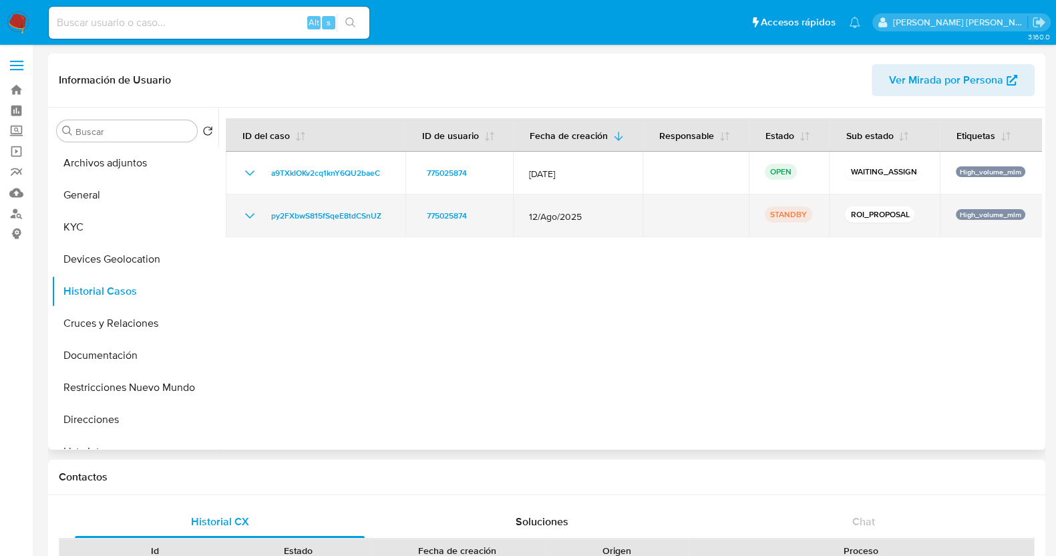
click at [249, 214] on icon "Mostrar/Ocultar" at bounding box center [250, 216] width 16 height 16
click at [249, 214] on icon "Mostrar/Ocultar" at bounding box center [249, 215] width 9 height 5
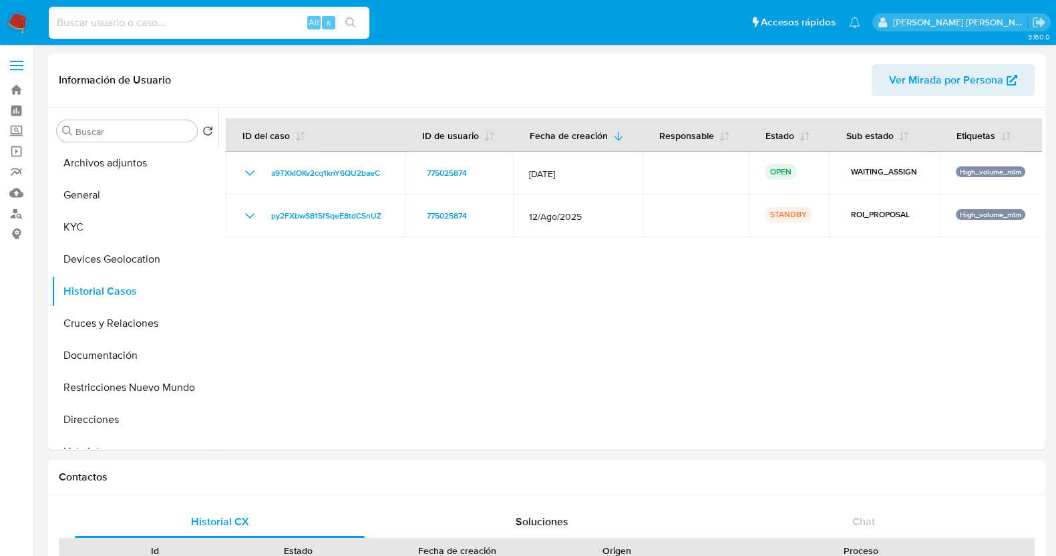
click at [170, 18] on input at bounding box center [209, 22] width 321 height 17
paste input "296376426"
type input "296376426"
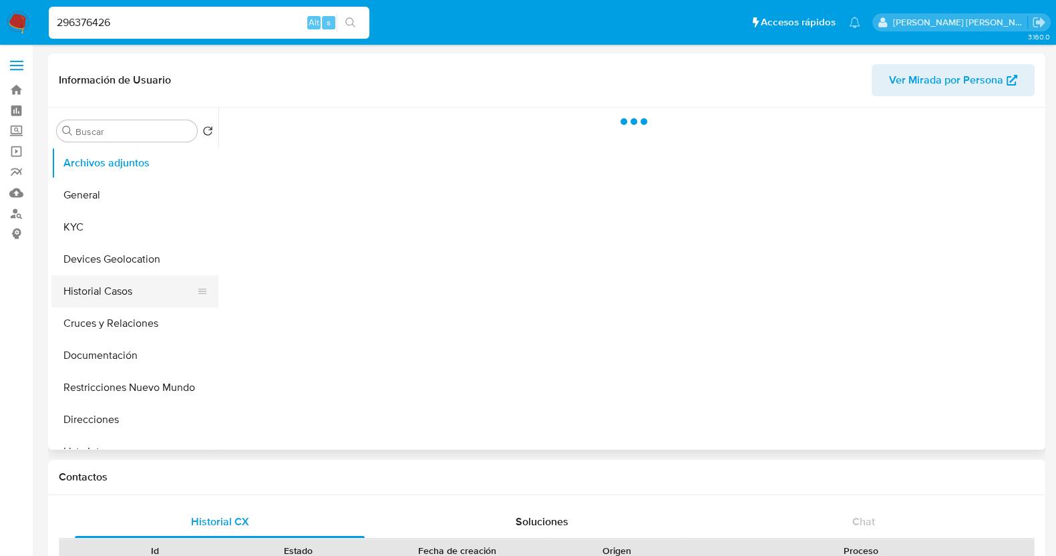
select select "10"
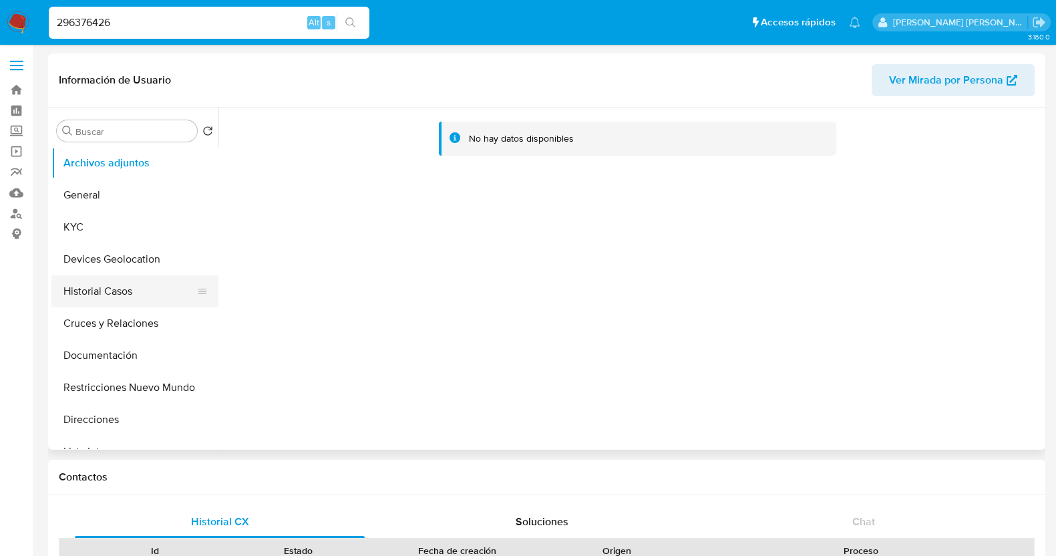
click at [112, 292] on button "Historial Casos" at bounding box center [129, 291] width 156 height 32
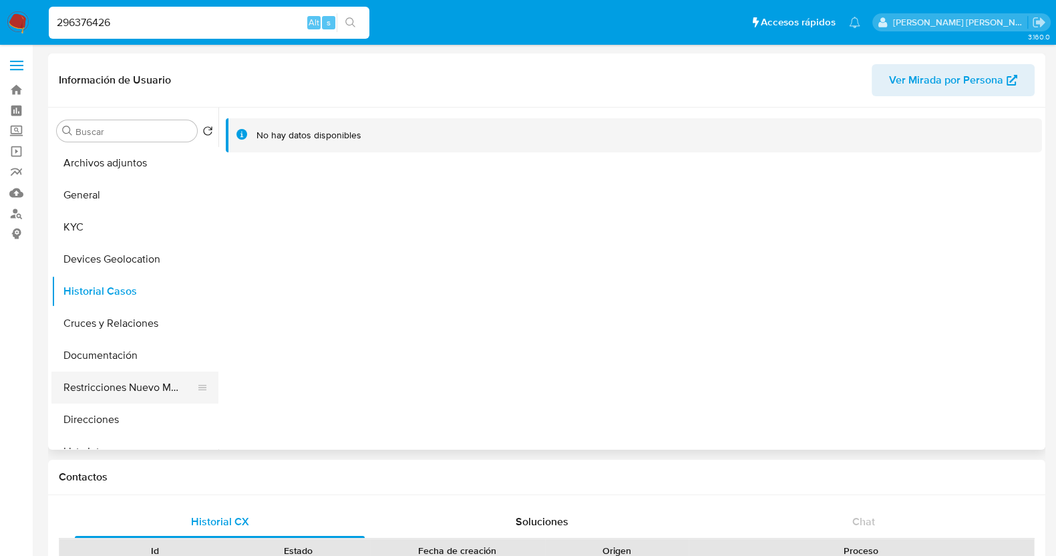
drag, startPoint x: 135, startPoint y: 379, endPoint x: 146, endPoint y: 379, distance: 11.4
click at [137, 379] on button "Restricciones Nuevo Mundo" at bounding box center [129, 387] width 156 height 32
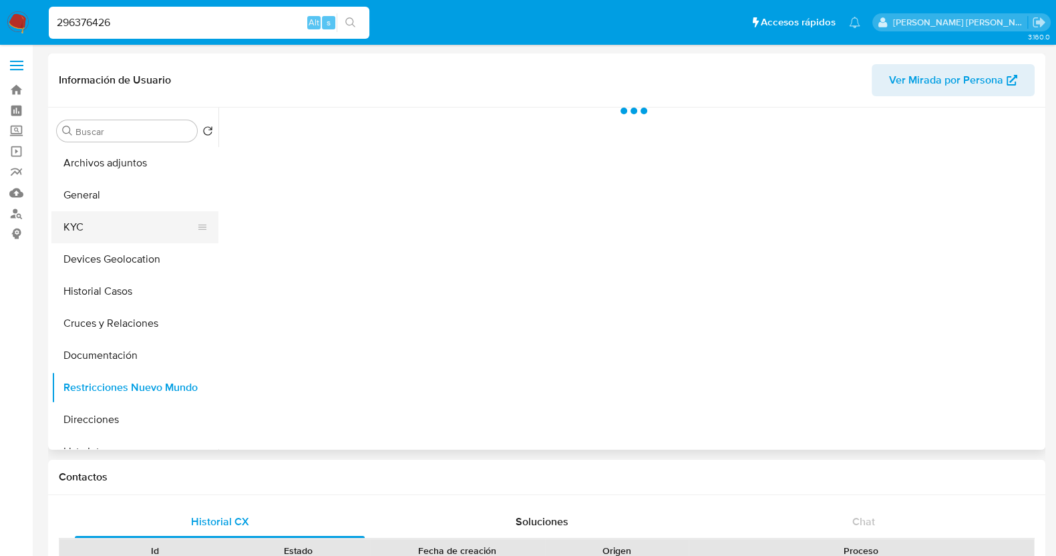
click at [117, 228] on button "KYC" at bounding box center [129, 227] width 156 height 32
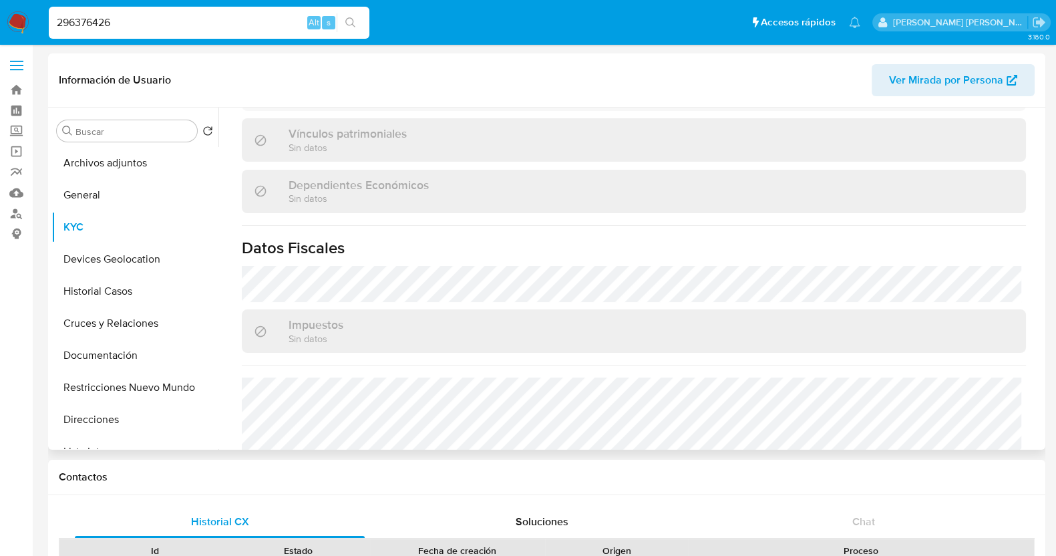
scroll to position [839, 0]
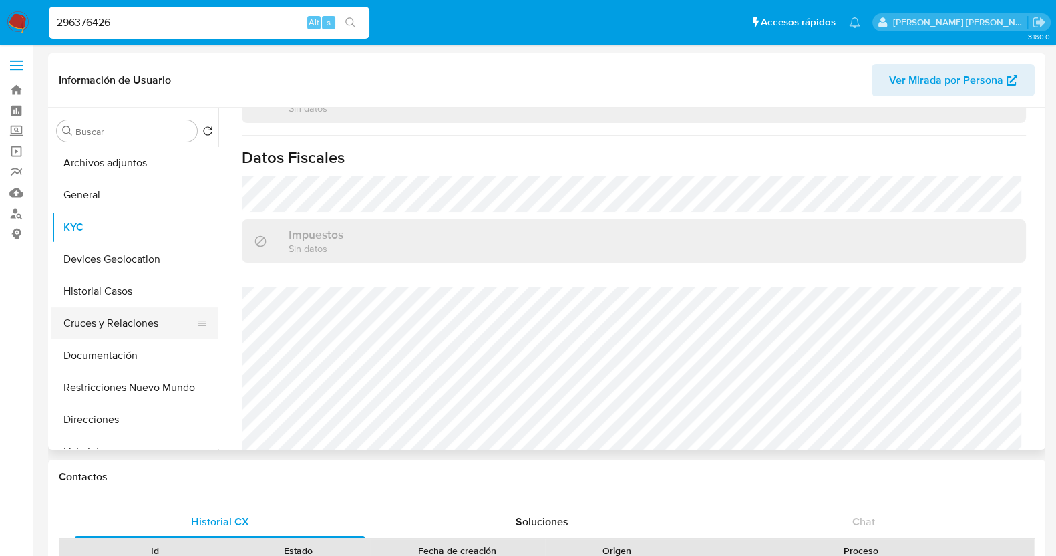
drag, startPoint x: 130, startPoint y: 345, endPoint x: 166, endPoint y: 338, distance: 36.0
click at [134, 345] on button "Documentación" at bounding box center [134, 355] width 167 height 32
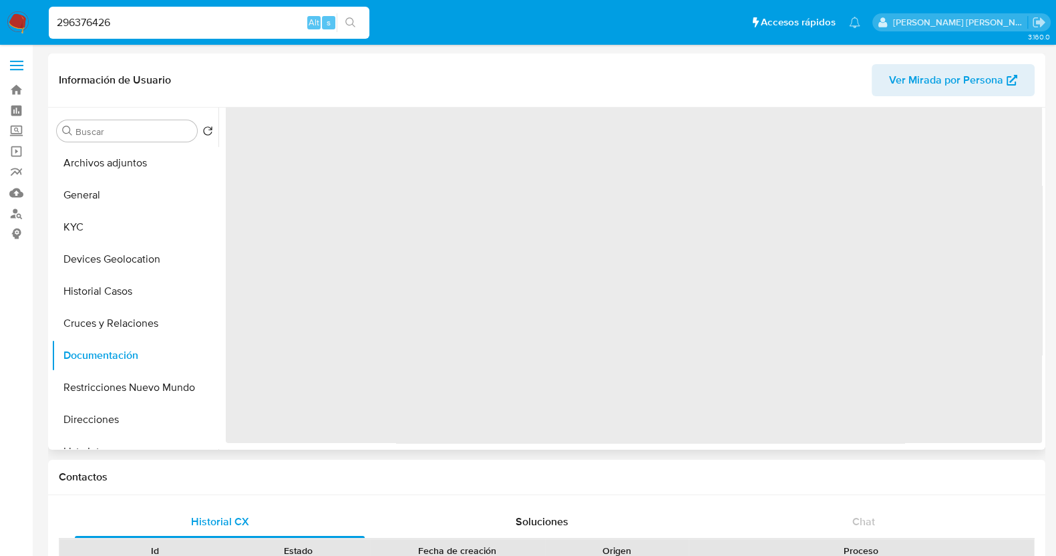
scroll to position [0, 0]
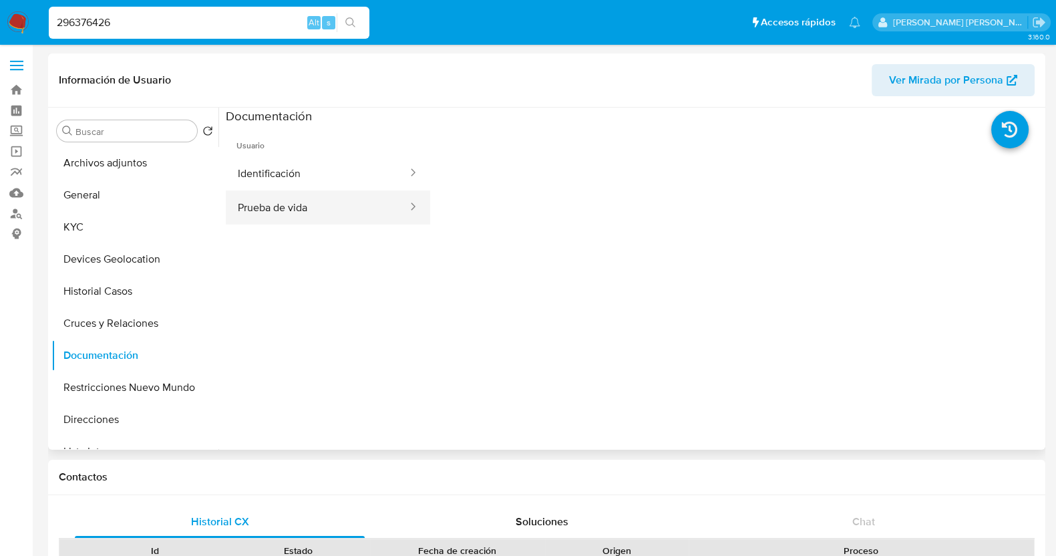
click at [279, 208] on button "Prueba de vida" at bounding box center [317, 207] width 183 height 34
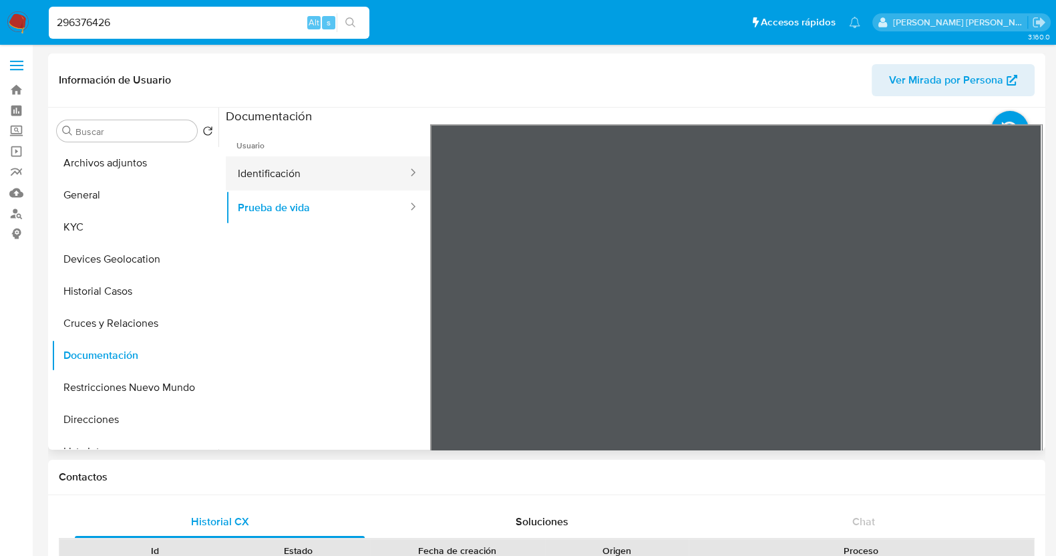
click at [345, 171] on button "Identificación" at bounding box center [317, 173] width 183 height 34
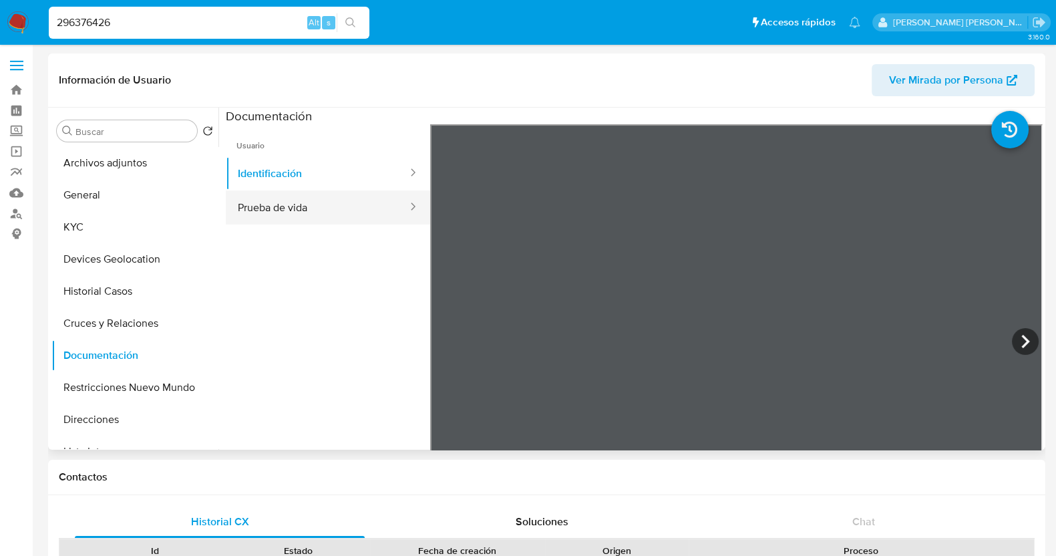
click at [250, 205] on button "Prueba de vida" at bounding box center [317, 207] width 183 height 34
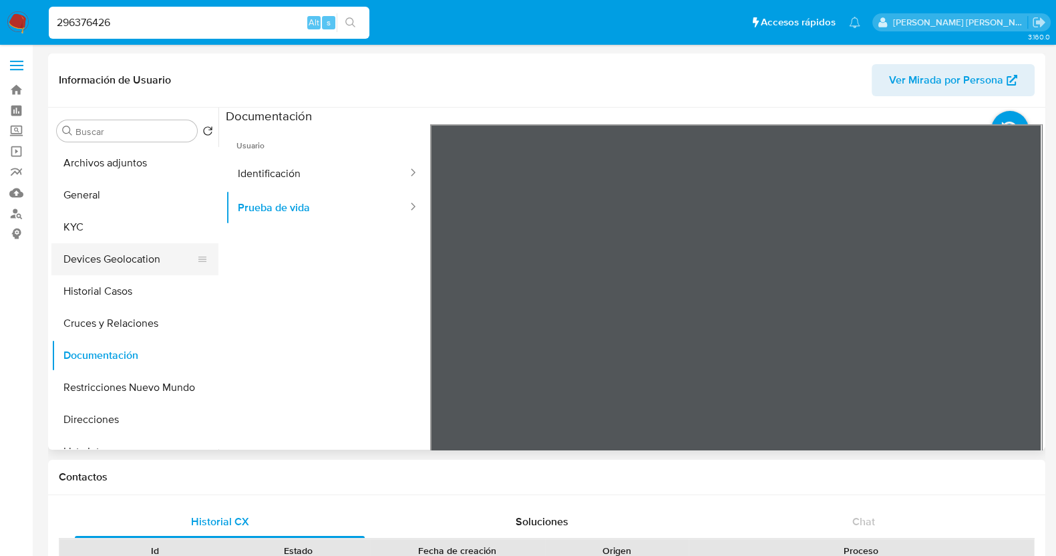
click at [137, 252] on button "Devices Geolocation" at bounding box center [129, 259] width 156 height 32
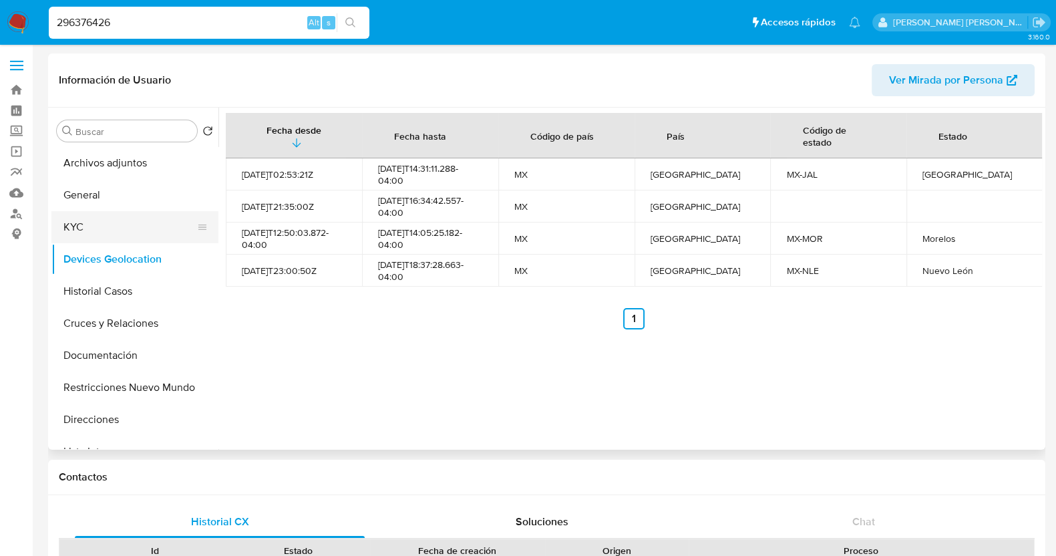
click at [114, 228] on button "KYC" at bounding box center [129, 227] width 156 height 32
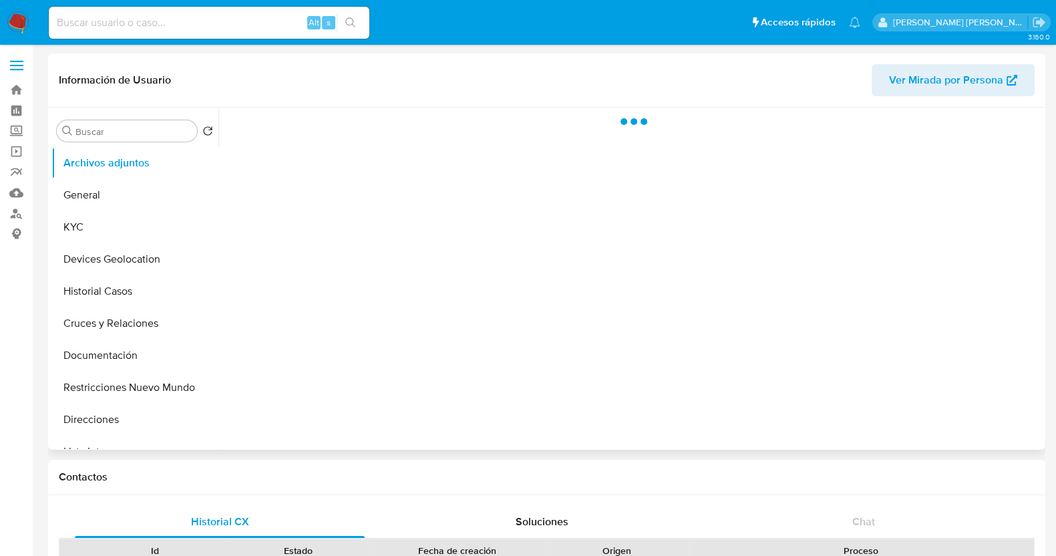
select select "10"
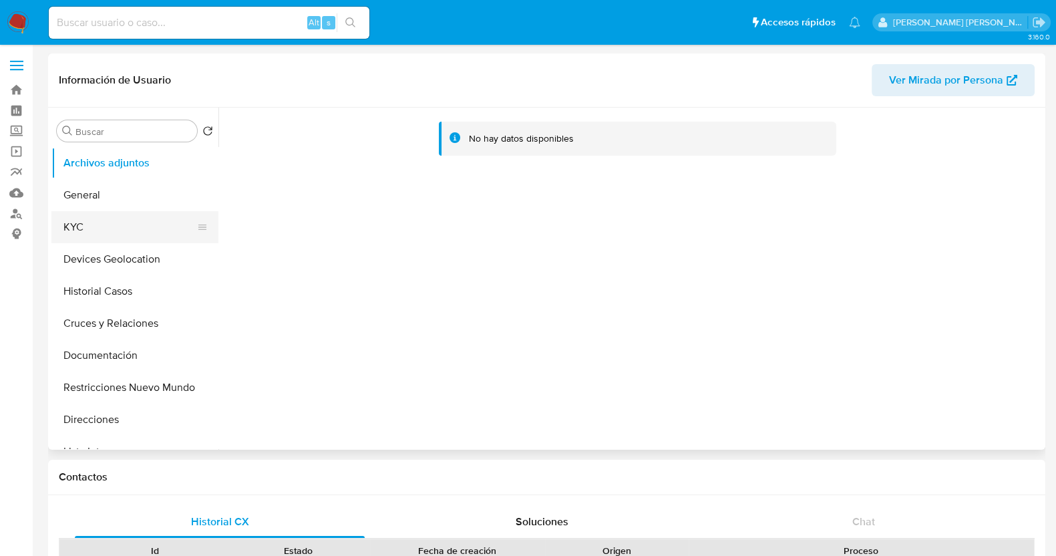
click at [97, 226] on button "KYC" at bounding box center [129, 227] width 156 height 32
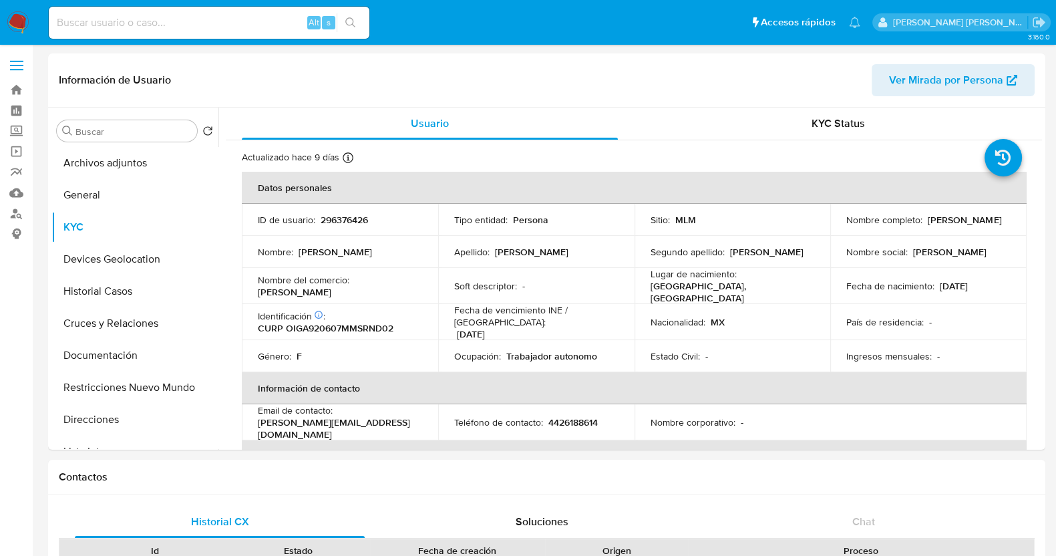
click at [202, 26] on input at bounding box center [209, 22] width 321 height 17
paste input "1474705393"
type input "1474705393"
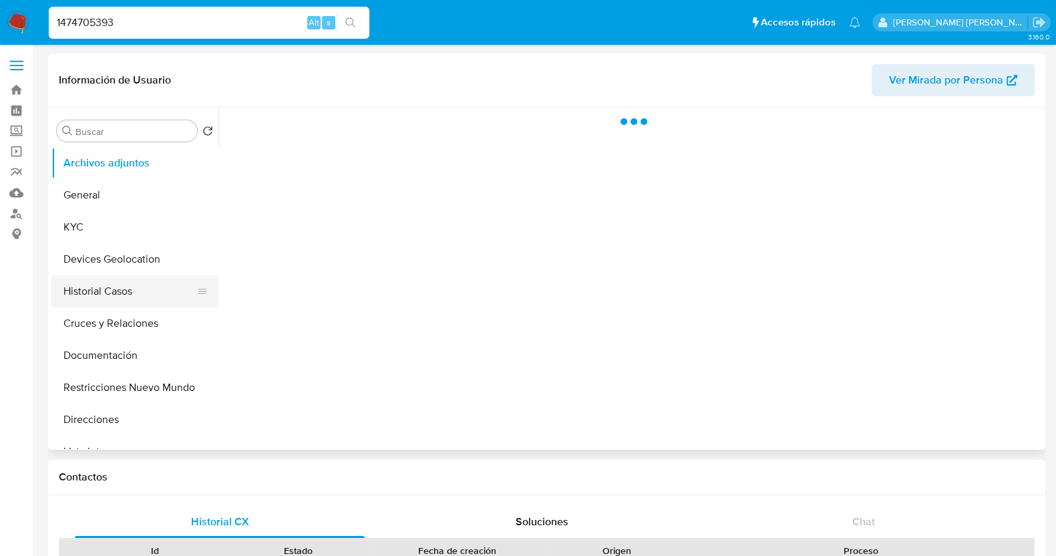
select select "10"
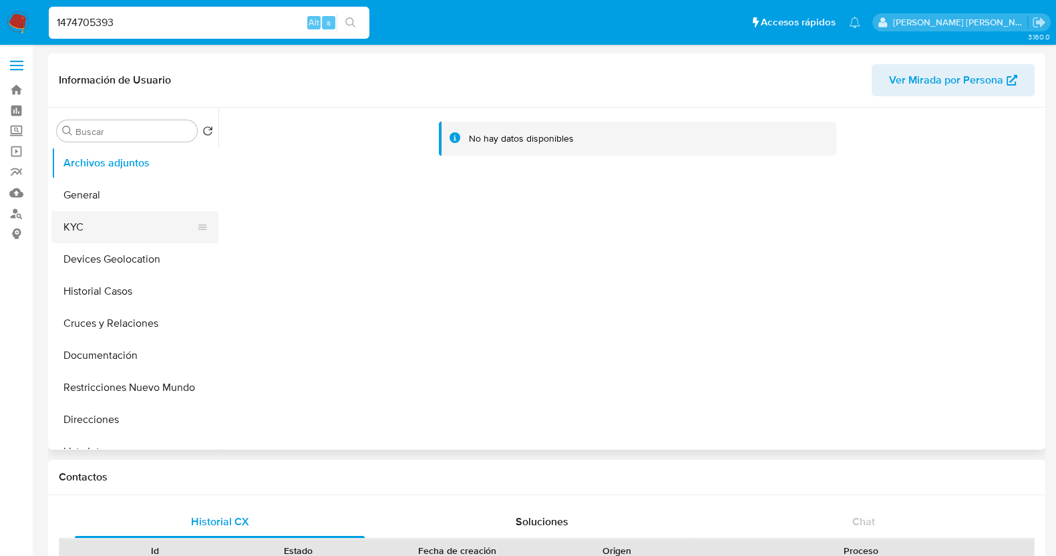
click at [101, 226] on button "KYC" at bounding box center [129, 227] width 156 height 32
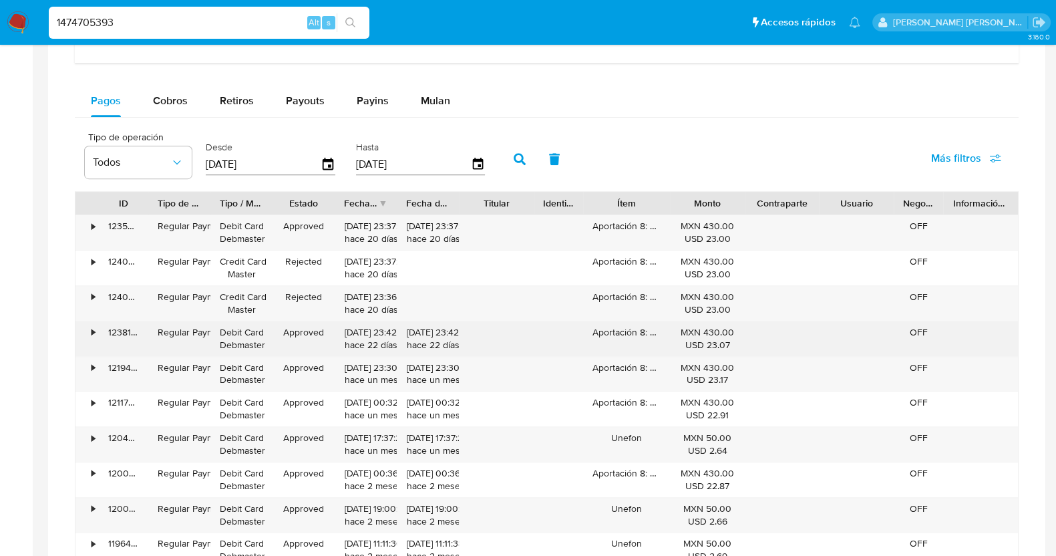
scroll to position [835, 0]
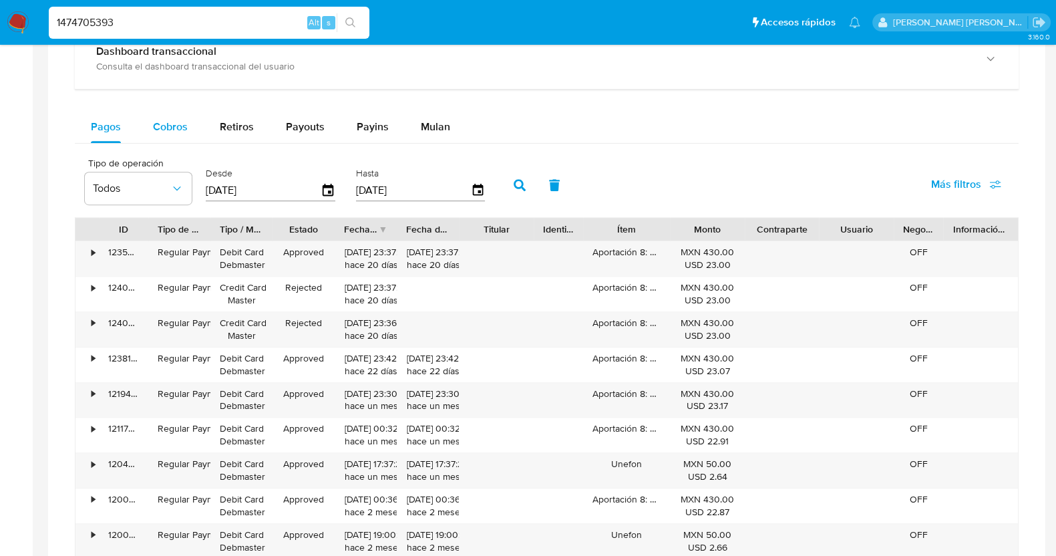
click at [169, 128] on span "Cobros" at bounding box center [170, 126] width 35 height 15
select select "10"
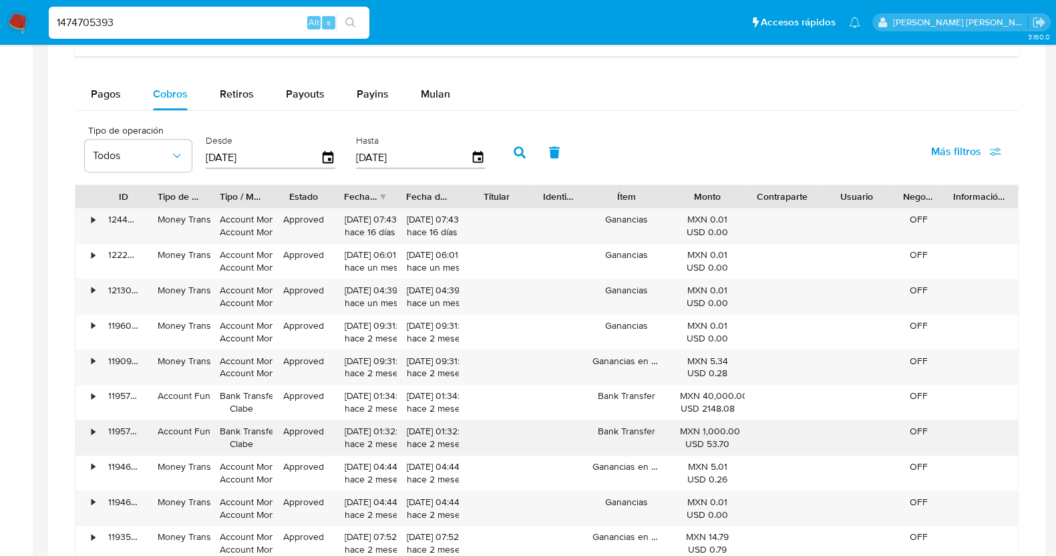
scroll to position [751, 0]
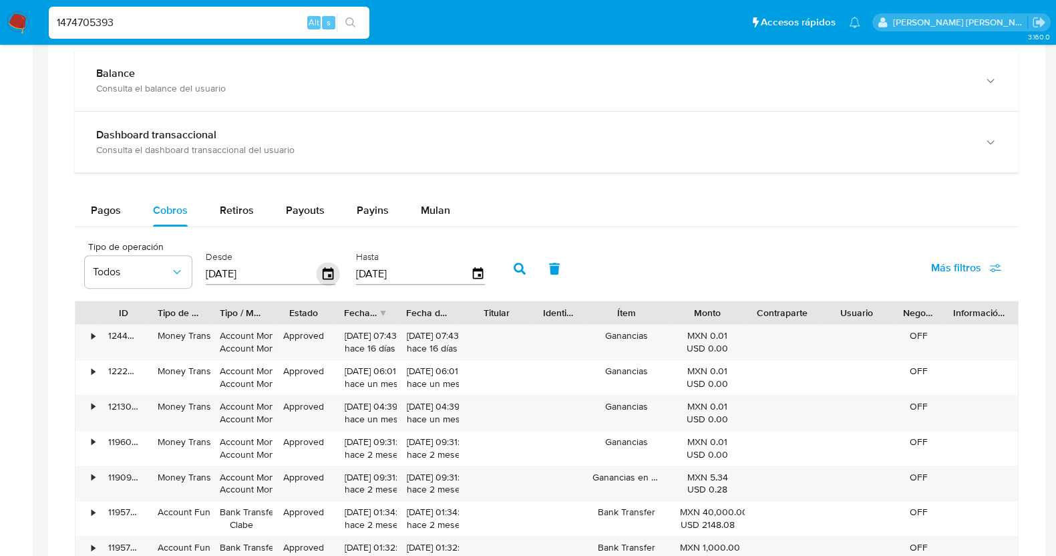
click at [324, 272] on icon "button" at bounding box center [328, 273] width 23 height 23
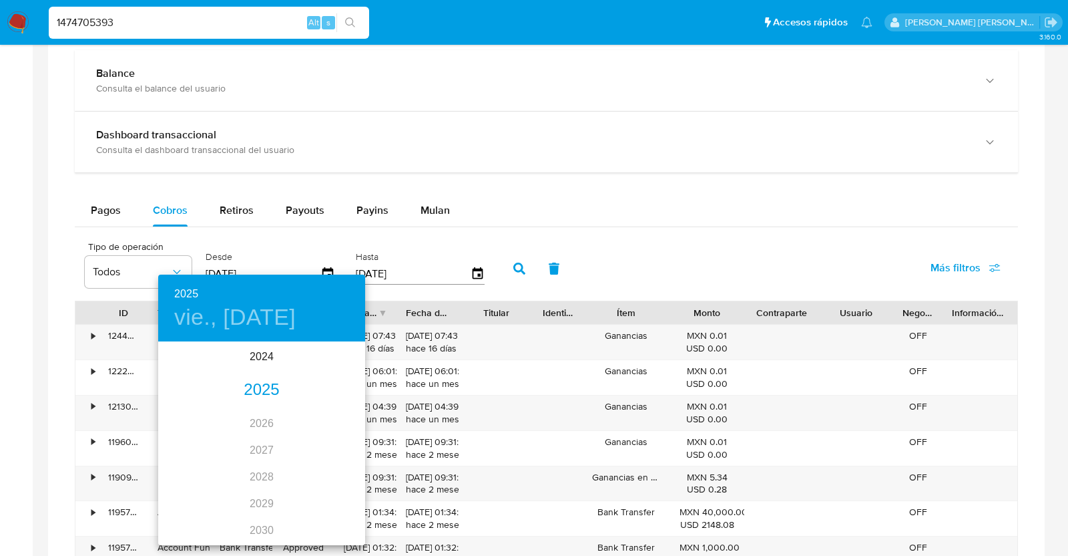
click at [247, 392] on div "2025" at bounding box center [261, 390] width 207 height 27
click at [194, 419] on div "abr." at bounding box center [192, 418] width 69 height 50
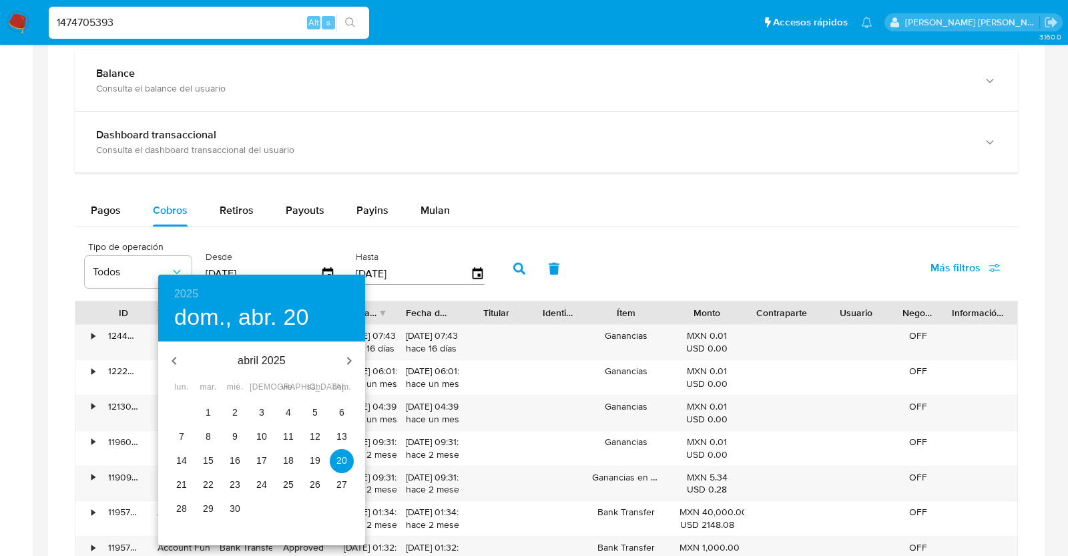
drag, startPoint x: 217, startPoint y: 413, endPoint x: 209, endPoint y: 413, distance: 8.0
click at [216, 413] on span "1" at bounding box center [208, 411] width 24 height 13
type input "01/04/2025"
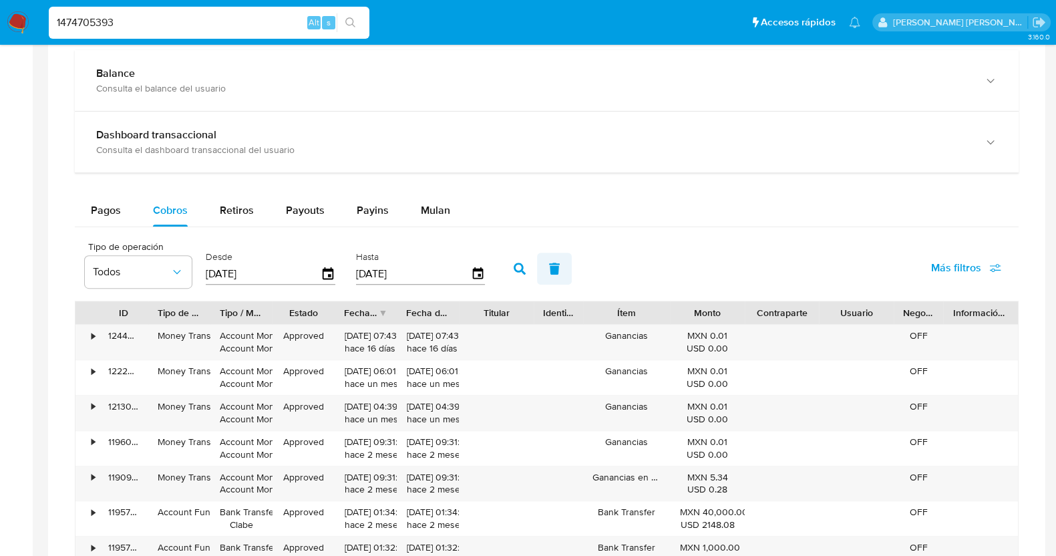
drag, startPoint x: 508, startPoint y: 266, endPoint x: 554, endPoint y: 265, distance: 45.4
click at [513, 266] on icon "button" at bounding box center [519, 268] width 12 height 12
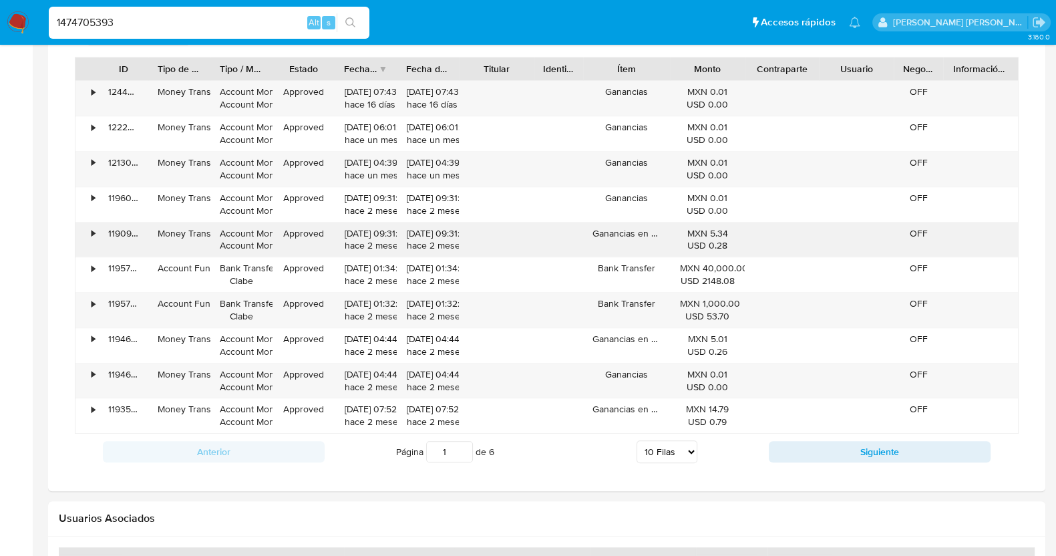
scroll to position [1002, 0]
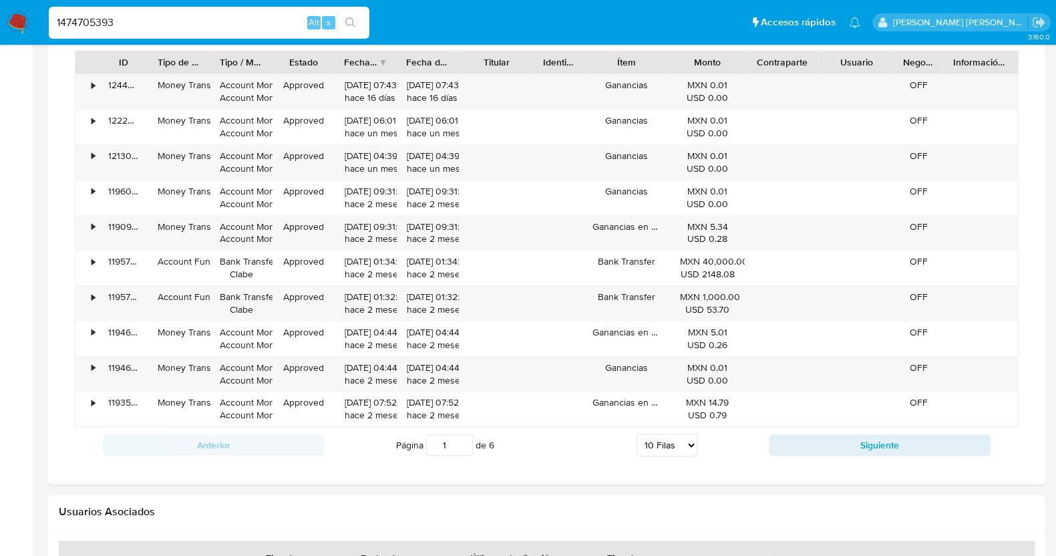
drag, startPoint x: 674, startPoint y: 445, endPoint x: 652, endPoint y: 475, distance: 37.4
click at [674, 445] on select "5 Filas 10 Filas 20 Filas 25 Filas 50 Filas 100 Filas" at bounding box center [666, 444] width 61 height 23
select select "100"
click at [636, 433] on select "5 Filas 10 Filas 20 Filas 25 Filas 50 Filas 100 Filas" at bounding box center [666, 444] width 61 height 23
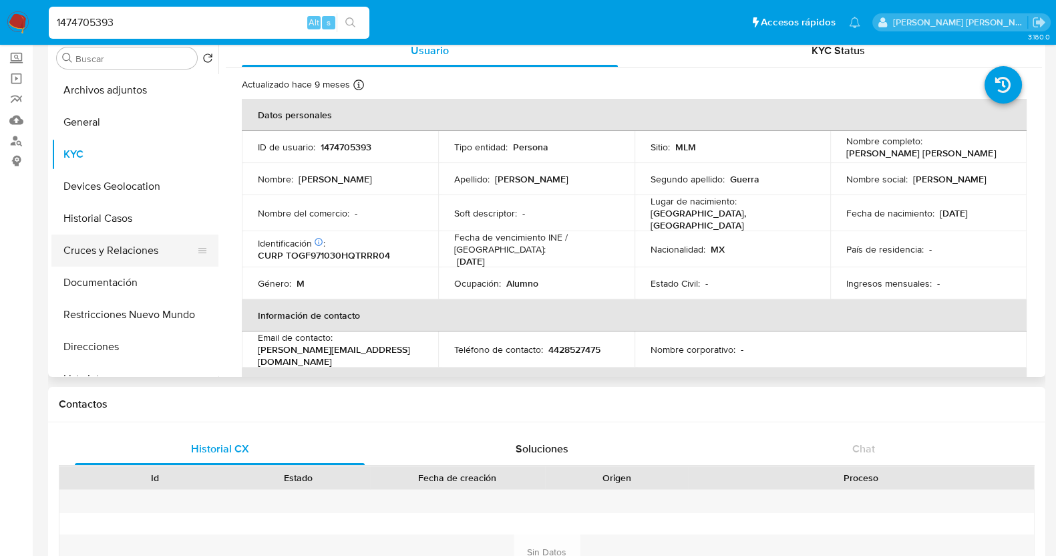
scroll to position [0, 0]
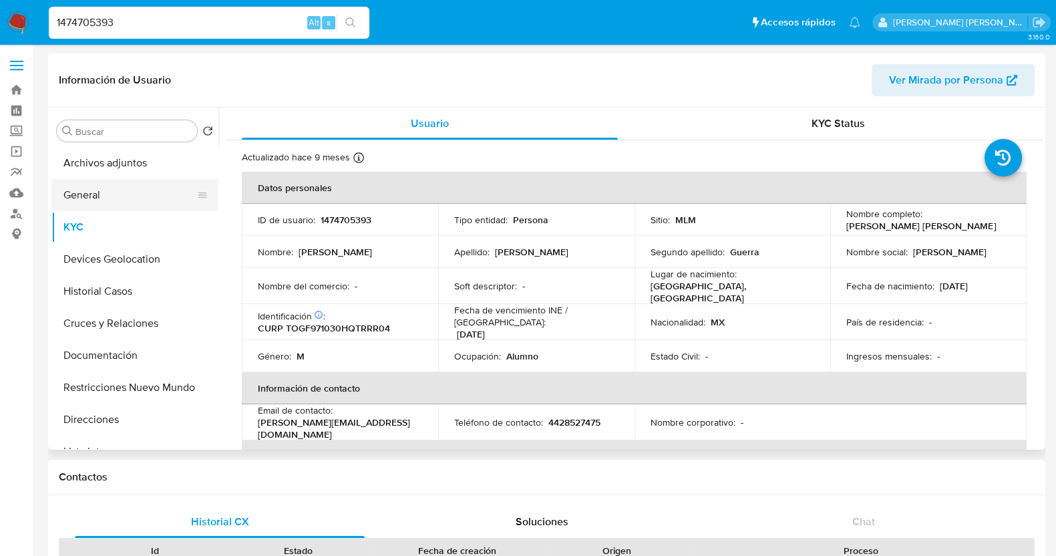
click at [113, 199] on button "General" at bounding box center [129, 195] width 156 height 32
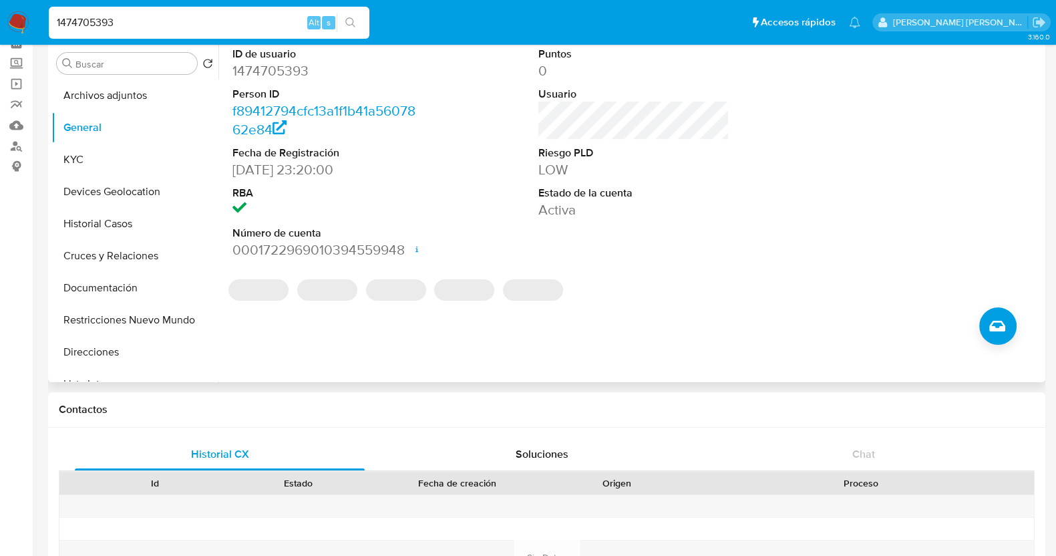
scroll to position [83, 0]
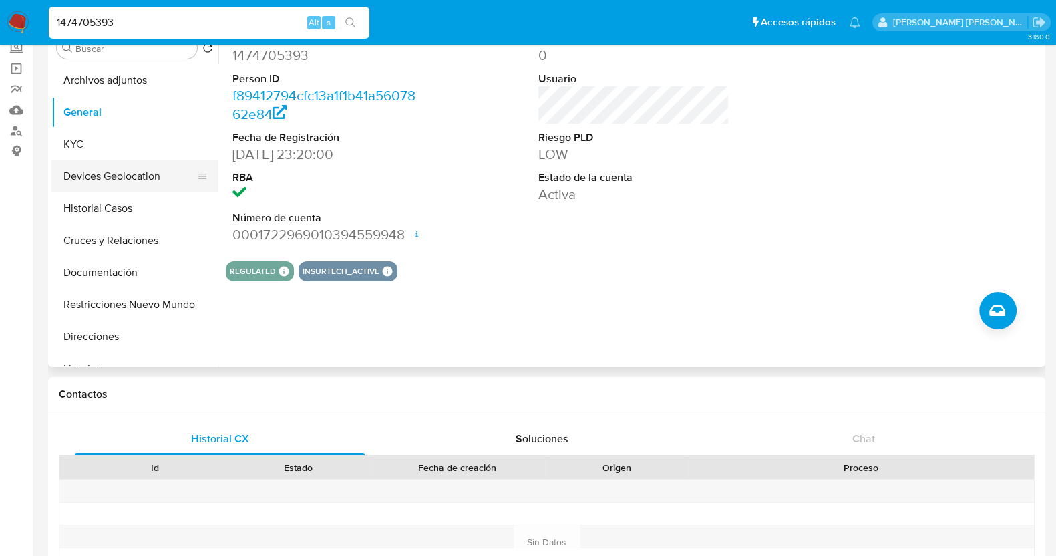
click at [122, 178] on button "Devices Geolocation" at bounding box center [129, 176] width 156 height 32
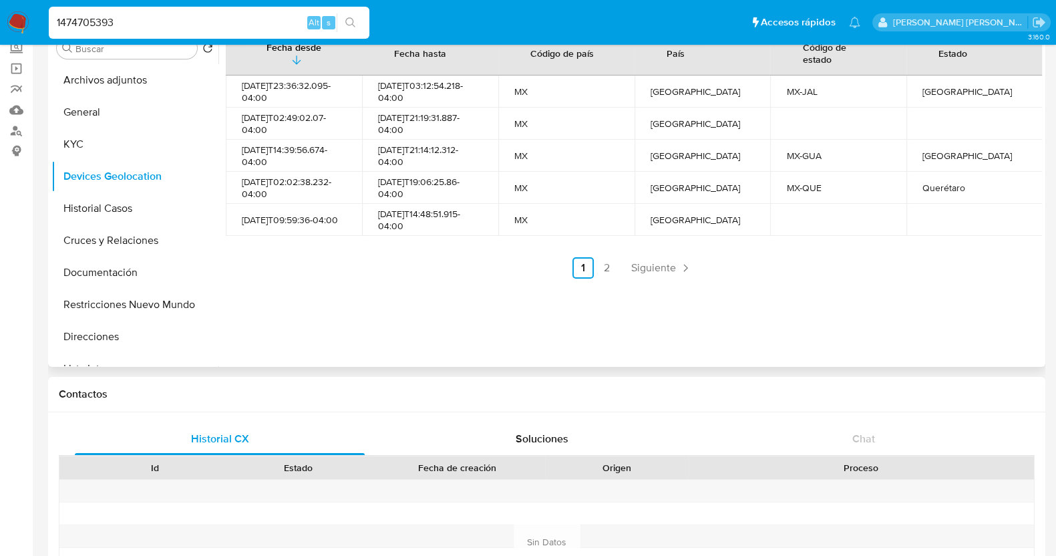
click at [649, 280] on div "Fecha desde Fecha hasta Código de país País Código de estado Estado 2023-12-09T…" at bounding box center [629, 196] width 823 height 342
click at [654, 267] on span "Siguiente" at bounding box center [653, 267] width 45 height 11
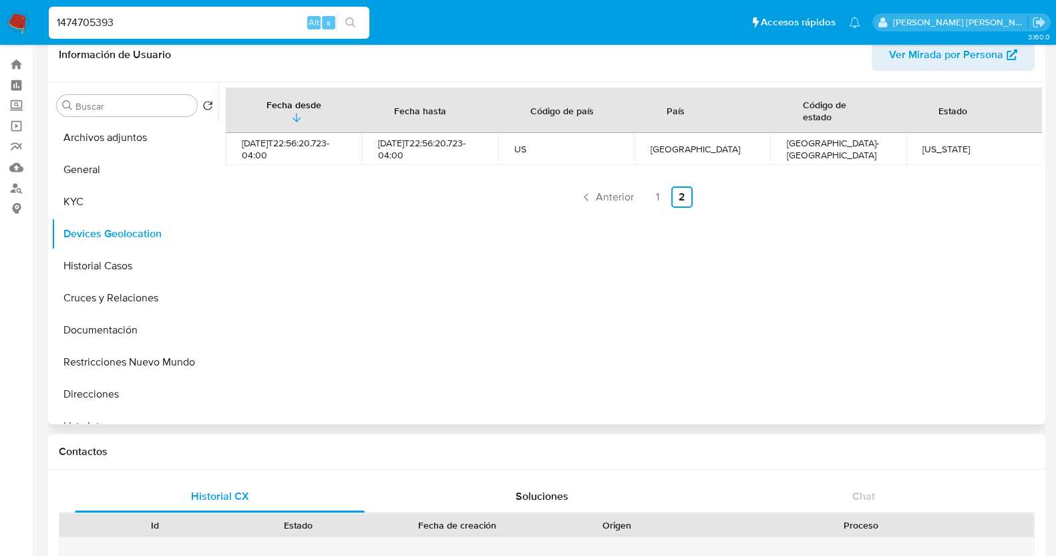
scroll to position [0, 0]
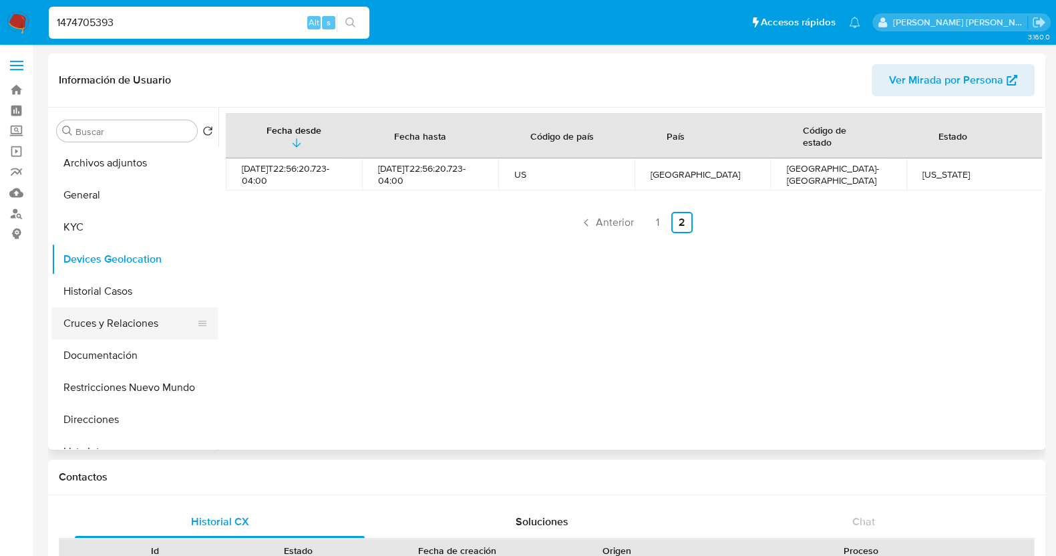
click at [127, 321] on button "Cruces y Relaciones" at bounding box center [129, 323] width 156 height 32
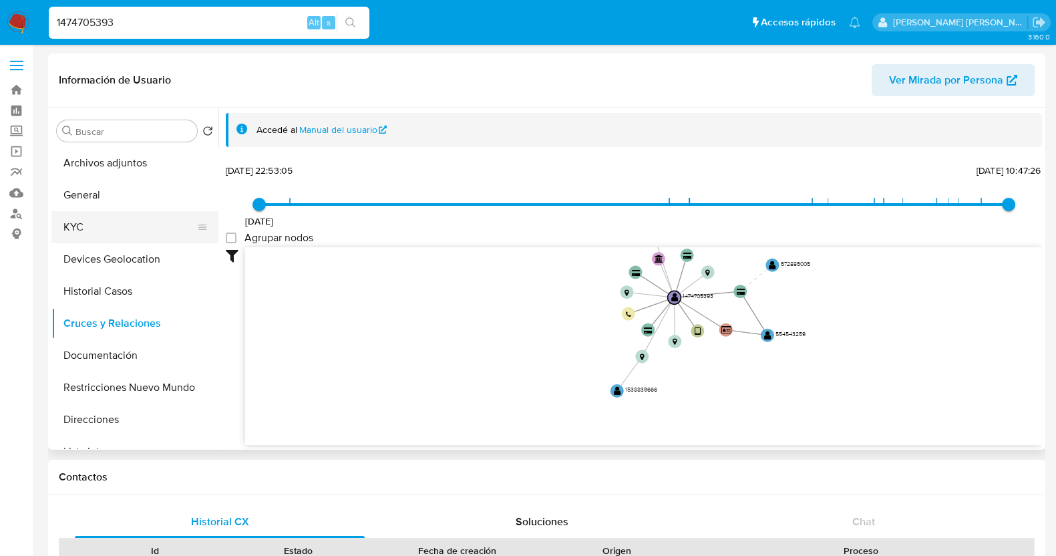
click at [129, 232] on button "KYC" at bounding box center [129, 227] width 156 height 32
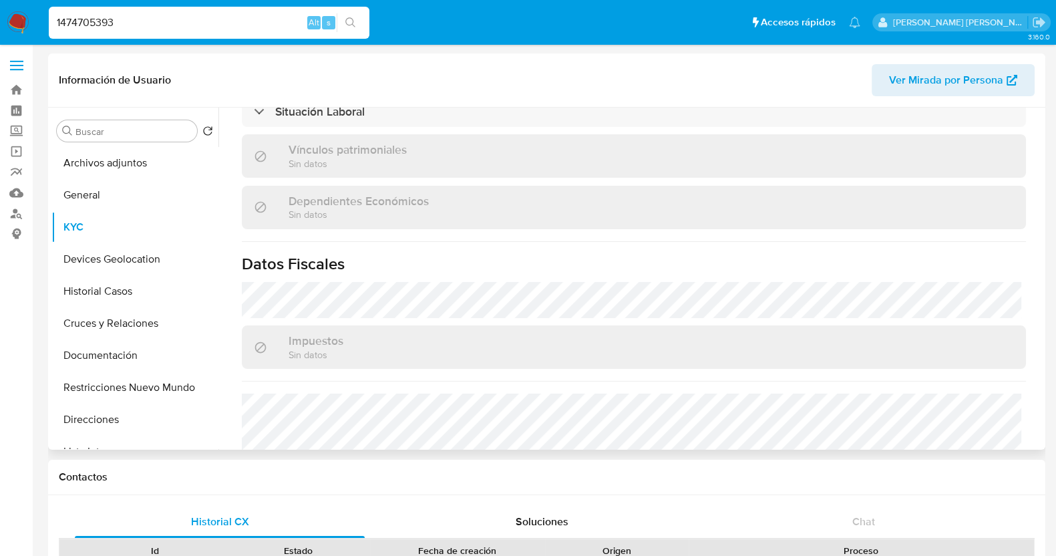
scroll to position [839, 0]
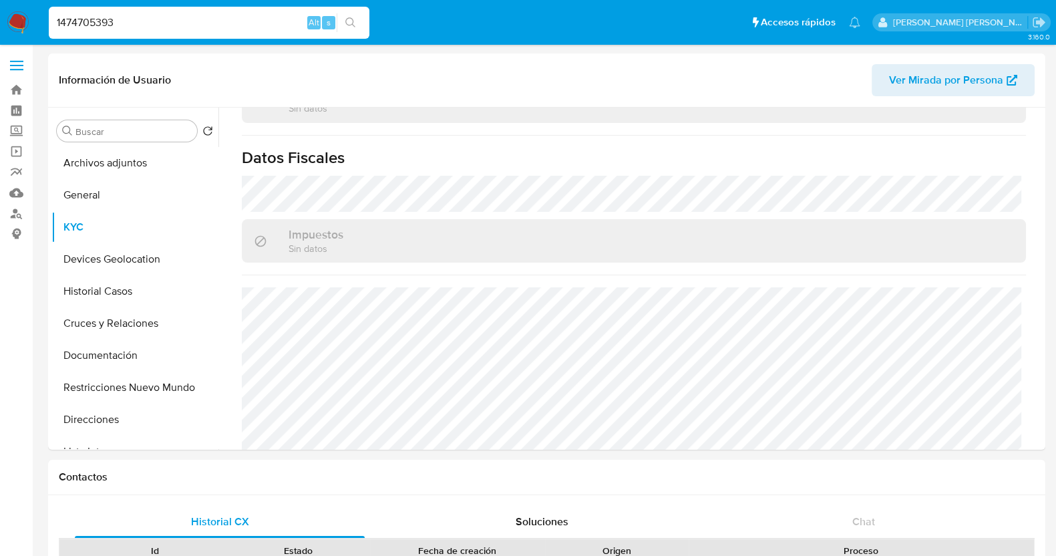
click at [200, 24] on input "1474705393" at bounding box center [209, 22] width 321 height 17
paste input "775025874"
type input "775025874"
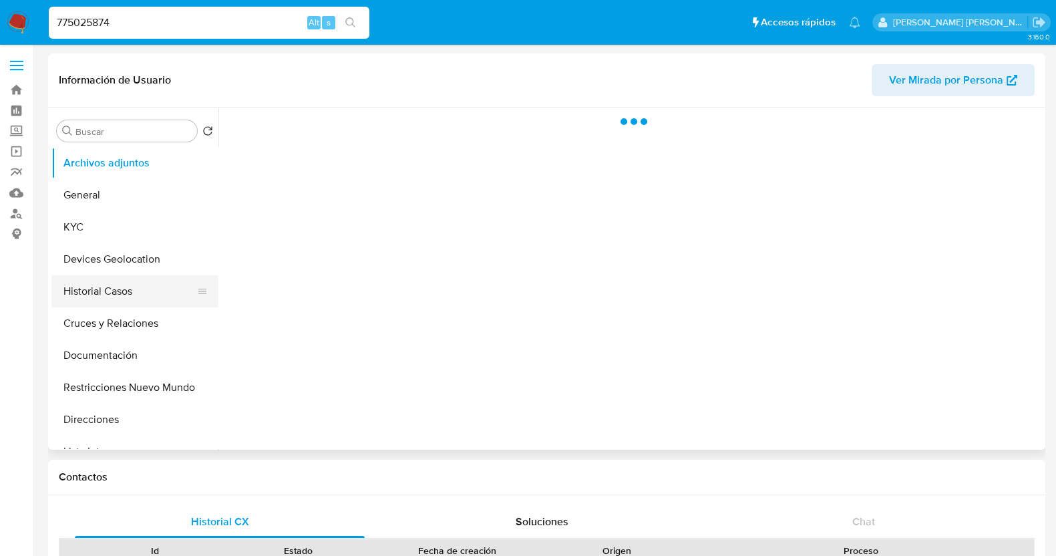
click at [114, 295] on button "Historial Casos" at bounding box center [129, 291] width 156 height 32
select select "10"
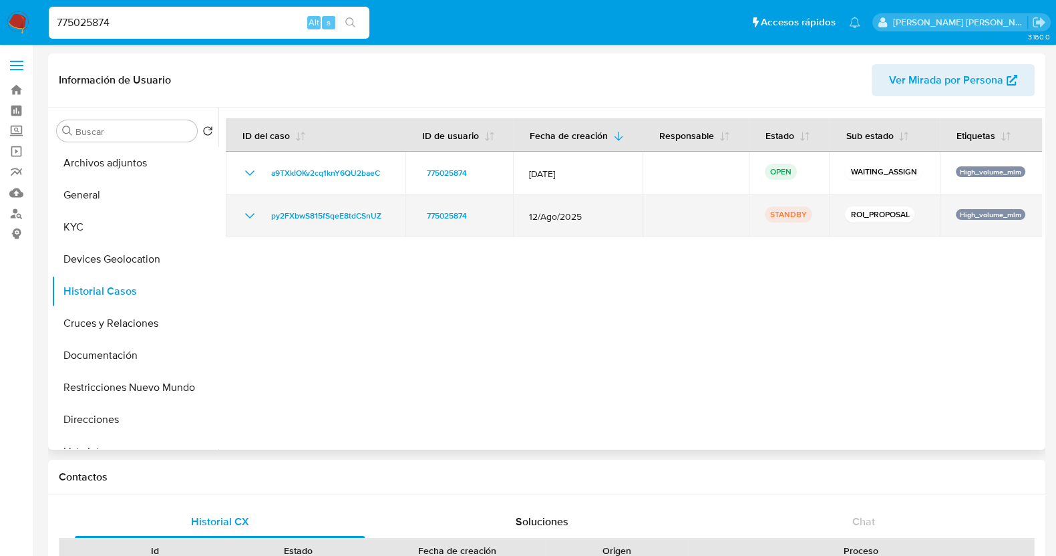
click at [247, 212] on icon "Mostrar/Ocultar" at bounding box center [250, 216] width 16 height 16
click at [246, 212] on icon "Mostrar/Ocultar" at bounding box center [250, 216] width 16 height 16
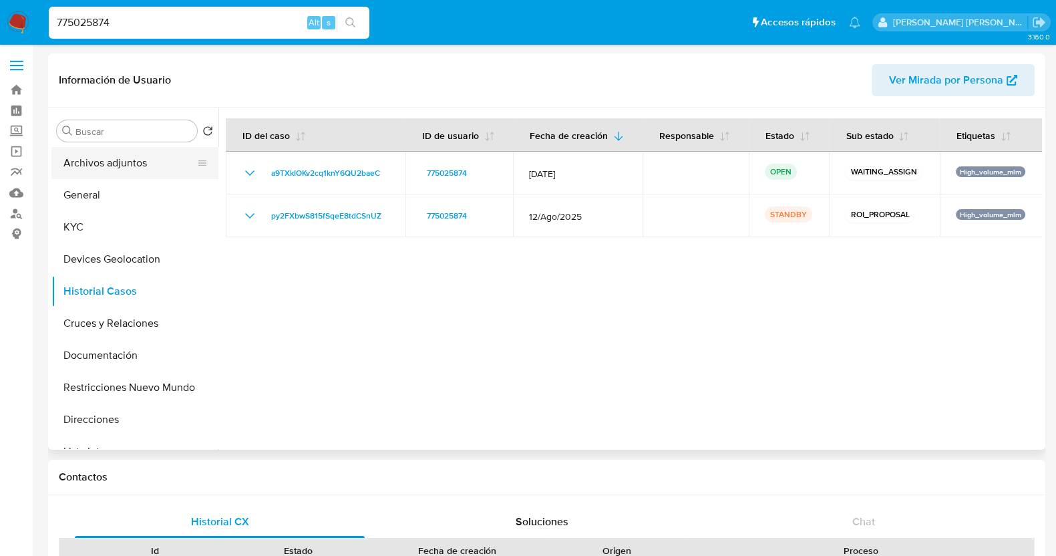
click at [117, 168] on button "Archivos adjuntos" at bounding box center [129, 163] width 156 height 32
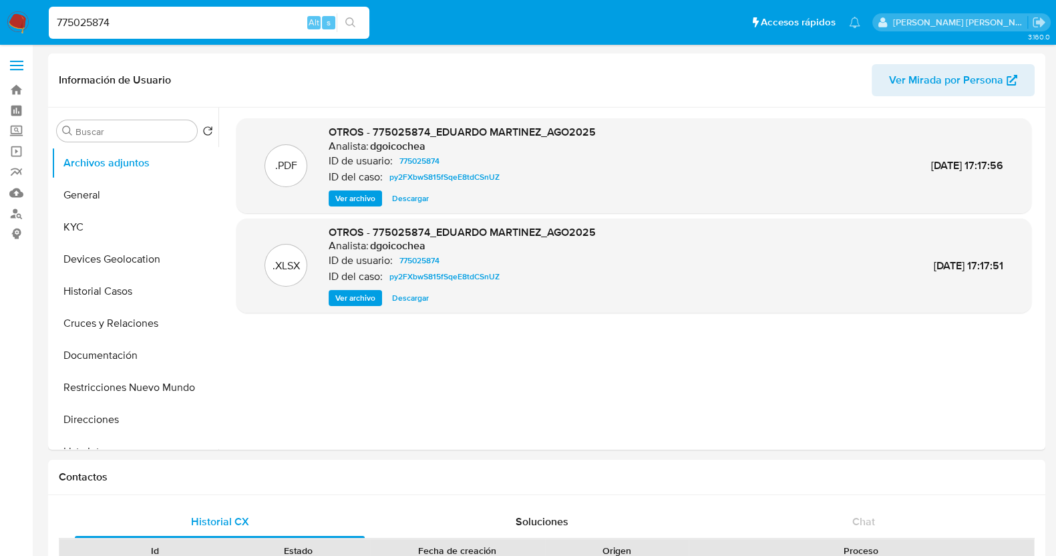
click at [132, 17] on input "775025874" at bounding box center [209, 22] width 321 height 17
paste input "1474705393"
type input "1474705393"
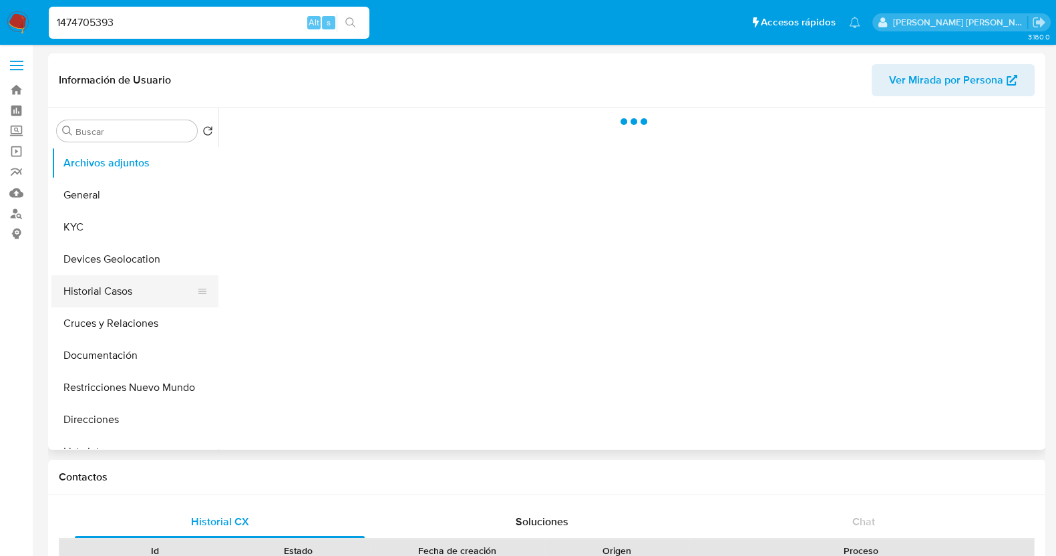
click at [122, 282] on button "Historial Casos" at bounding box center [129, 291] width 156 height 32
select select "10"
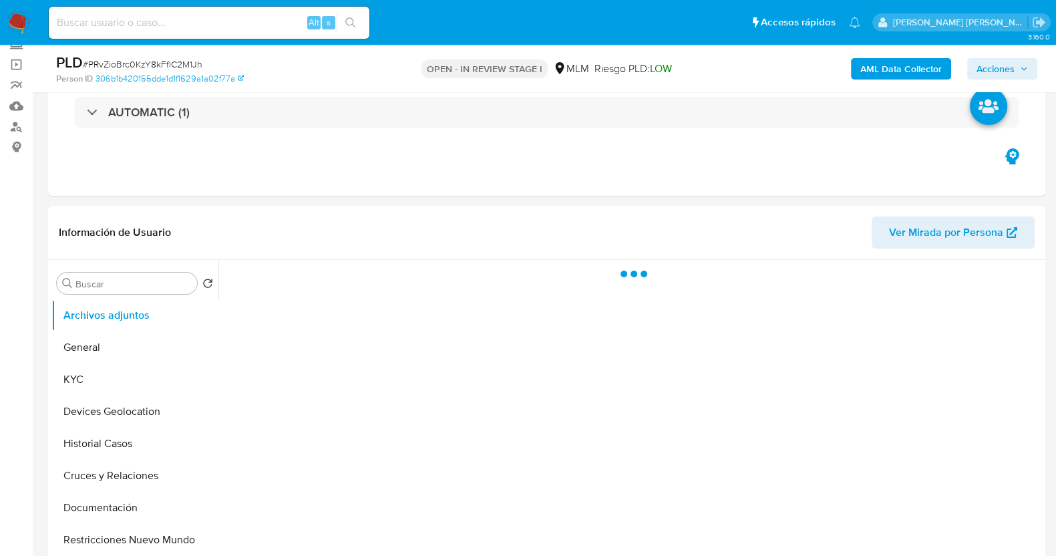
scroll to position [166, 0]
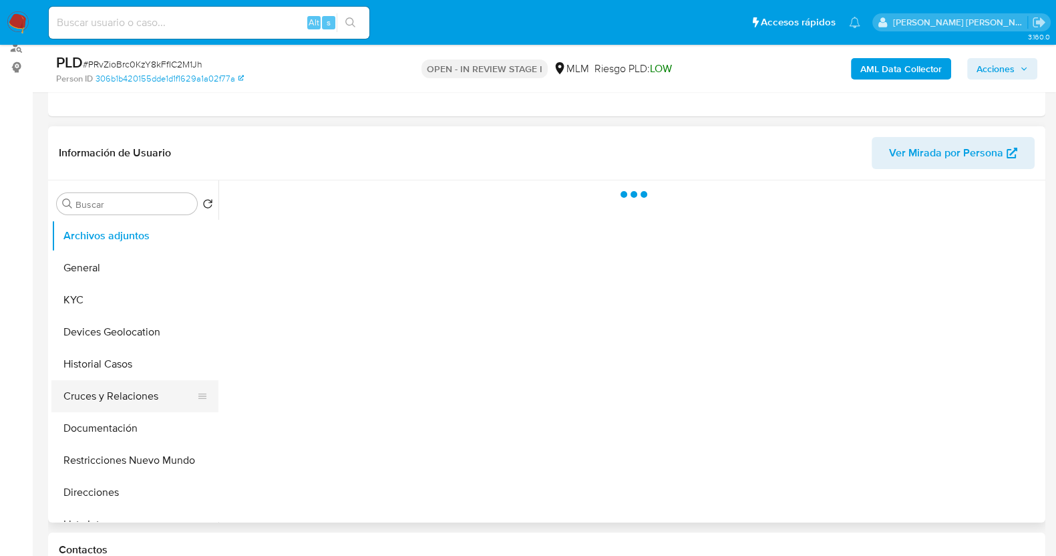
select select "10"
click at [117, 390] on button "Cruces y Relaciones" at bounding box center [129, 396] width 156 height 32
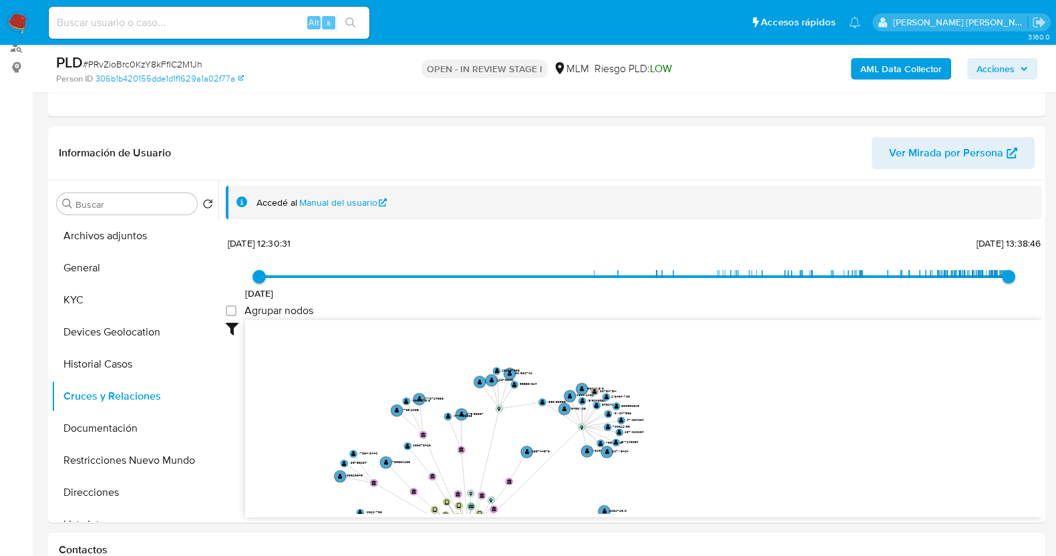
drag, startPoint x: 886, startPoint y: 444, endPoint x: 712, endPoint y: 569, distance: 214.4
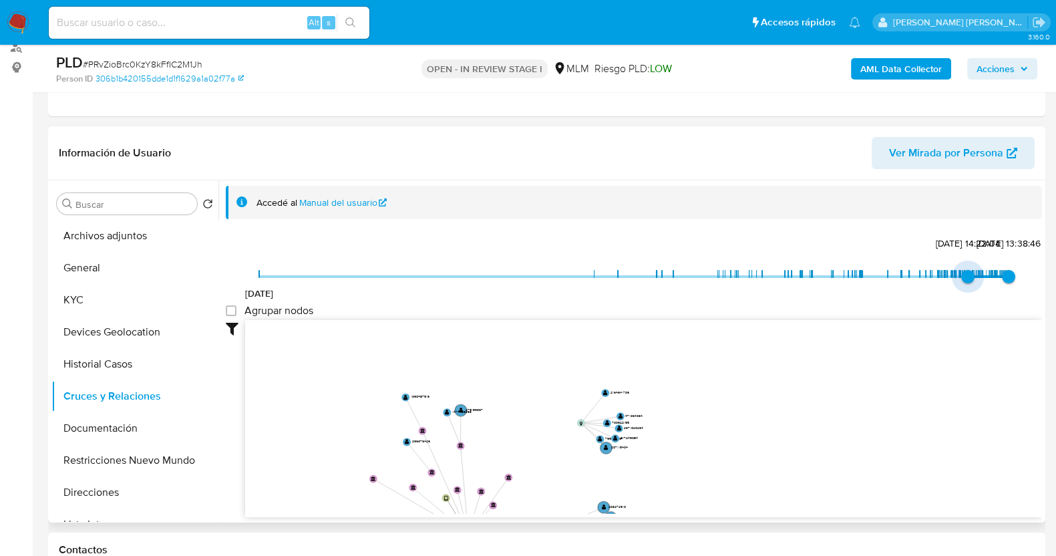
type input "1743622940000"
drag, startPoint x: 261, startPoint y: 276, endPoint x: 967, endPoint y: 279, distance: 705.8
click at [967, 279] on span "[DATE] 13:42:20" at bounding box center [972, 276] width 13 height 13
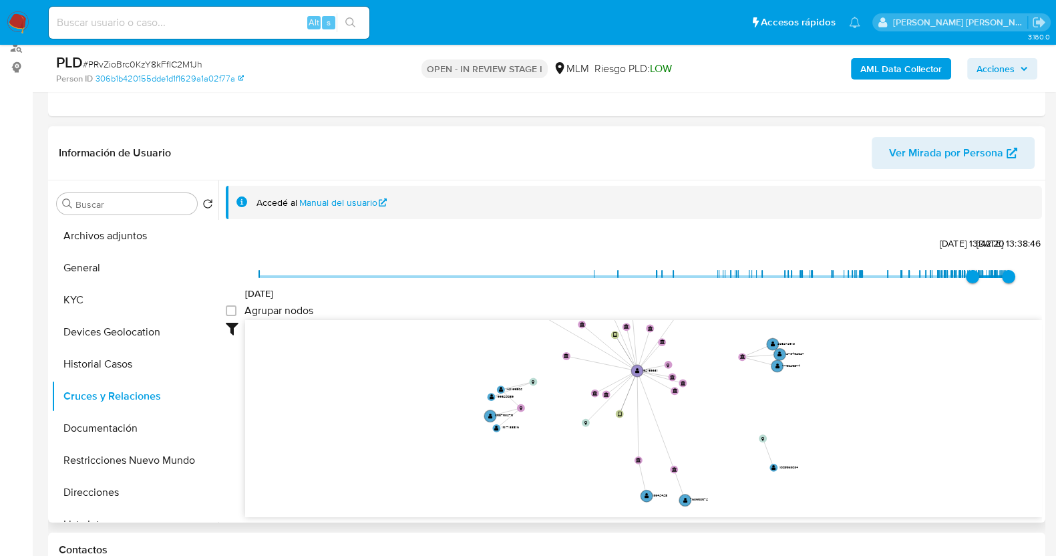
drag, startPoint x: 755, startPoint y: 398, endPoint x: 916, endPoint y: 234, distance: 229.9
click at [916, 234] on div "[DATE] [DATE] 13:42:20 [DATE] 13:38:46 Agrupar nodos Filtros Confianza alta Dev…" at bounding box center [634, 399] width 816 height 332
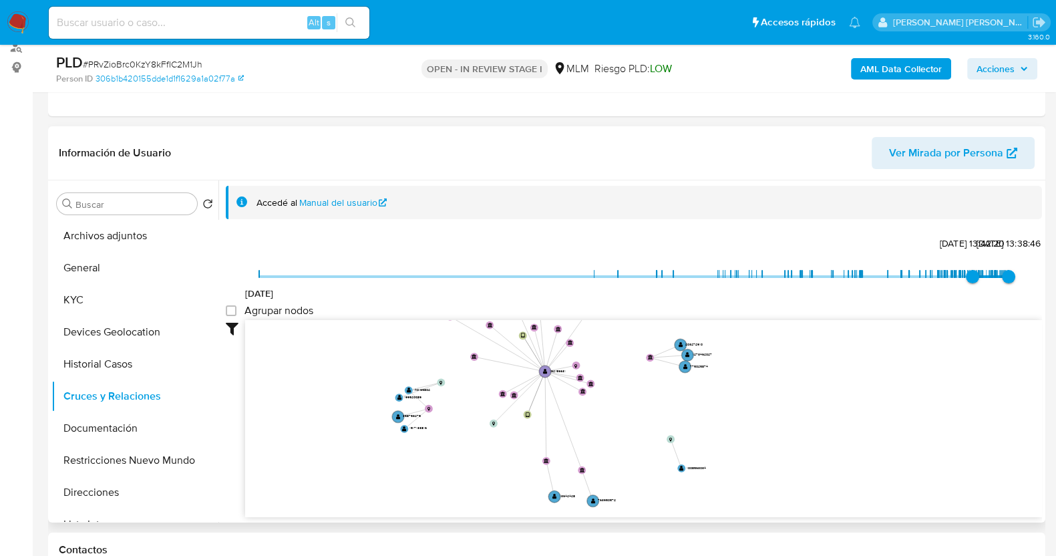
drag, startPoint x: 718, startPoint y: 450, endPoint x: 616, endPoint y: 468, distance: 103.7
click at [616, 468] on icon "device-656507e800fc9d90fc22c6fb  user-192156631  192156631 device-640fd517088…" at bounding box center [643, 417] width 797 height 194
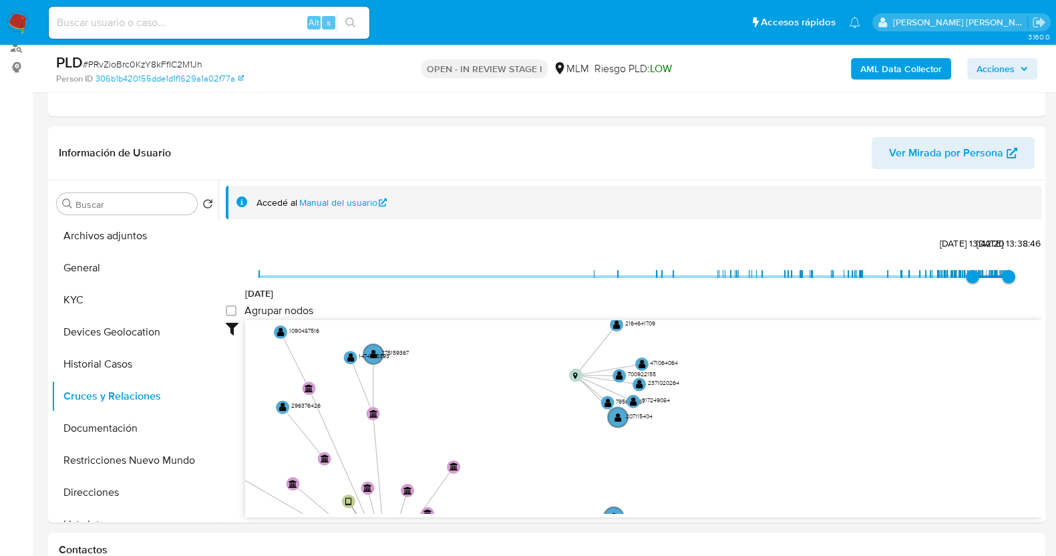
drag, startPoint x: 680, startPoint y: 355, endPoint x: 538, endPoint y: 550, distance: 240.4
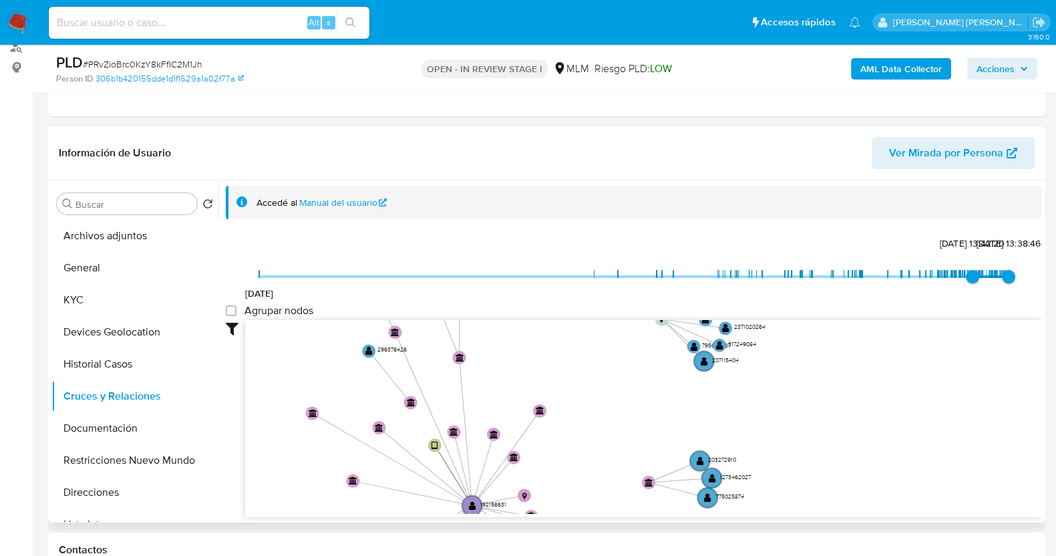
drag, startPoint x: 487, startPoint y: 395, endPoint x: 605, endPoint y: 333, distance: 132.9
click at [605, 333] on icon "device-656507e800fc9d90fc22c6fb  user-192156631  192156631 device-640fd517088…" at bounding box center [643, 417] width 797 height 194
click at [126, 323] on button "Devices Geolocation" at bounding box center [129, 332] width 156 height 32
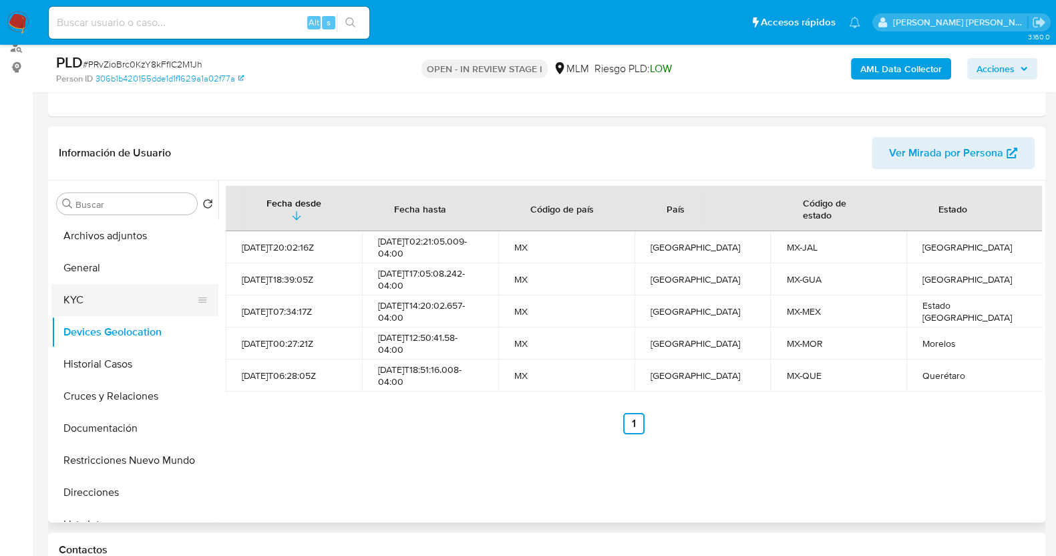
click at [122, 314] on button "KYC" at bounding box center [129, 300] width 156 height 32
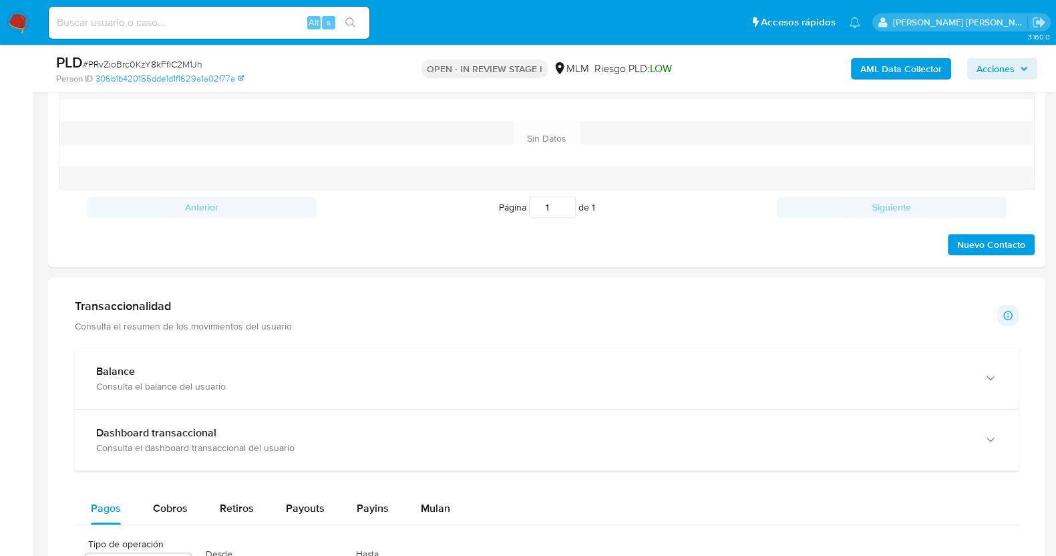
scroll to position [584, 0]
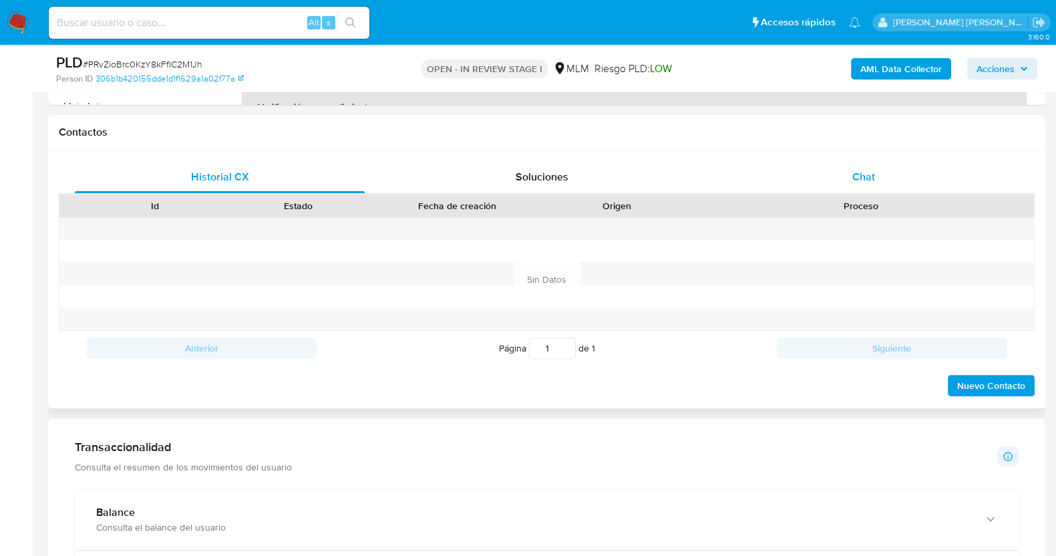
click at [862, 176] on span "Chat" at bounding box center [863, 176] width 23 height 15
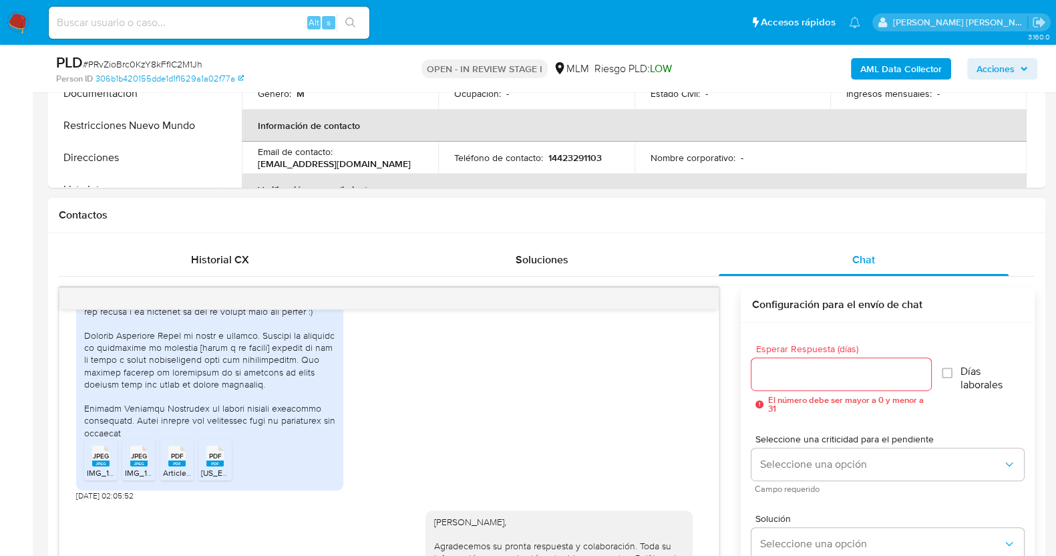
scroll to position [682, 0]
